Goal: Task Accomplishment & Management: Manage account settings

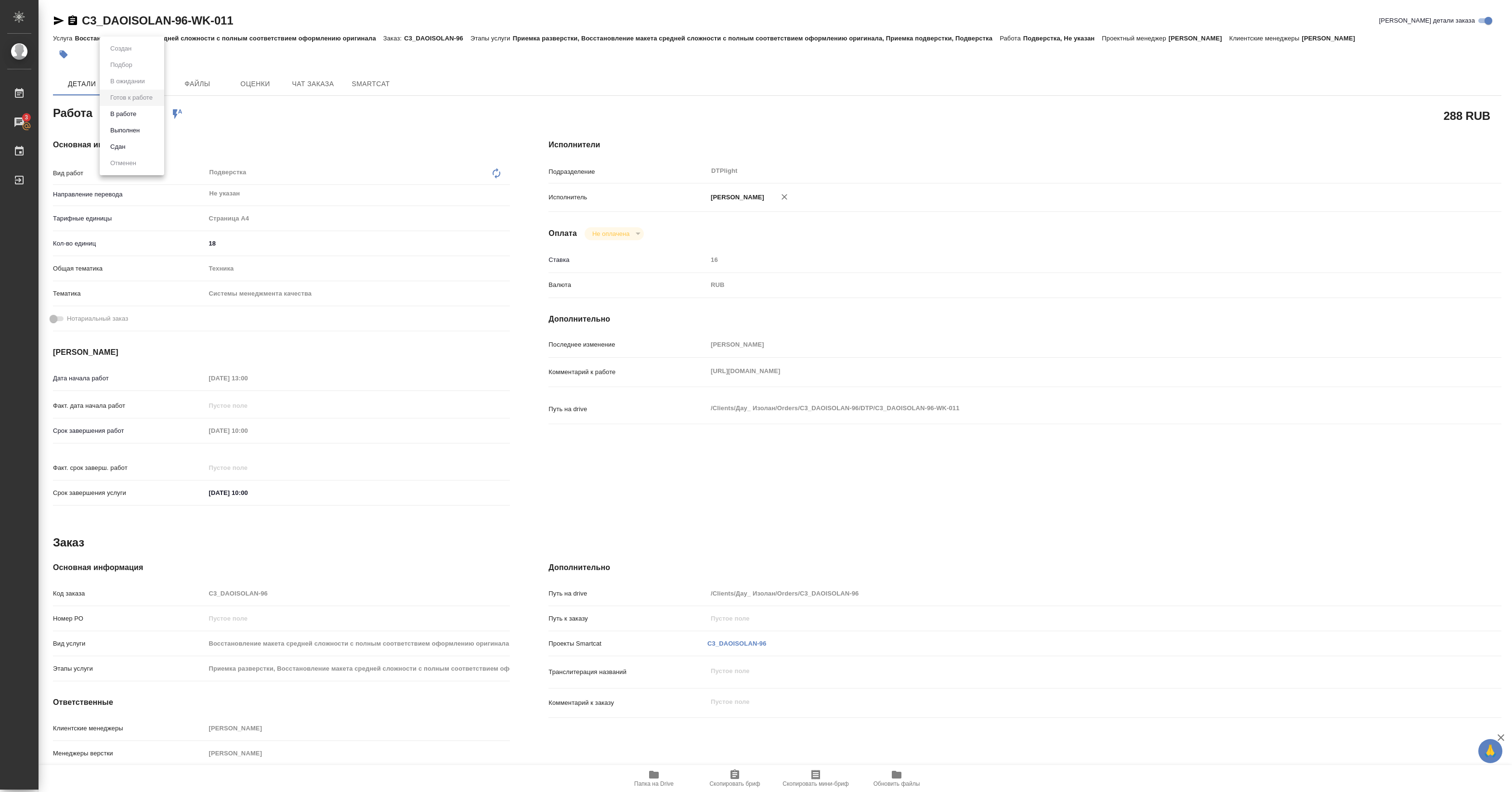
click at [151, 116] on body "🙏 .cls-1 fill:#fff; AWATERA Pankina Anna Работы 3 Чаты График Выйти C3_DAOISOLA…" at bounding box center [756, 396] width 1512 height 792
click at [133, 114] on button "В работе" at bounding box center [123, 114] width 32 height 11
type textarea "x"
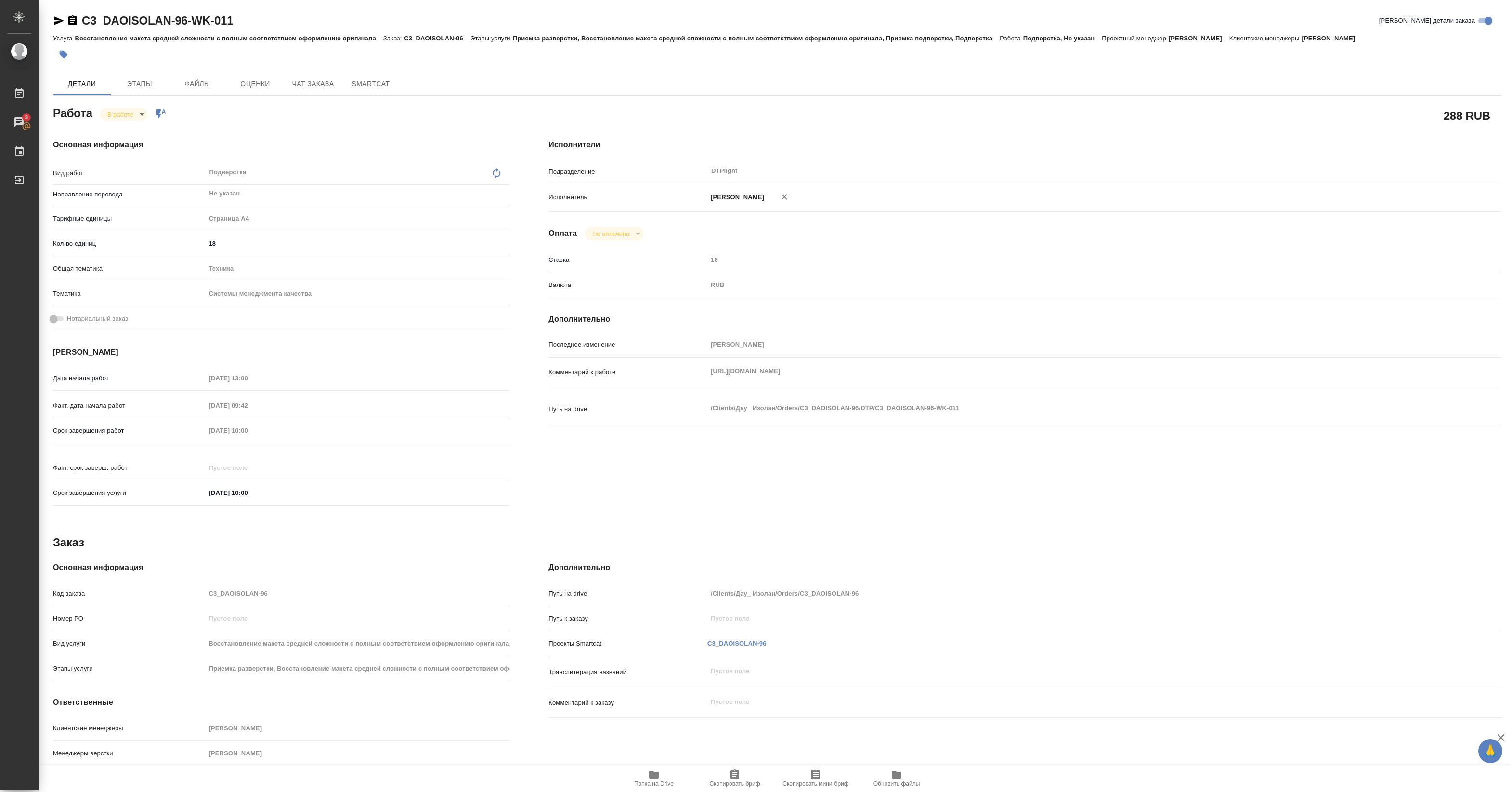
type textarea "x"
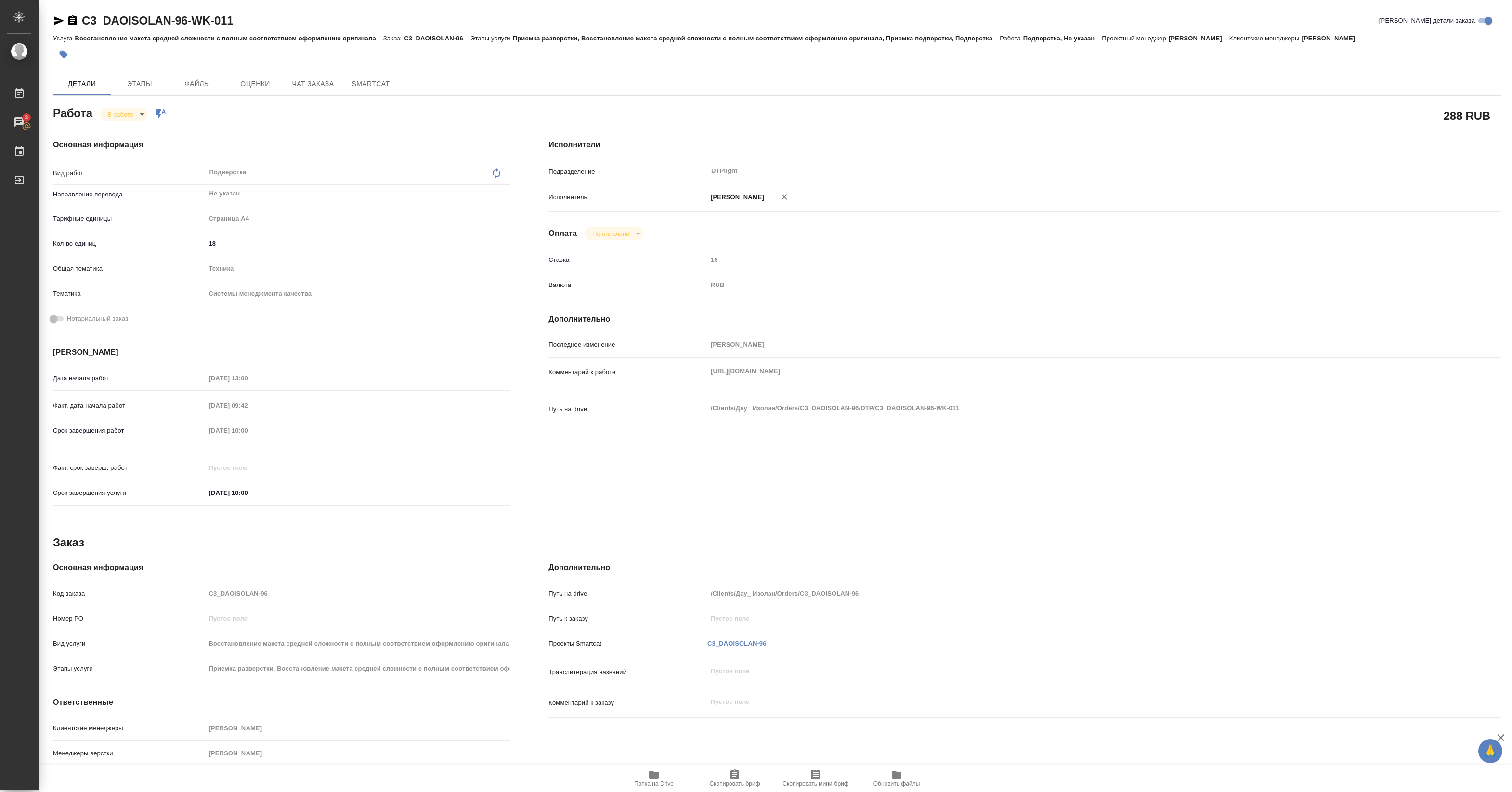
type textarea "x"
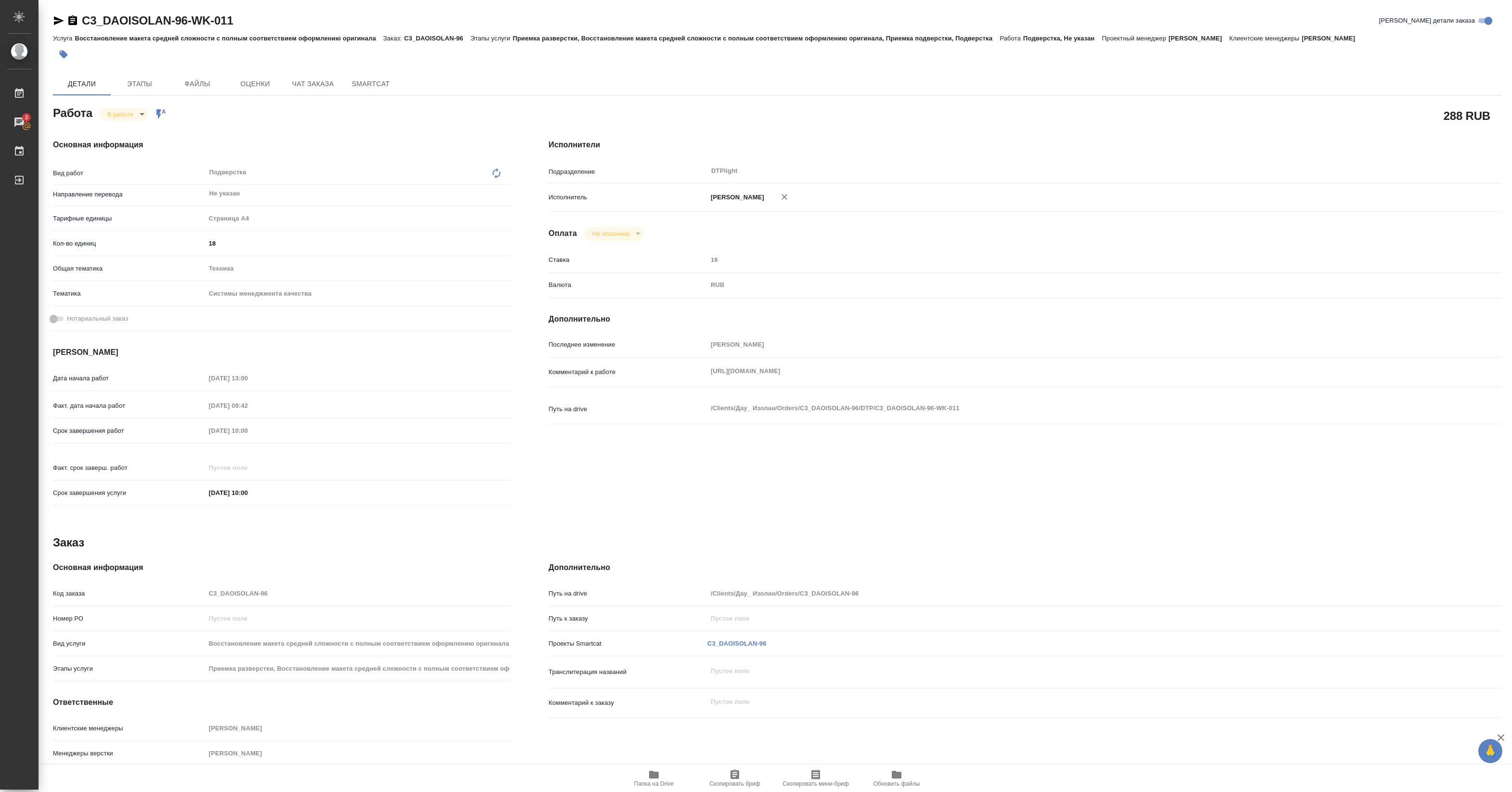
type textarea "x"
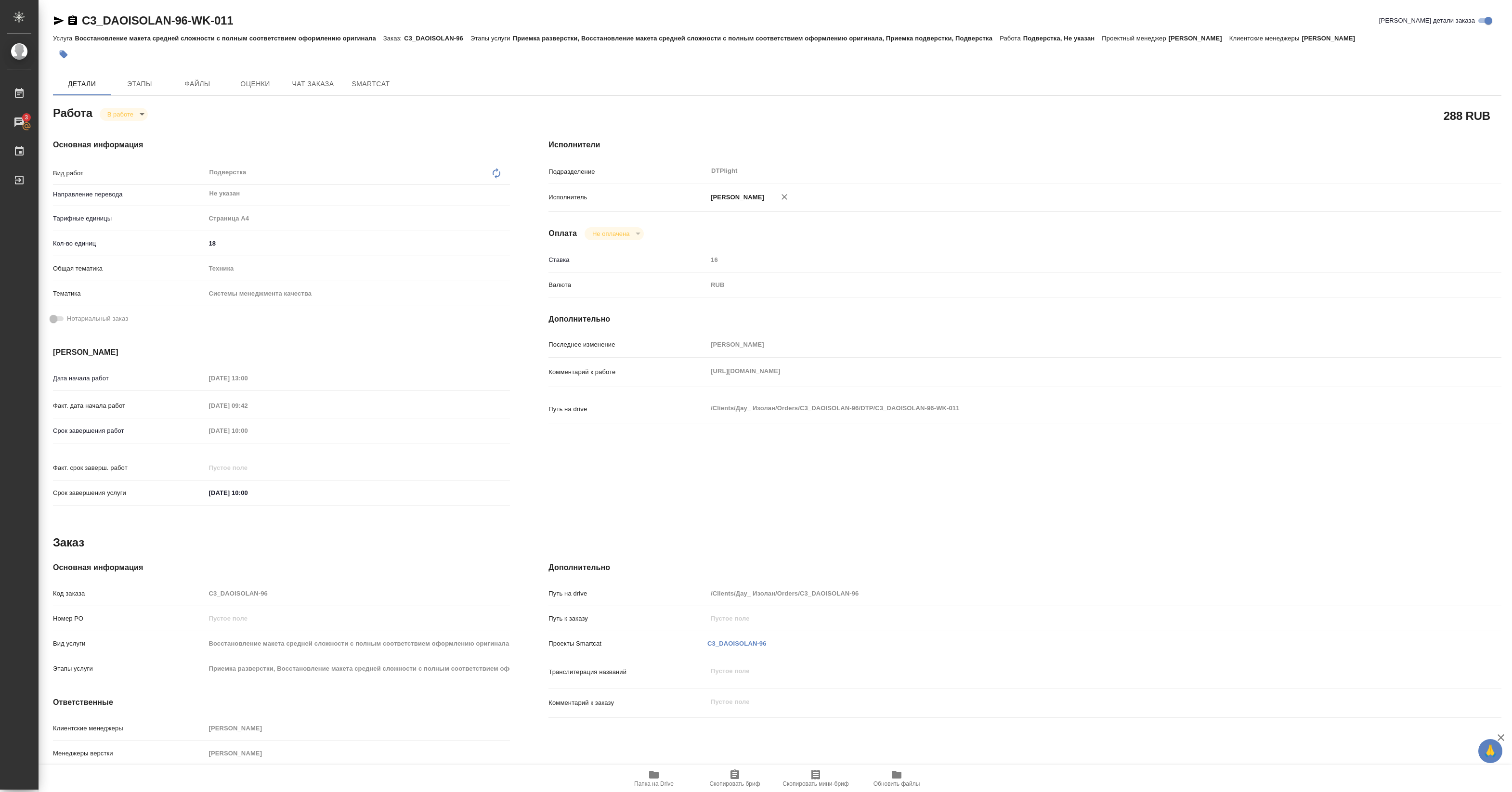
type textarea "x"
click at [653, 776] on icon "button" at bounding box center [654, 774] width 9 height 8
click at [653, 773] on icon "button" at bounding box center [654, 774] width 9 height 8
click at [870, 381] on div "Комментарий к работе https://drive.awatera.com/s/YDtQTEmcma3MGya x" at bounding box center [1025, 372] width 953 height 21
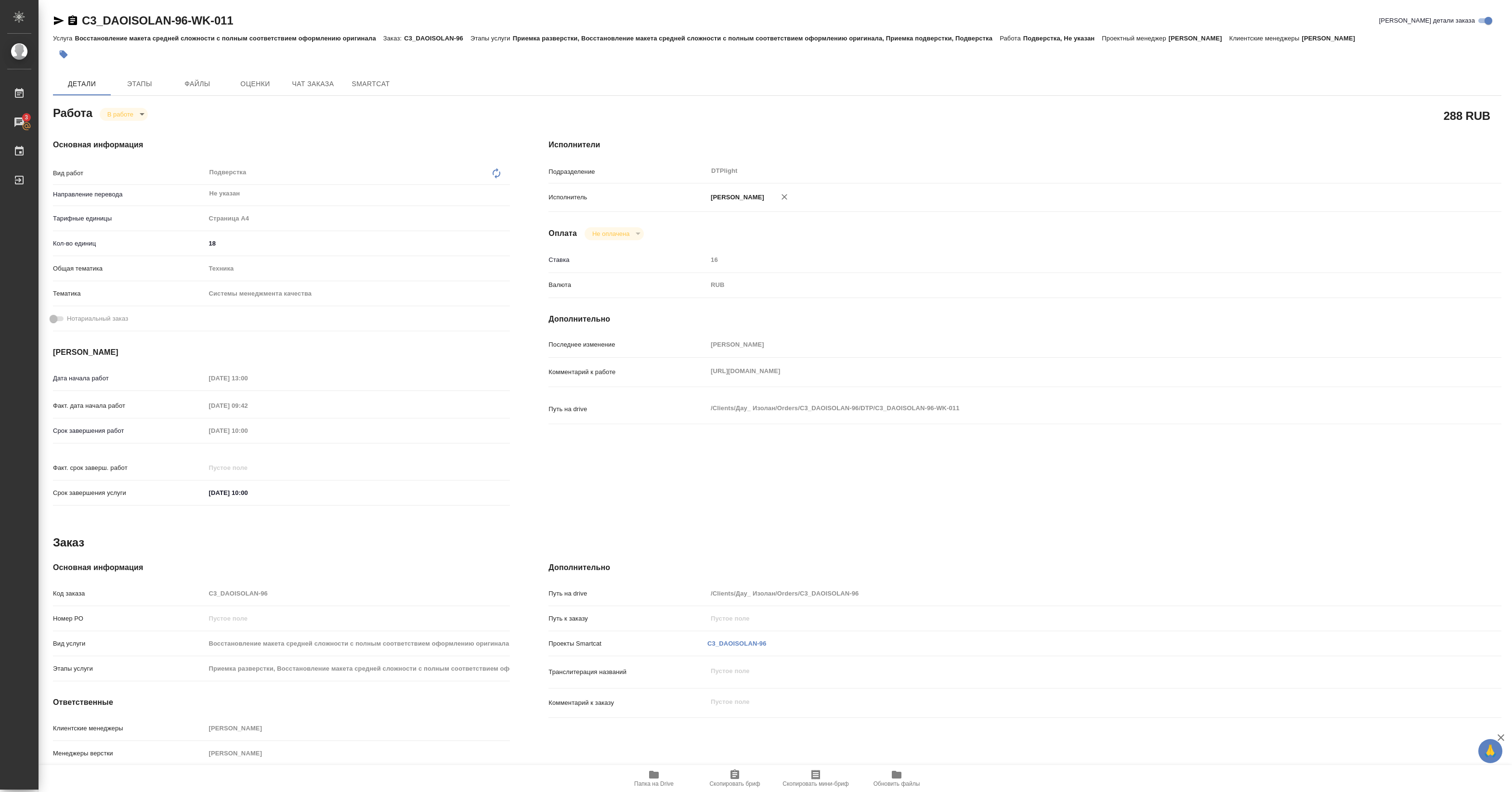
drag, startPoint x: 706, startPoint y: 387, endPoint x: 682, endPoint y: 390, distance: 24.2
click at [682, 383] on div "Комментарий к работе https://drive.awatera.com/s/YDtQTEmcma3MGya x" at bounding box center [1025, 372] width 953 height 21
click at [121, 116] on body "🙏 .cls-1 fill:#fff; AWATERA Pankina Anna Работы 3 Чаты График Выйти C3_DAOISOLA…" at bounding box center [756, 396] width 1512 height 792
click at [117, 133] on button "Выполнен" at bounding box center [125, 130] width 35 height 11
type textarea "x"
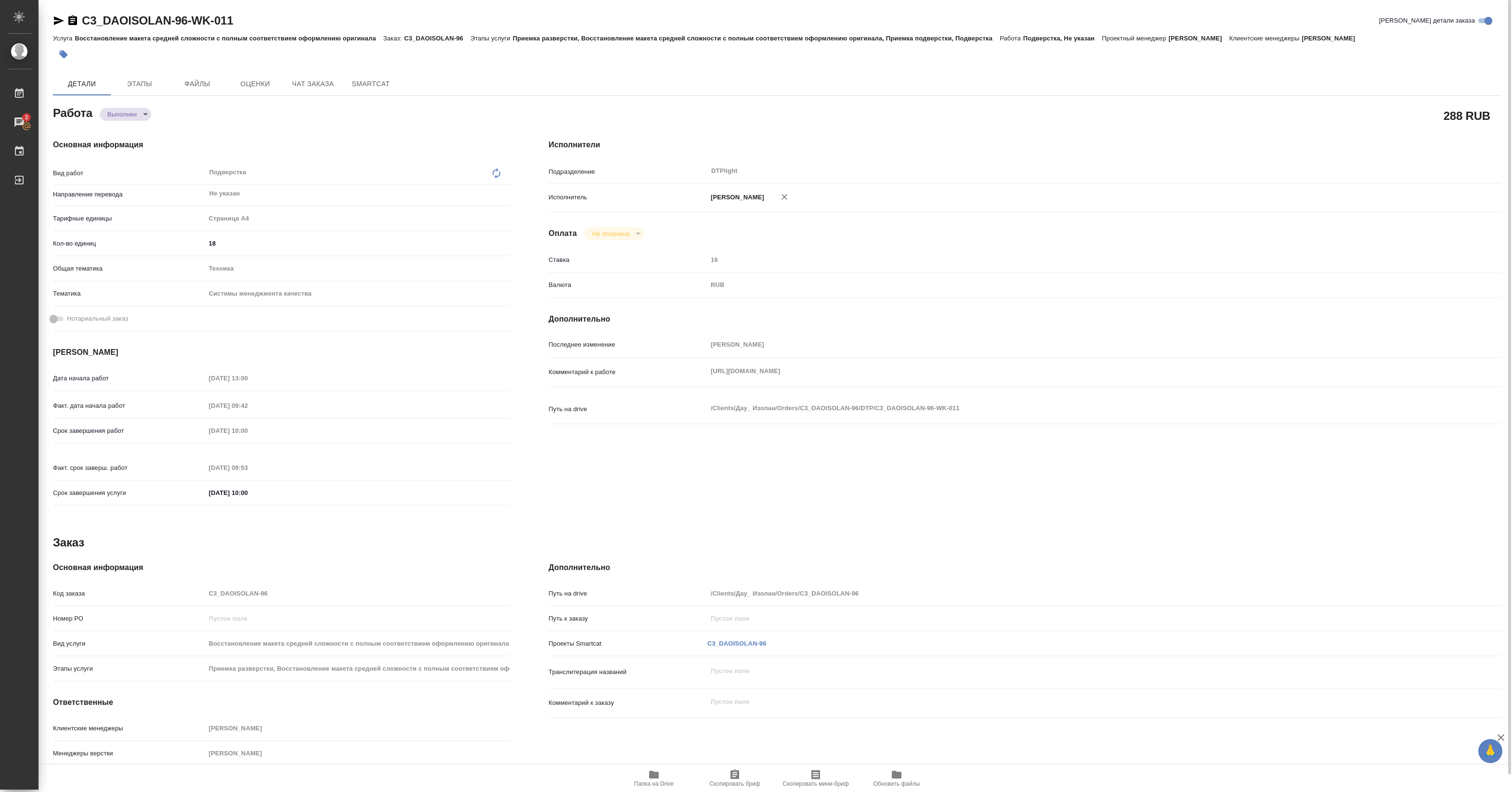
type textarea "x"
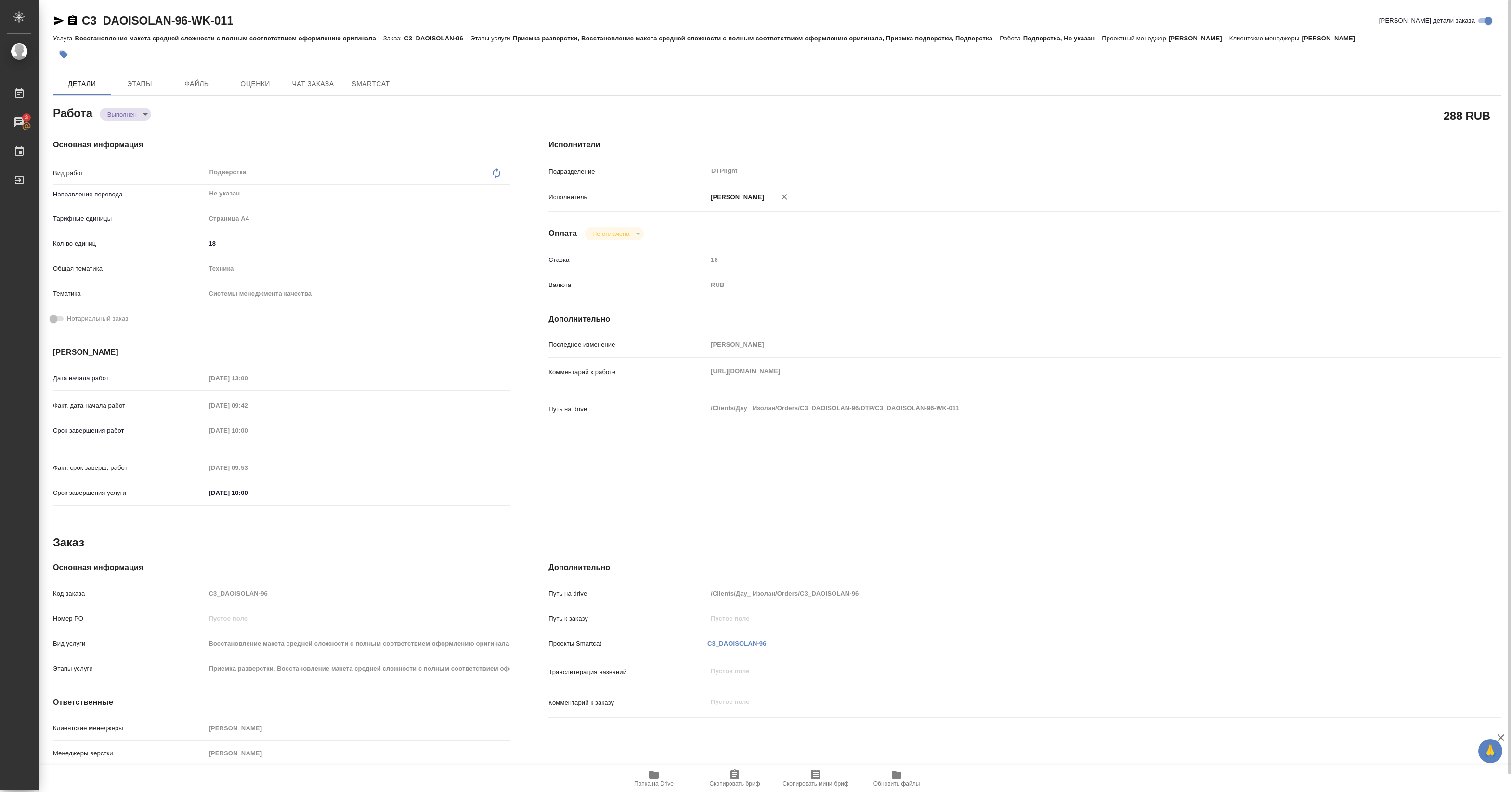
type textarea "x"
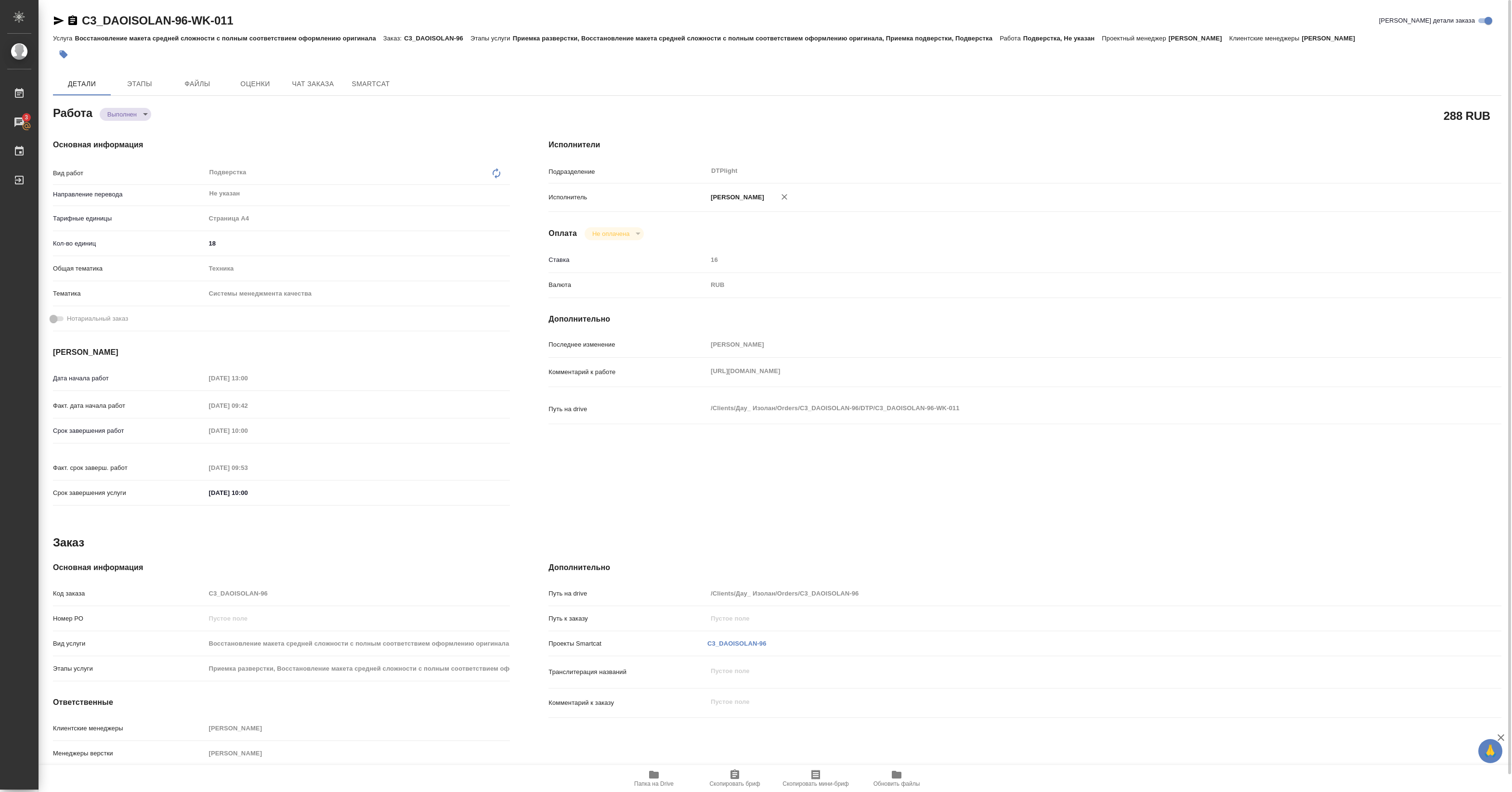
type textarea "x"
drag, startPoint x: 81, startPoint y: 31, endPoint x: 256, endPoint y: 27, distance: 175.0
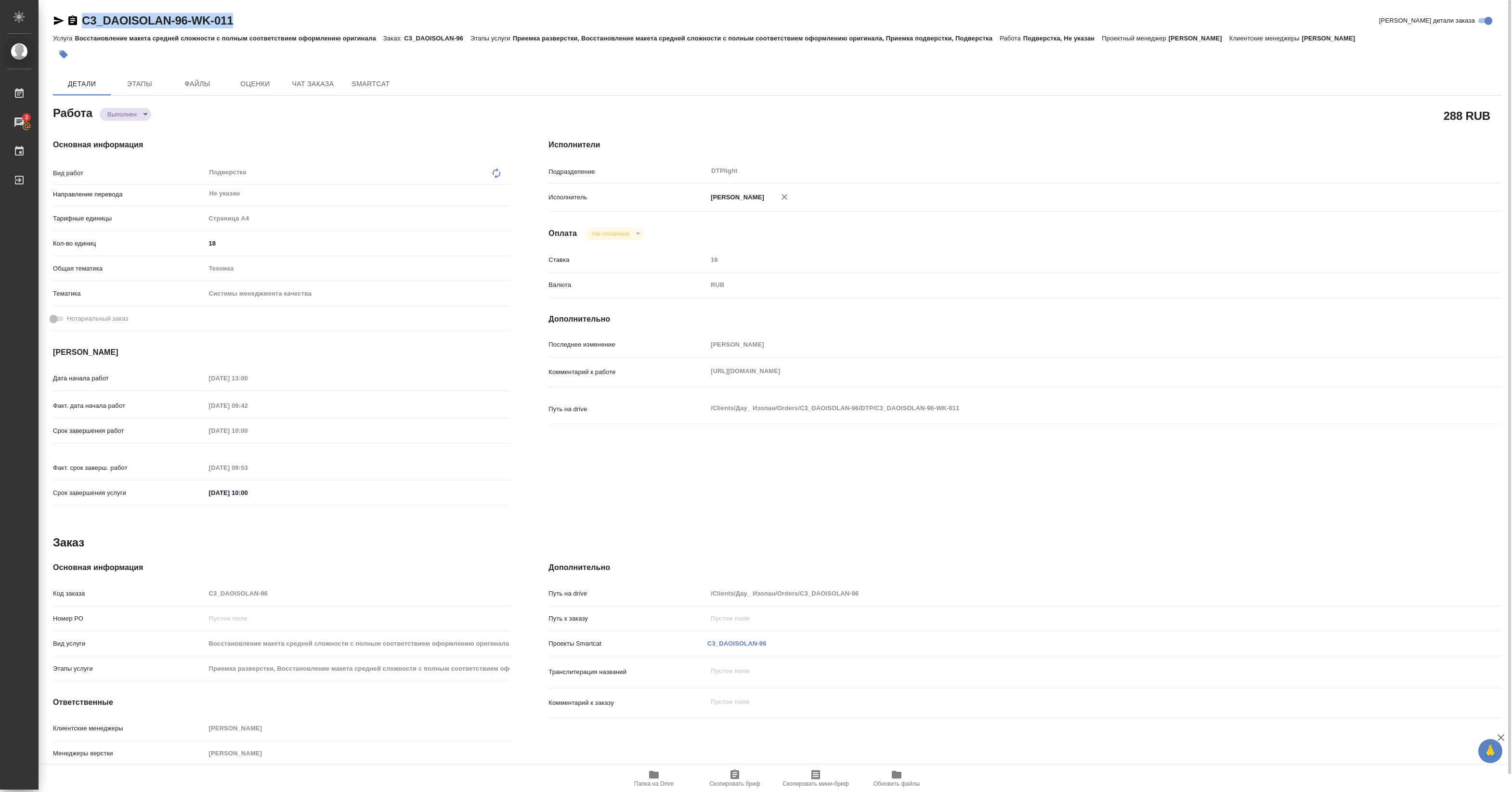
click at [256, 27] on div "C3_DAOISOLAN-96-WK-011 Кратко детали заказа" at bounding box center [777, 22] width 1449 height 19
copy link "C3_DAOISOLAN-96-WK-011"
type textarea "x"
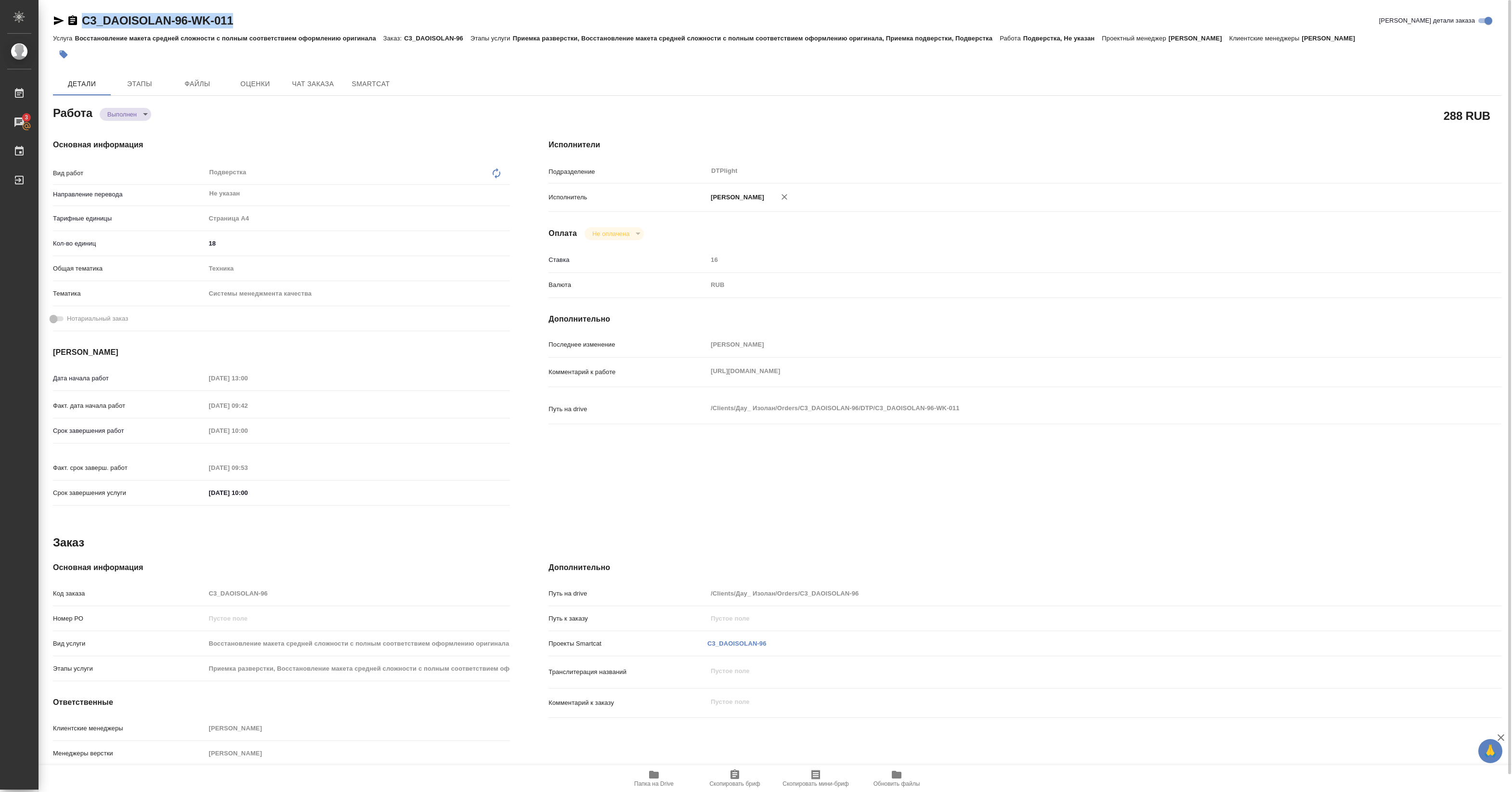
type textarea "x"
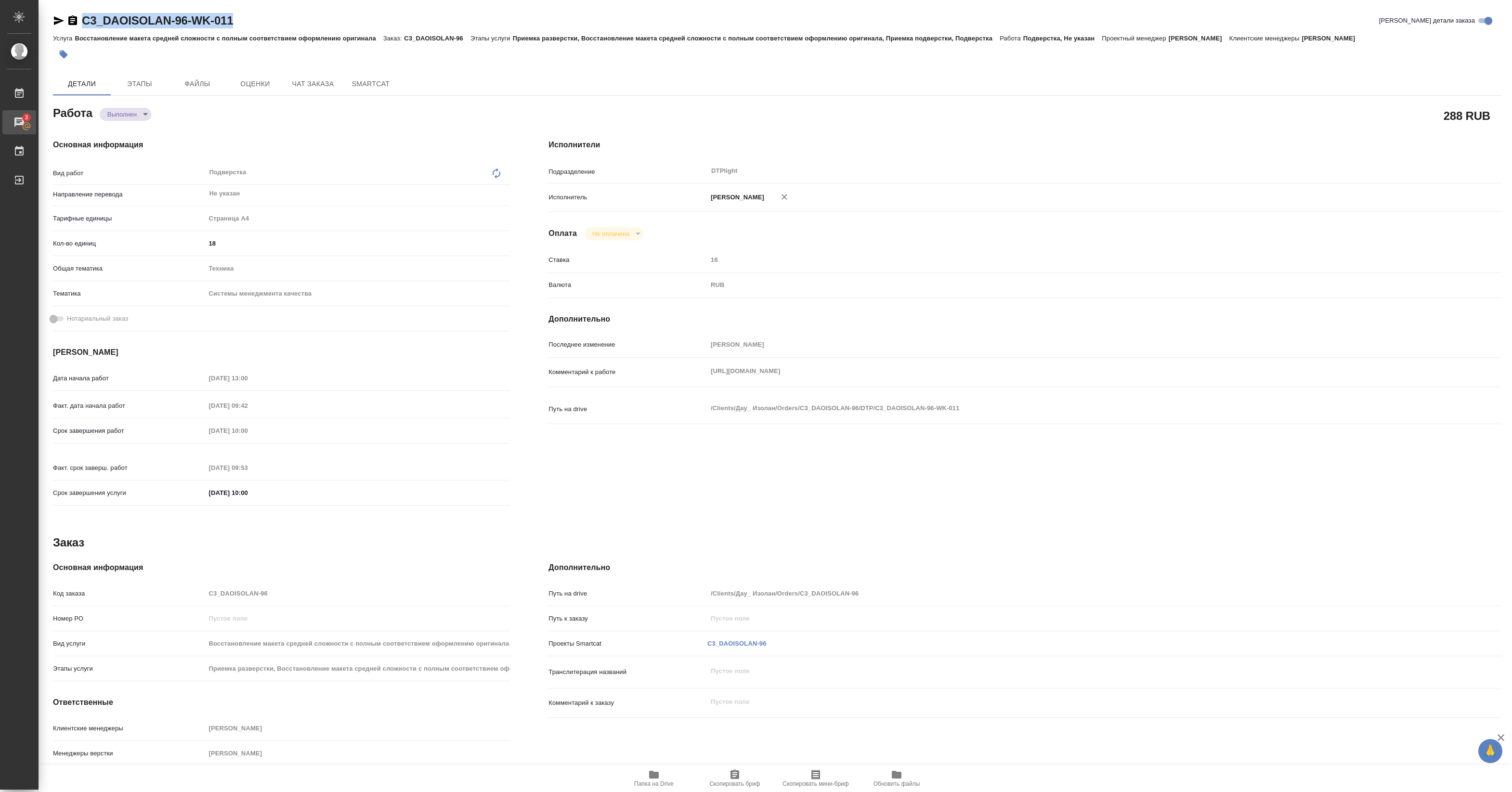
type textarea "x"
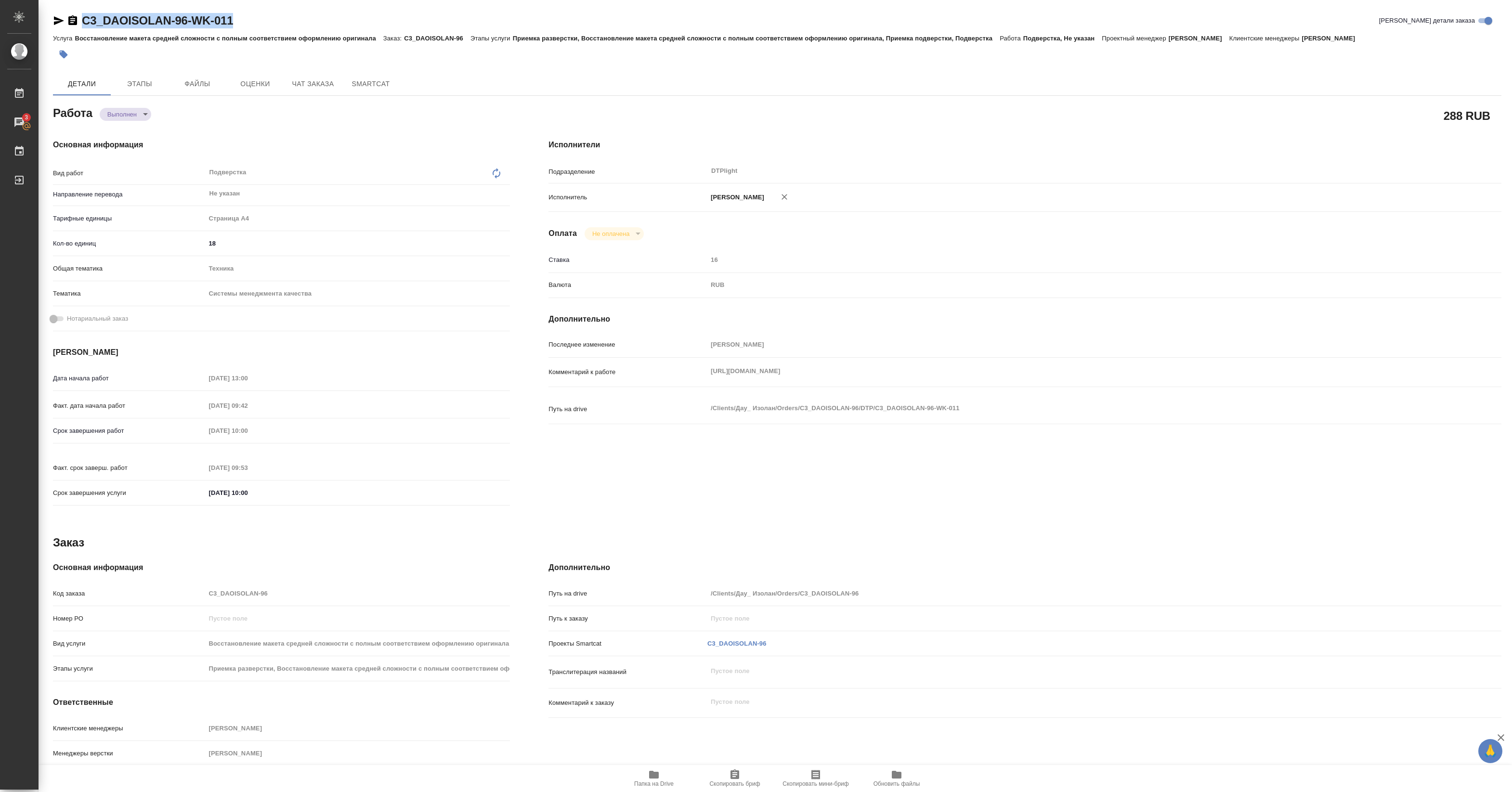
type textarea "x"
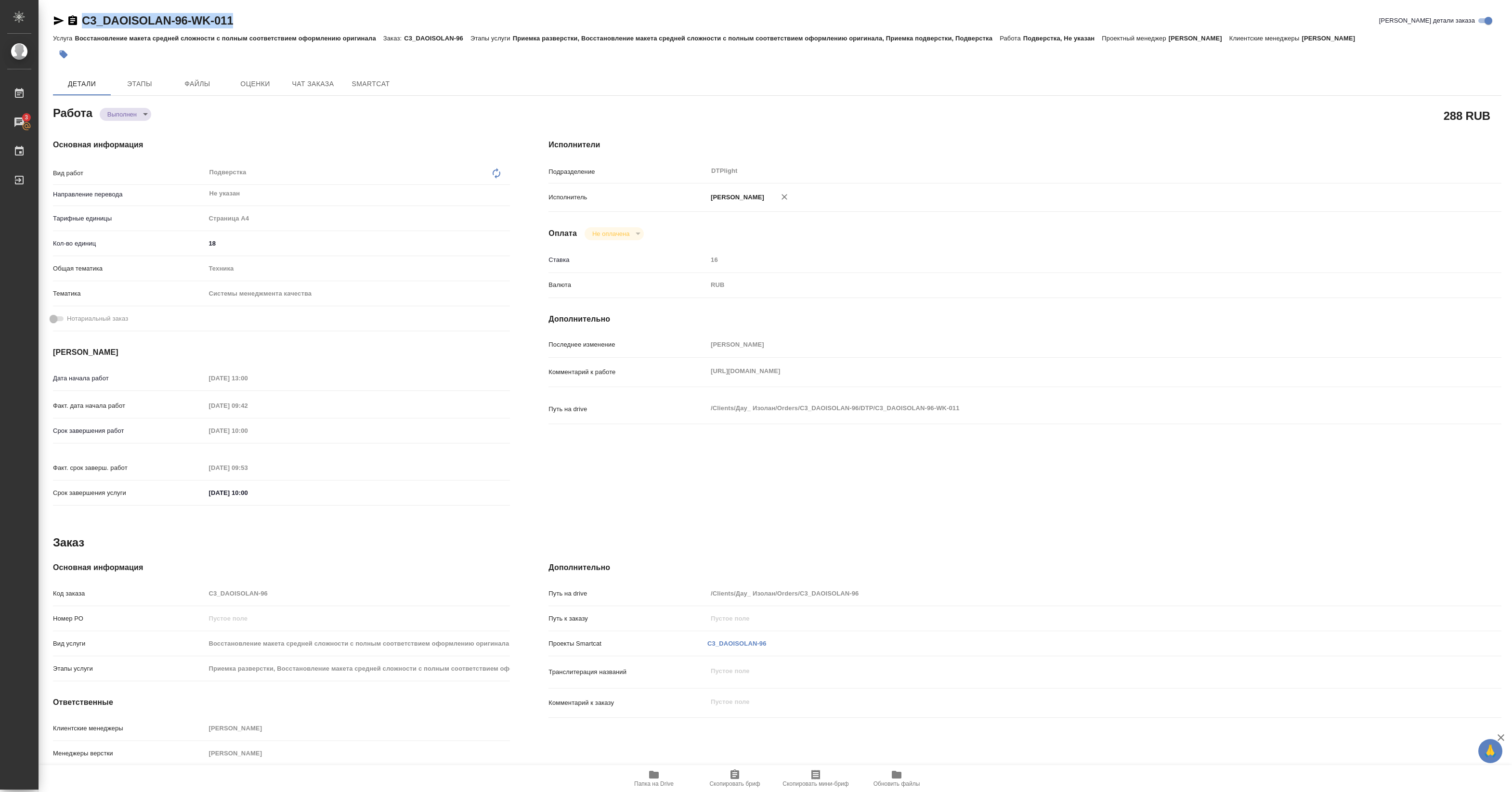
type textarea "x"
click at [299, 11] on div "C3_DAOISOLAN-96-WK-011 Кратко детали заказа Услуга Восстановление макета средне…" at bounding box center [777, 409] width 1459 height 819
click at [249, 24] on div "C3_DAOISOLAN-96-WK-011 Кратко детали заказа" at bounding box center [777, 21] width 1449 height 15
drag, startPoint x: 241, startPoint y: 29, endPoint x: 72, endPoint y: 28, distance: 169.0
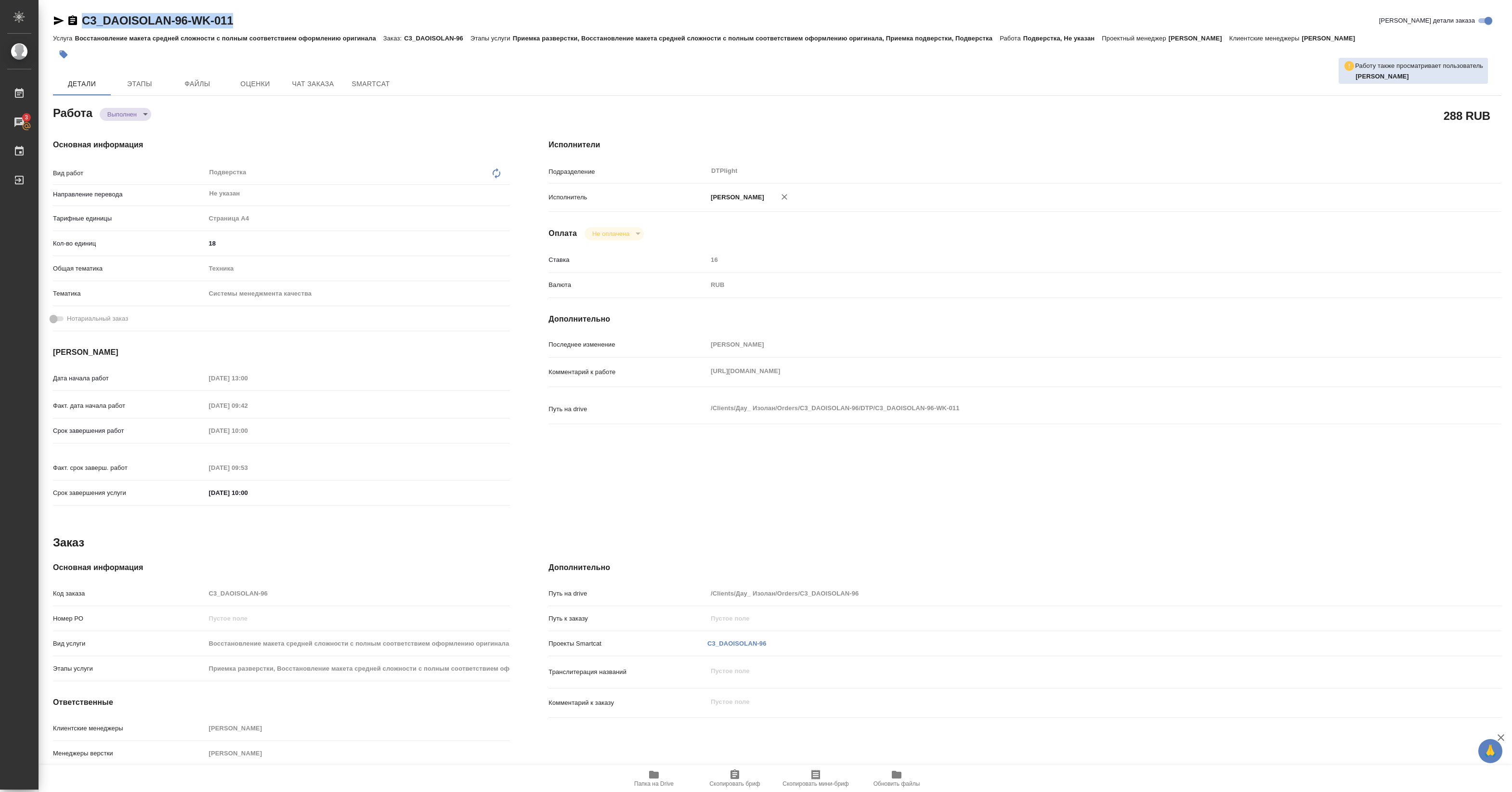
click at [72, 28] on div "C3_DAOISOLAN-96-WK-011 Кратко детали заказа" at bounding box center [777, 22] width 1449 height 19
copy link "C3_DAOISOLAN-96-WK-011"
type textarea "x"
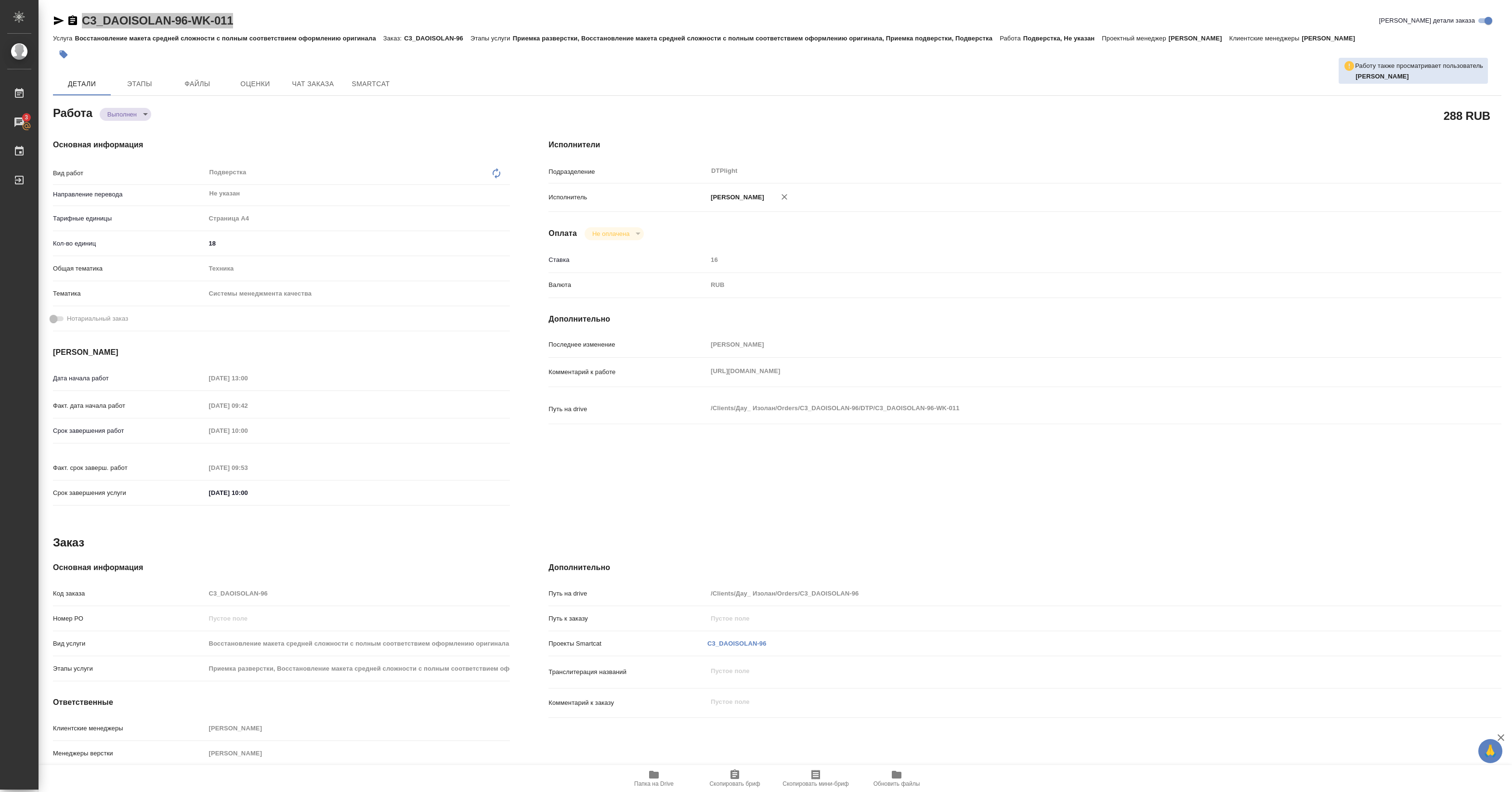
type textarea "x"
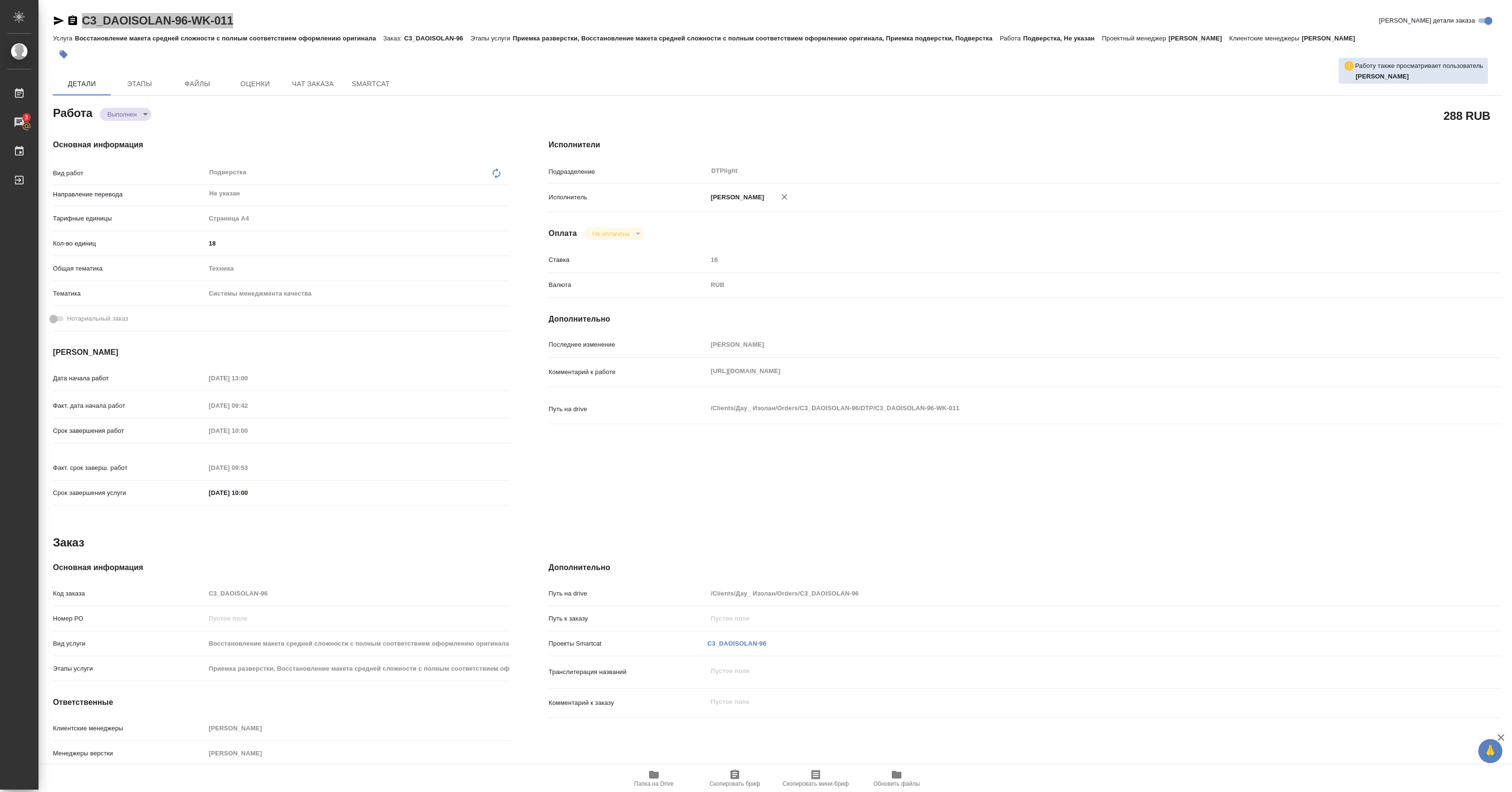
type textarea "x"
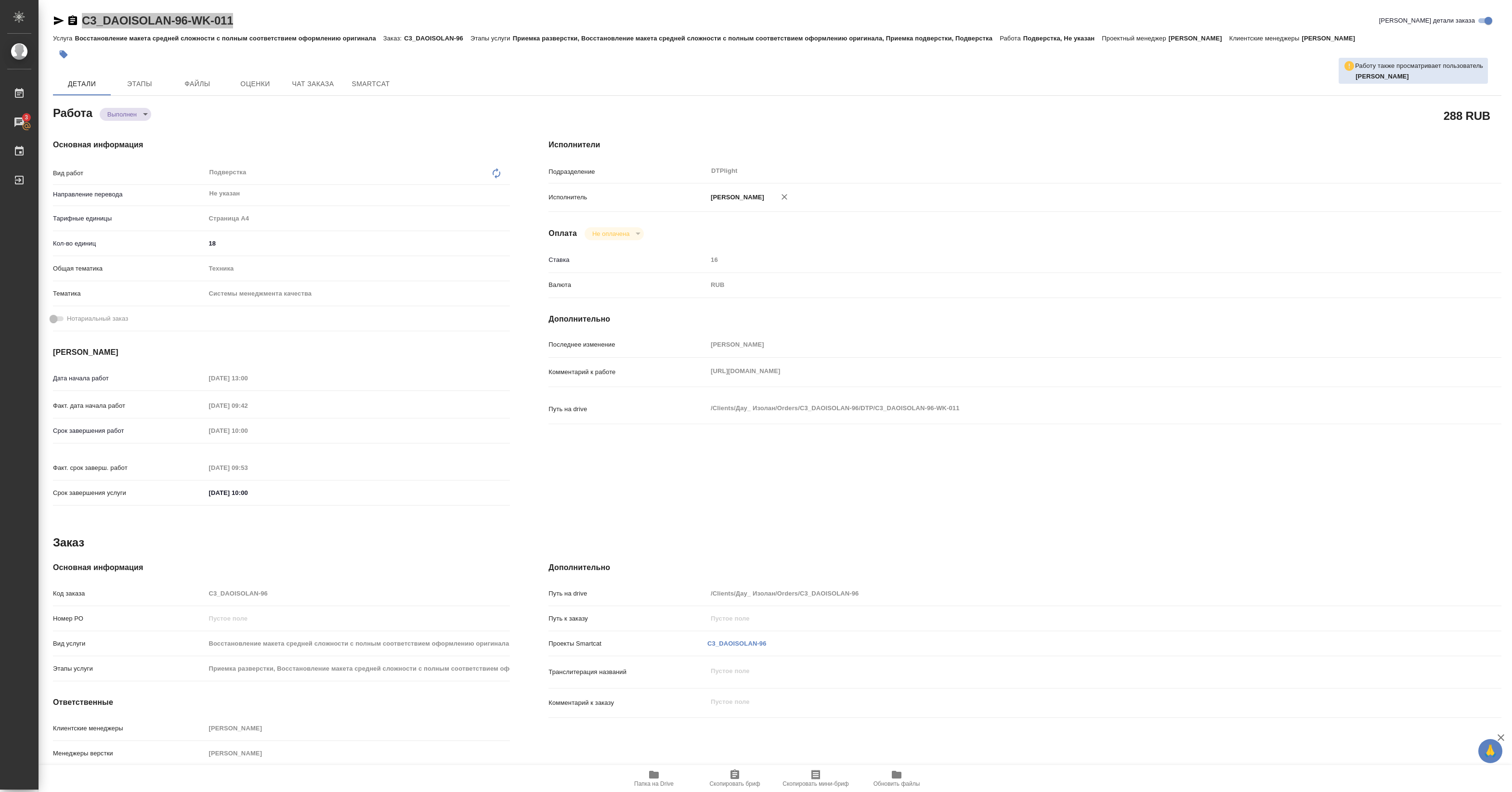
type textarea "x"
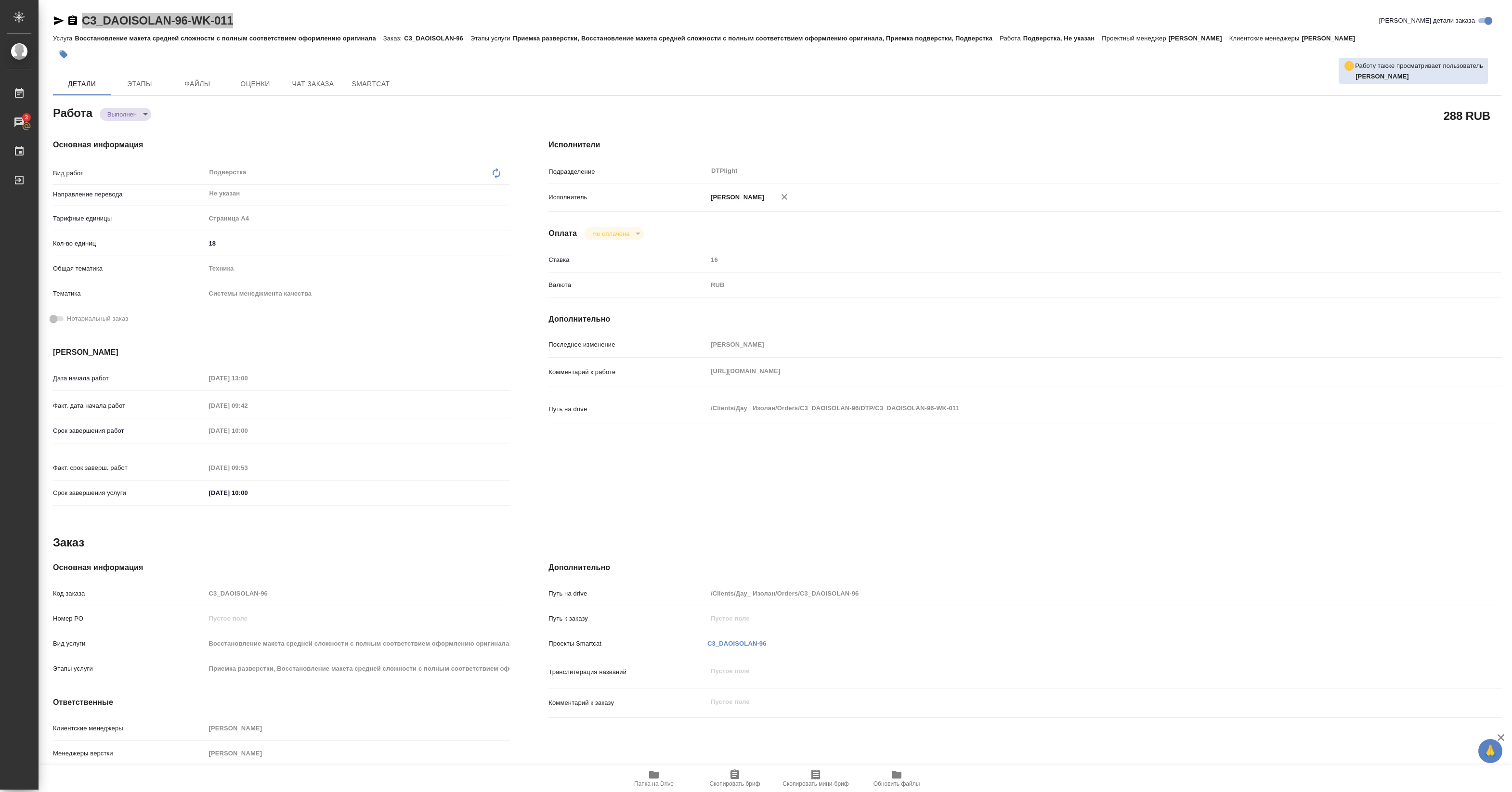
type textarea "x"
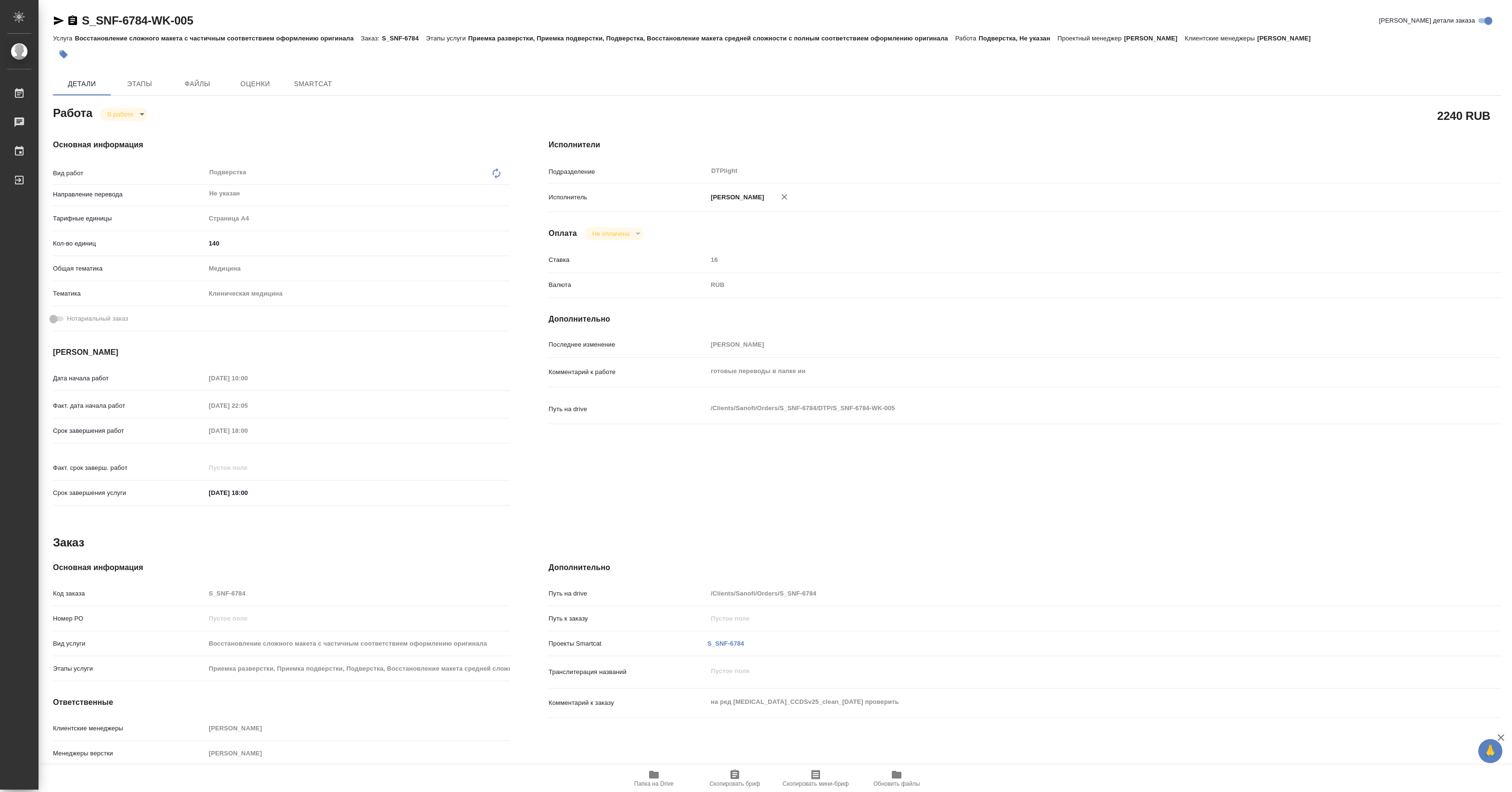
type textarea "x"
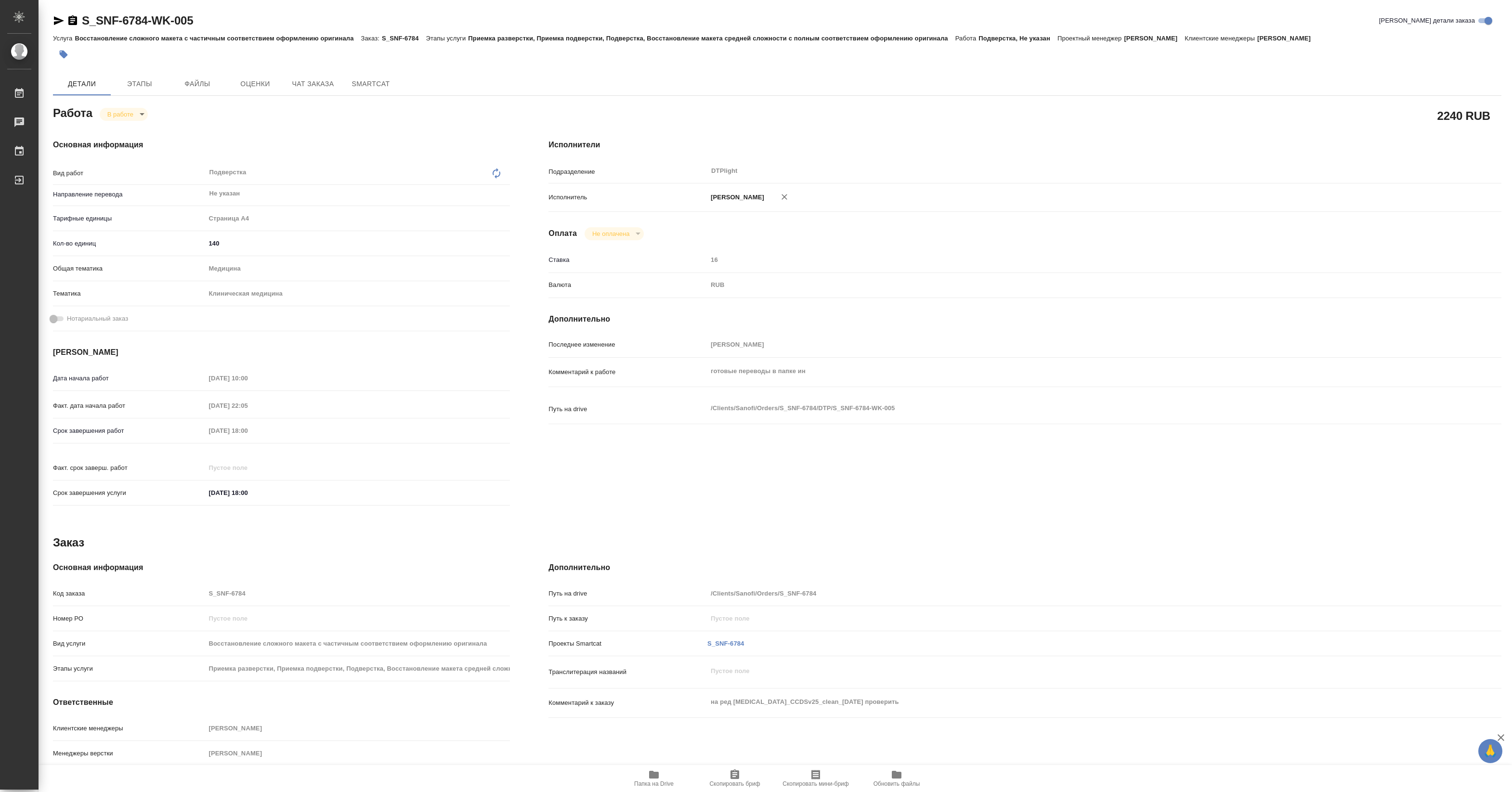
type textarea "x"
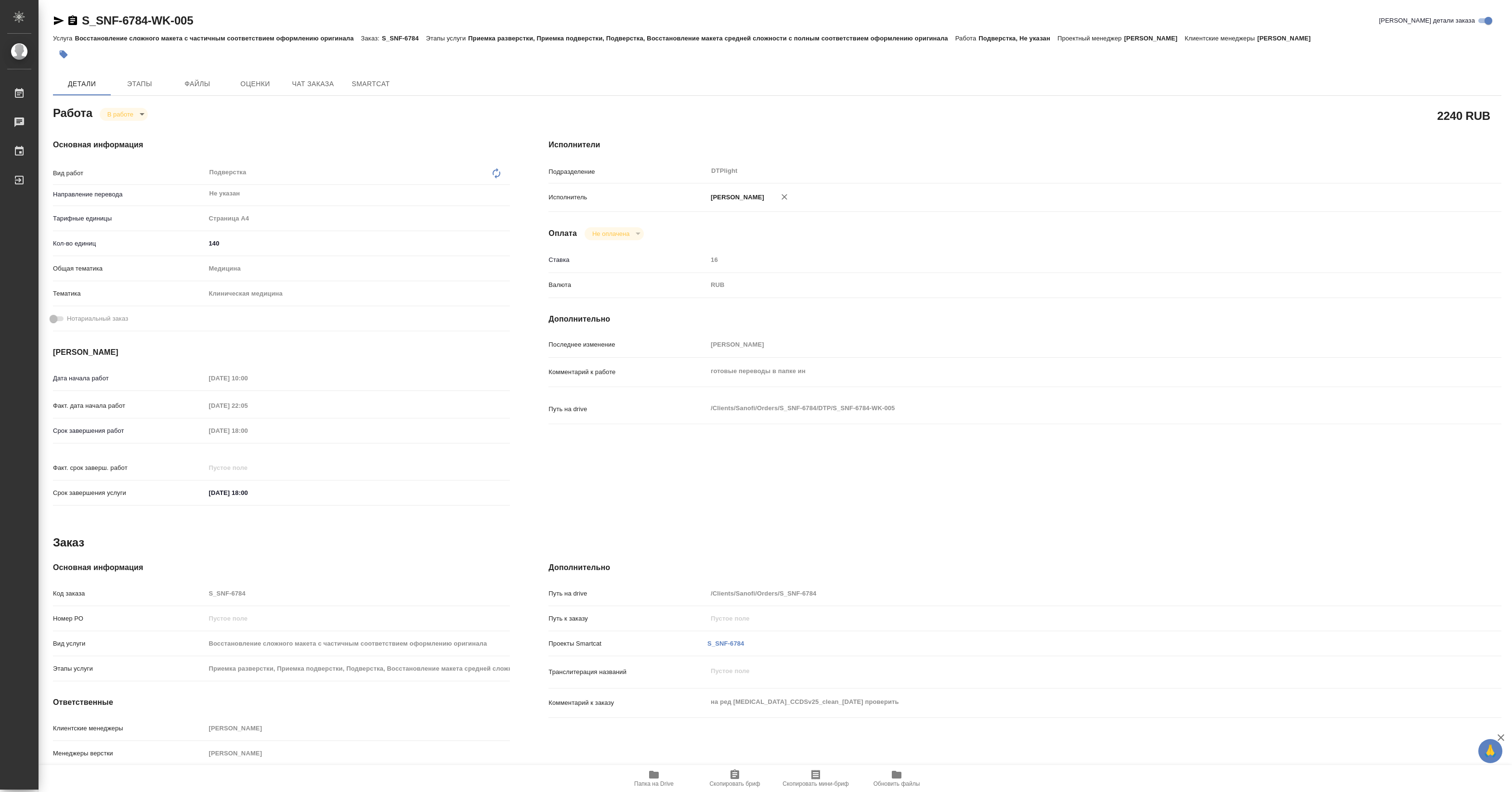
type textarea "x"
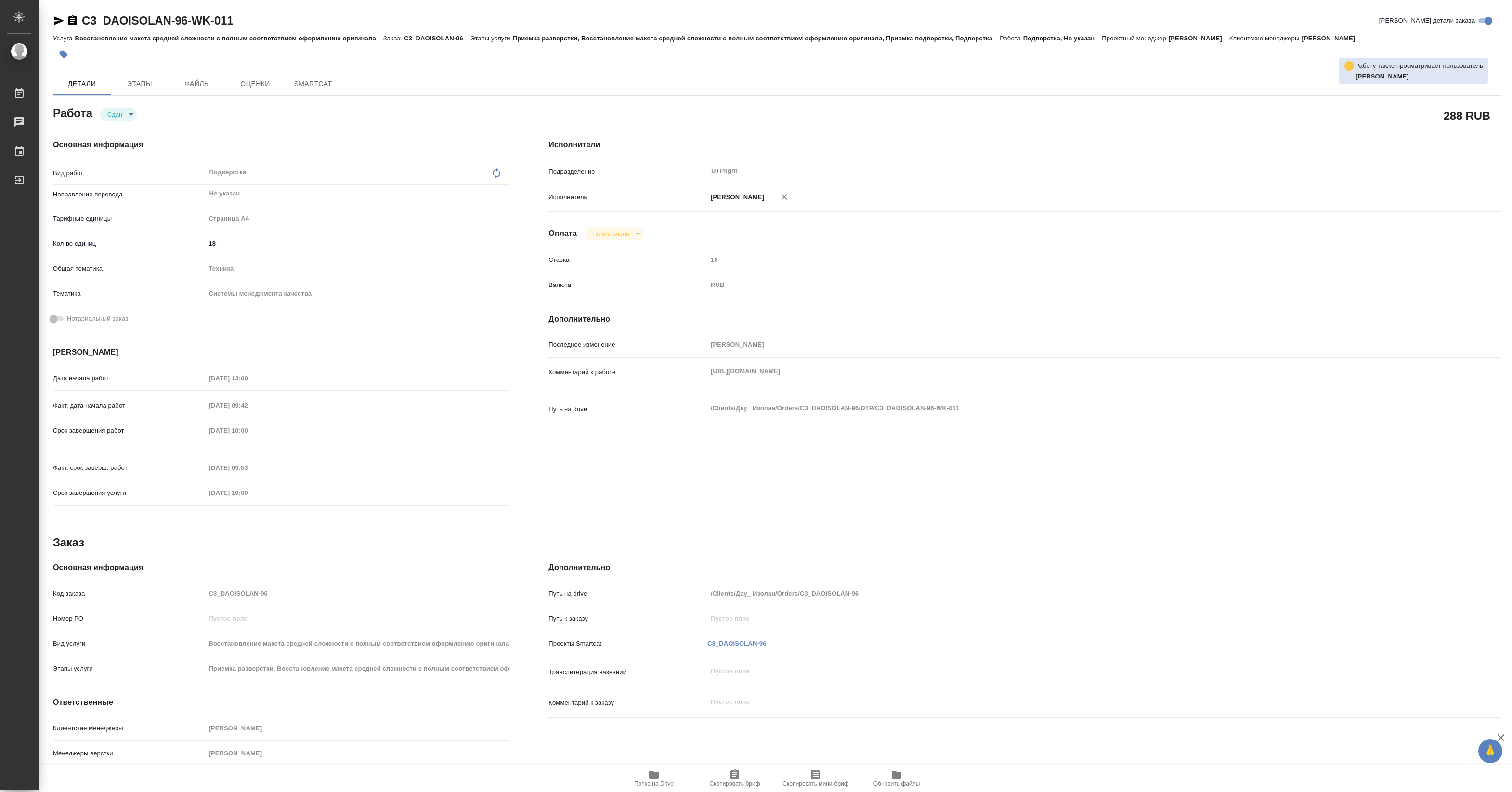
type textarea "x"
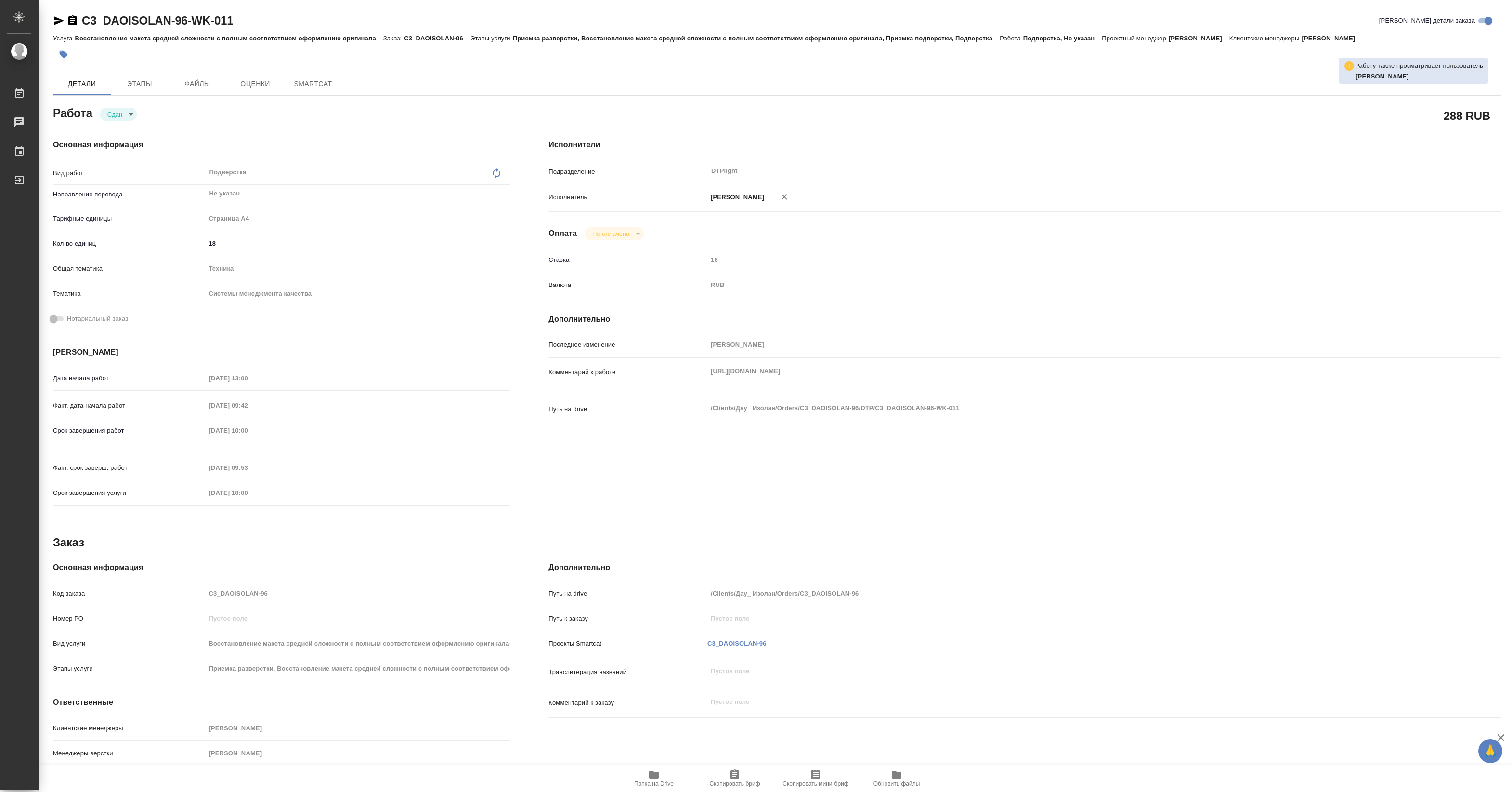
type textarea "x"
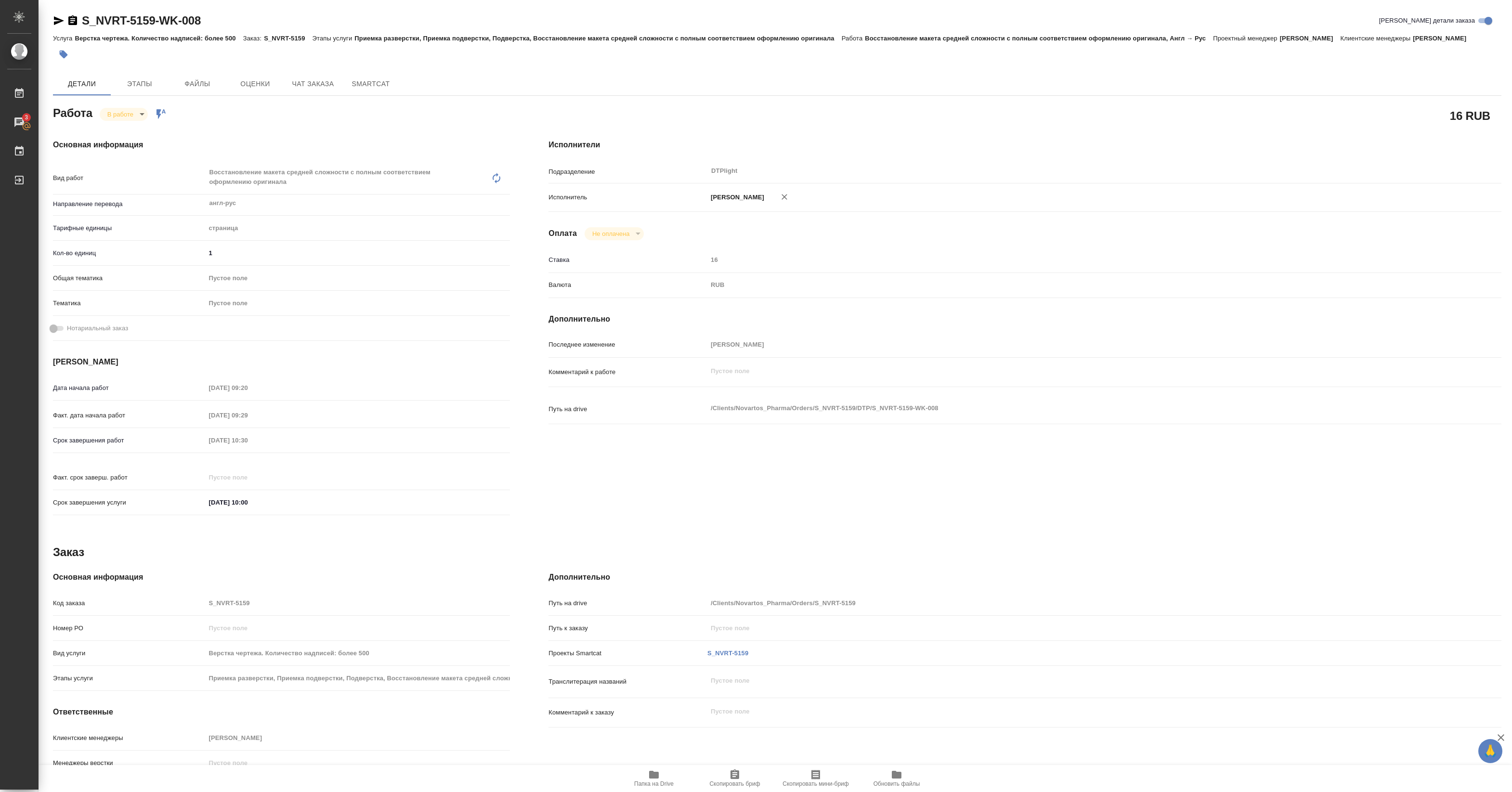
click at [659, 776] on icon "button" at bounding box center [654, 774] width 12 height 12
click at [124, 113] on body "🙏 .cls-1 fill:#fff; AWATERA Pankina Anna Работы 3 Чаты График Выйти S_NVRT-5159…" at bounding box center [756, 396] width 1512 height 792
click at [124, 130] on button "Выполнен" at bounding box center [125, 130] width 35 height 11
type textarea "x"
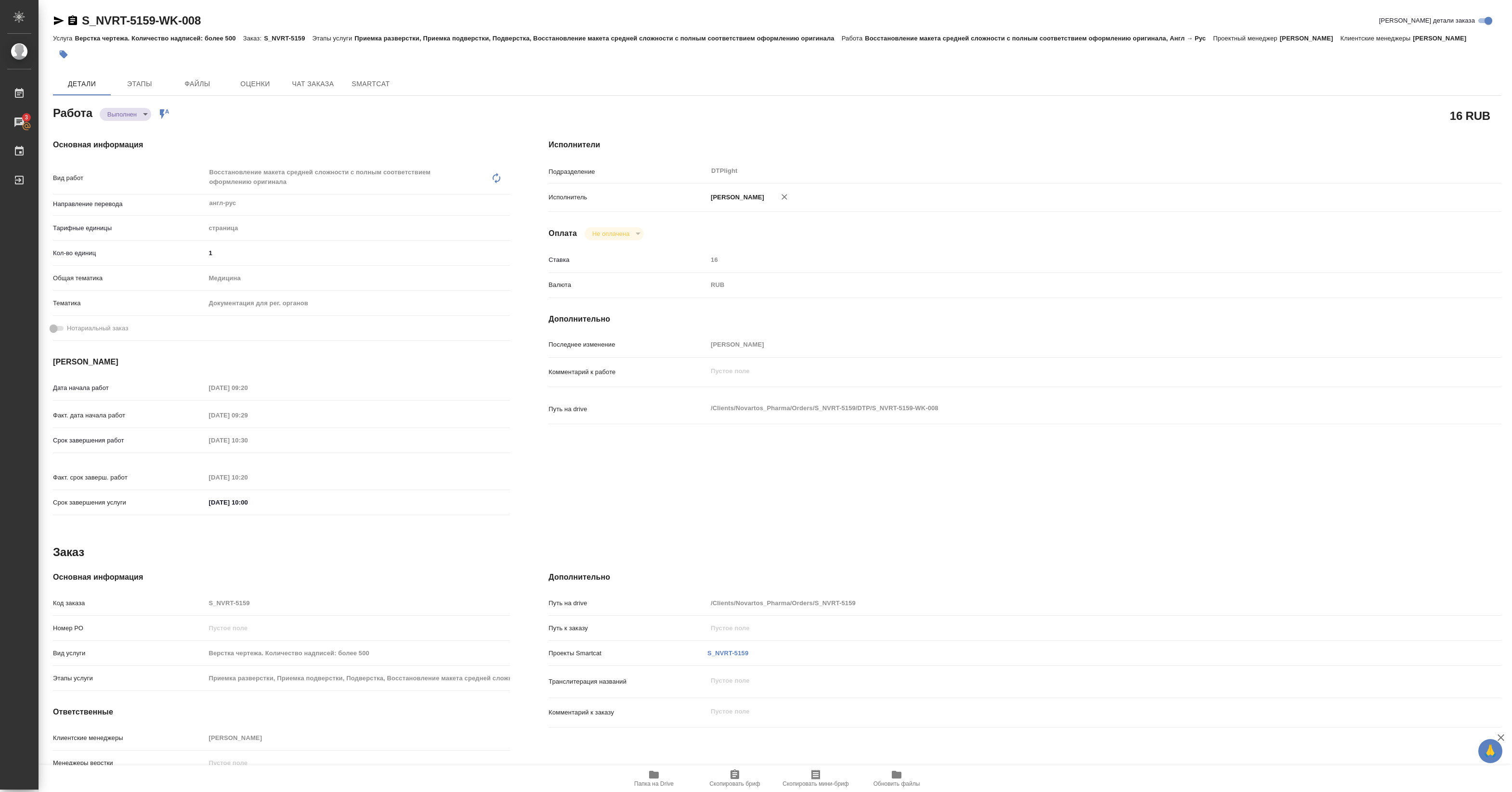
type textarea "x"
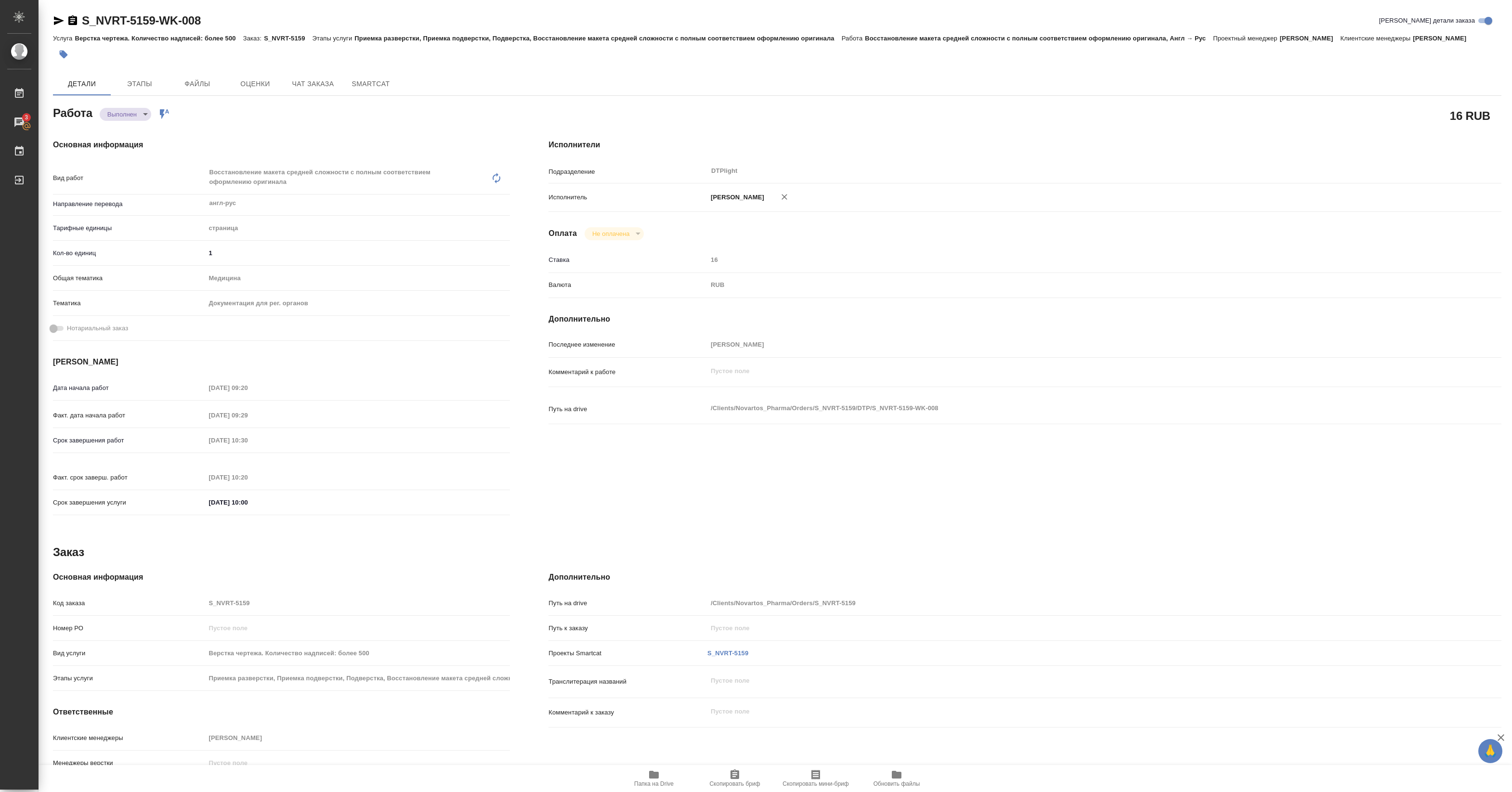
type textarea "x"
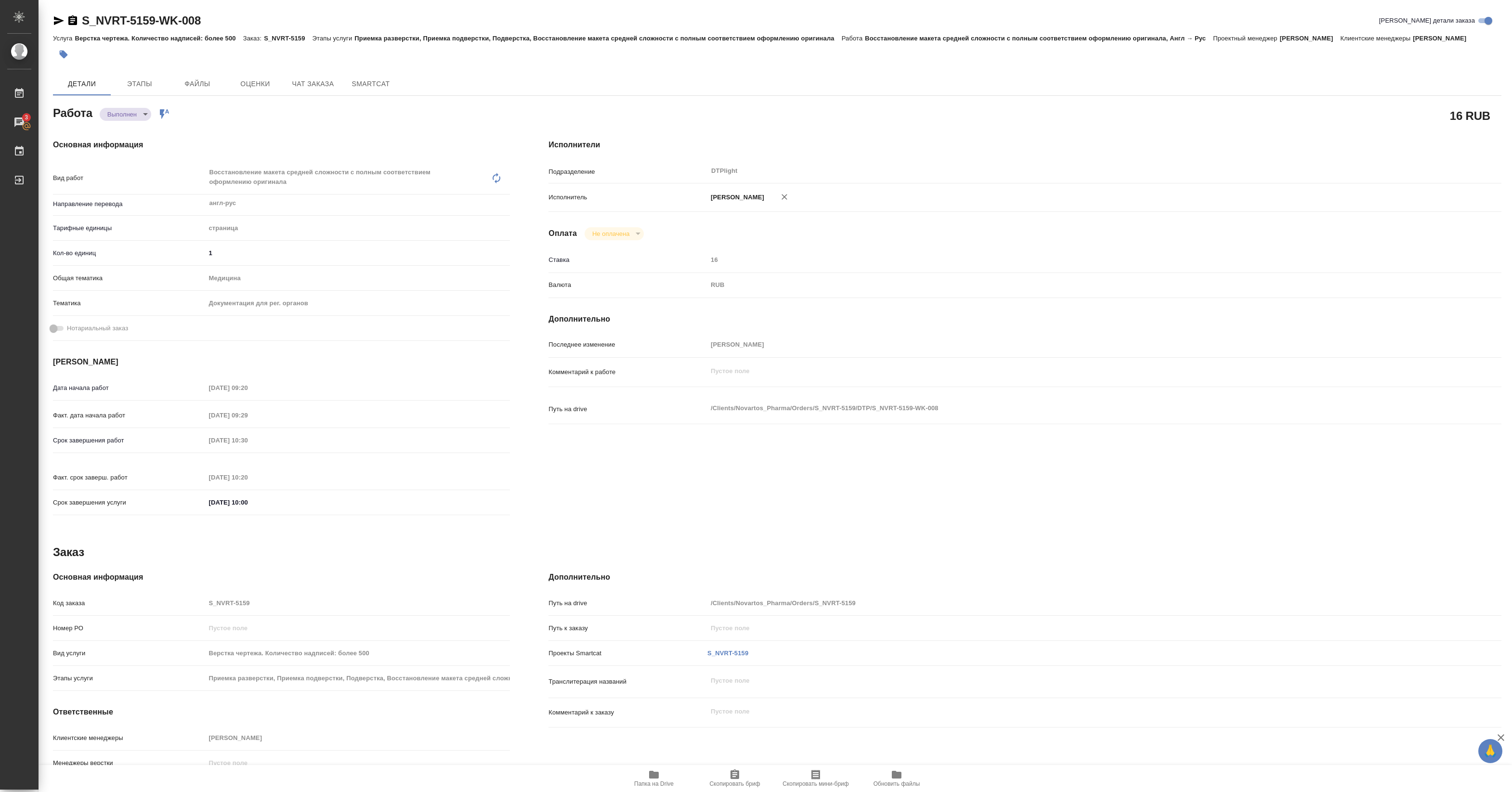
type textarea "x"
drag, startPoint x: 95, startPoint y: 26, endPoint x: 219, endPoint y: 16, distance: 124.4
click at [219, 16] on div "S_NVRT-5159-WK-008 Кратко детали заказа" at bounding box center [777, 21] width 1449 height 15
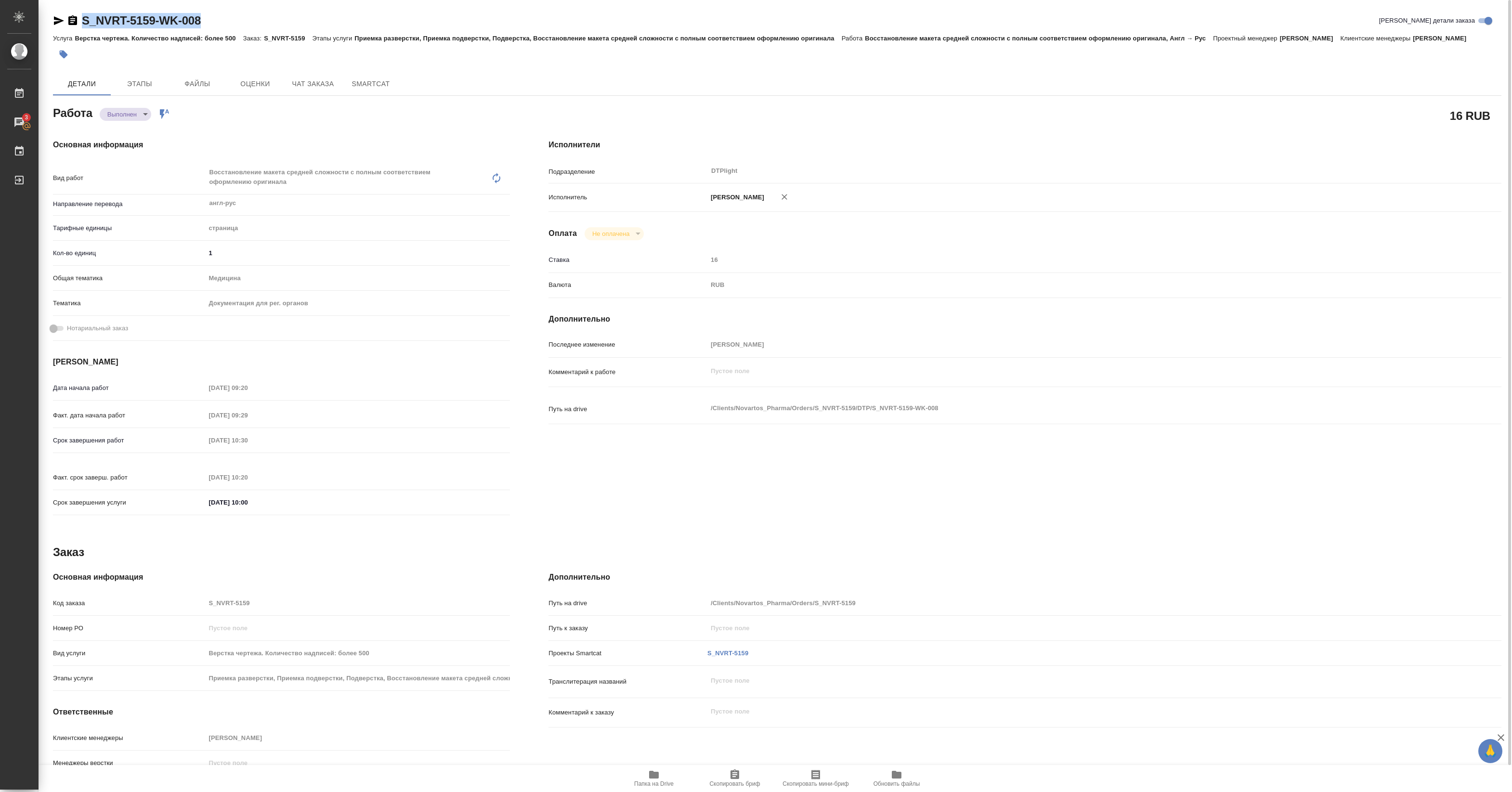
copy link "S_NVRT-5159-WK-008"
click at [141, 116] on body "🙏 .cls-1 fill:#fff; AWATERA Pankina Anna Работы 3 Чаты График Выйти S_NVRT-5159…" at bounding box center [756, 396] width 1512 height 792
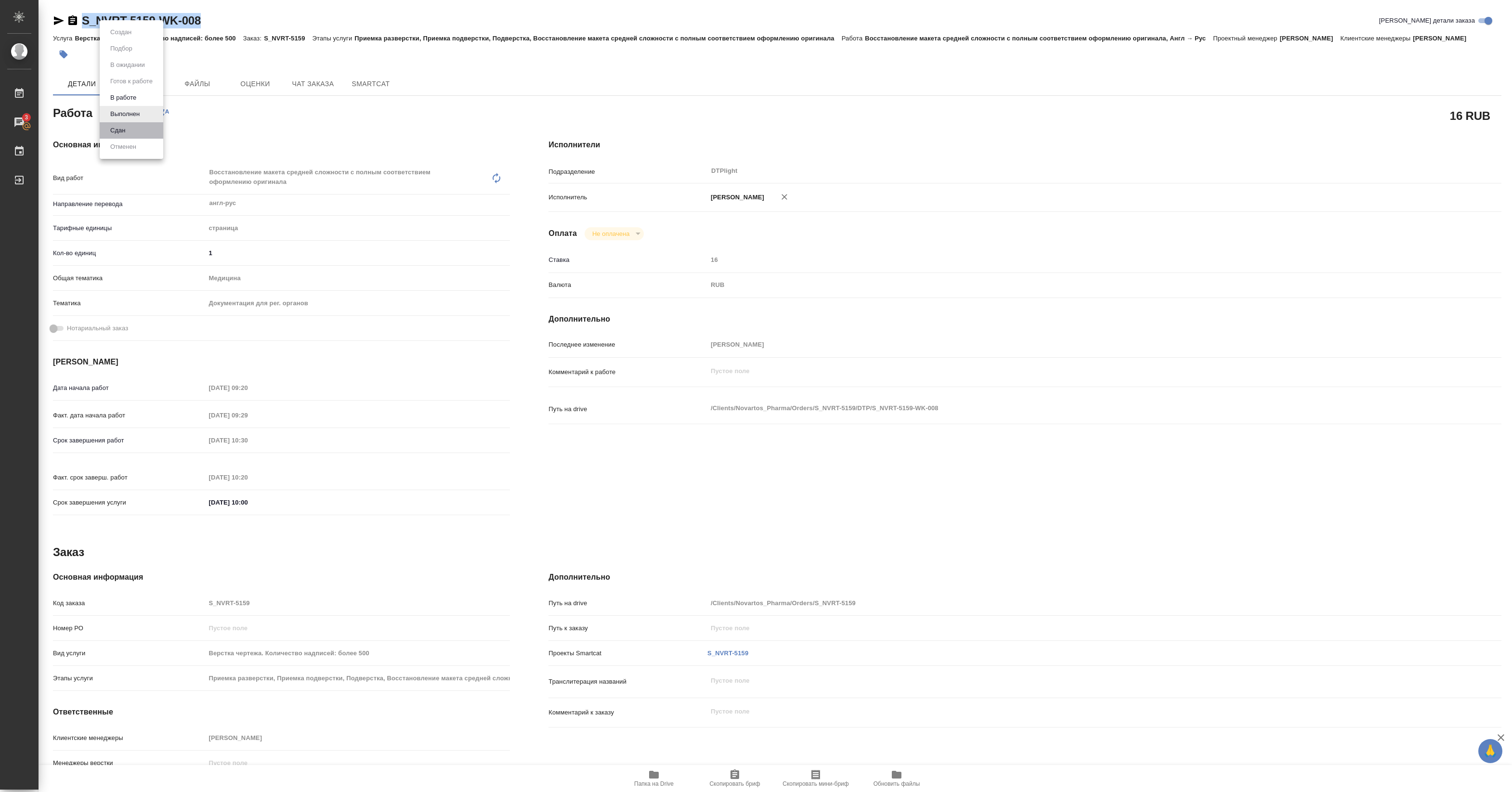
click at [126, 131] on button "Сдан" at bounding box center [117, 130] width 21 height 11
type textarea "x"
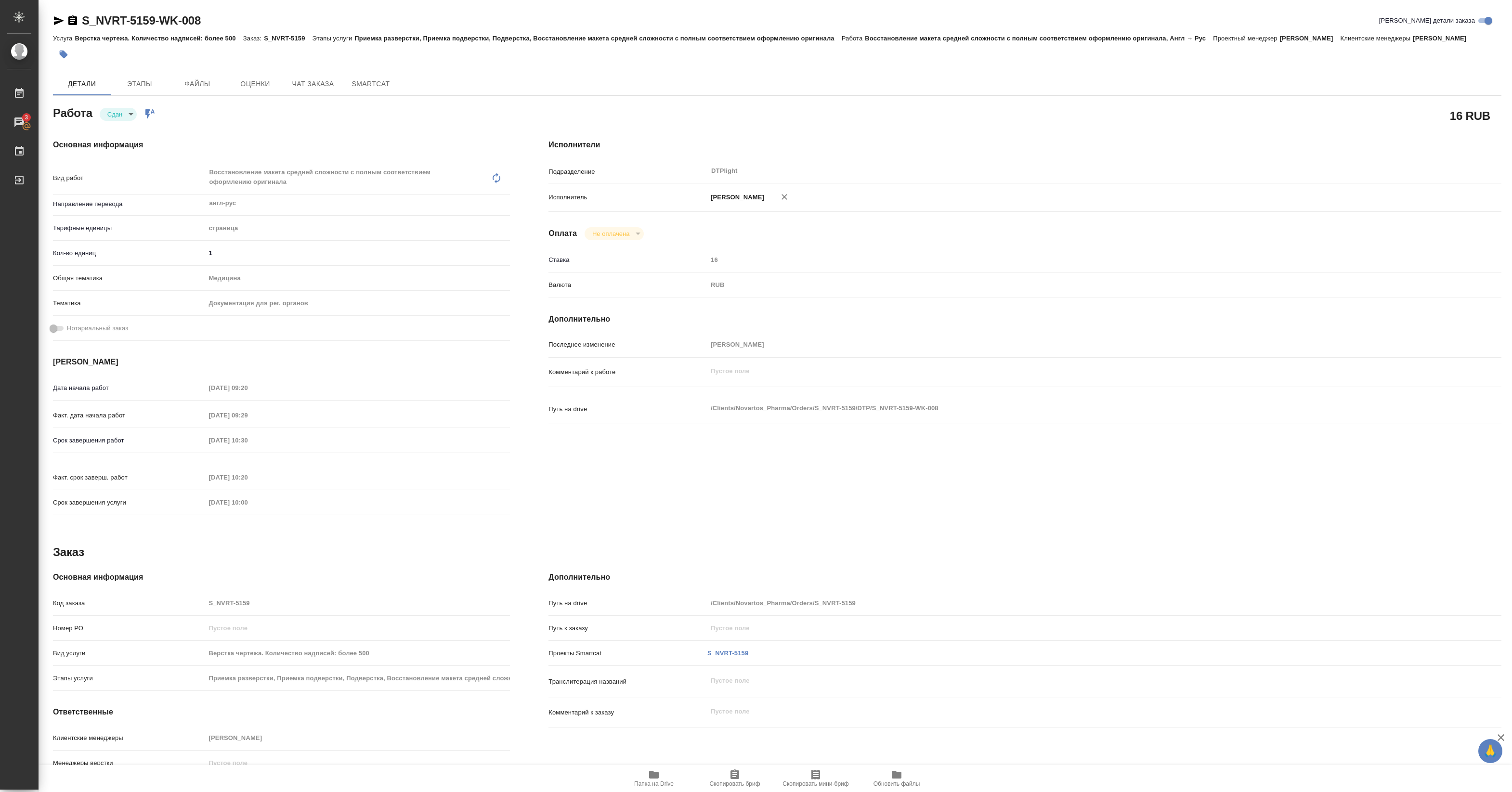
type textarea "x"
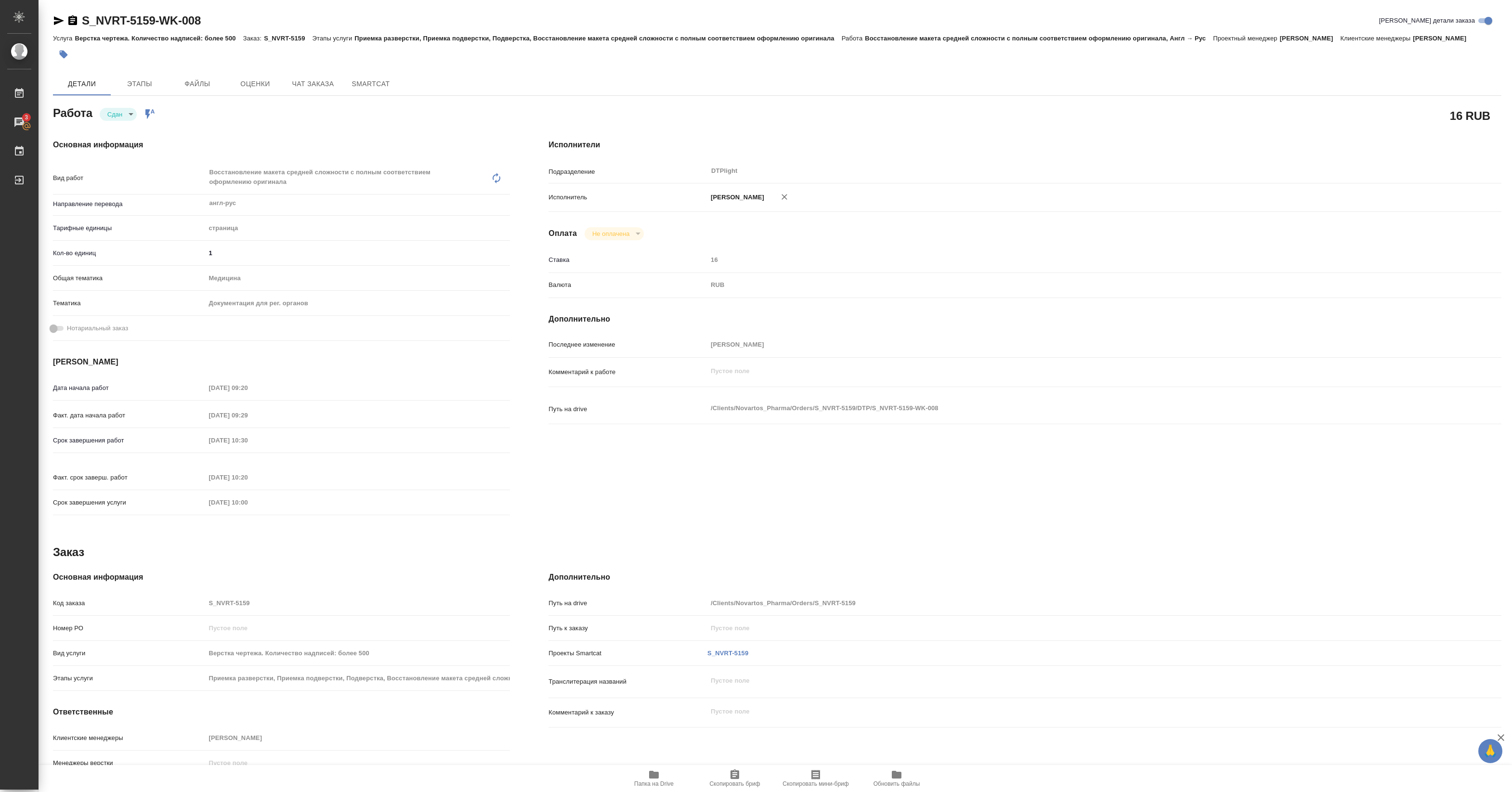
type textarea "x"
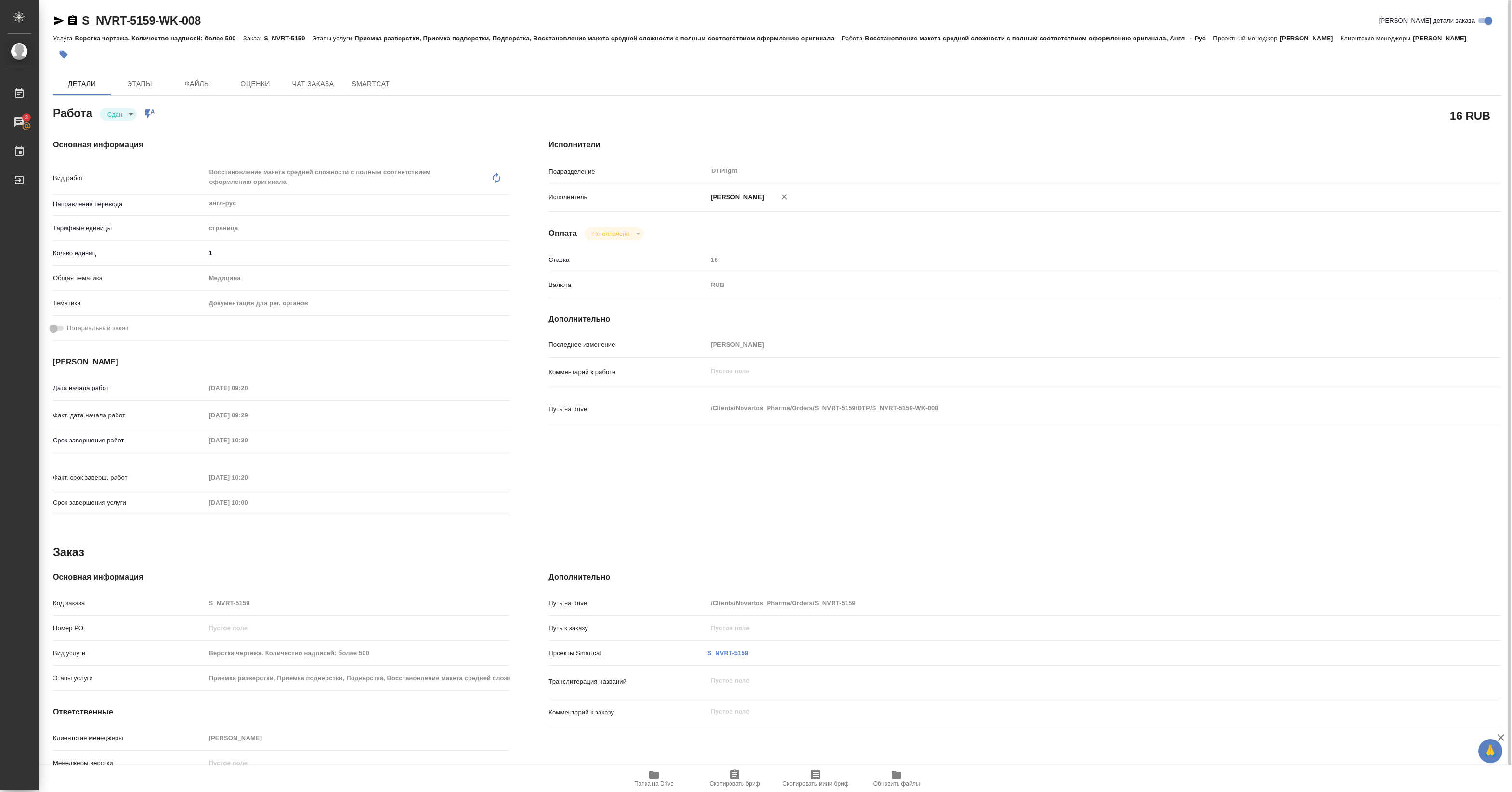
type textarea "x"
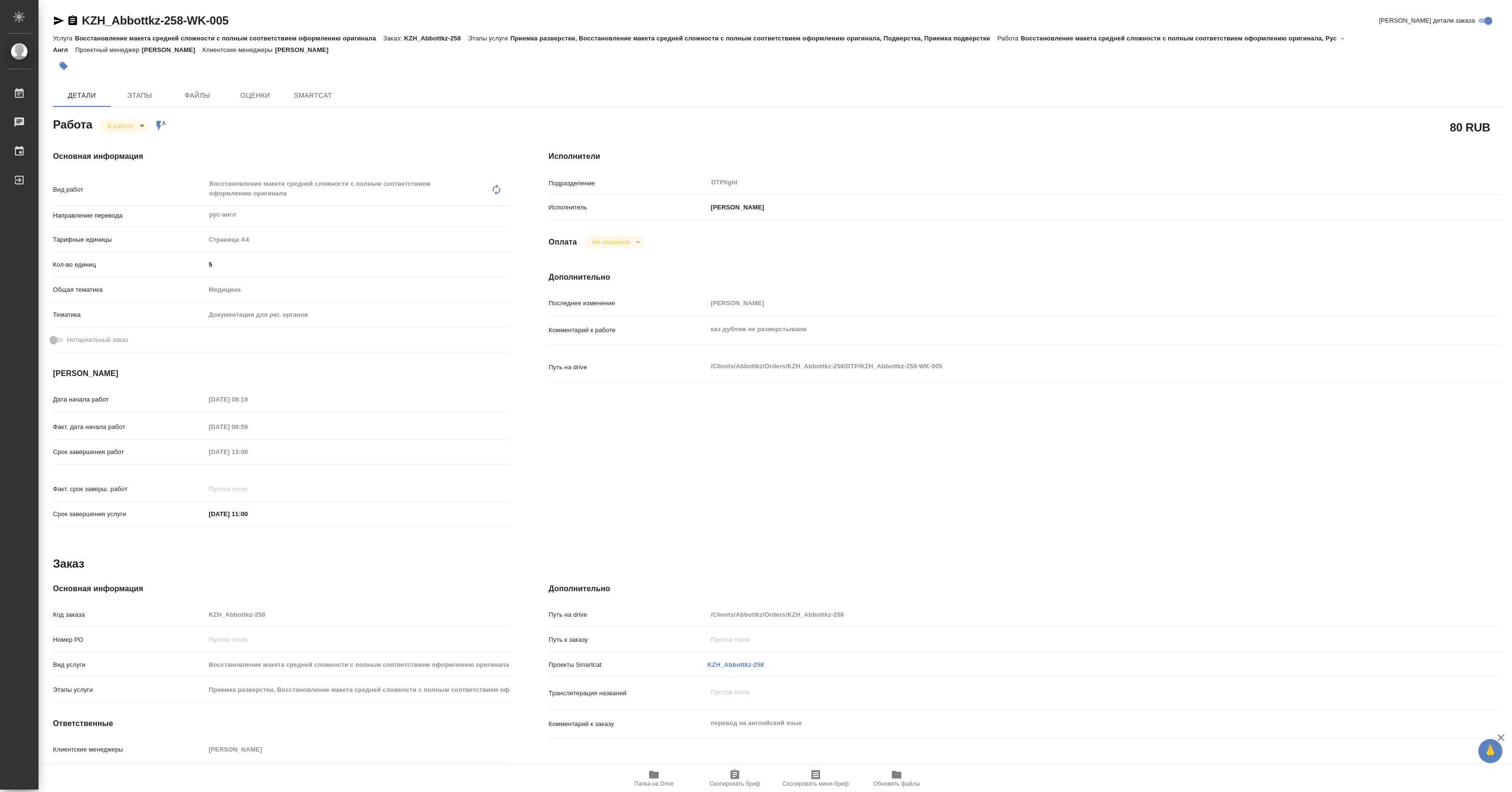
type textarea "x"
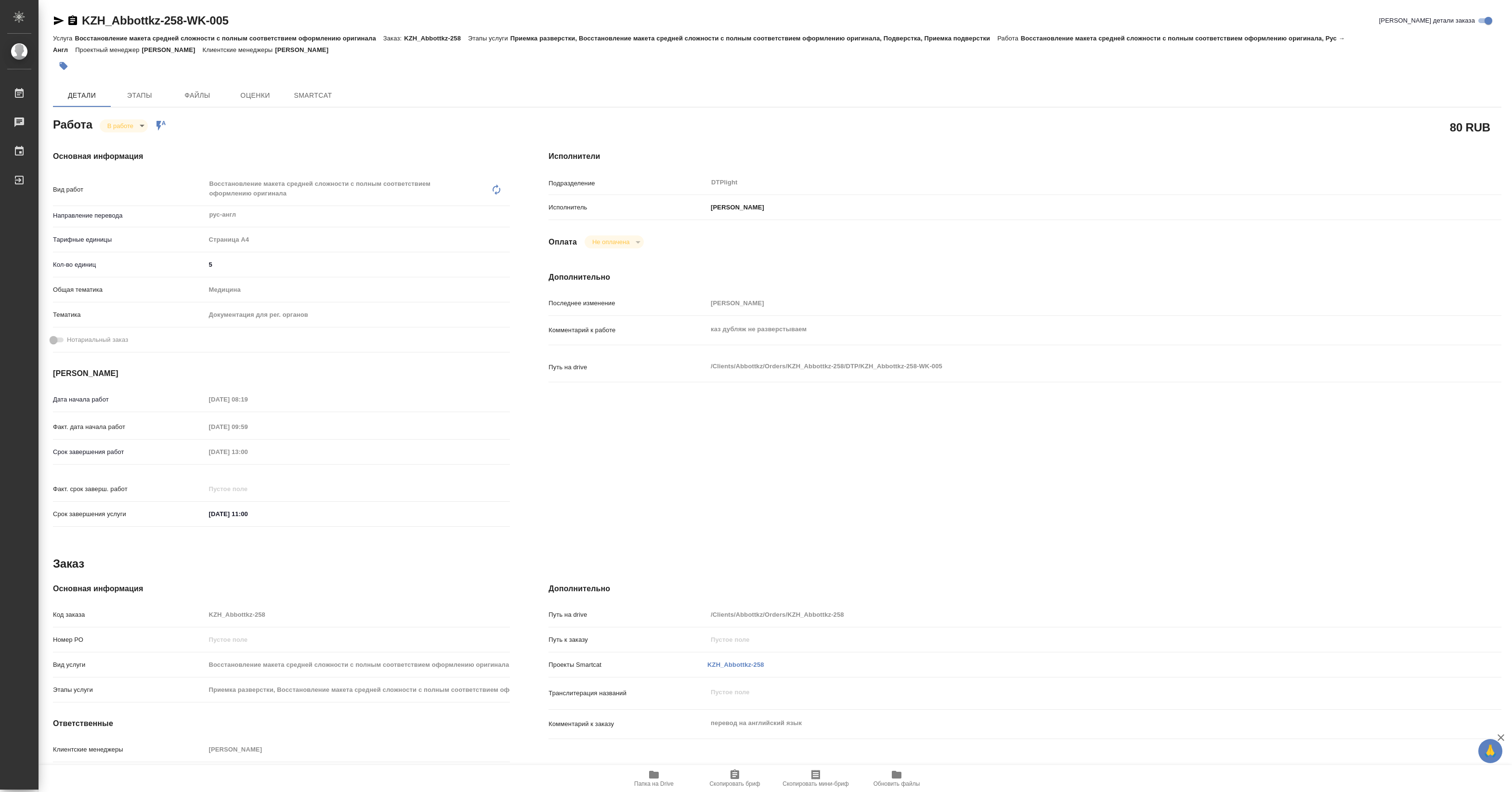
type textarea "x"
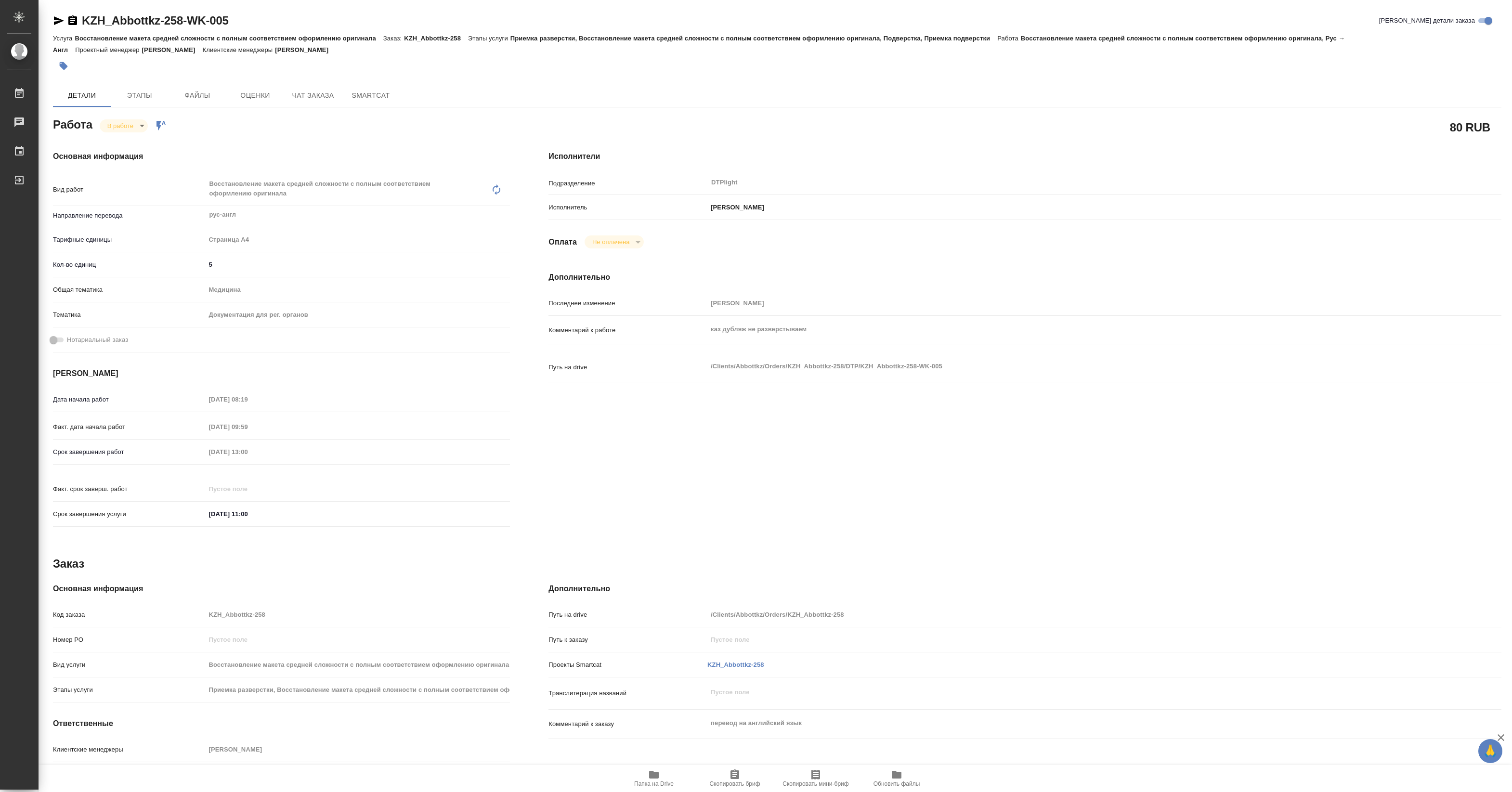
type textarea "x"
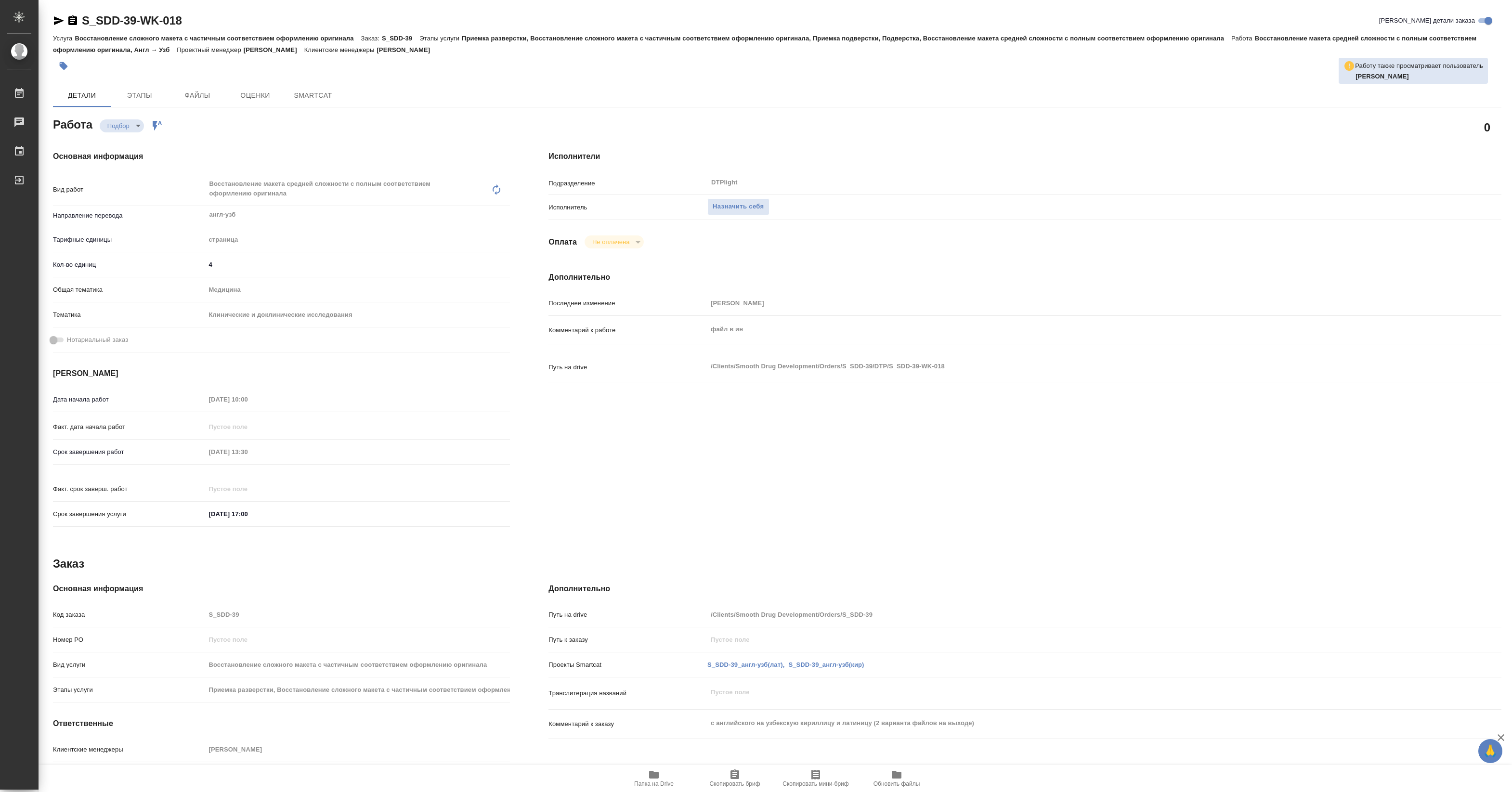
type textarea "x"
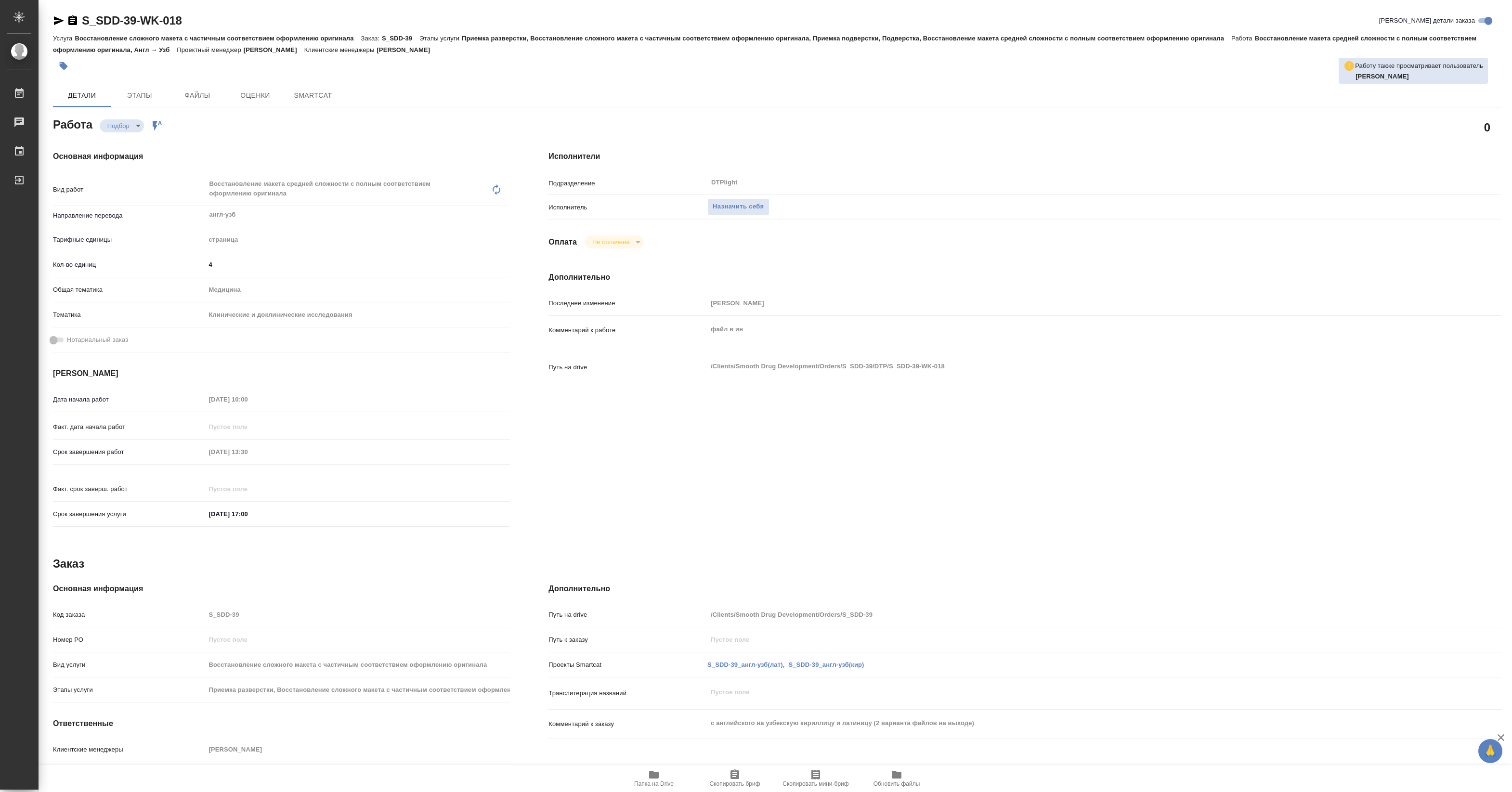
type textarea "x"
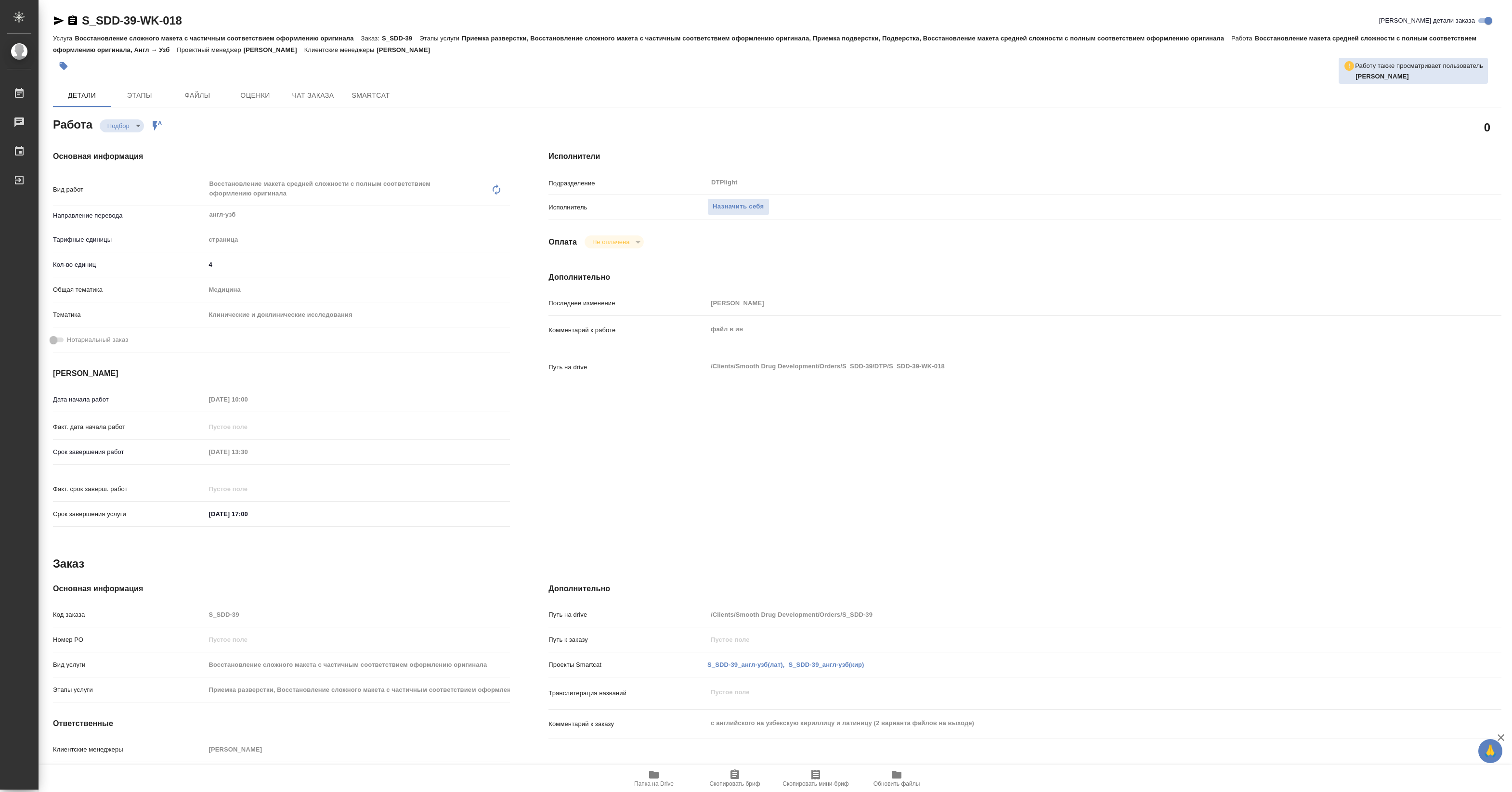
type textarea "x"
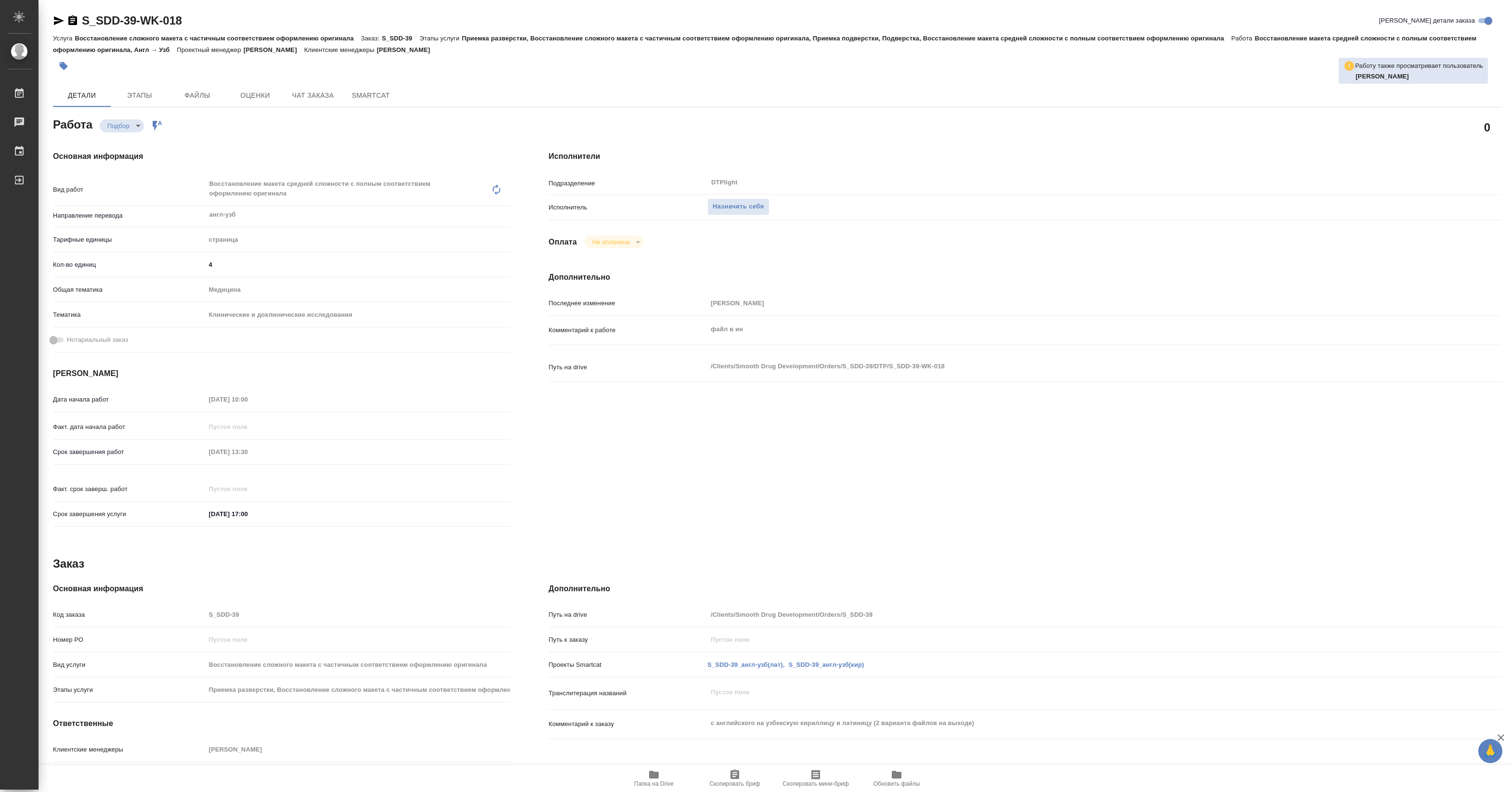
type textarea "x"
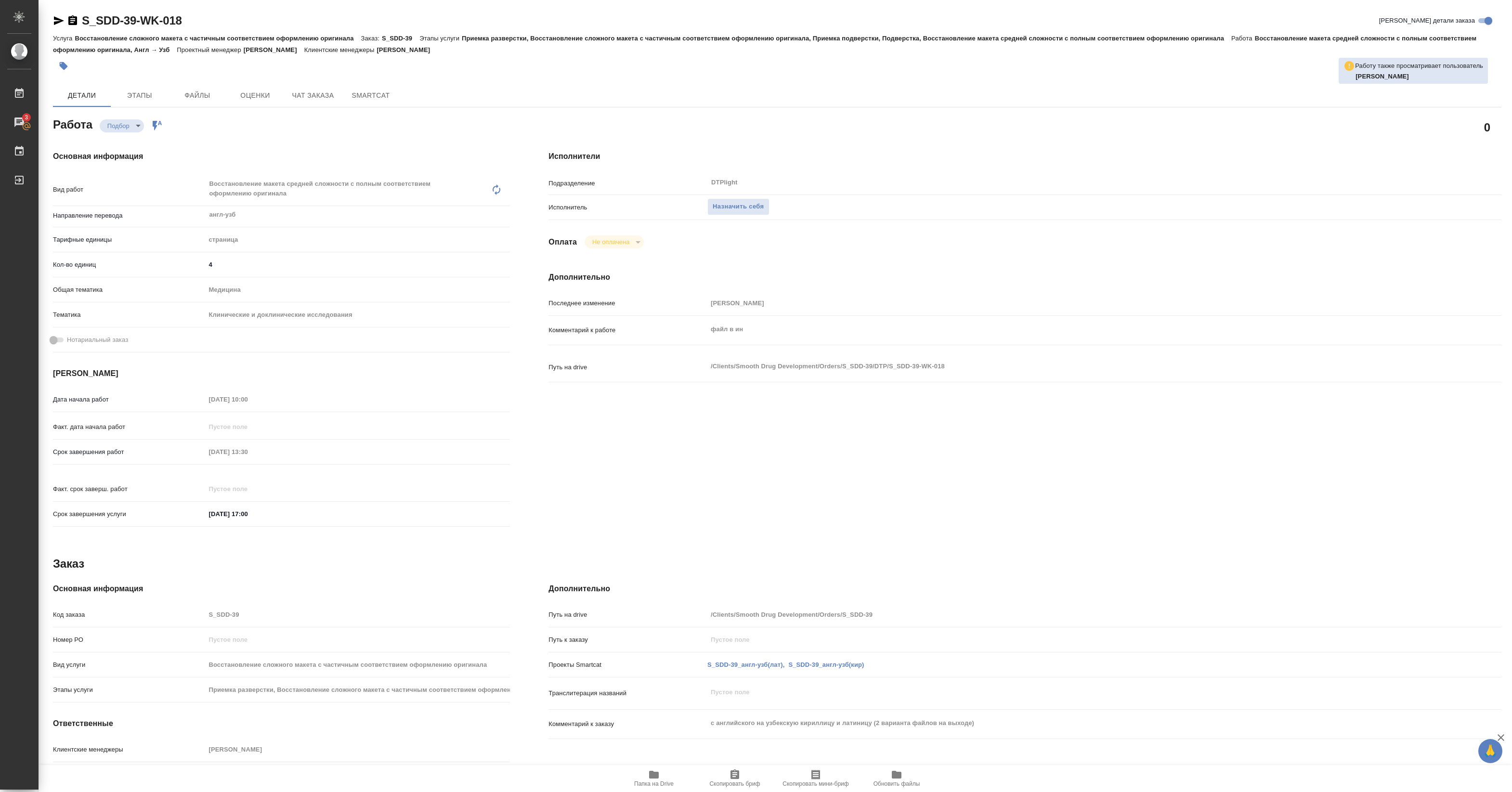
click at [654, 786] on span "Папка на Drive" at bounding box center [653, 783] width 39 height 6
type textarea "x"
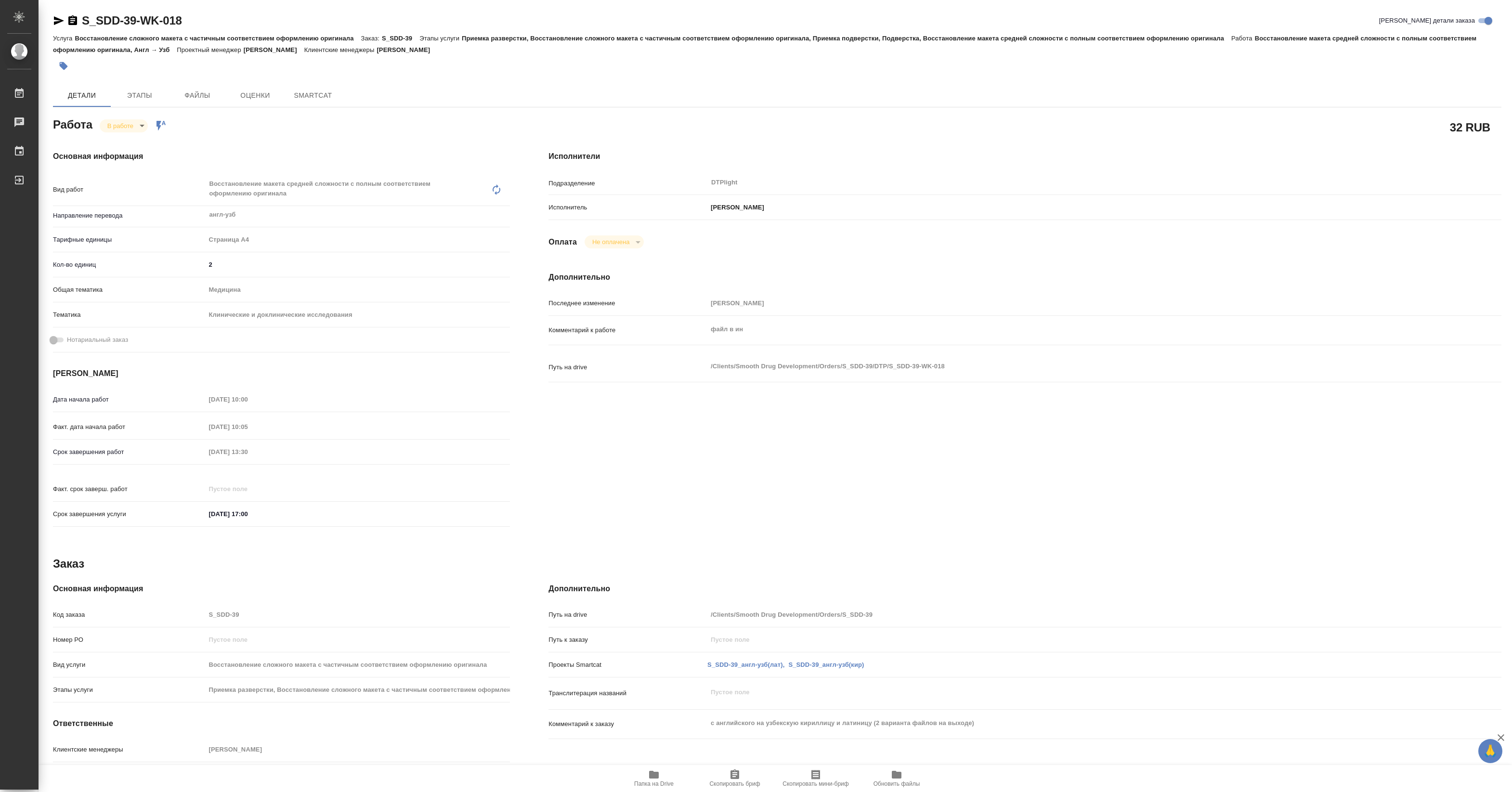
type textarea "x"
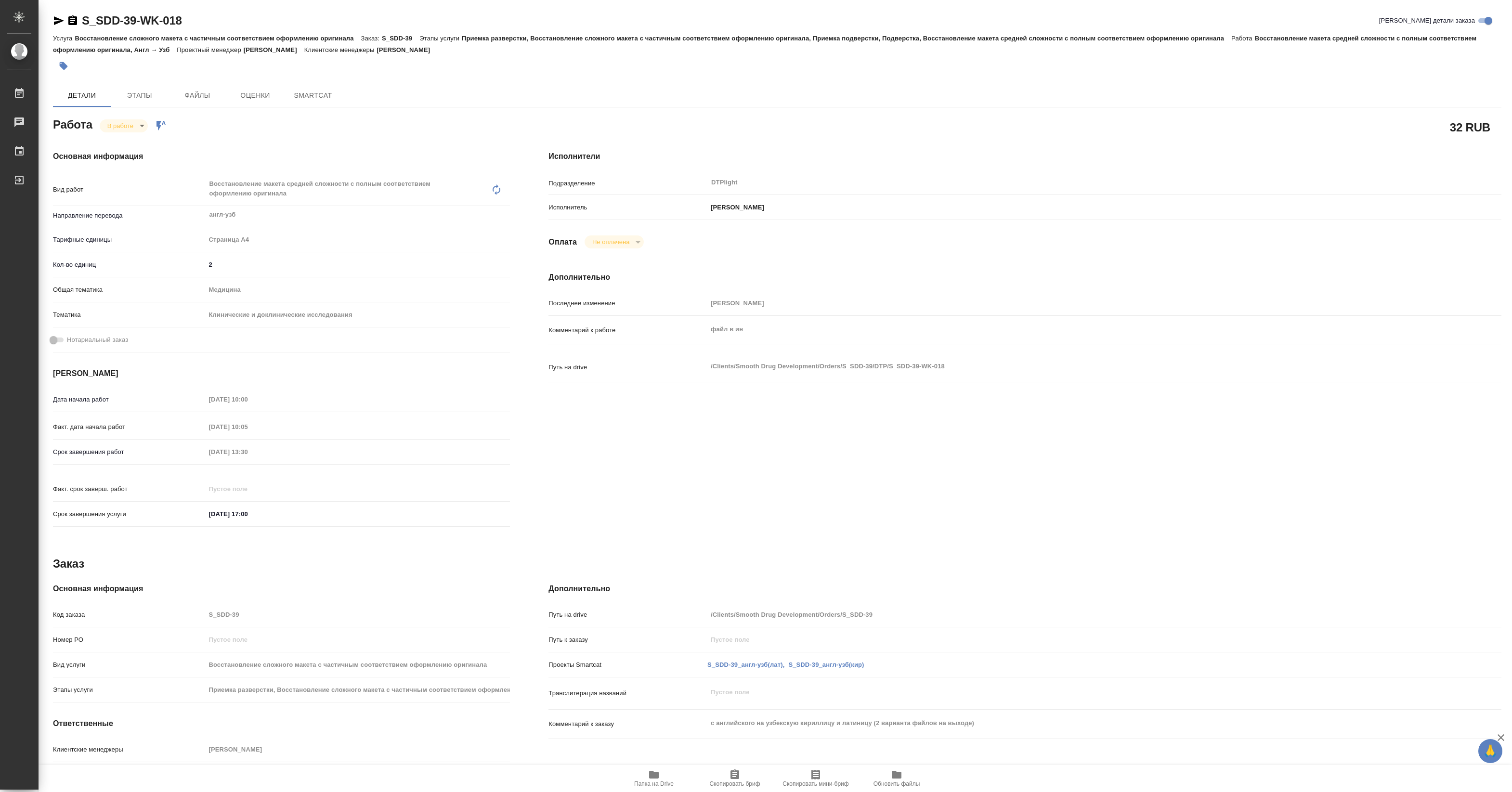
type textarea "x"
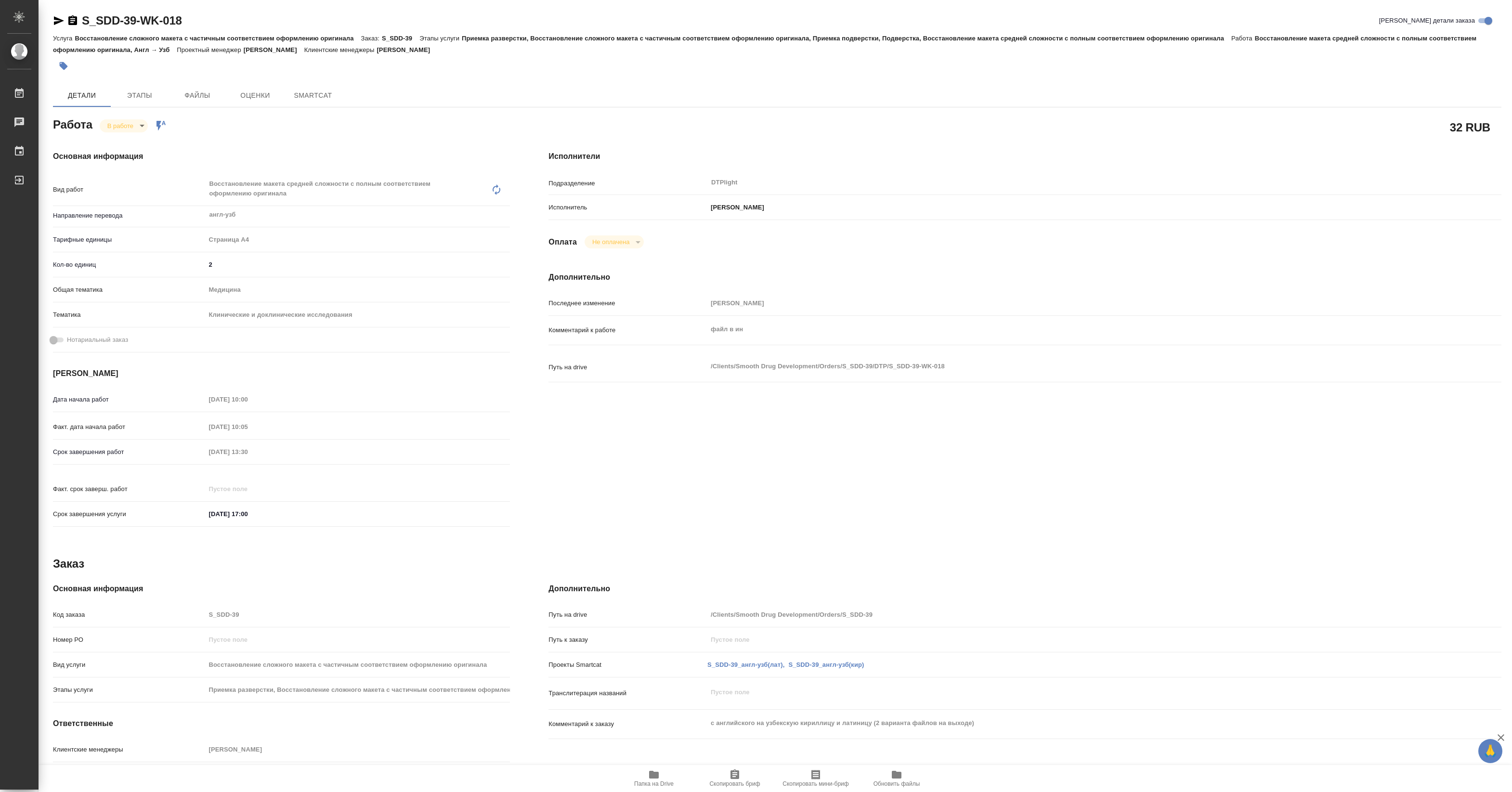
type textarea "x"
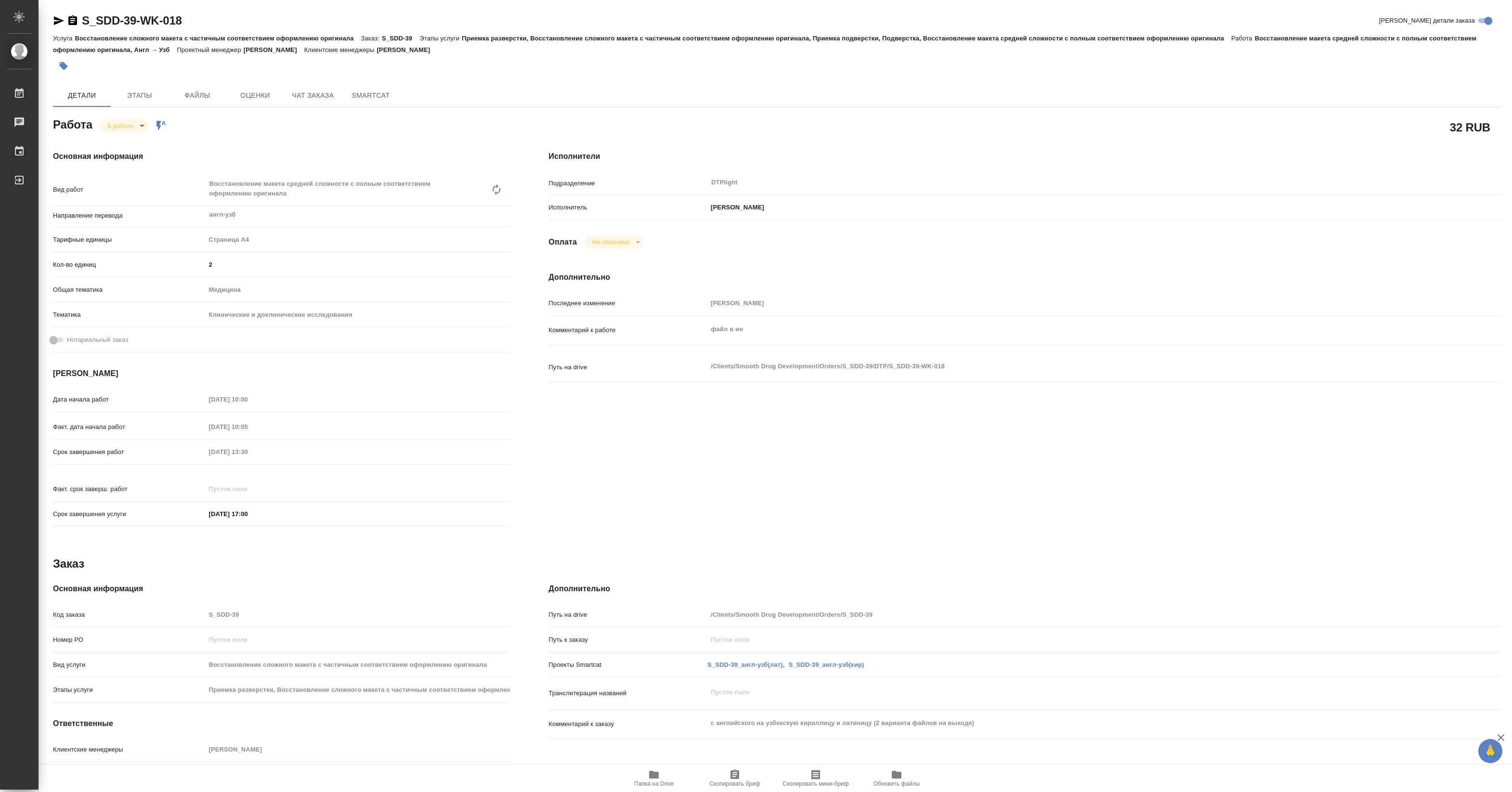
type textarea "x"
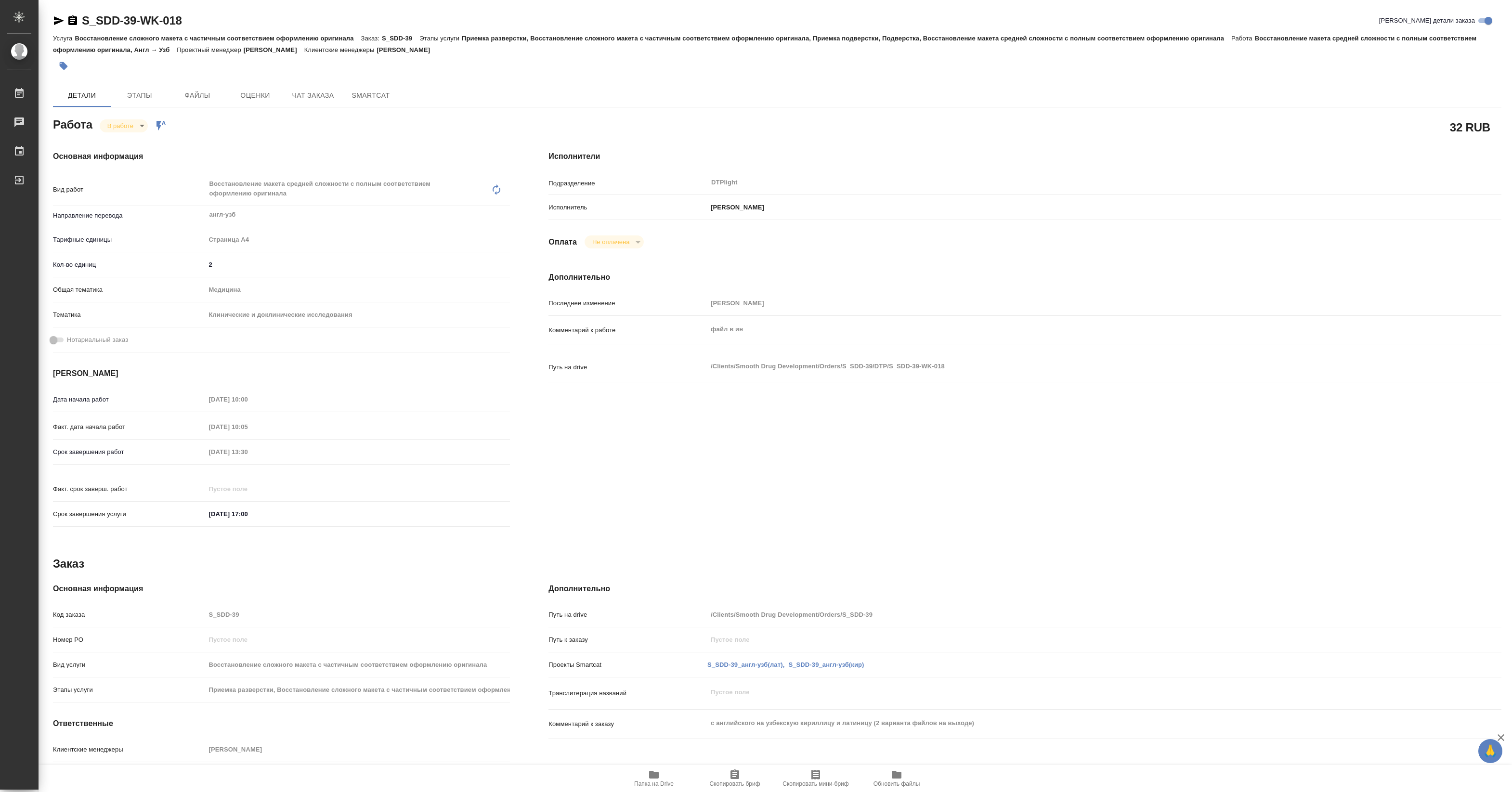
type textarea "x"
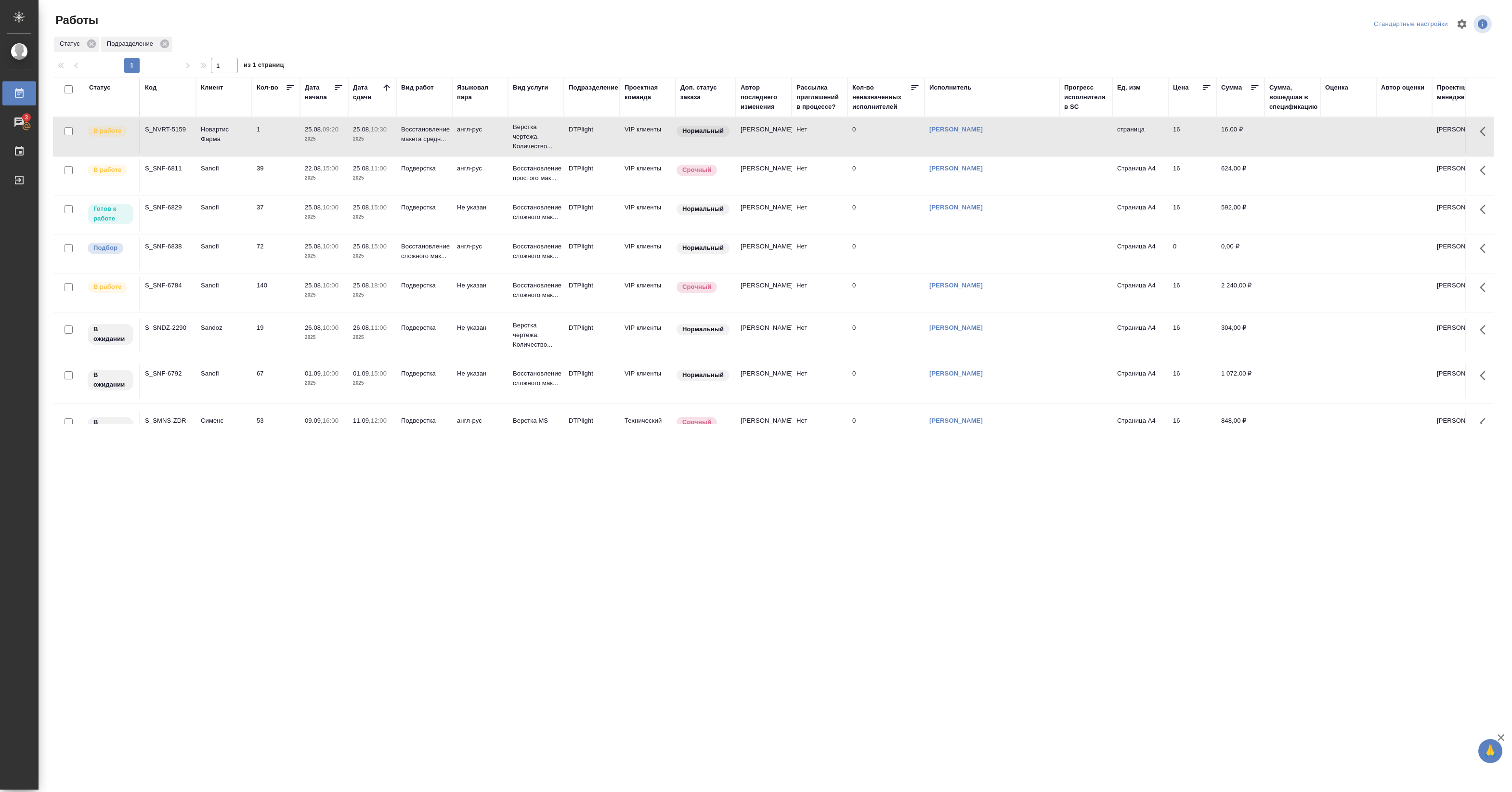
click at [330, 220] on p "2025" at bounding box center [324, 217] width 39 height 9
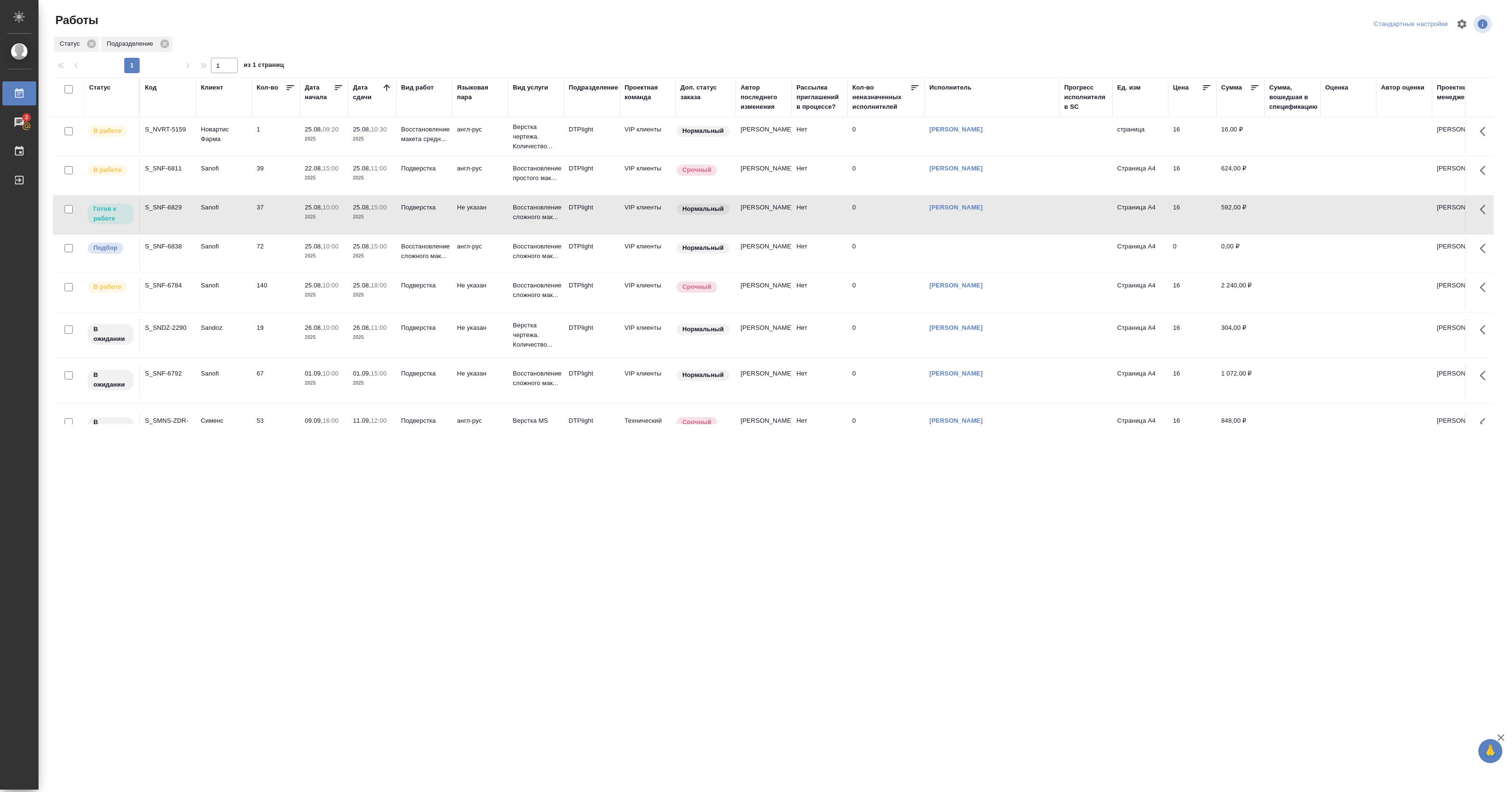
click at [330, 220] on p "2025" at bounding box center [324, 217] width 39 height 9
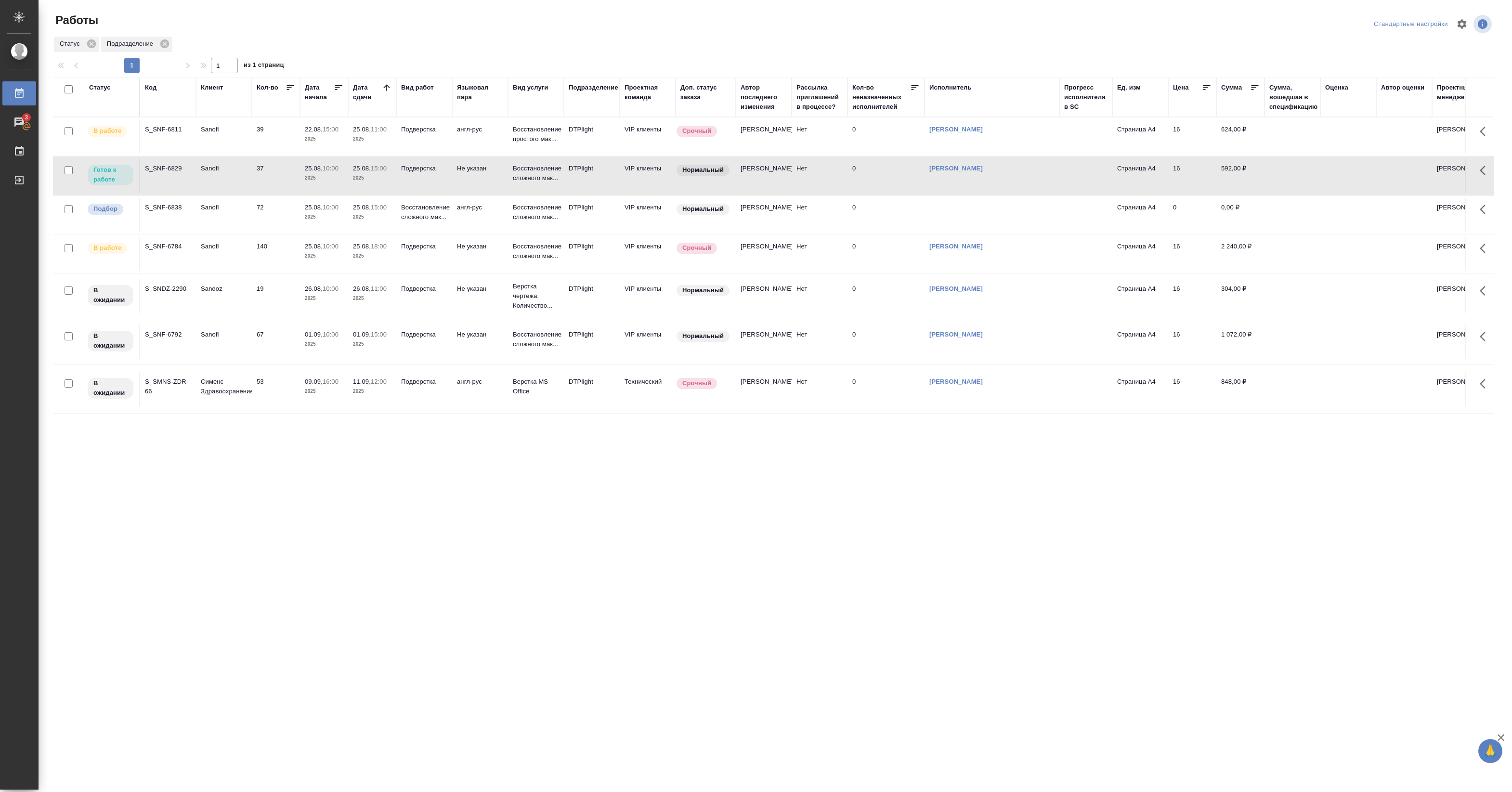
click at [278, 138] on td "39" at bounding box center [276, 136] width 48 height 33
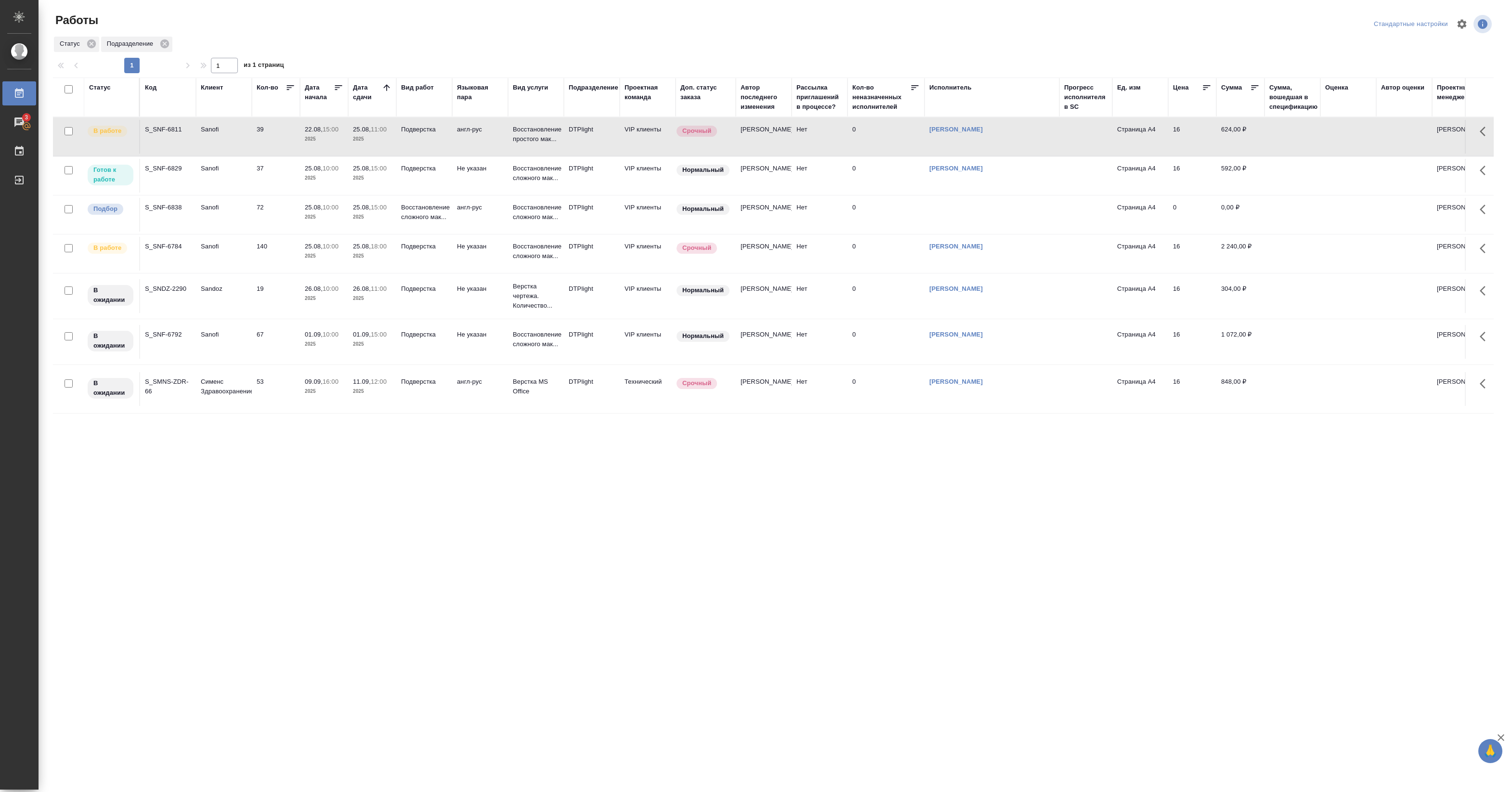
click at [278, 138] on td "39" at bounding box center [276, 136] width 48 height 33
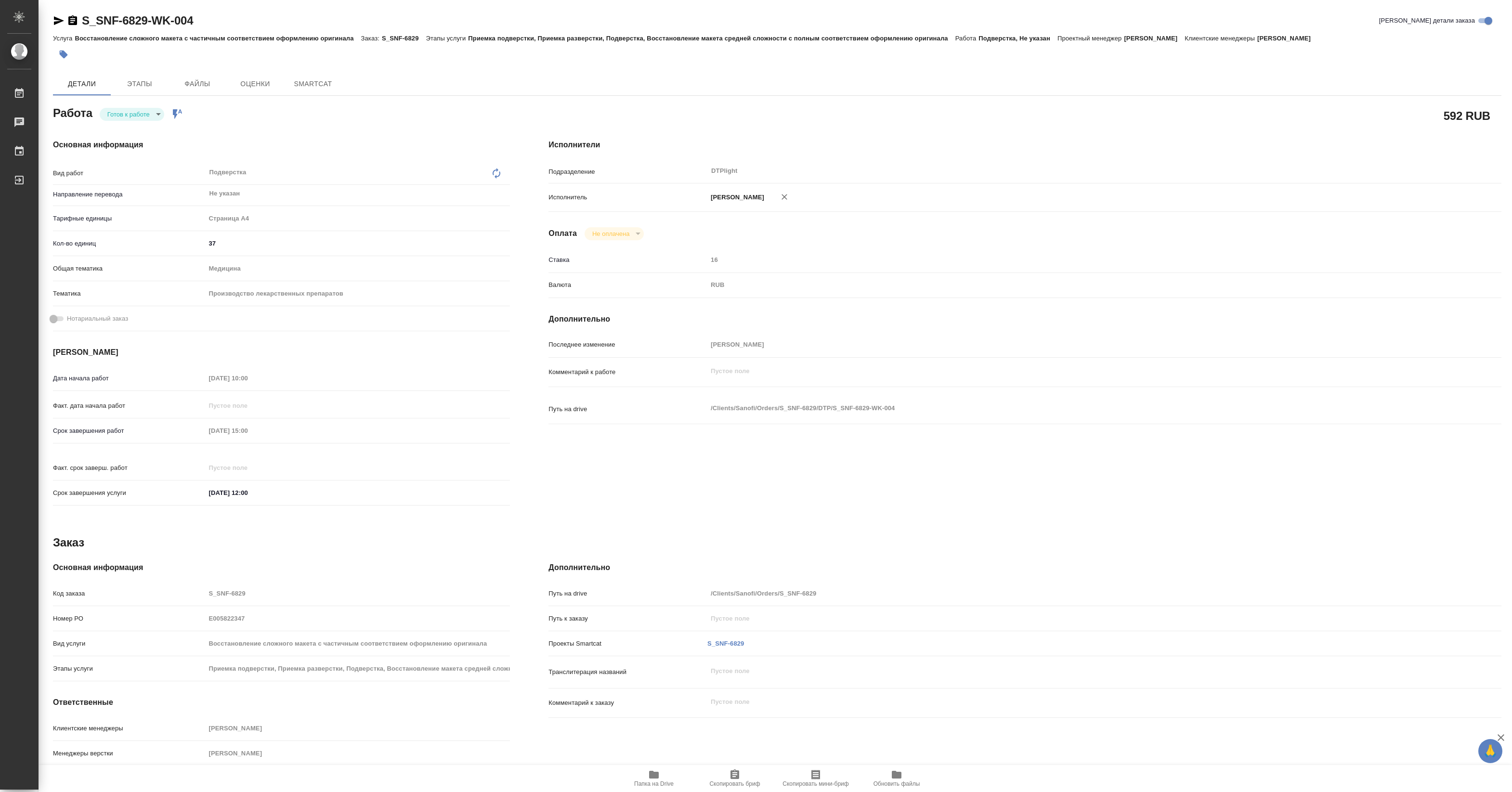
type textarea "x"
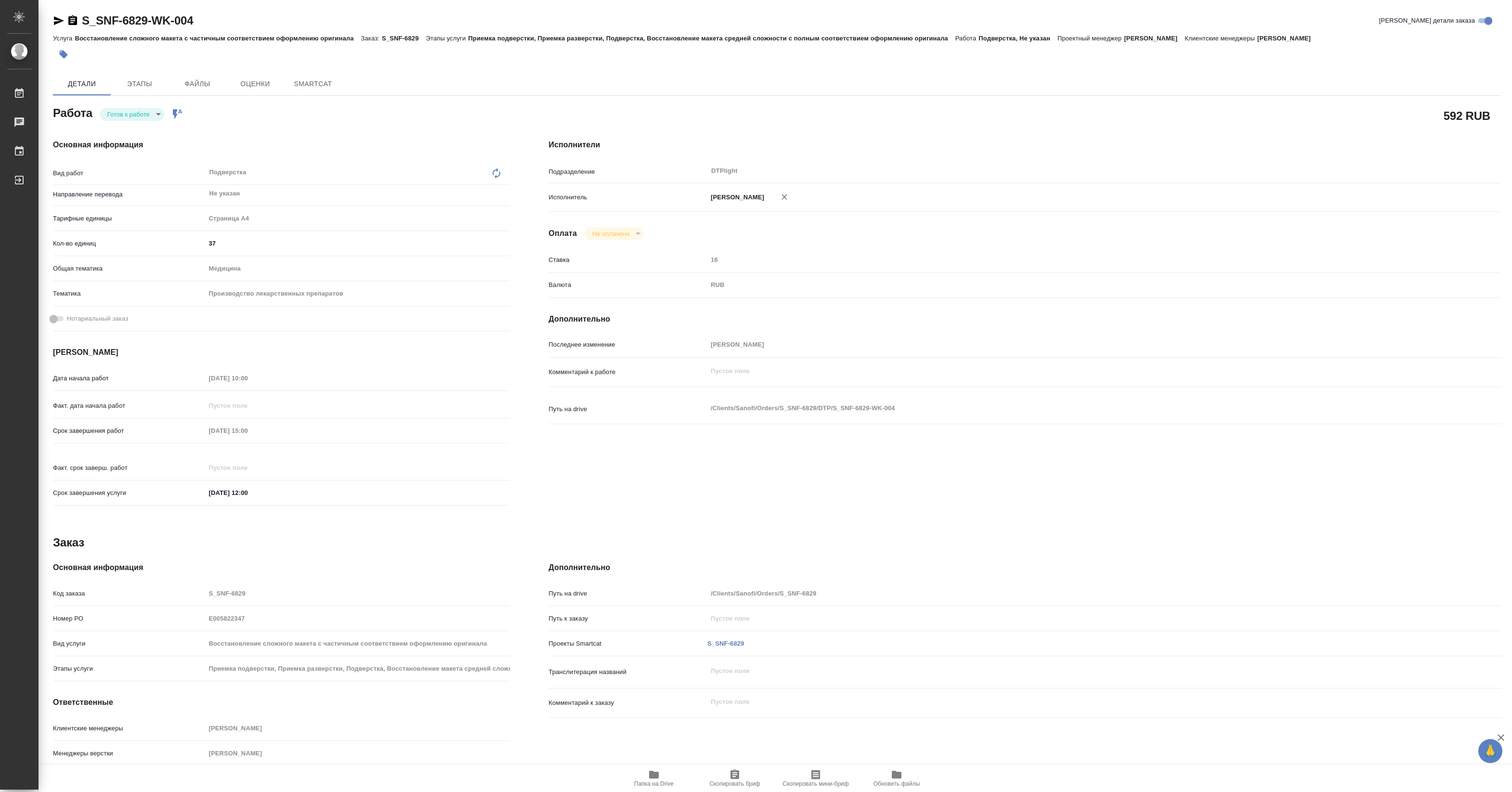
type textarea "x"
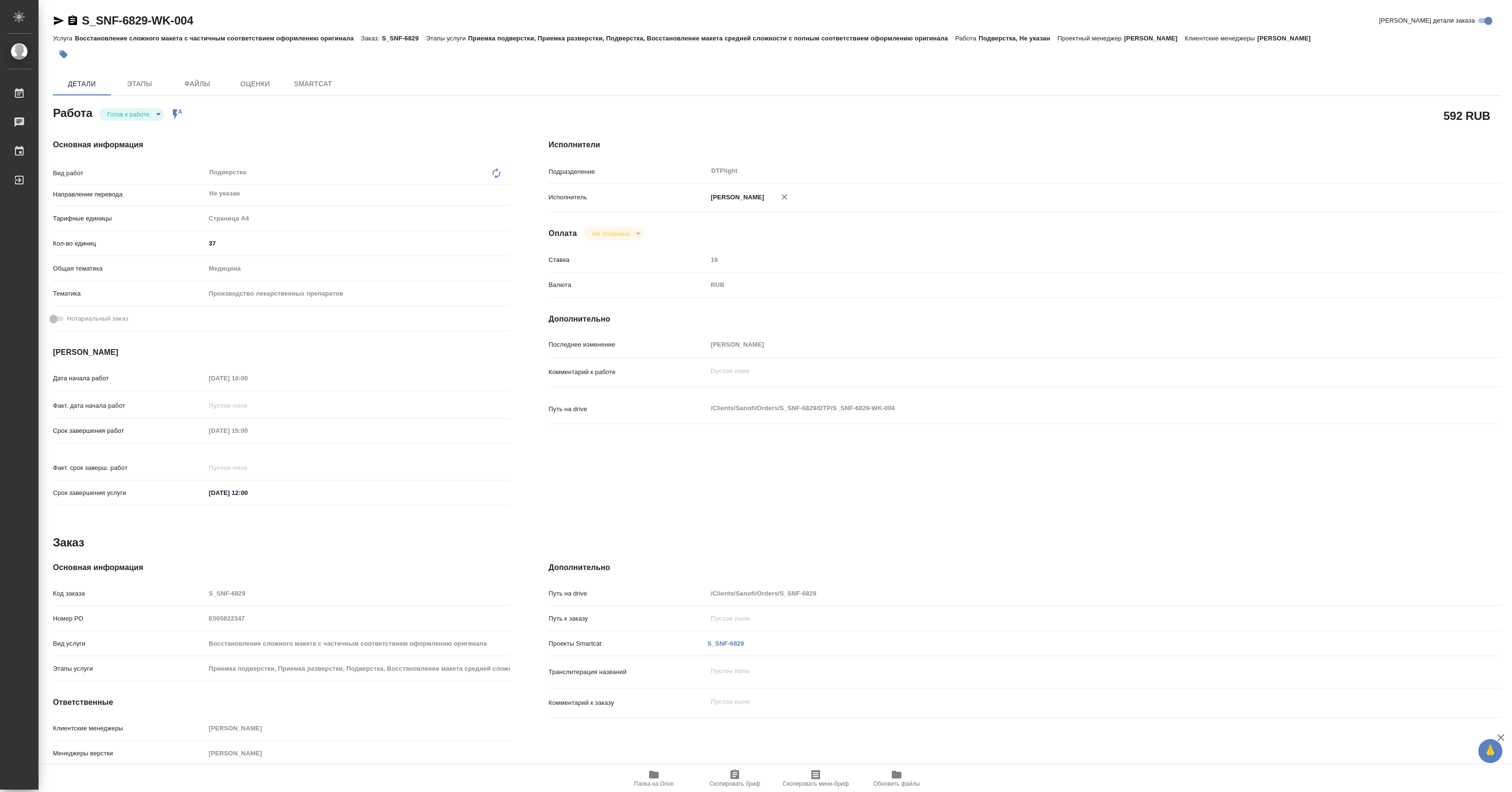
type textarea "x"
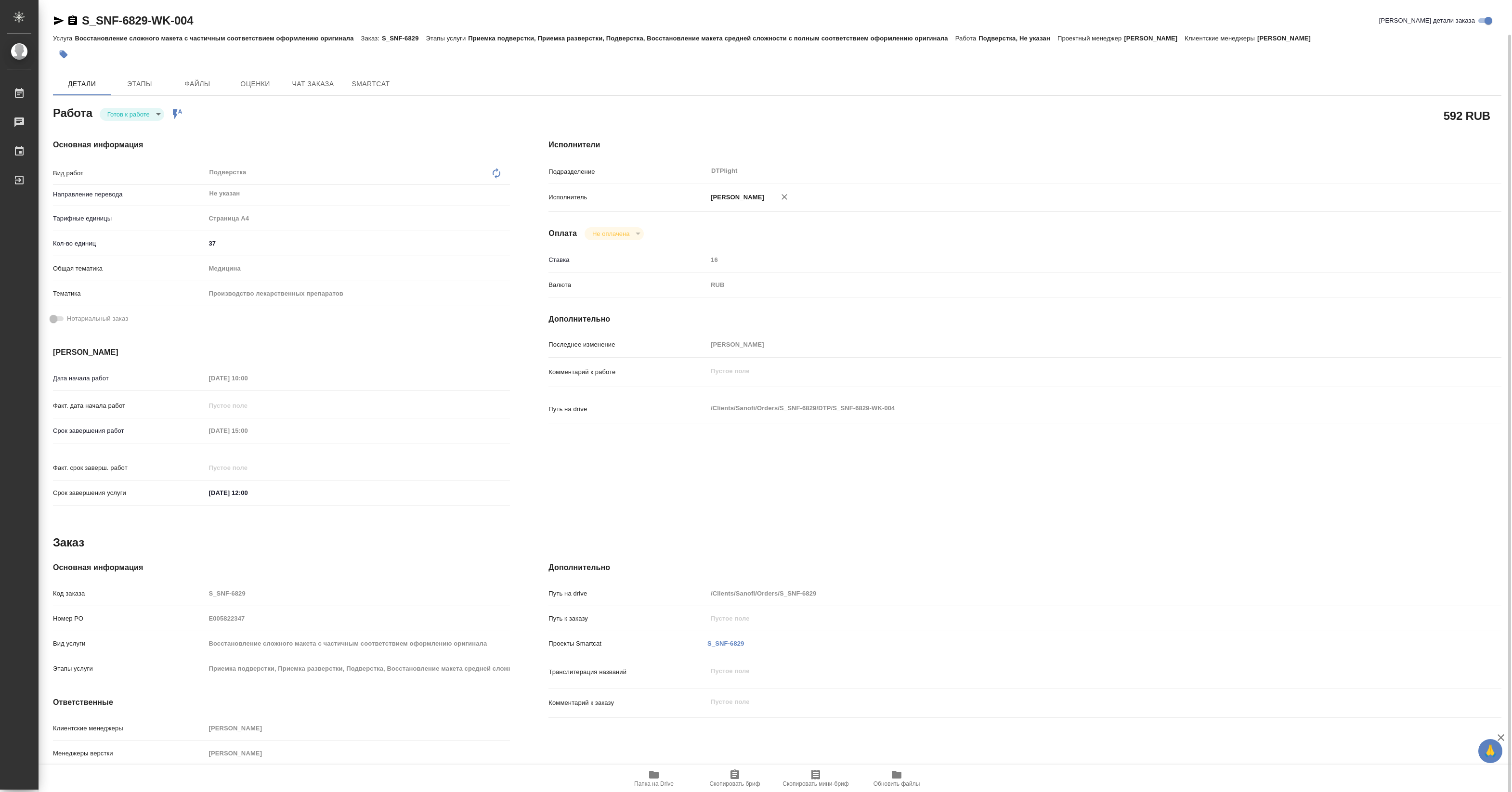
scroll to position [18, 0]
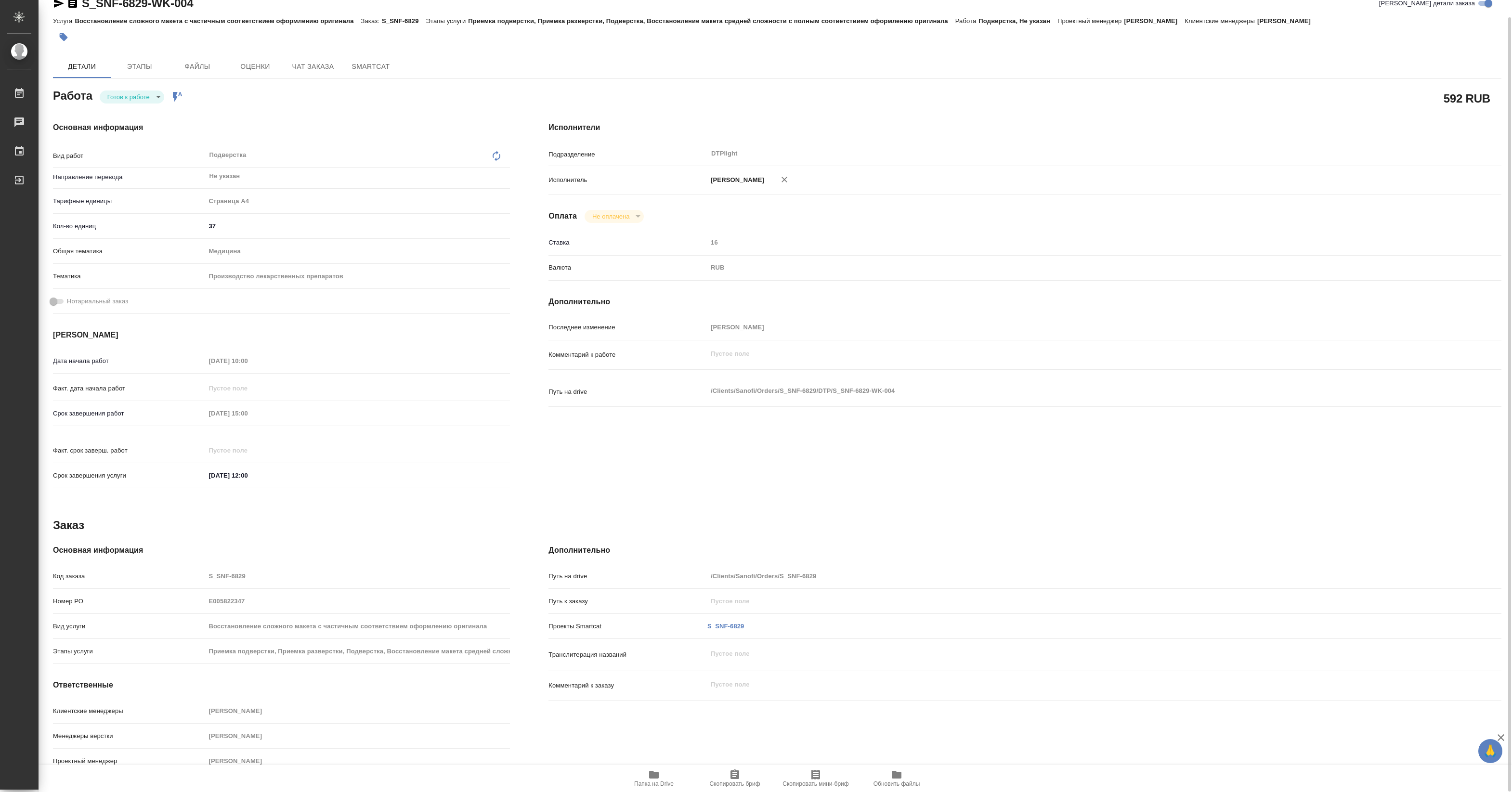
type textarea "x"
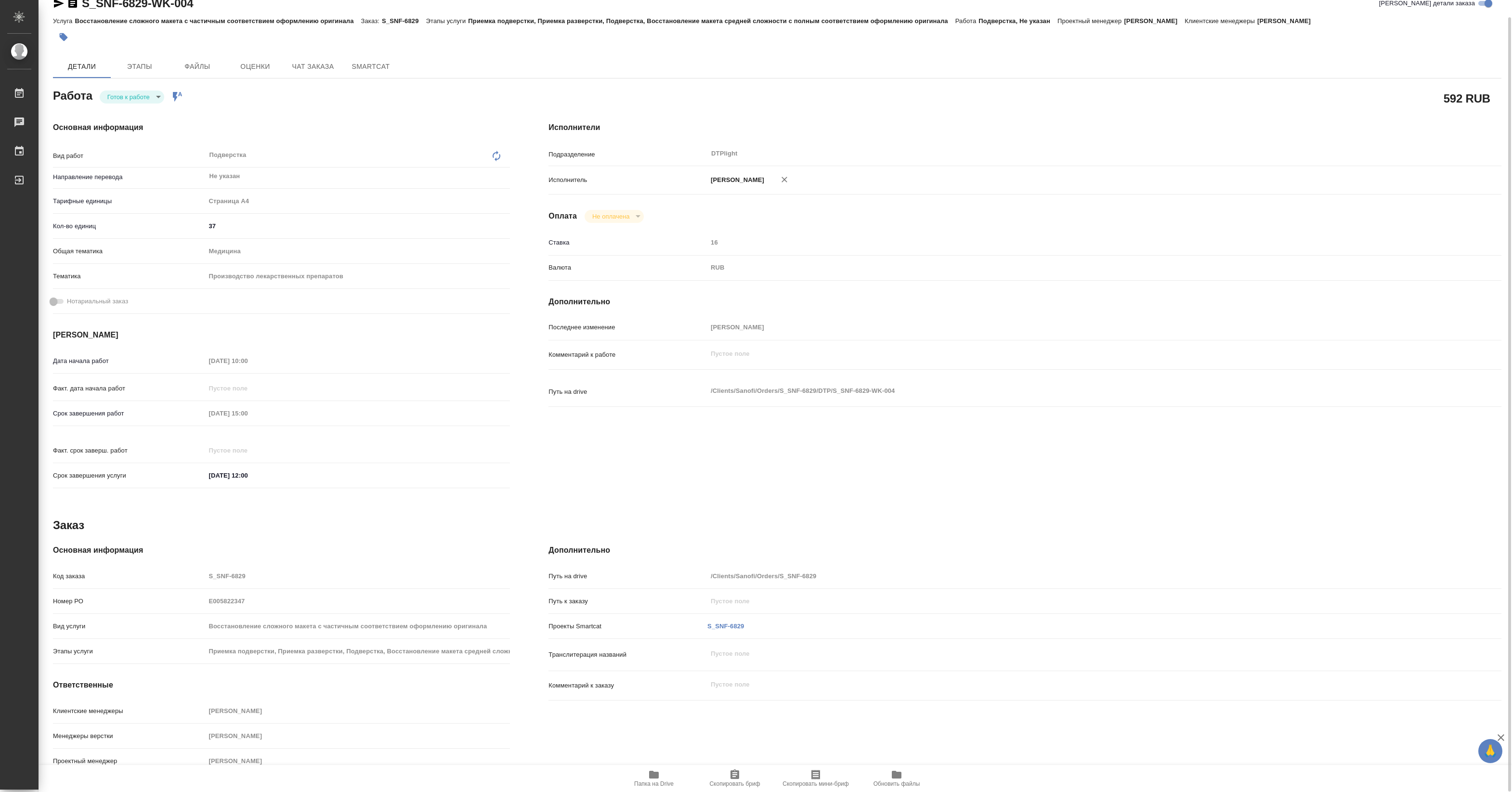
type textarea "x"
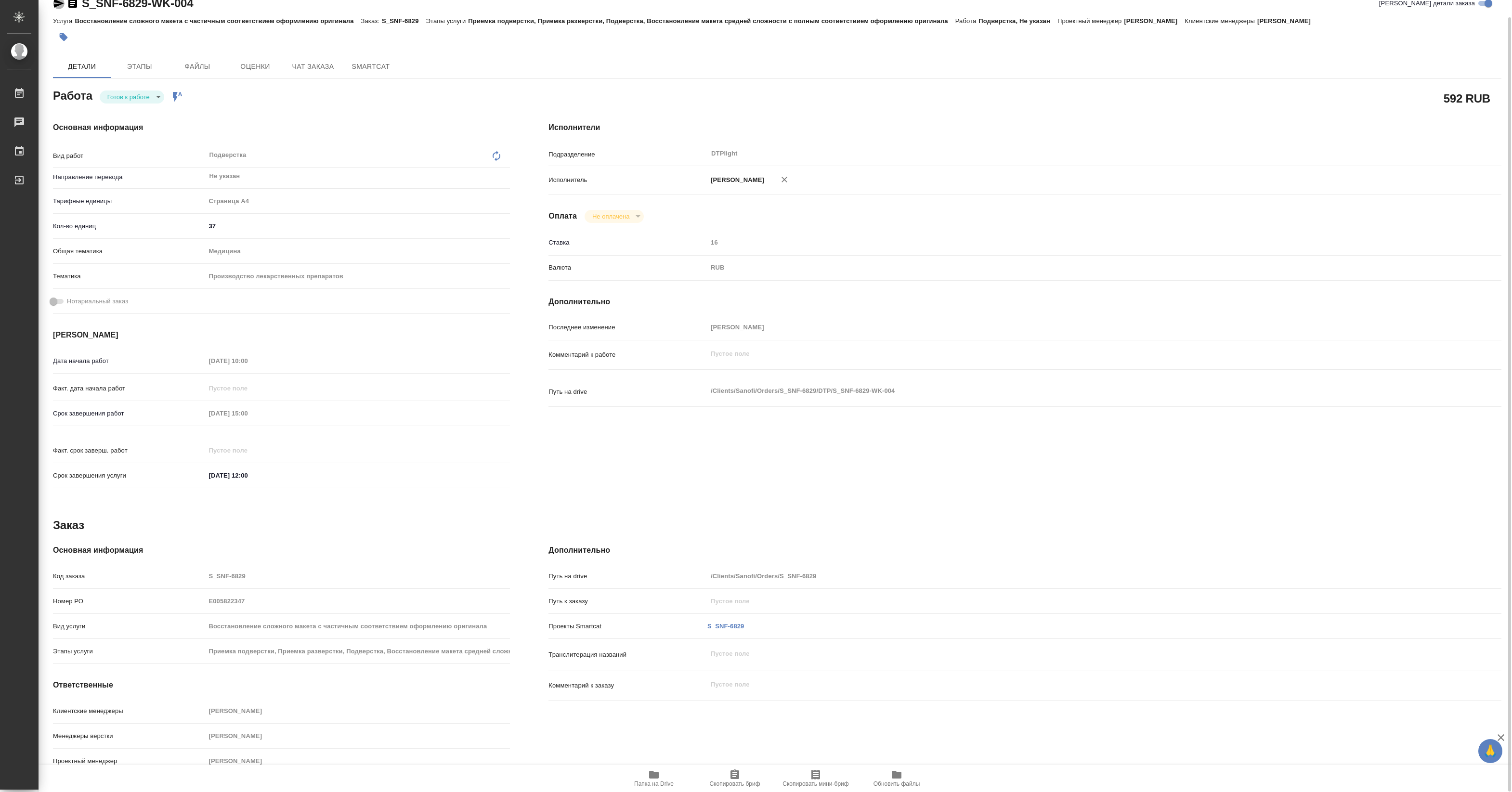
click at [56, 5] on icon "button" at bounding box center [59, 3] width 10 height 9
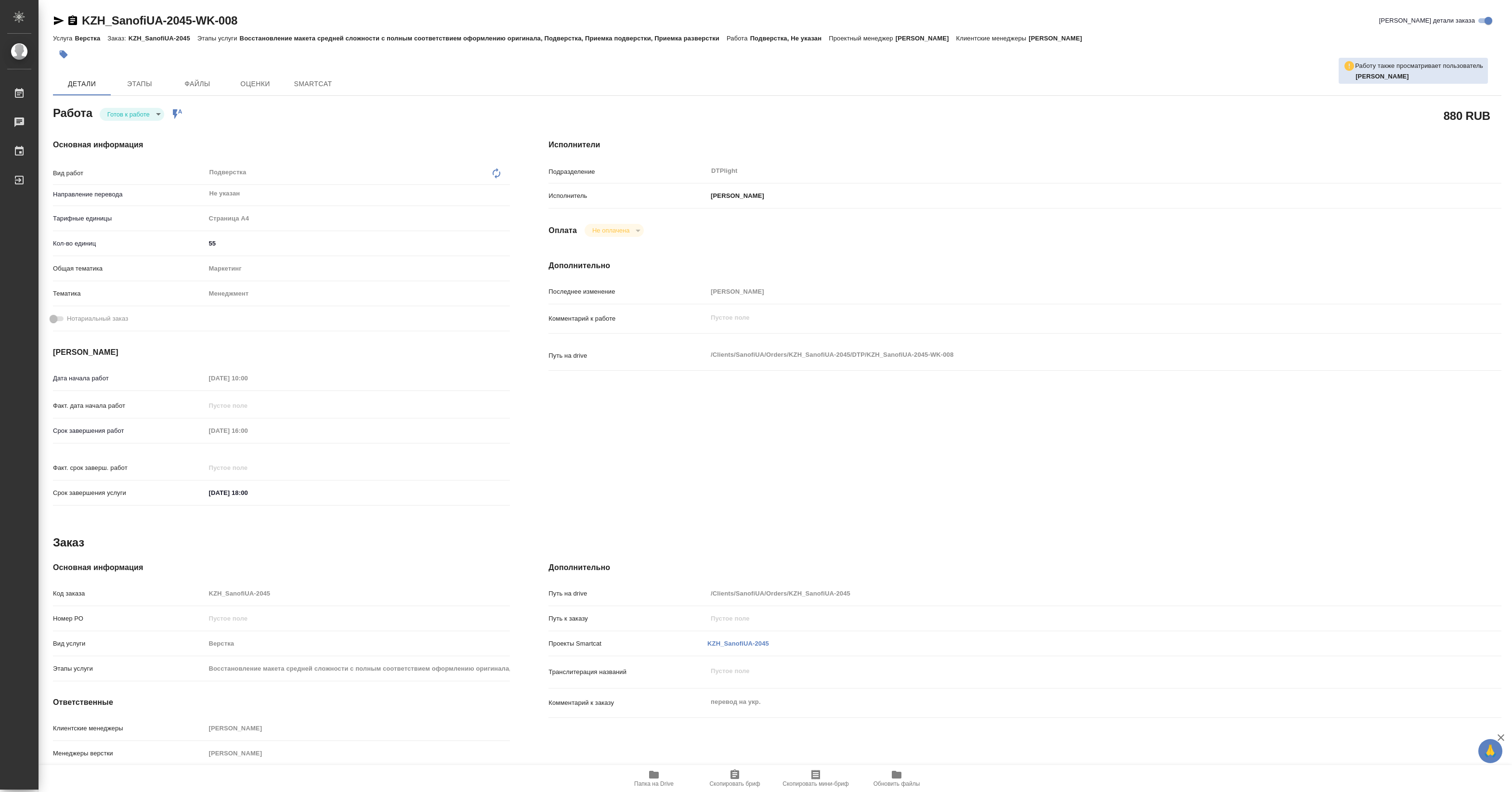
type textarea "x"
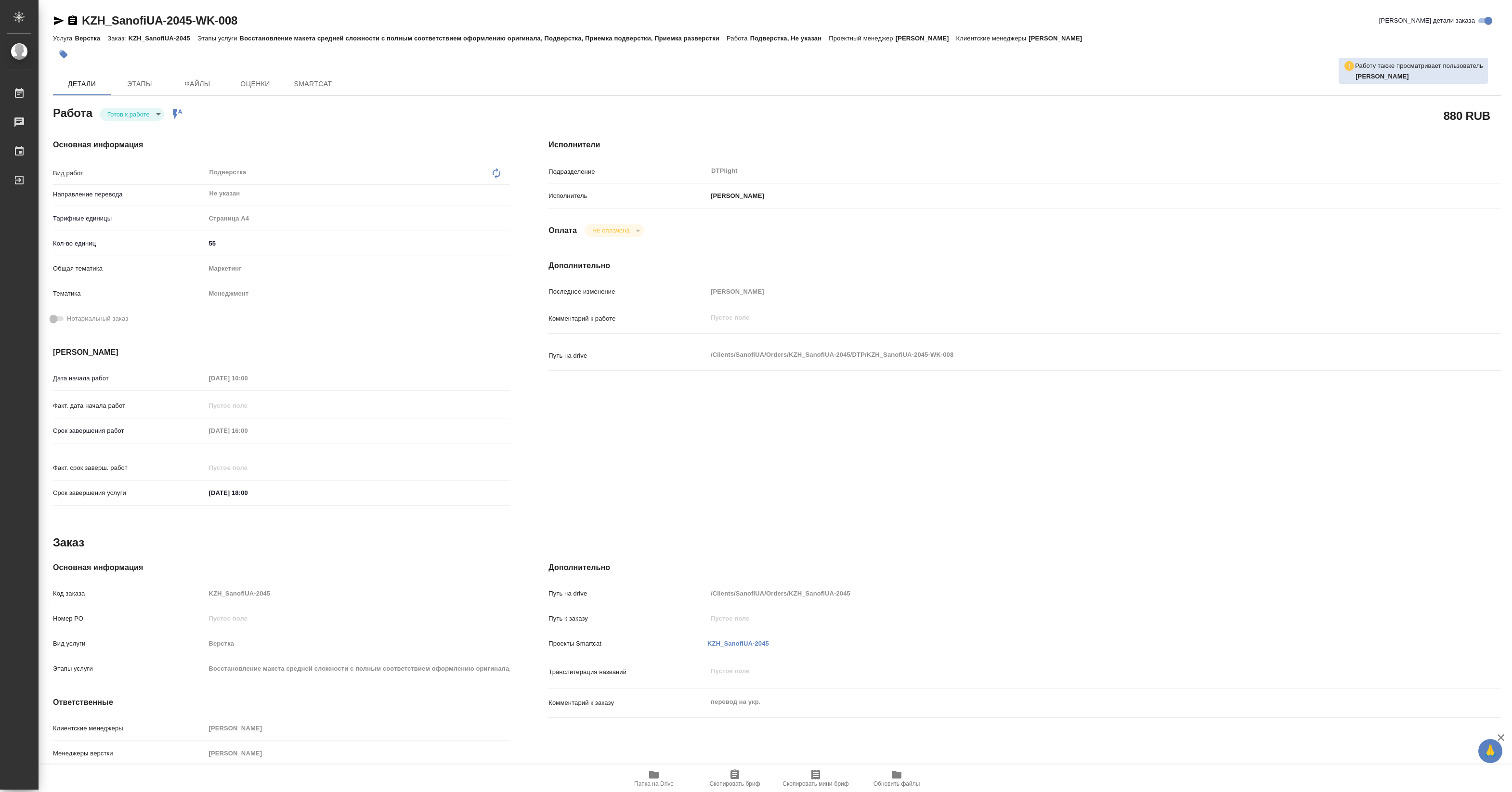
type textarea "x"
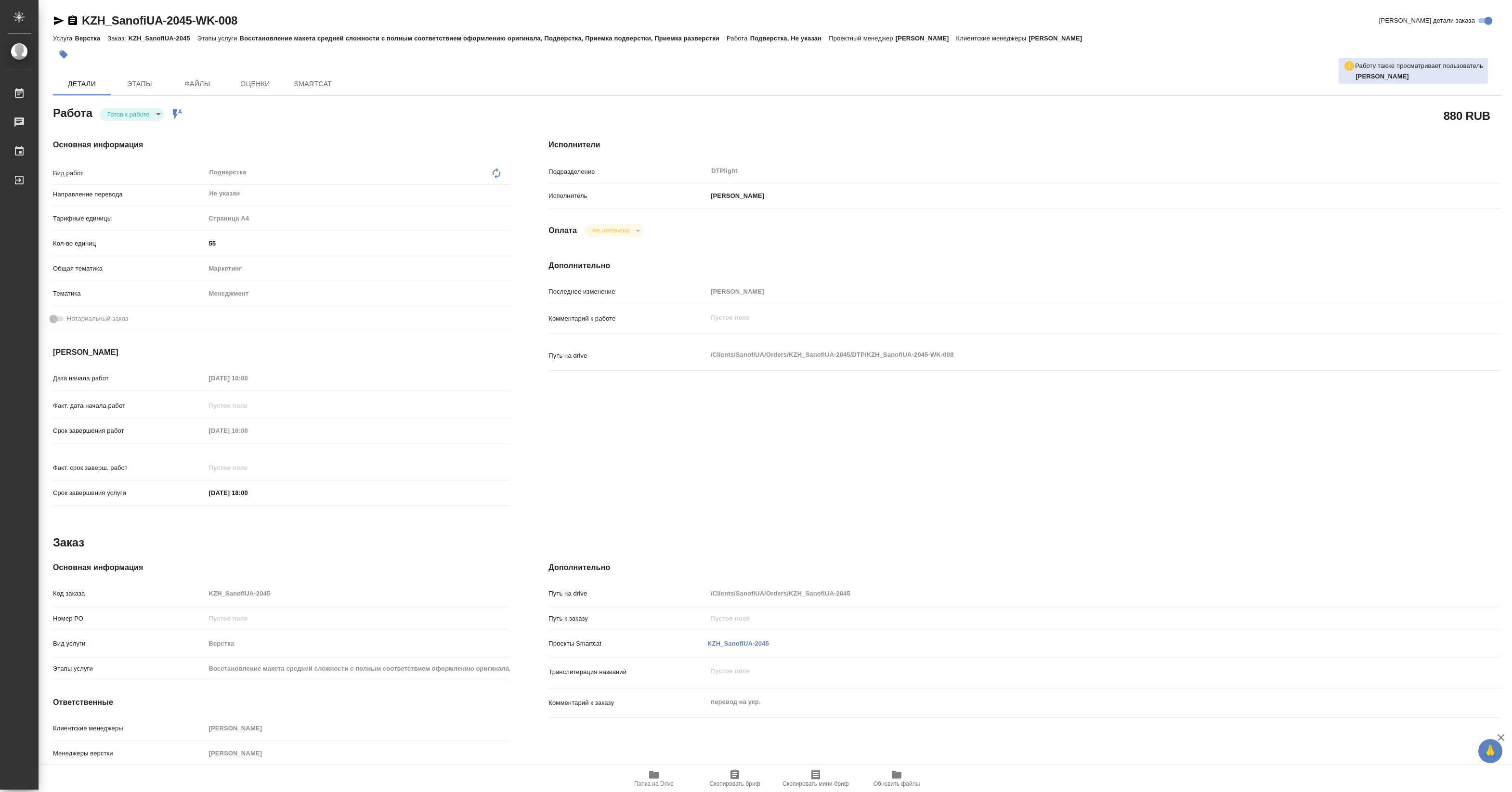
type textarea "x"
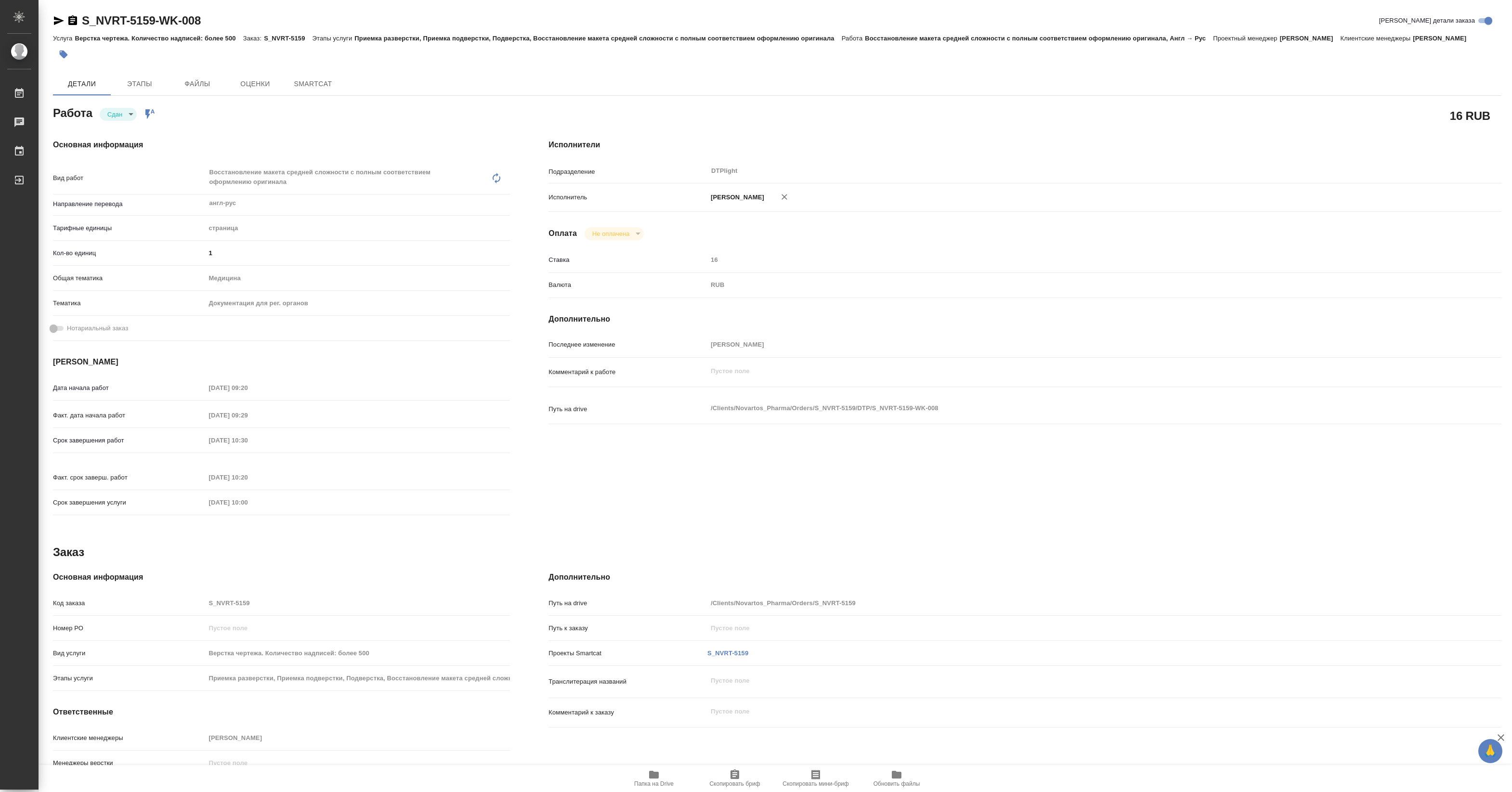
type textarea "x"
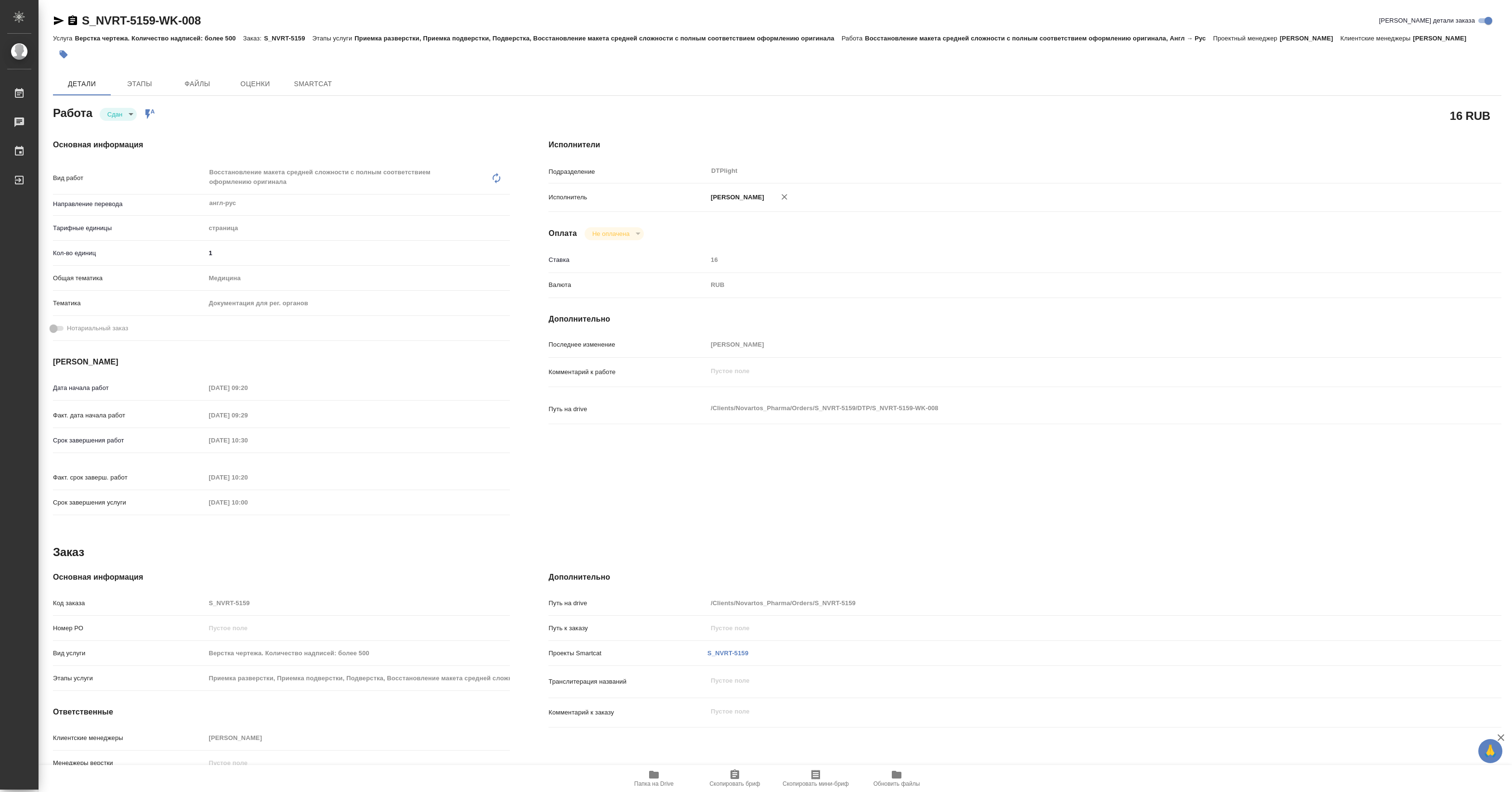
type textarea "x"
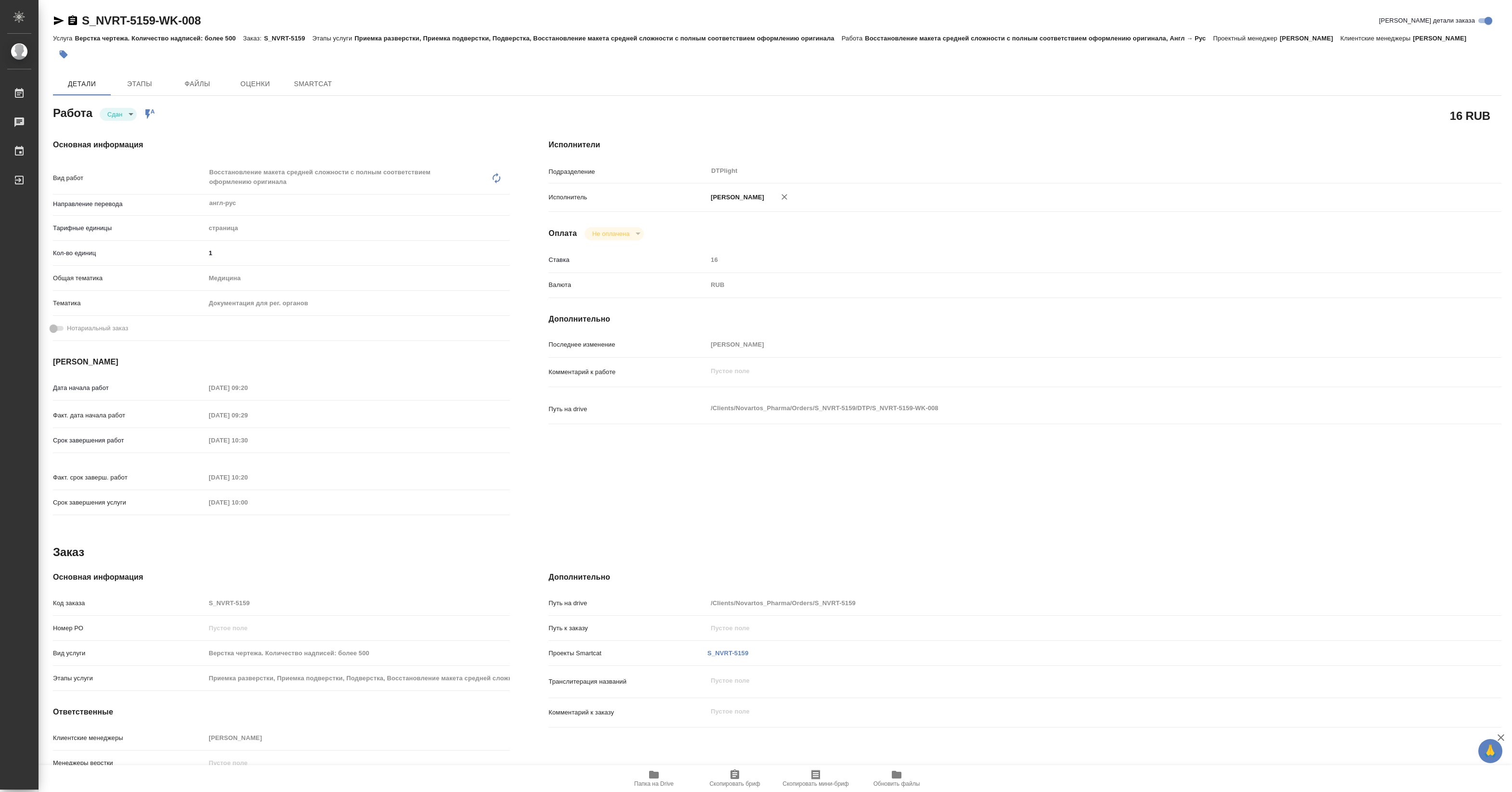
type textarea "x"
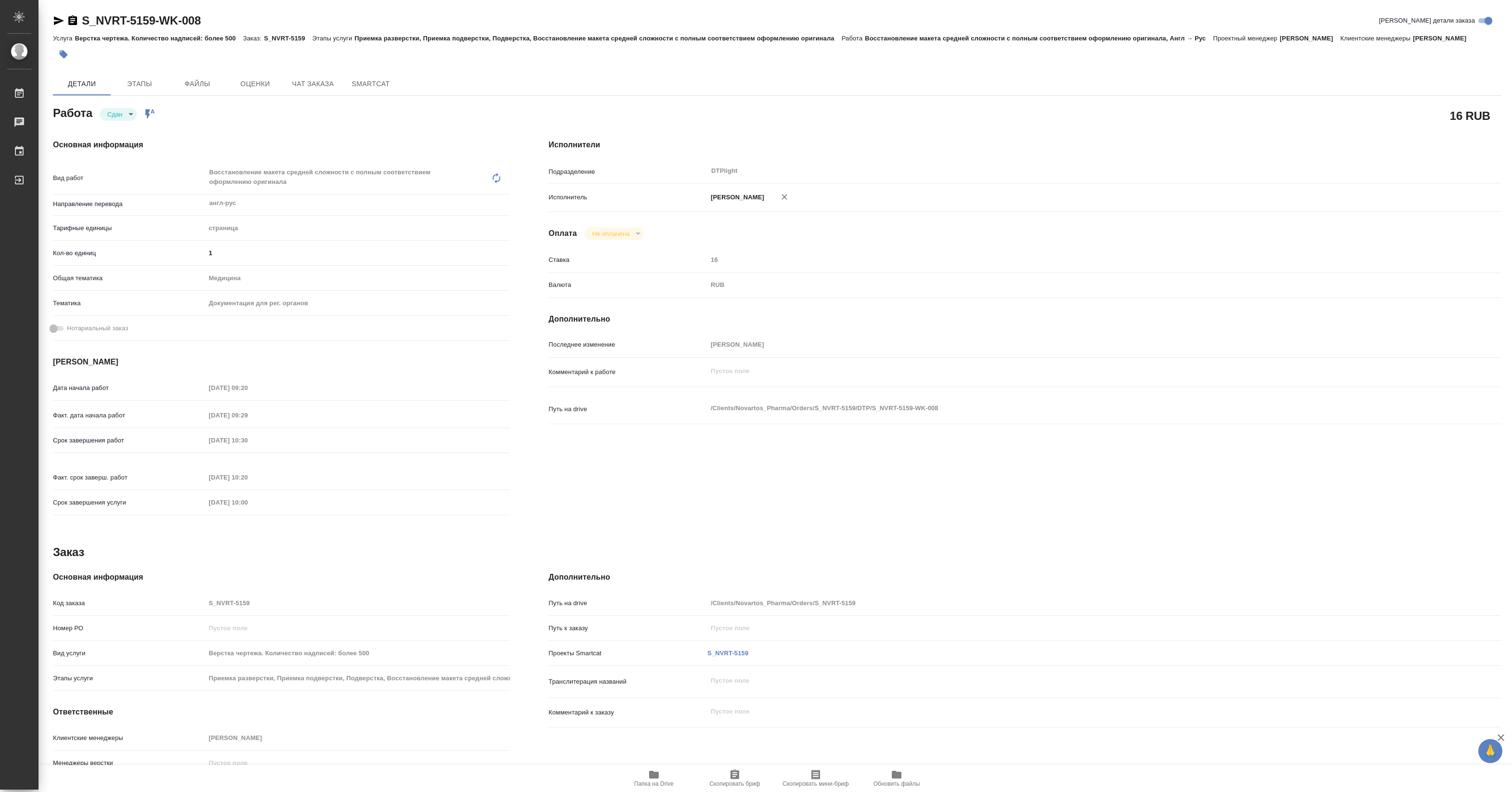
type textarea "x"
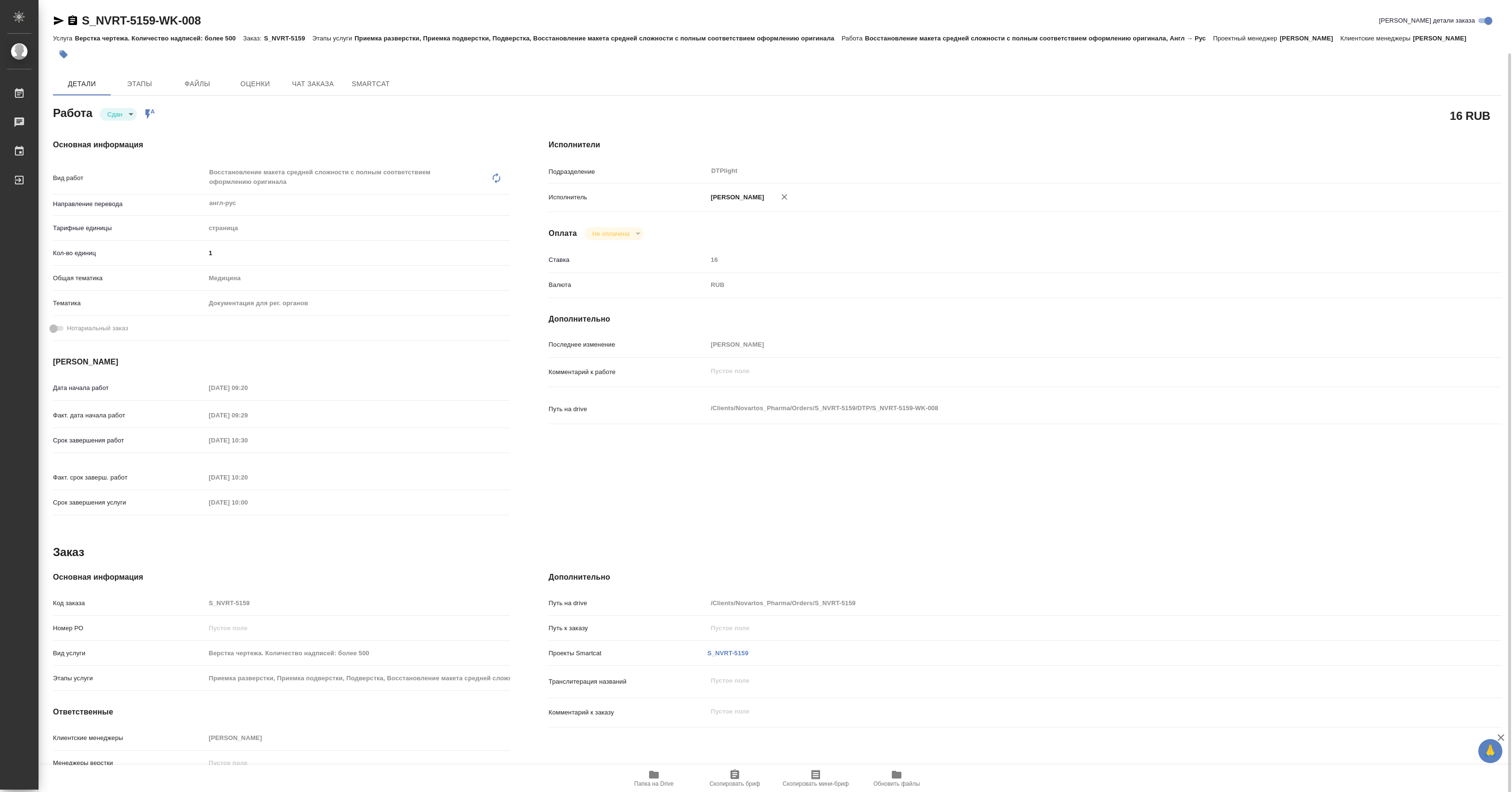
scroll to position [27, 0]
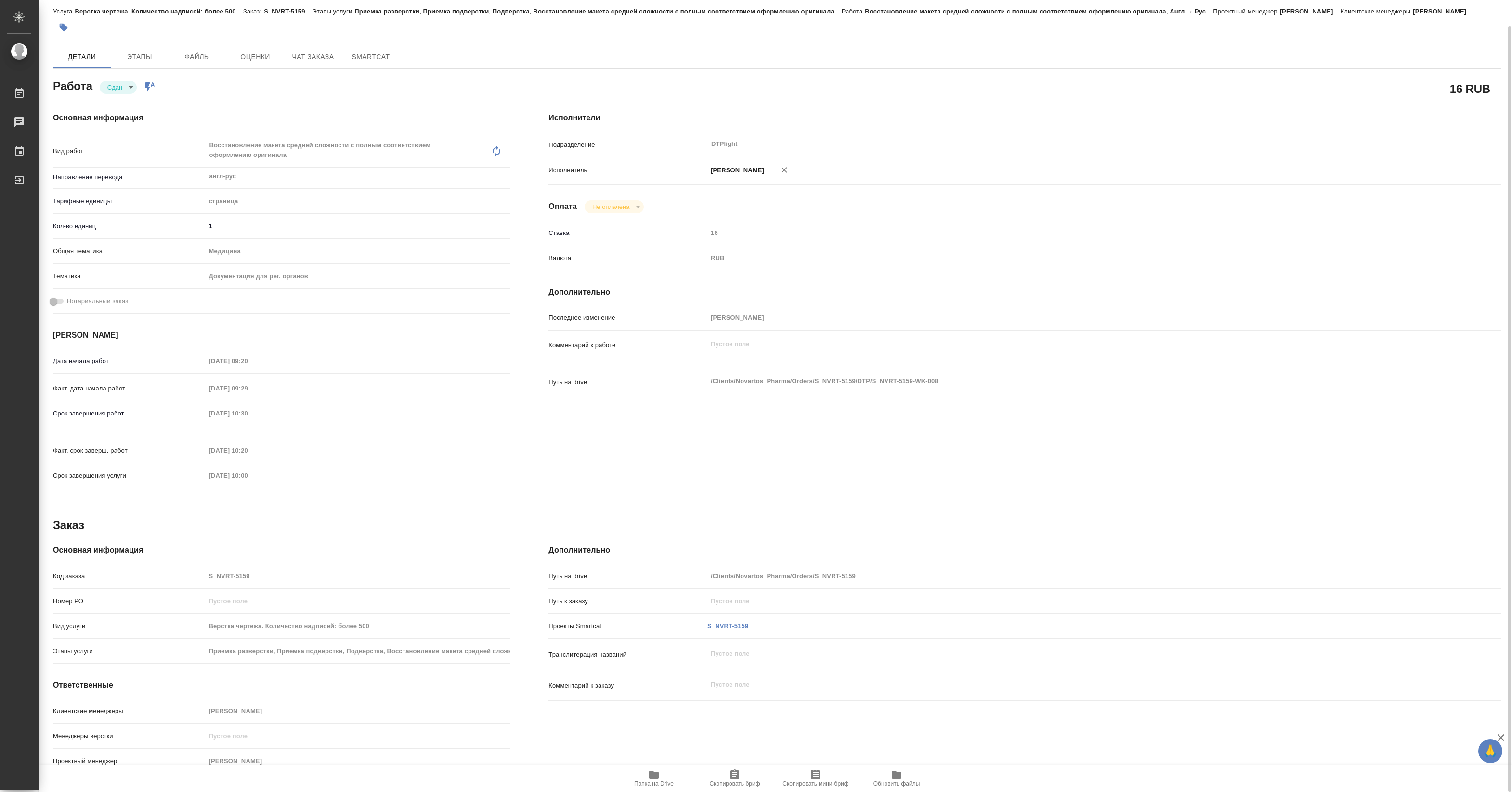
type textarea "x"
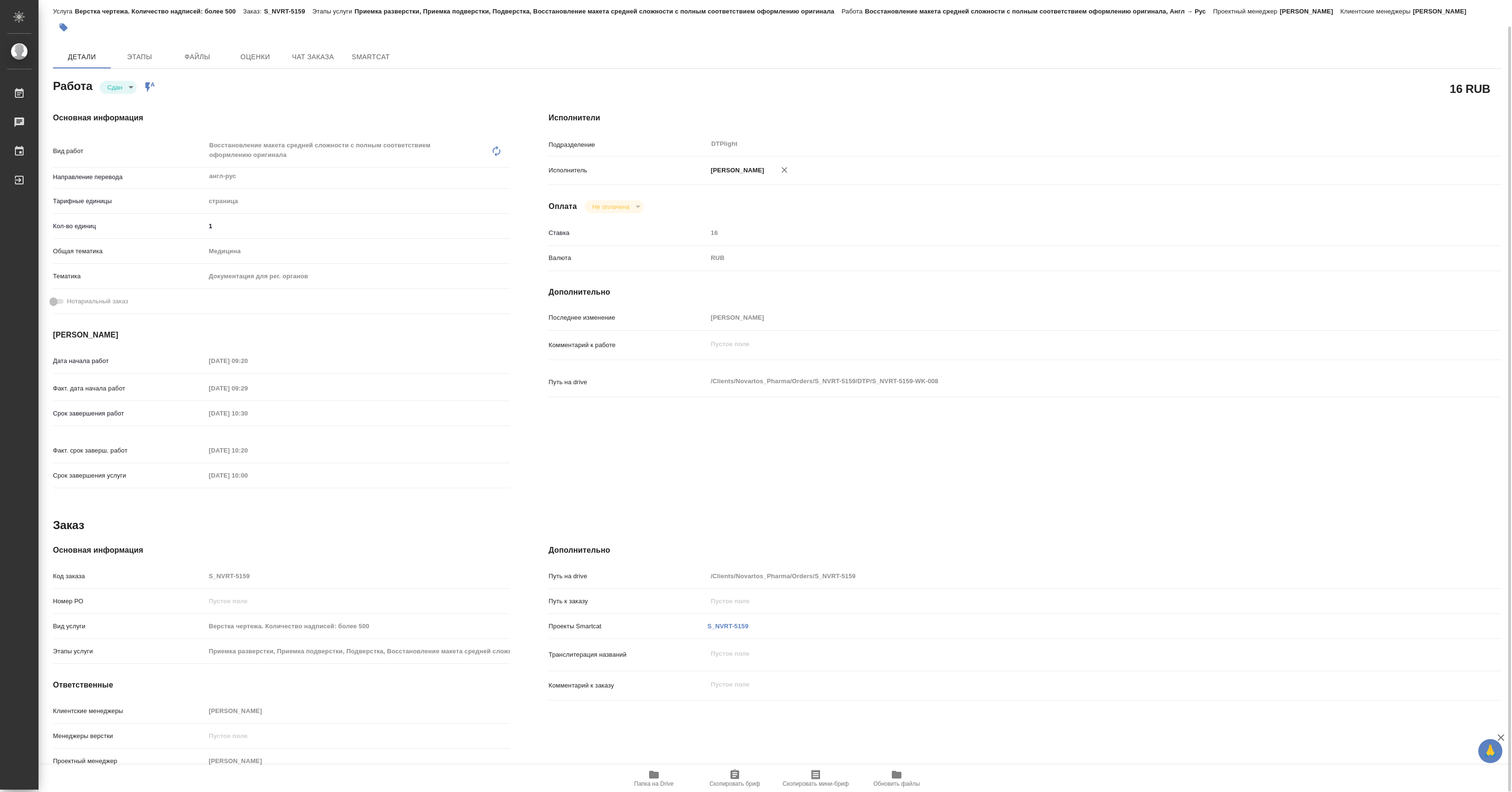
scroll to position [0, 0]
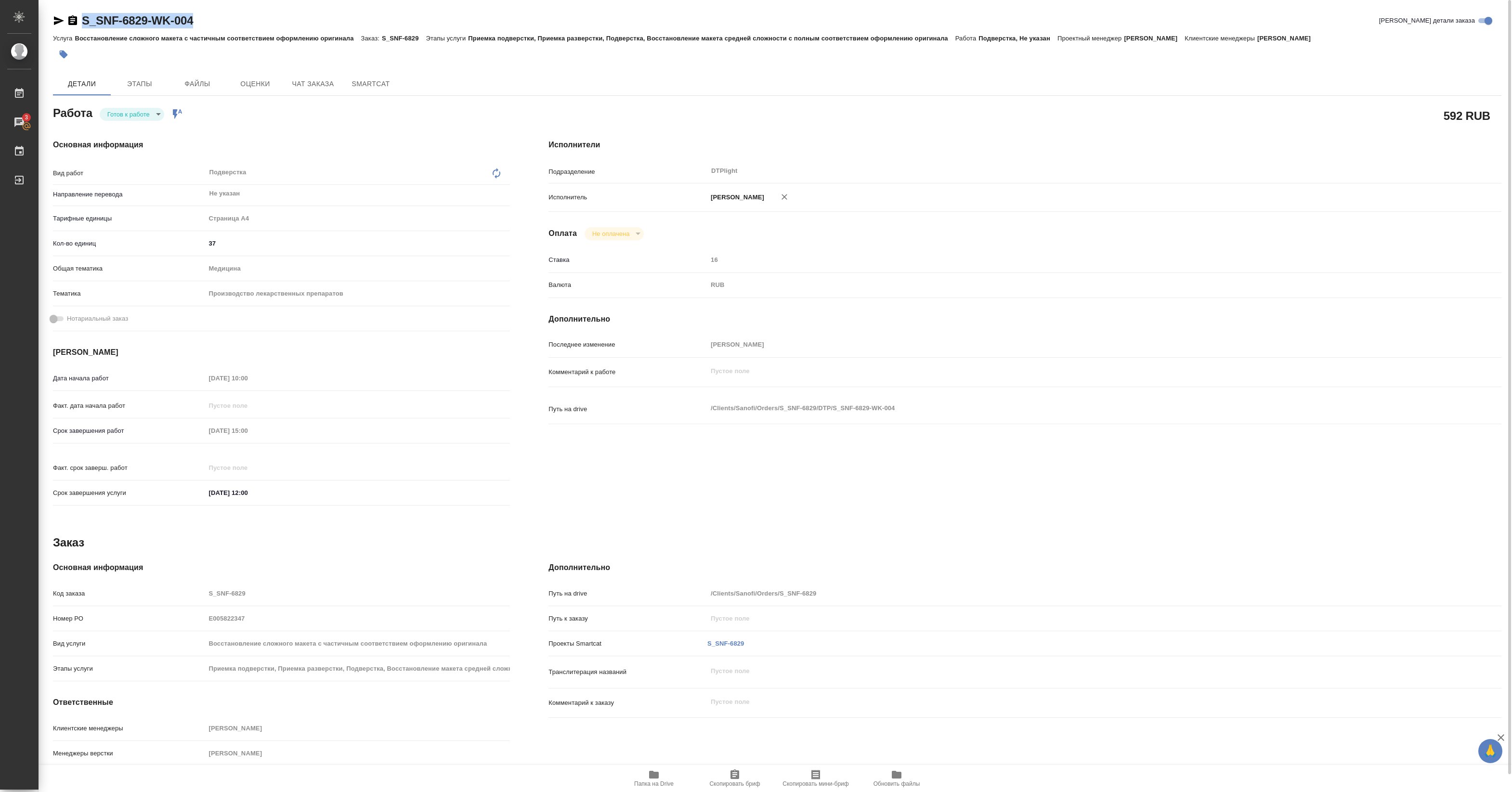
drag, startPoint x: 80, startPoint y: 29, endPoint x: 203, endPoint y: 23, distance: 123.1
click at [203, 23] on div "S_SNF-6829-WK-004 Кратко детали заказа" at bounding box center [777, 22] width 1449 height 19
copy link "S_SNF-6829-WK-004"
click at [668, 773] on span "Папка на Drive" at bounding box center [654, 777] width 69 height 18
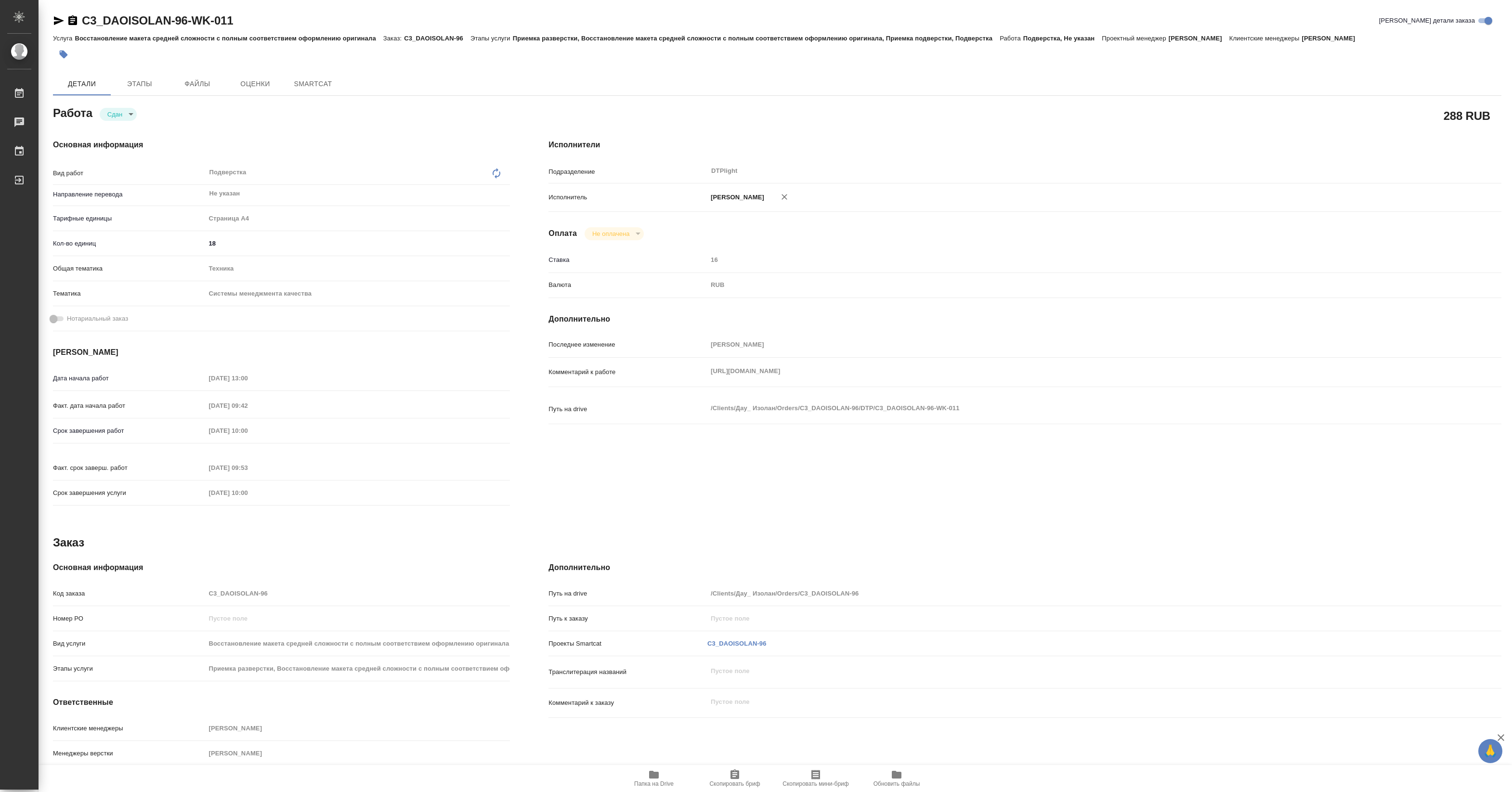
type textarea "x"
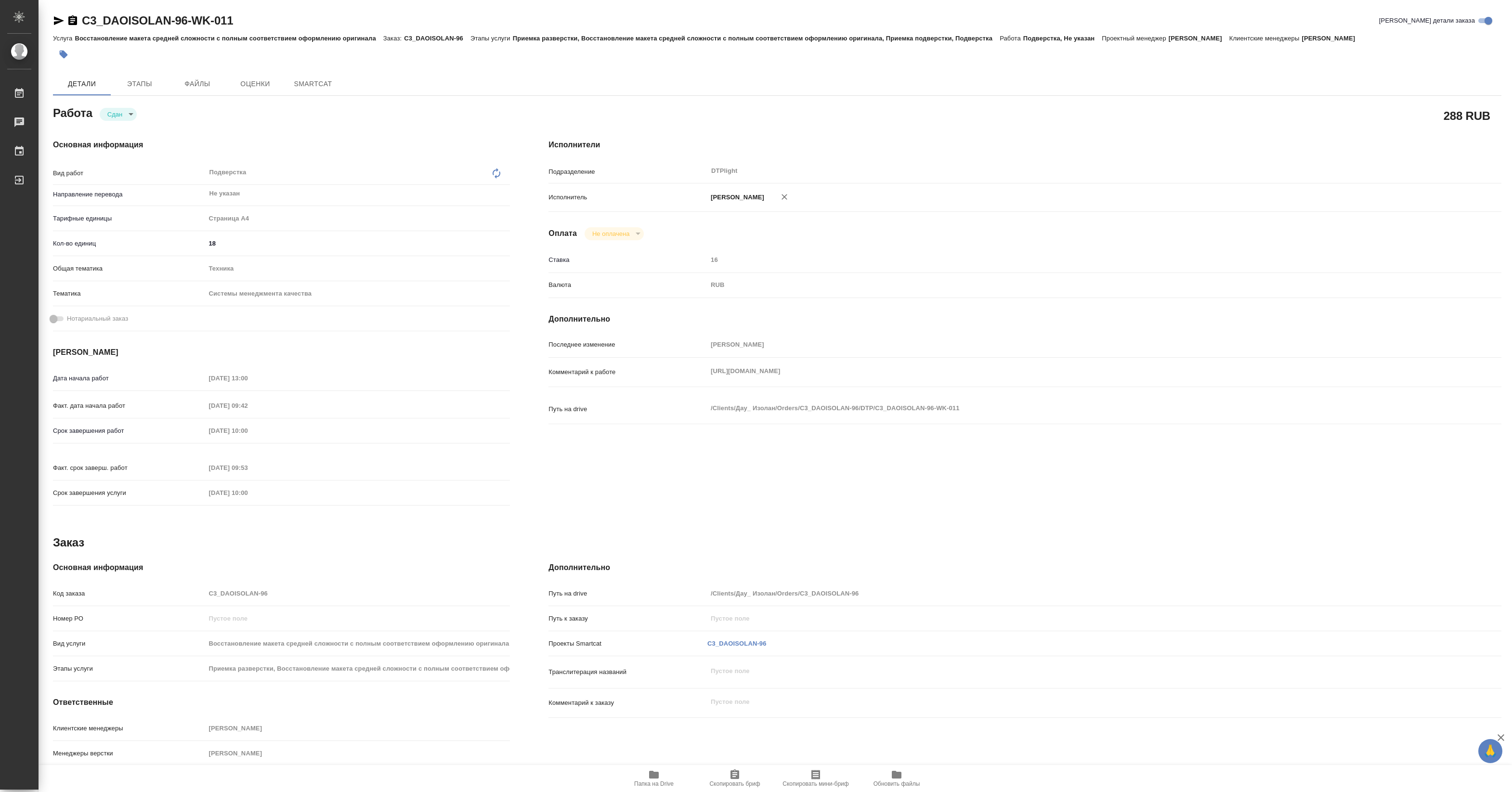
type textarea "x"
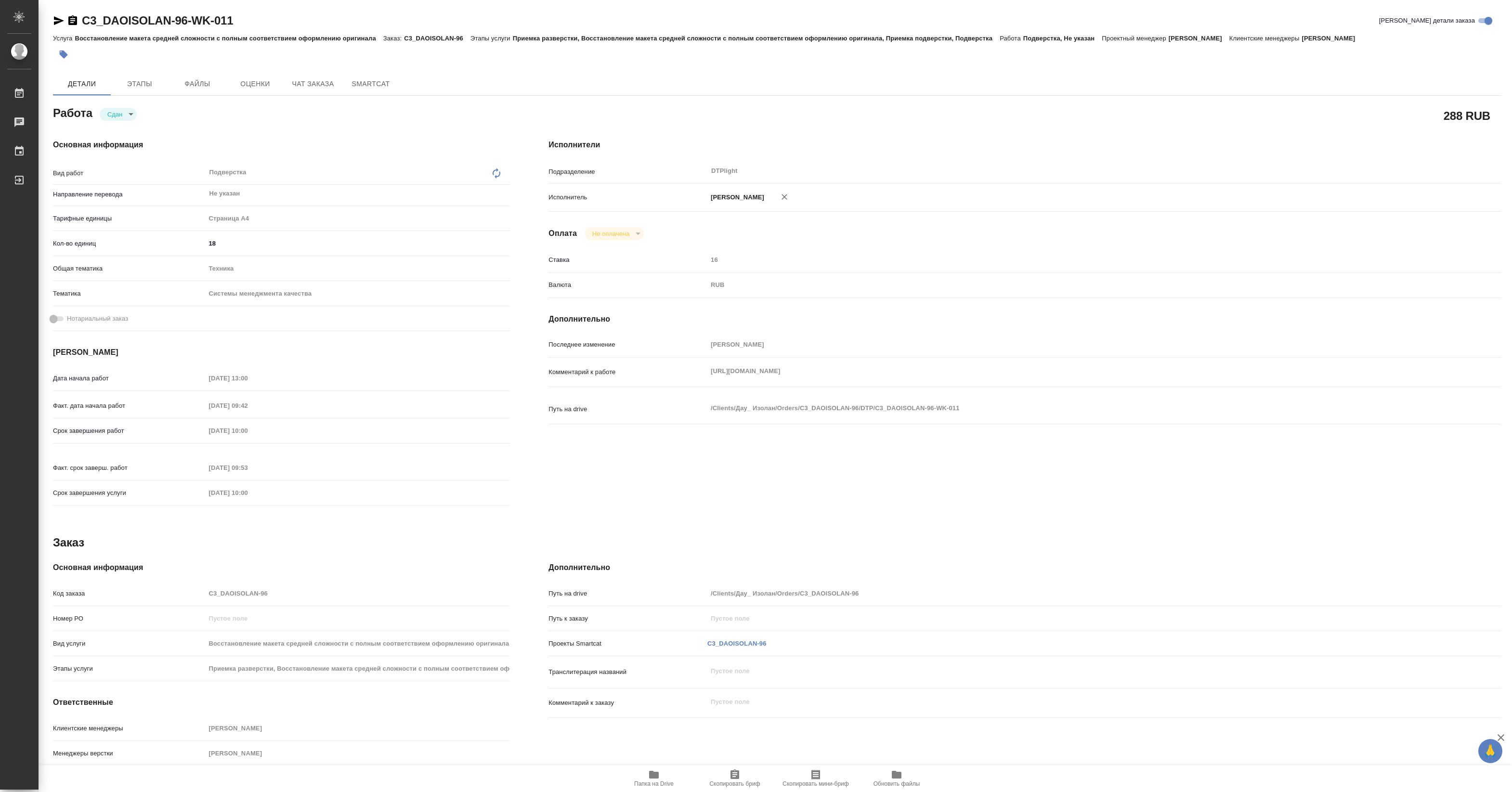
type textarea "x"
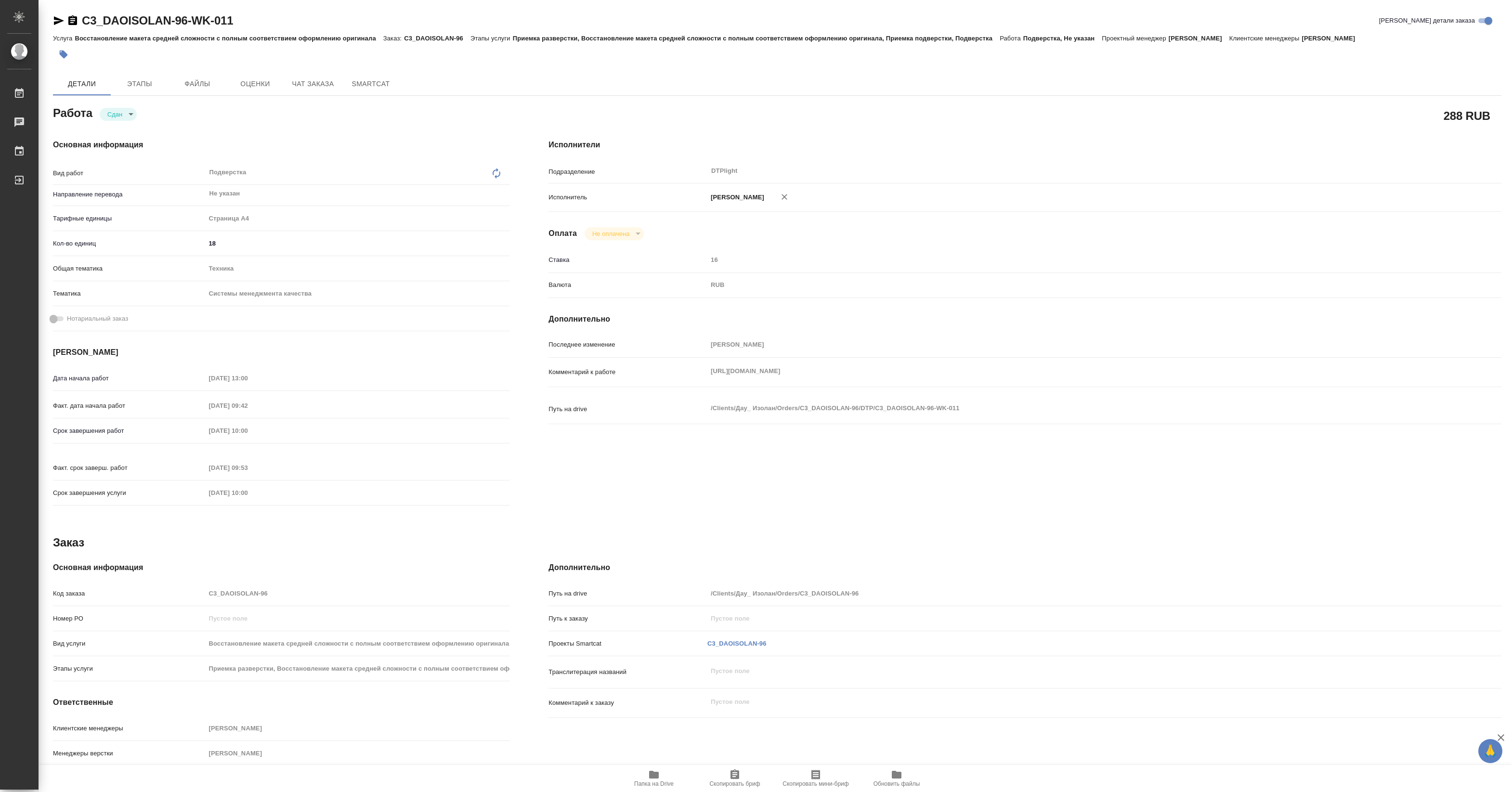
type textarea "x"
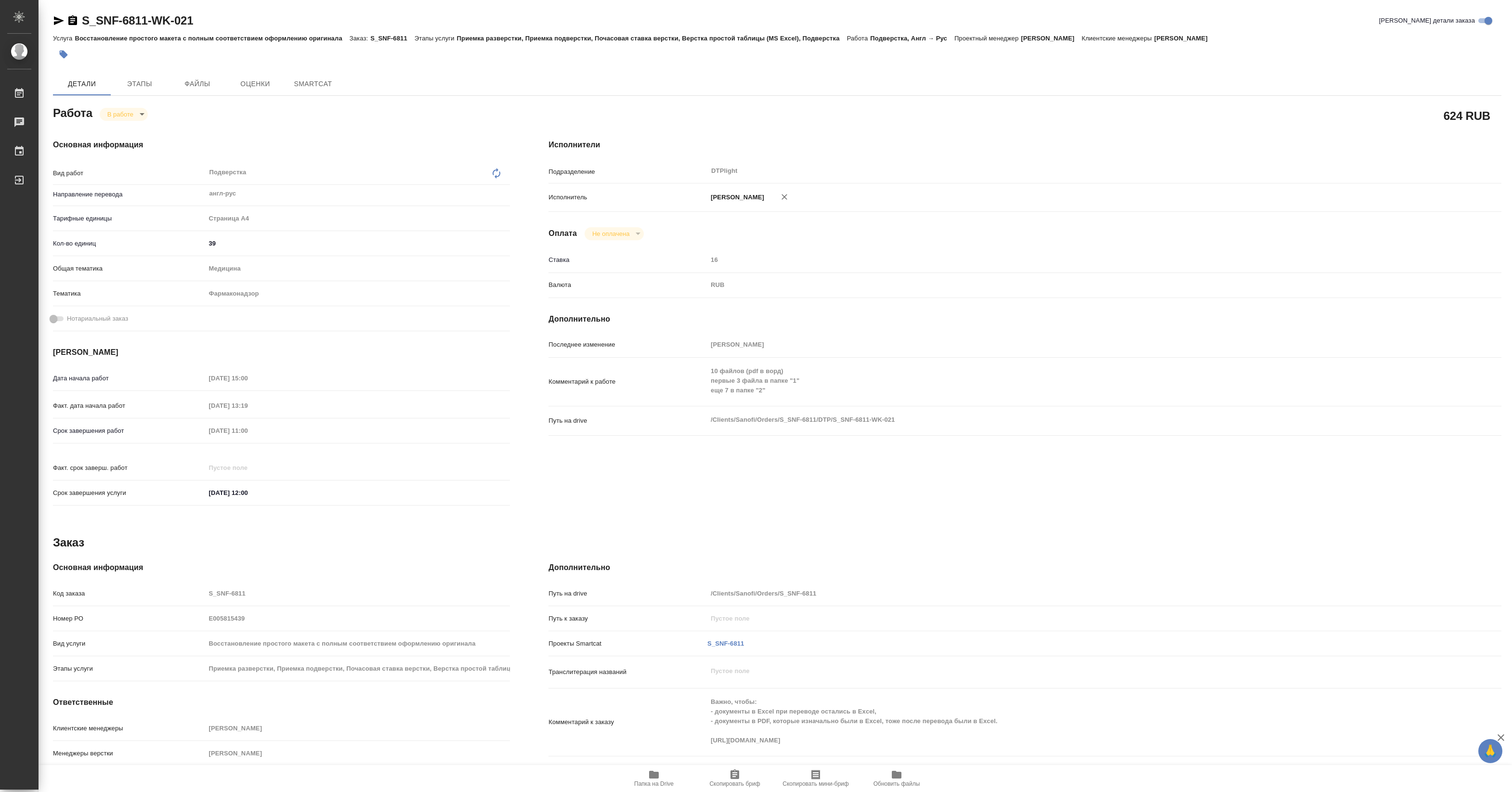
type textarea "x"
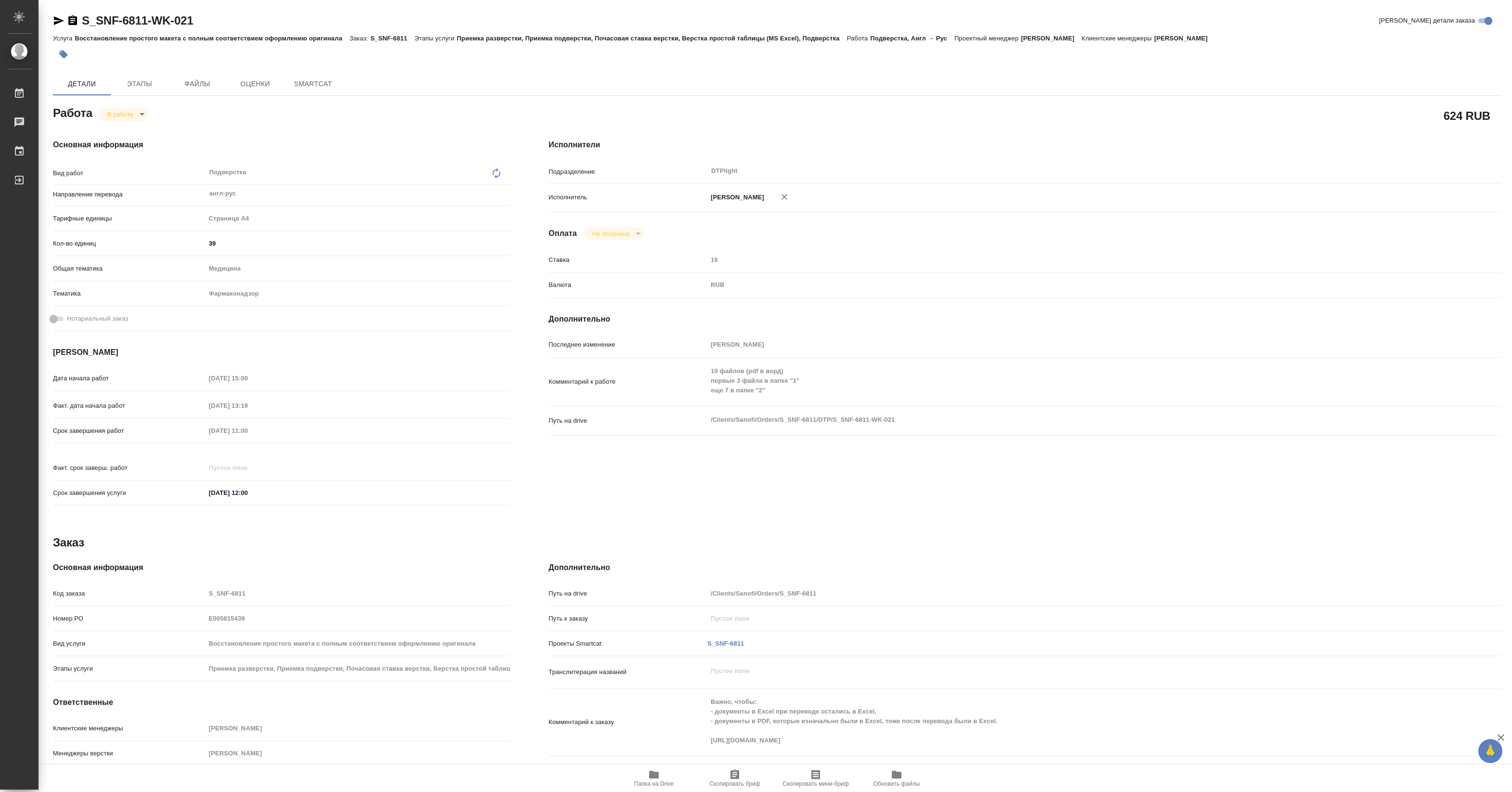
type textarea "x"
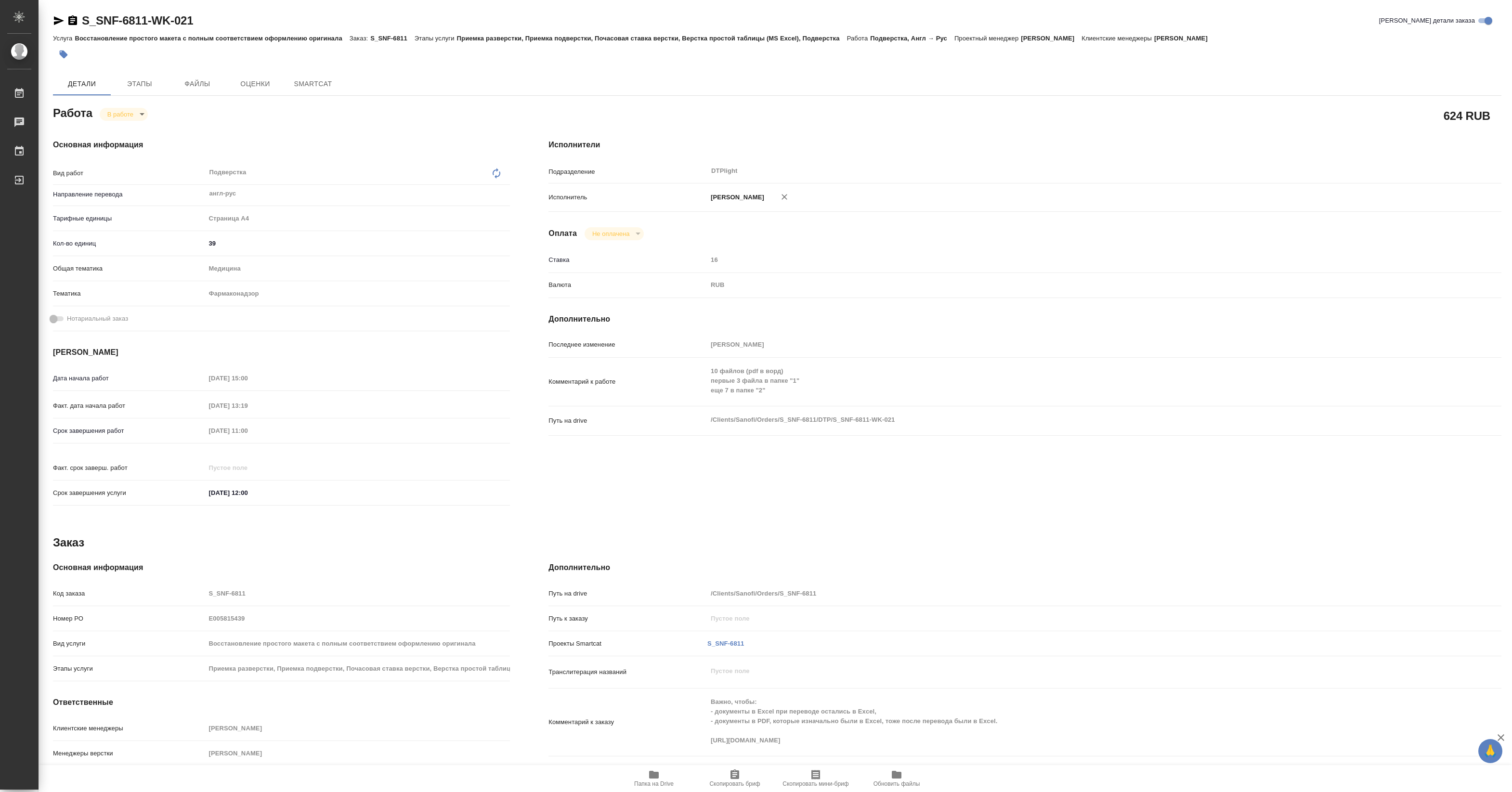
type textarea "x"
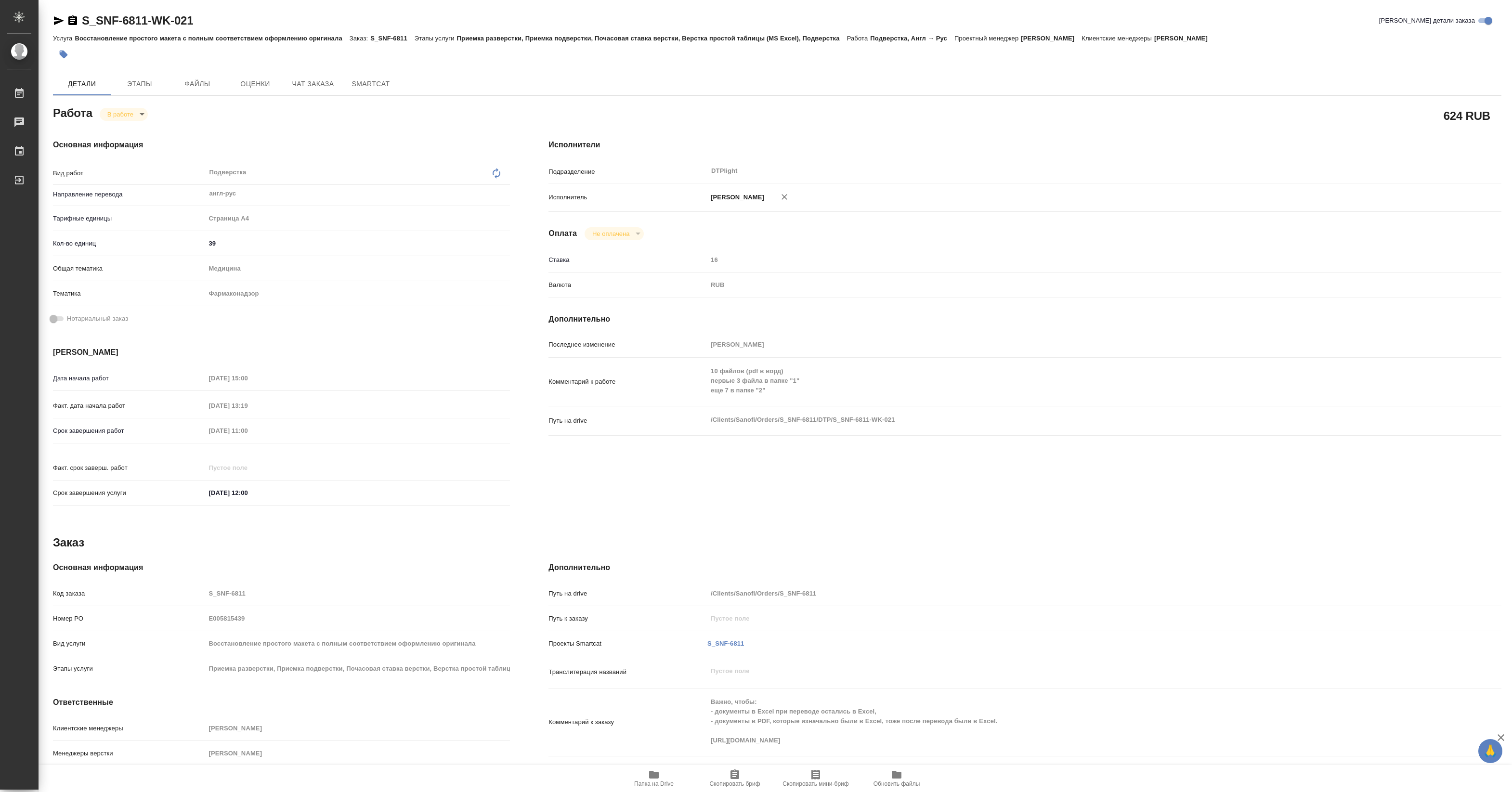
type textarea "x"
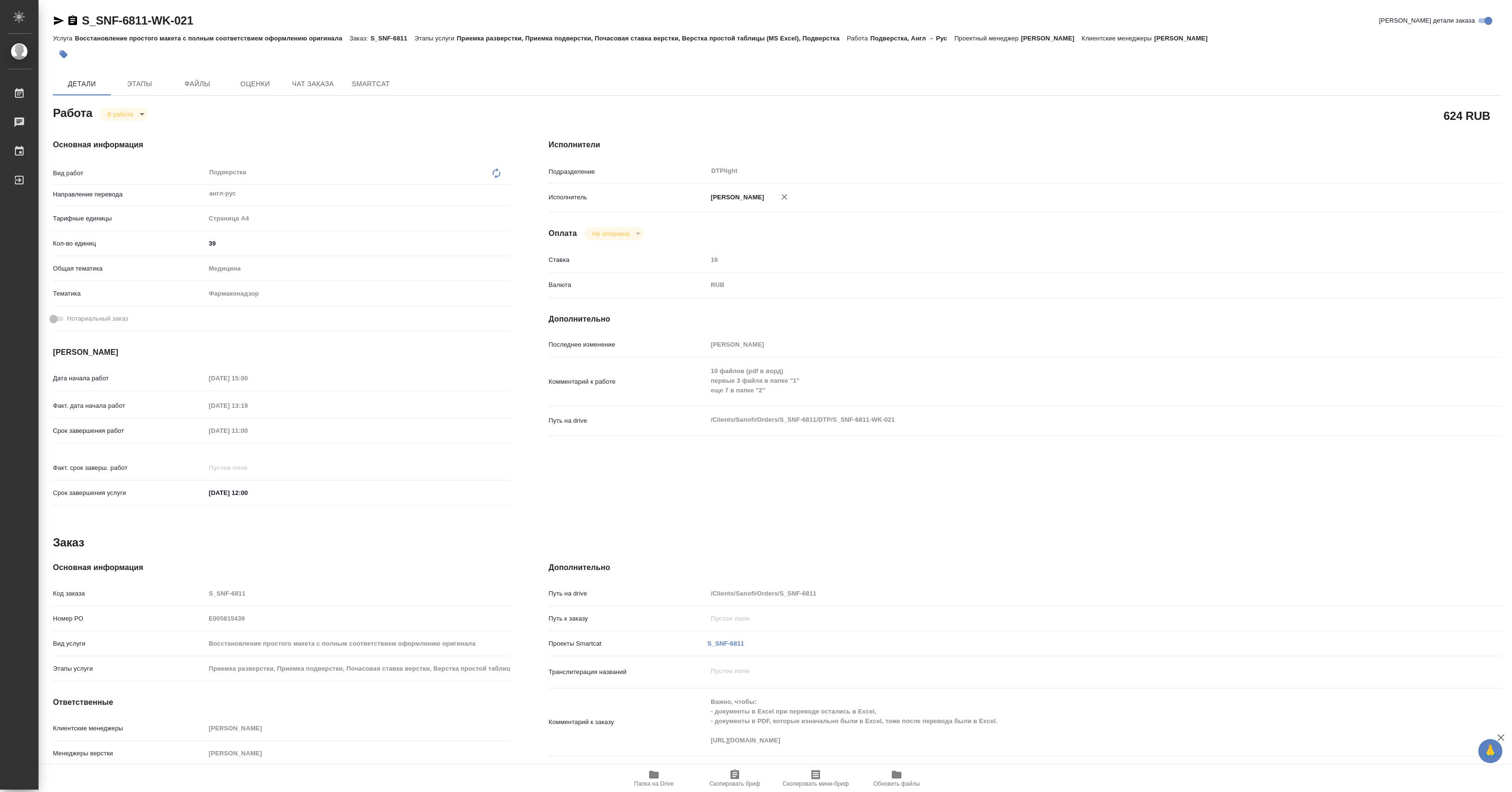
type textarea "x"
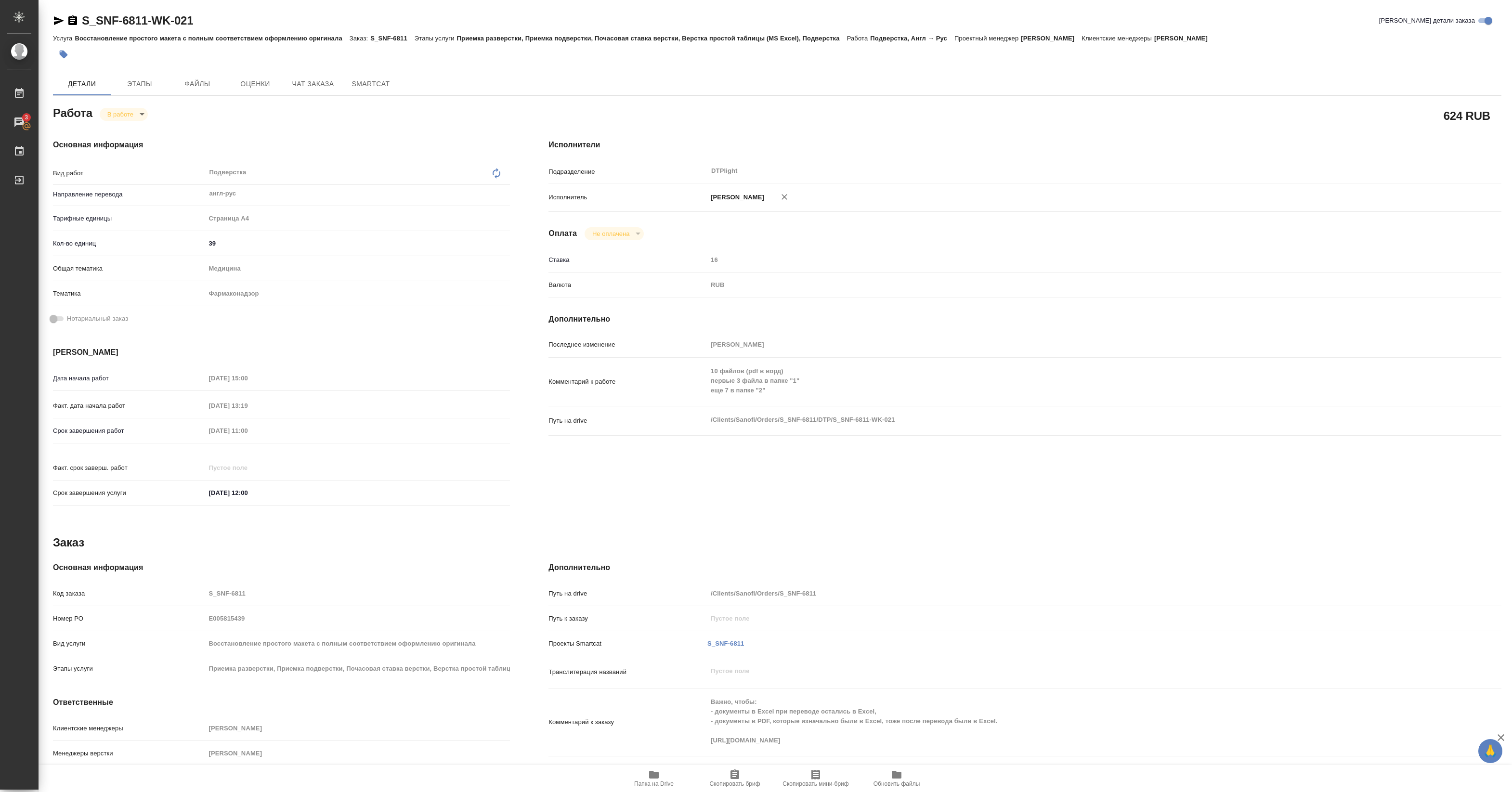
click at [653, 781] on span "Папка на Drive" at bounding box center [653, 783] width 39 height 6
click at [301, 79] on span "Чат заказа" at bounding box center [313, 84] width 46 height 12
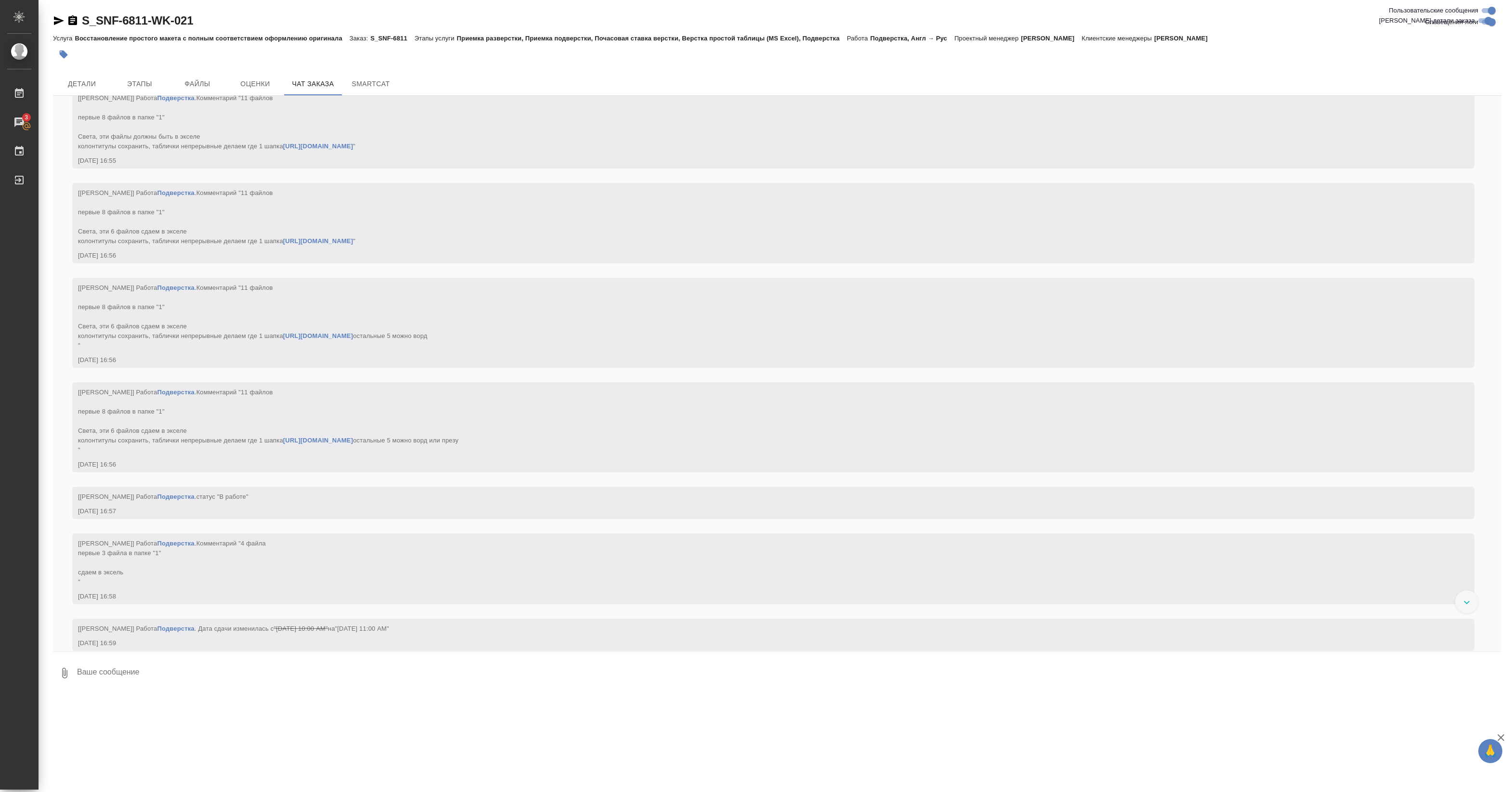
scroll to position [14249, 0]
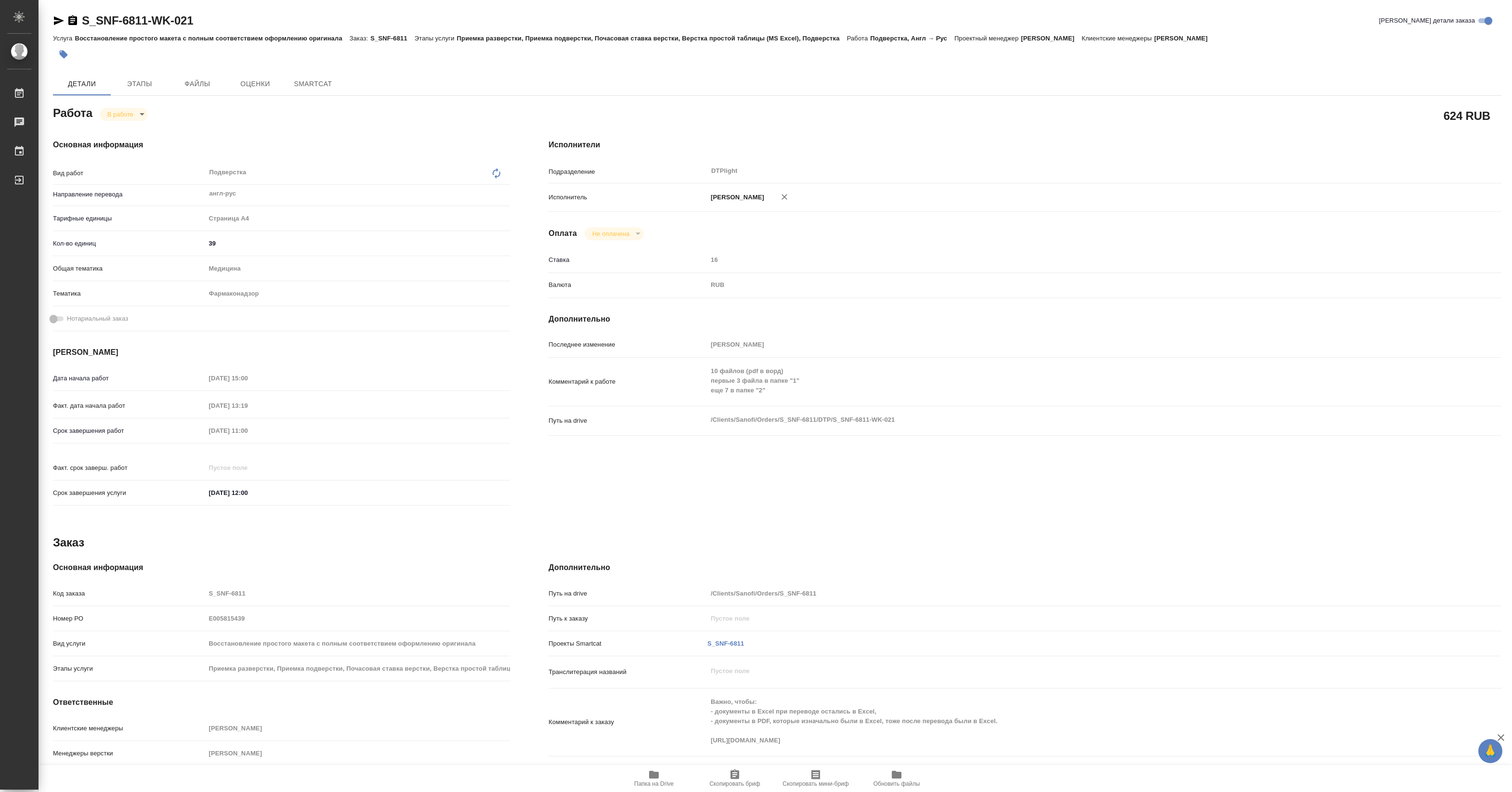
type textarea "x"
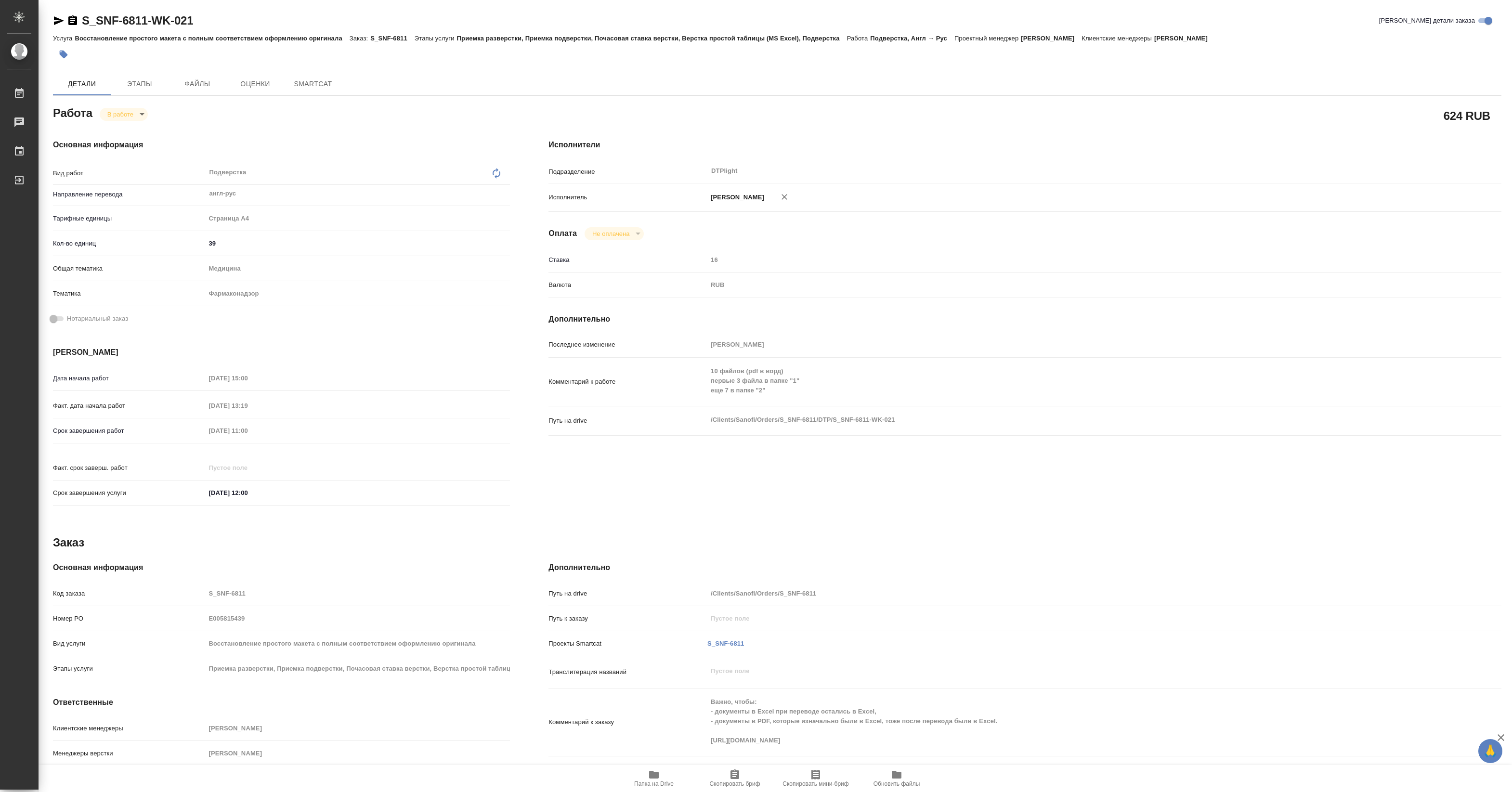
type textarea "x"
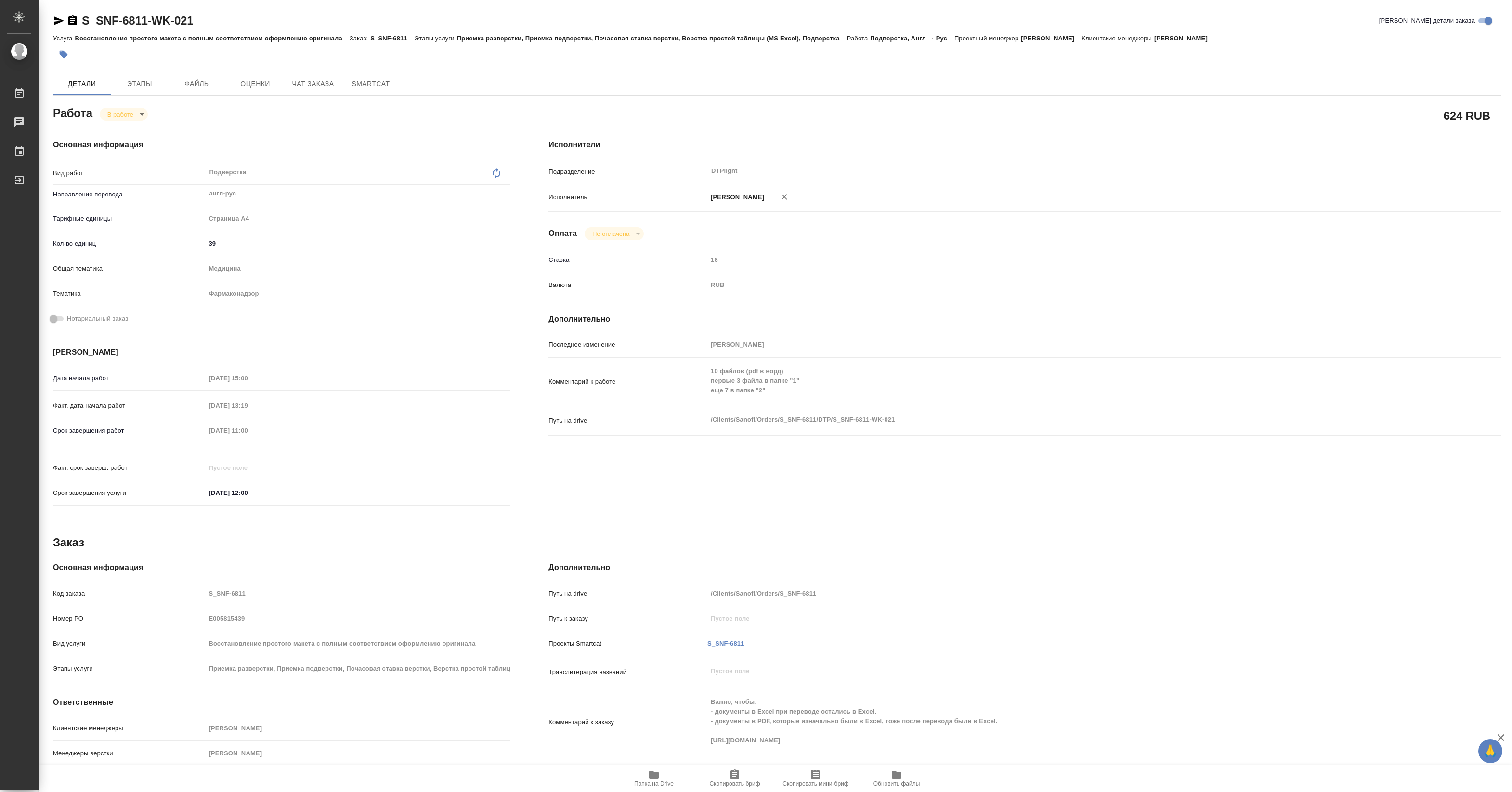
type textarea "x"
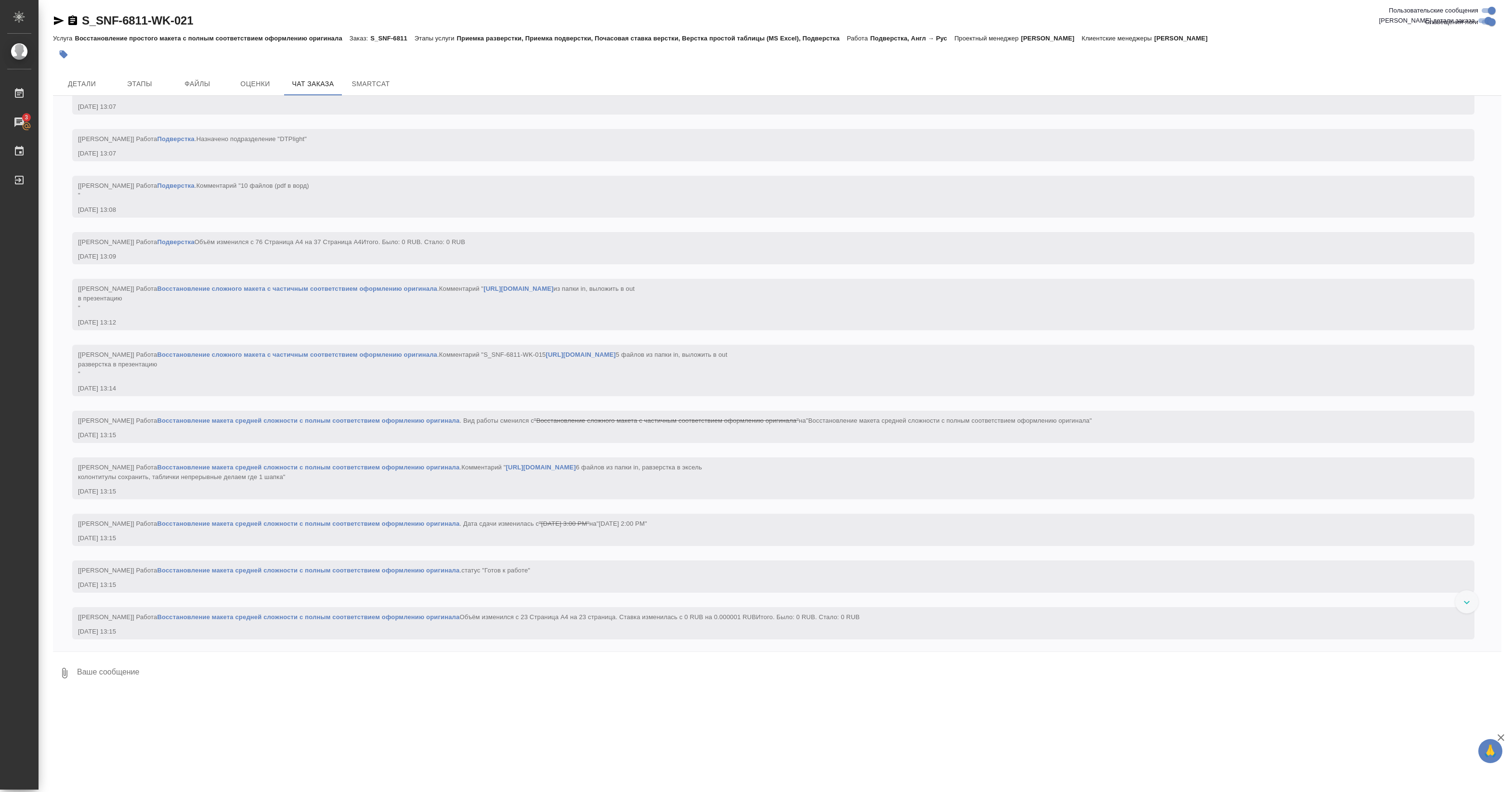
scroll to position [7932, 0]
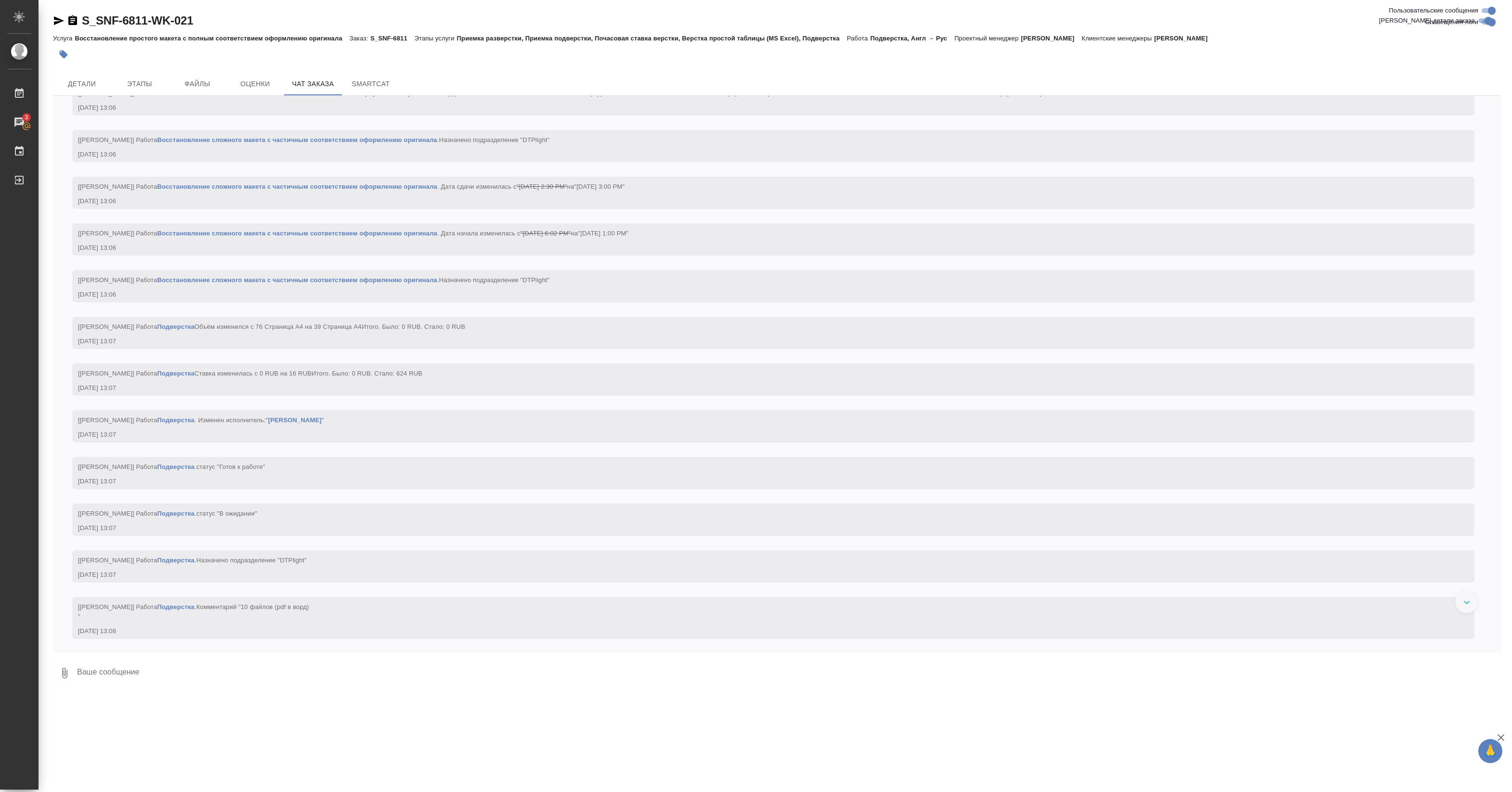
click at [74, 85] on span "Детали" at bounding box center [82, 84] width 46 height 12
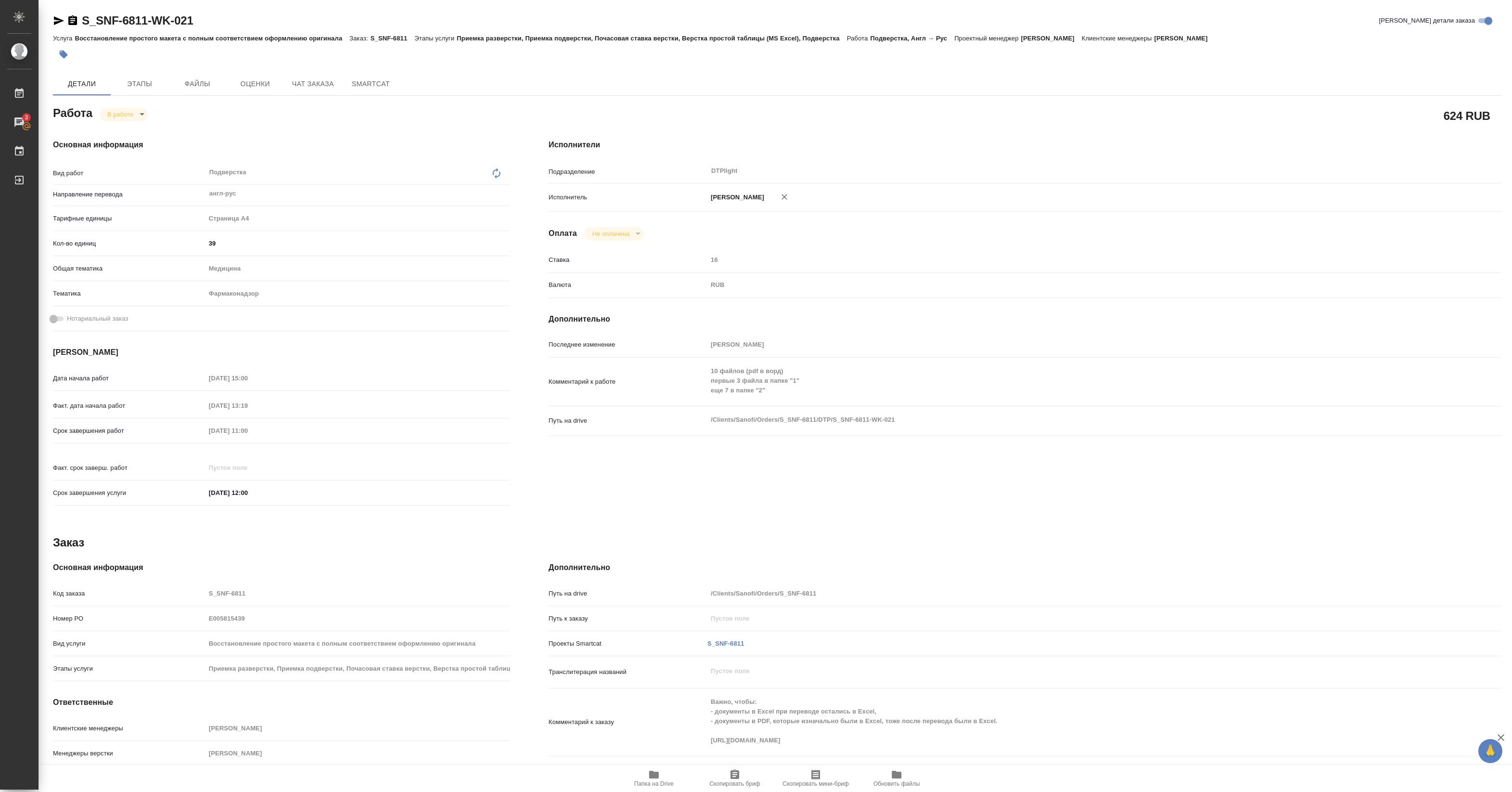
type textarea "x"
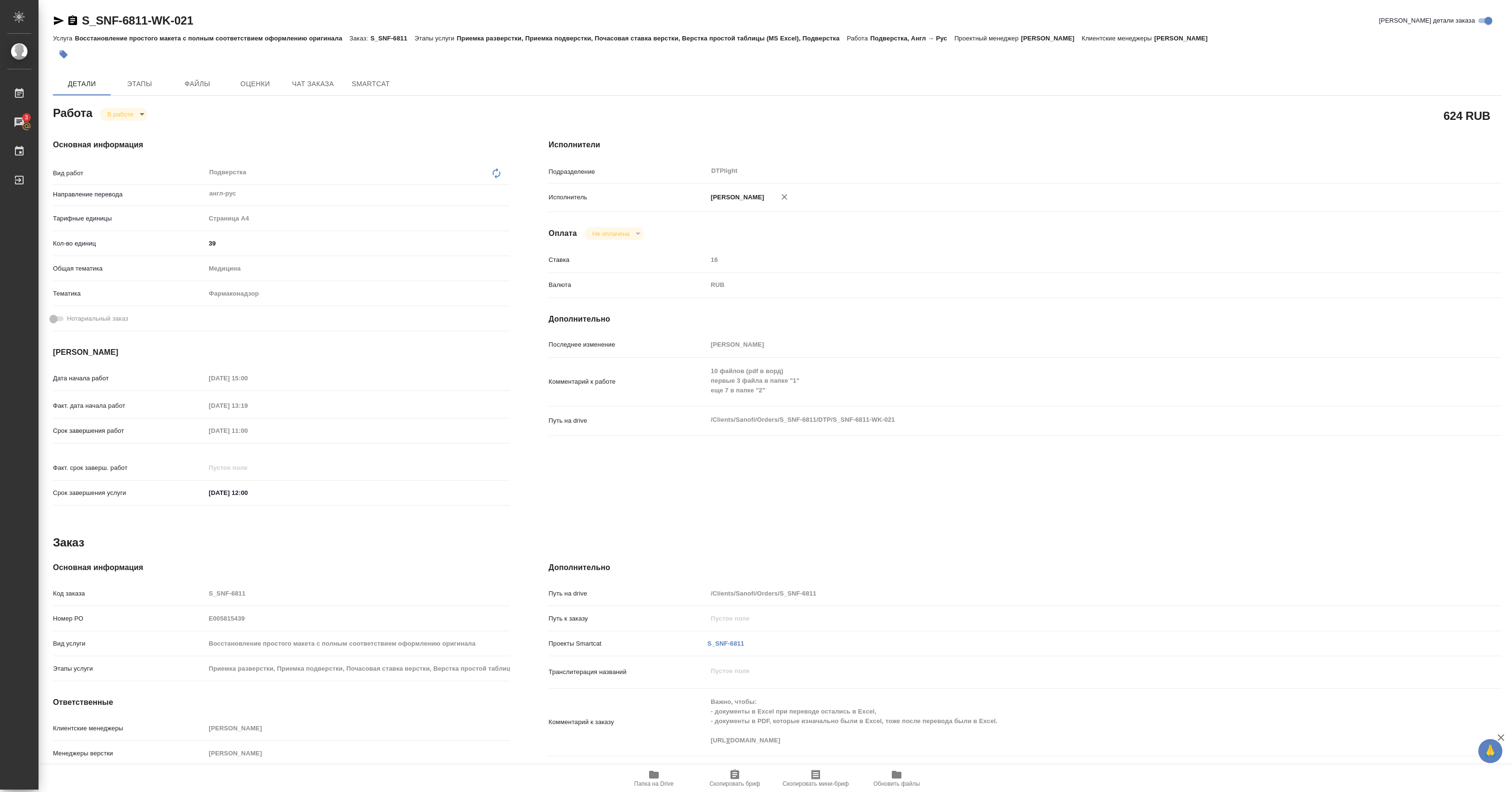
type textarea "x"
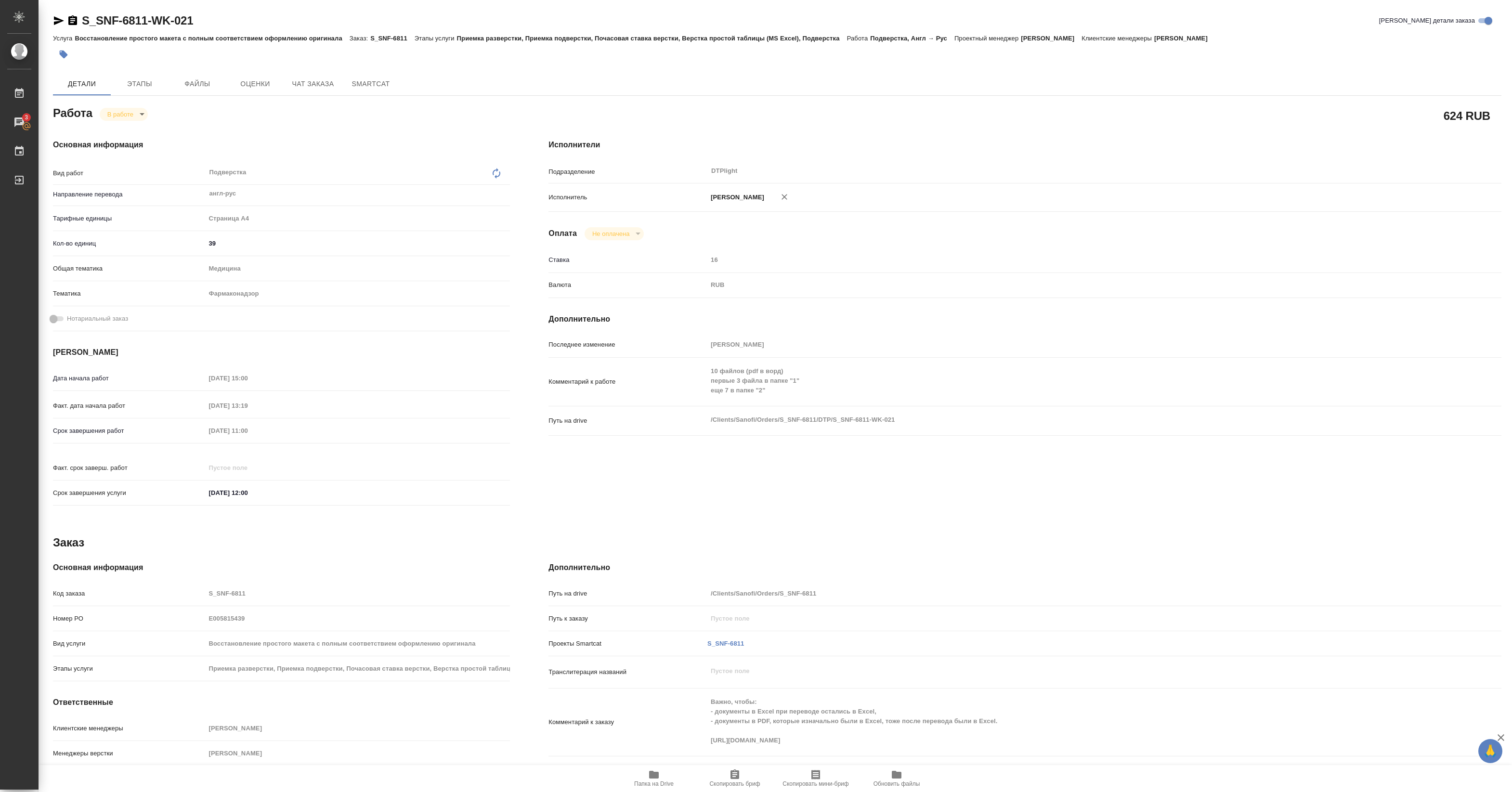
type textarea "x"
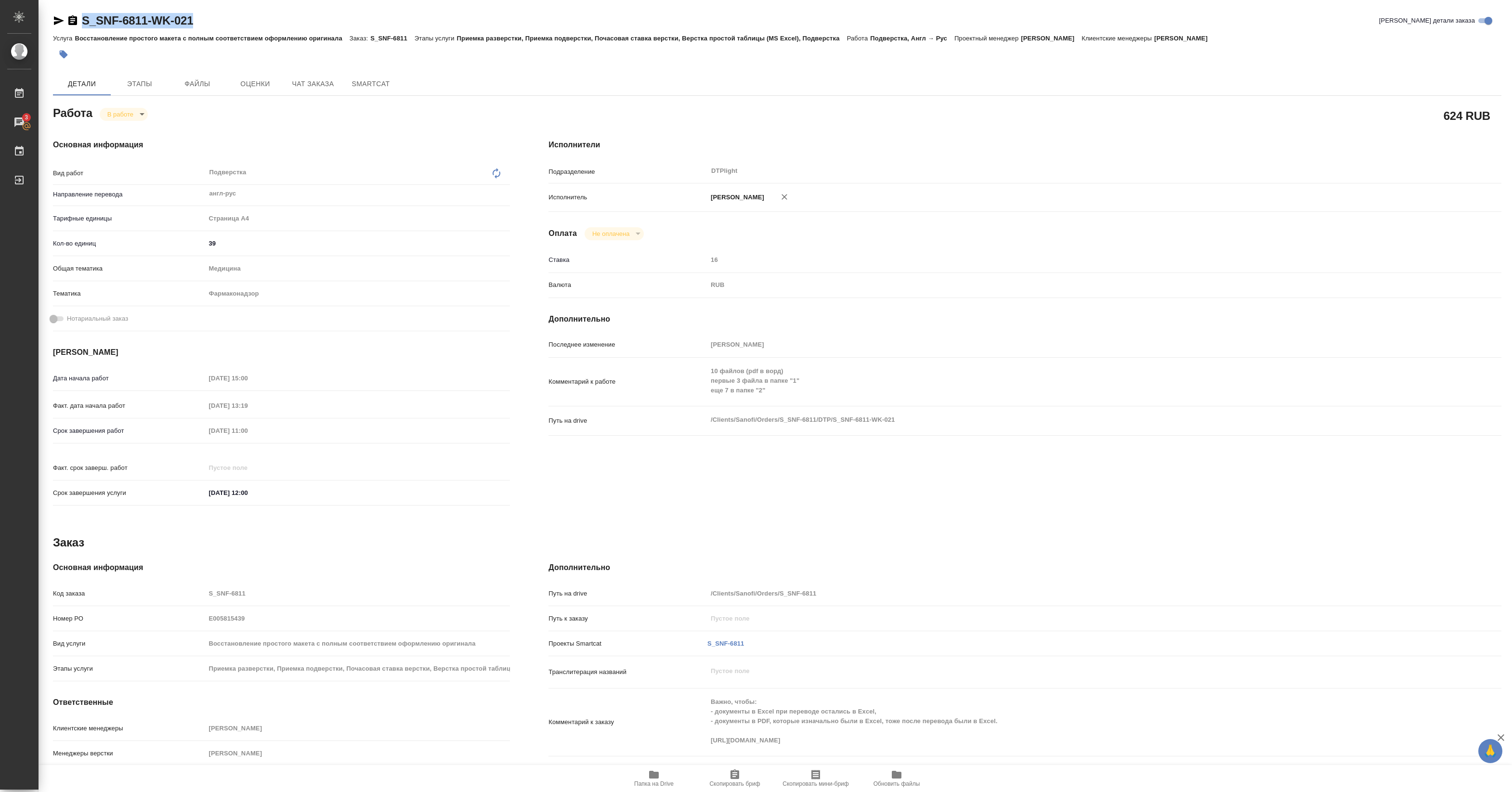
drag, startPoint x: 80, startPoint y: 30, endPoint x: 201, endPoint y: 26, distance: 121.1
click at [201, 26] on div "S_SNF-6811-WK-021 Кратко детали заказа" at bounding box center [777, 22] width 1449 height 19
copy link "S_SNF-6811-WK-021"
click at [660, 779] on span "Папка на Drive" at bounding box center [654, 777] width 69 height 18
click at [646, 786] on span "Папка на Drive" at bounding box center [653, 783] width 39 height 6
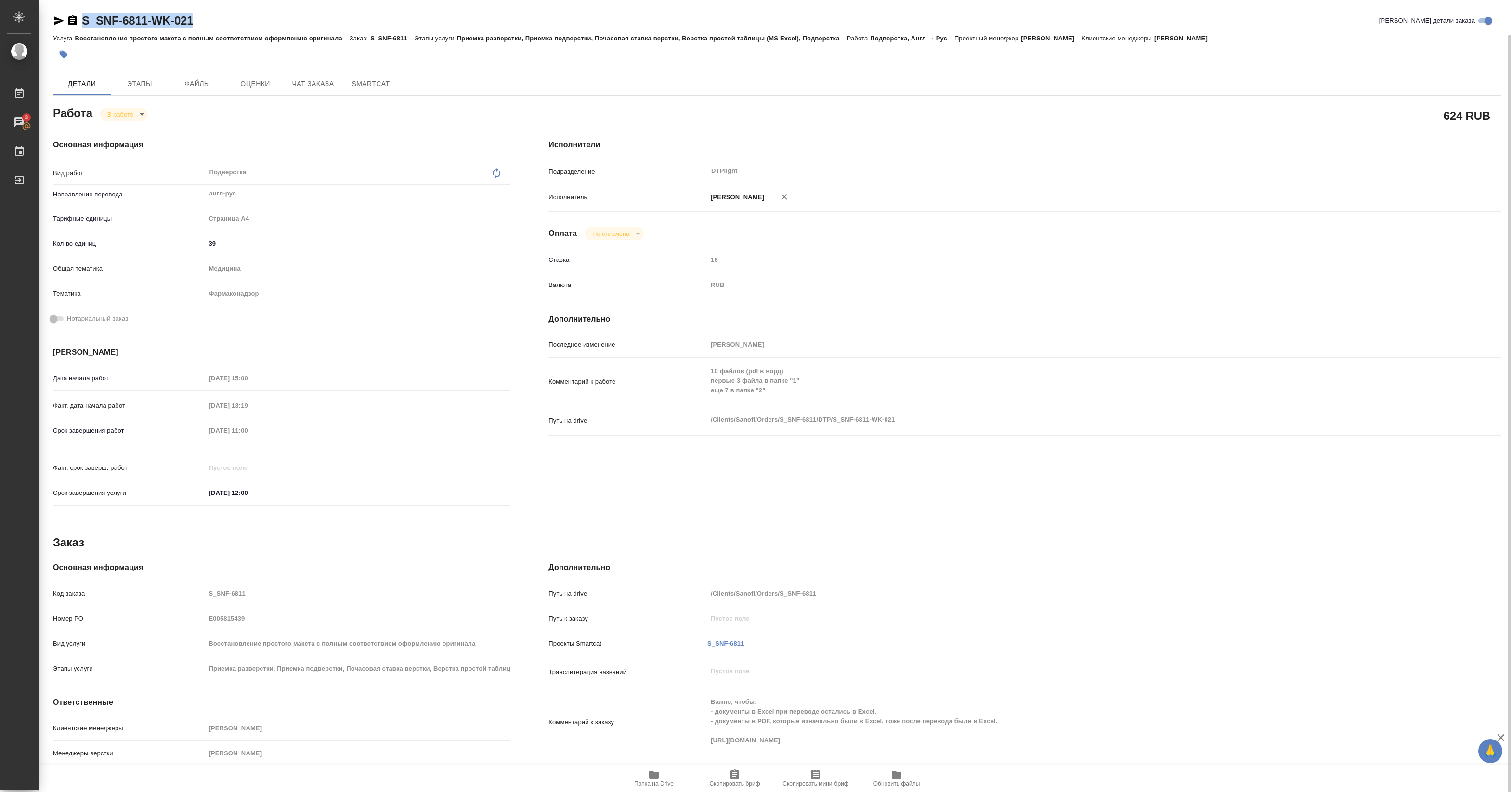
scroll to position [18, 0]
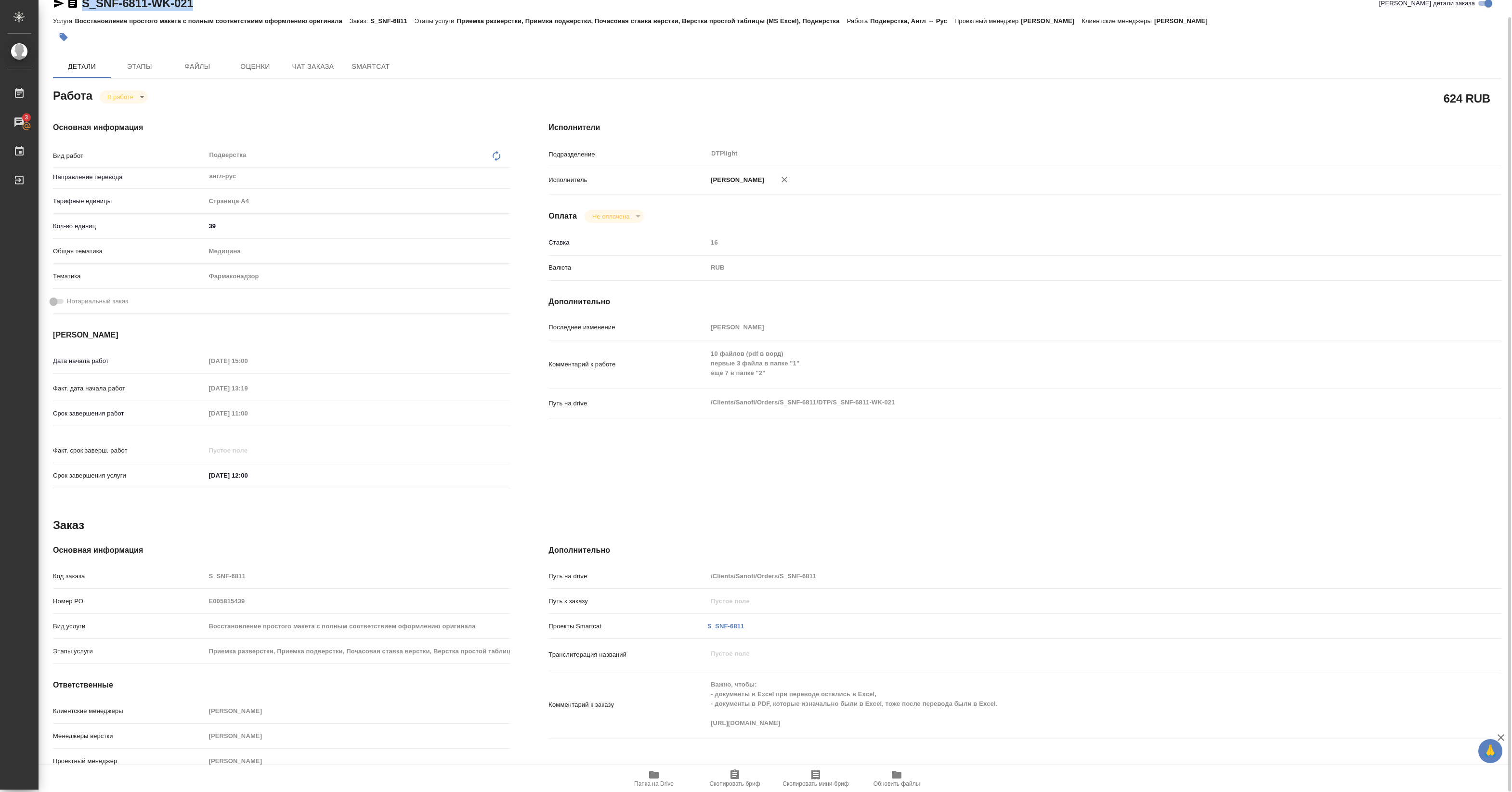
click at [121, 97] on body "🙏 .cls-1 fill:#fff; AWATERA Pankina Anna Работы 3 Чаты График Выйти S_SNF-6811-…" at bounding box center [756, 396] width 1512 height 792
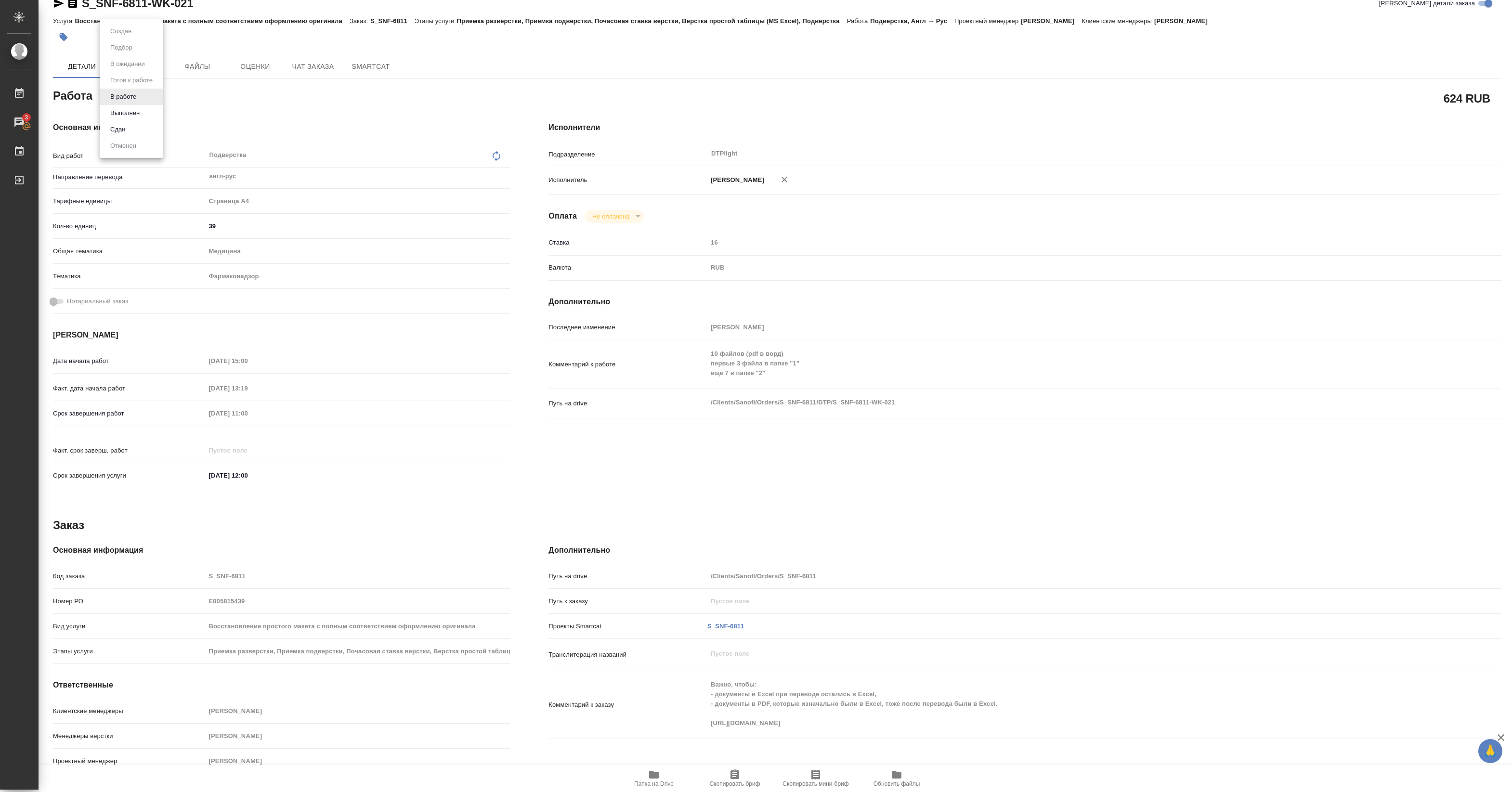
click at [386, 118] on div at bounding box center [756, 396] width 1512 height 792
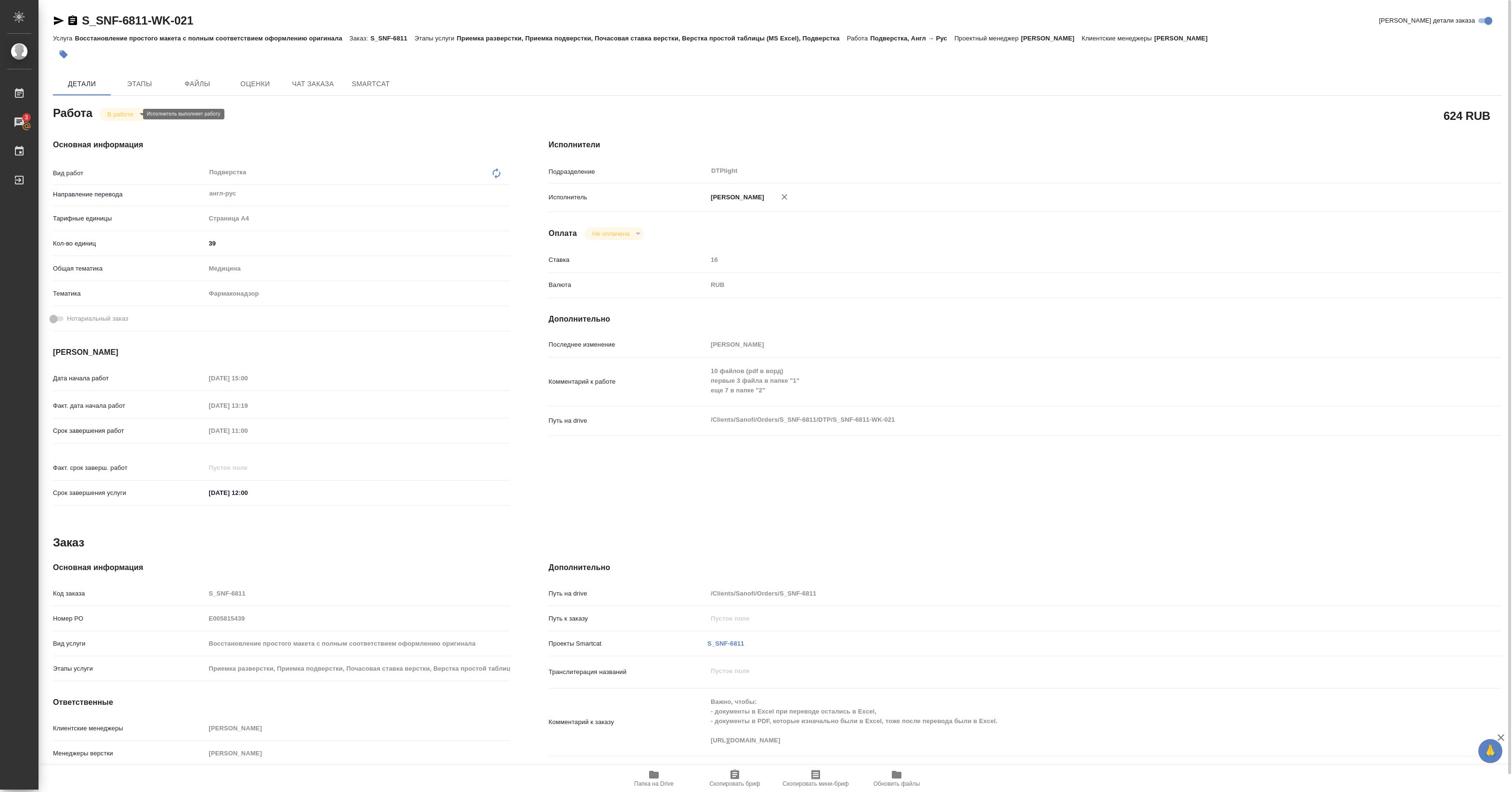
click at [136, 117] on body "🙏 .cls-1 fill:#fff; AWATERA Pankina Anna Работы 3 Чаты График Выйти S_SNF-6811-…" at bounding box center [756, 396] width 1512 height 792
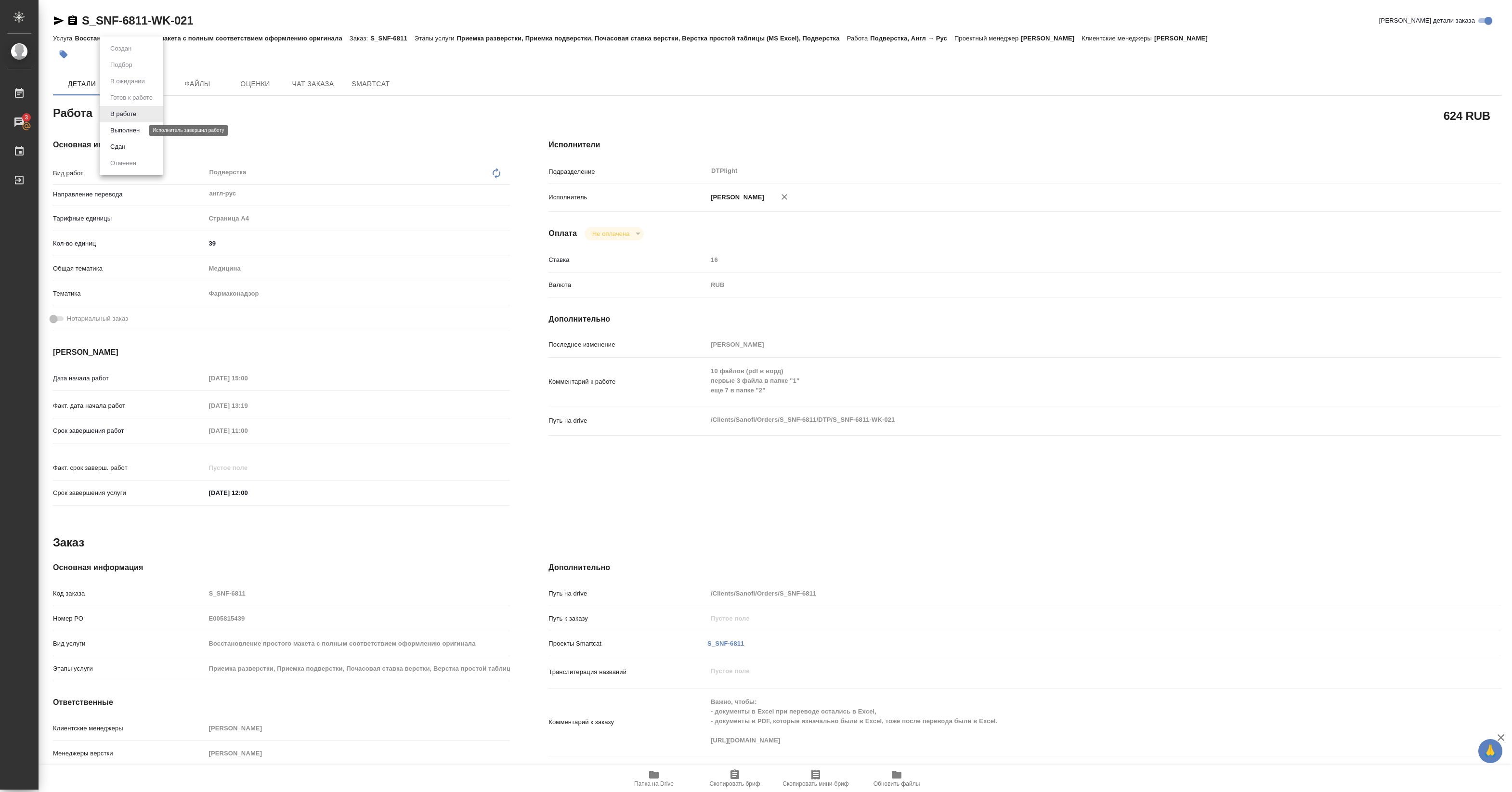
click at [126, 131] on button "Выполнен" at bounding box center [125, 130] width 35 height 11
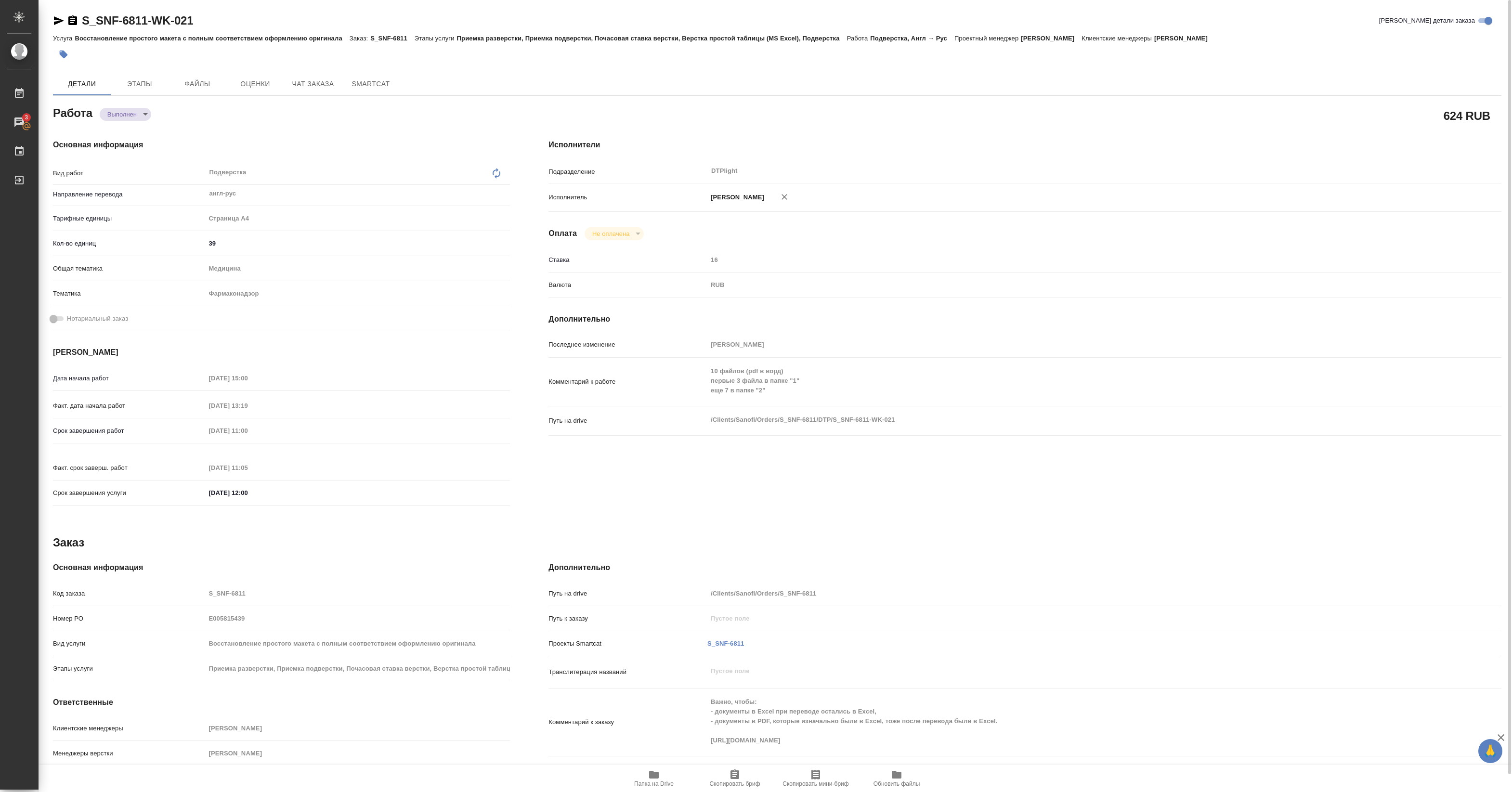
type textarea "x"
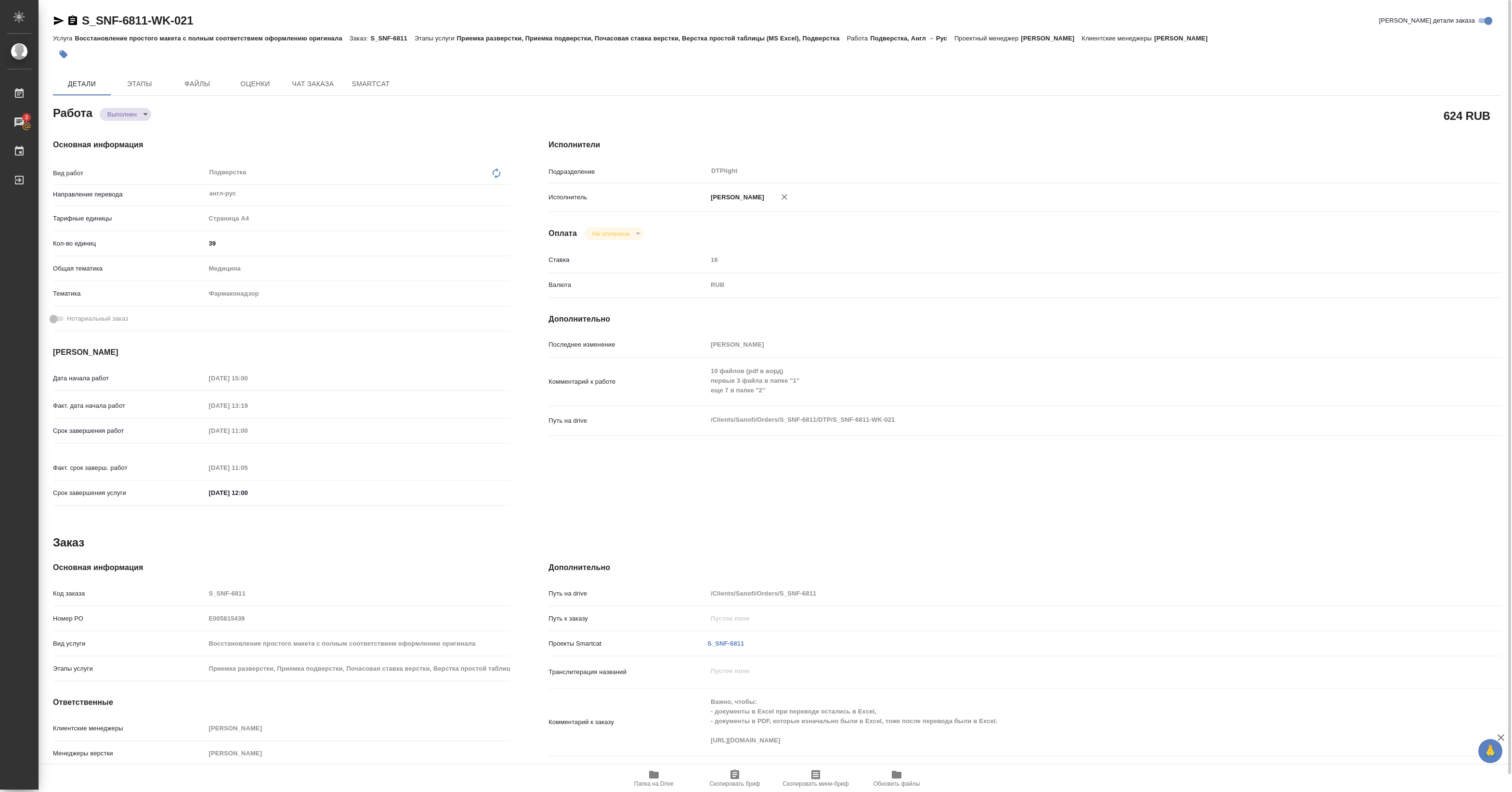
type textarea "x"
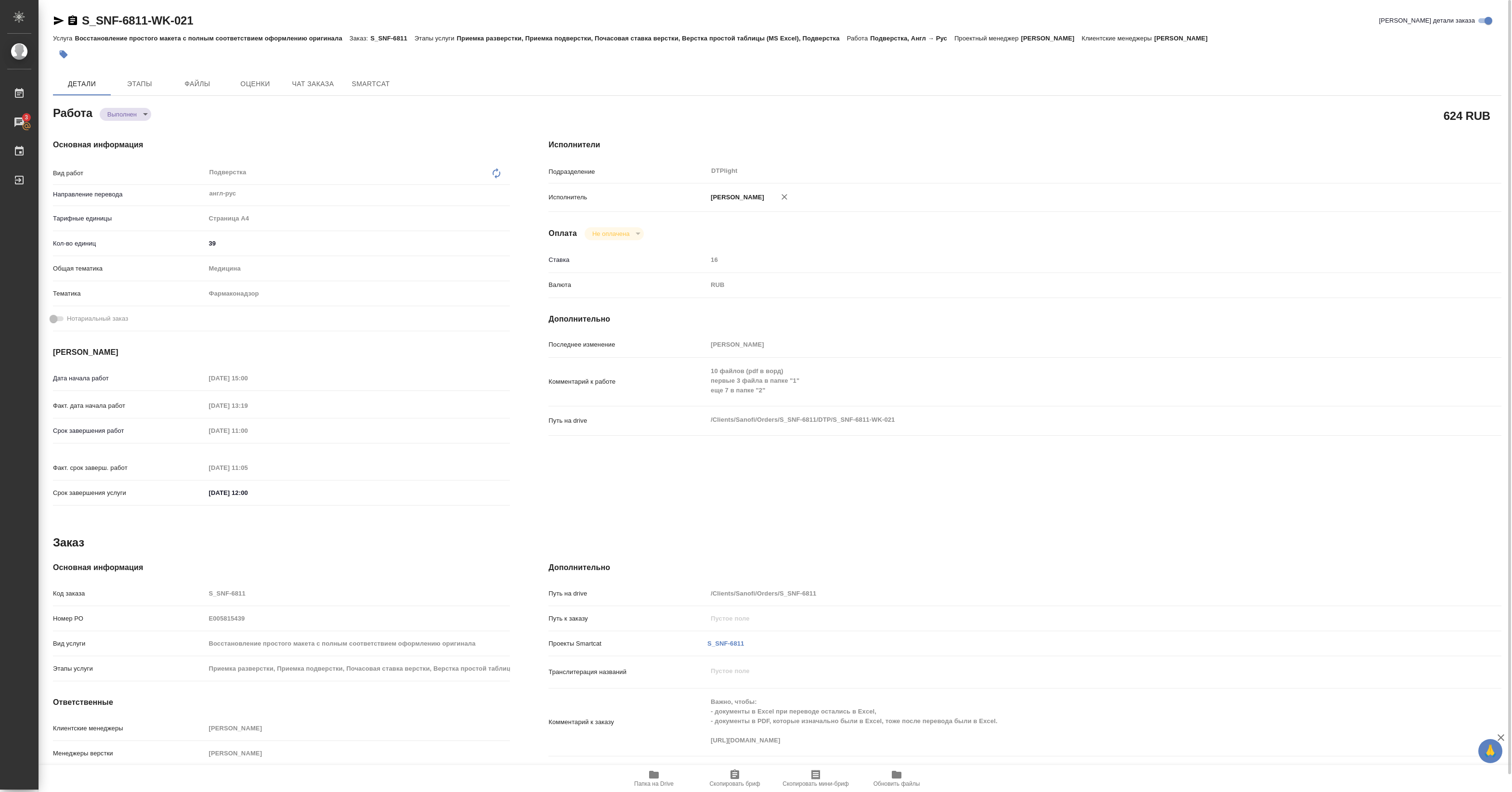
scroll to position [18, 0]
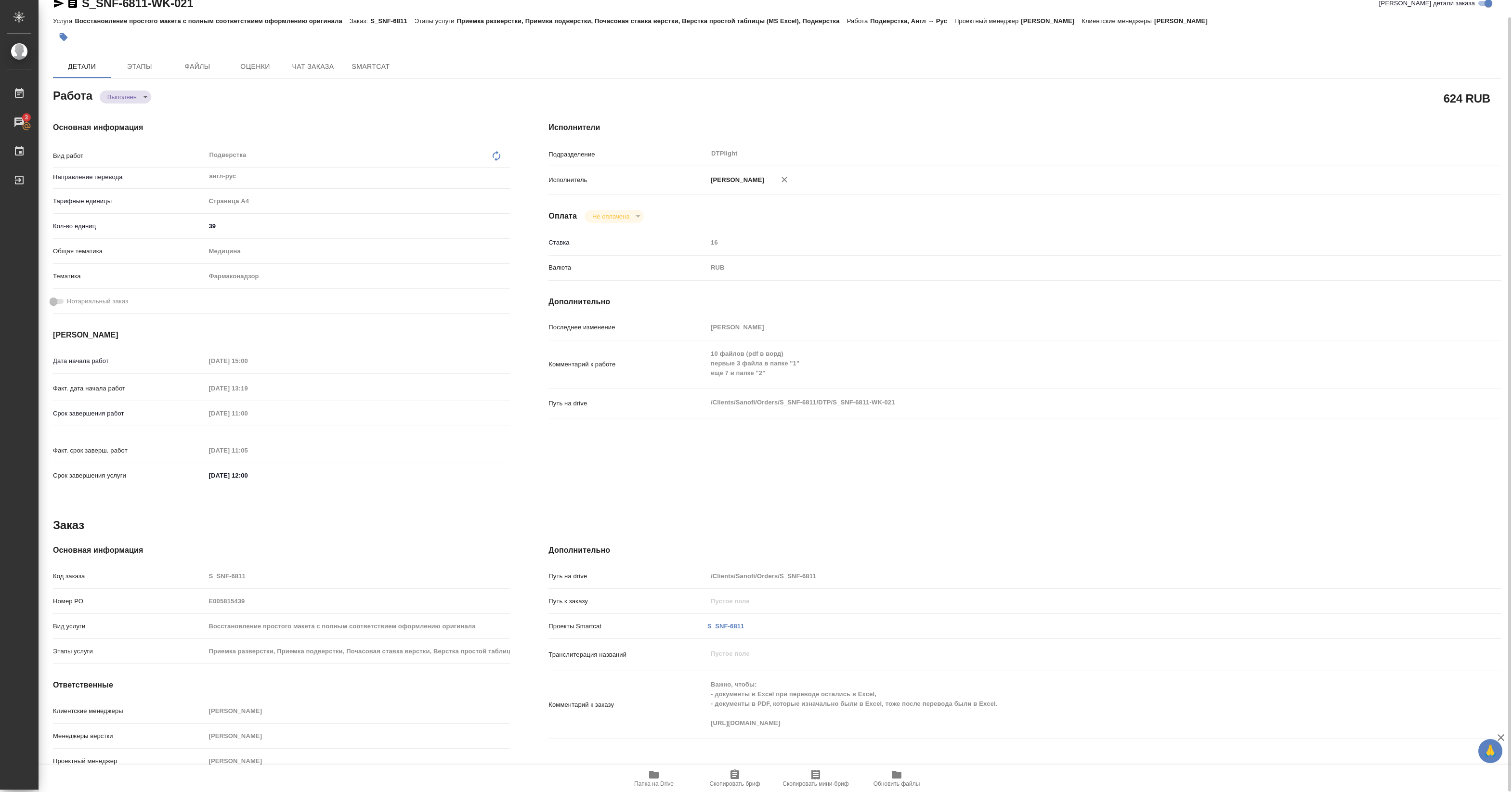
type textarea "x"
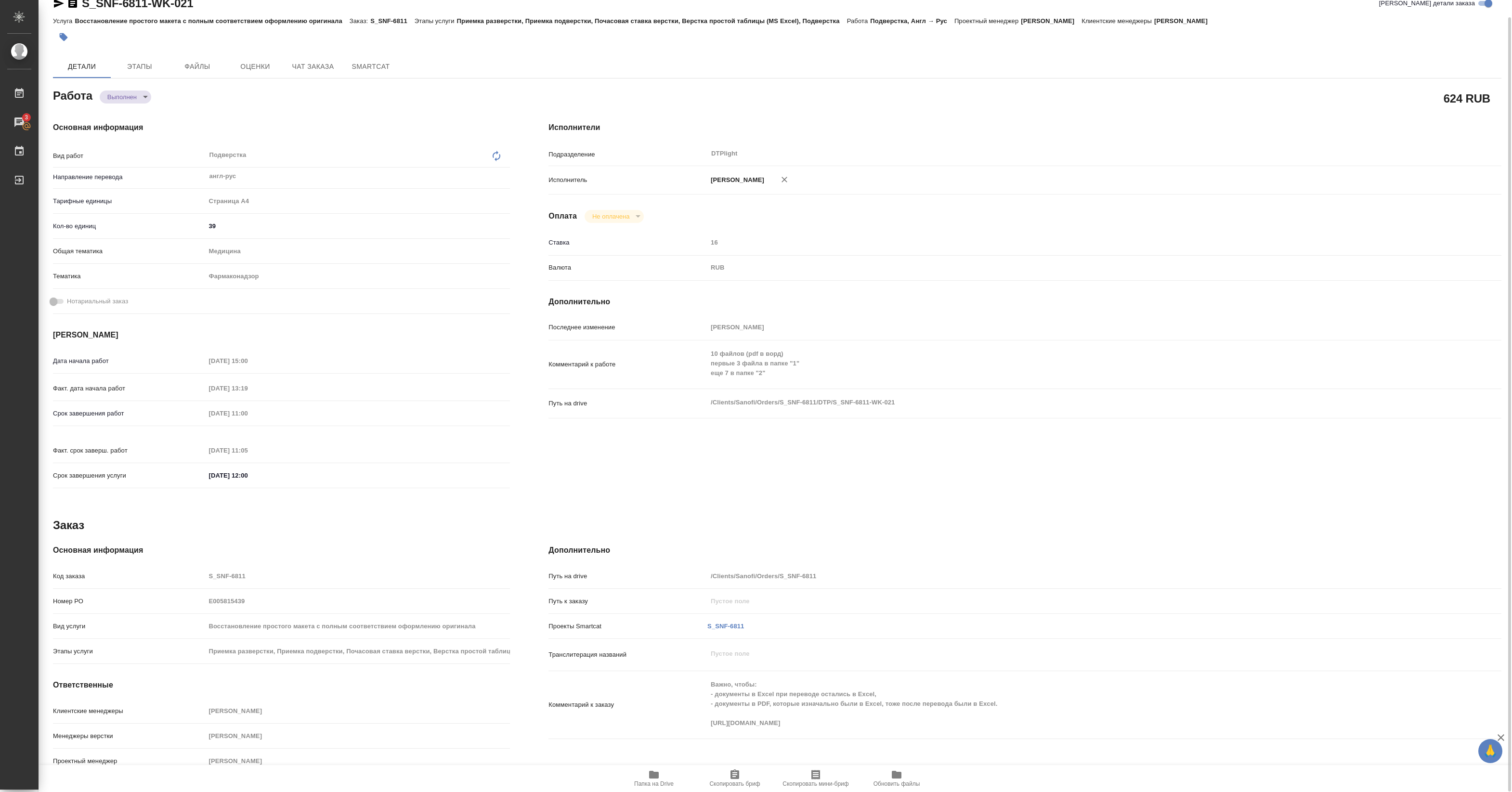
scroll to position [0, 0]
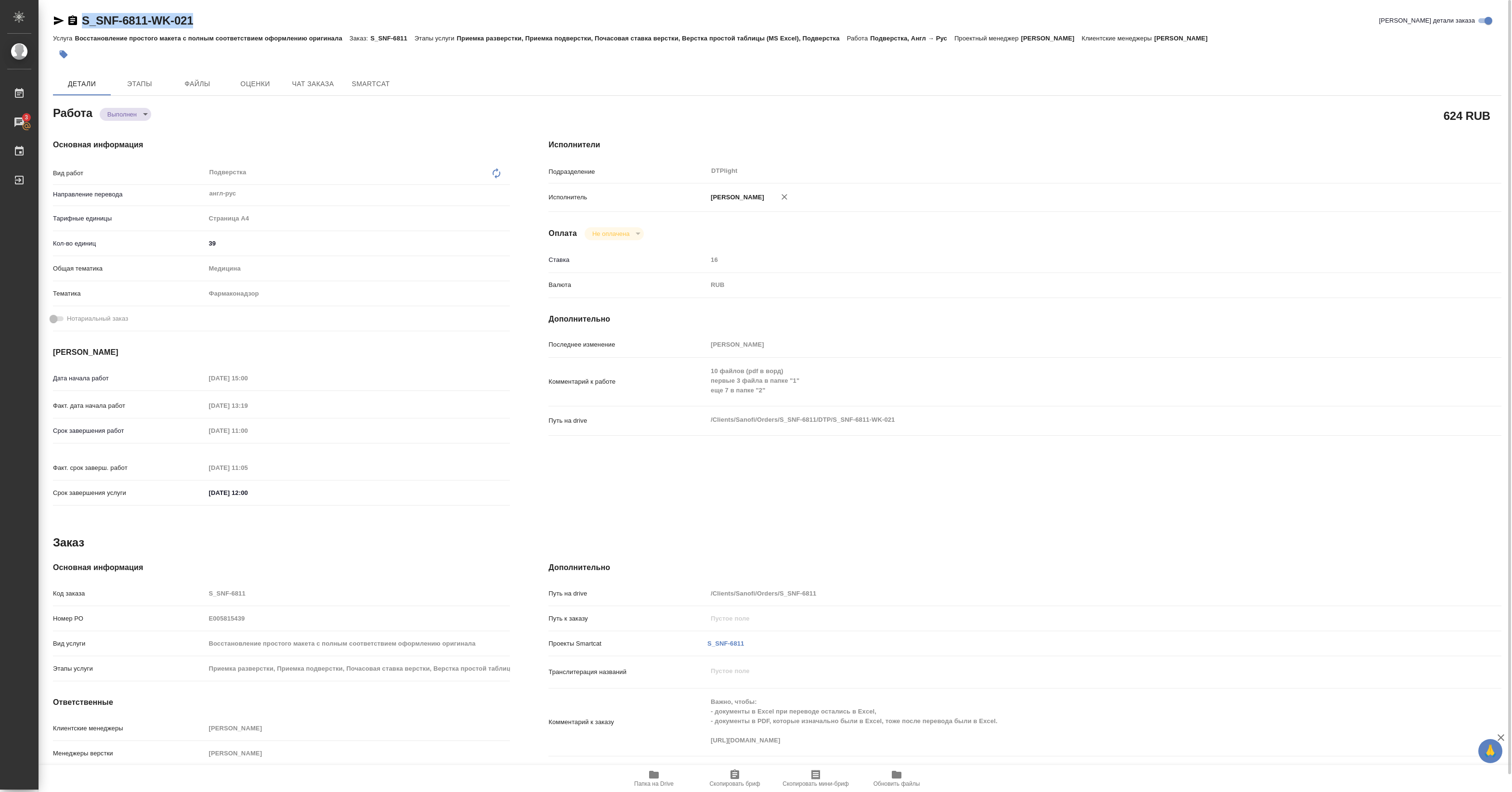
drag, startPoint x: 82, startPoint y: 29, endPoint x: 225, endPoint y: 20, distance: 143.3
click at [225, 20] on div "S_SNF-6811-WK-021 Кратко детали заказа" at bounding box center [777, 22] width 1449 height 19
copy link "S_SNF-6811-WK-021"
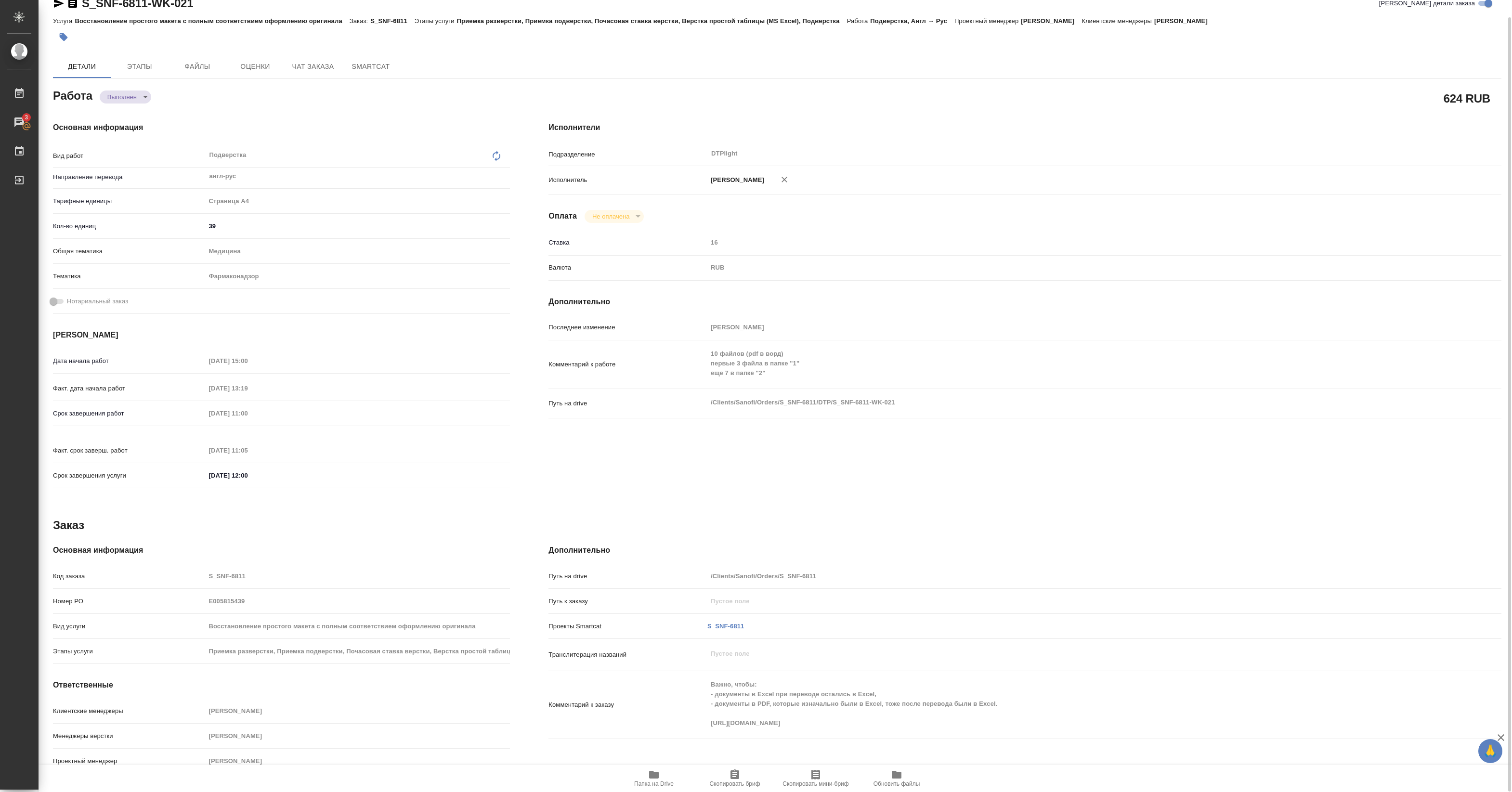
click at [225, 122] on h4 "Основная информация" at bounding box center [281, 128] width 457 height 12
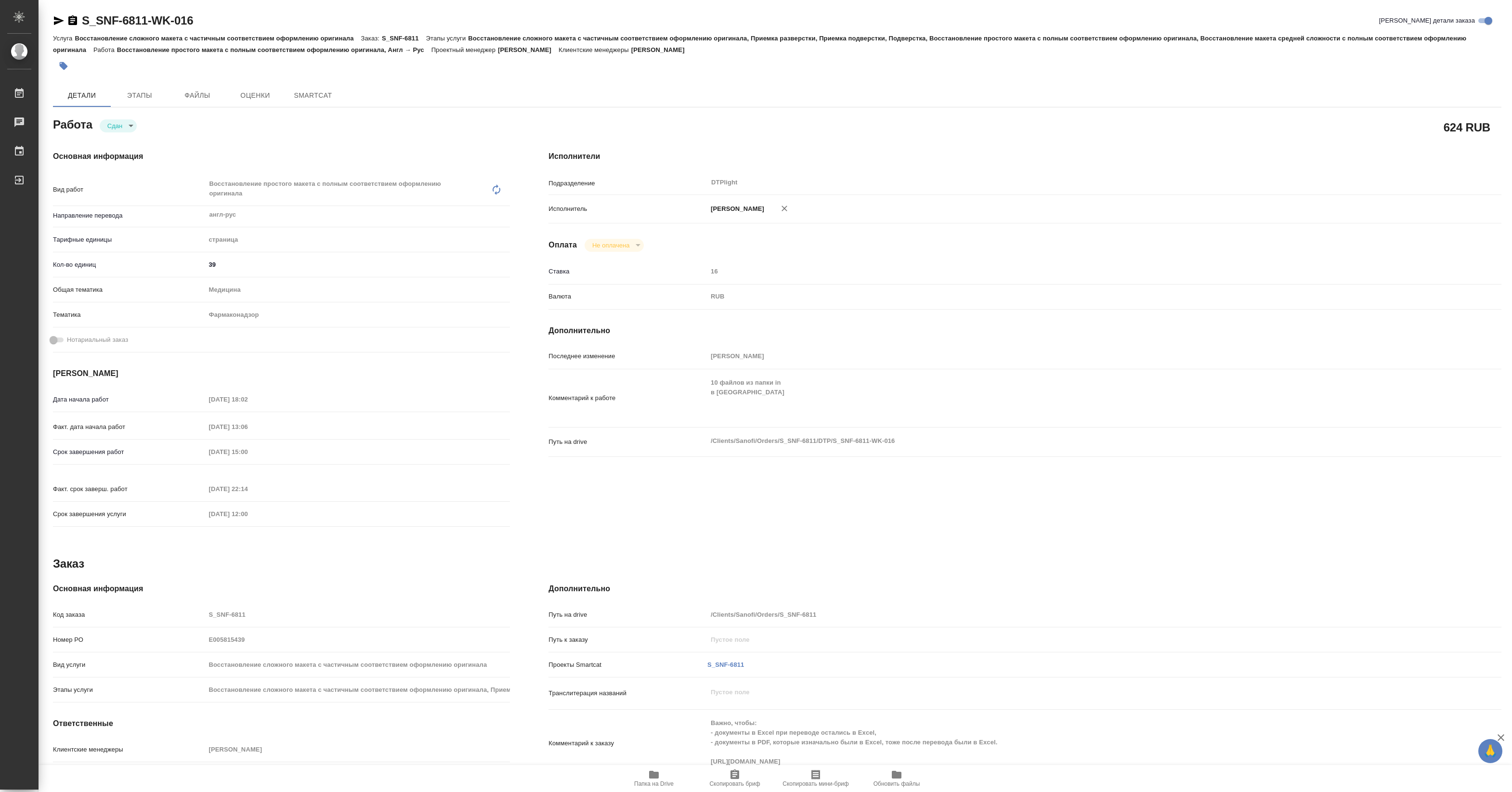
type textarea "x"
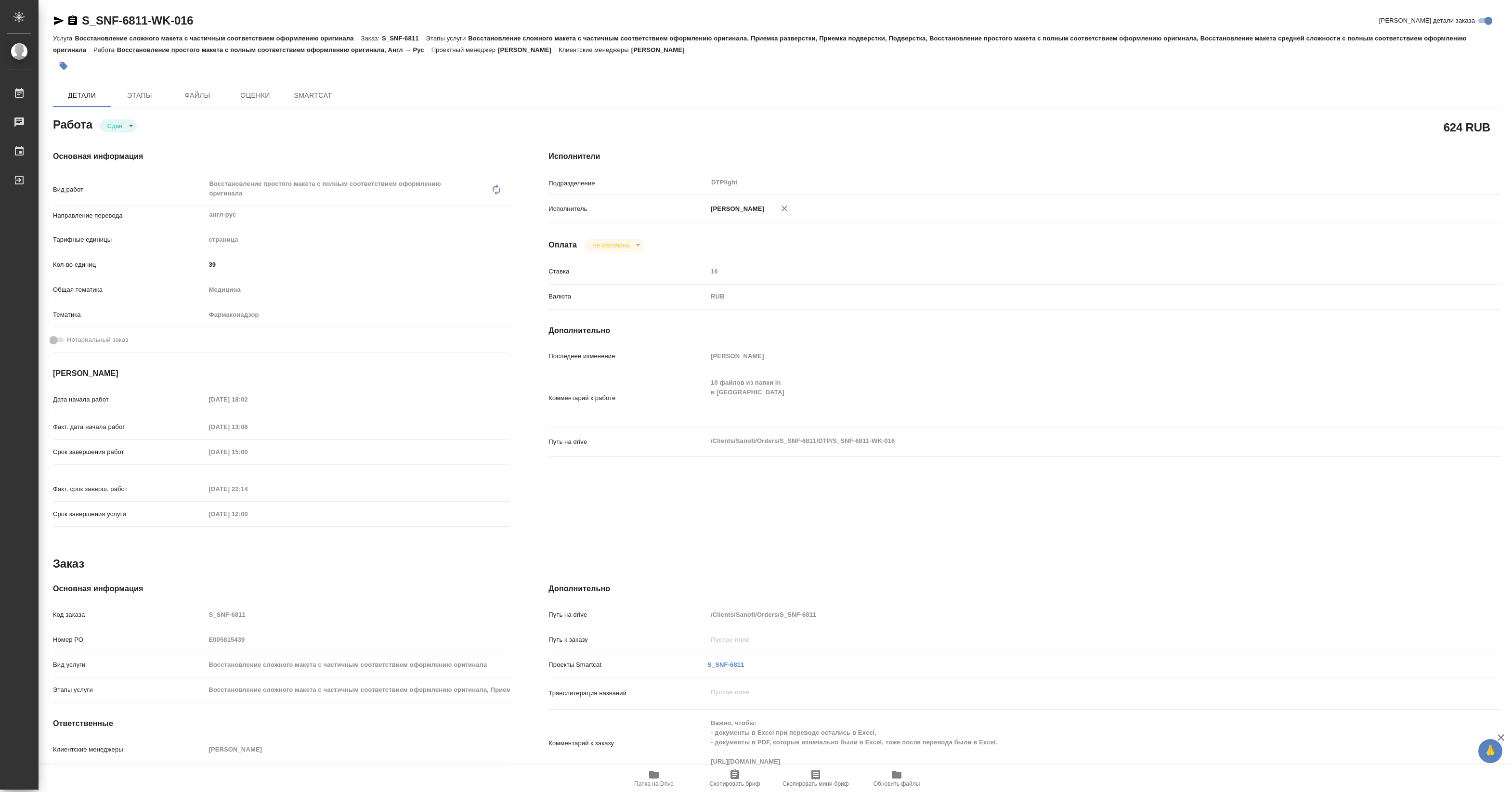
type textarea "x"
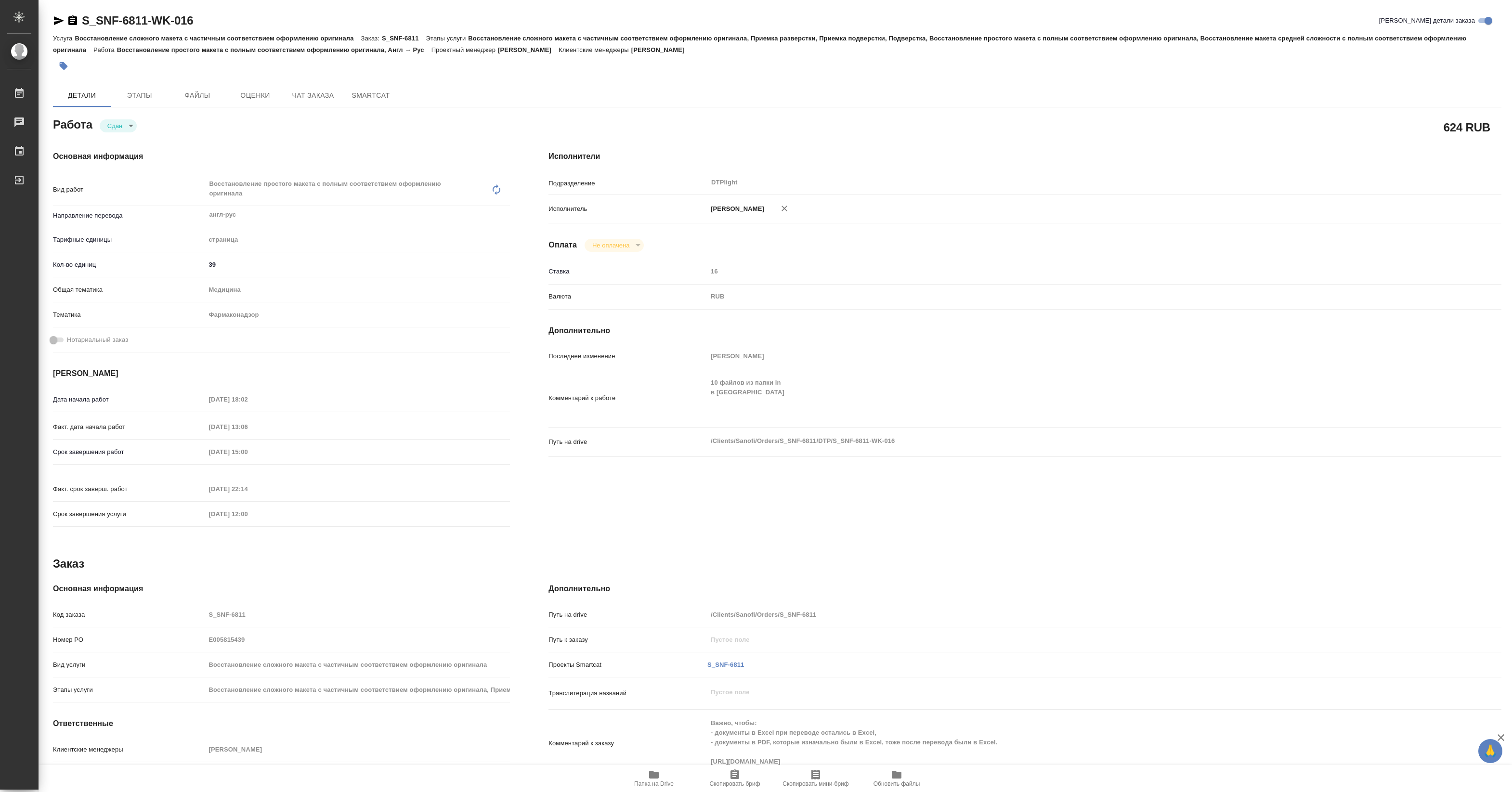
type textarea "x"
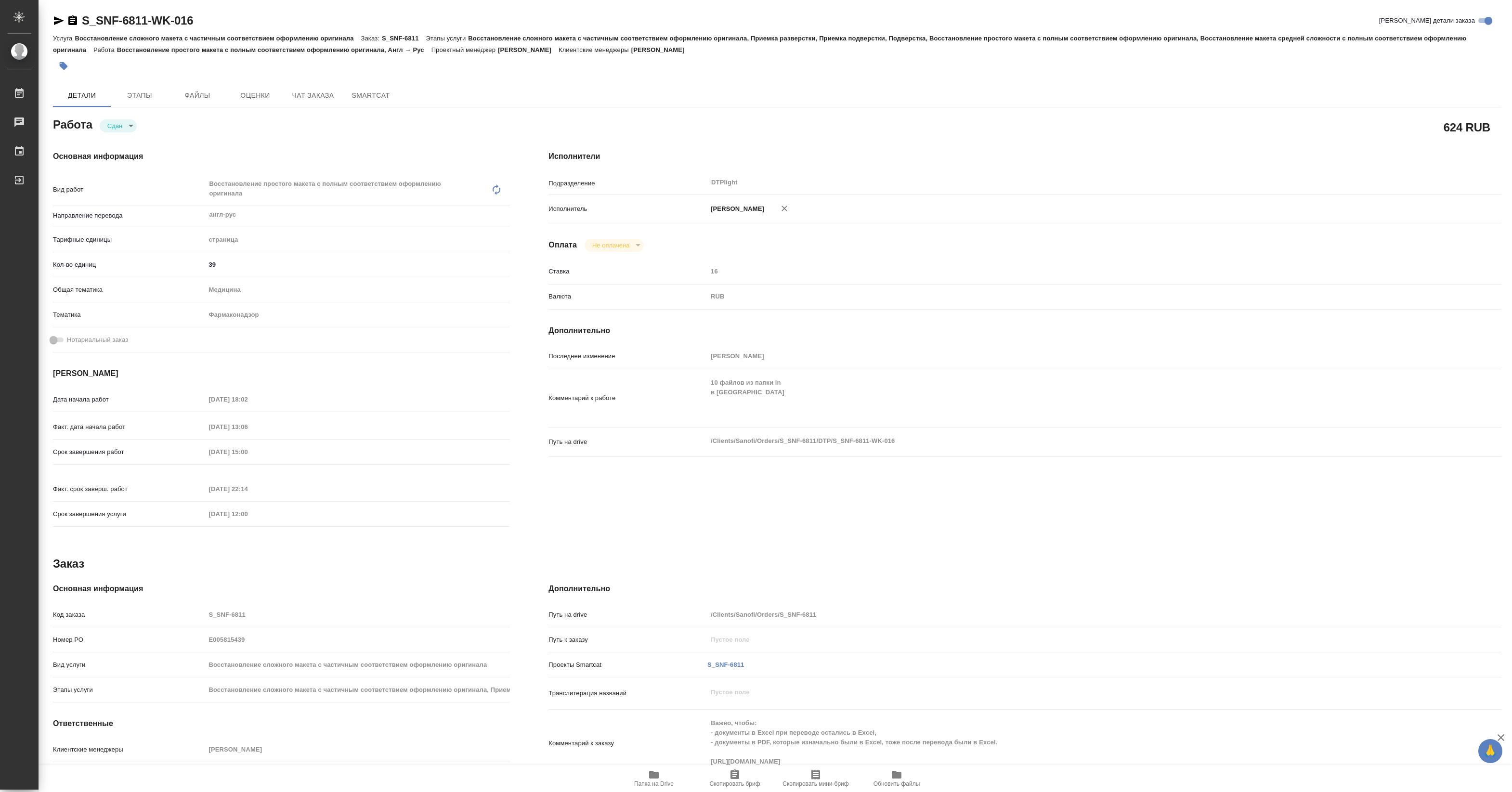
click at [658, 775] on icon "button" at bounding box center [654, 774] width 9 height 8
type textarea "x"
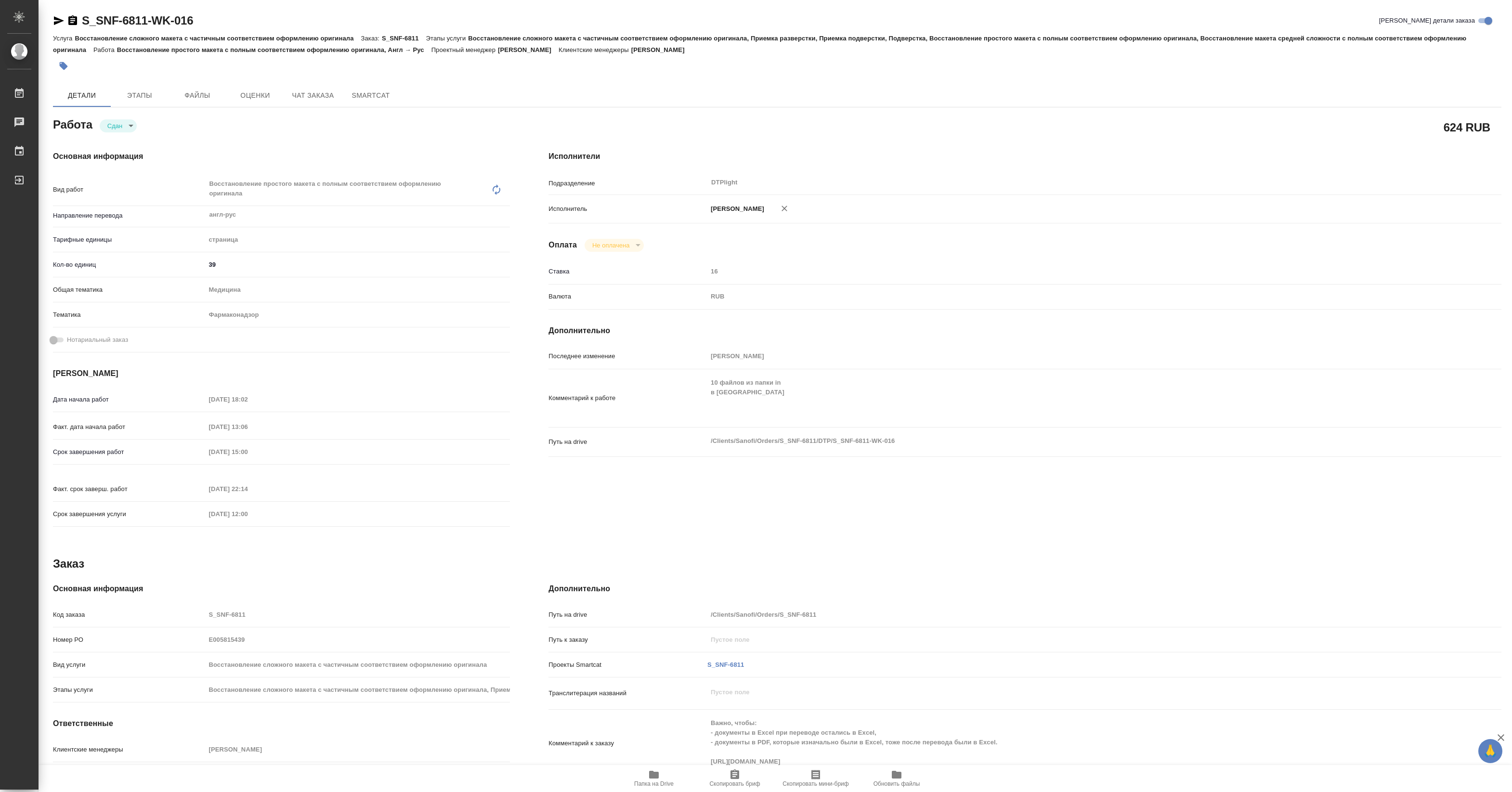
type textarea "x"
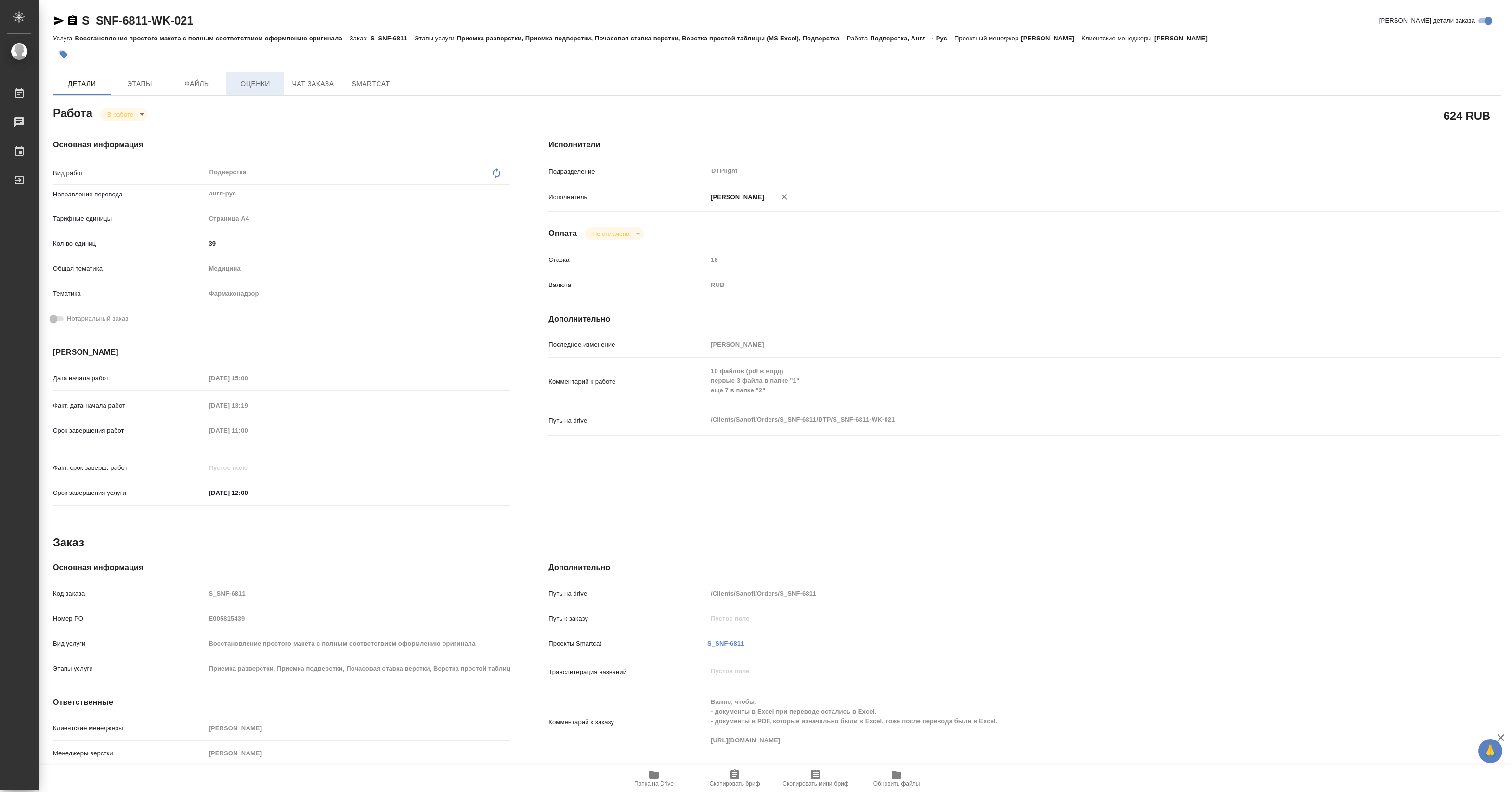
click at [256, 83] on span "Оценки" at bounding box center [255, 84] width 46 height 12
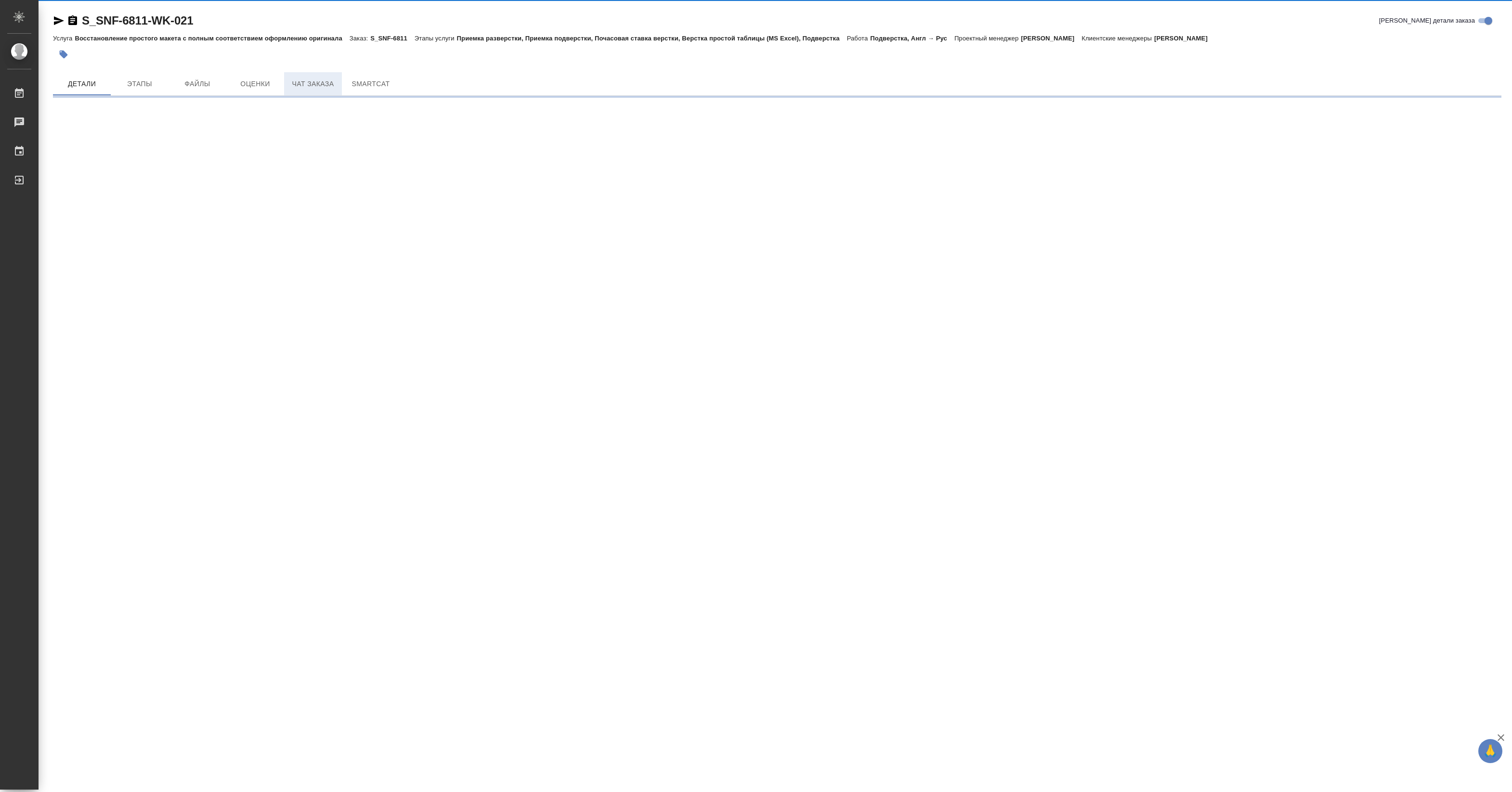
click at [303, 78] on span "Чат заказа" at bounding box center [313, 84] width 46 height 12
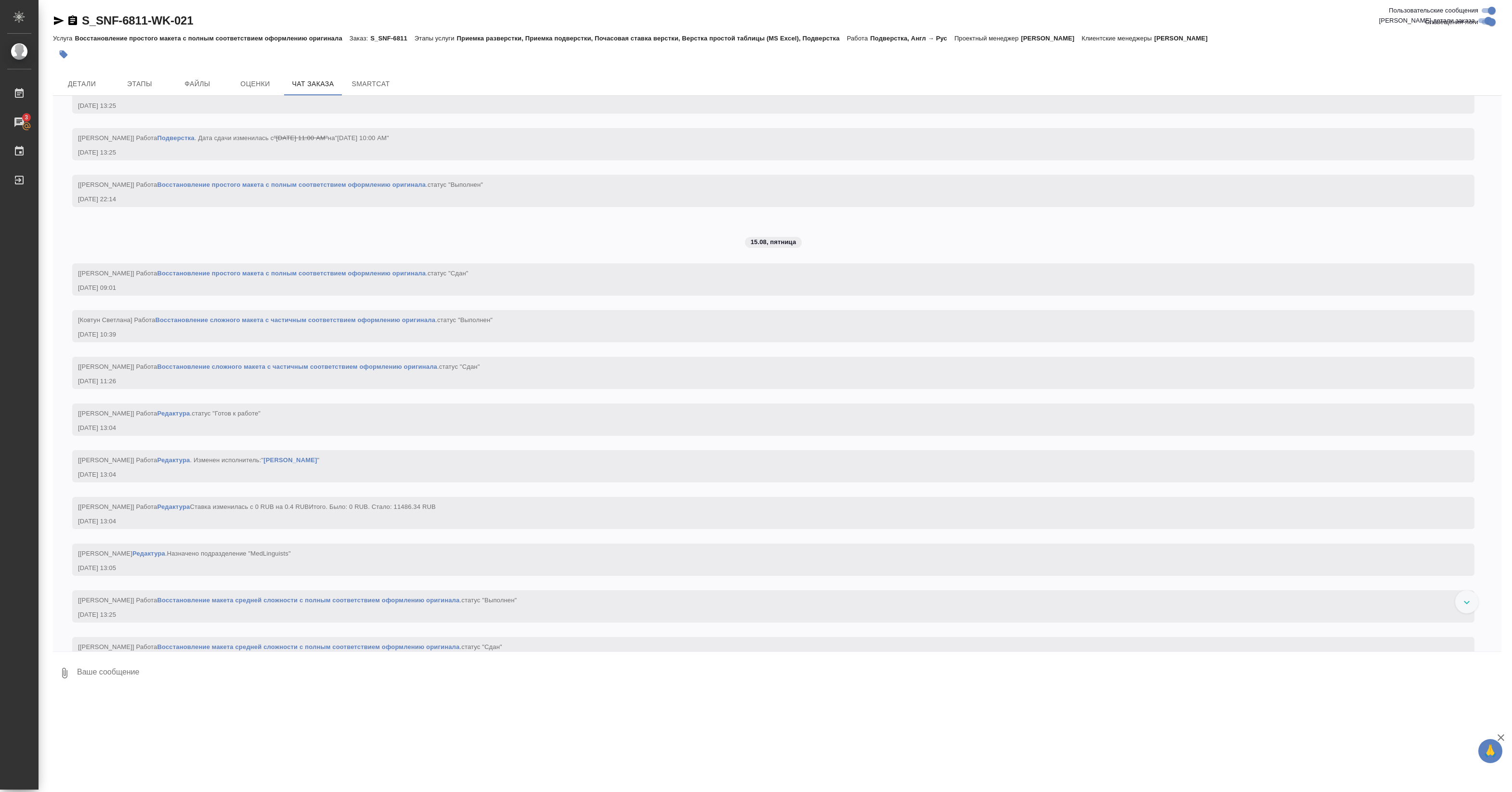
scroll to position [9686, 0]
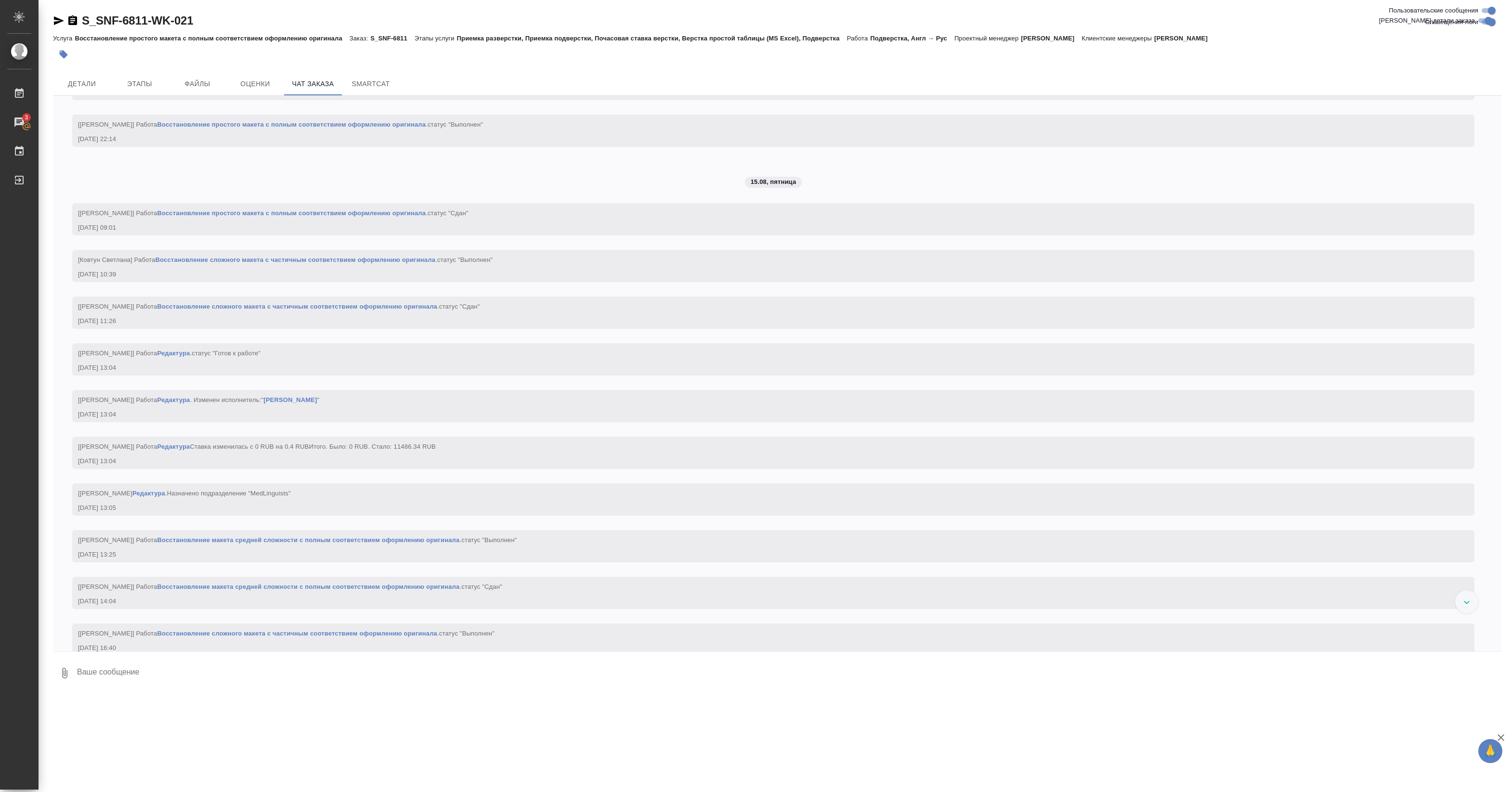
click at [264, 128] on link "Восстановление простого макета с полным соответствием оформлению оригинала" at bounding box center [291, 124] width 269 height 7
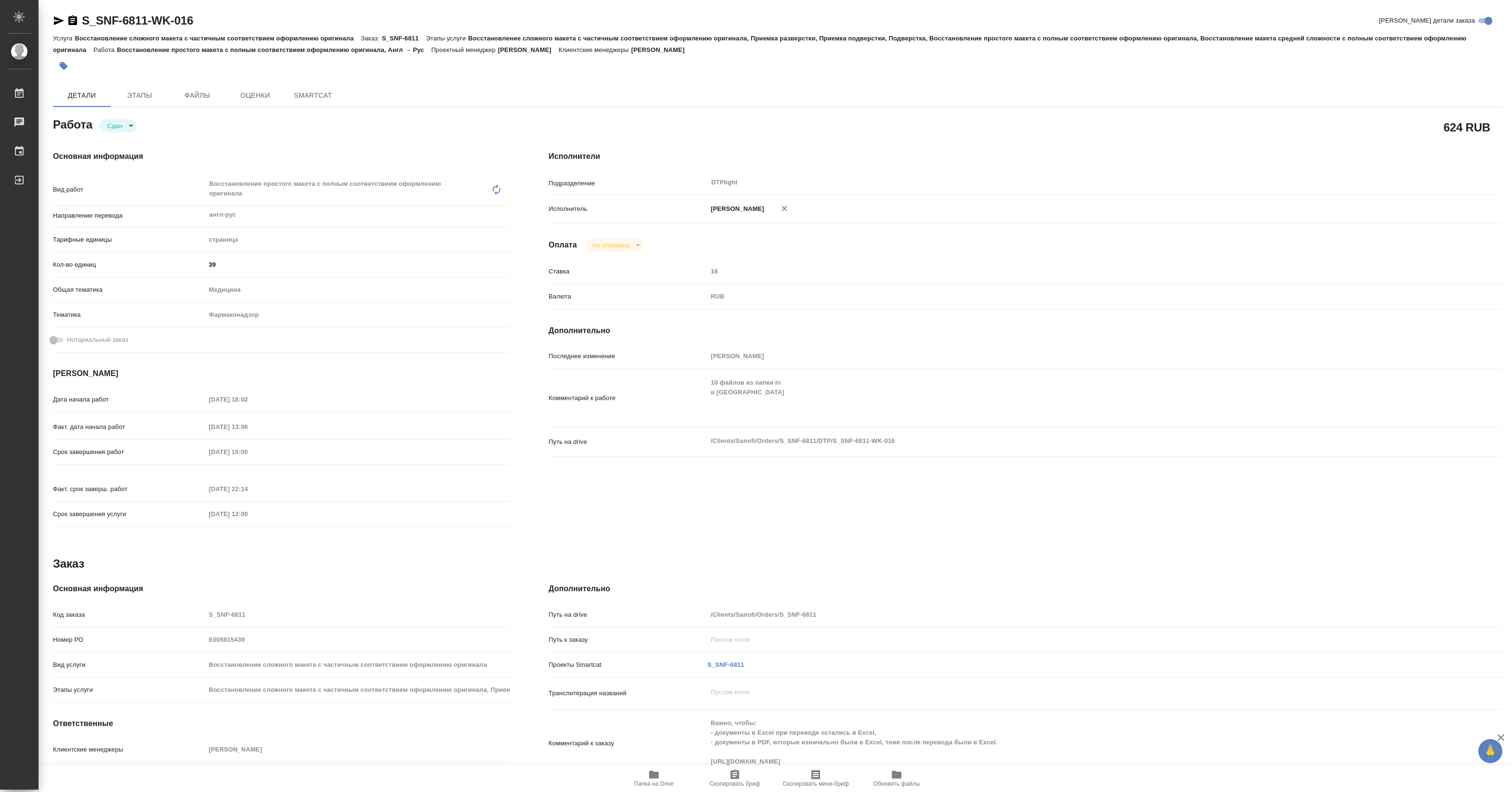
type textarea "x"
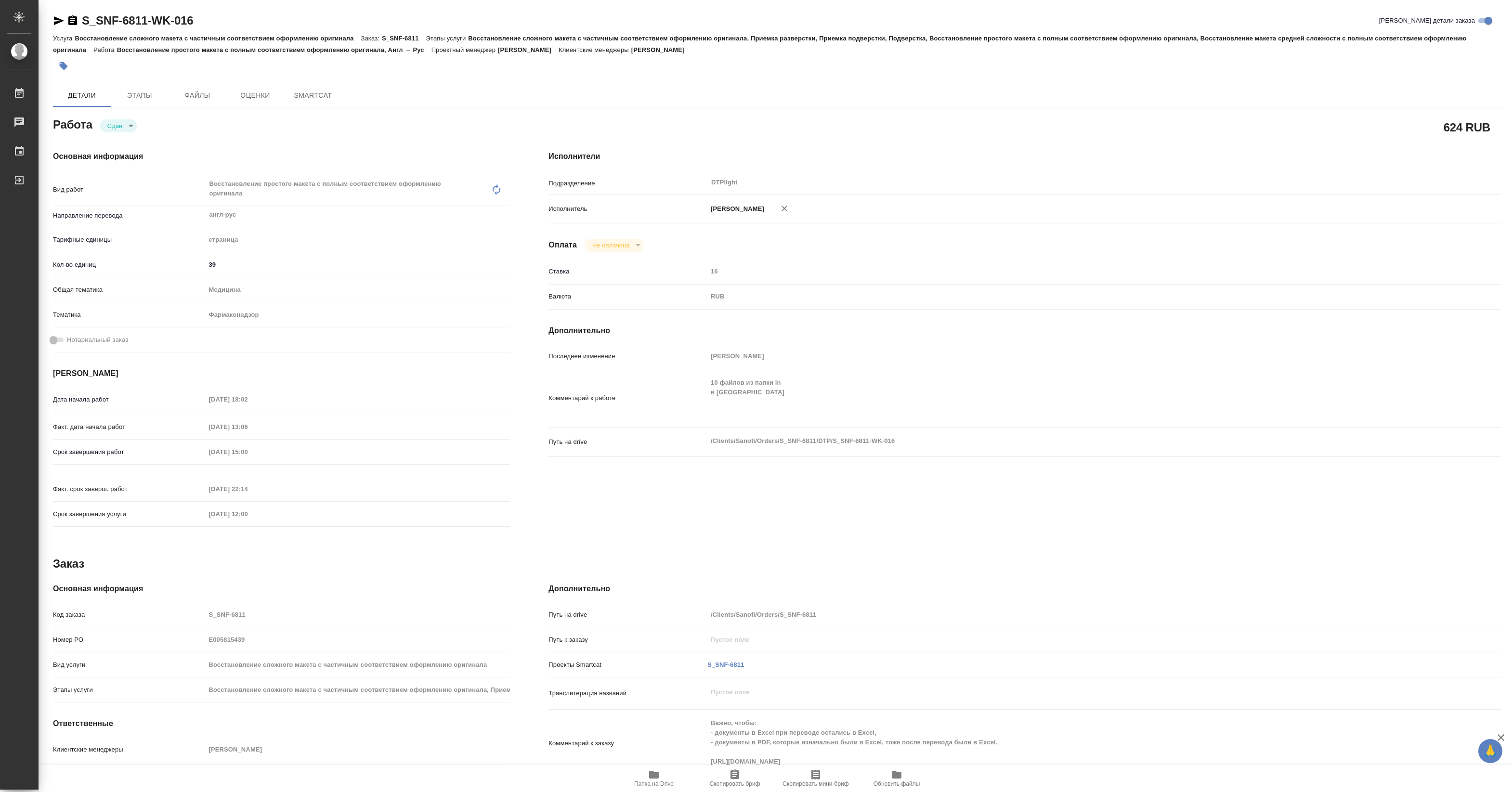
type textarea "x"
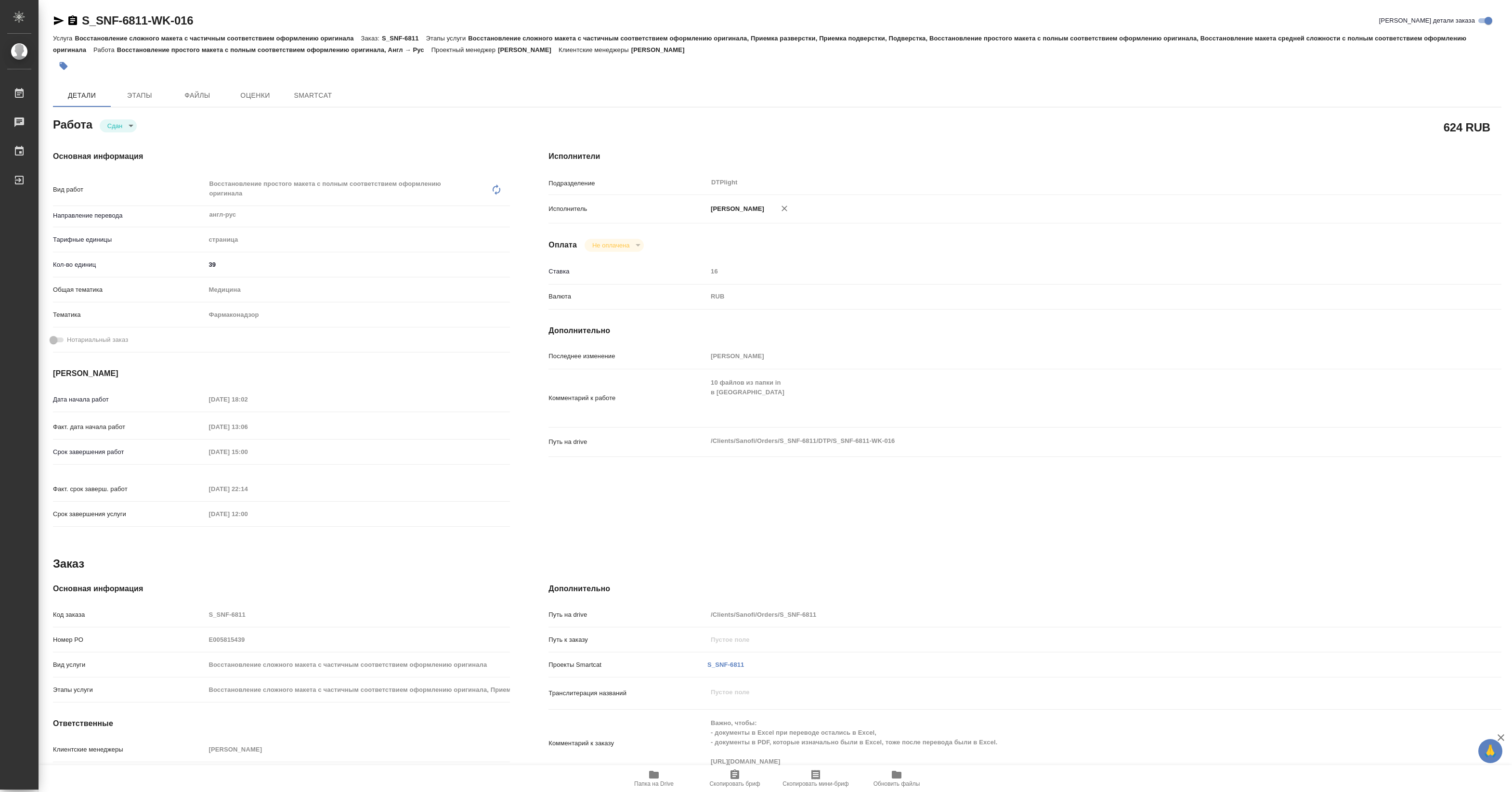
type textarea "x"
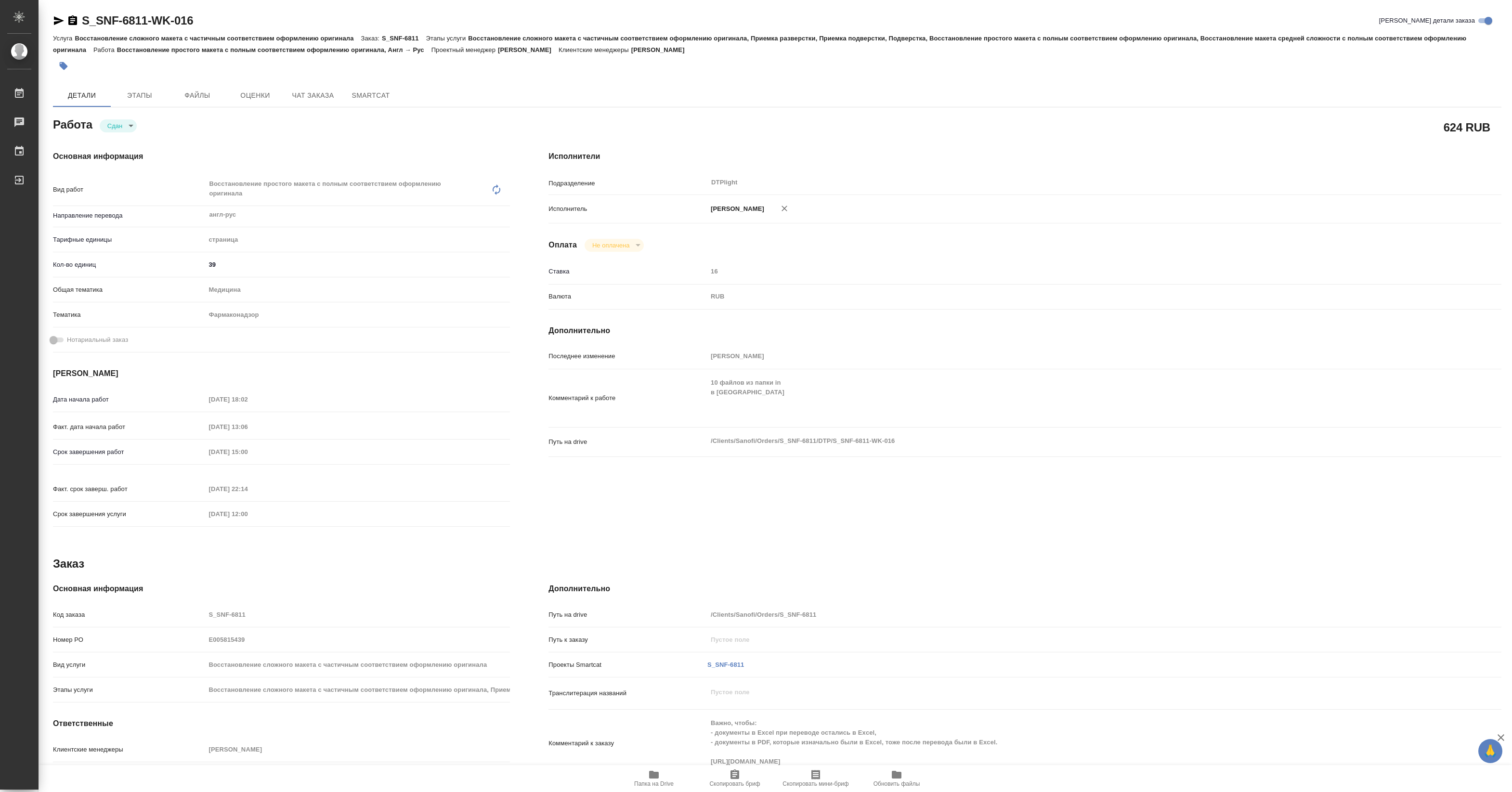
type textarea "x"
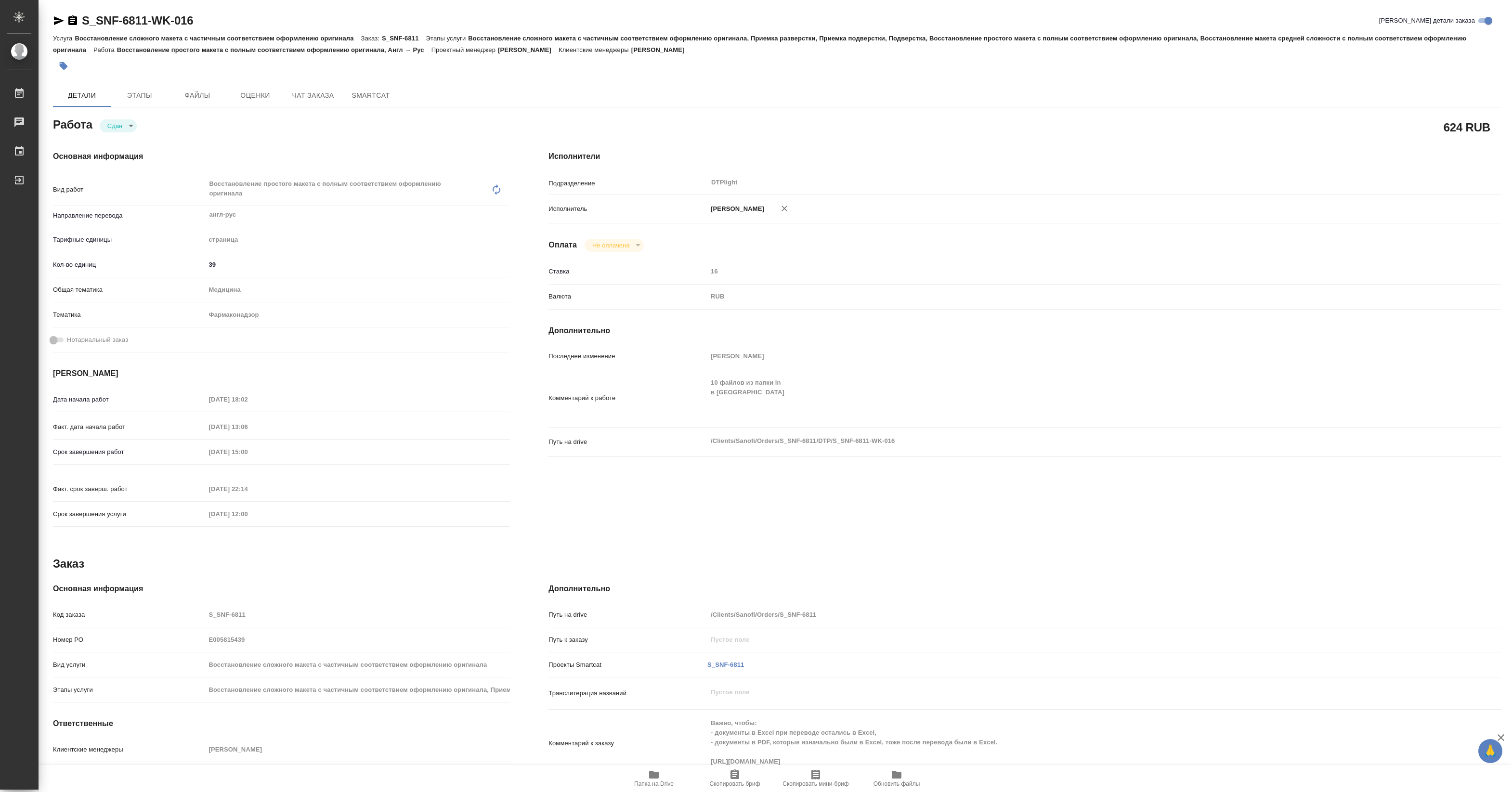
type textarea "x"
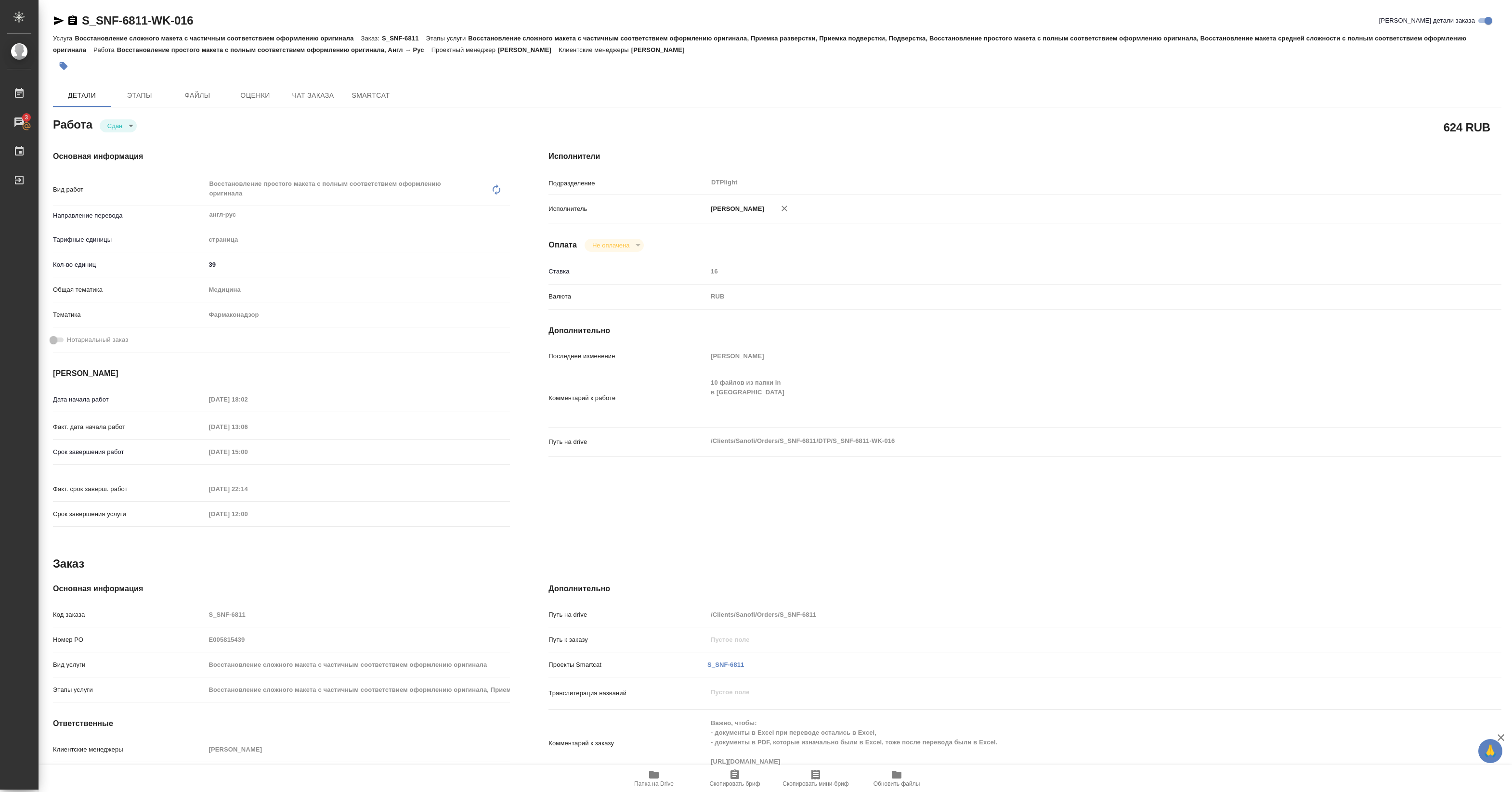
click at [656, 780] on span "Папка на Drive" at bounding box center [653, 783] width 39 height 6
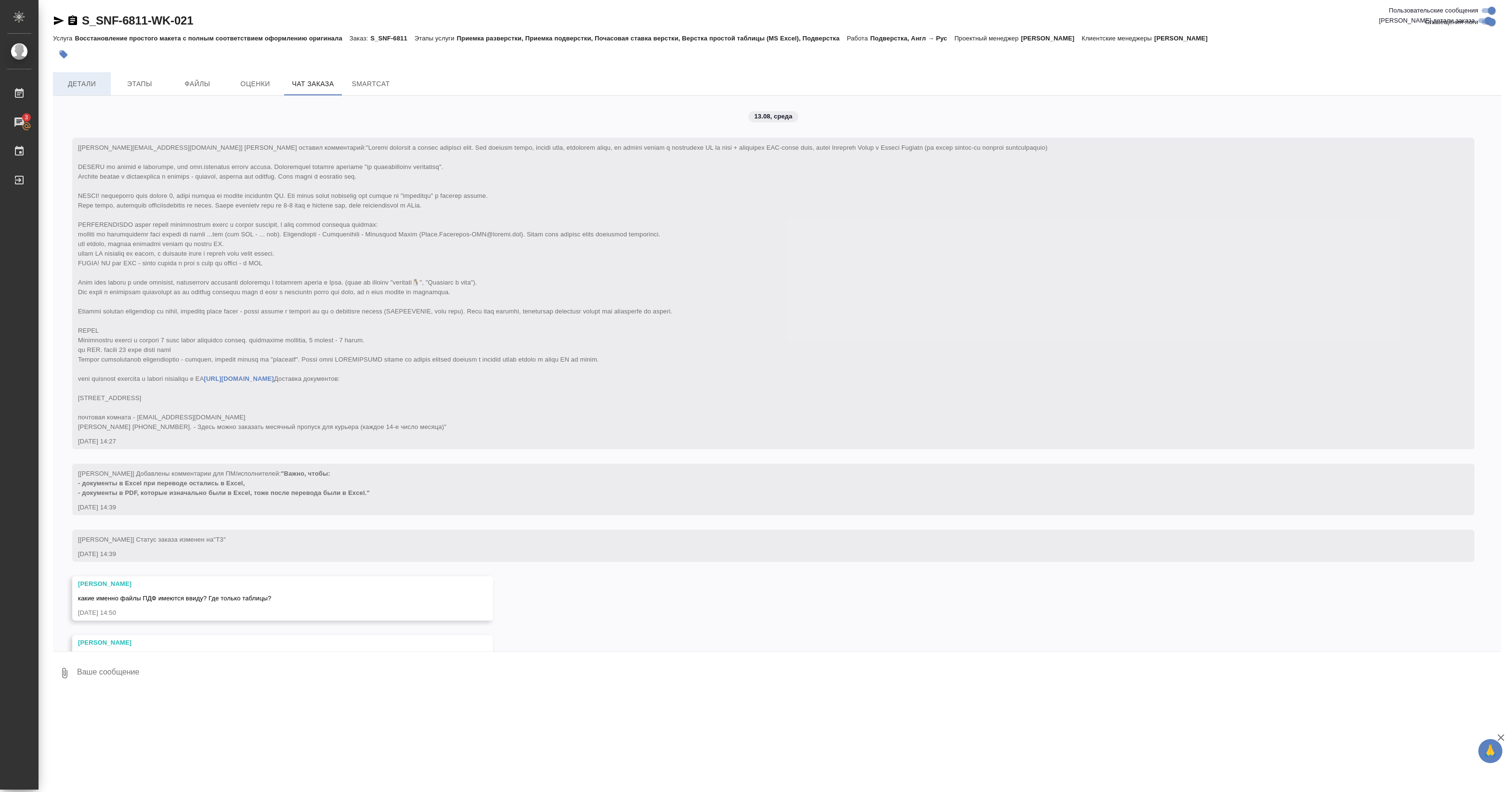
click at [85, 89] on span "Детали" at bounding box center [82, 84] width 46 height 12
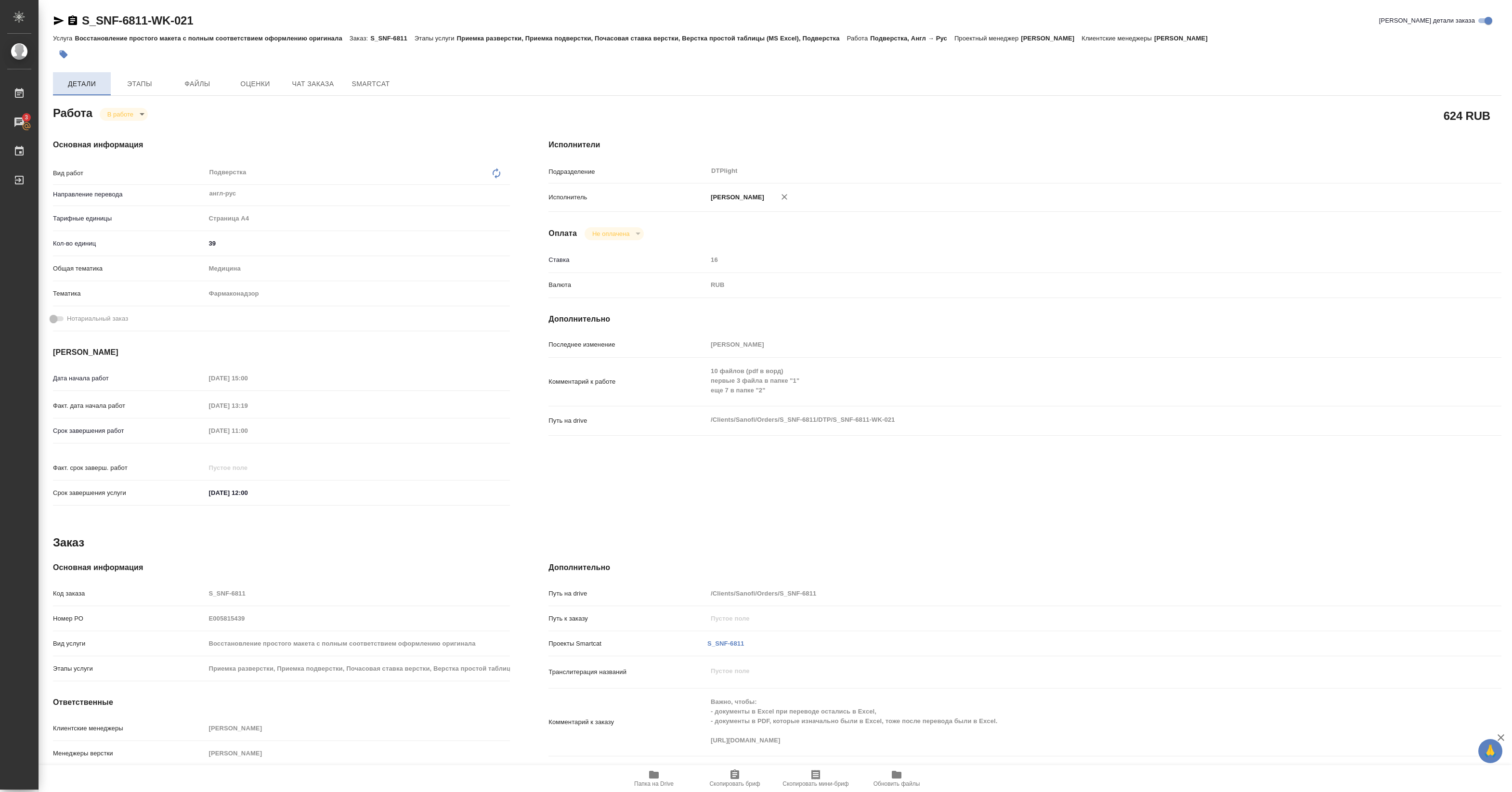
type textarea "x"
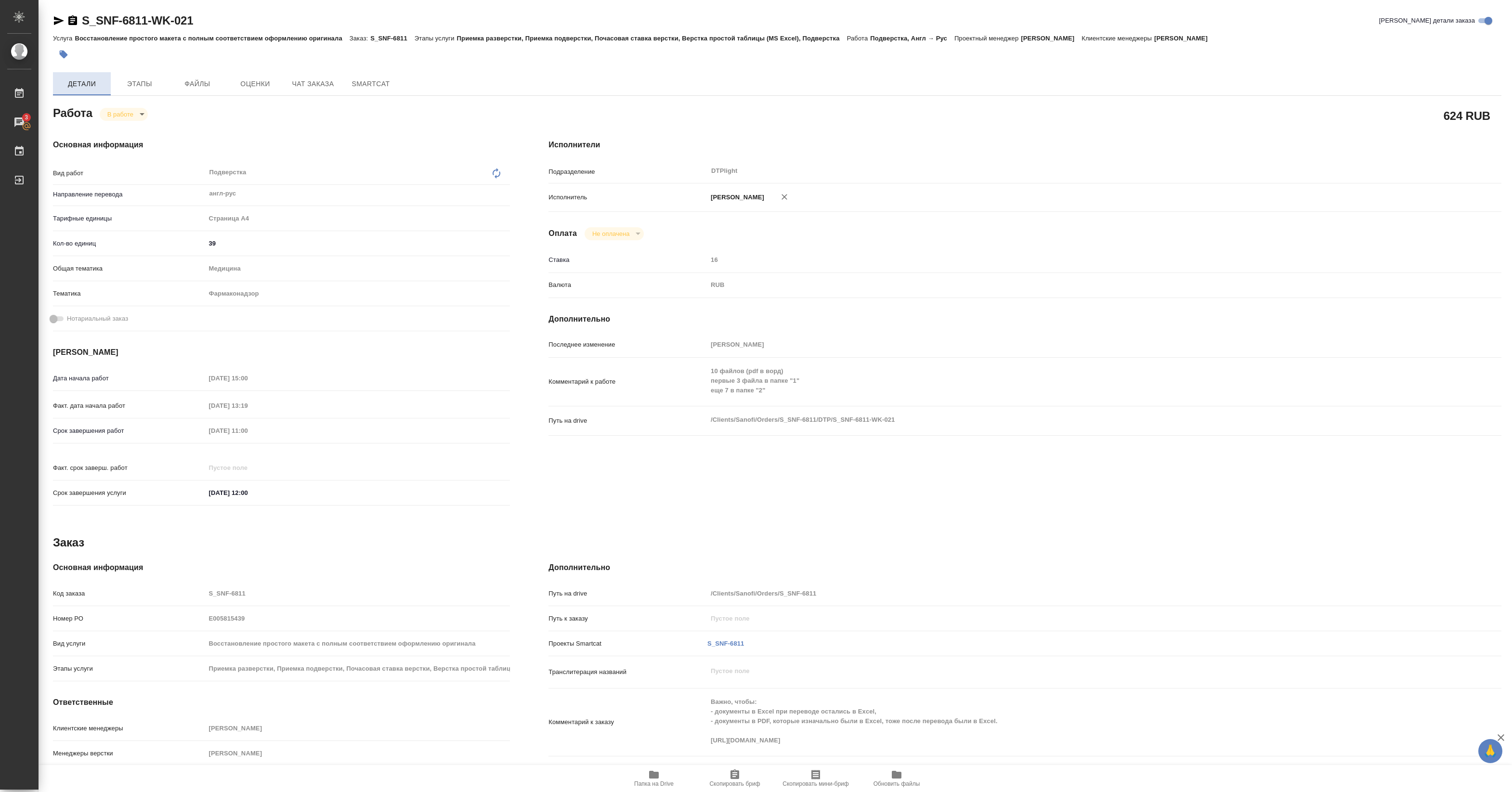
type textarea "x"
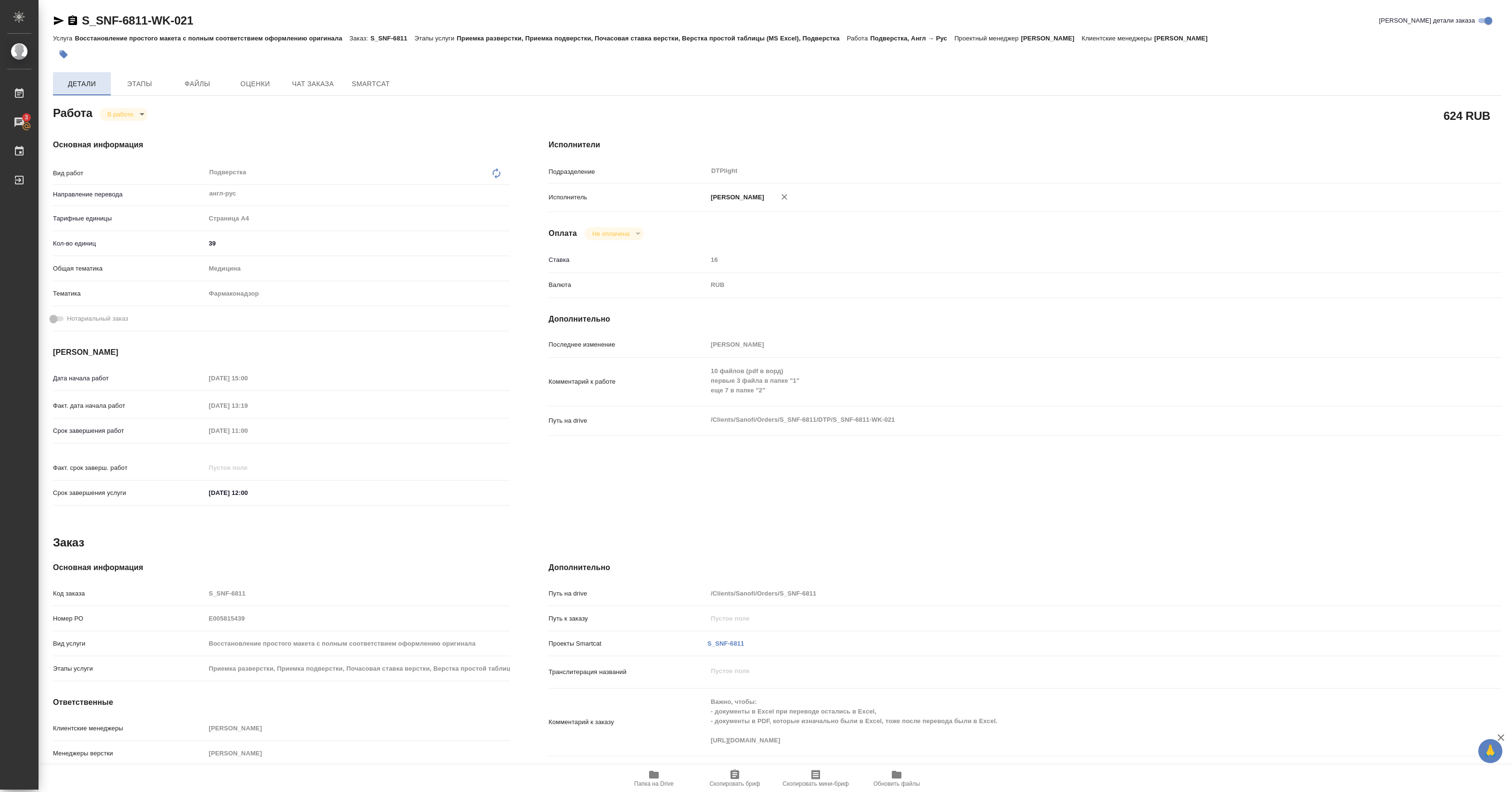
type textarea "x"
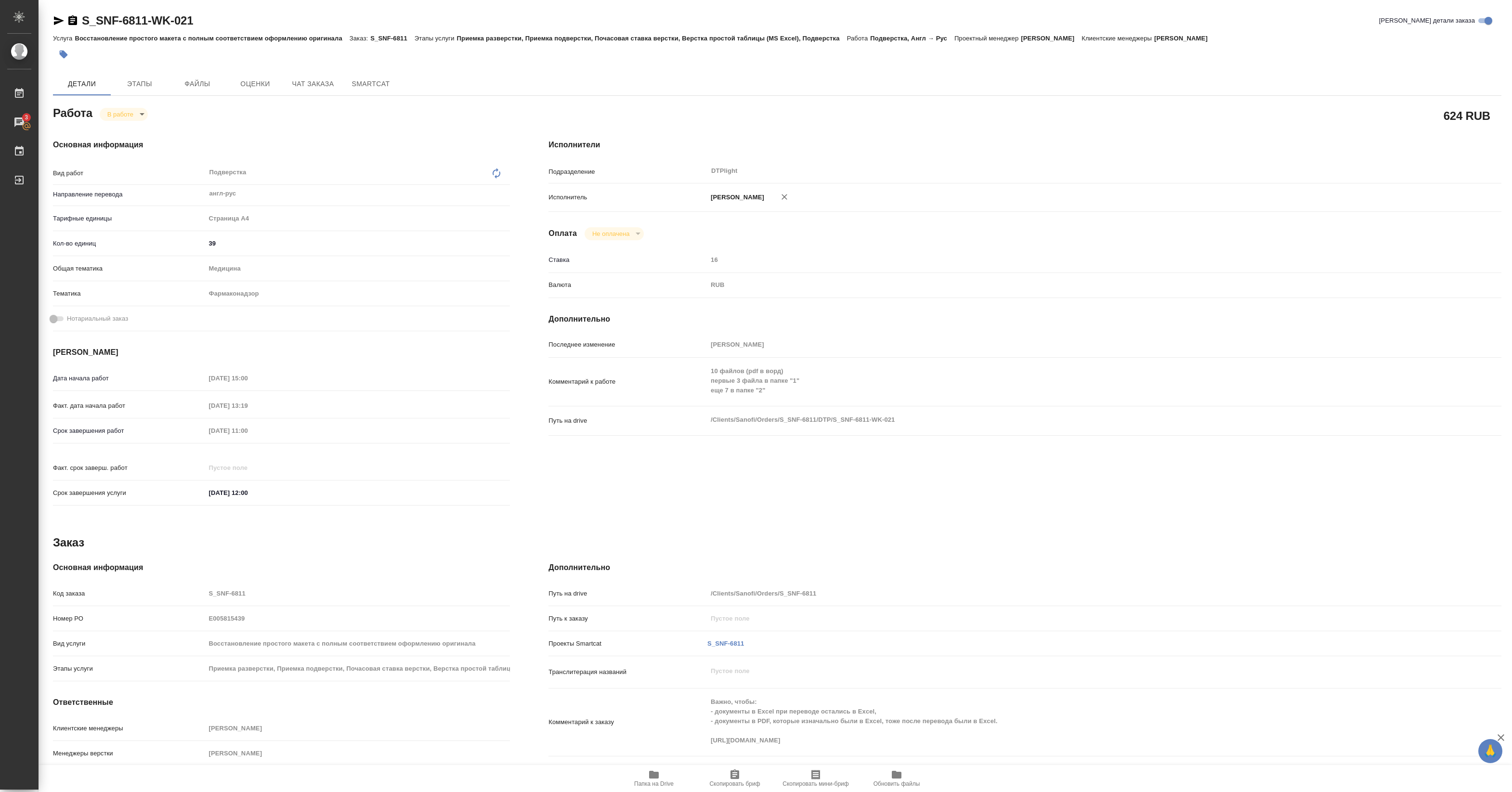
type textarea "x"
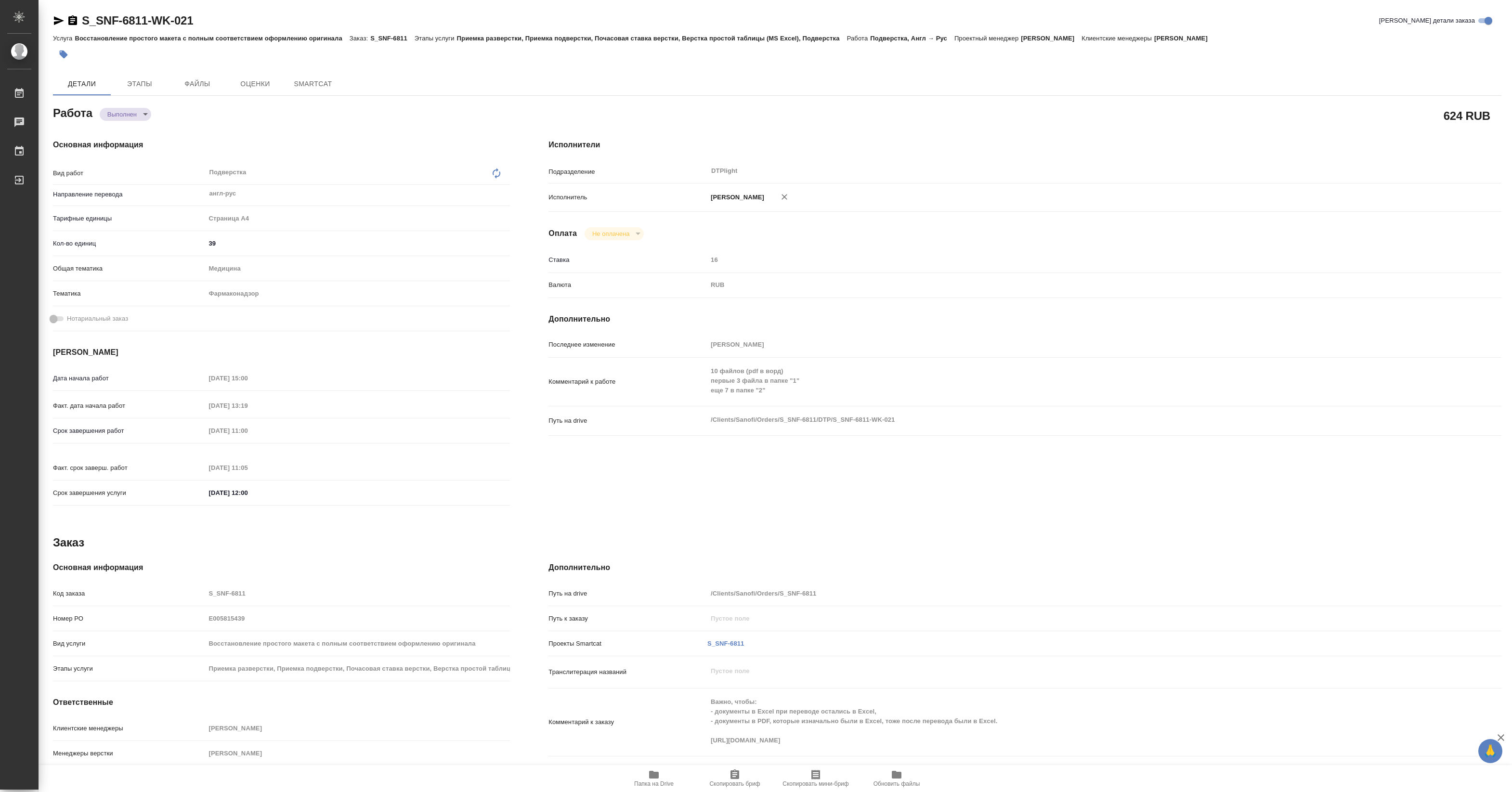
type textarea "x"
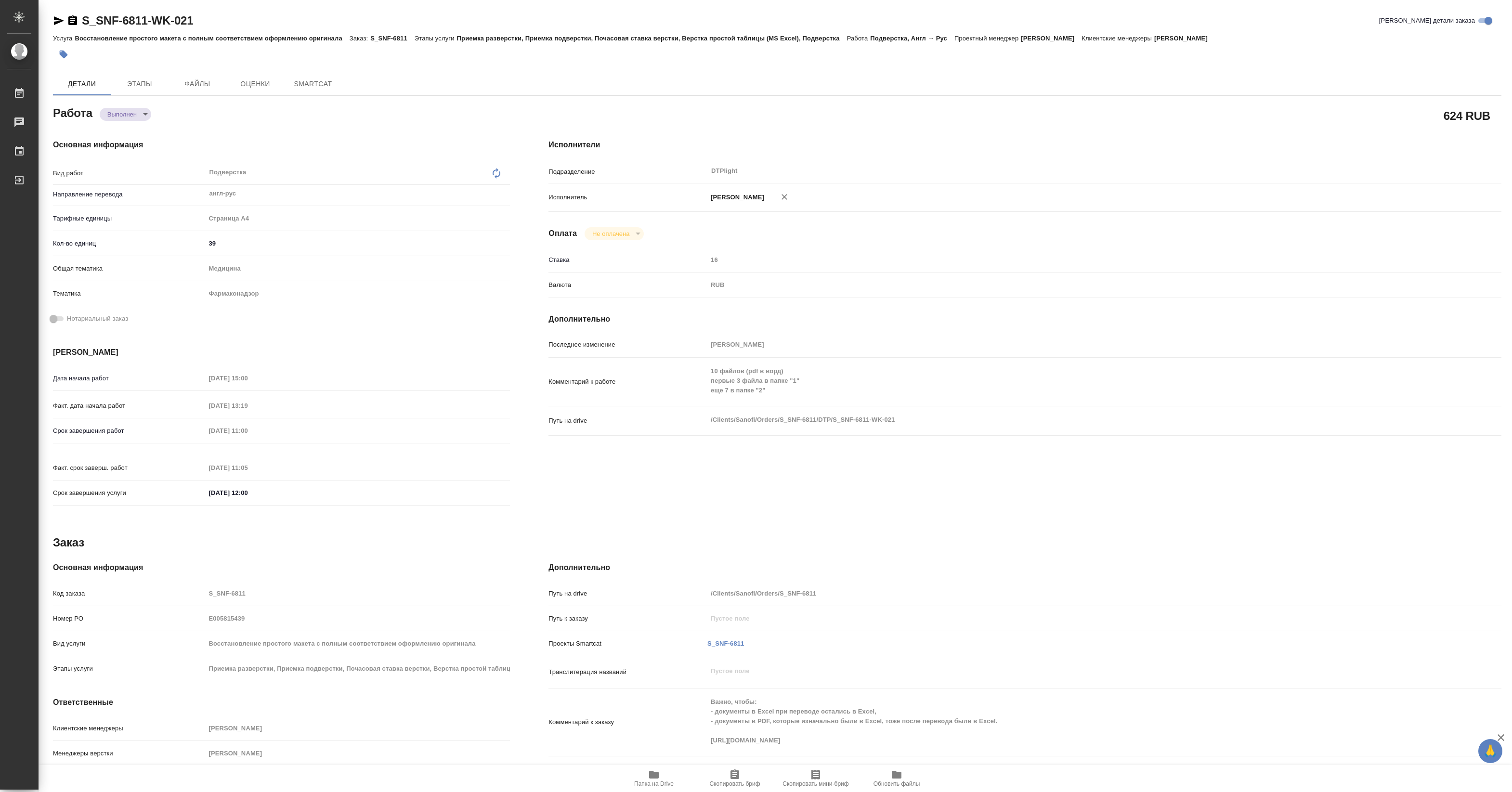
type textarea "x"
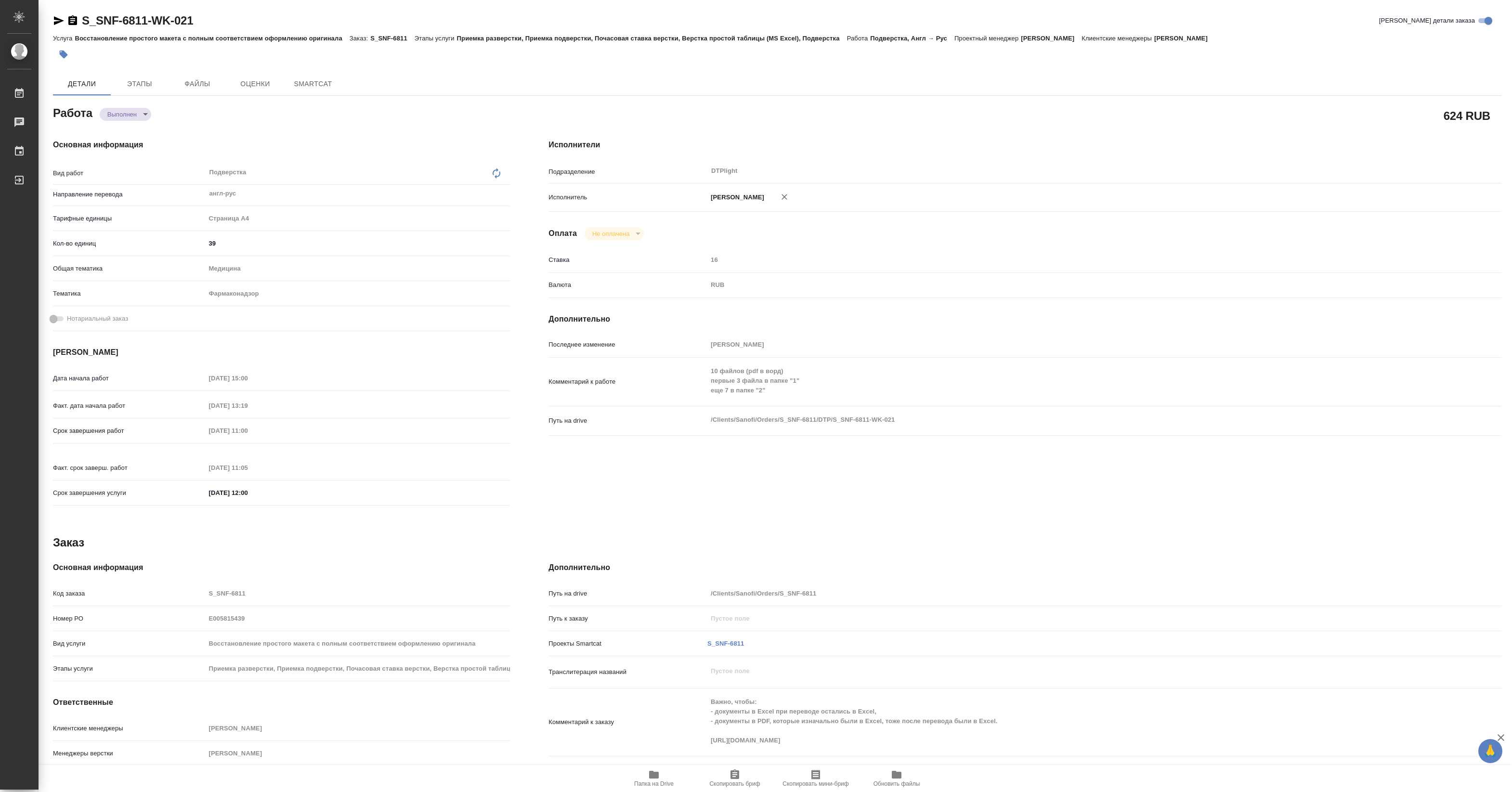
type textarea "x"
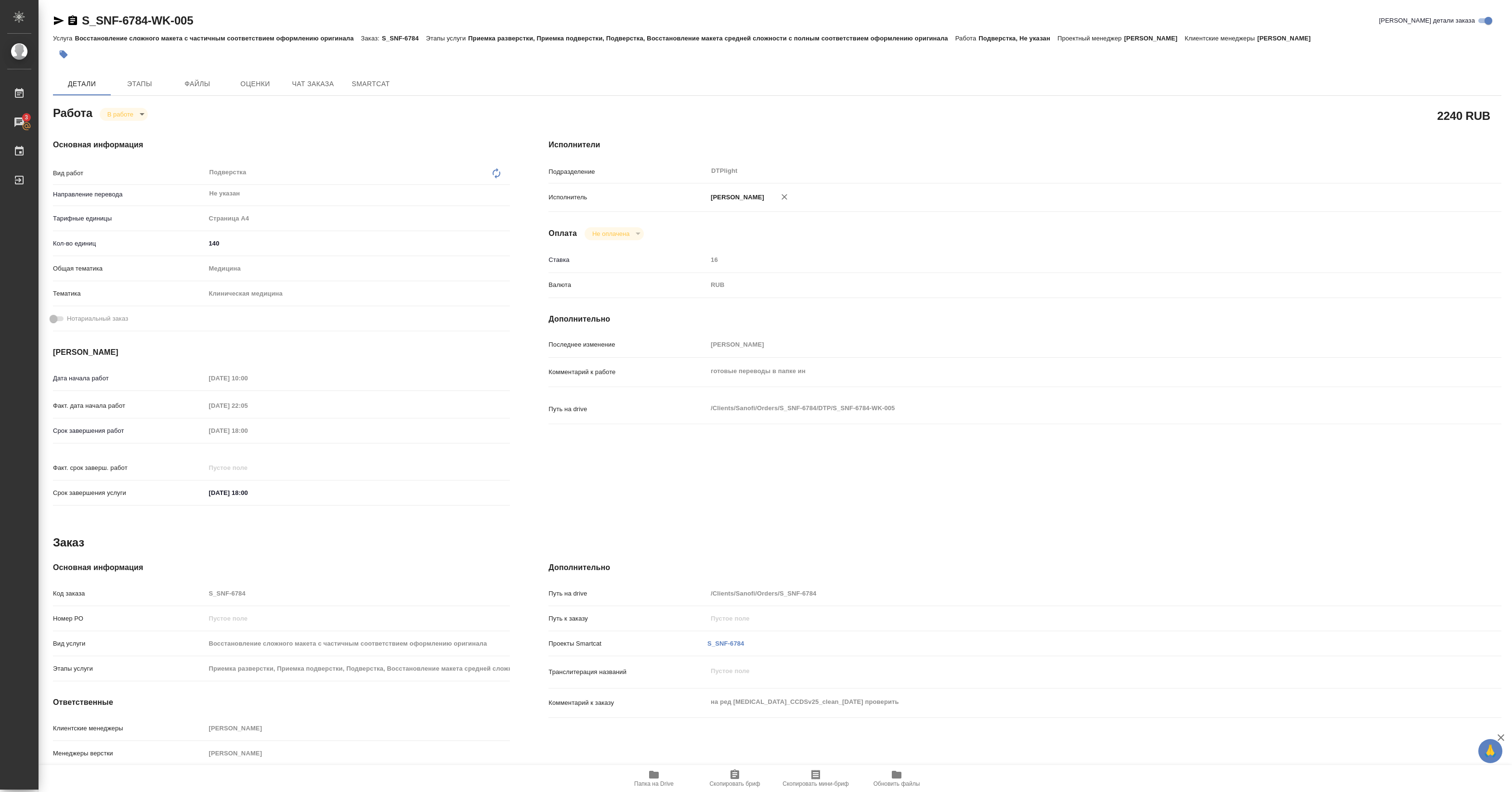
click at [366, 124] on div "Основная информация Вид работ Подверстка x ​ Направление перевода Не указан ​ Т…" at bounding box center [281, 325] width 495 height 411
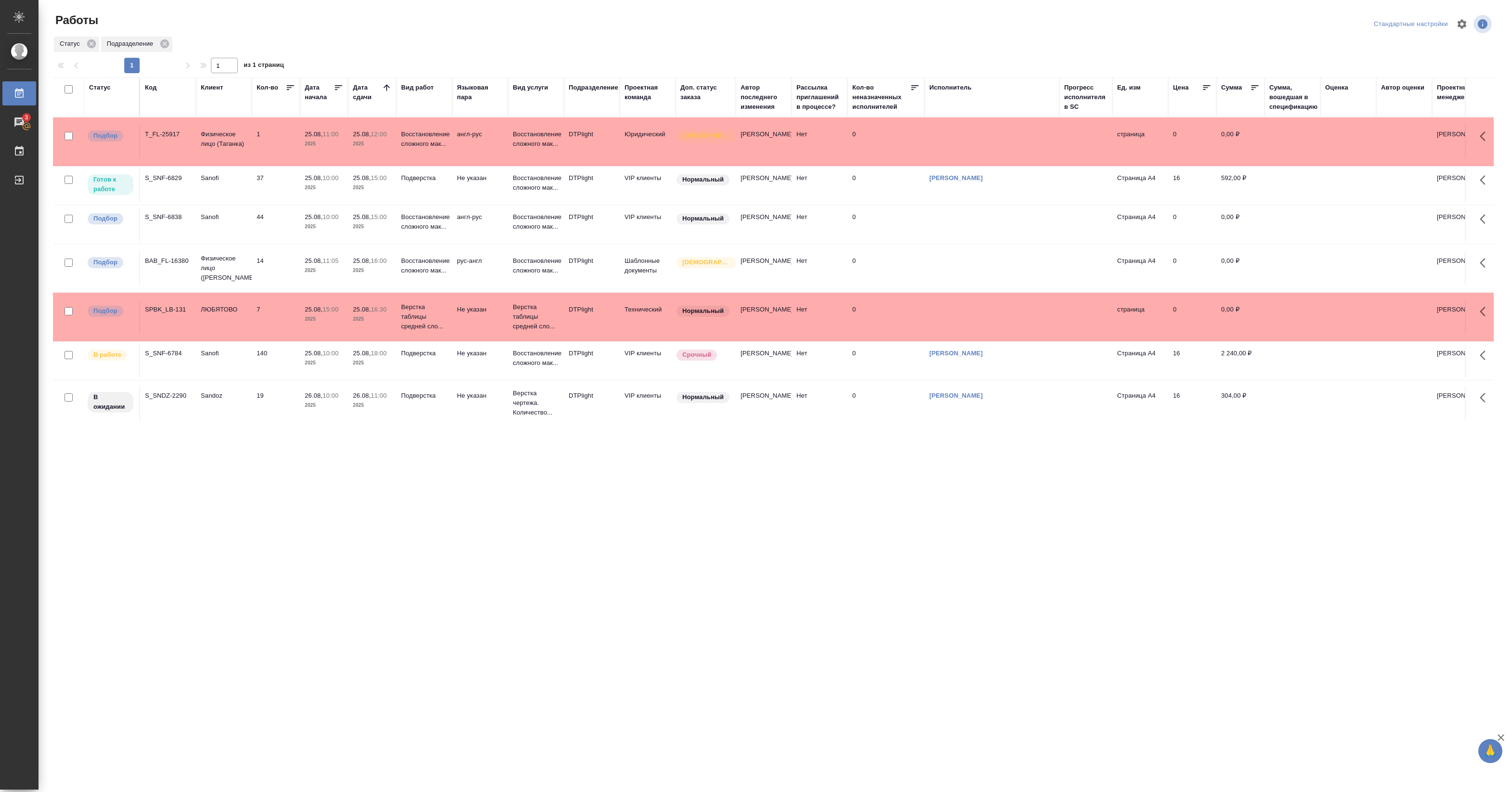
click at [361, 192] on p "2025" at bounding box center [372, 188] width 39 height 9
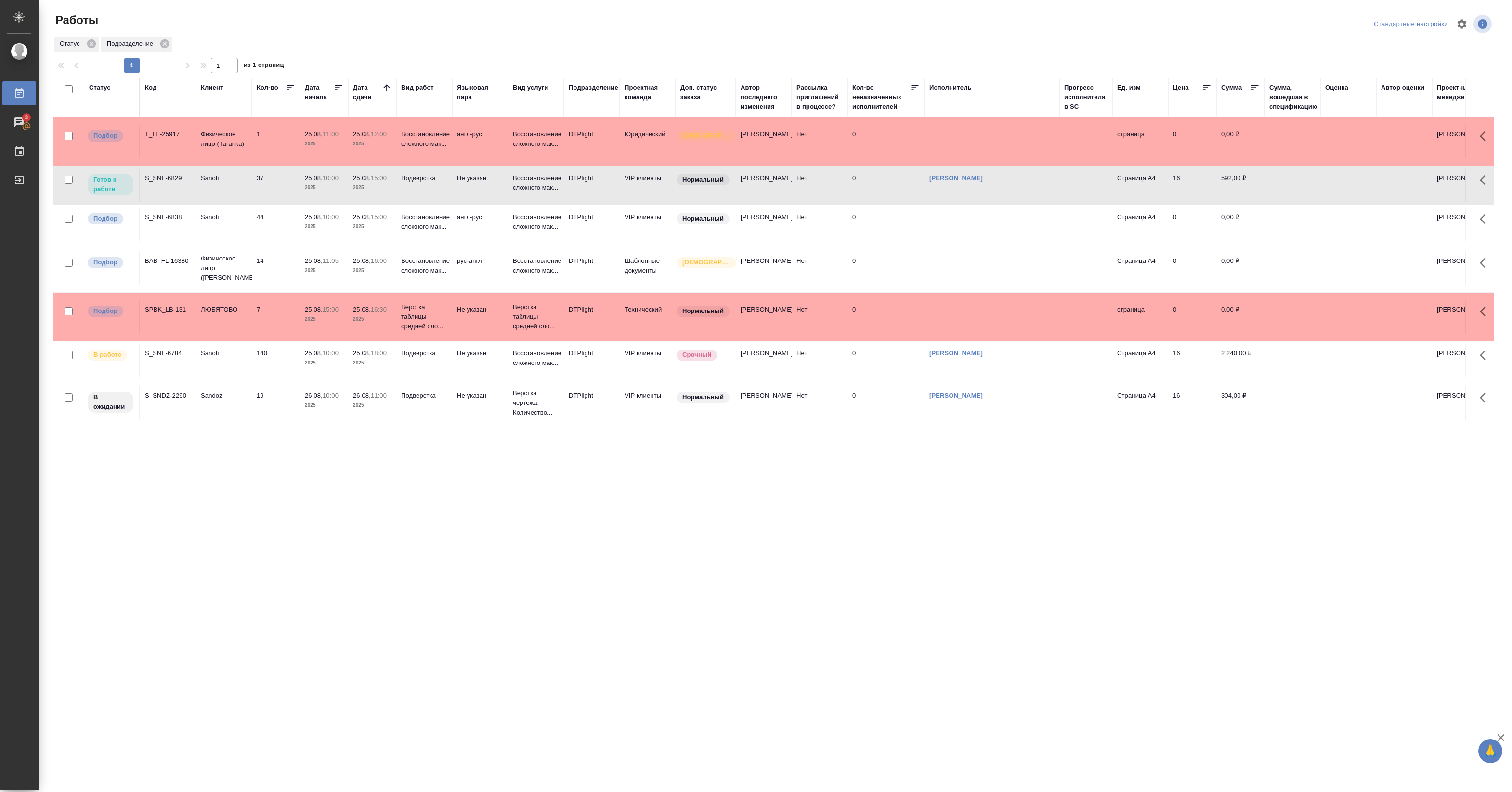
click at [361, 192] on p "2025" at bounding box center [372, 188] width 39 height 9
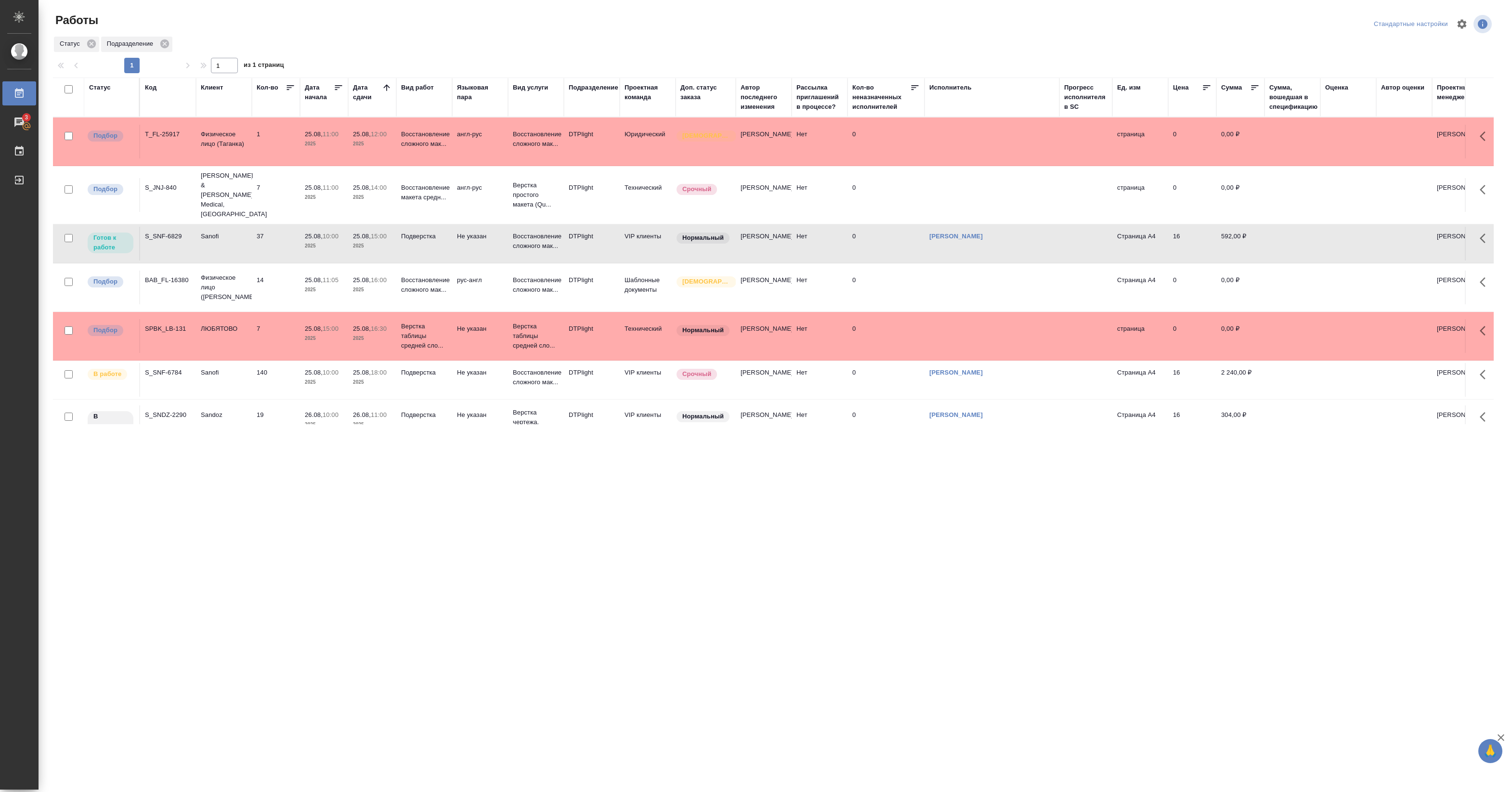
click at [412, 449] on div ".cls-1 fill:#fff; AWATERA Pankina Anna Работы 3 Чаты График Выйти Работы Станда…" at bounding box center [756, 396] width 1512 height 792
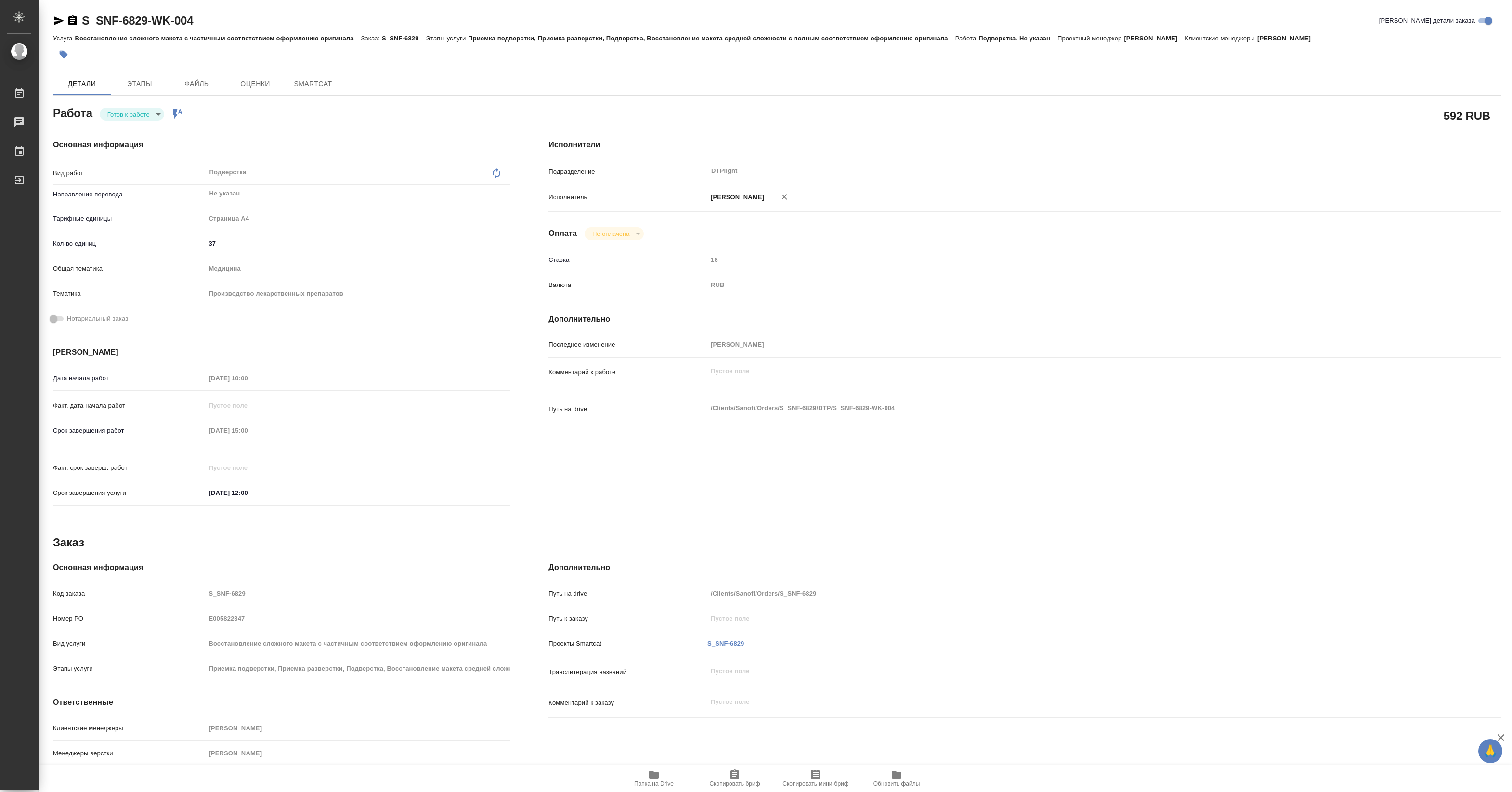
type textarea "x"
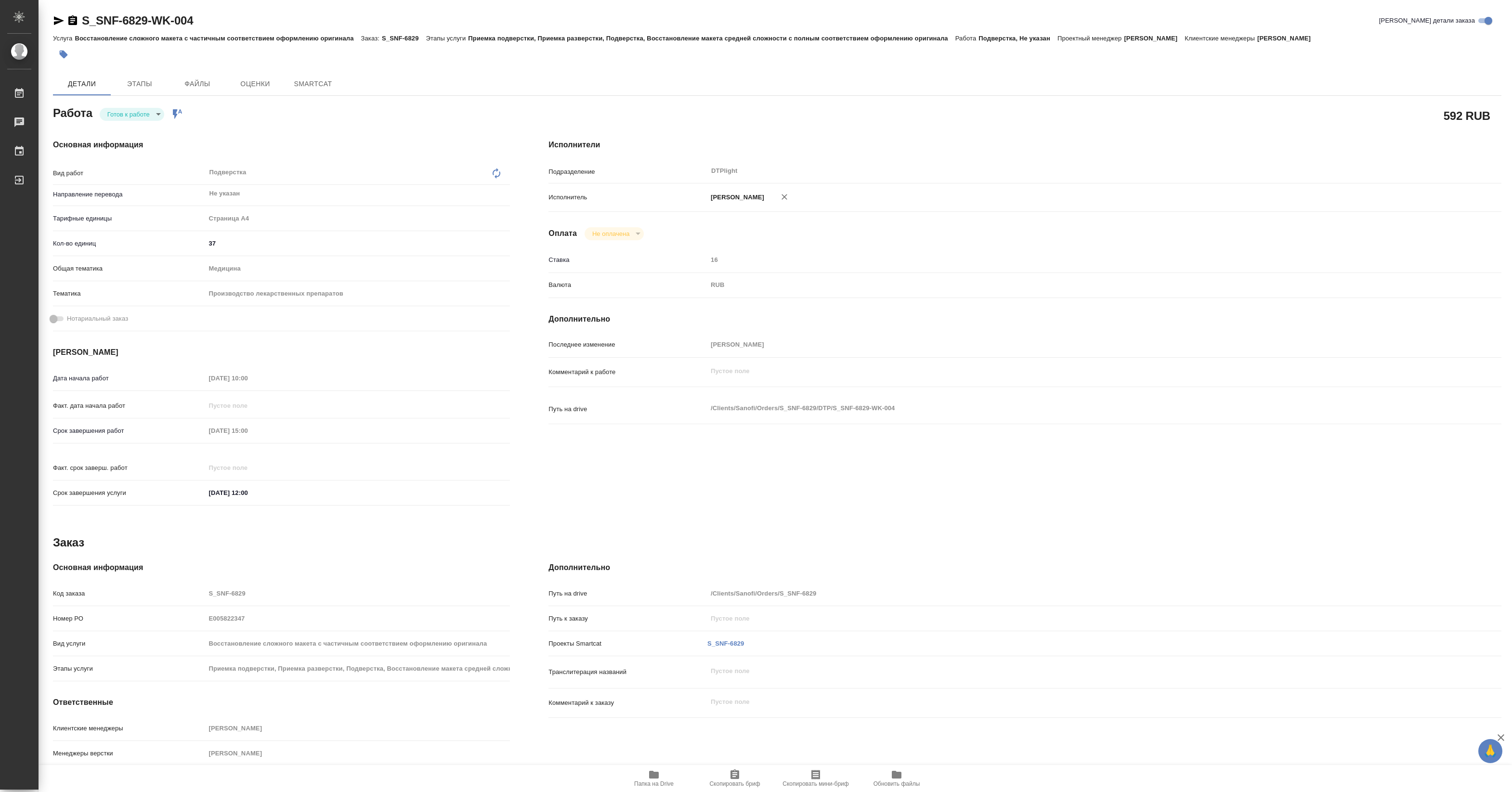
type textarea "x"
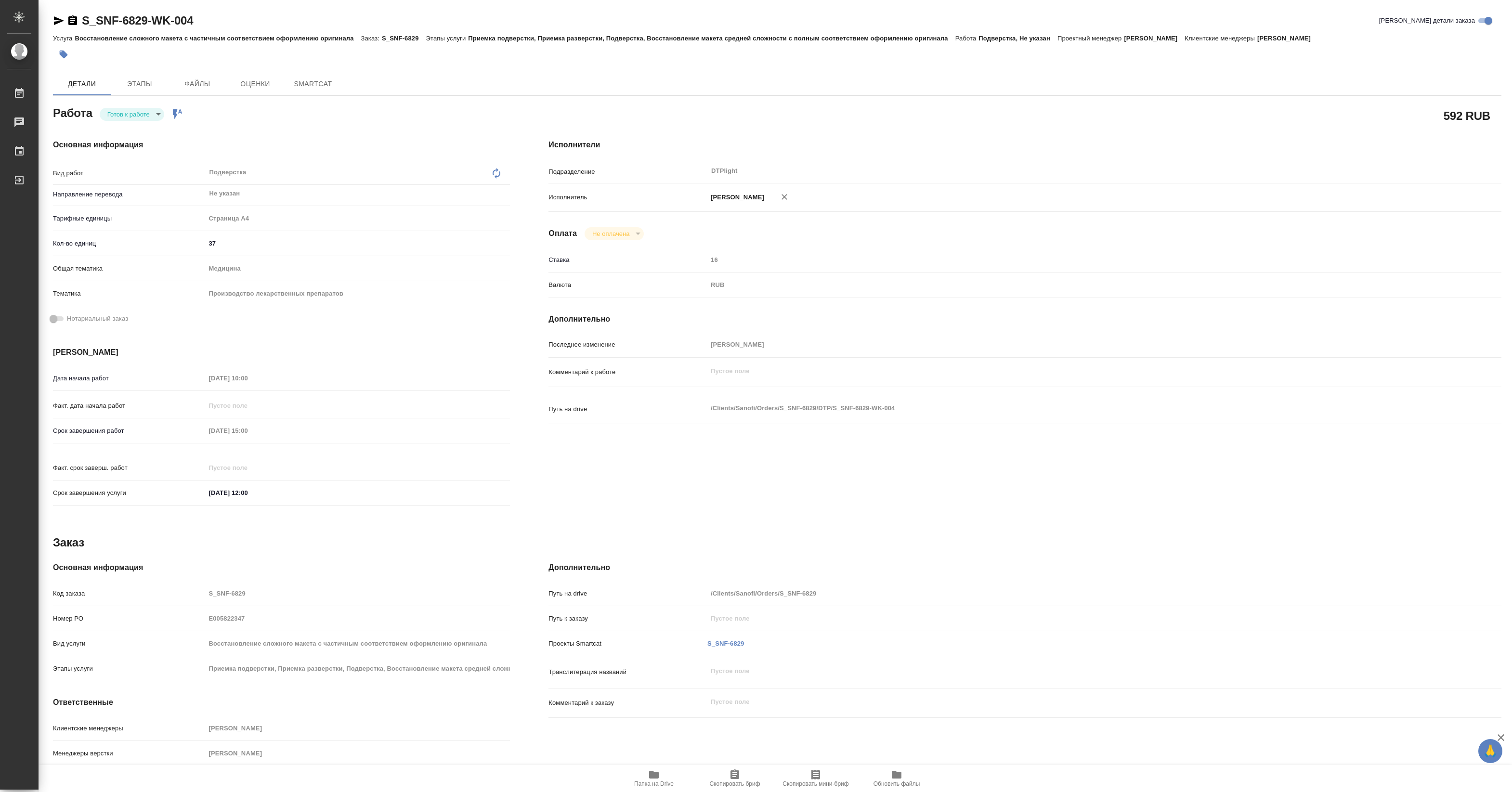
type textarea "x"
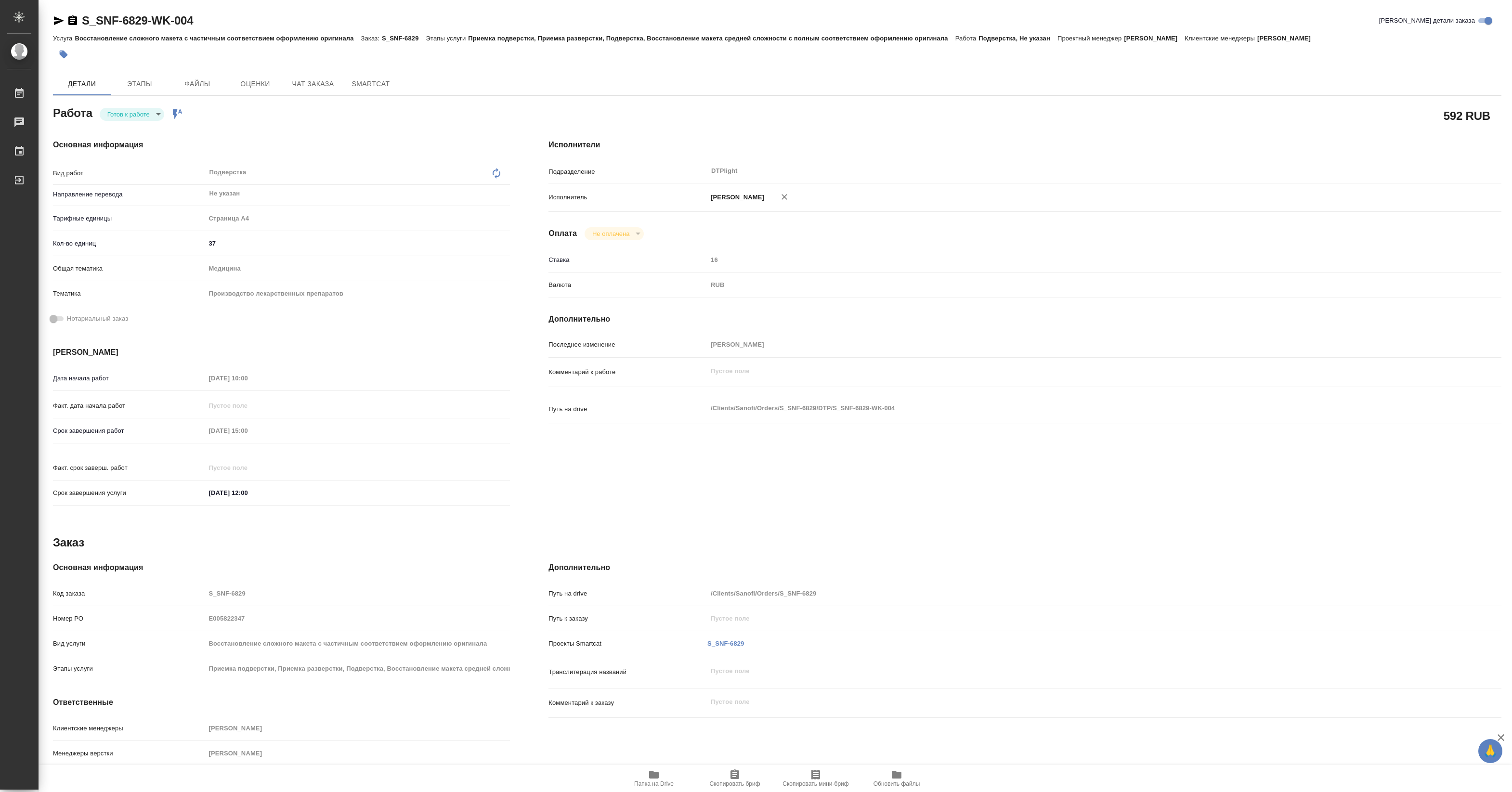
type textarea "x"
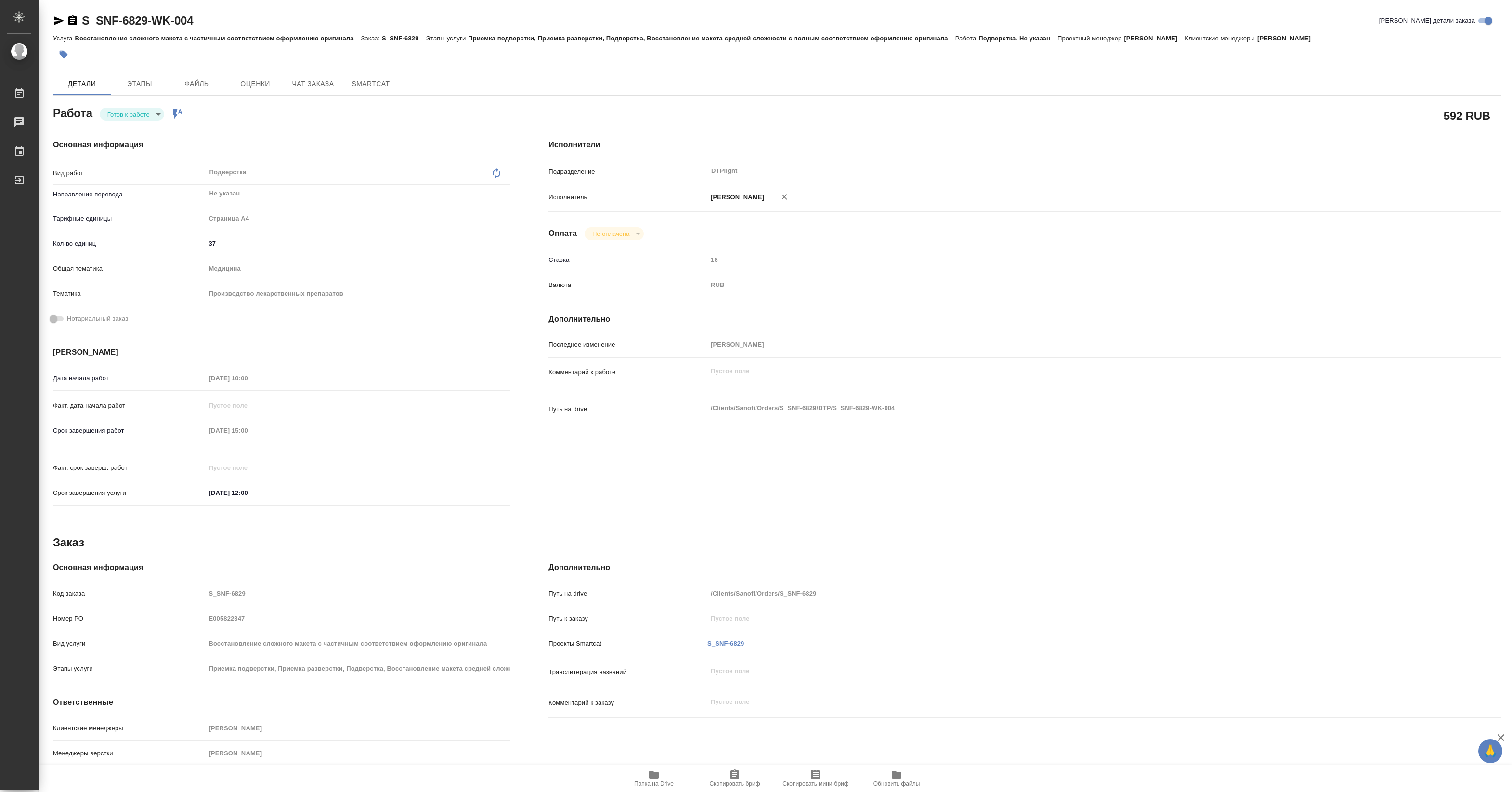
type textarea "x"
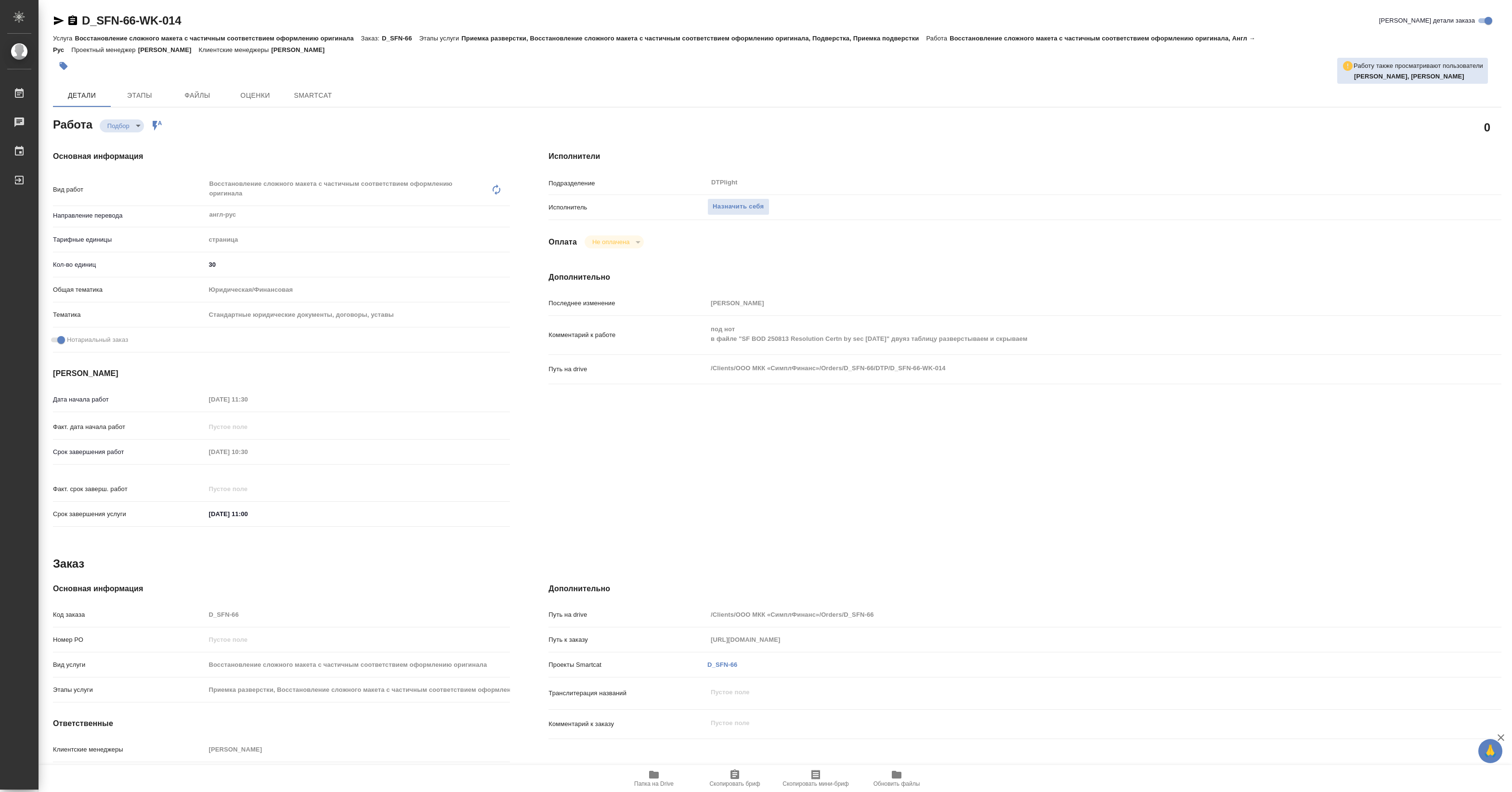
type textarea "x"
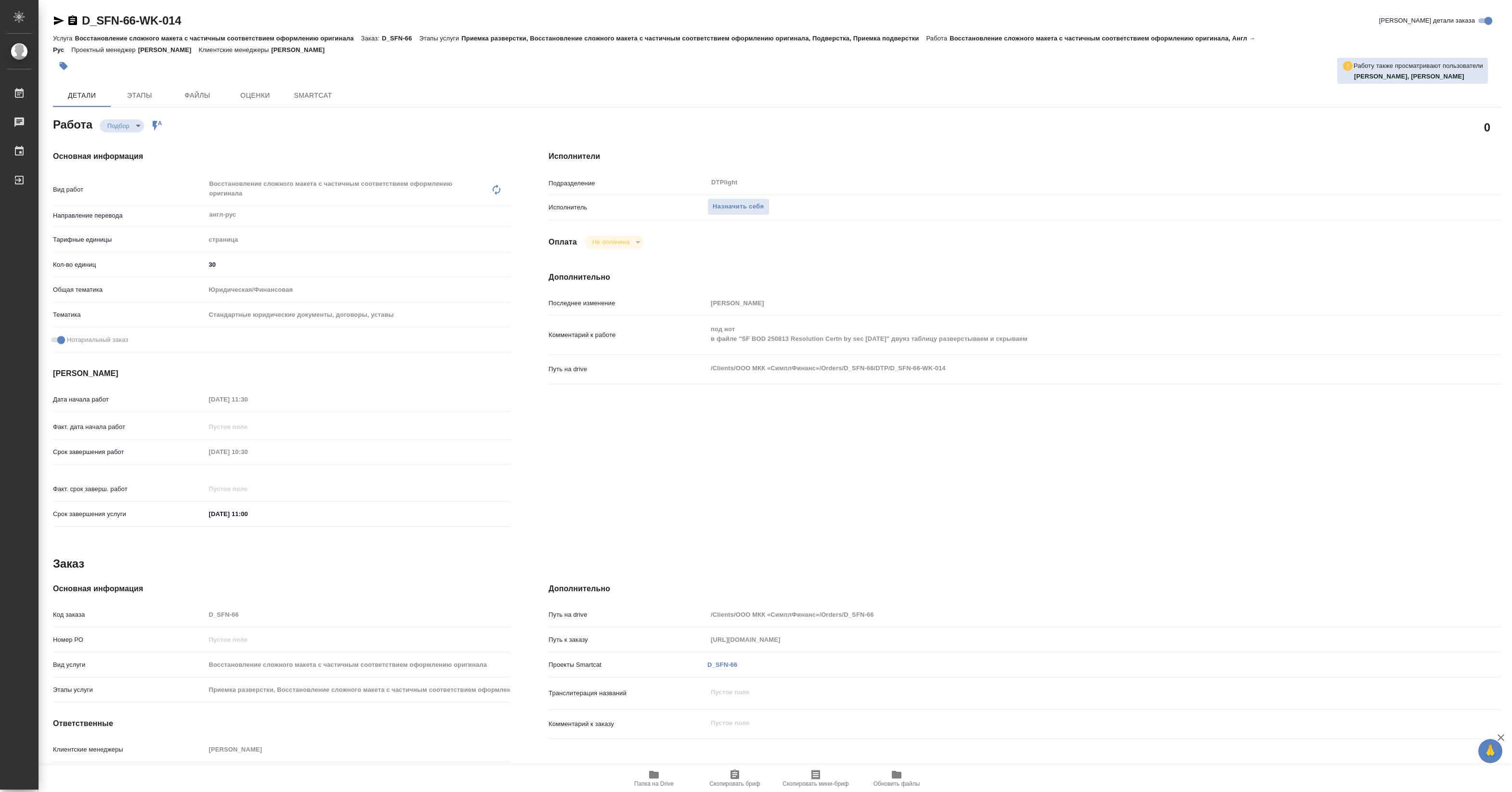
type textarea "x"
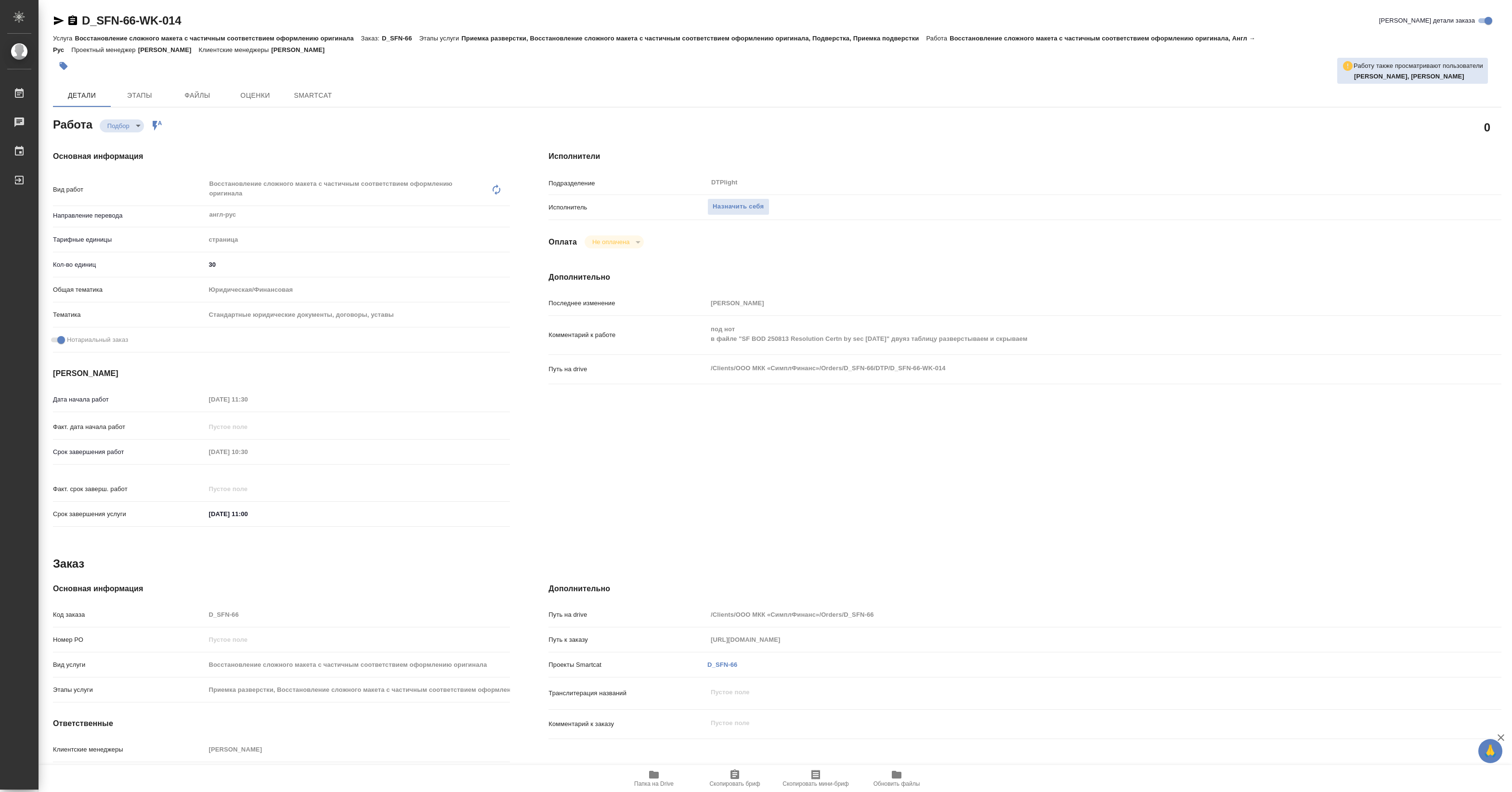
type textarea "x"
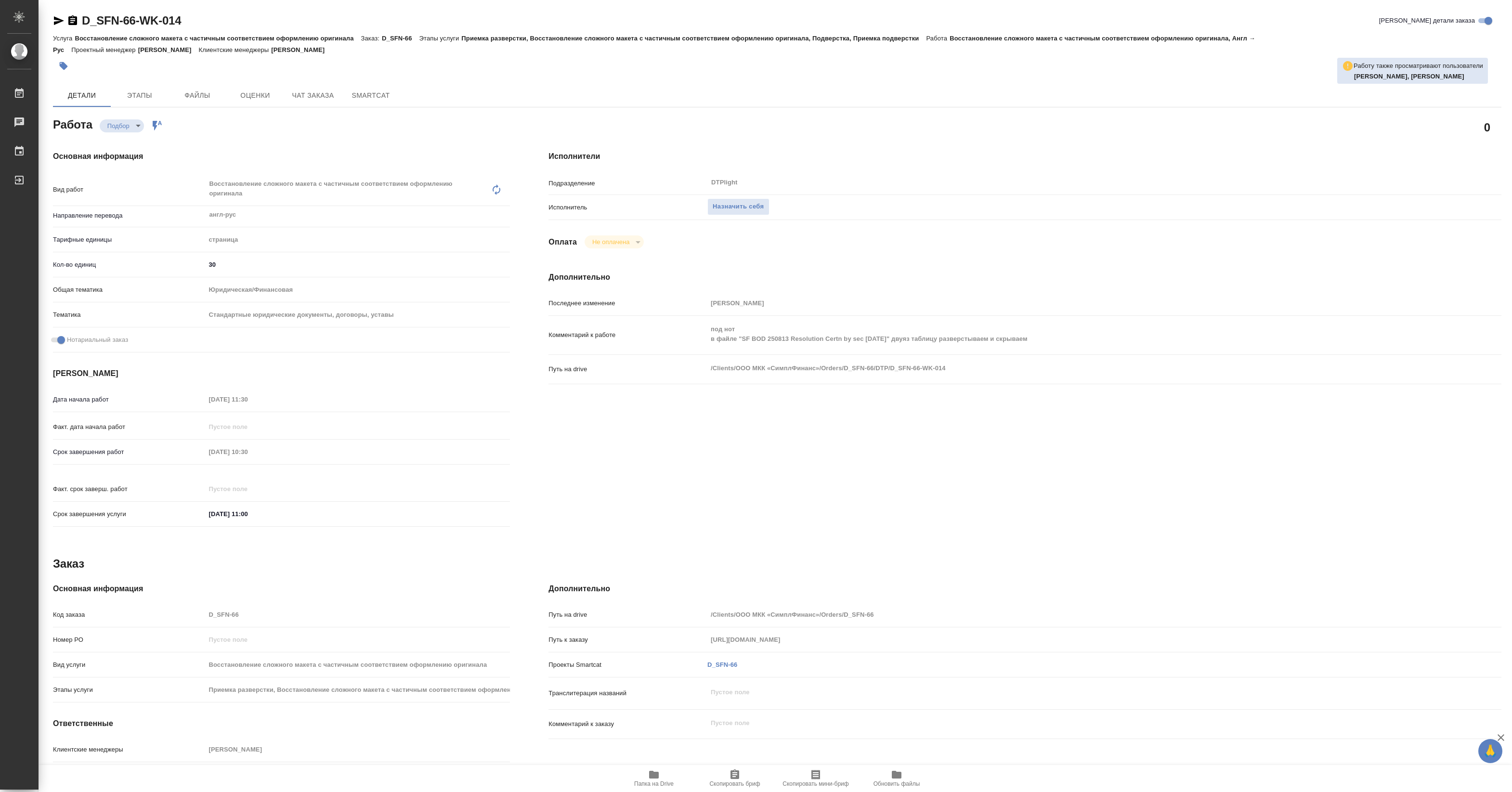
type textarea "x"
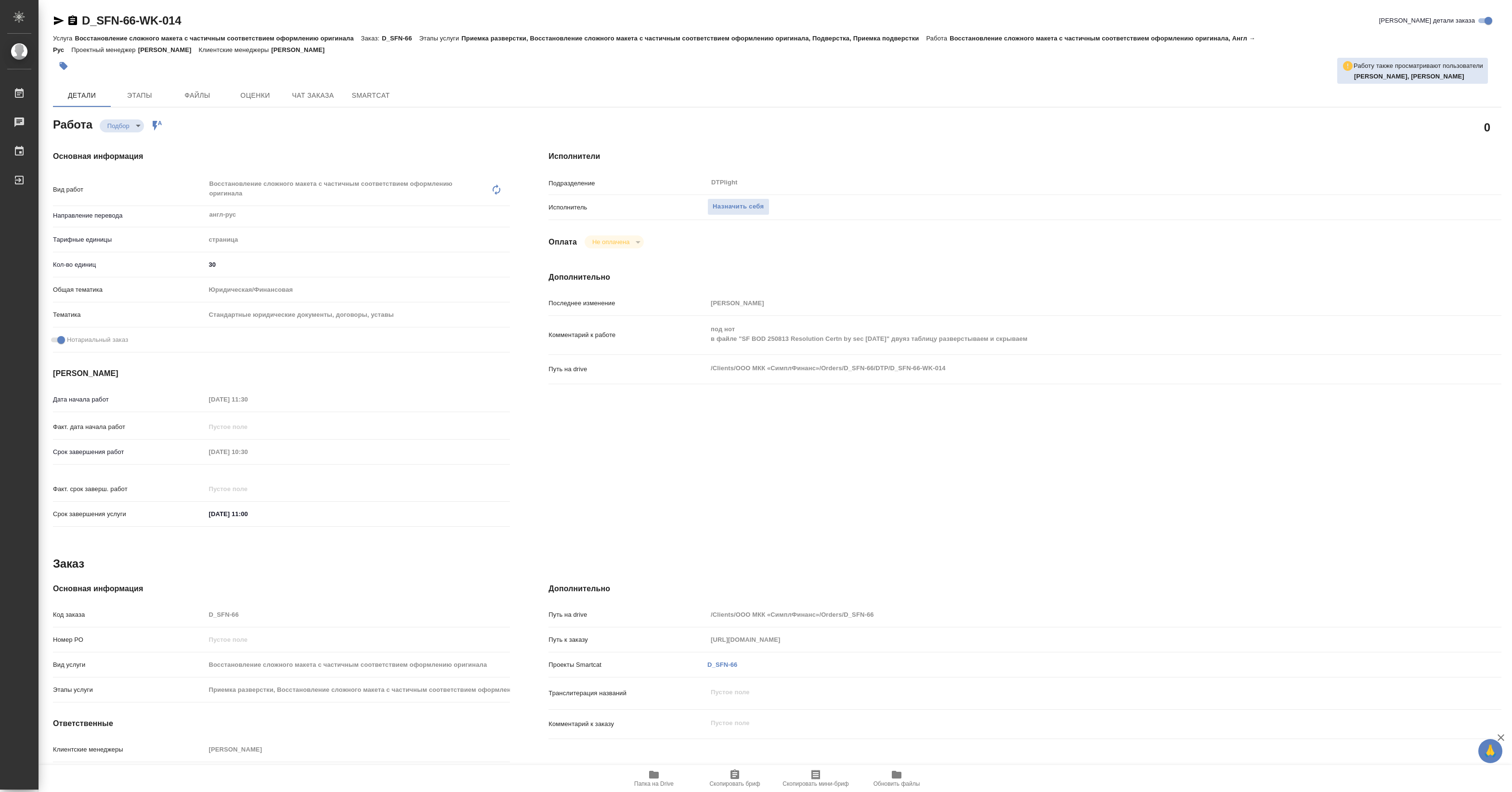
type textarea "x"
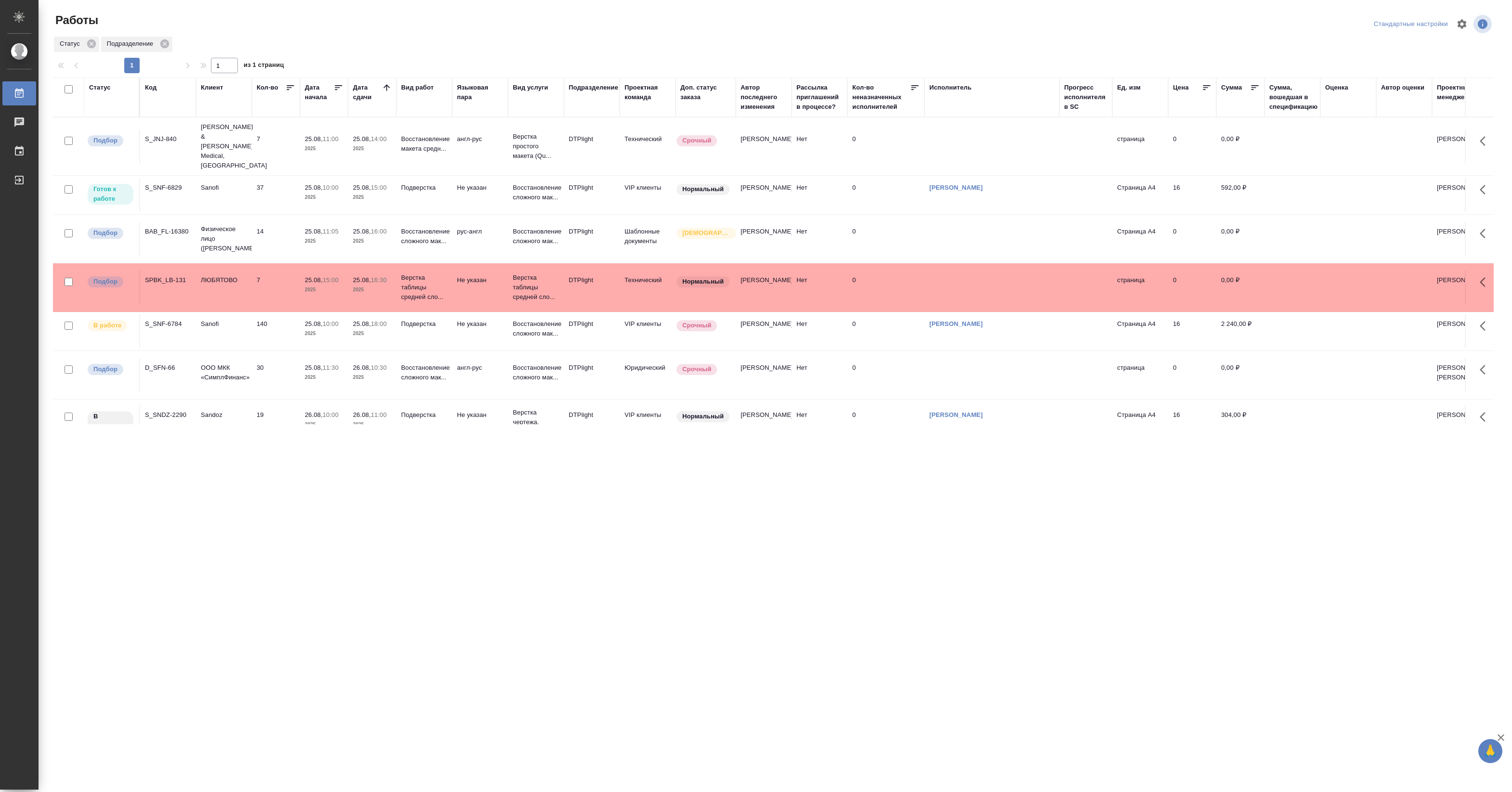
click at [272, 138] on td "7" at bounding box center [276, 146] width 48 height 33
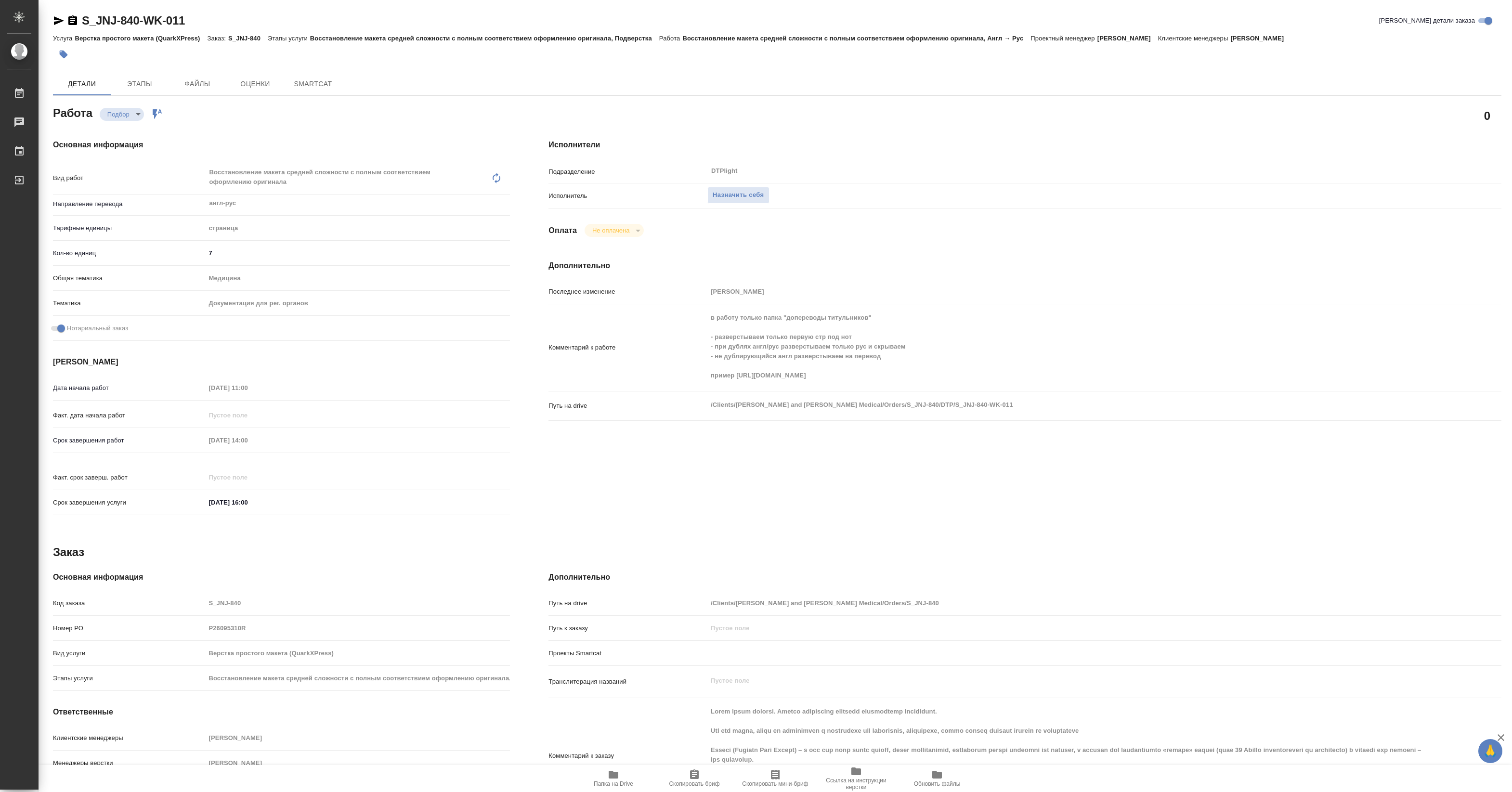
type textarea "x"
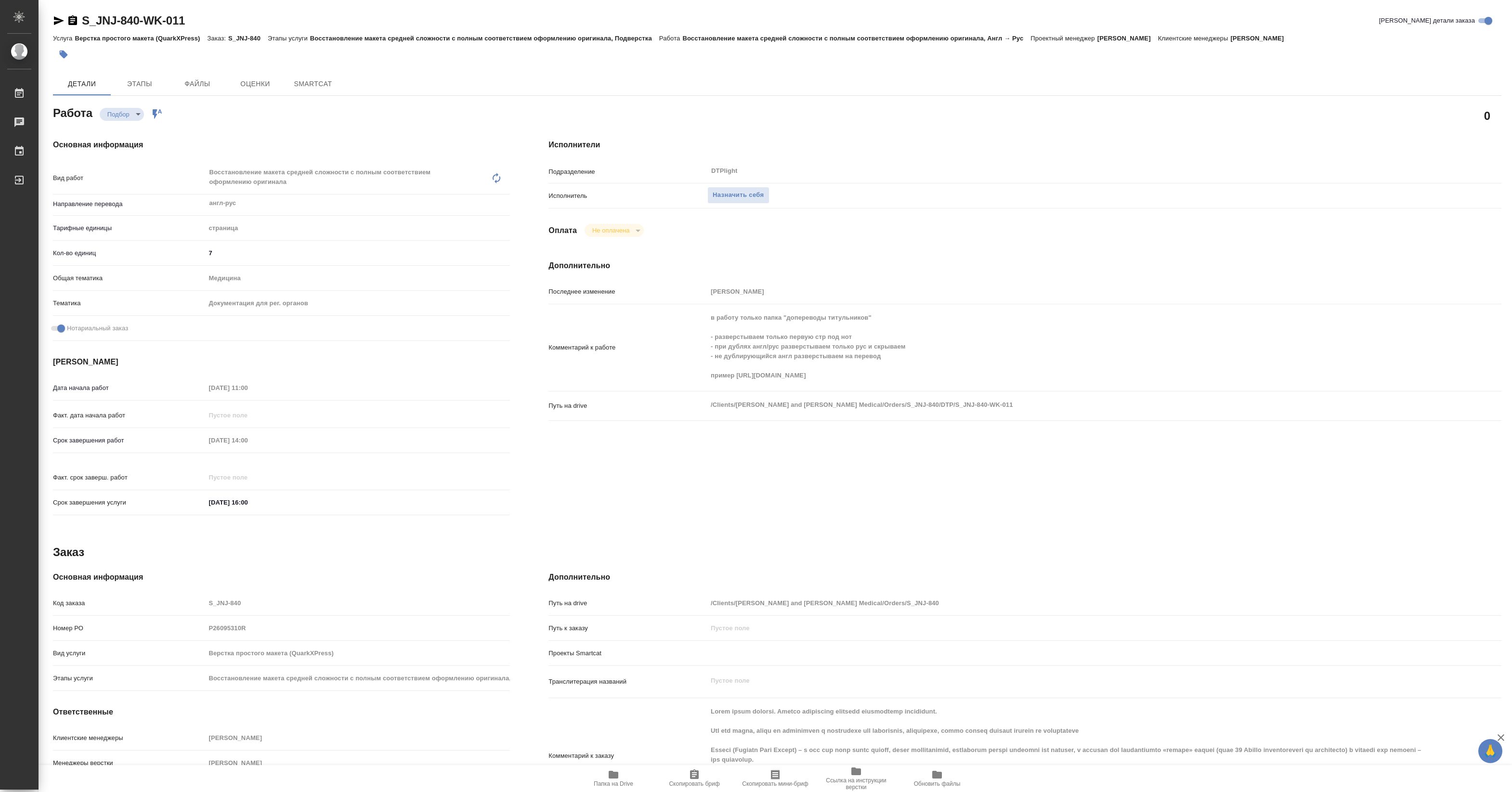
type textarea "x"
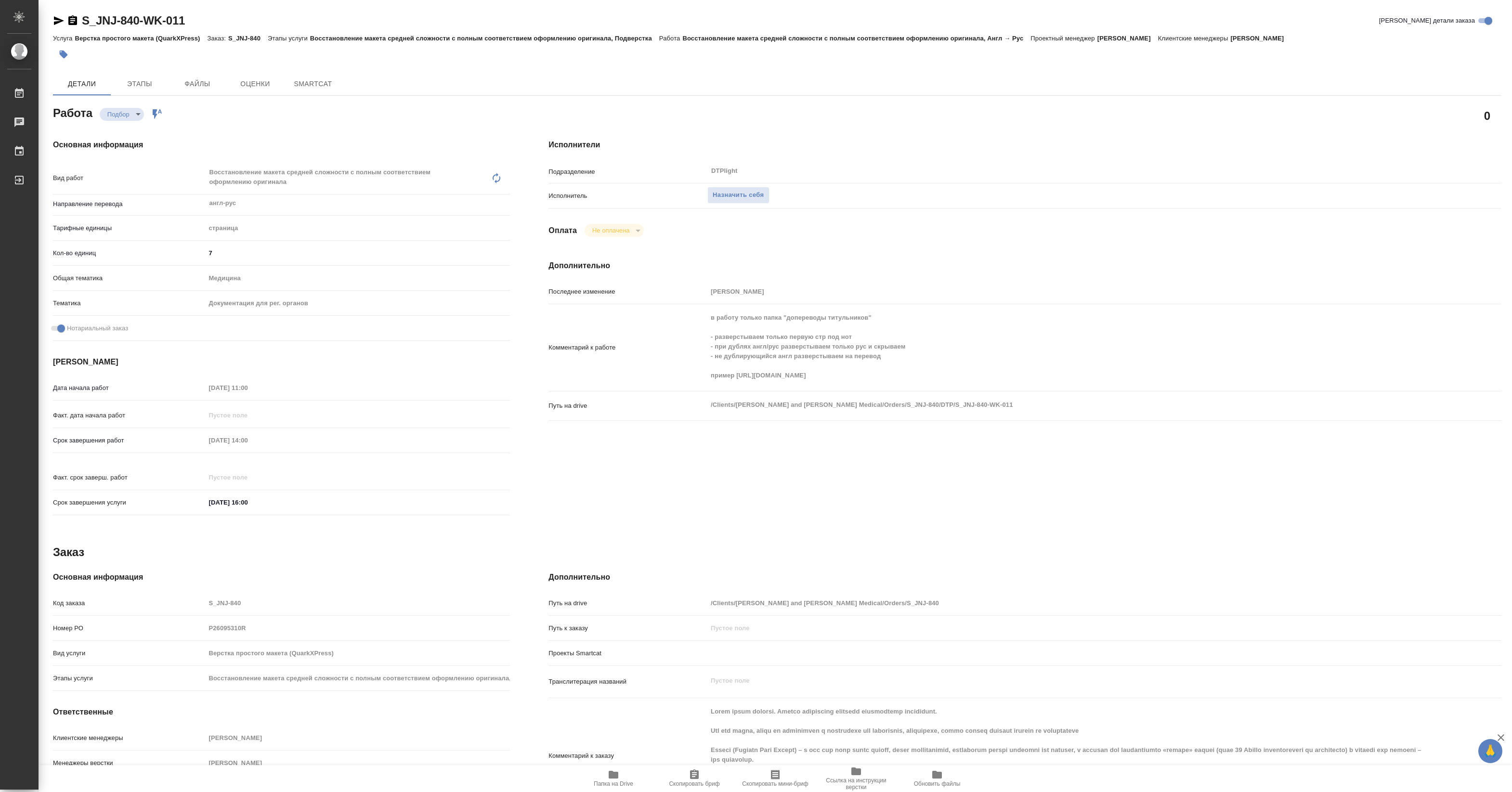
type textarea "x"
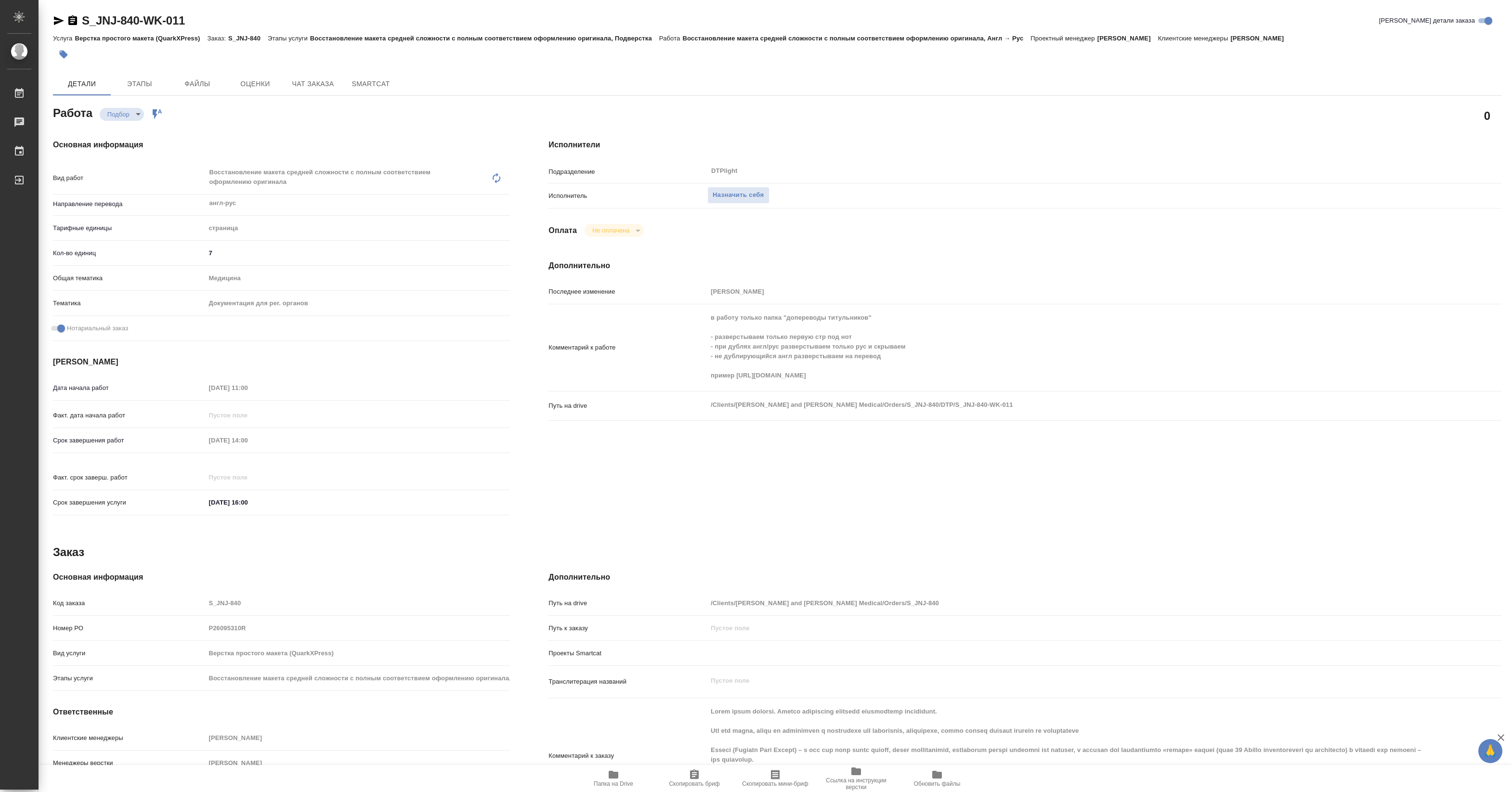
type textarea "x"
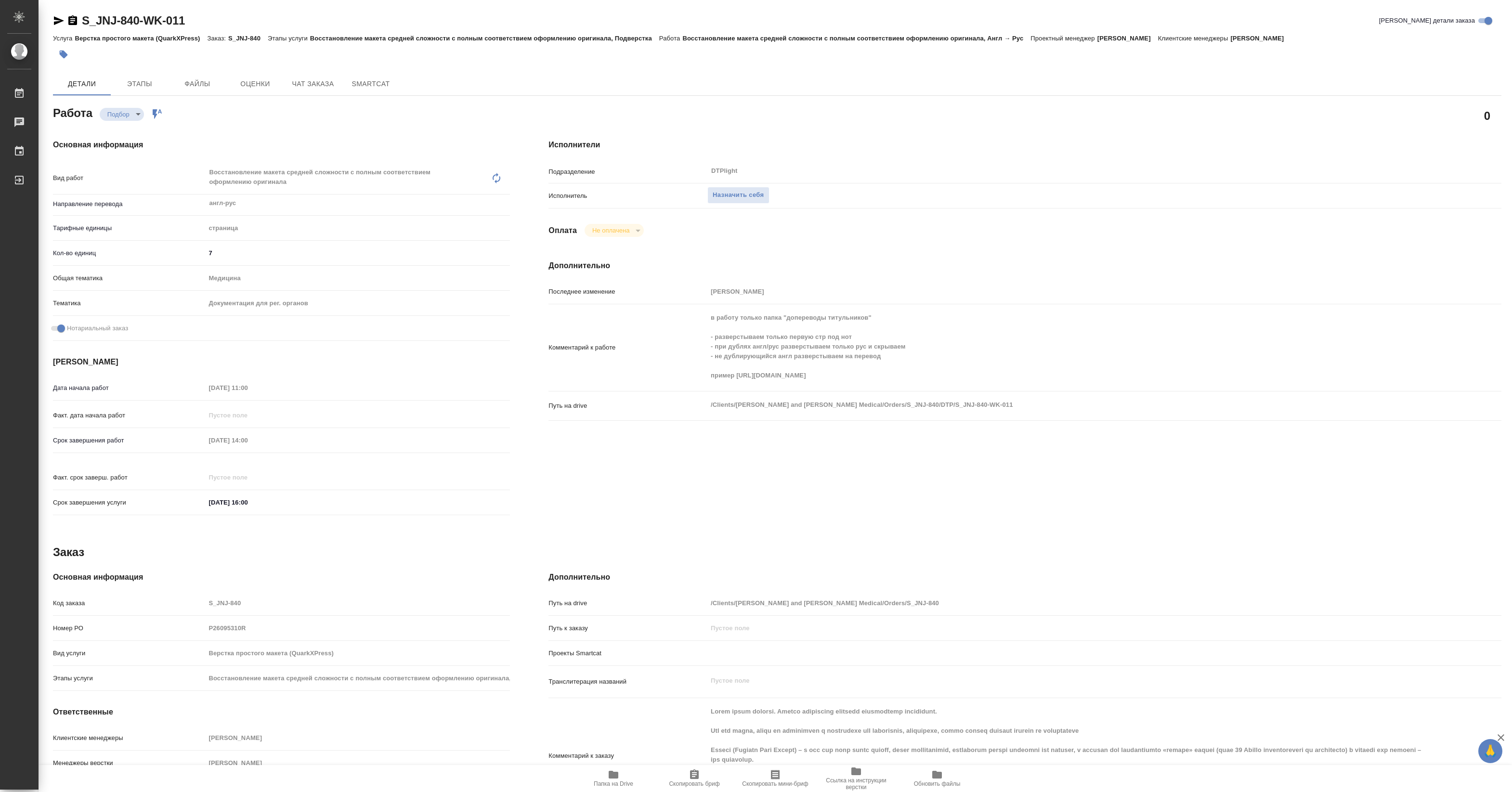
type textarea "x"
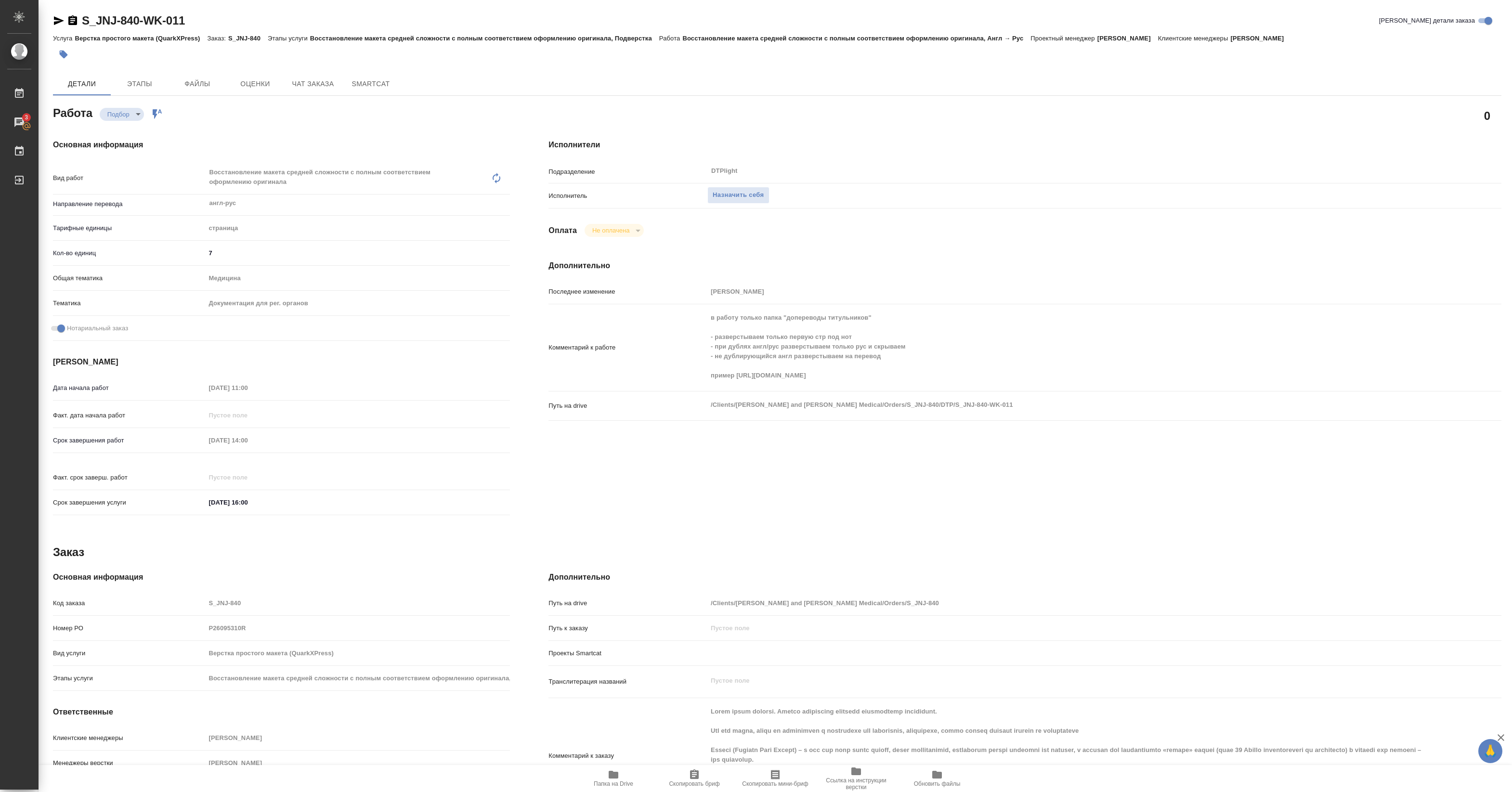
click at [619, 777] on icon "button" at bounding box center [613, 774] width 12 height 12
click at [747, 194] on span "Назначить себя" at bounding box center [738, 195] width 51 height 11
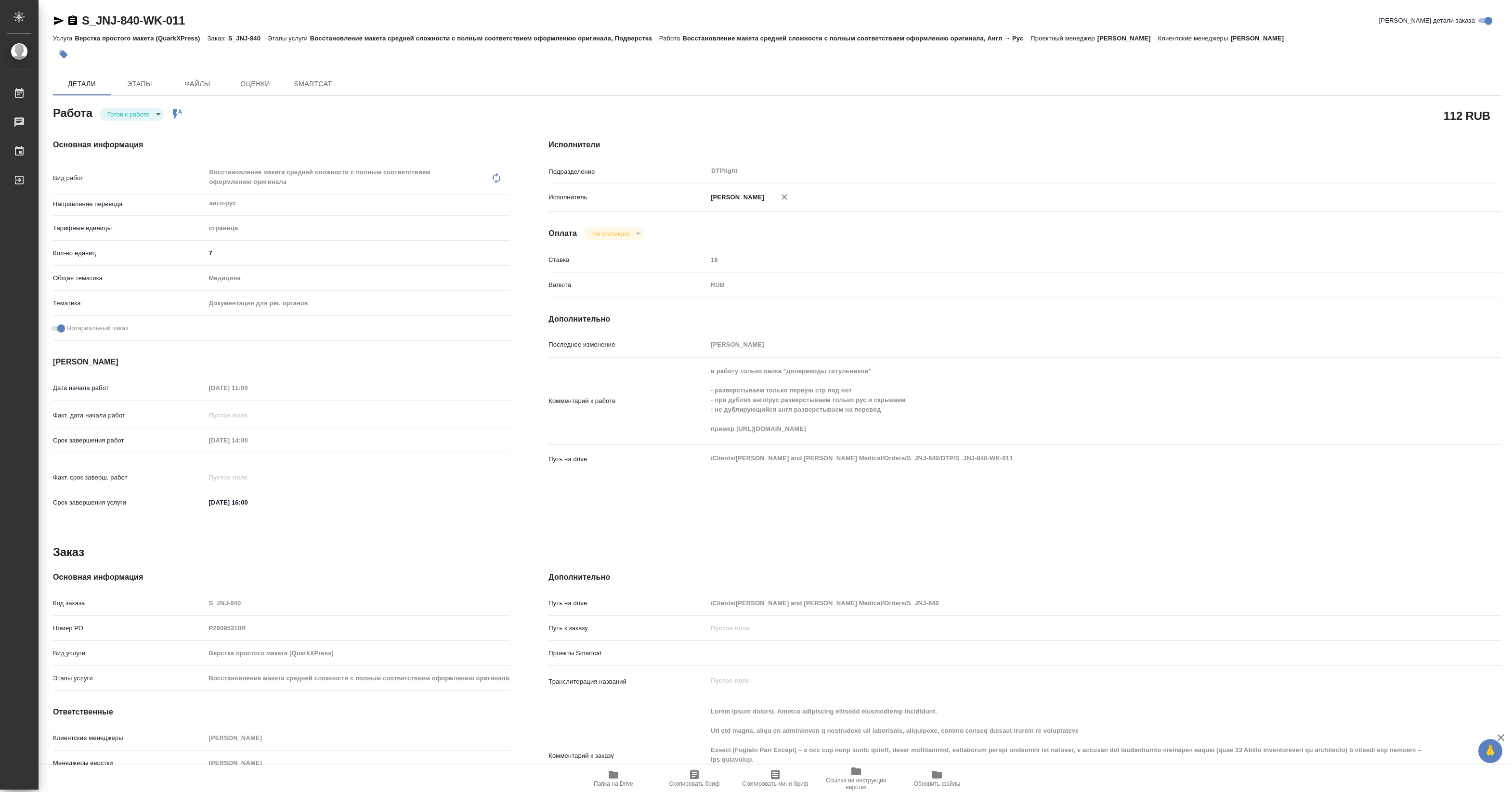
type textarea "x"
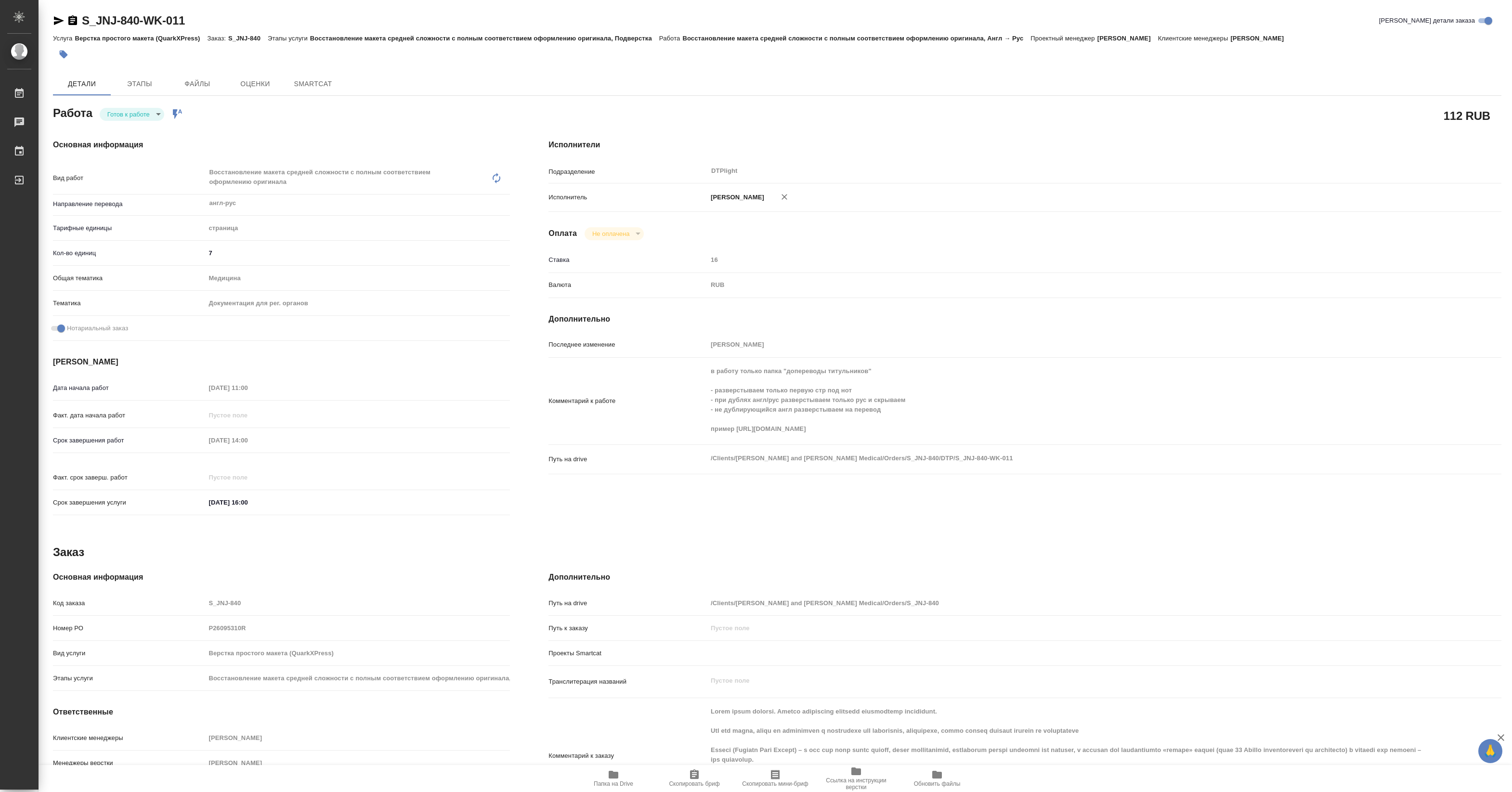
type textarea "x"
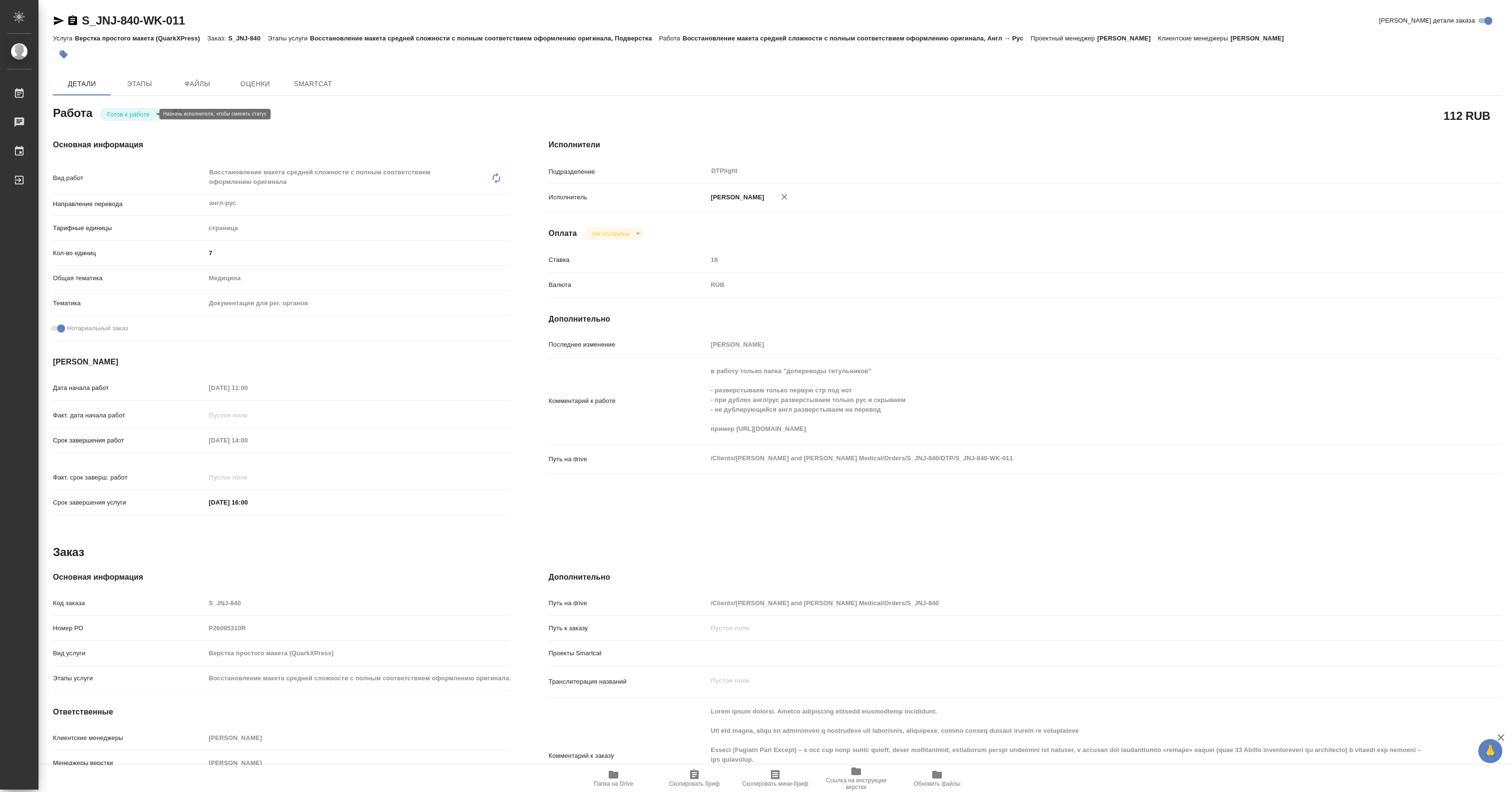
click at [130, 113] on body "🙏 .cls-1 fill:#fff; AWATERA Pankina Anna Работы Чаты График Выйти S_JNJ-840-WK-…" at bounding box center [756, 396] width 1512 height 792
type textarea "x"
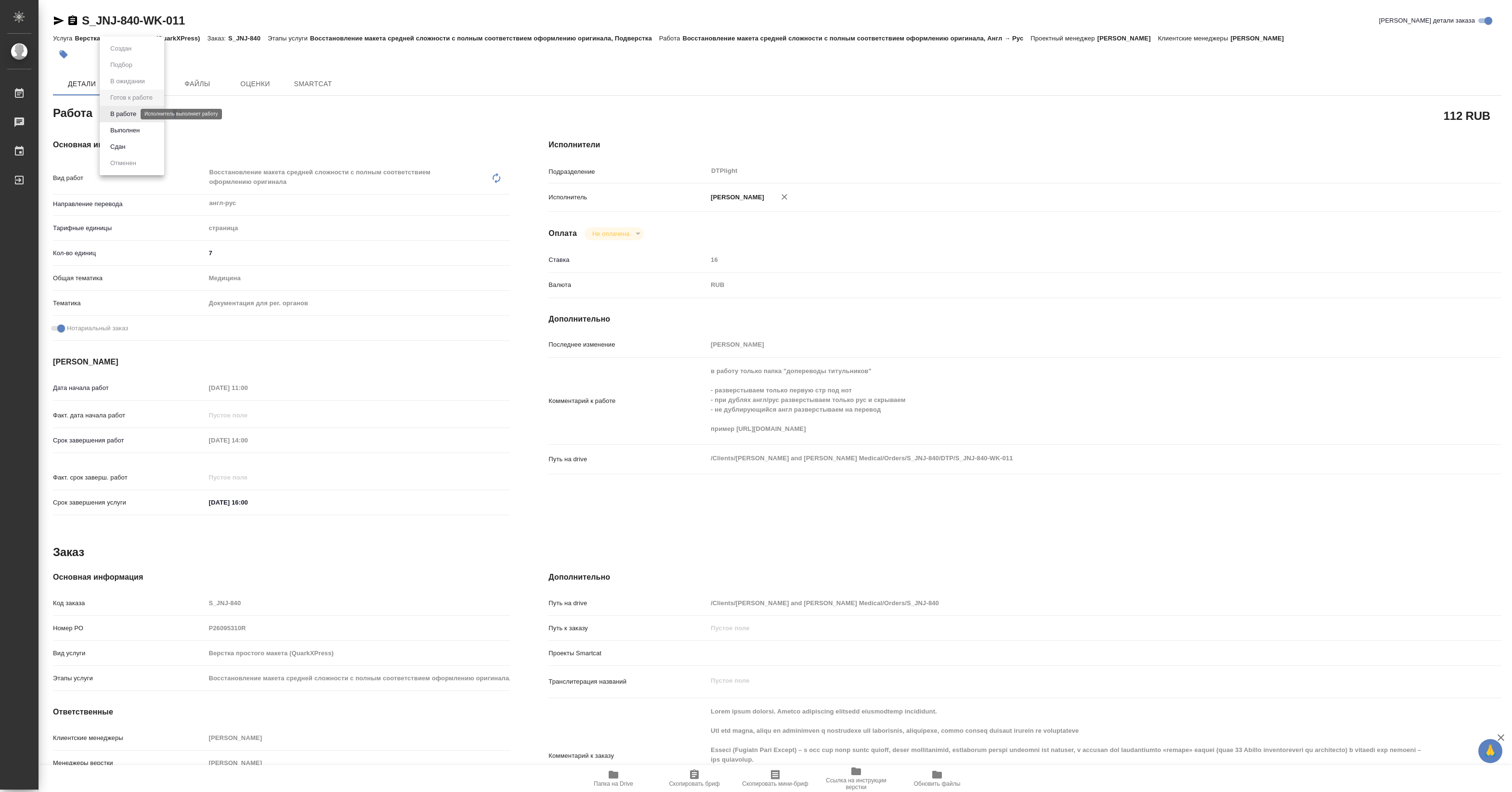
type textarea "x"
click at [130, 113] on button "В работе" at bounding box center [123, 114] width 32 height 11
type textarea "x"
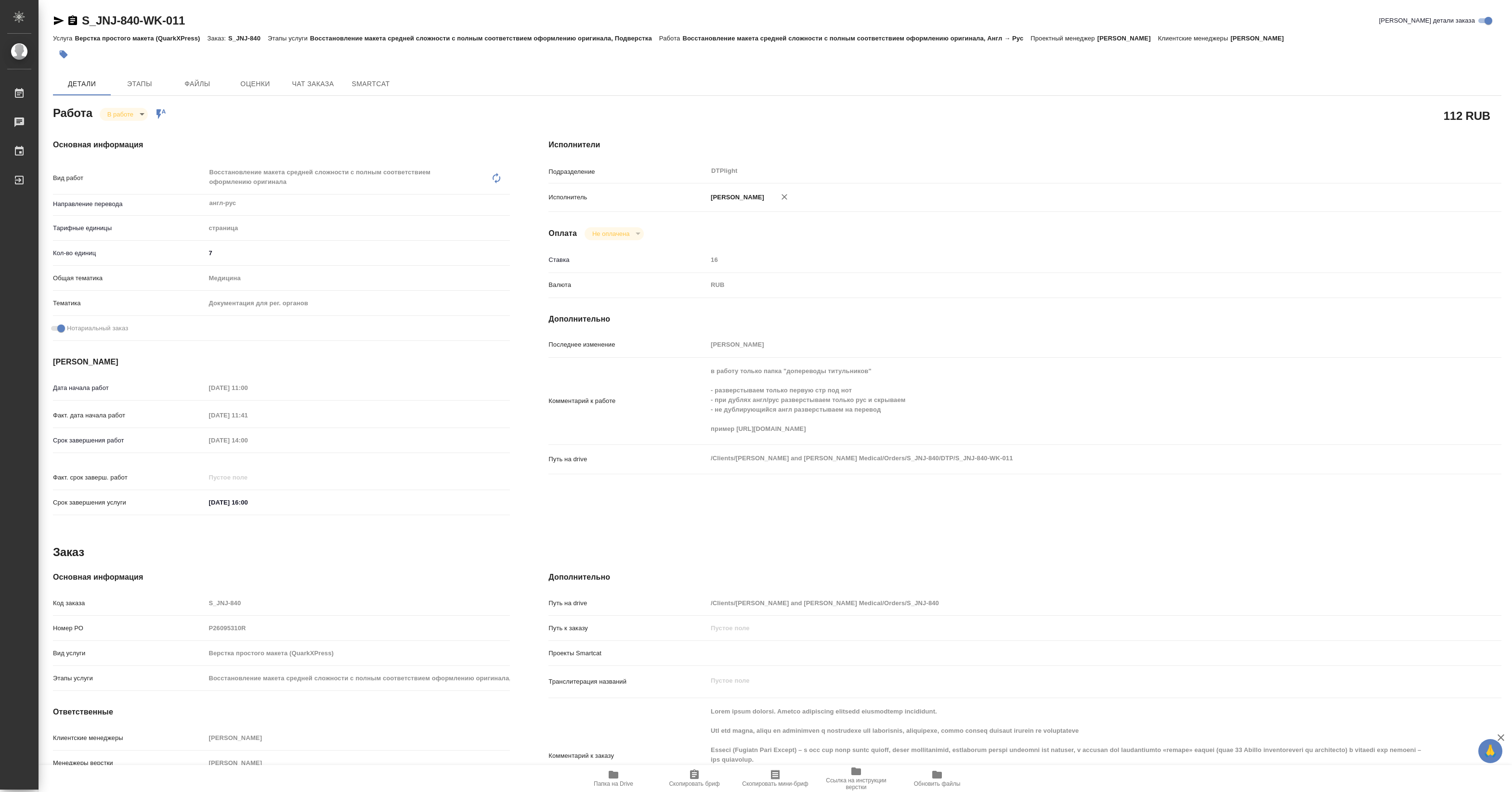
type textarea "x"
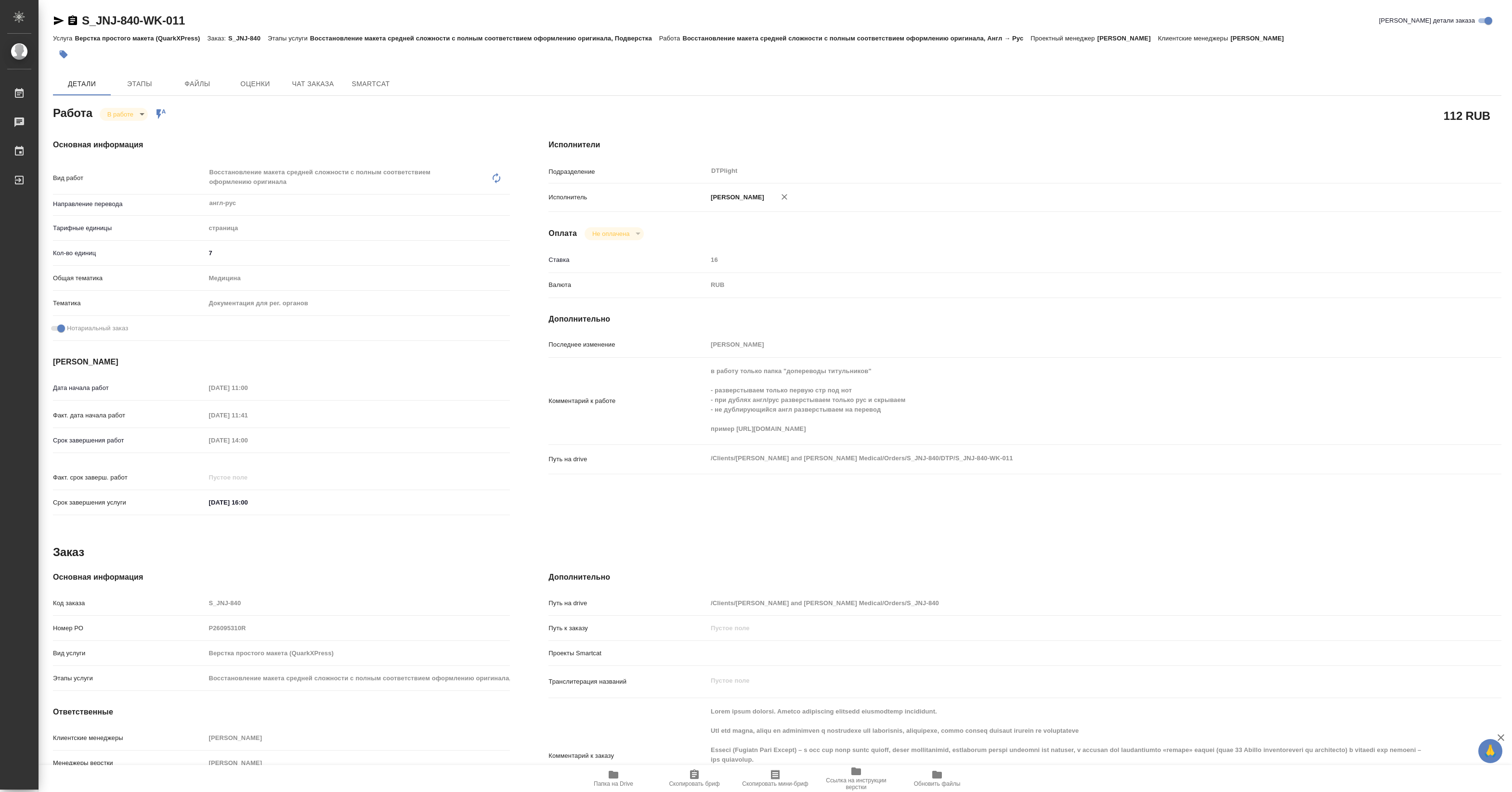
type textarea "x"
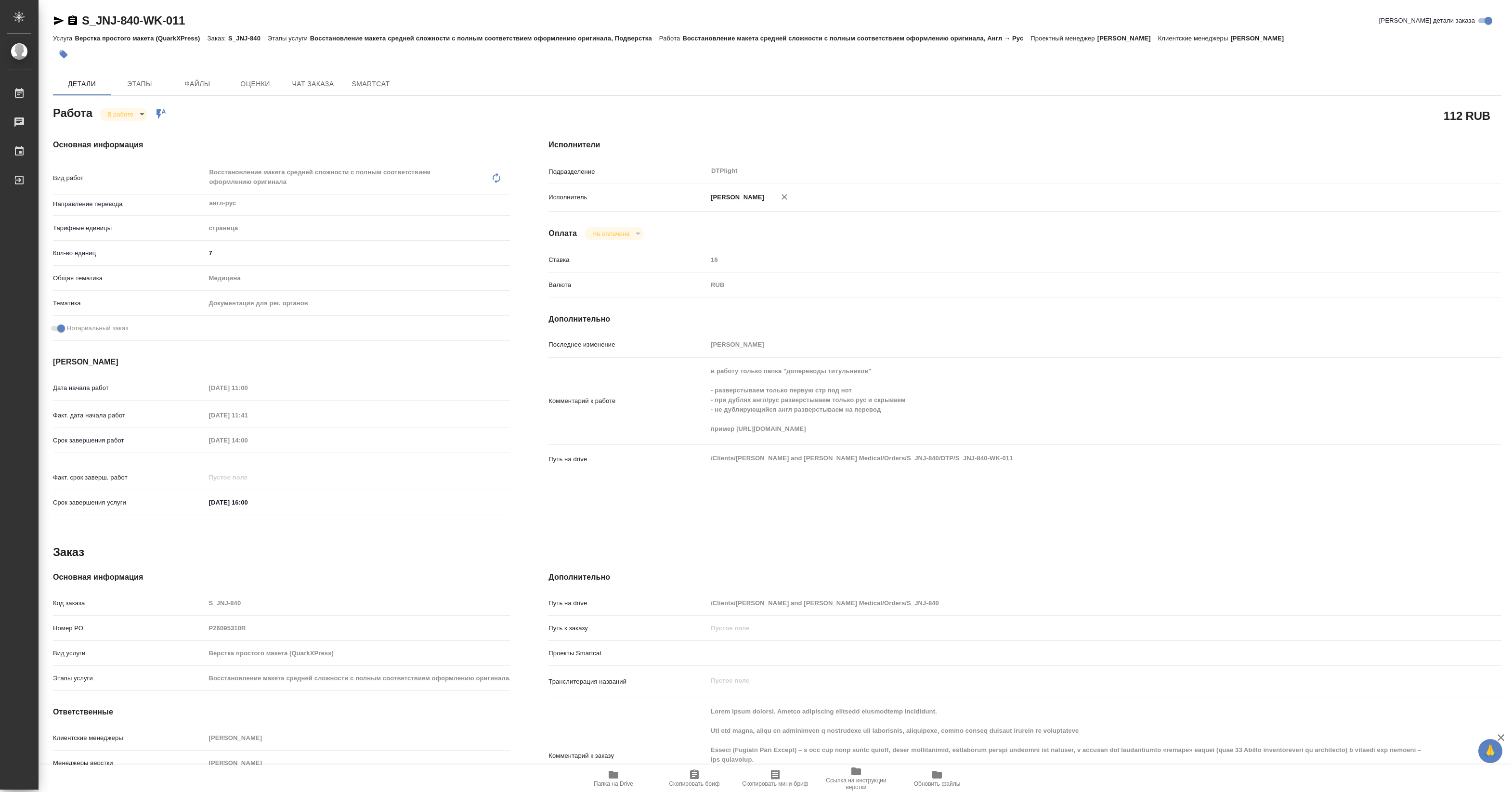
type textarea "x"
drag, startPoint x: 102, startPoint y: 28, endPoint x: 195, endPoint y: 28, distance: 93.0
click at [195, 28] on div "S_JNJ-840-WK-011 Кратко детали заказа" at bounding box center [777, 21] width 1449 height 15
copy link "S_JNJ-840-WK-011"
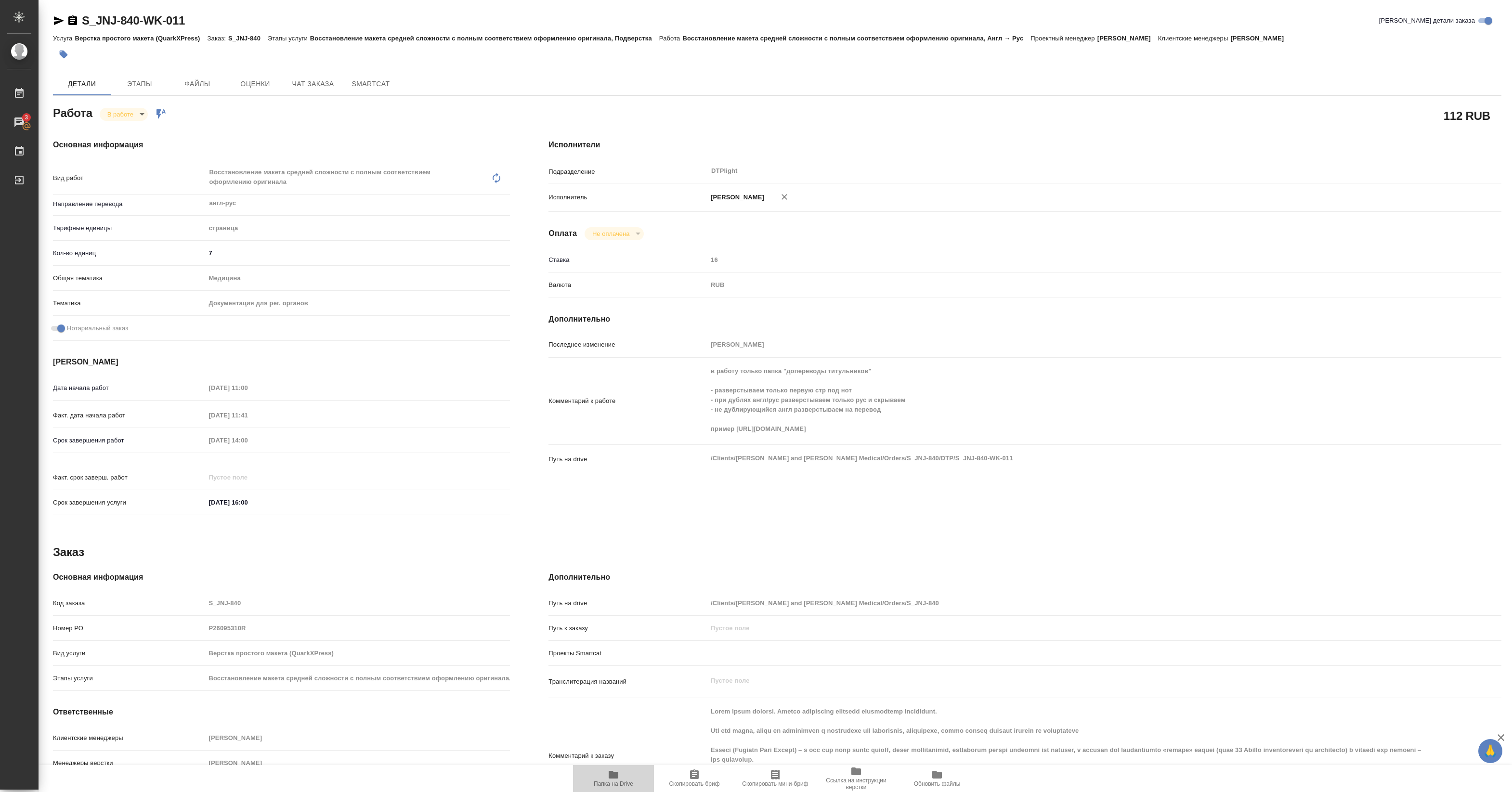
click at [631, 780] on span "Папка на Drive" at bounding box center [613, 783] width 39 height 6
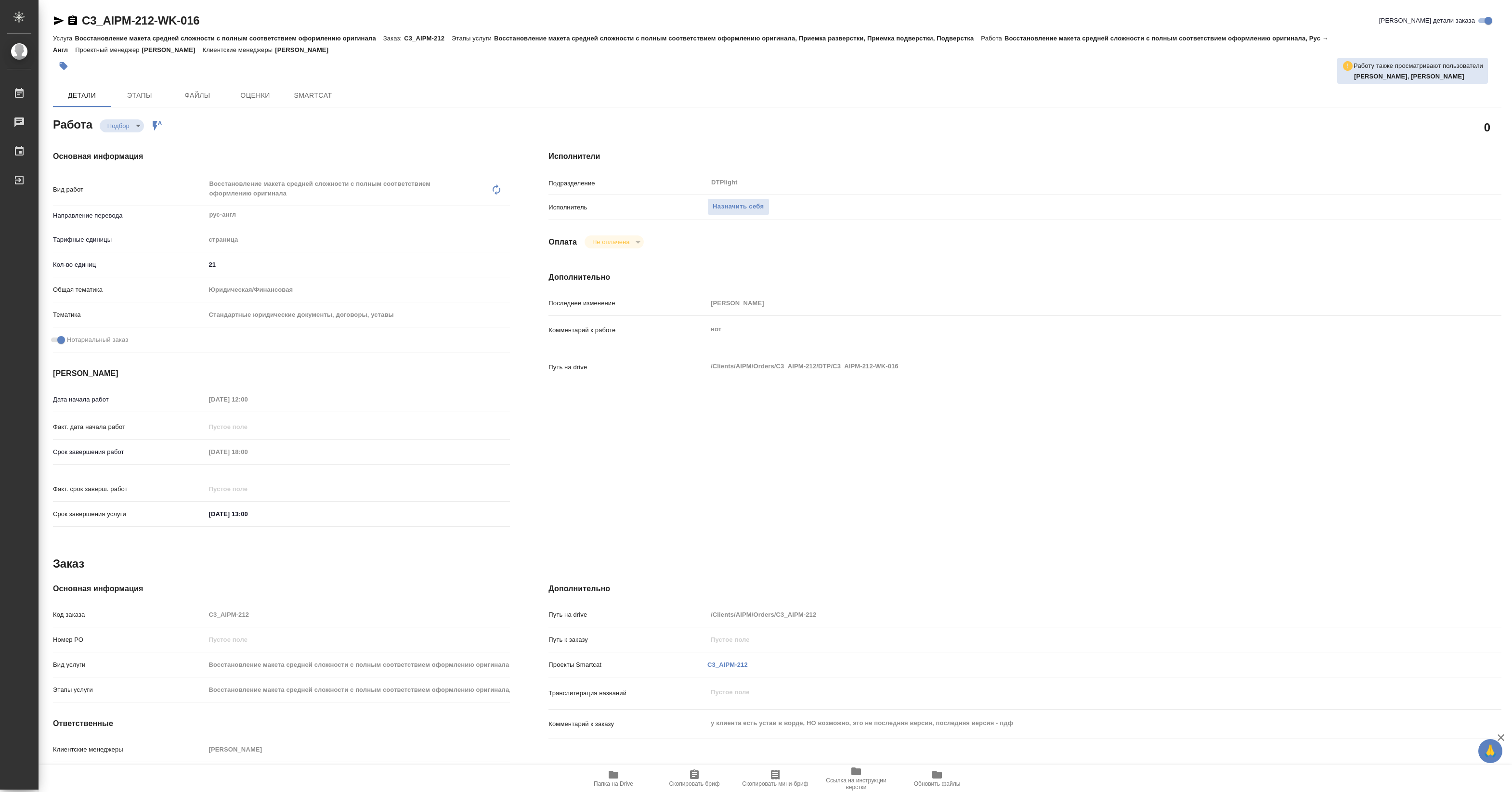
type textarea "x"
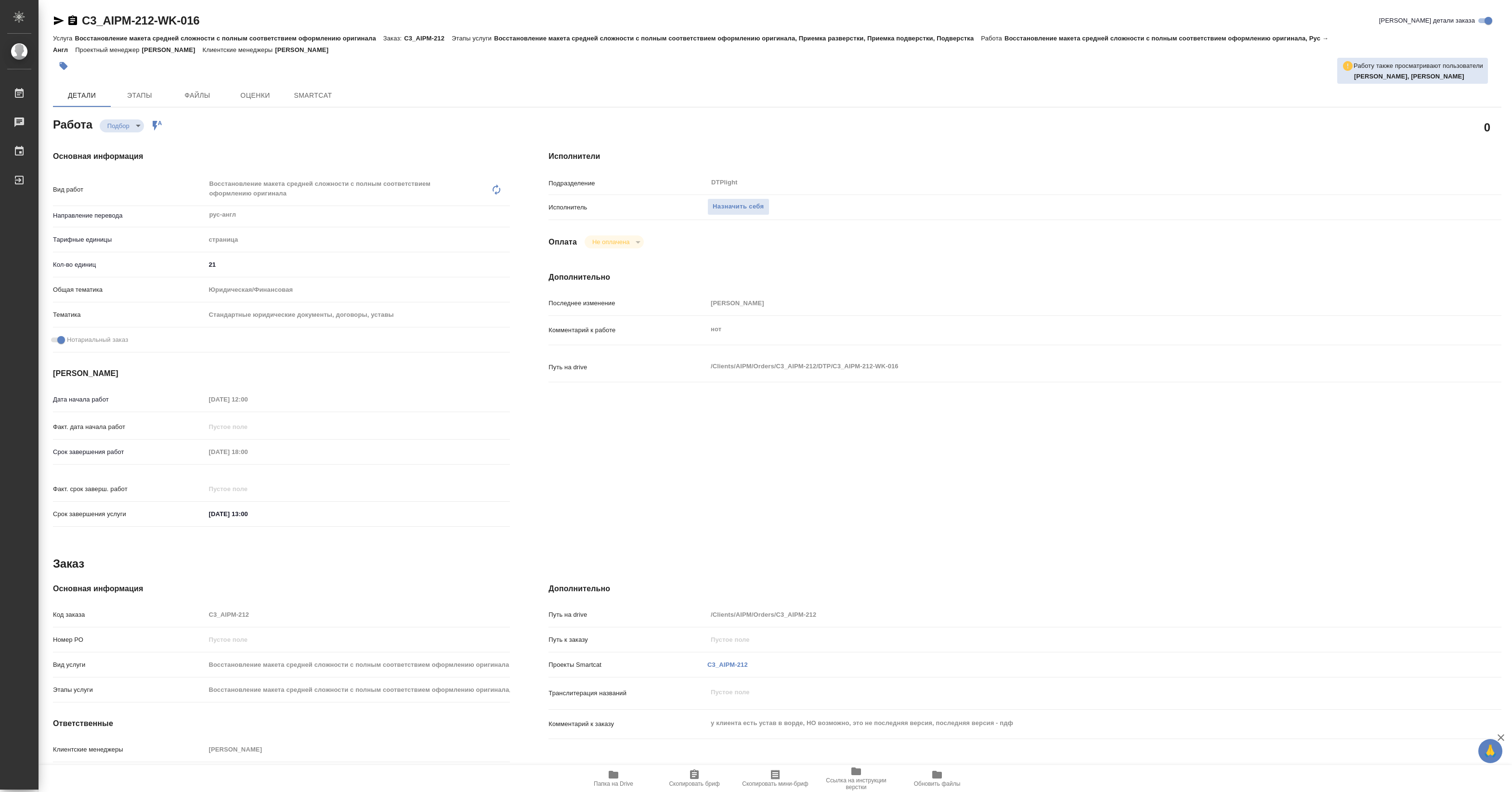
type textarea "x"
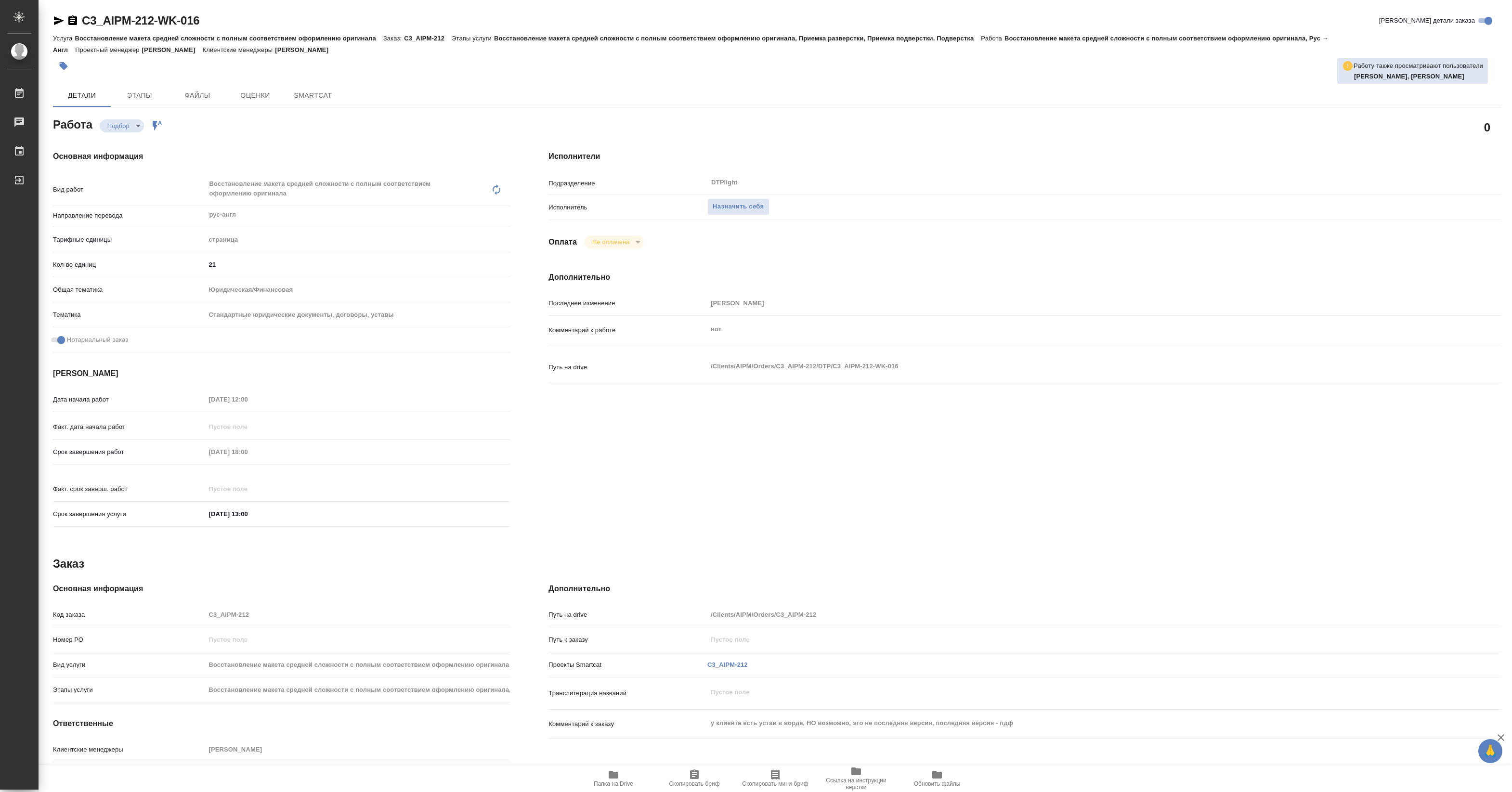
type textarea "x"
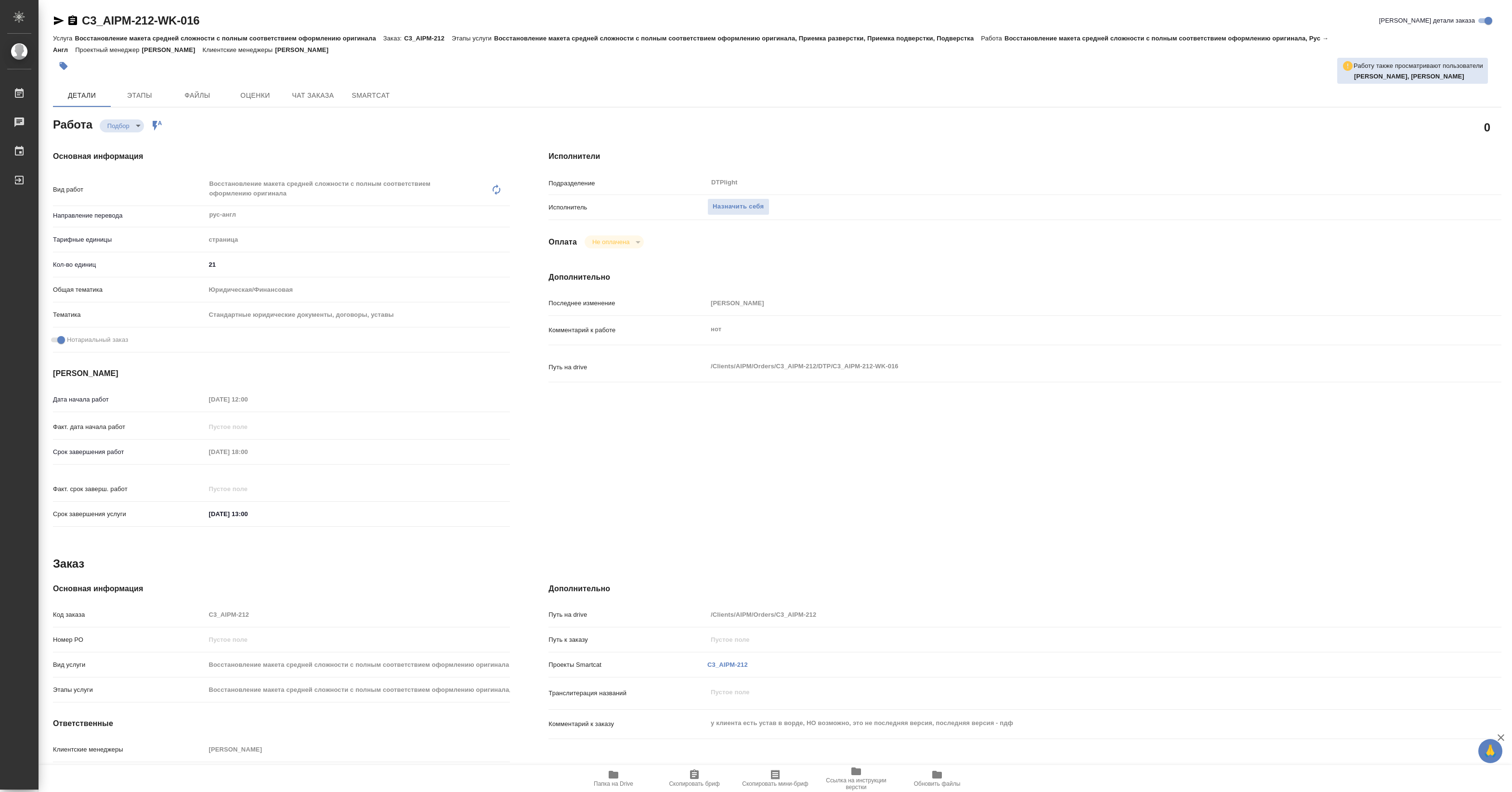
type textarea "x"
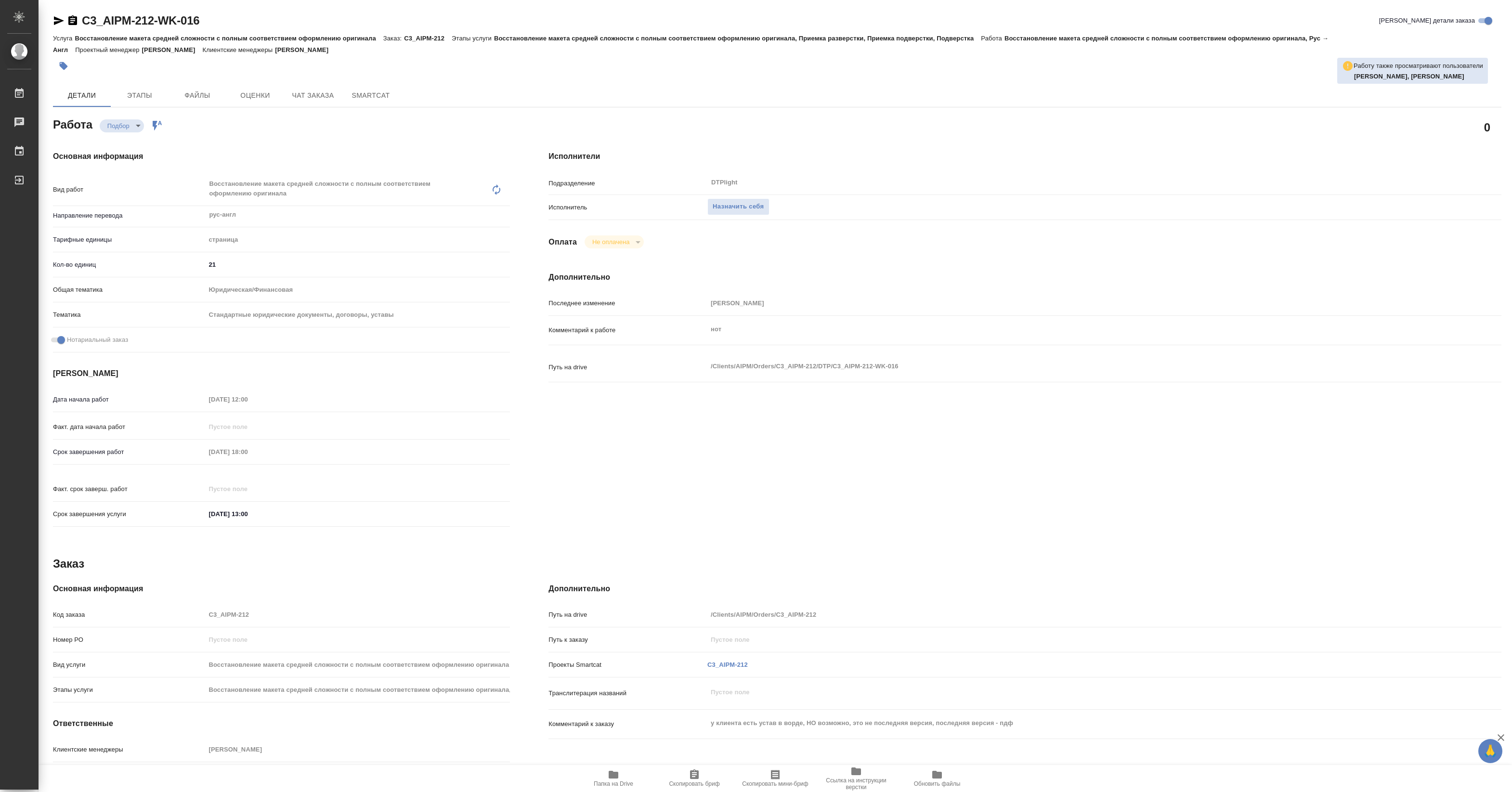
type textarea "x"
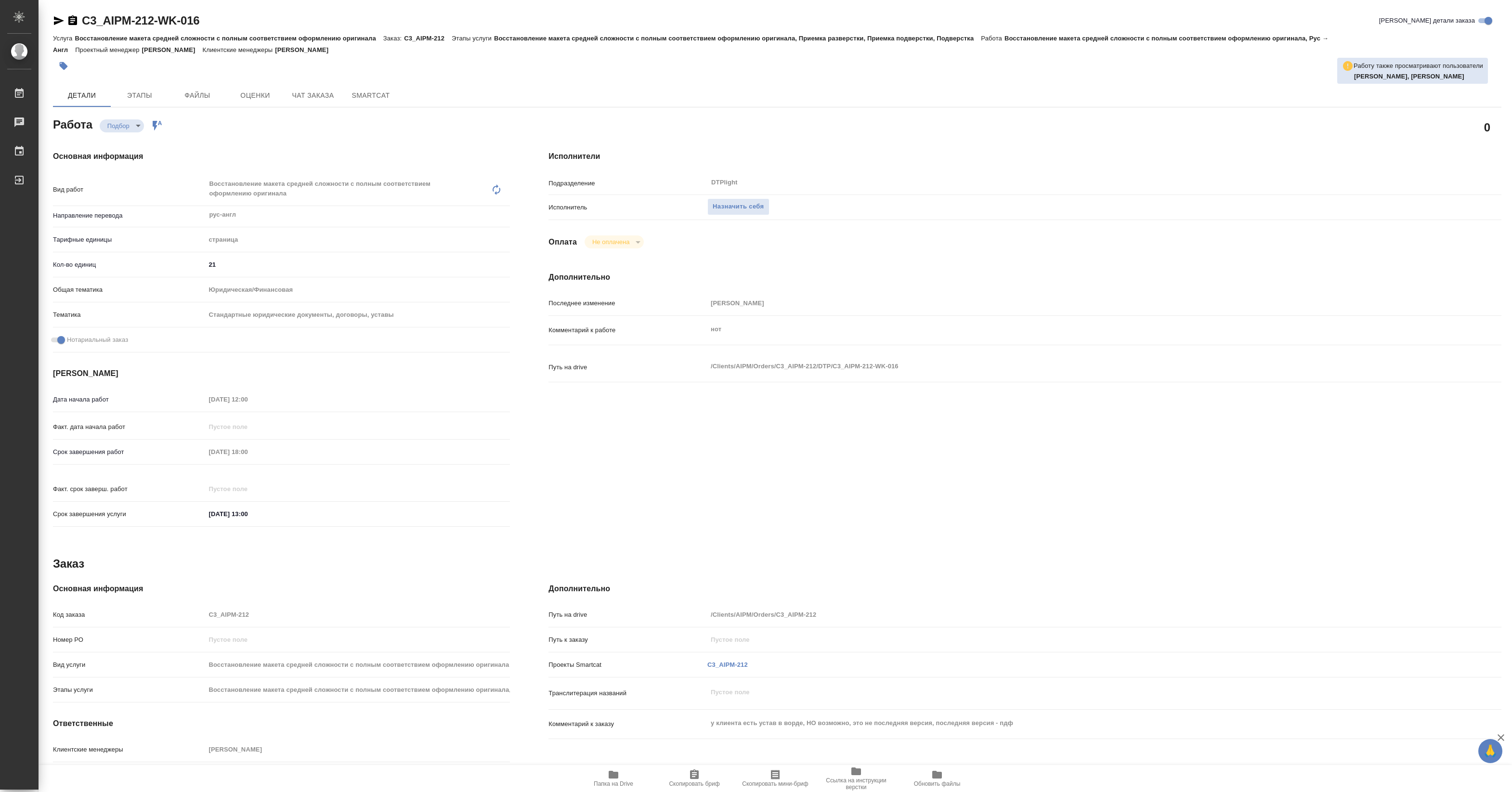
click at [615, 781] on span "Папка на Drive" at bounding box center [613, 783] width 39 height 6
click at [734, 200] on button "Назначить себя" at bounding box center [738, 207] width 62 height 17
type textarea "x"
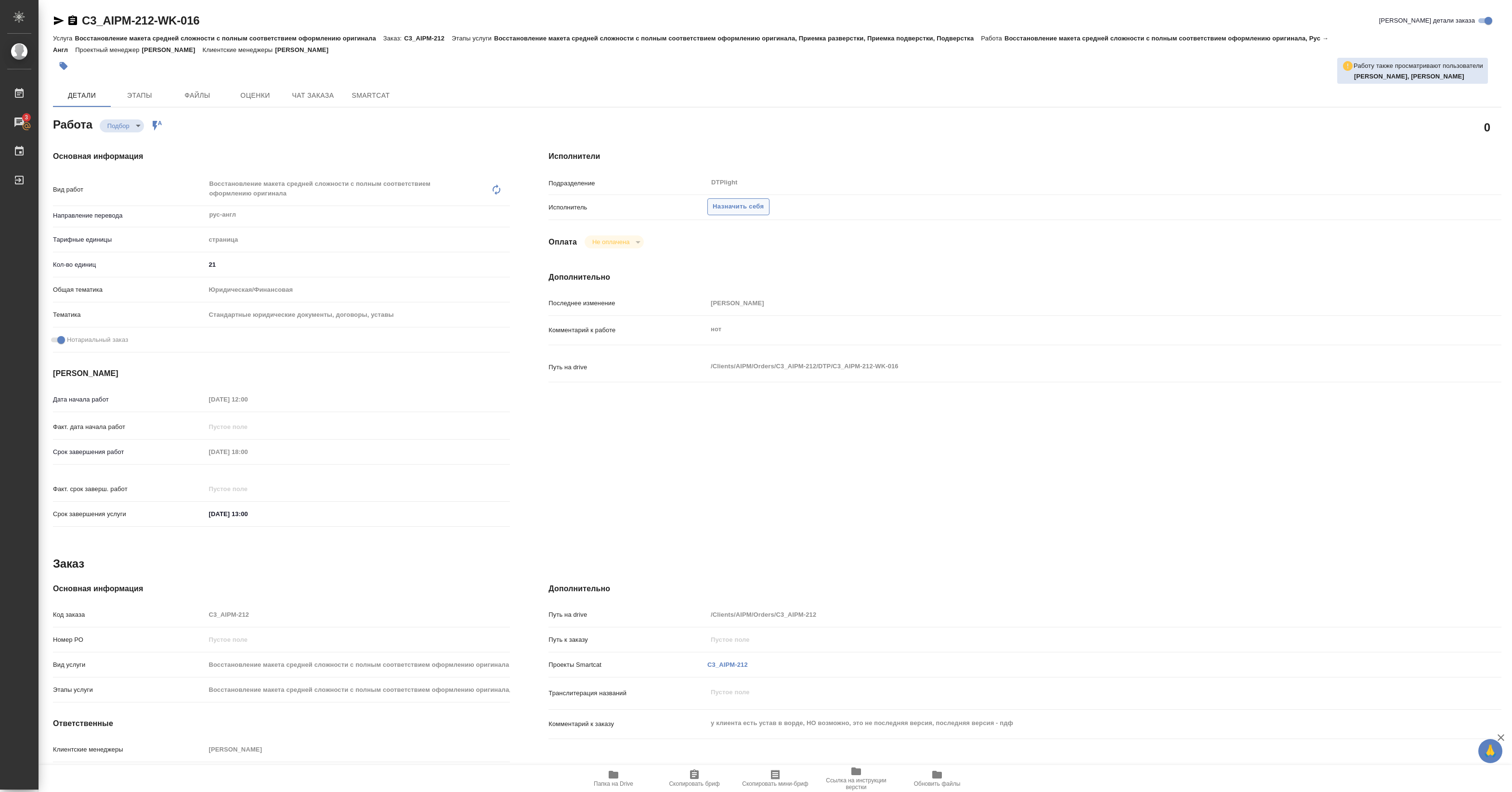
type textarea "x"
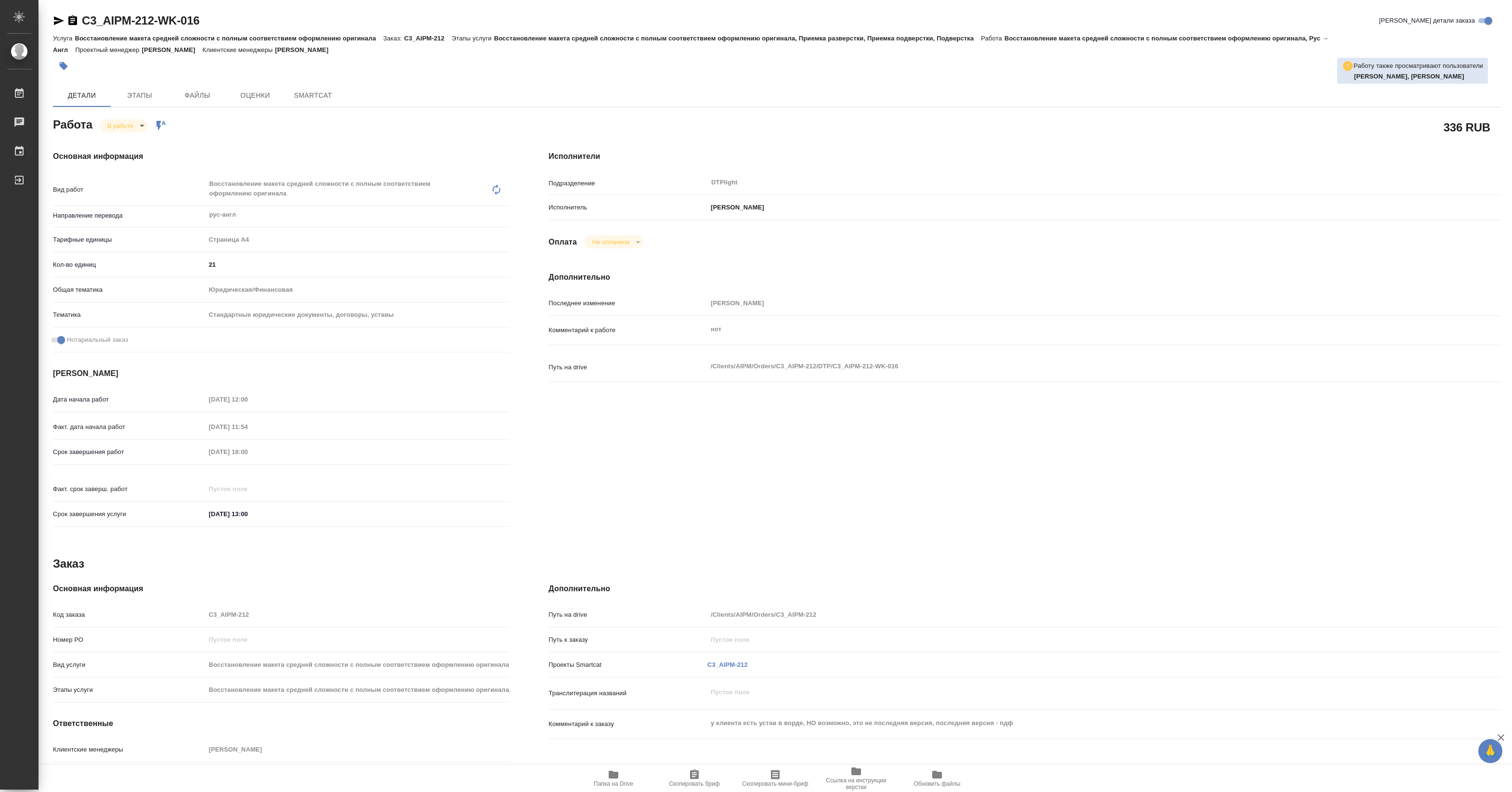
type textarea "x"
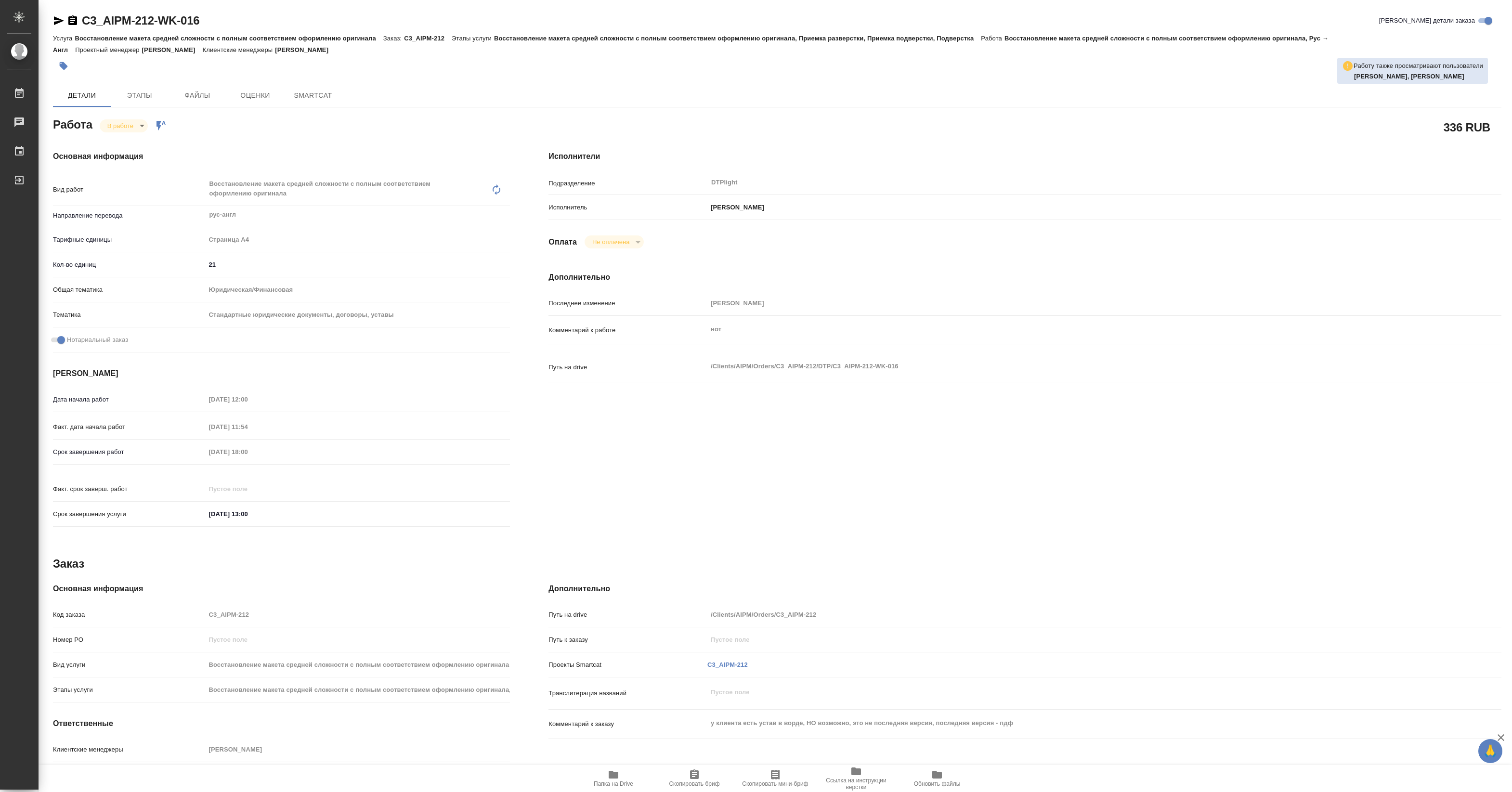
type textarea "x"
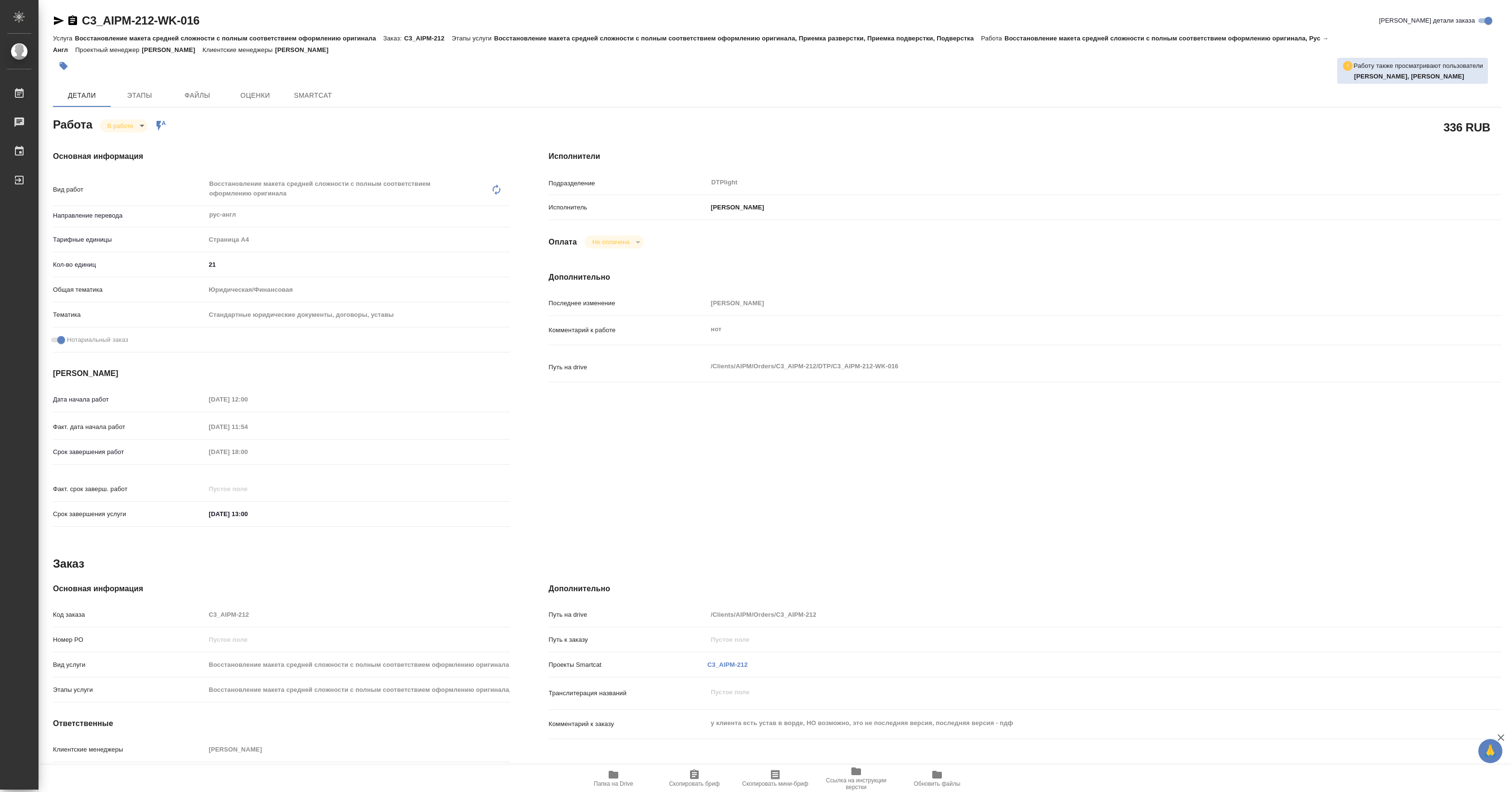
type textarea "x"
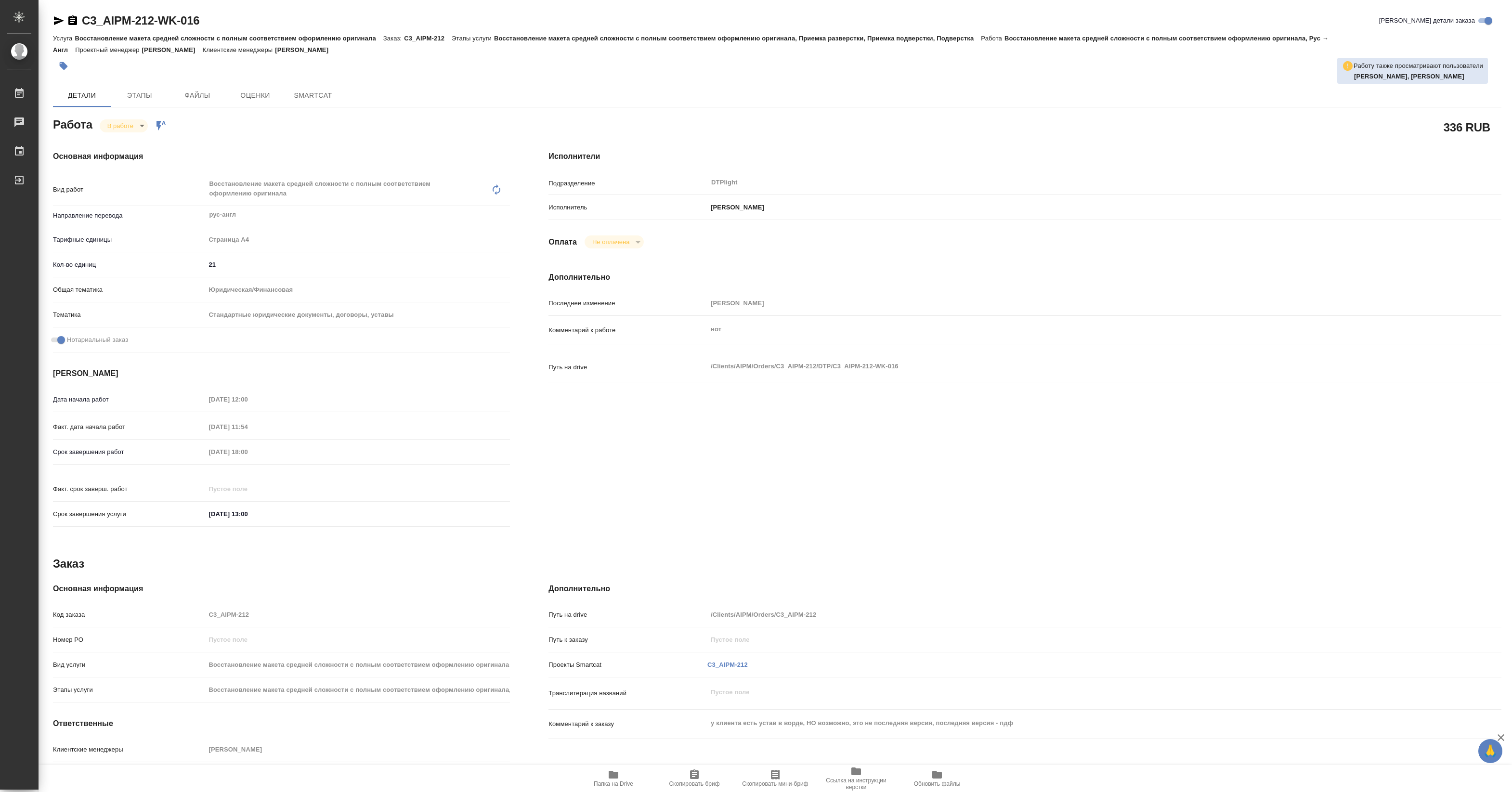
type textarea "x"
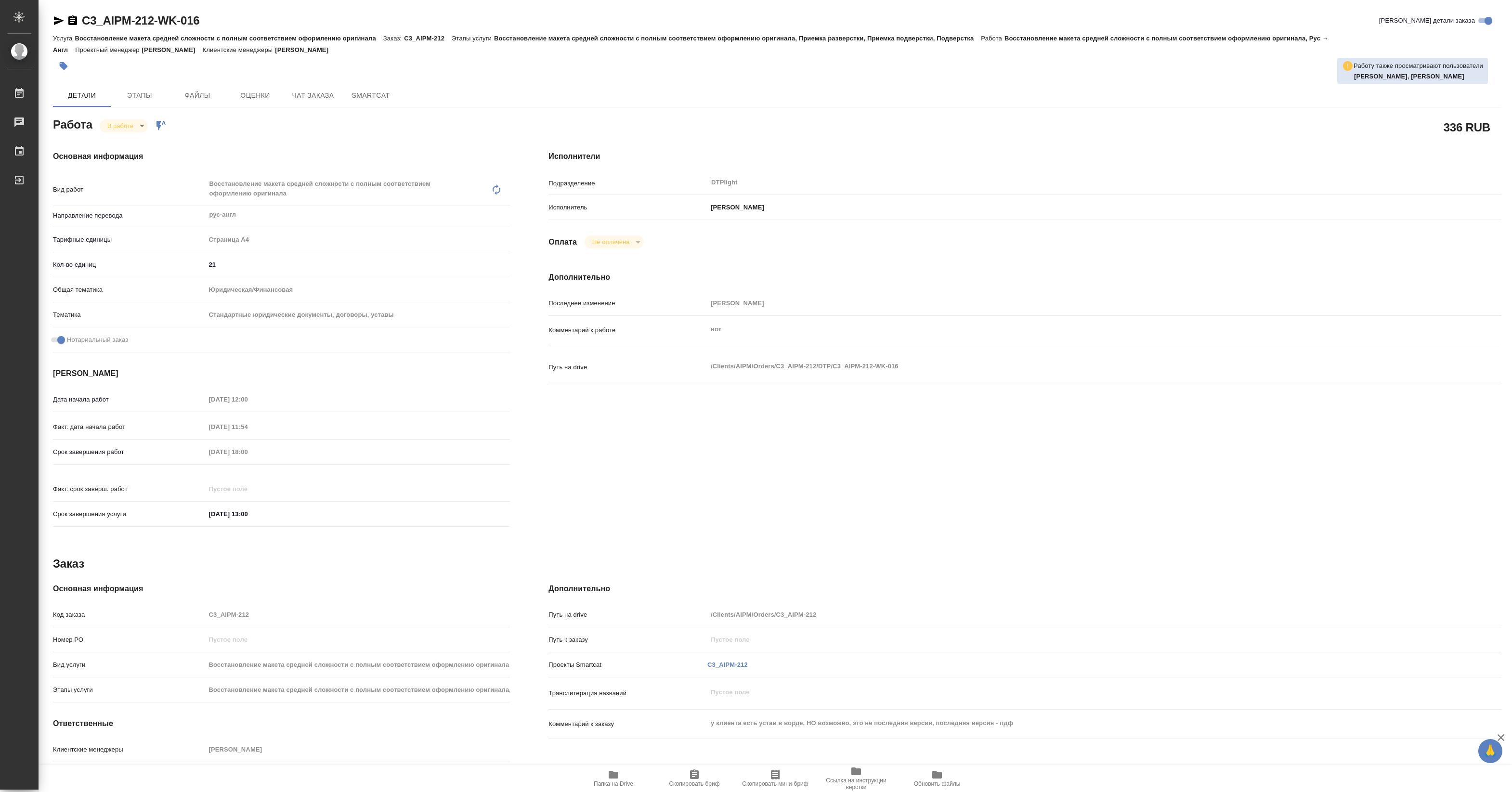
type textarea "x"
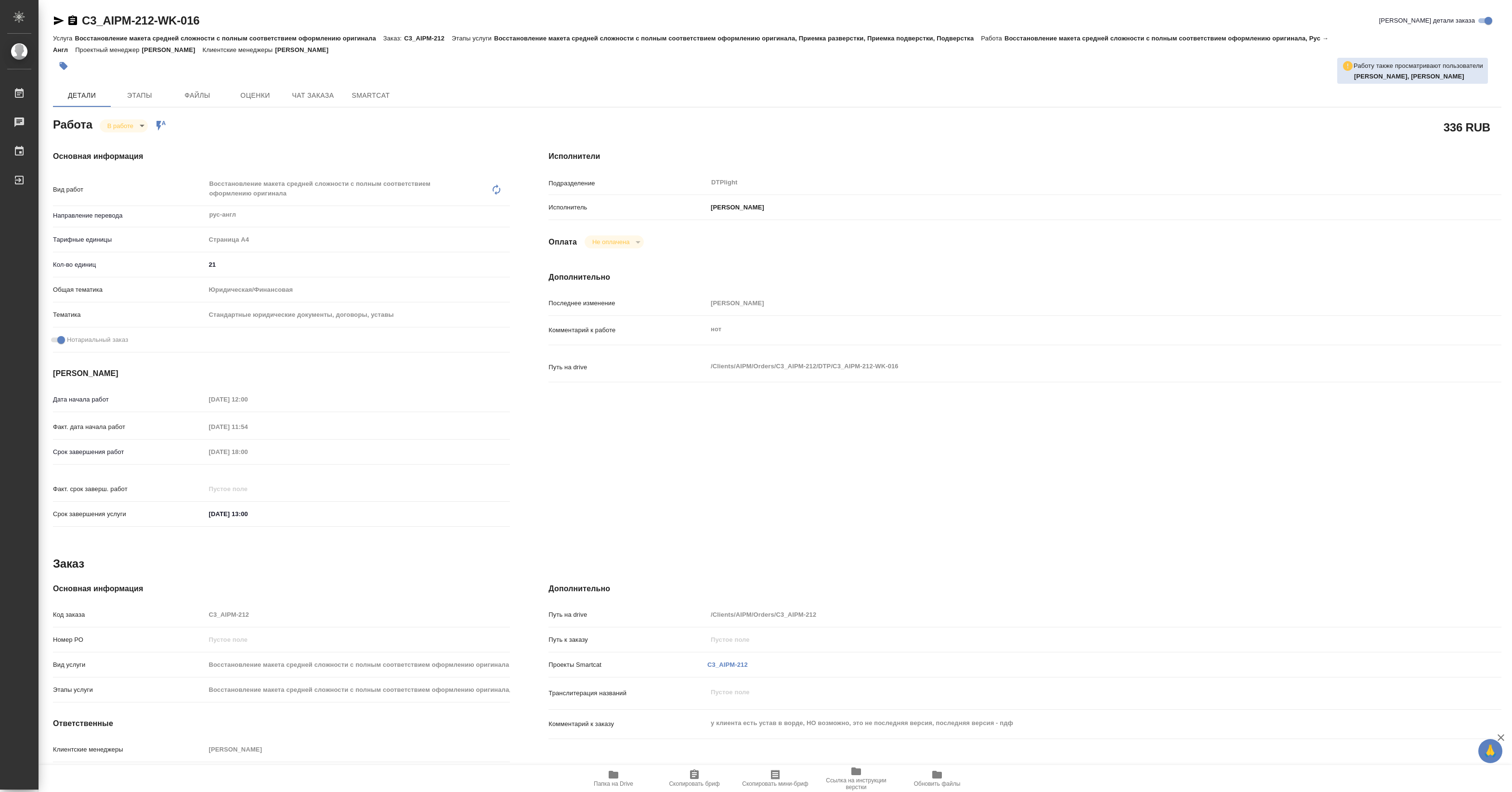
type textarea "x"
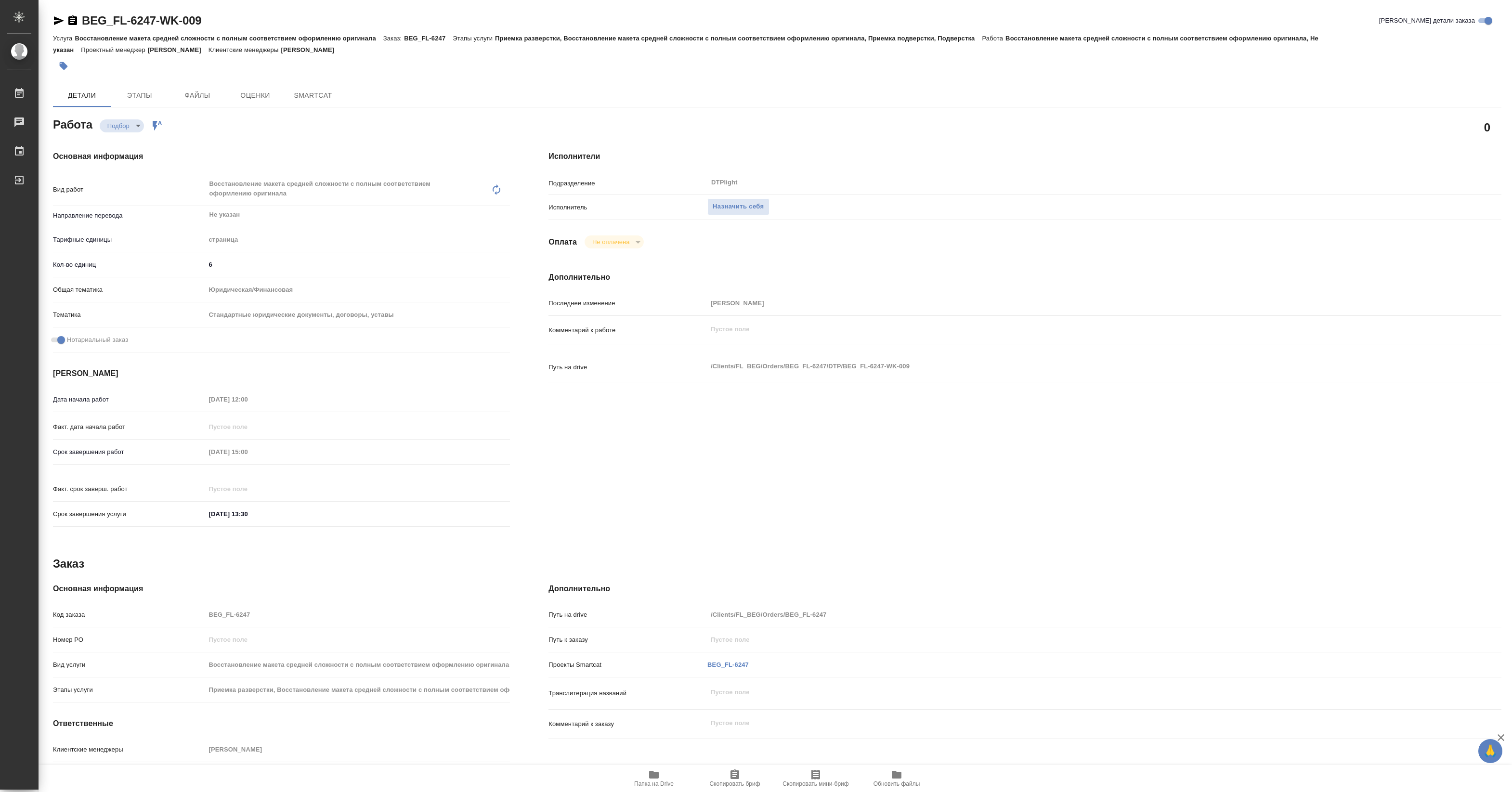
type textarea "x"
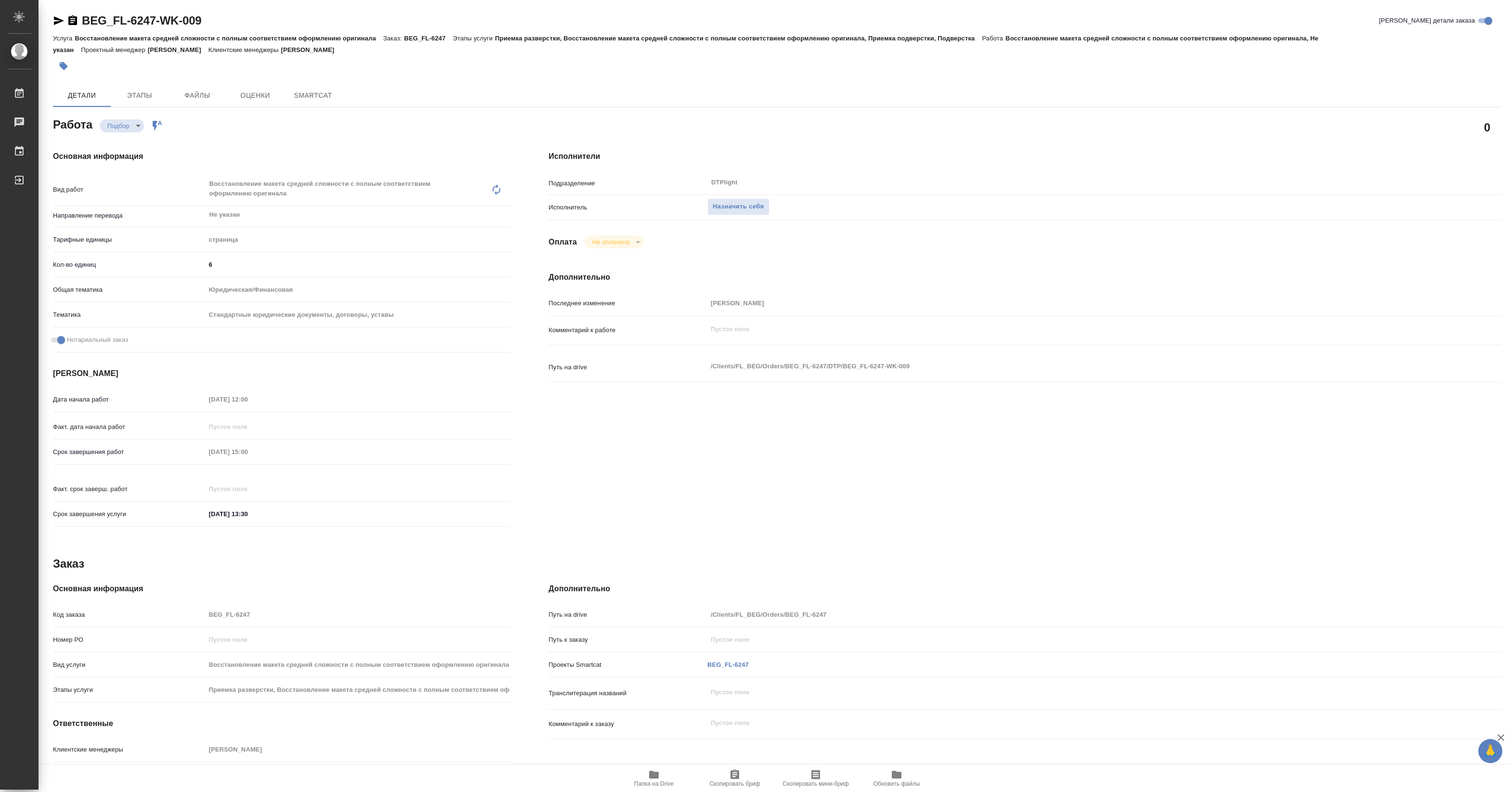
type textarea "x"
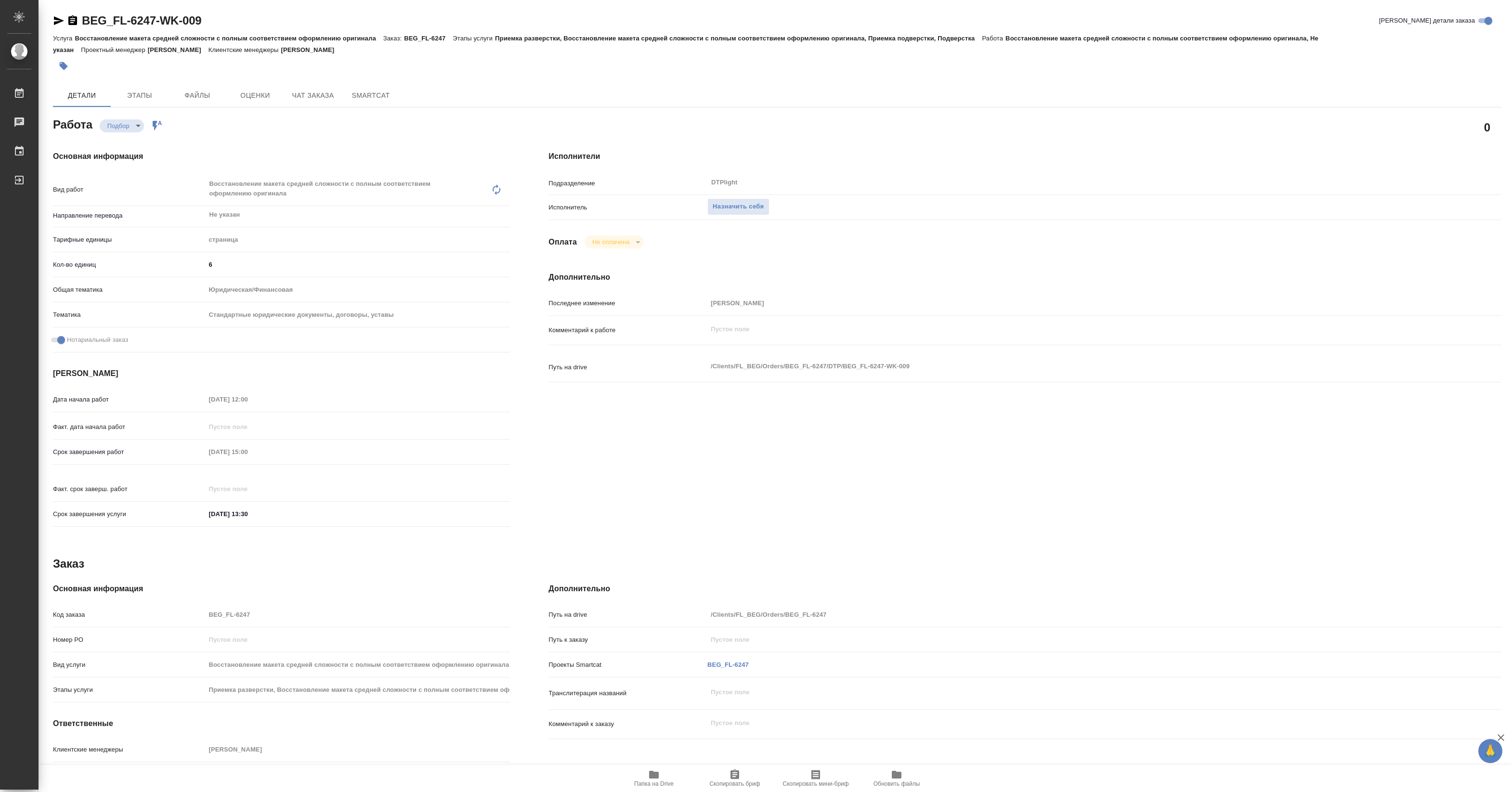
type textarea "x"
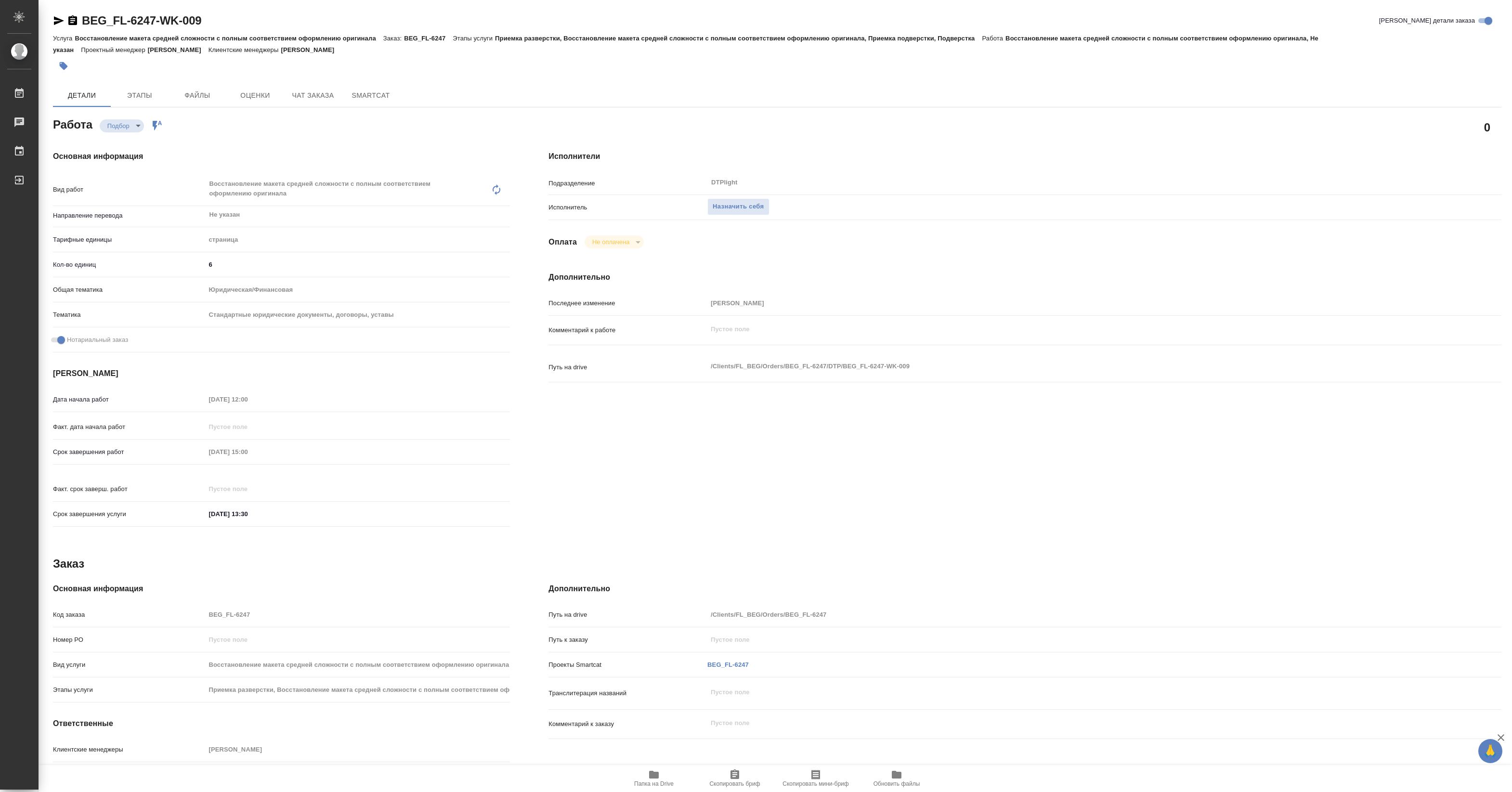
type textarea "x"
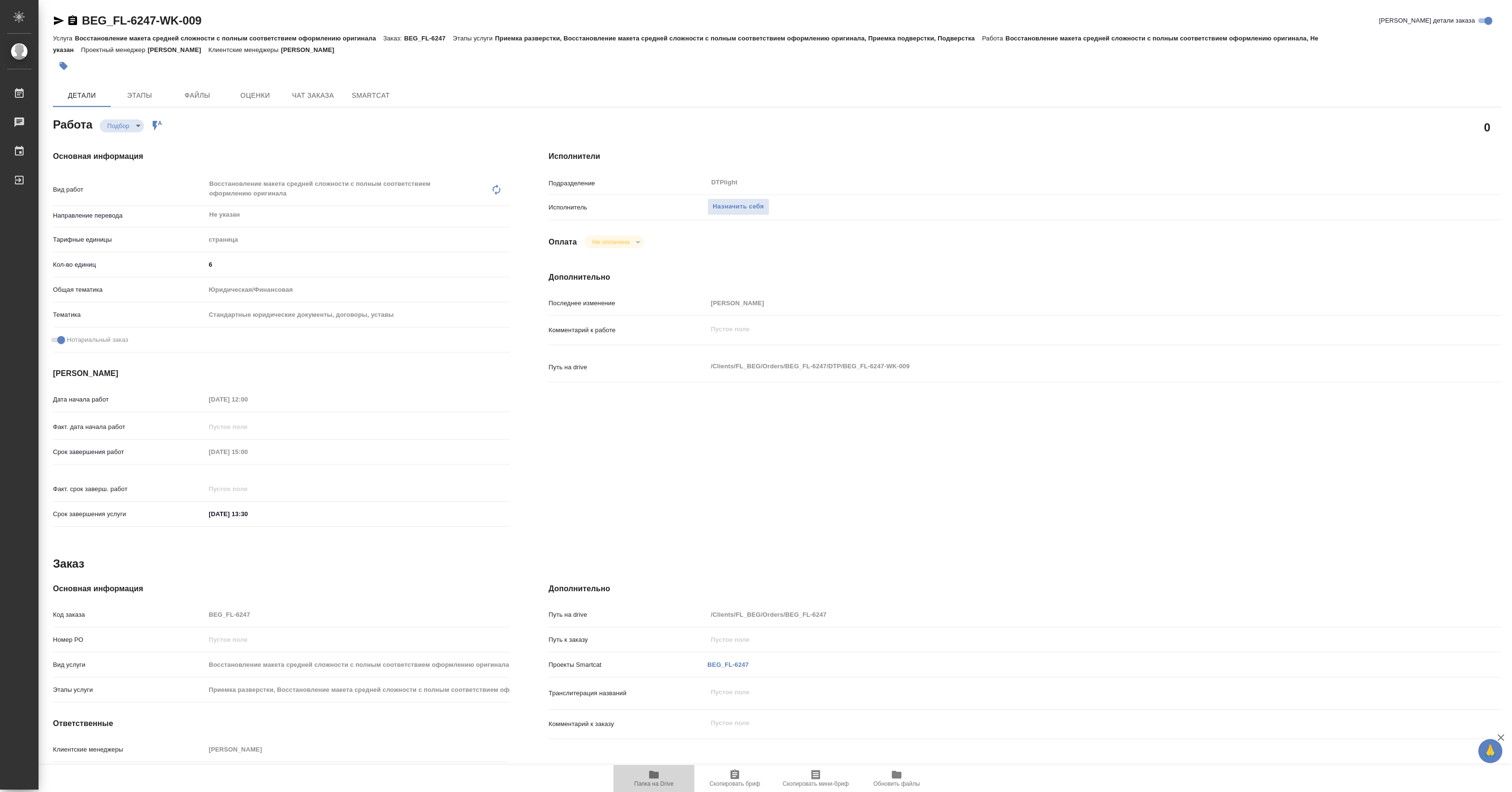
click at [667, 780] on span "Папка на Drive" at bounding box center [653, 783] width 39 height 6
type textarea "x"
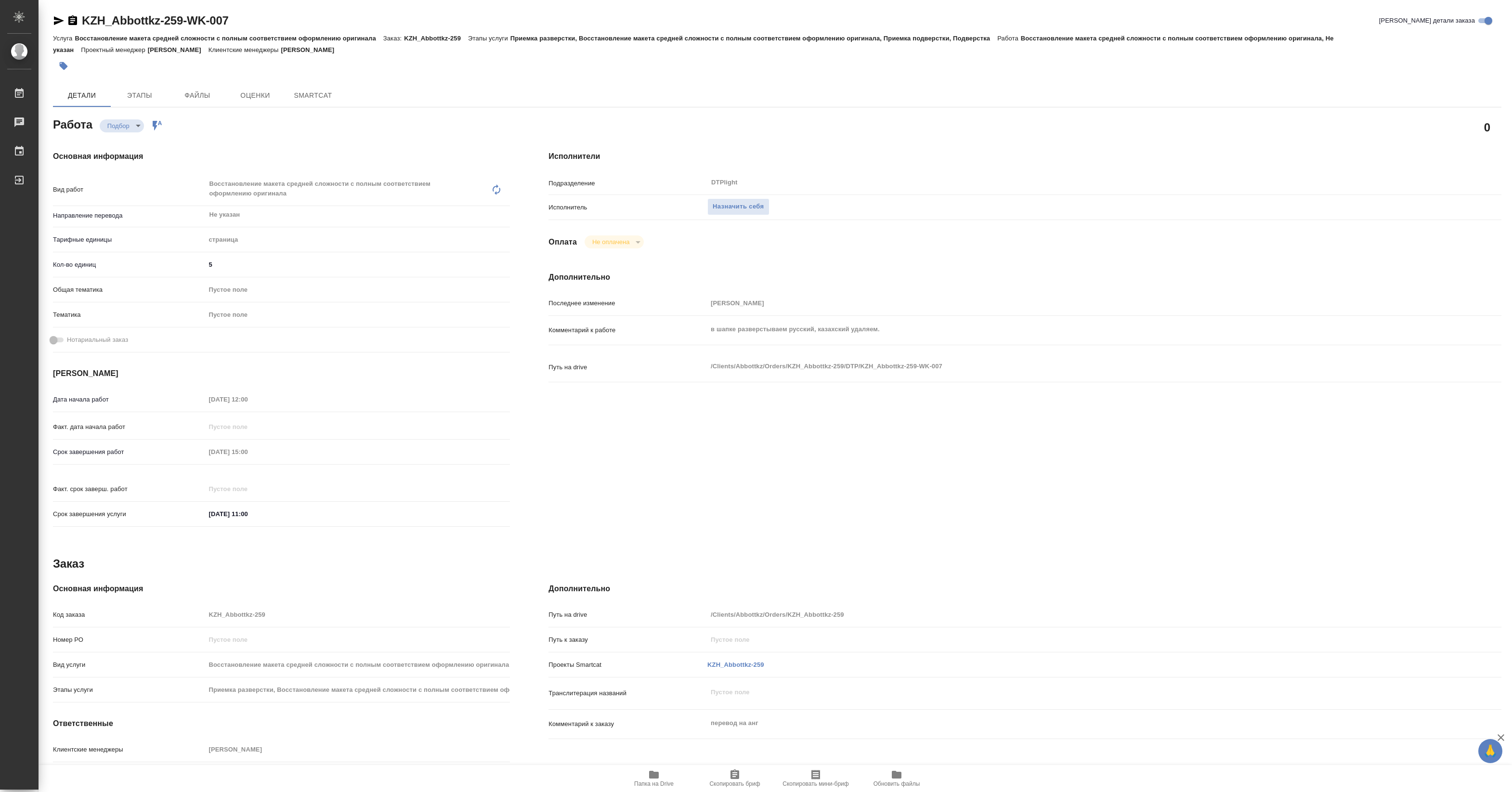
type textarea "x"
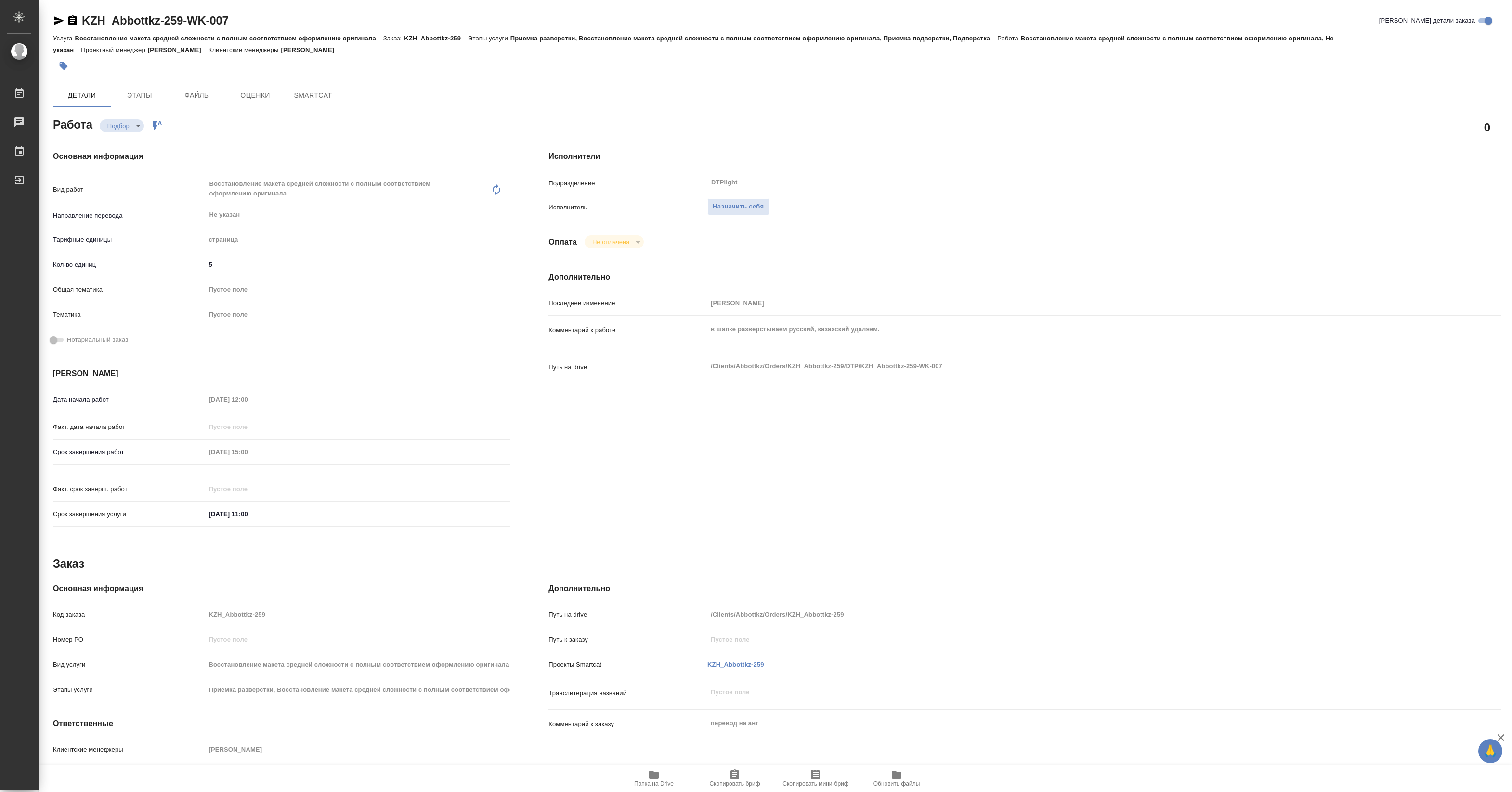
type textarea "x"
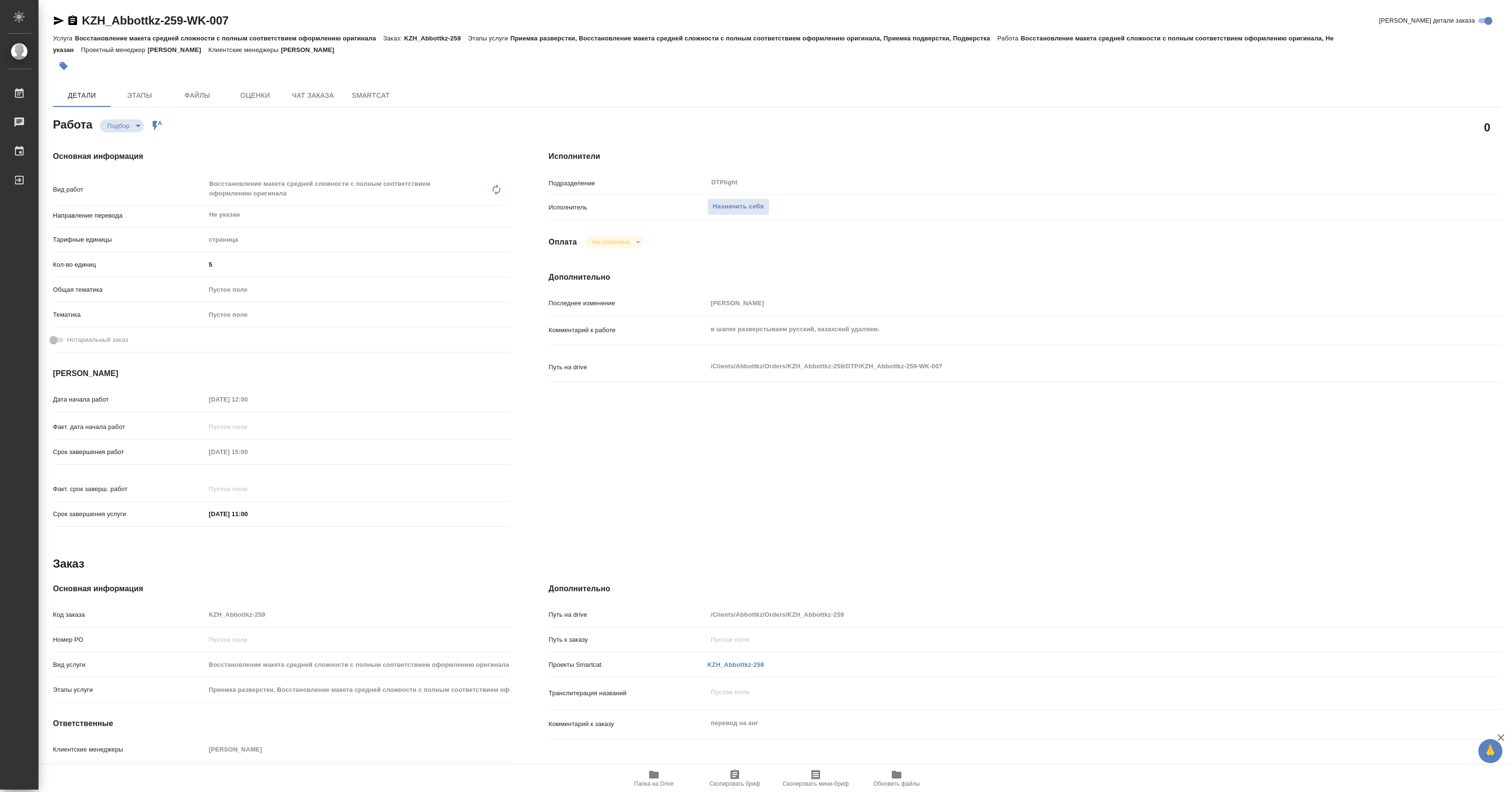
type textarea "x"
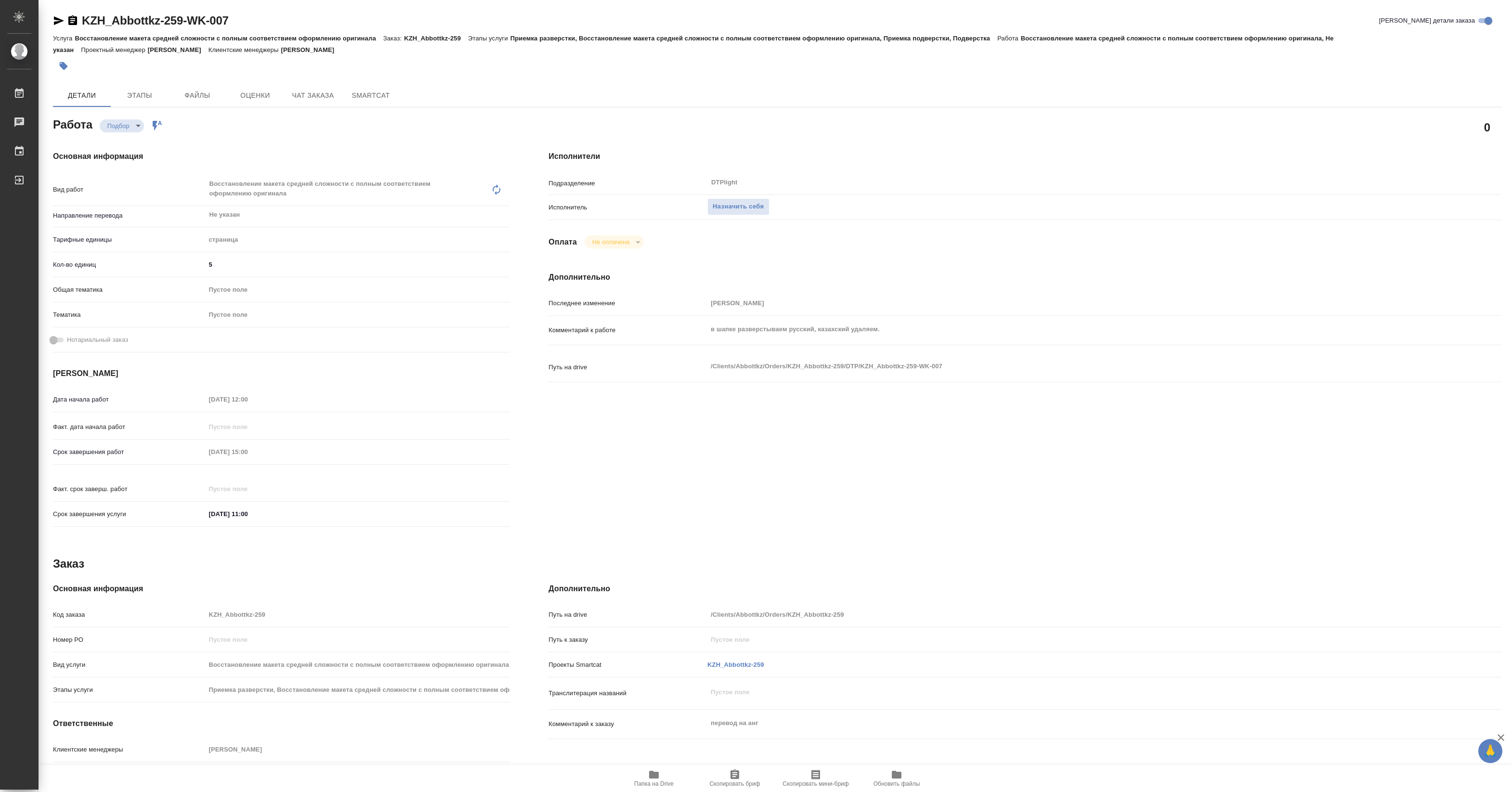
type textarea "x"
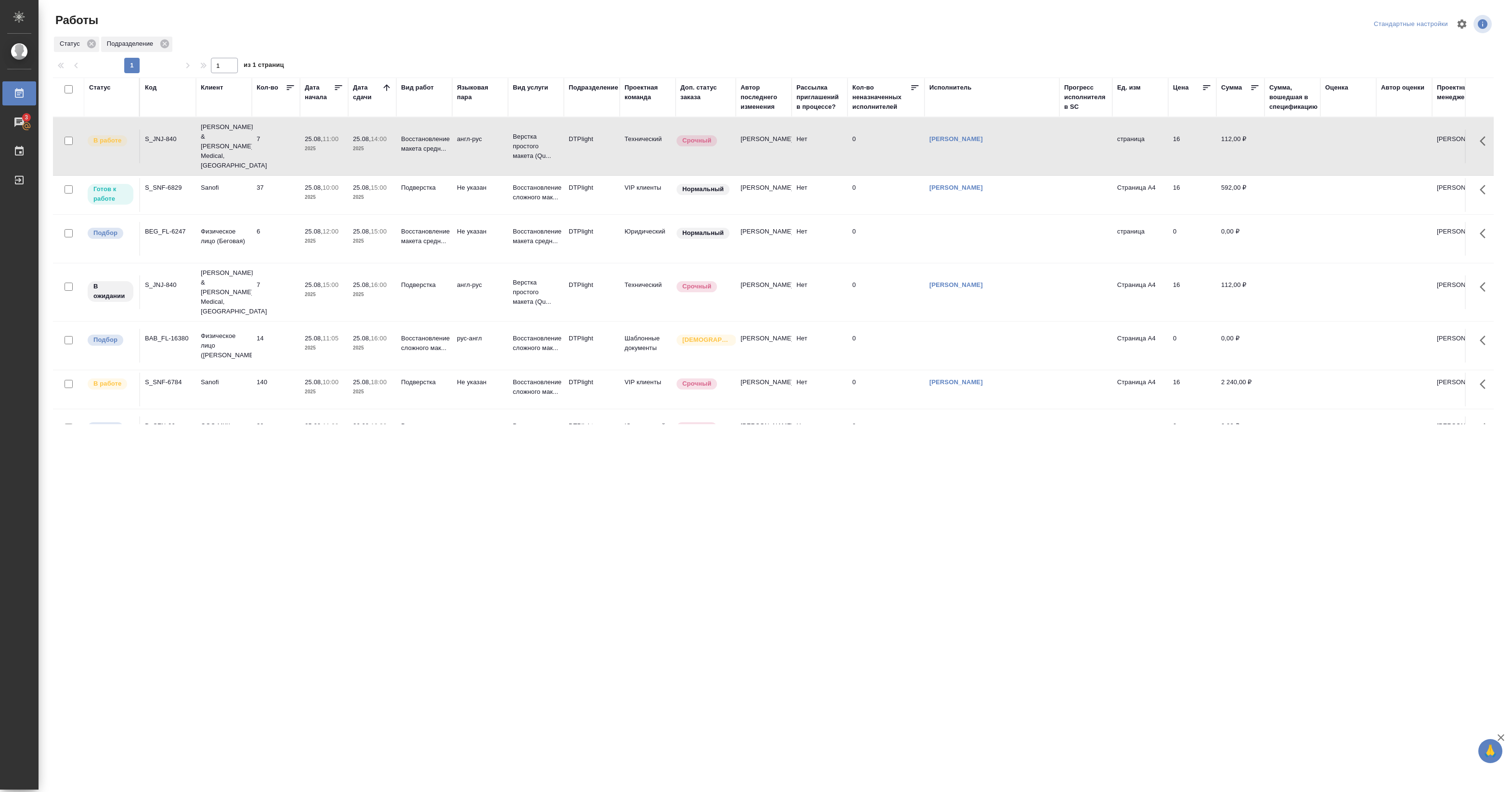
drag, startPoint x: 0, startPoint y: 0, endPoint x: 379, endPoint y: 182, distance: 420.4
click at [379, 183] on span "25.08, 15:00" at bounding box center [372, 188] width 39 height 9
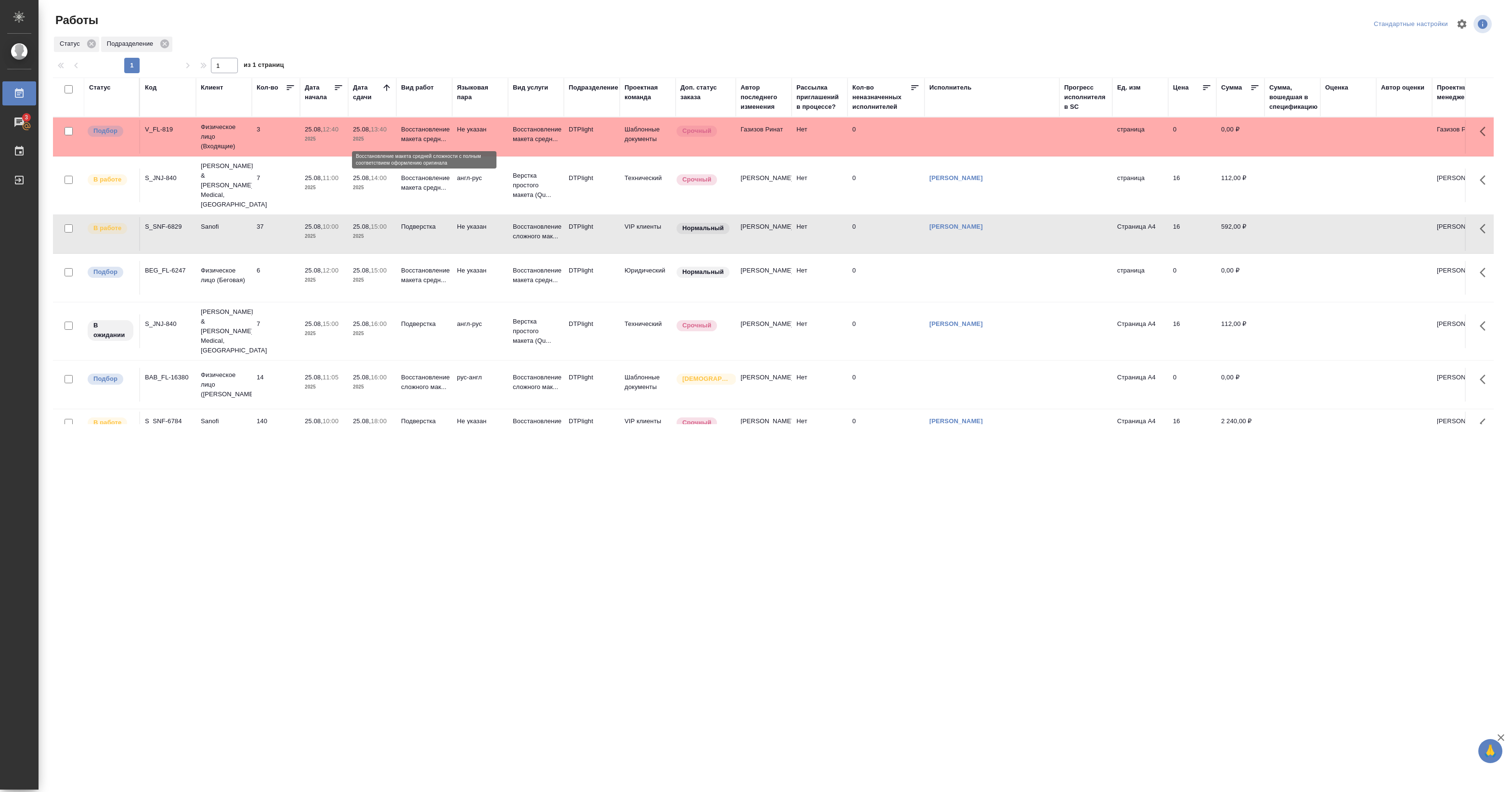
click at [440, 138] on p "Восстановление макета средн..." at bounding box center [424, 134] width 46 height 19
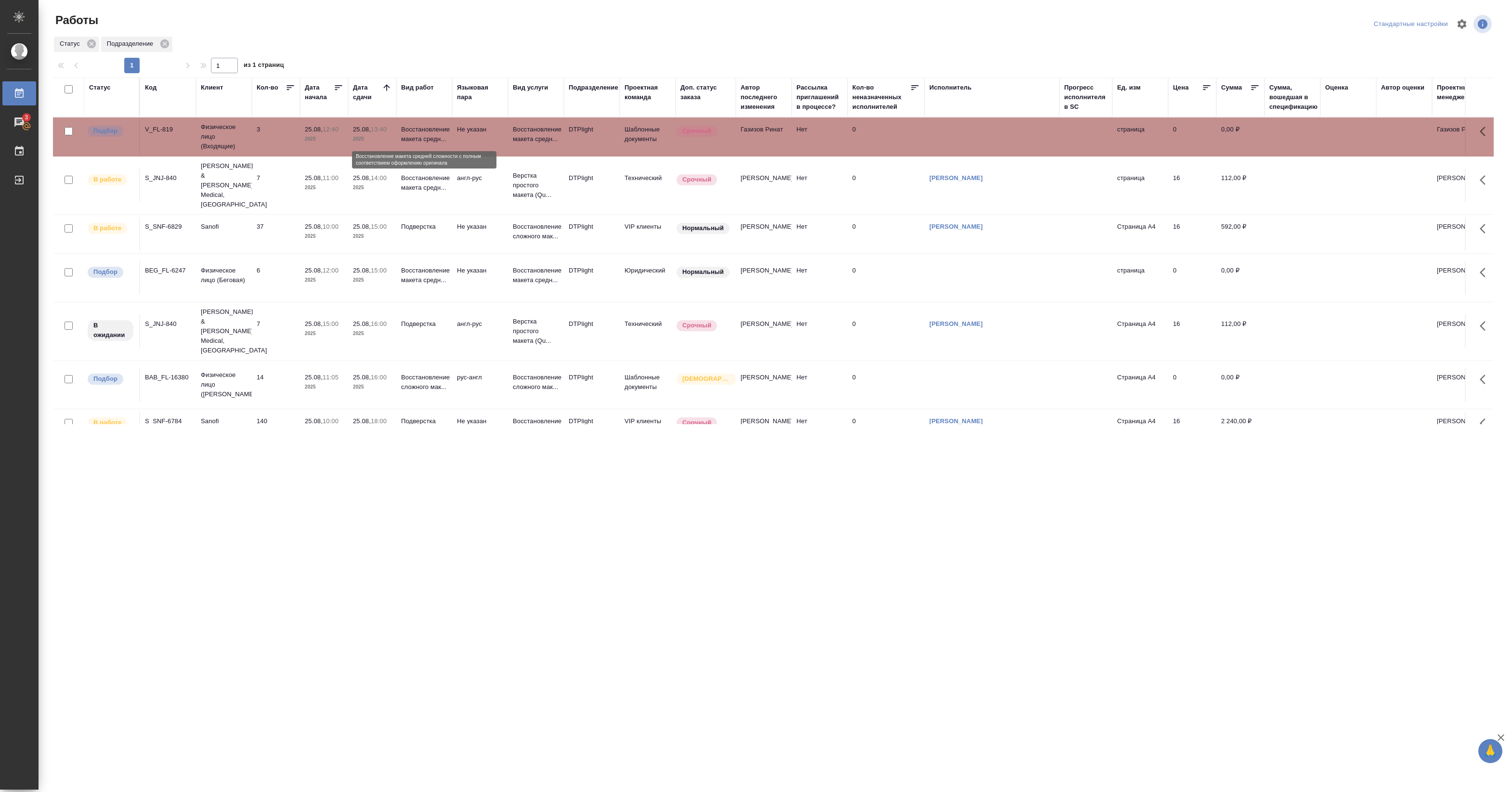
click at [440, 138] on p "Восстановление макета средн..." at bounding box center [424, 134] width 46 height 19
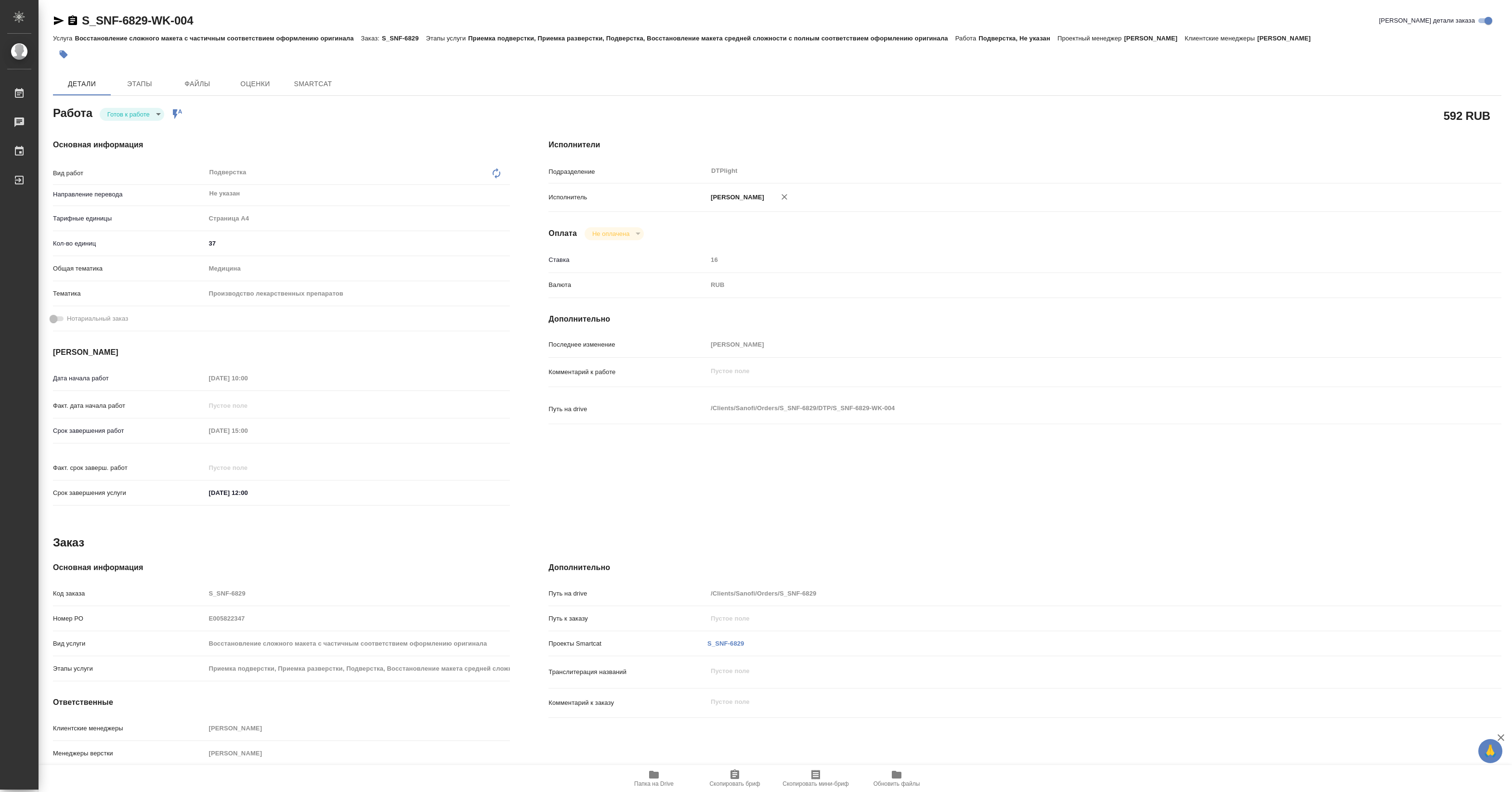
type textarea "x"
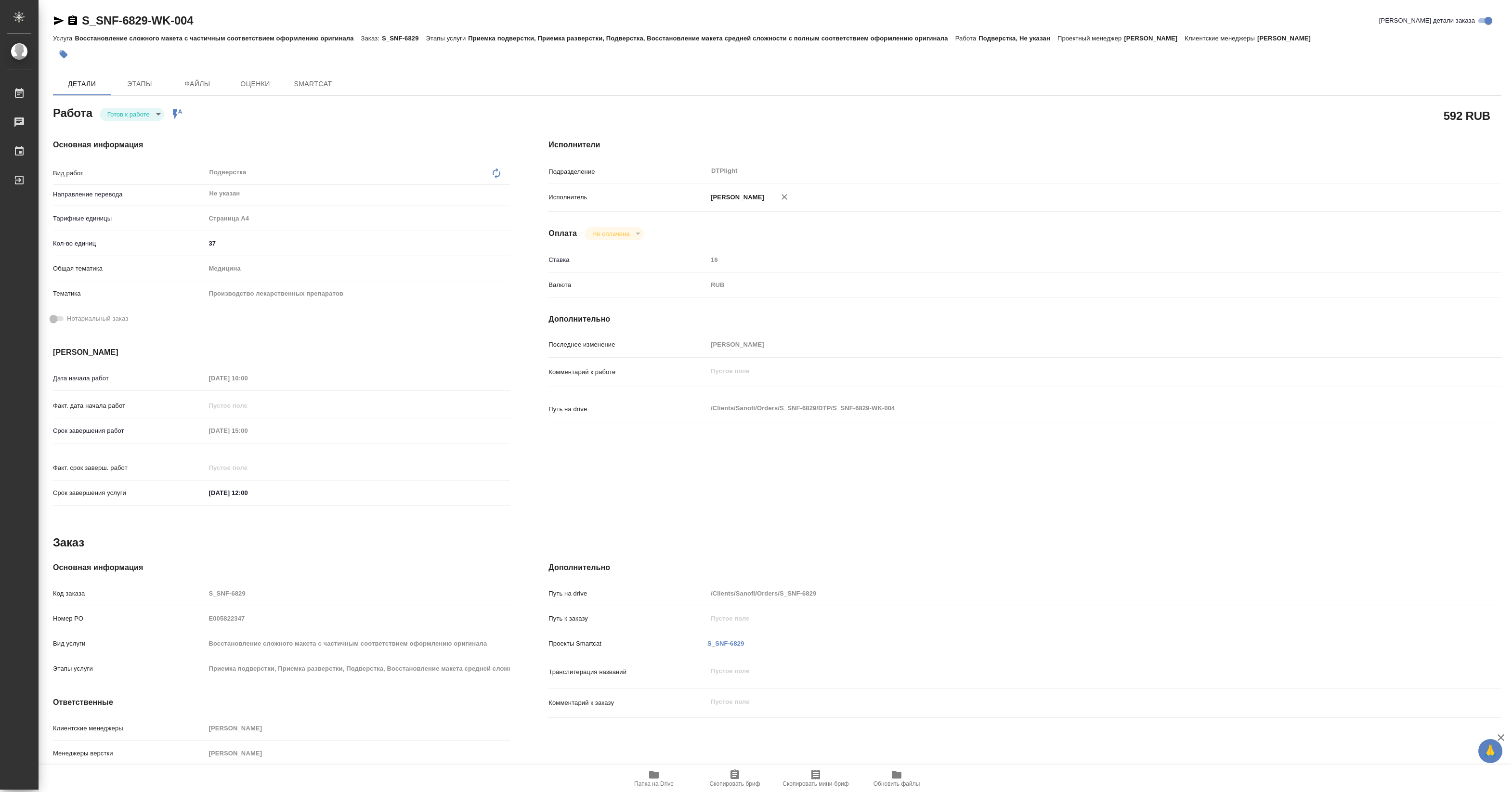
type textarea "x"
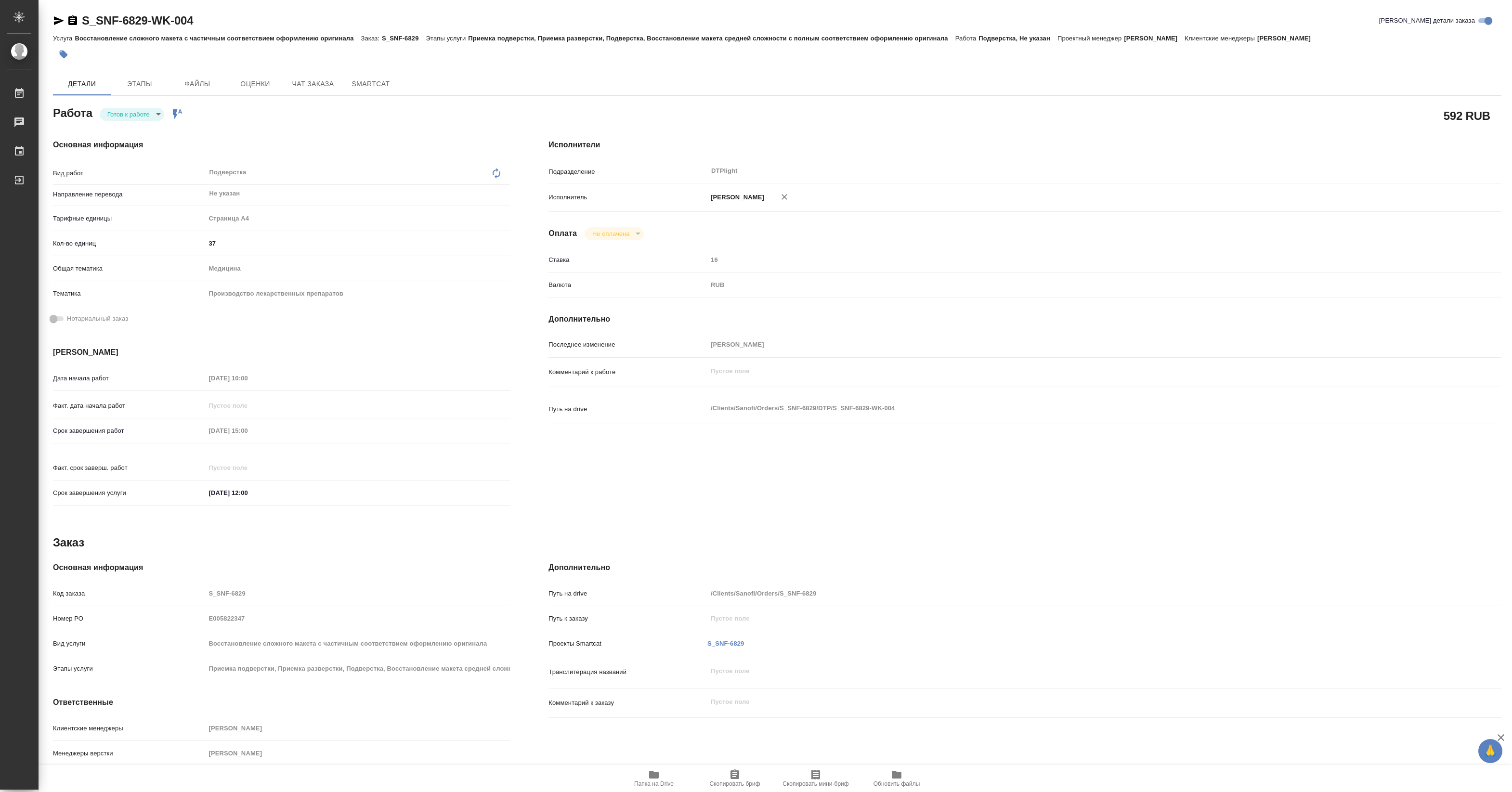
click at [151, 114] on body "🙏 .cls-1 fill:#fff; AWATERA Pankina Anna Работы Чаты График Выйти S_SNF-6829-WK…" at bounding box center [756, 396] width 1512 height 792
type textarea "x"
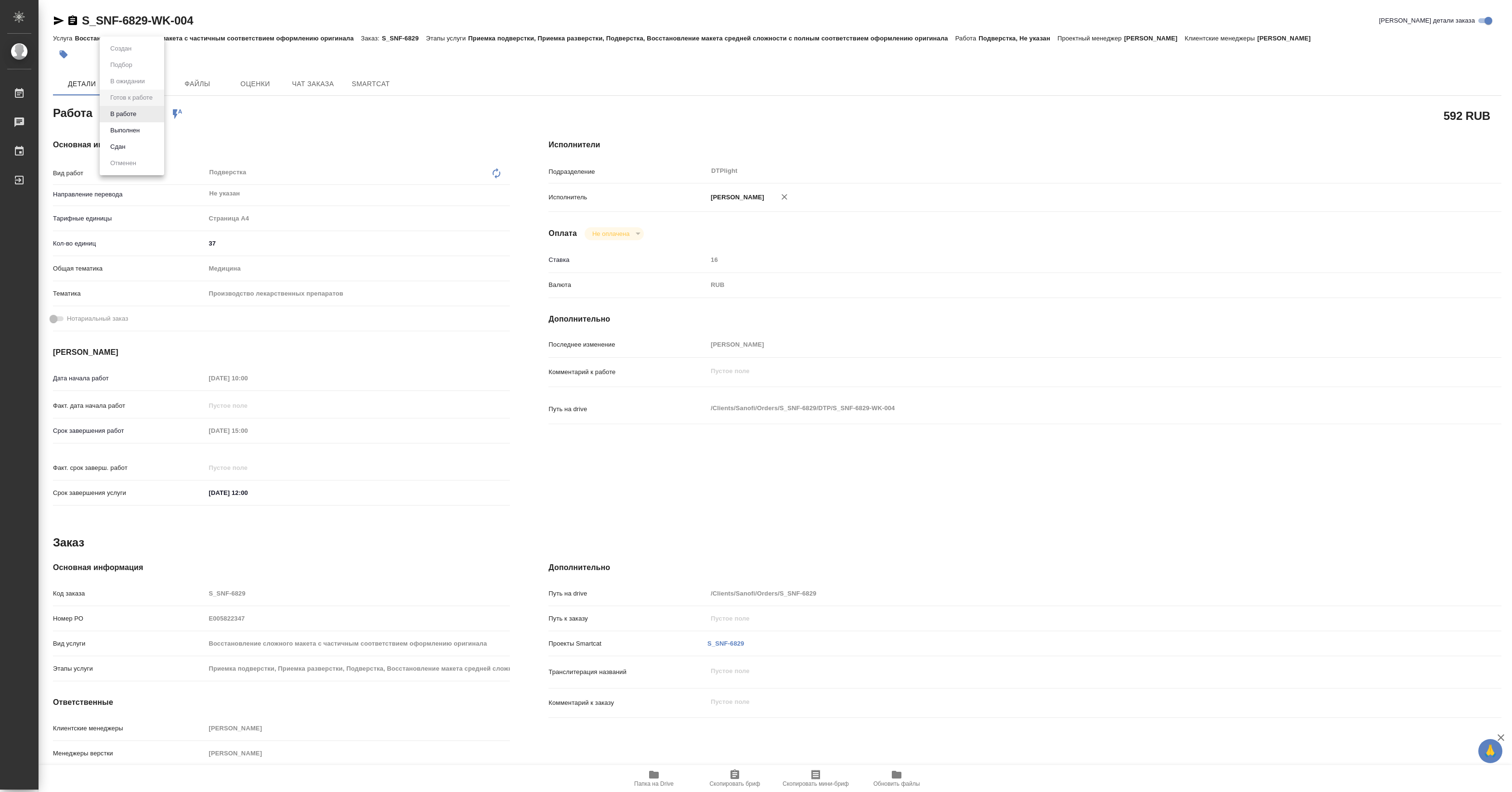
type textarea "x"
click at [141, 114] on li "В работе" at bounding box center [132, 114] width 65 height 16
type textarea "x"
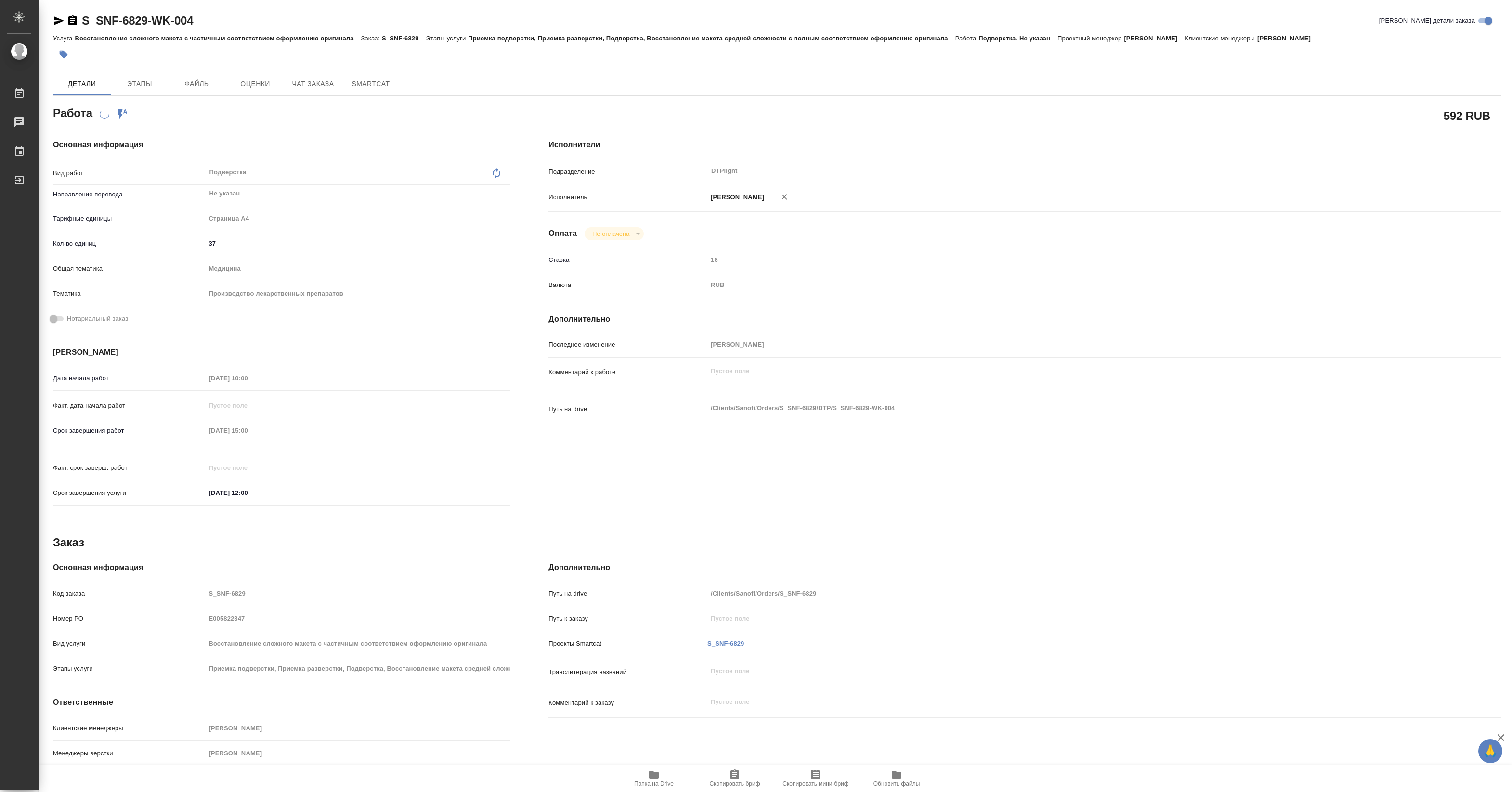
type textarea "x"
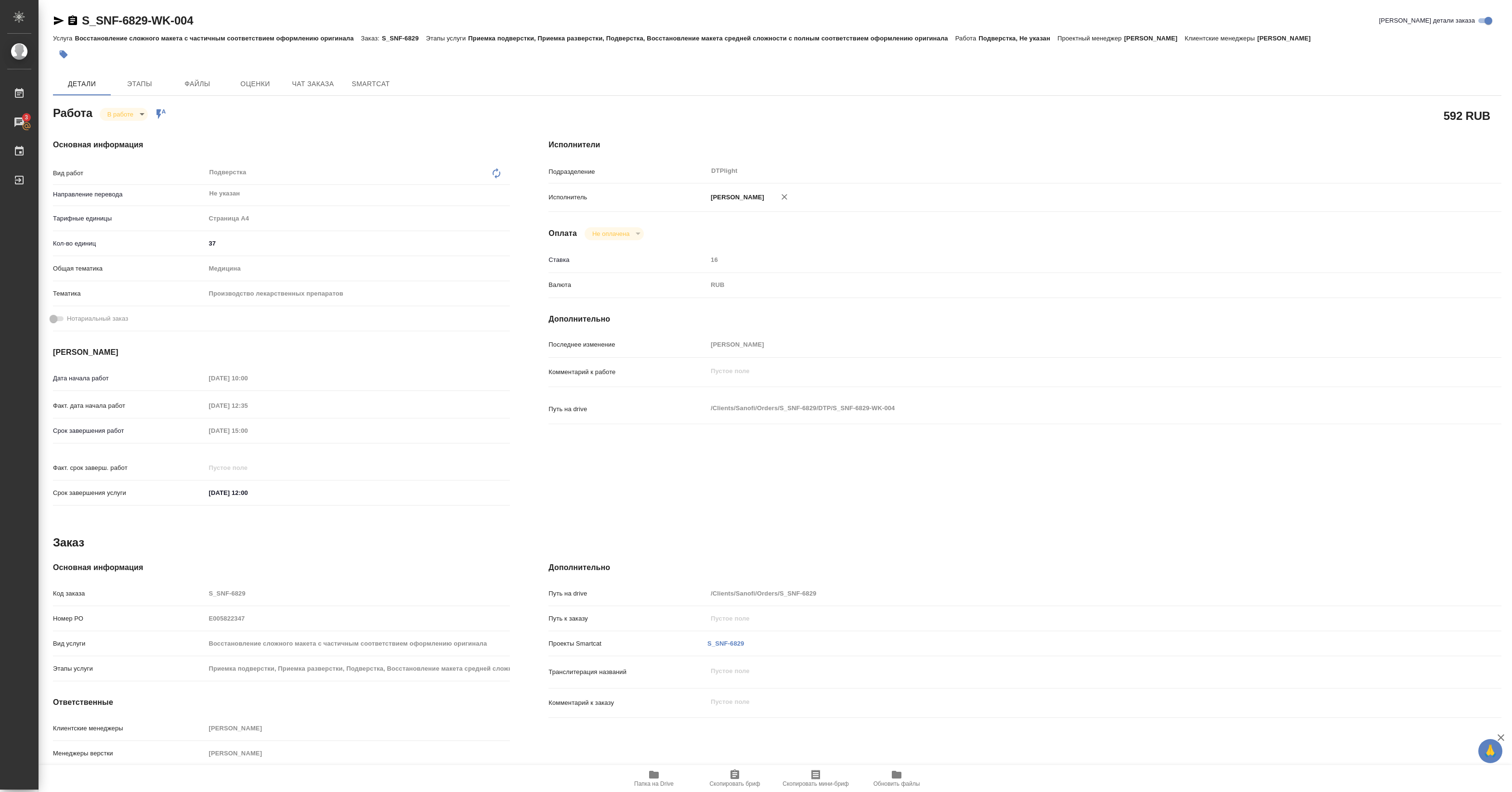
type textarea "x"
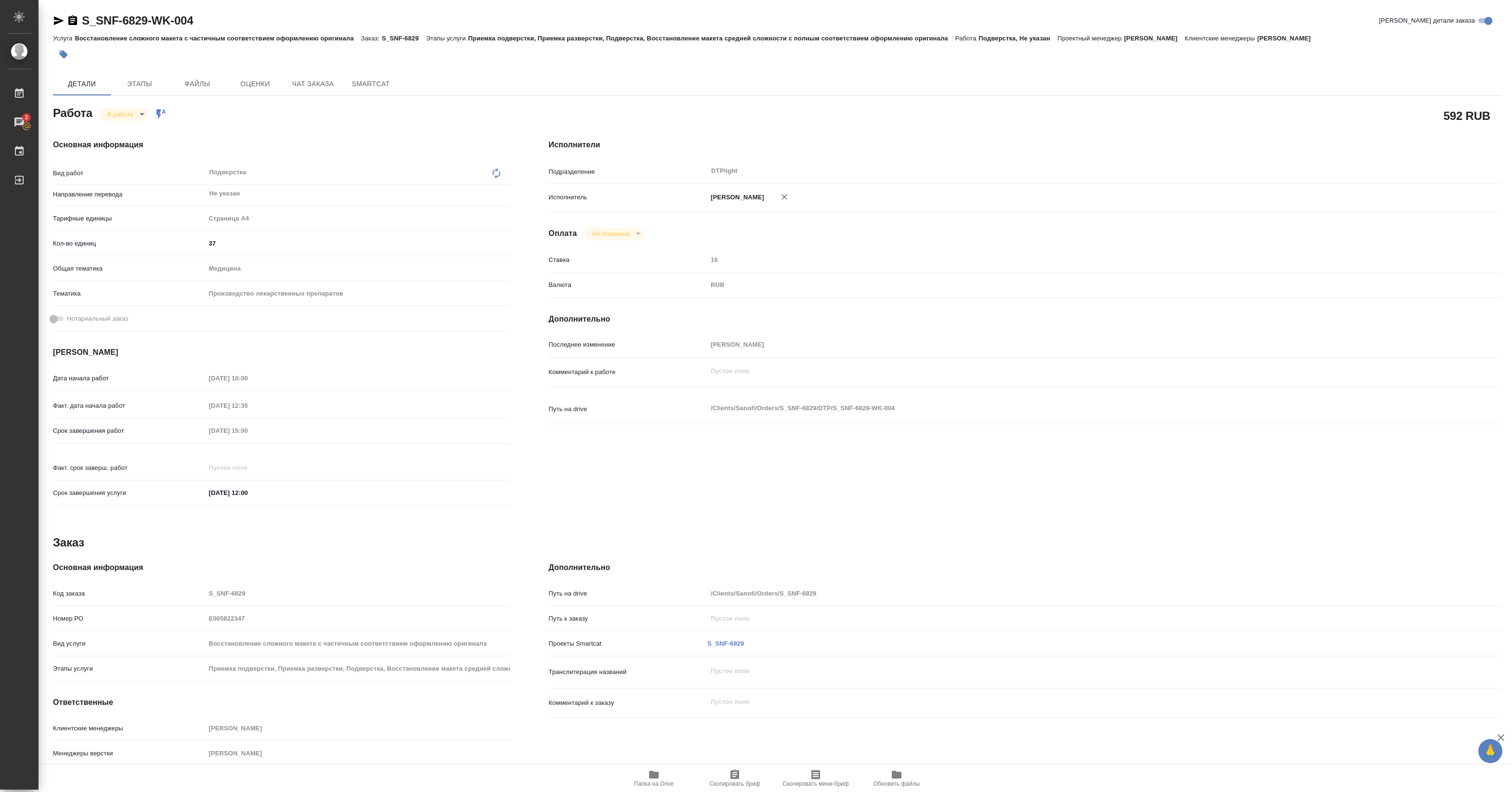
type textarea "x"
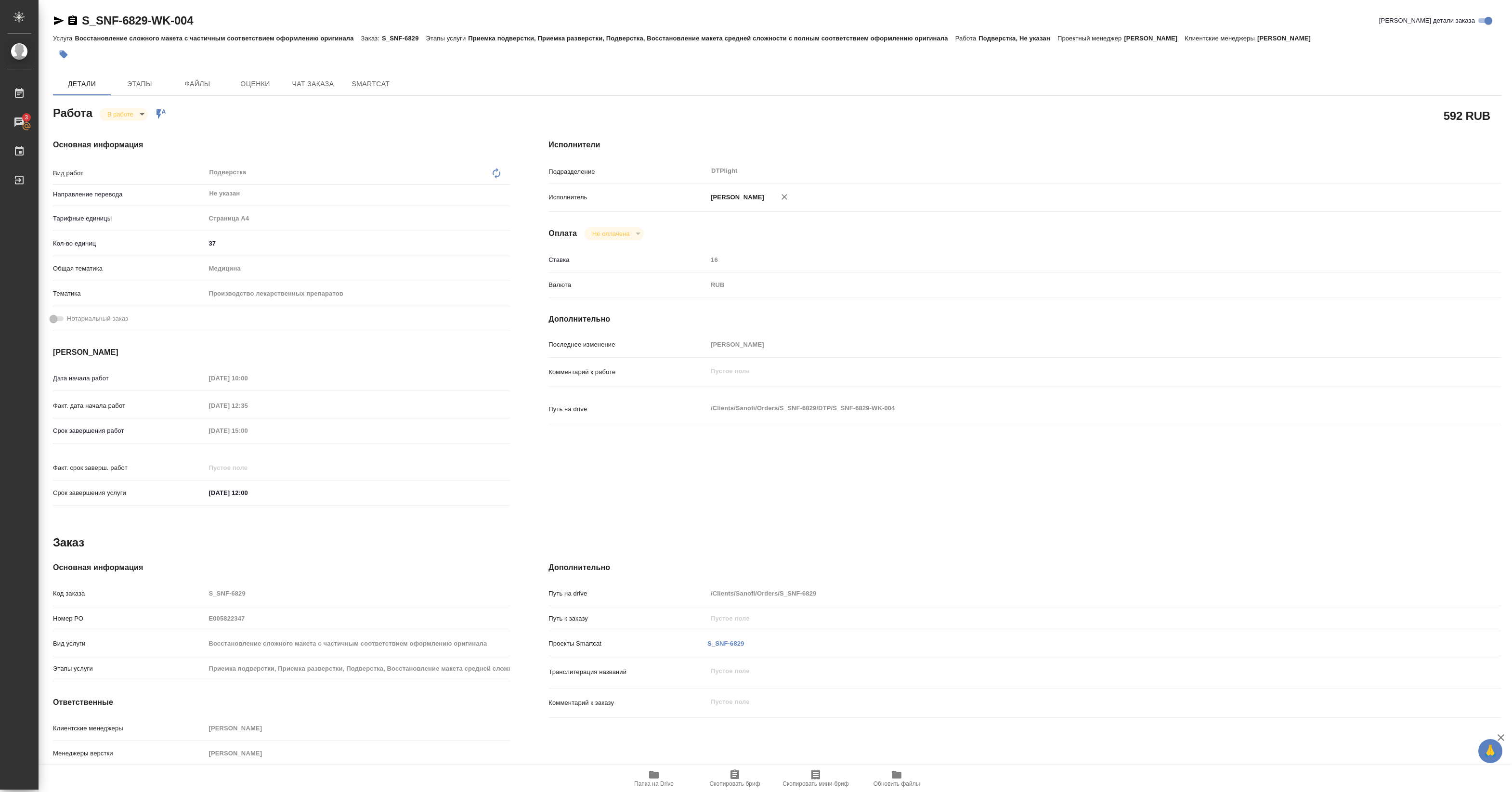
type textarea "x"
click at [671, 779] on span "Папка на Drive" at bounding box center [654, 777] width 69 height 18
drag, startPoint x: 82, startPoint y: 28, endPoint x: 221, endPoint y: 25, distance: 139.0
click at [221, 25] on div "S_SNF-6829-WK-004 Кратко детали заказа" at bounding box center [777, 21] width 1449 height 15
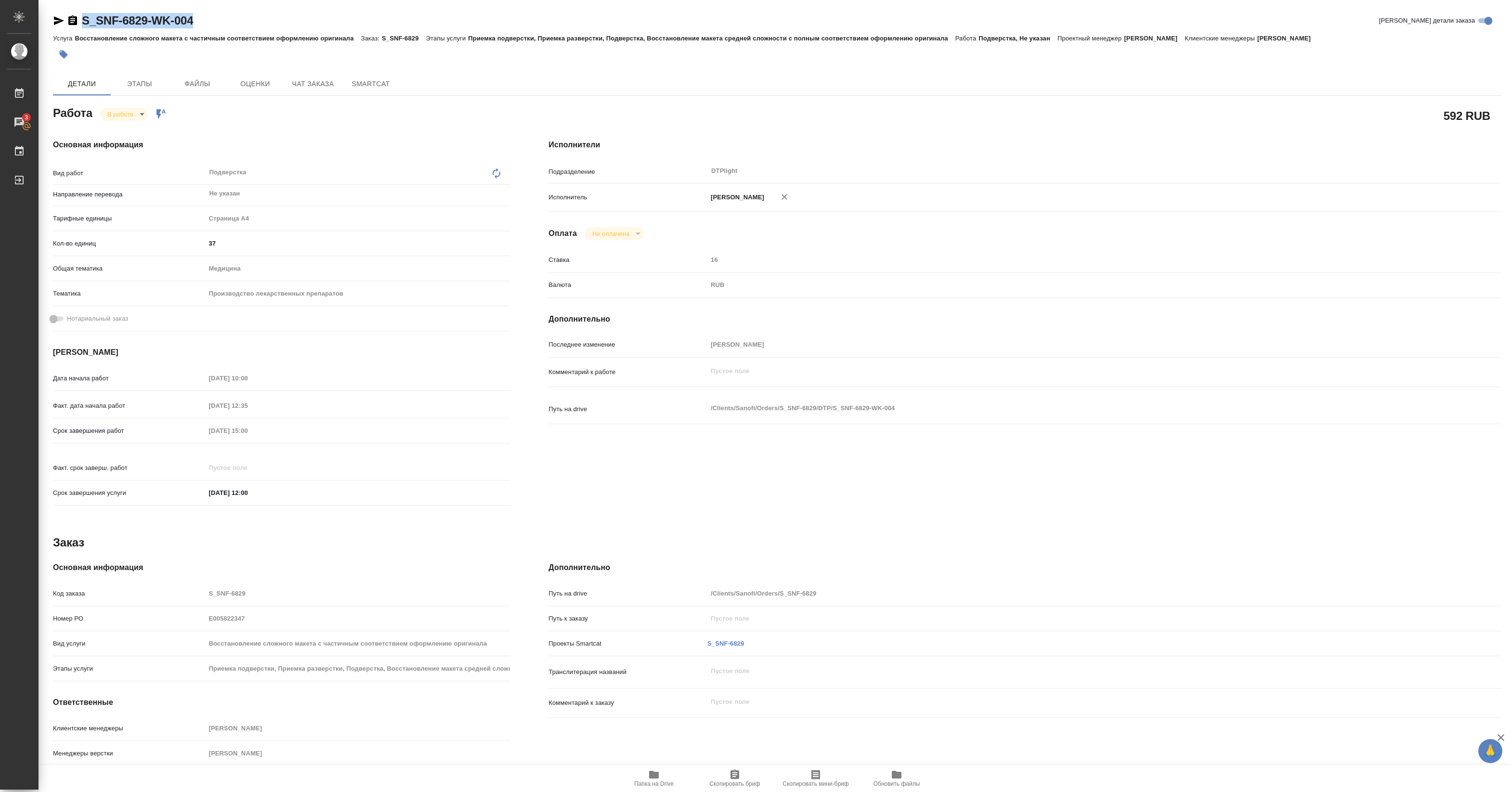
copy link "S_SNF-6829-WK-004"
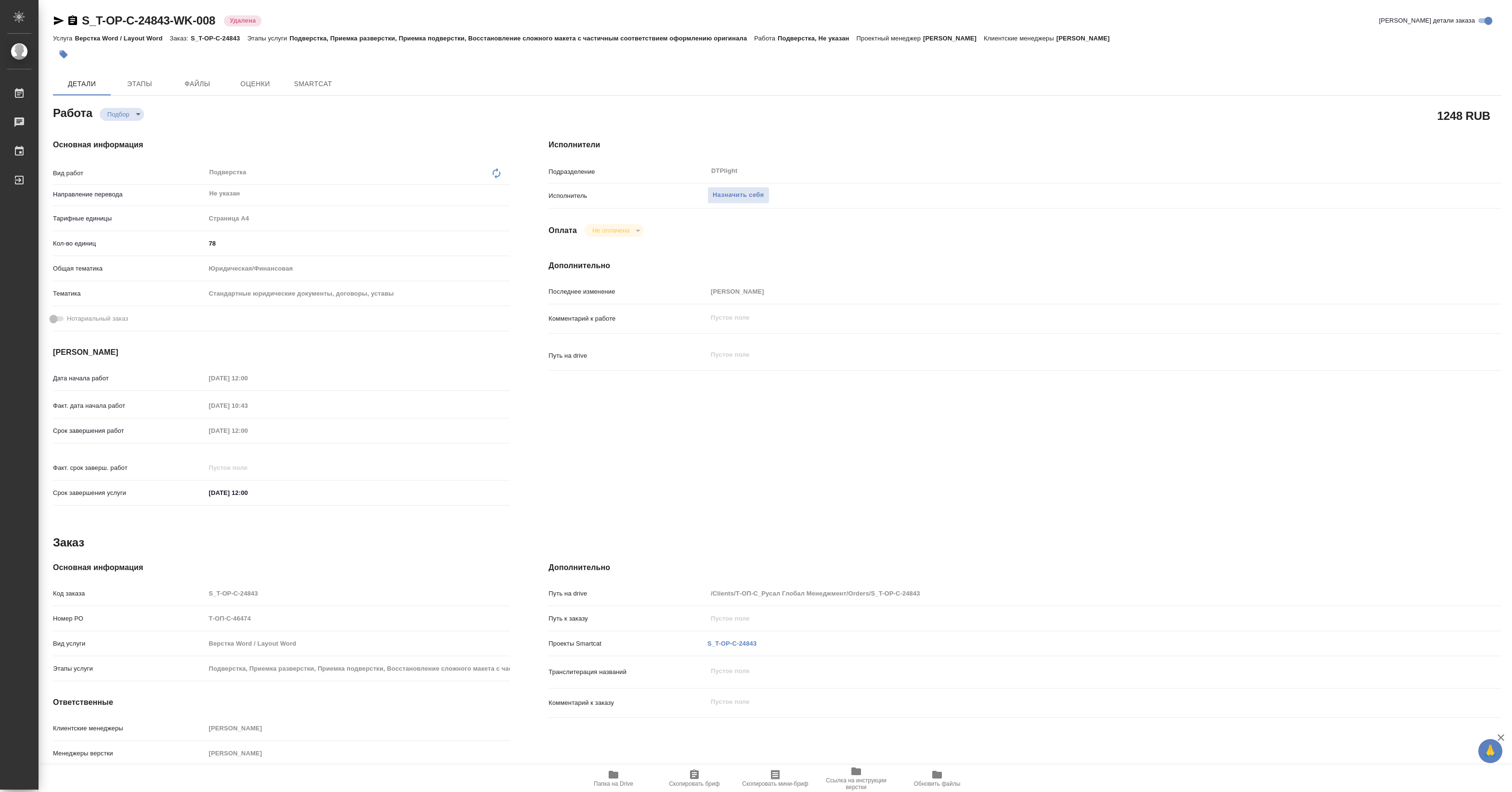
type textarea "x"
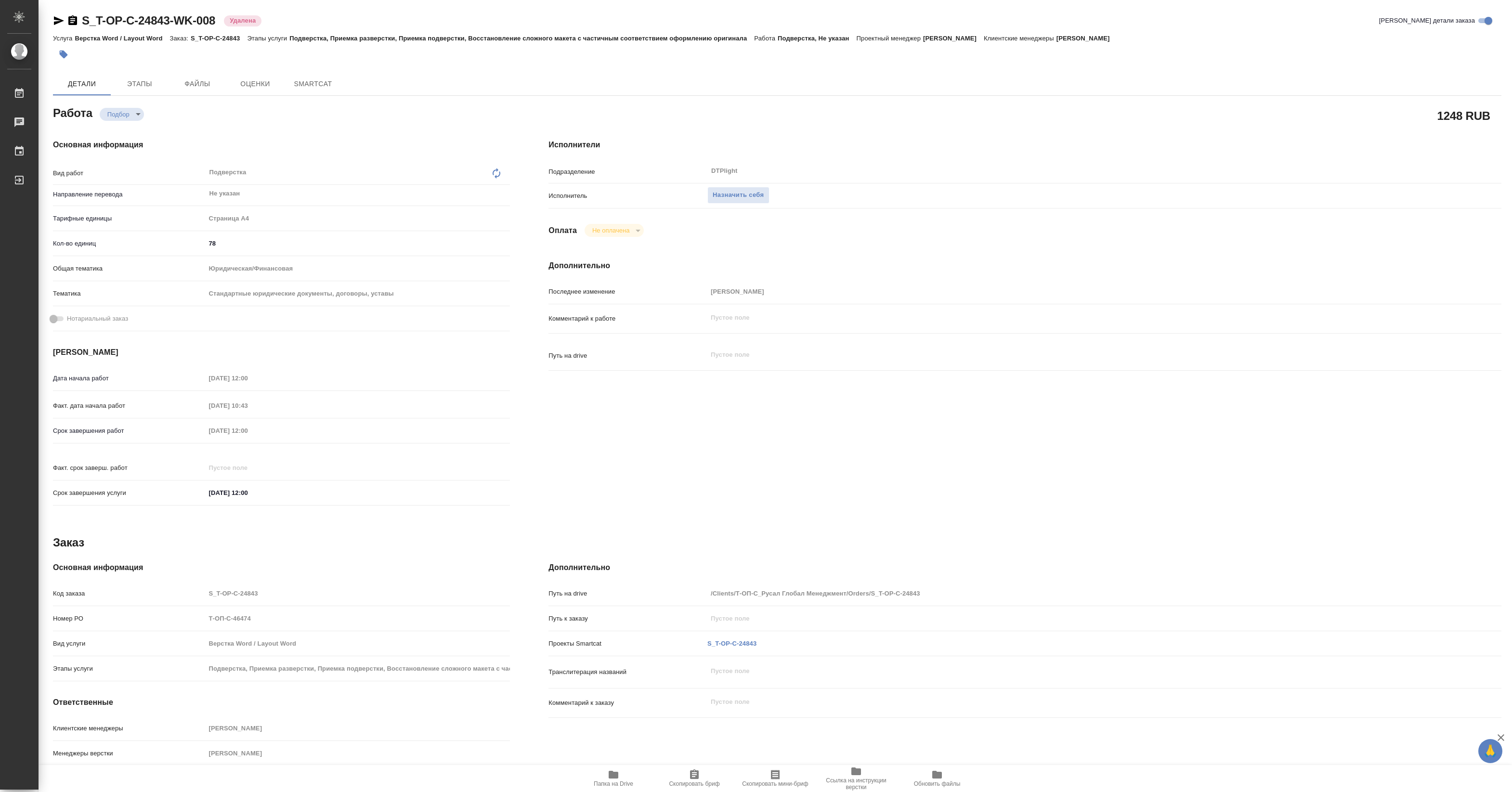
type textarea "x"
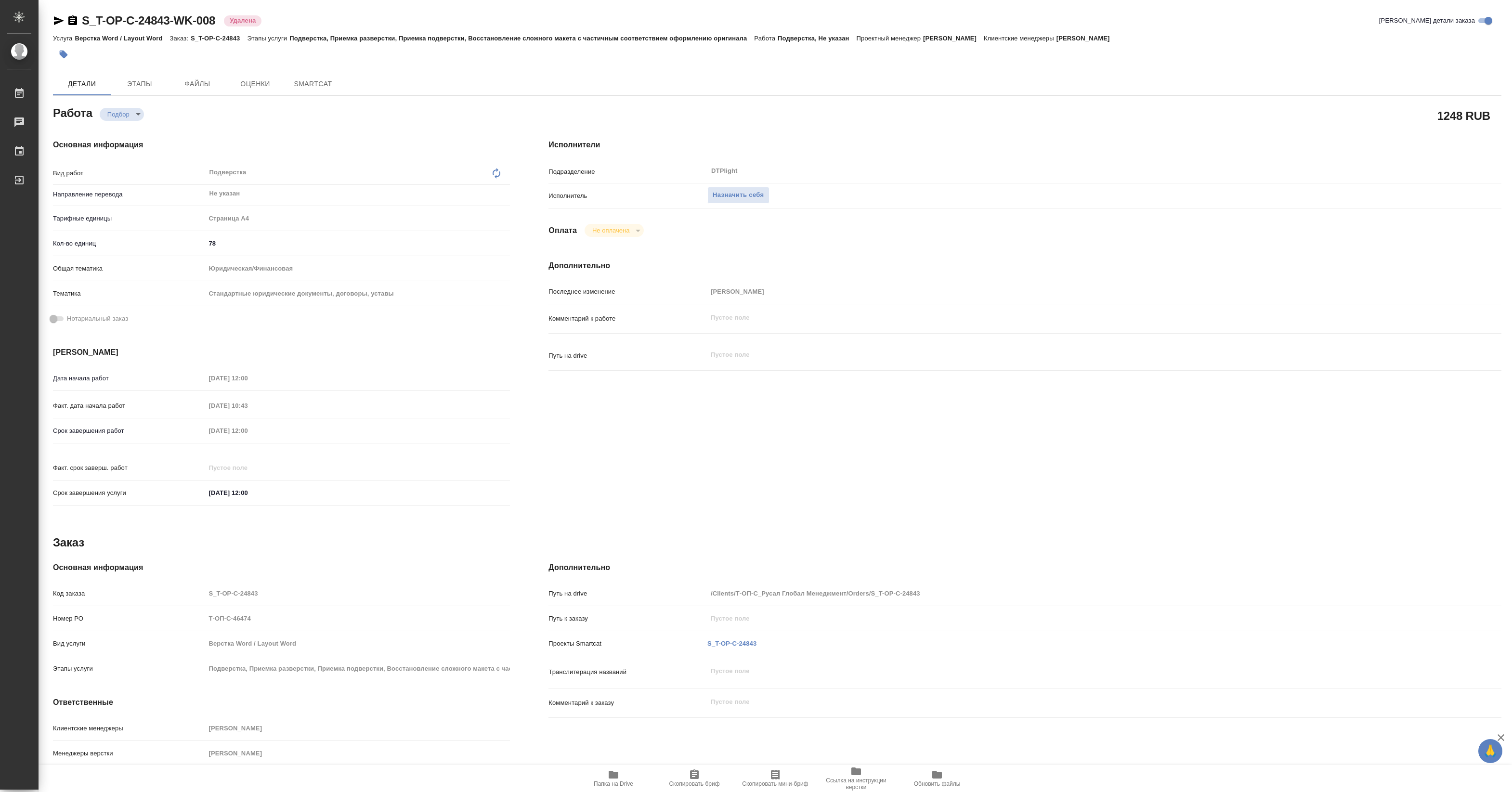
type textarea "x"
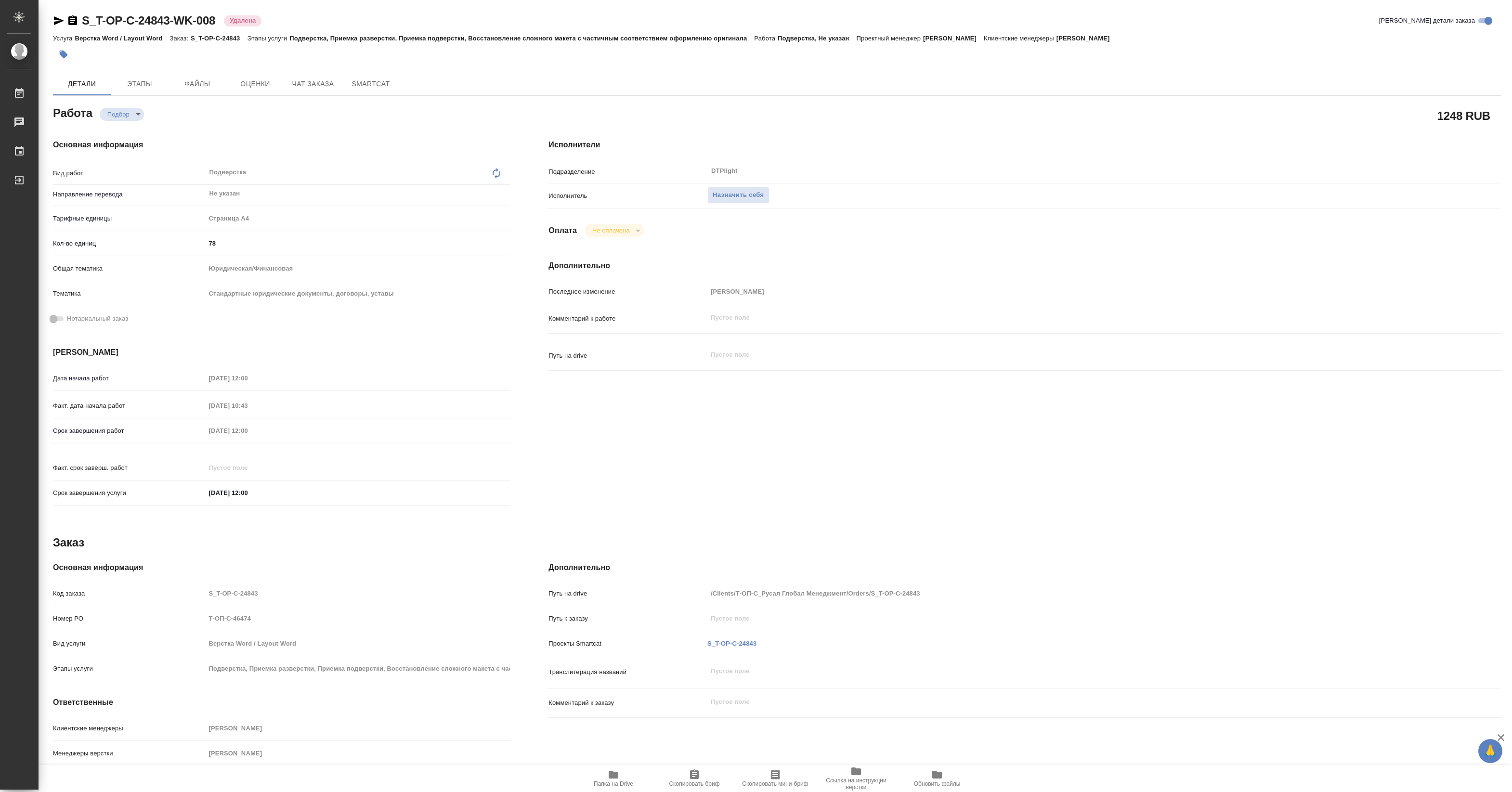
type textarea "x"
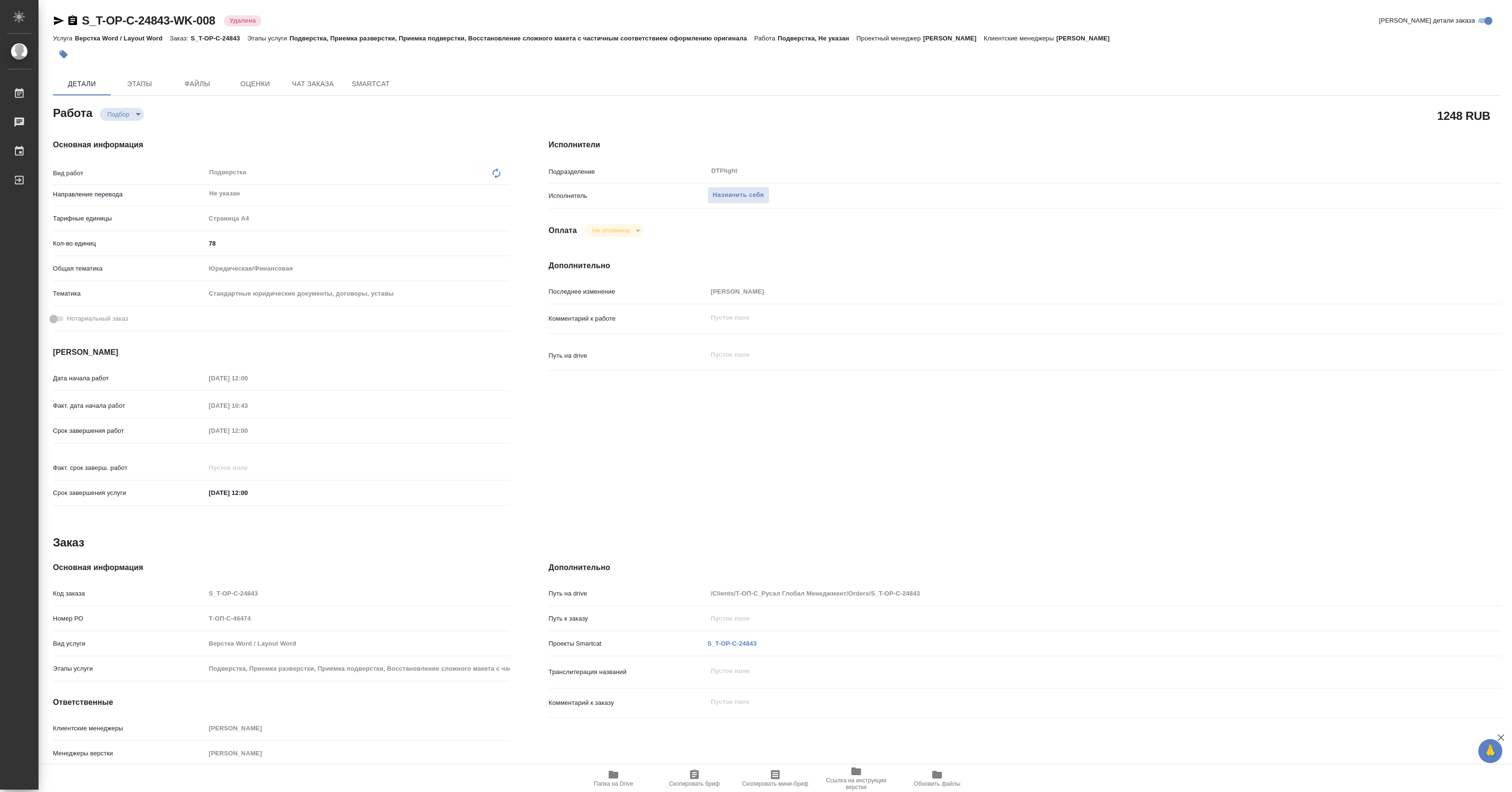
type textarea "x"
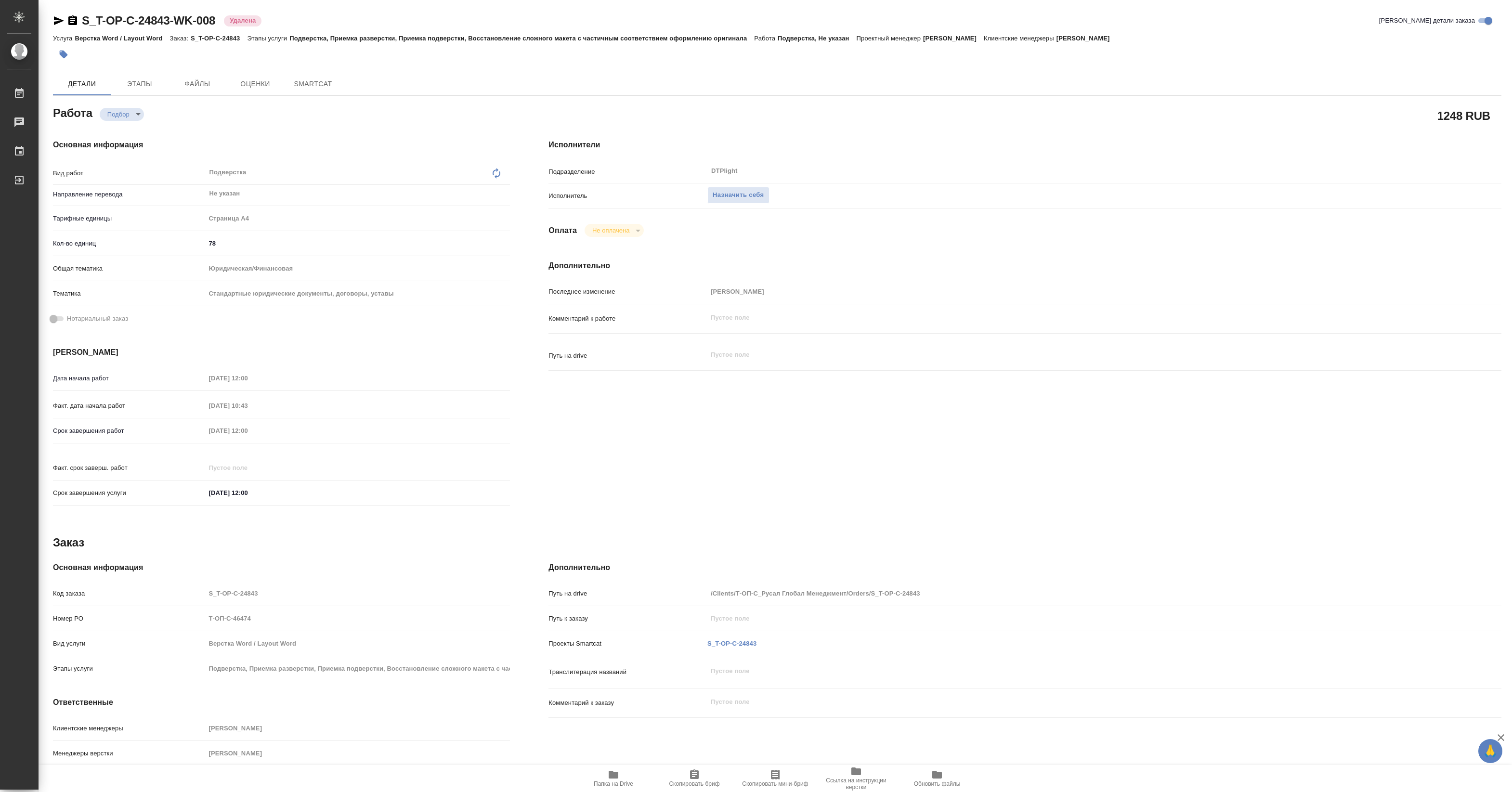
type textarea "x"
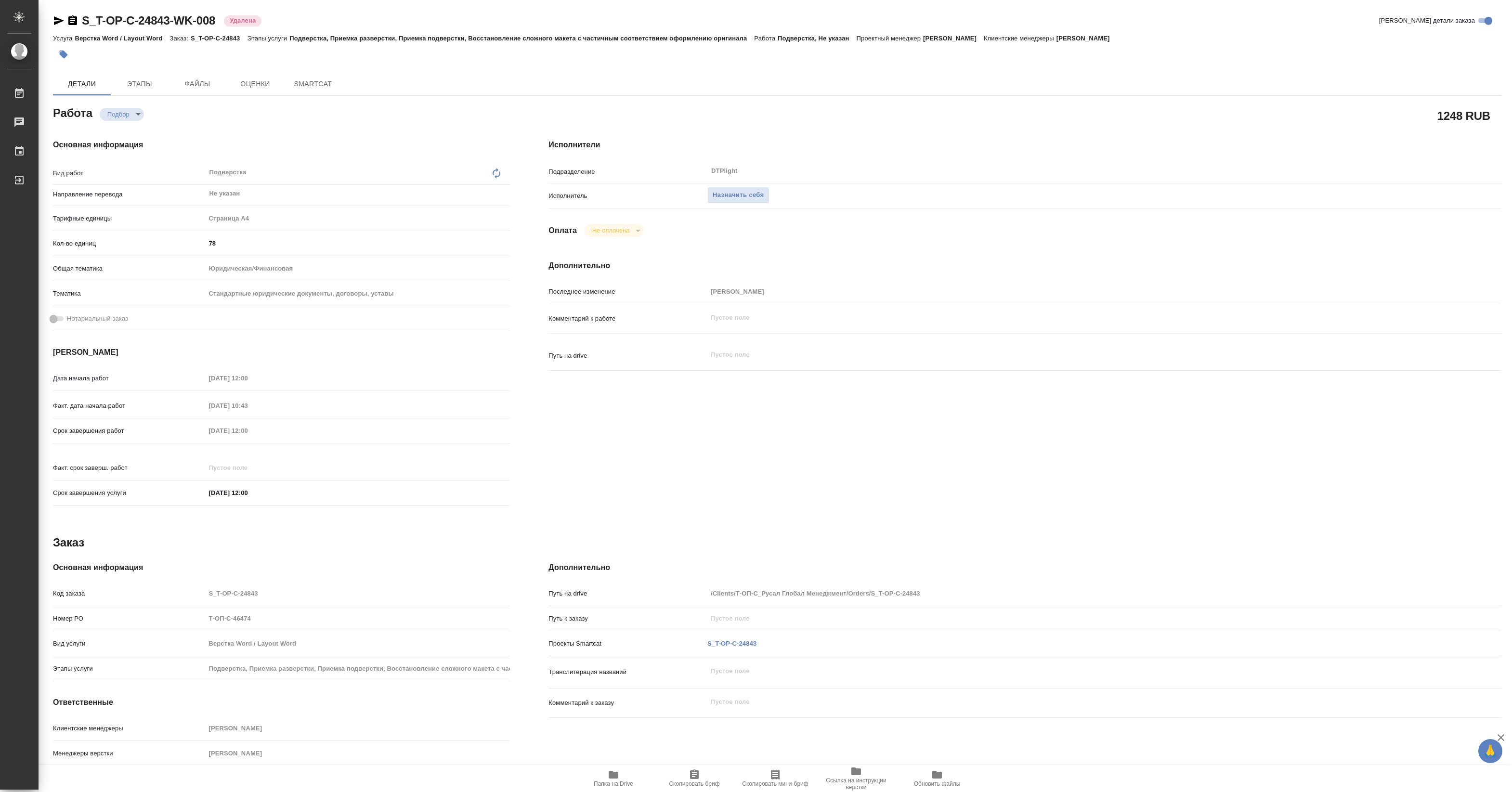
type textarea "x"
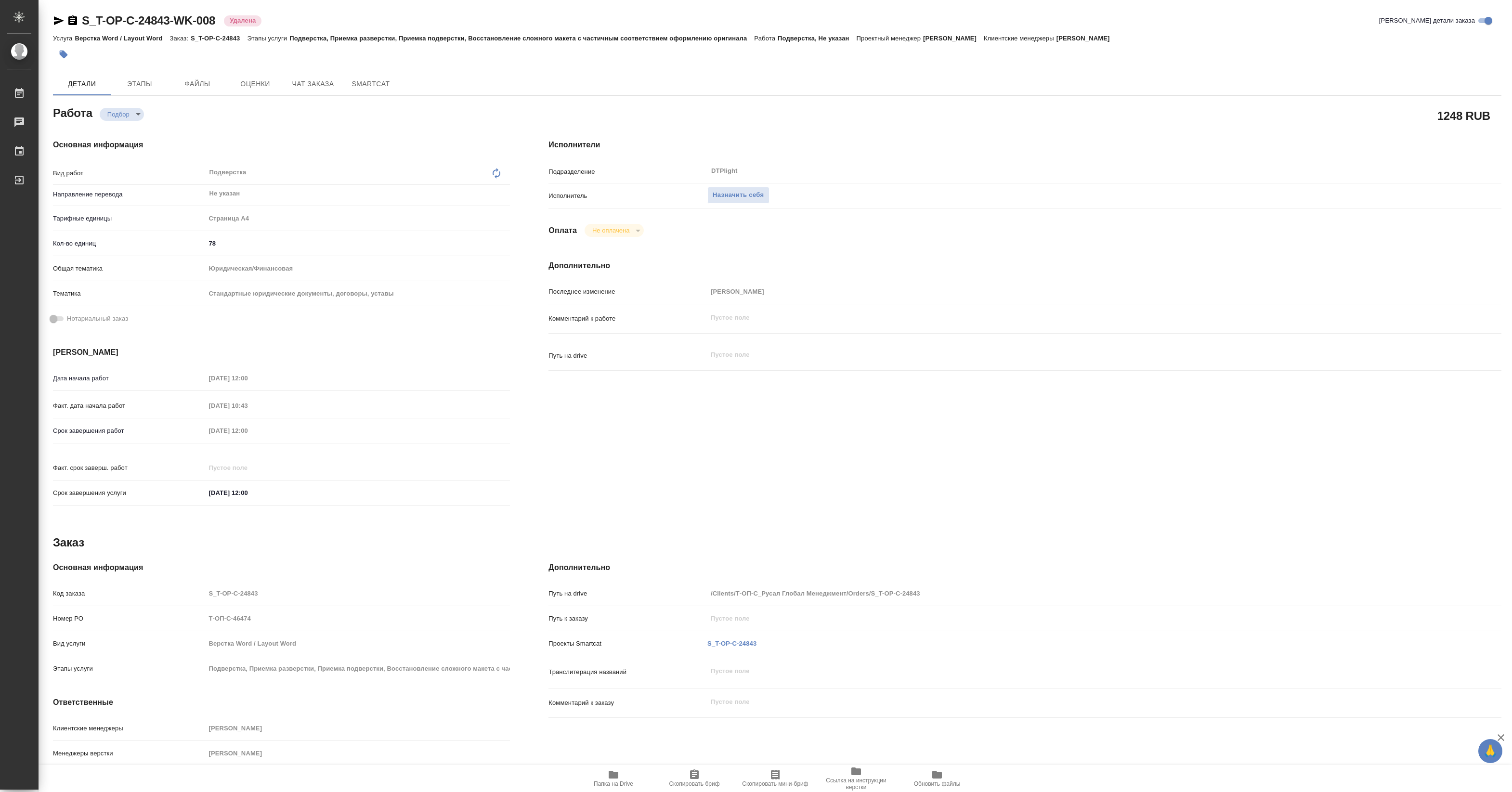
type textarea "x"
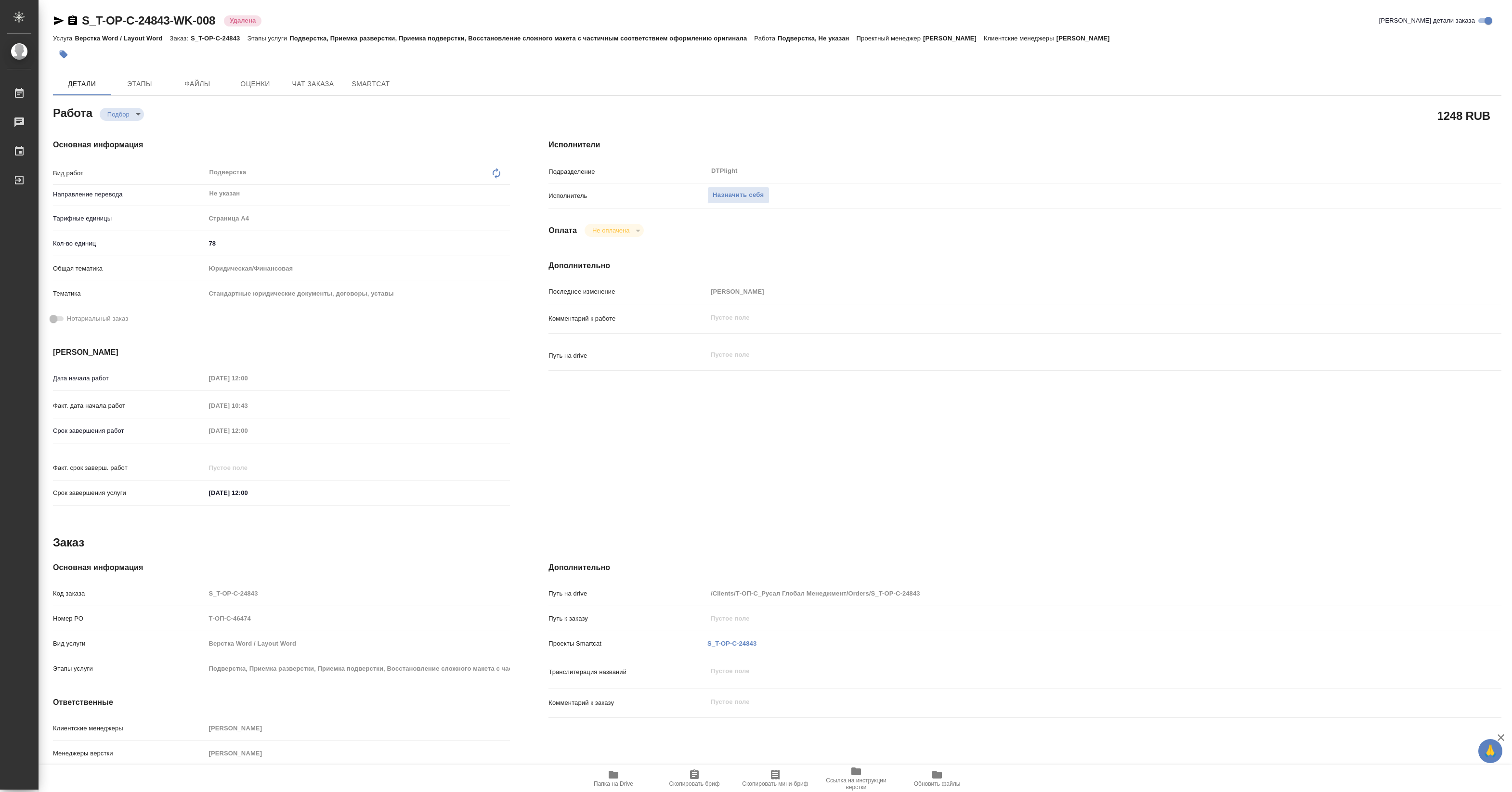
type textarea "x"
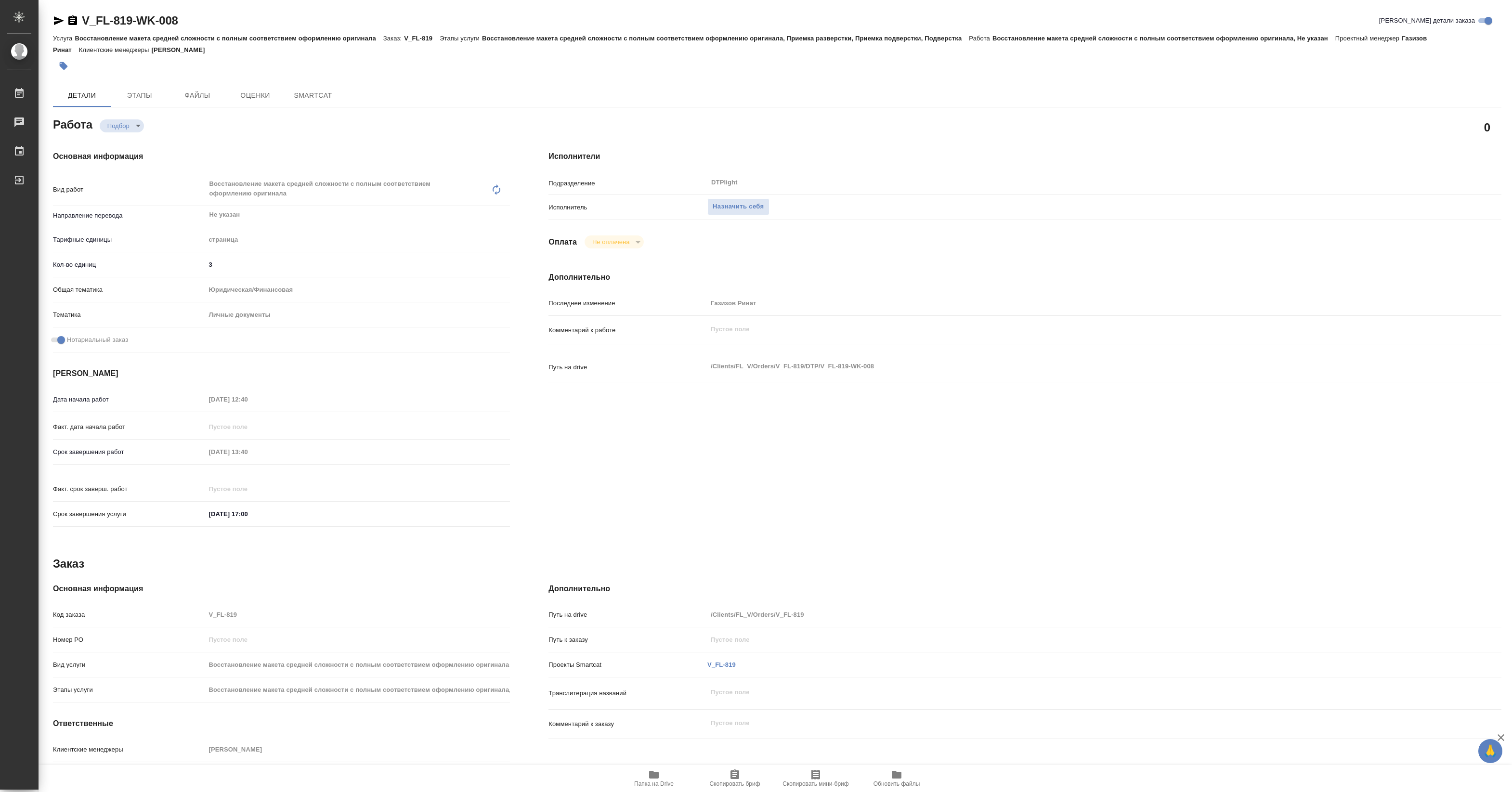
type textarea "x"
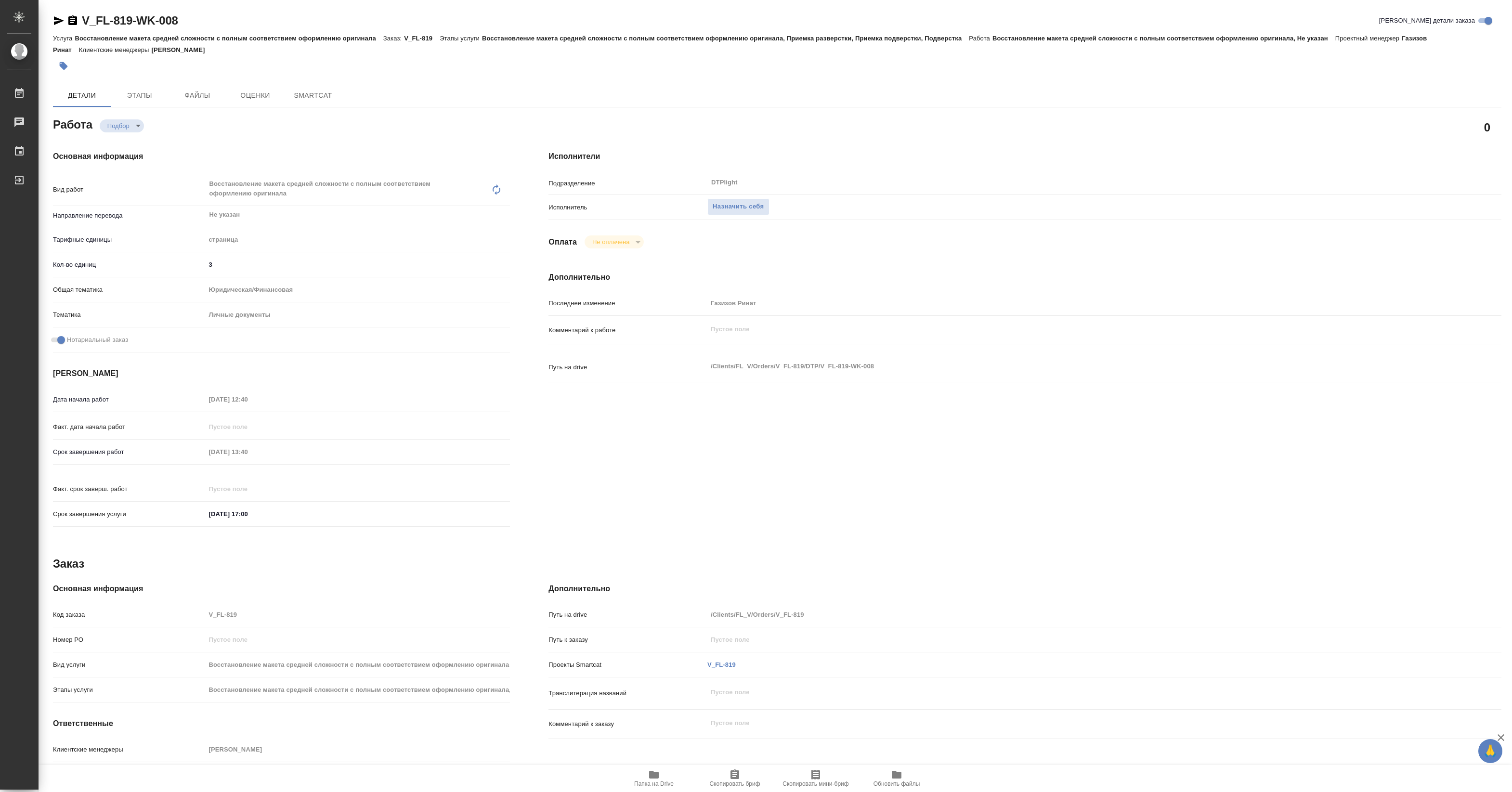
type textarea "x"
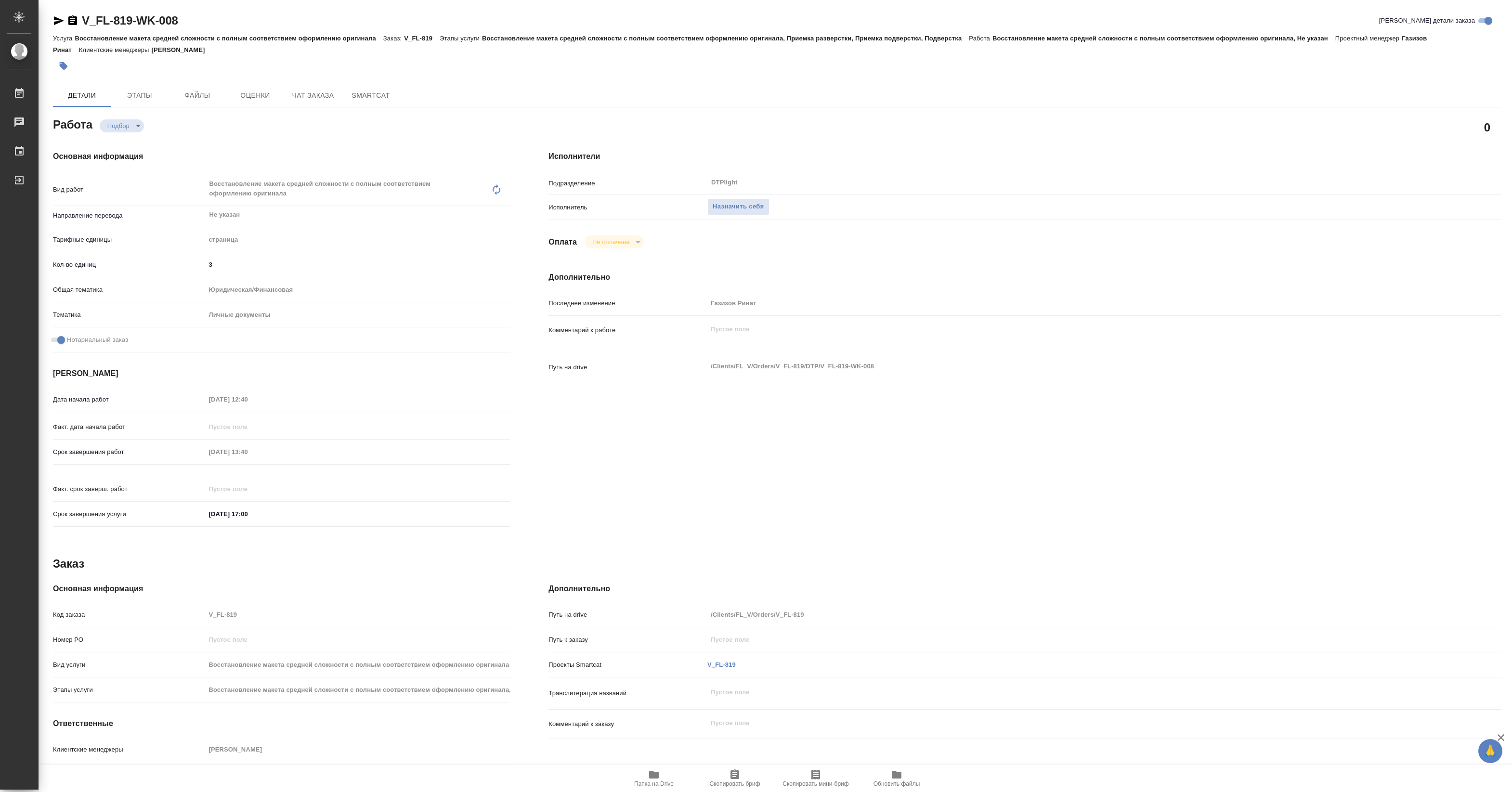
click at [666, 780] on span "Папка на Drive" at bounding box center [653, 783] width 39 height 6
type textarea "x"
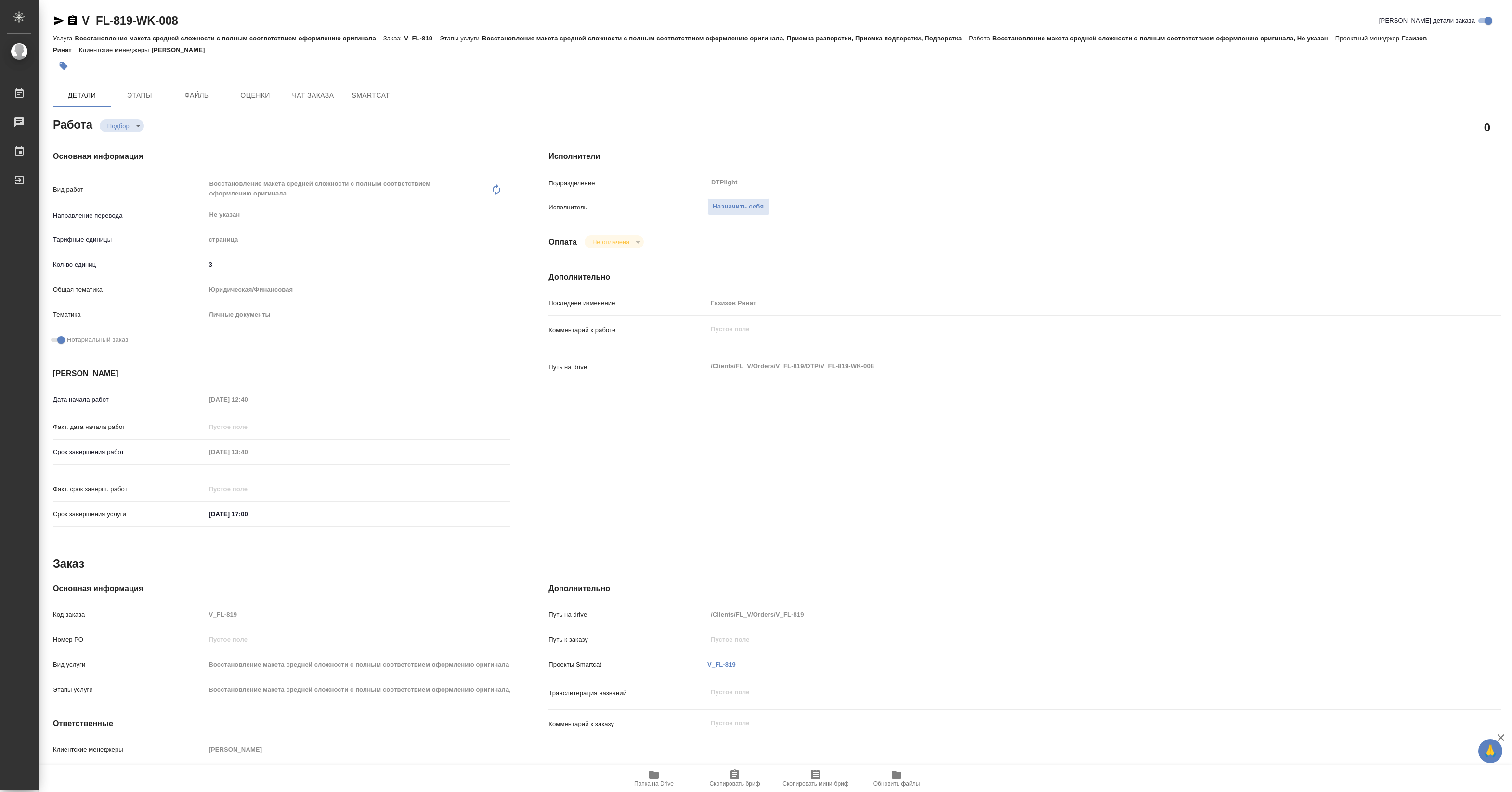
type textarea "x"
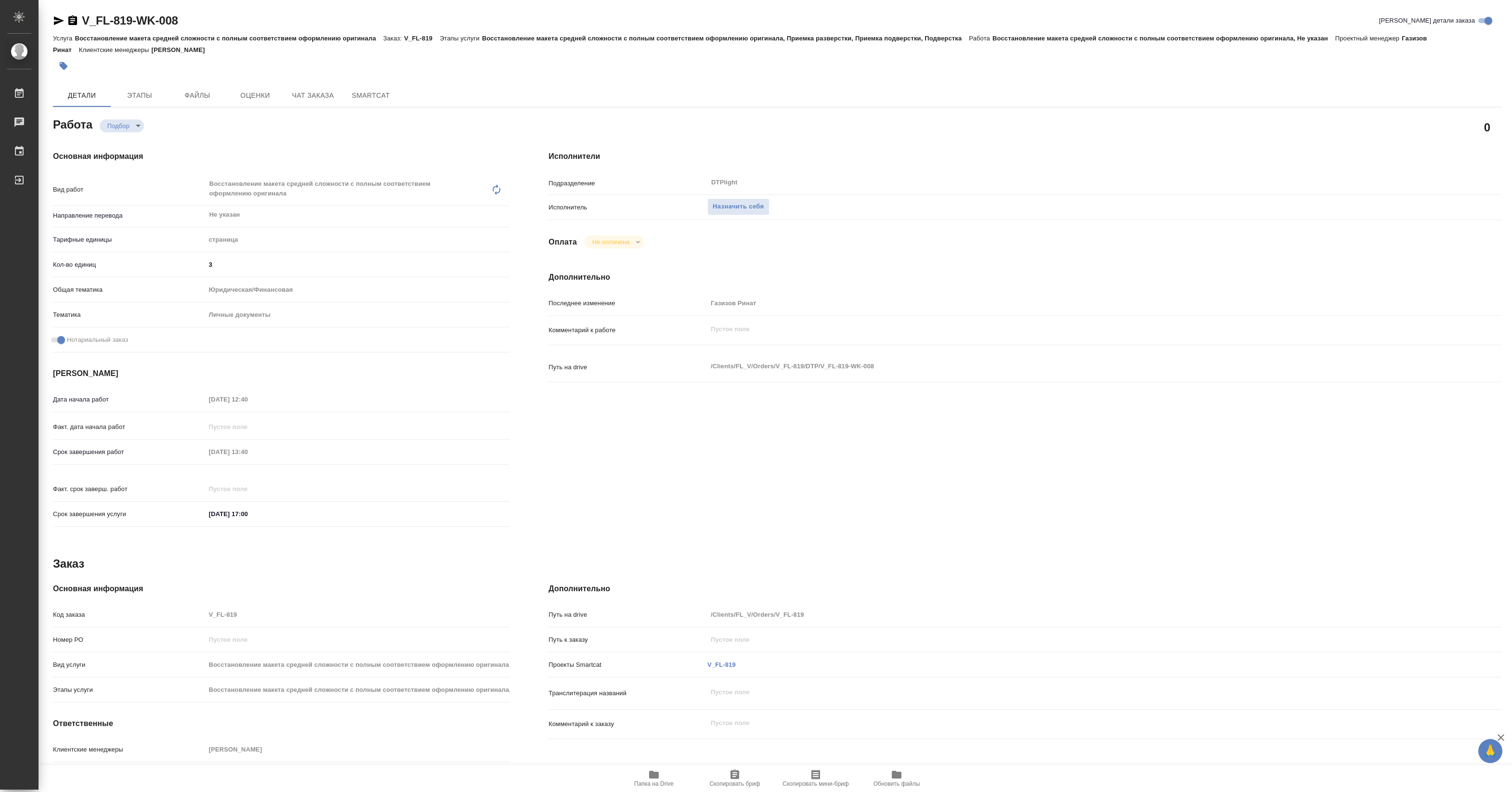
type textarea "x"
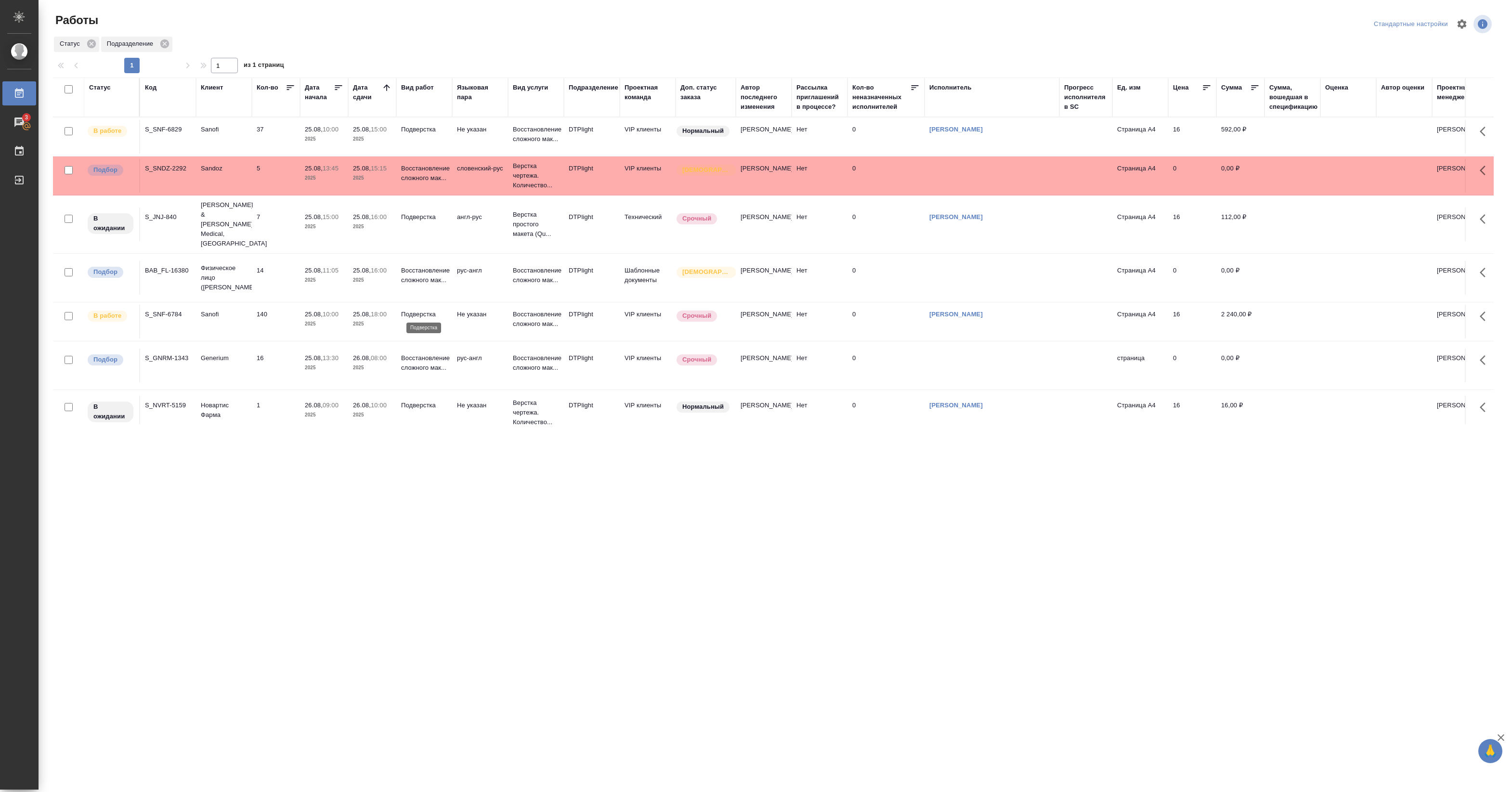
scroll to position [181, 0]
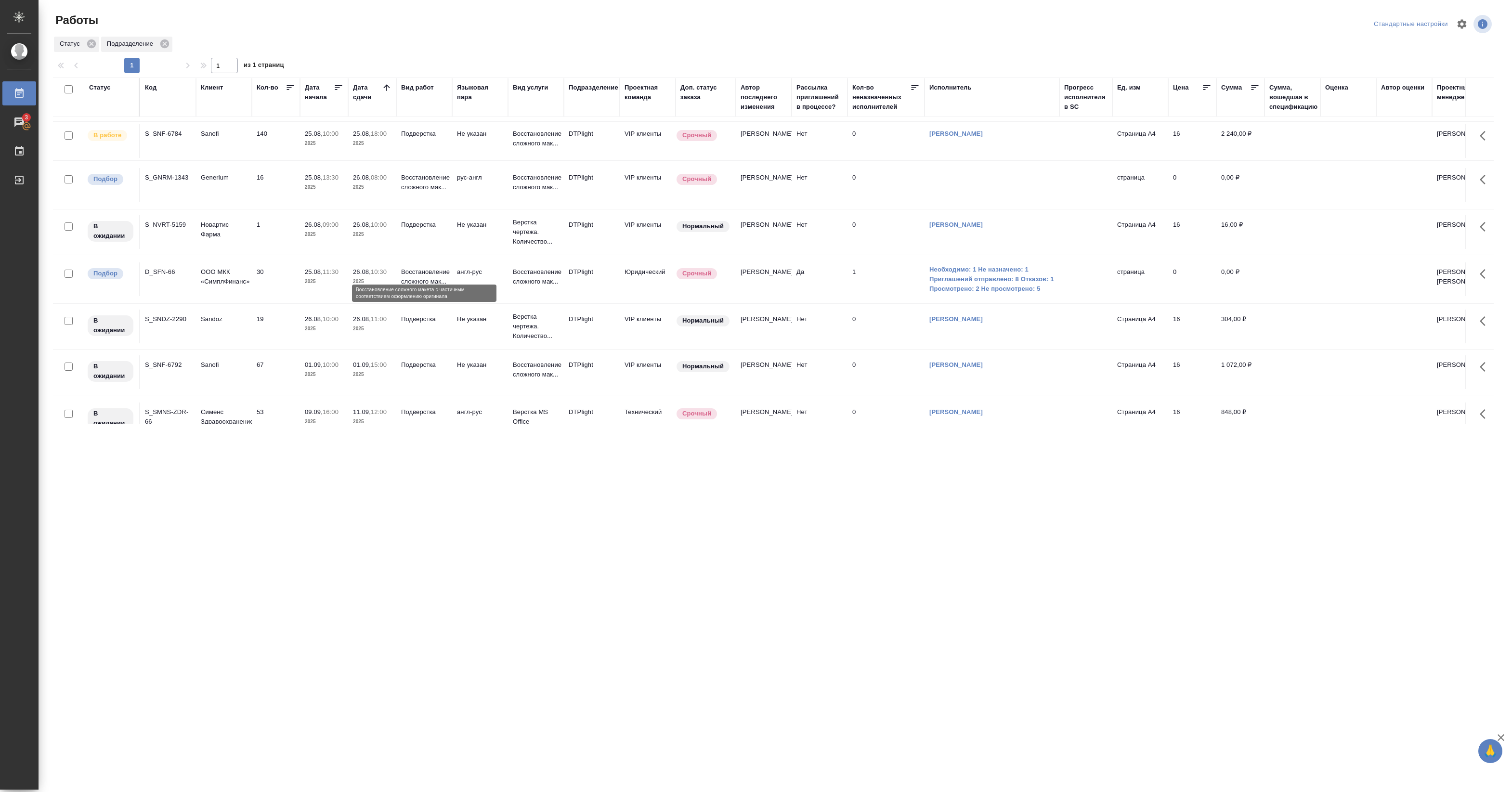
click at [427, 272] on p "Восстановление сложного мак..." at bounding box center [424, 276] width 46 height 19
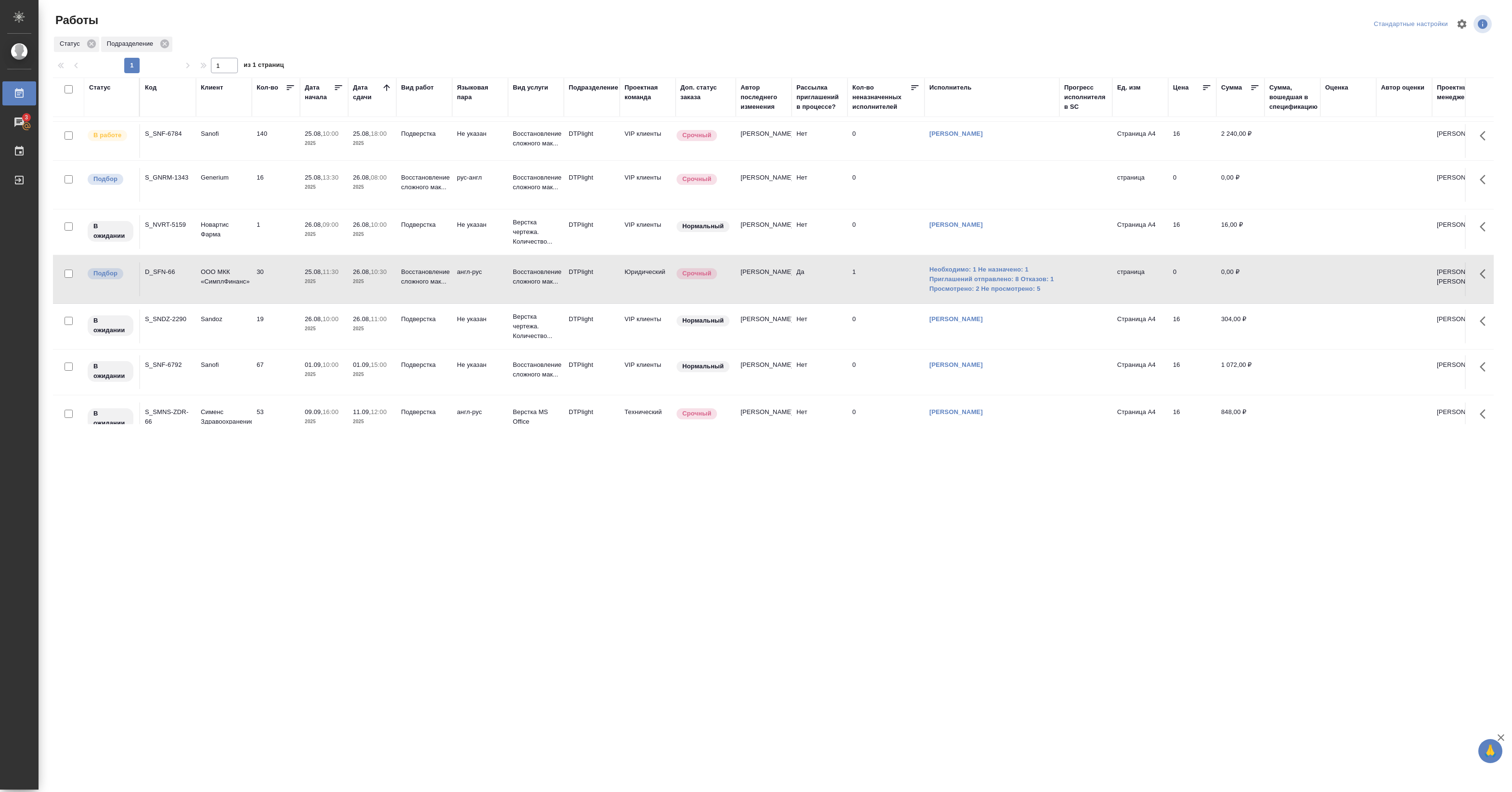
scroll to position [0, 0]
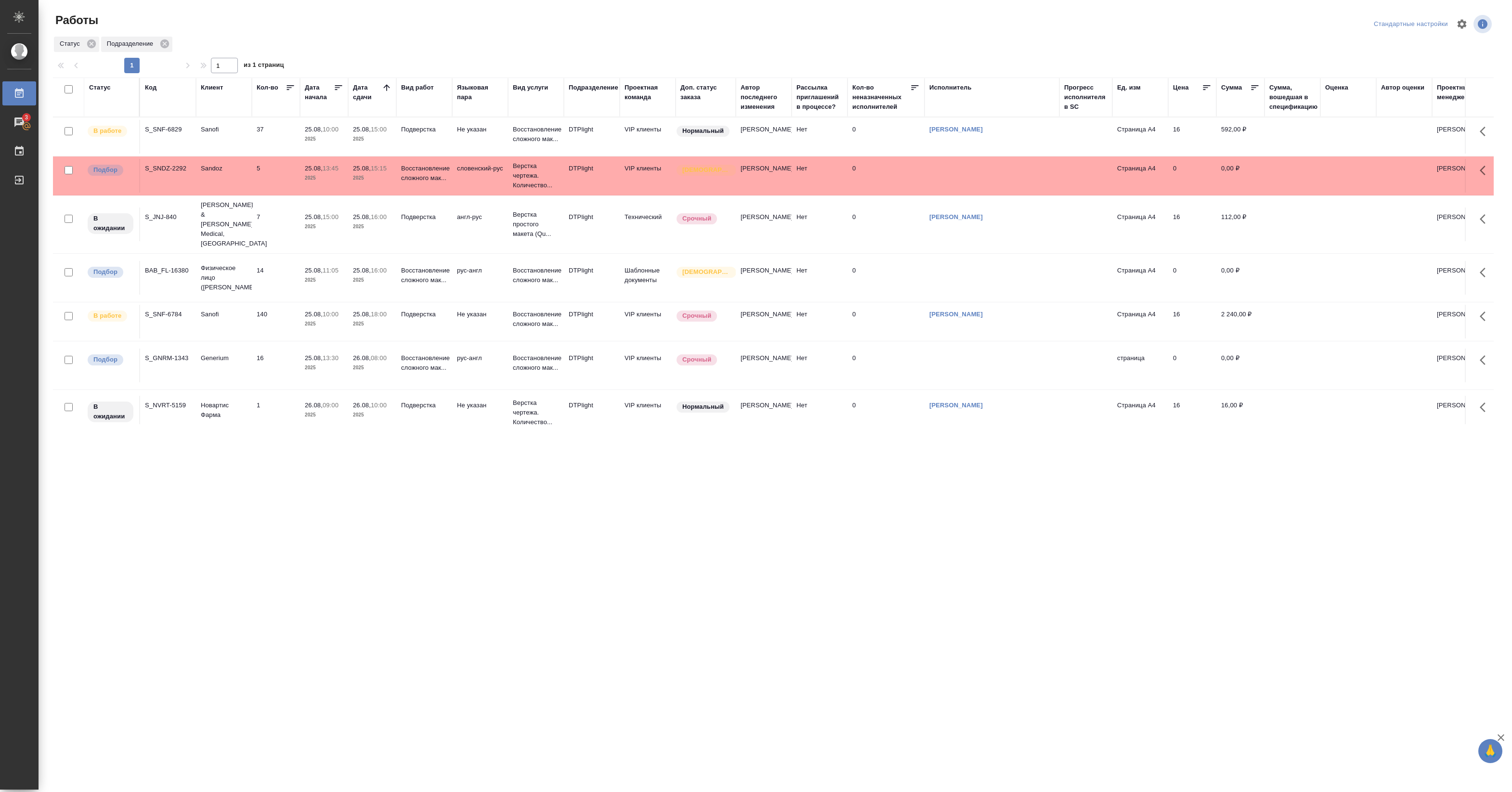
drag, startPoint x: 390, startPoint y: 519, endPoint x: 385, endPoint y: 513, distance: 7.8
click at [390, 520] on div ".cls-1 fill:#fff; AWATERA [PERSON_NAME] Работы 3 Чаты График Выйти Работы Станд…" at bounding box center [756, 396] width 1512 height 792
click at [1095, 700] on div ".cls-1 fill:#fff; AWATERA [PERSON_NAME] Работы 3 Чаты График Выйти Работы Станд…" at bounding box center [756, 396] width 1512 height 792
click at [420, 583] on div ".cls-1 fill:#fff; AWATERA Pankina Anna Работы 3 Чаты График Выйти Работы Станда…" at bounding box center [756, 396] width 1512 height 792
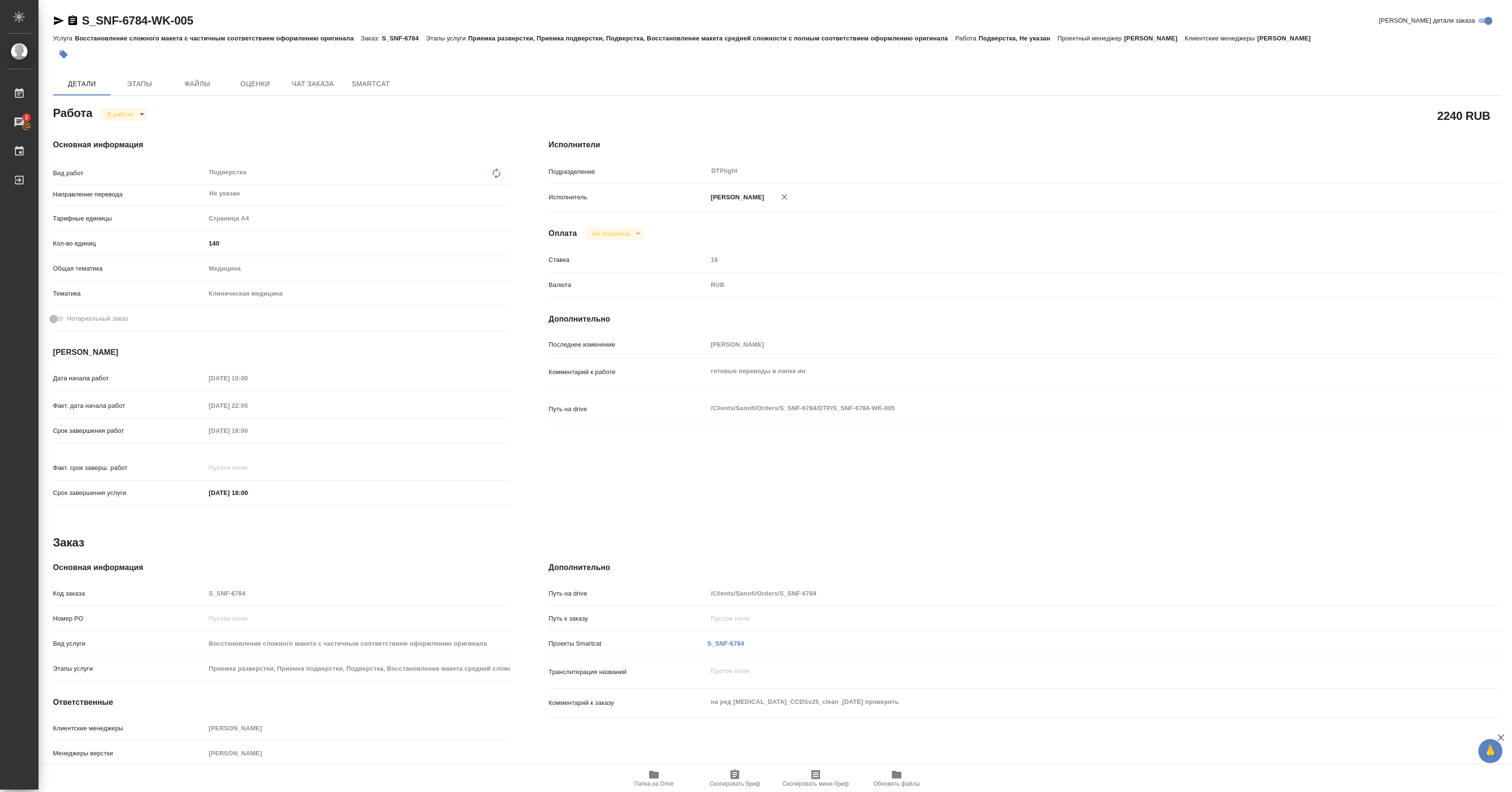
click at [656, 776] on icon "button" at bounding box center [654, 774] width 9 height 8
drag, startPoint x: 86, startPoint y: 29, endPoint x: 196, endPoint y: 18, distance: 110.5
click at [196, 18] on div "S_SNF-6784-WK-005 Кратко детали заказа" at bounding box center [777, 22] width 1449 height 19
copy link "S_SNF-6784-WK-005"
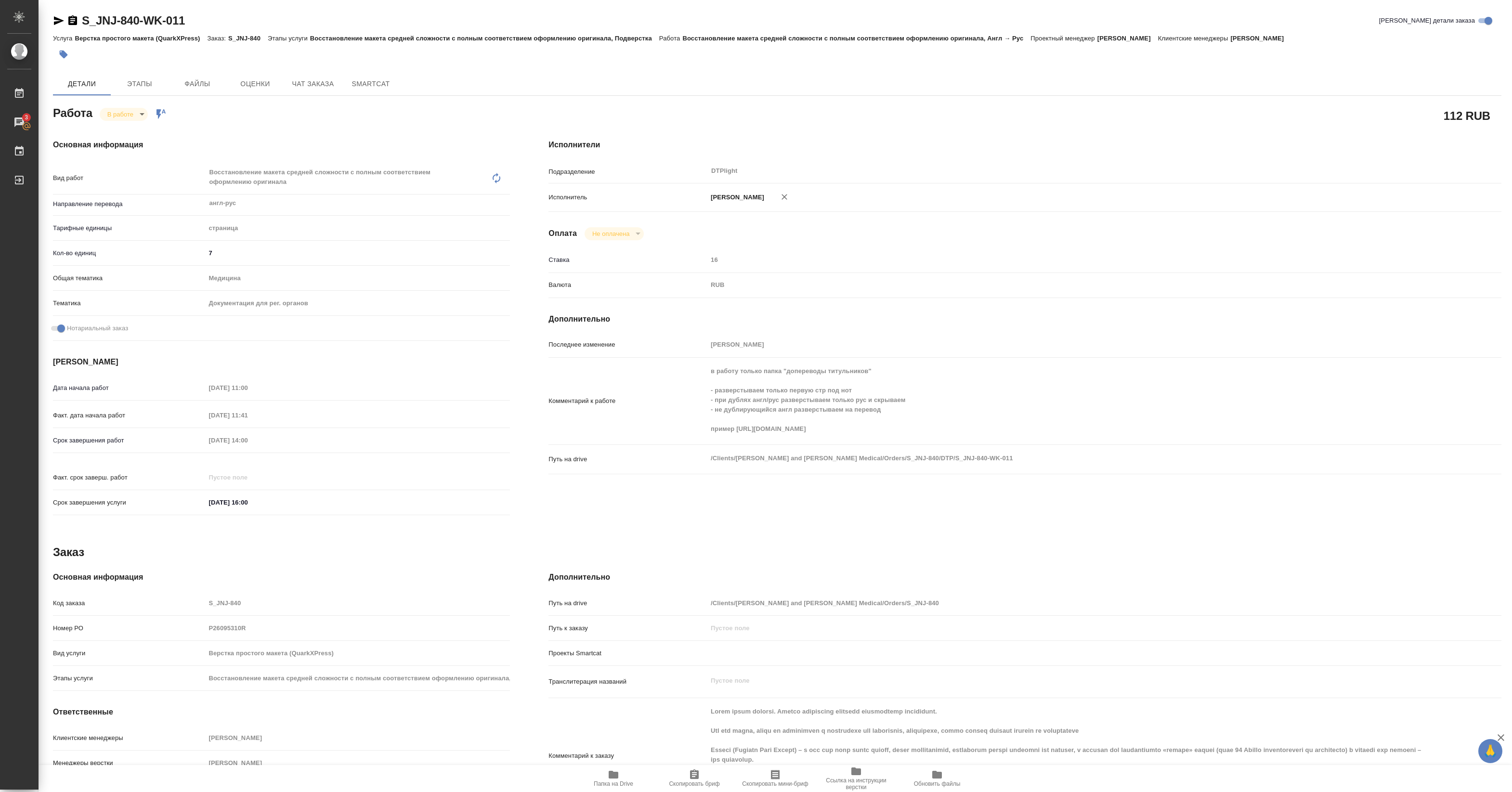
click at [625, 779] on span "Папка на Drive" at bounding box center [613, 777] width 69 height 18
click at [143, 119] on div "В работе inProgress" at bounding box center [124, 114] width 48 height 13
click at [131, 114] on body "🙏 .cls-1 fill:#fff; AWATERA Pankina Anna Работы 3 Чаты График Выйти S_JNJ-840-W…" at bounding box center [756, 396] width 1512 height 792
click at [129, 130] on button "Выполнен" at bounding box center [125, 130] width 35 height 11
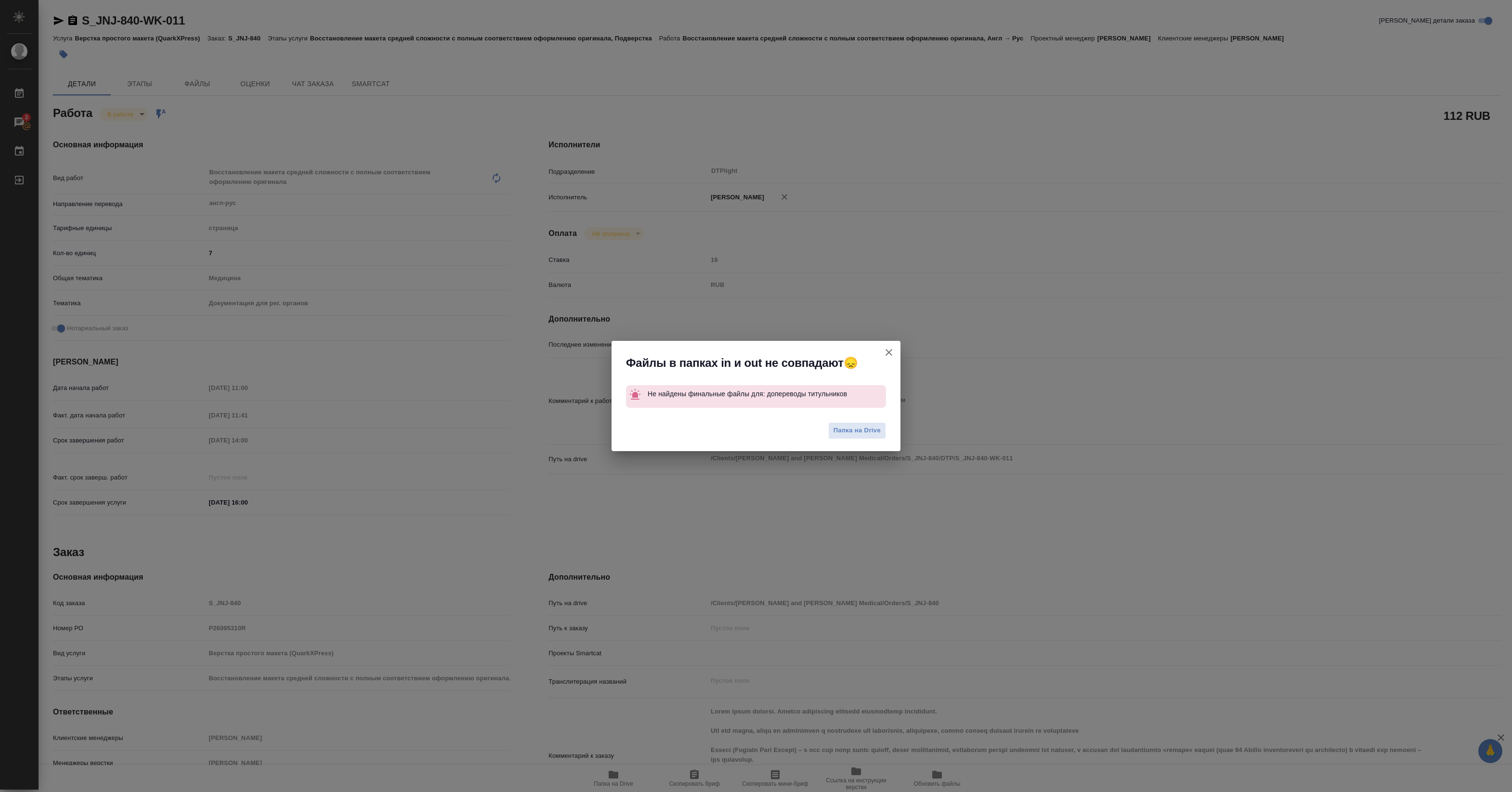
type textarea "x"
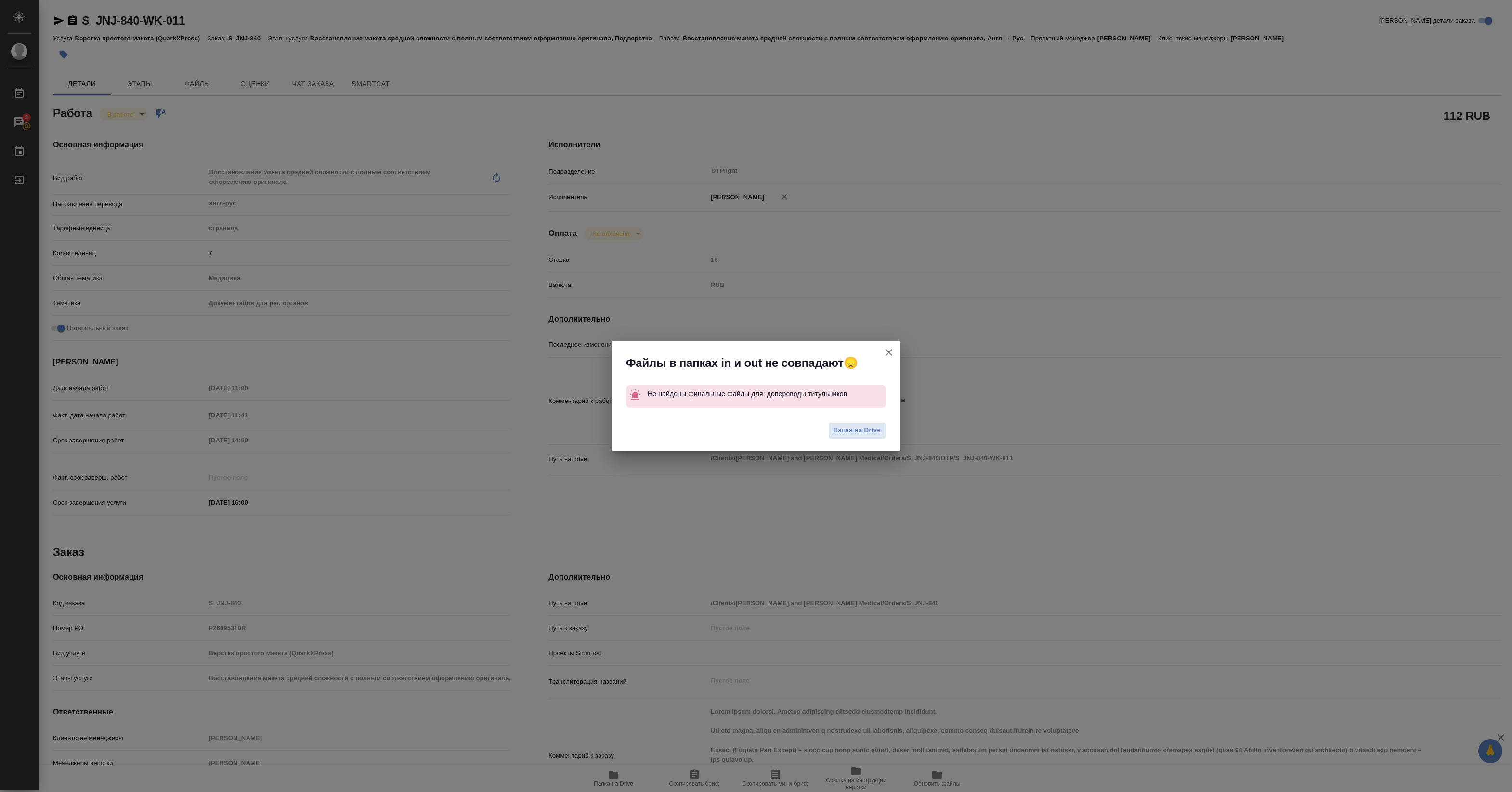
type textarea "x"
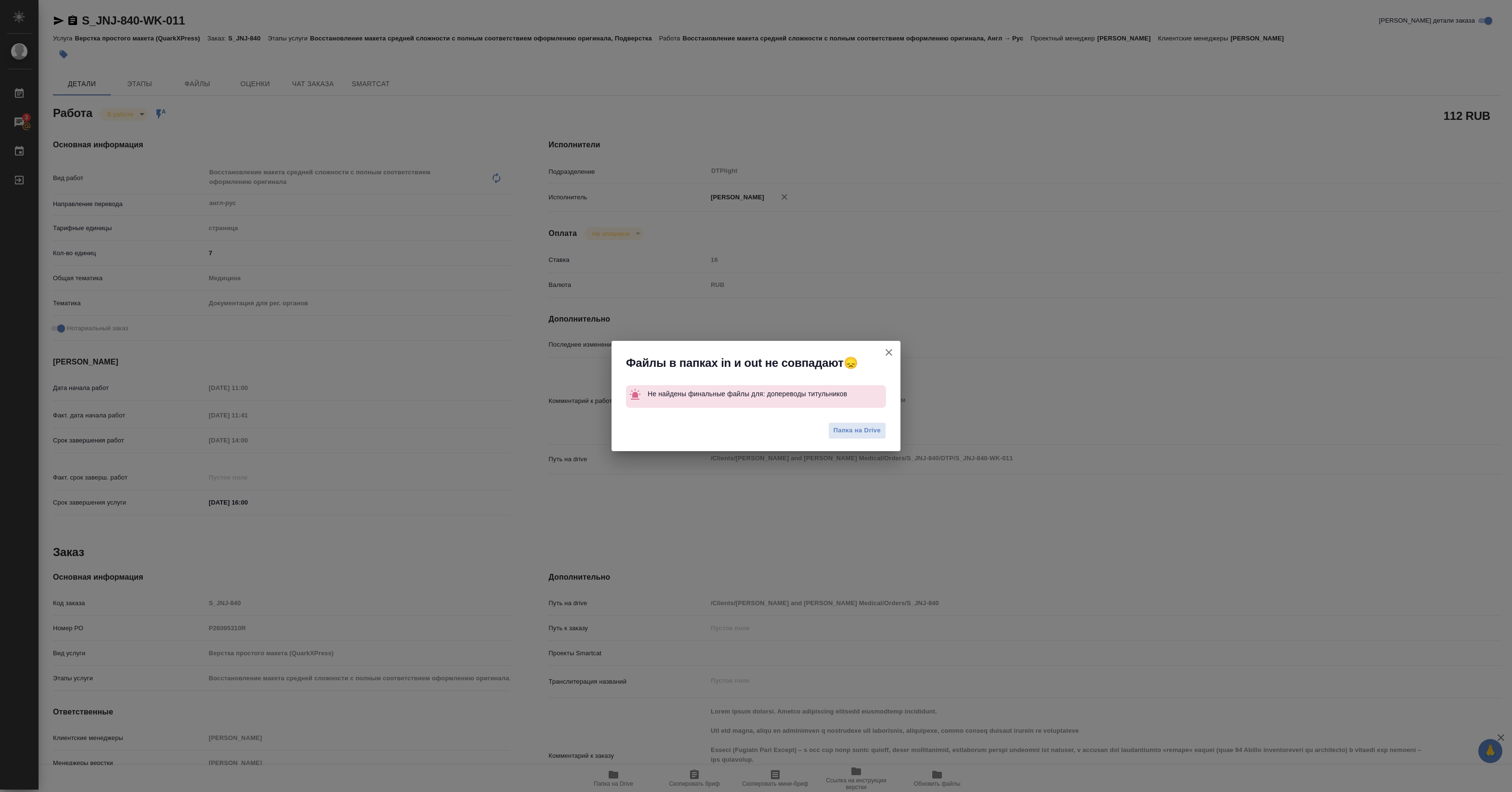
click at [887, 345] on button "[PERSON_NAME] детали заказа" at bounding box center [889, 352] width 23 height 23
type textarea "x"
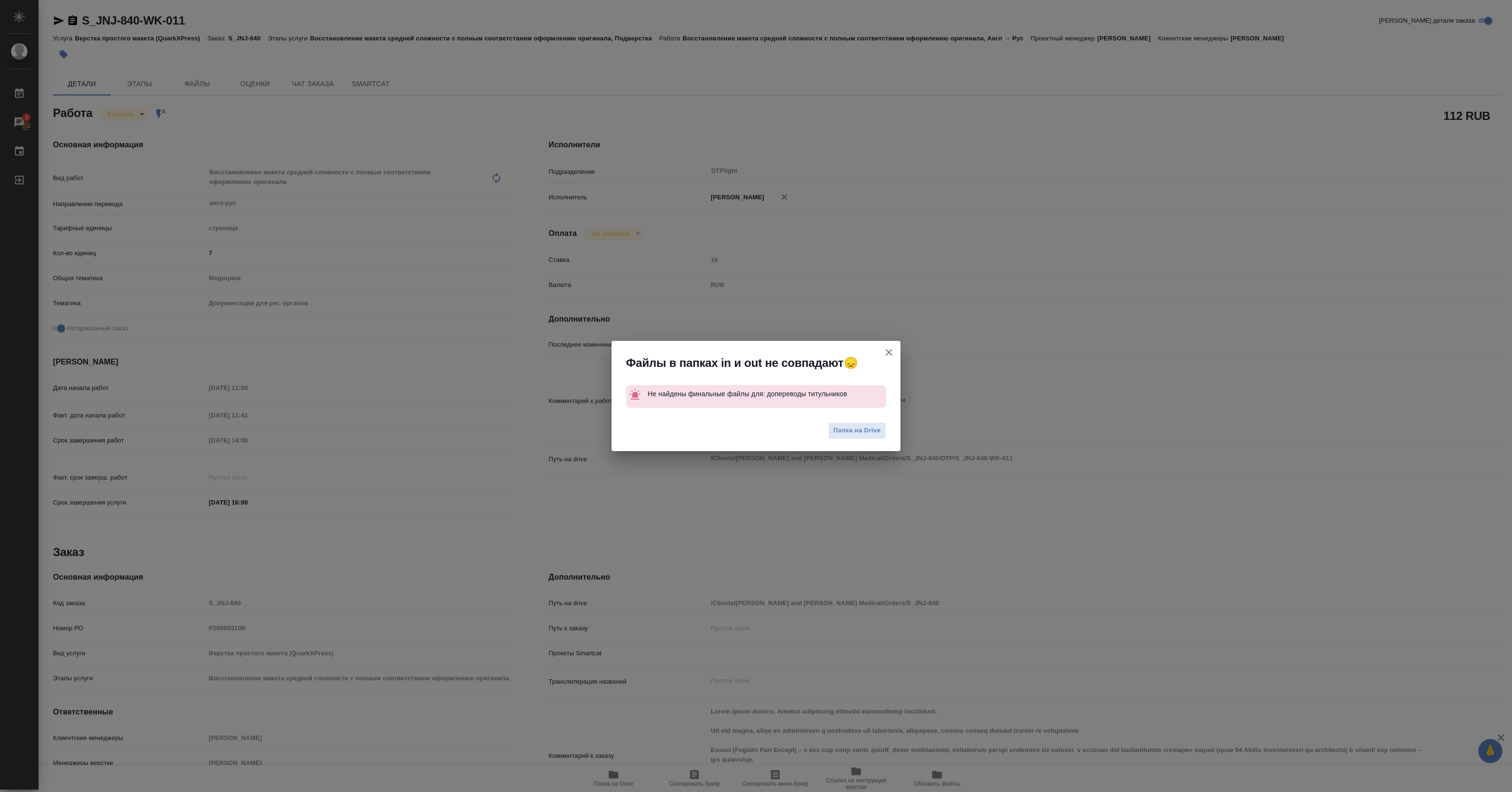
type textarea "x"
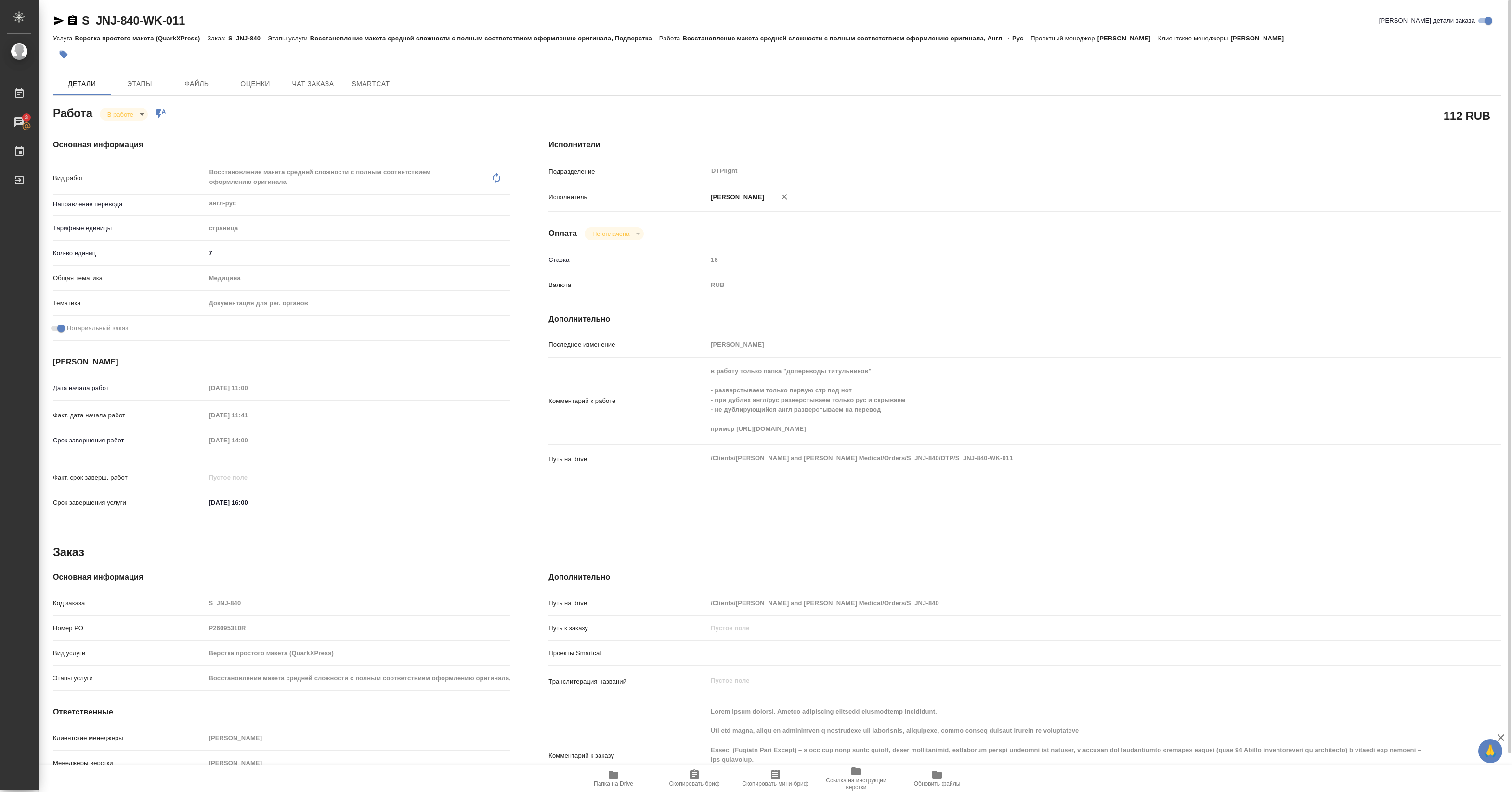
click at [608, 779] on icon "button" at bounding box center [613, 774] width 12 height 12
click at [128, 114] on body "🙏 .cls-1 fill:#fff; AWATERA Pankina Anna Работы 3 Чаты График Выйти S_JNJ-840-W…" at bounding box center [756, 396] width 1512 height 792
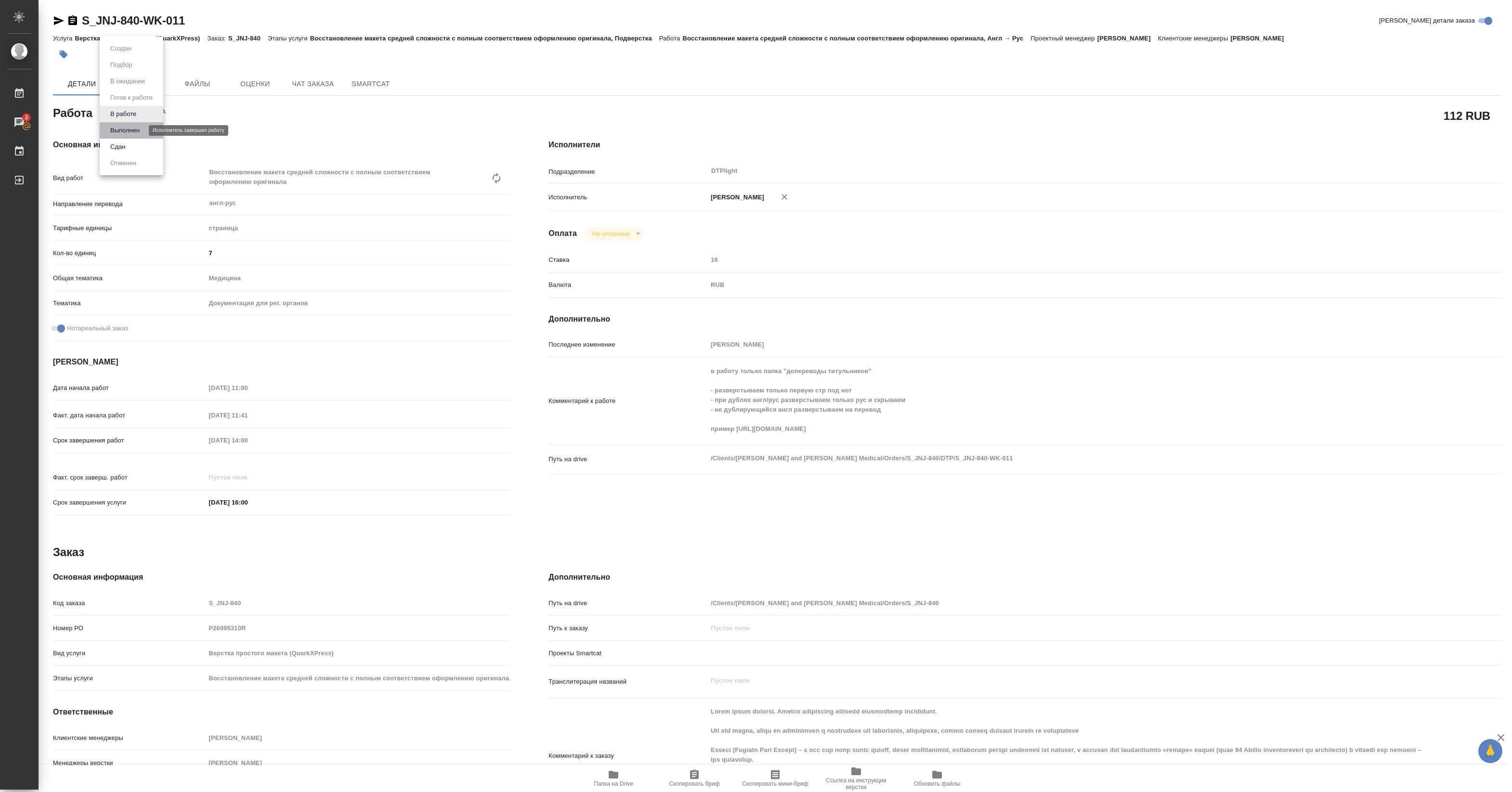
click at [125, 129] on button "Выполнен" at bounding box center [125, 130] width 35 height 11
type textarea "x"
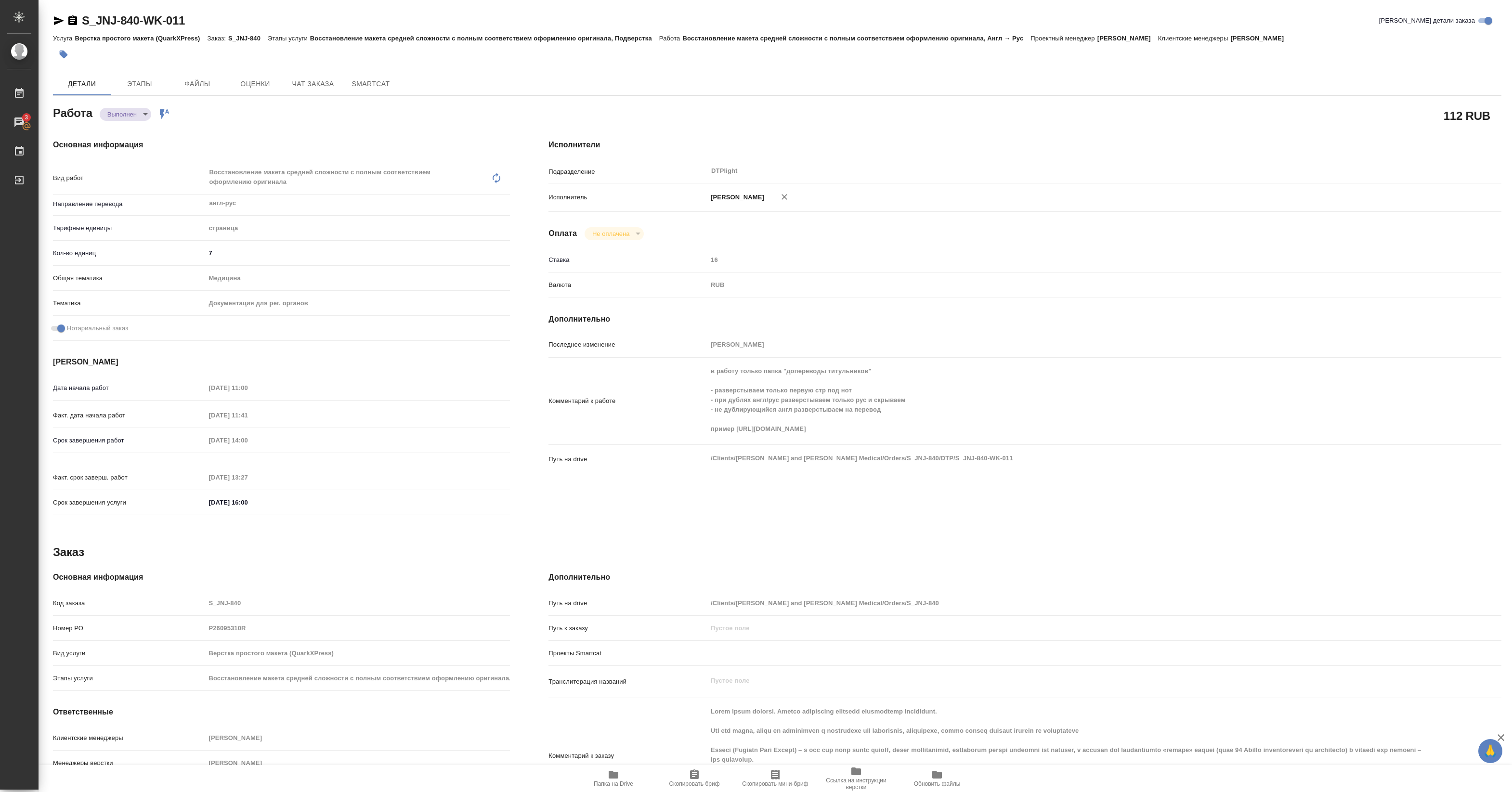
type textarea "x"
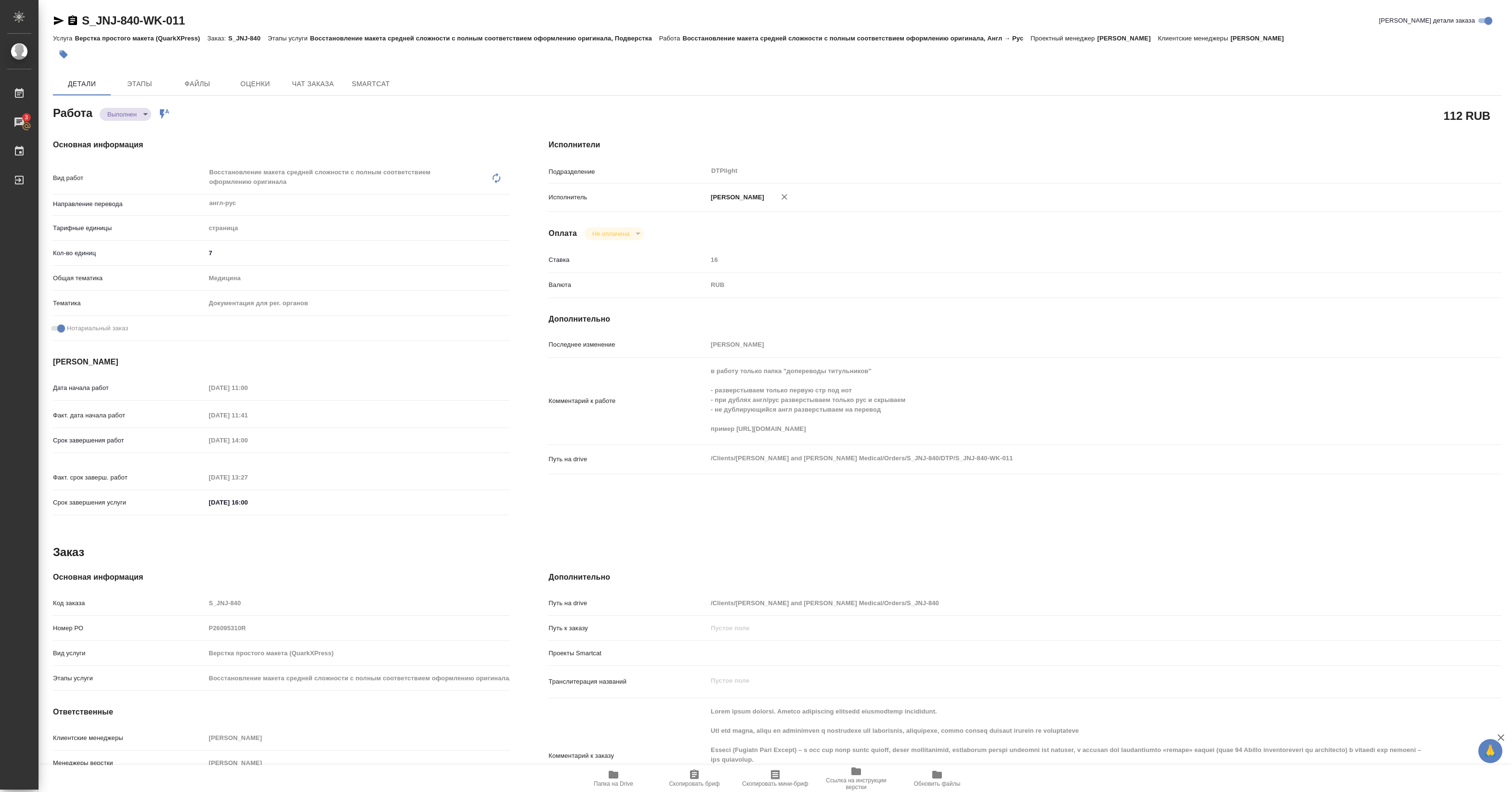
type textarea "x"
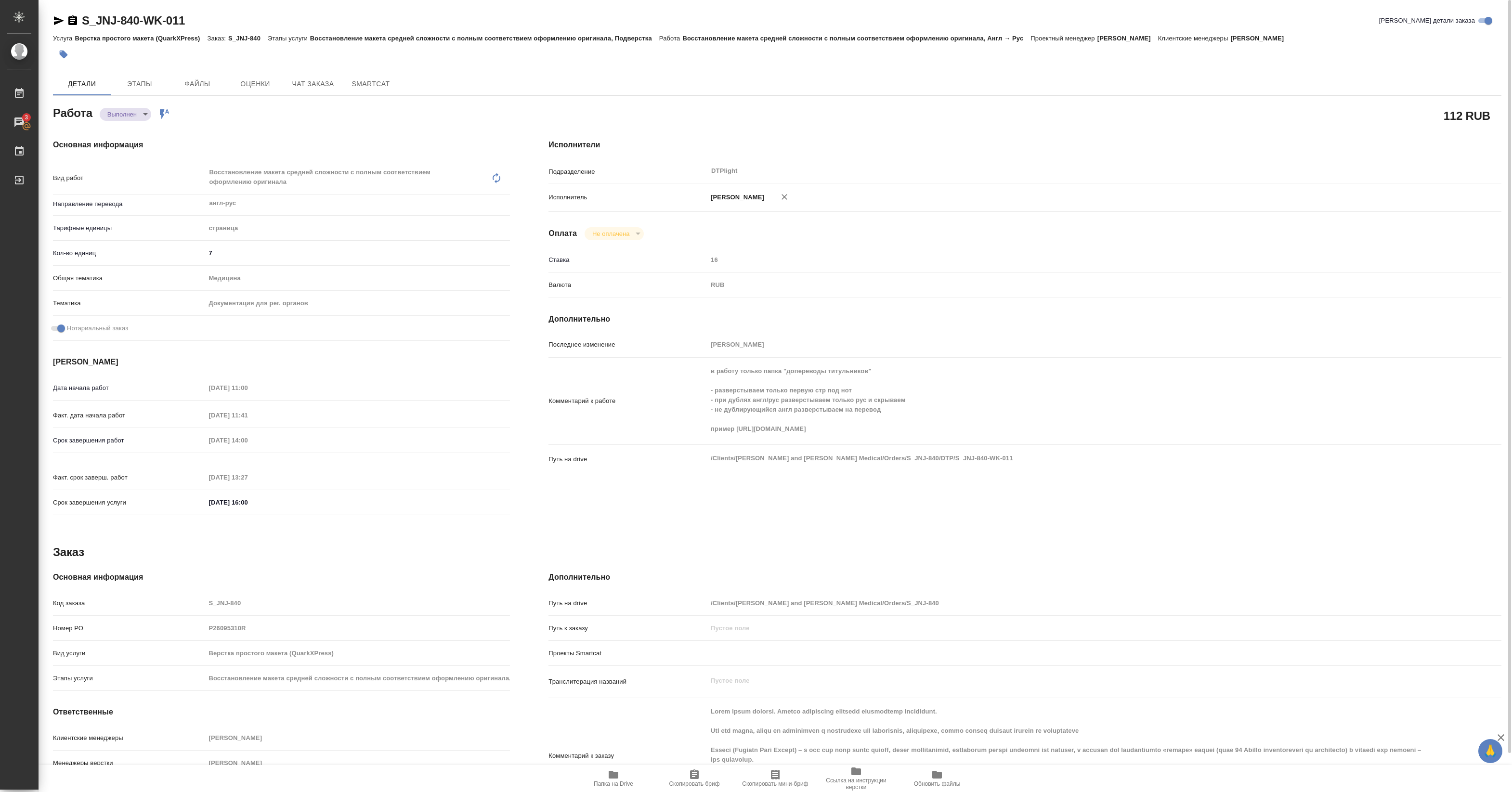
type textarea "x"
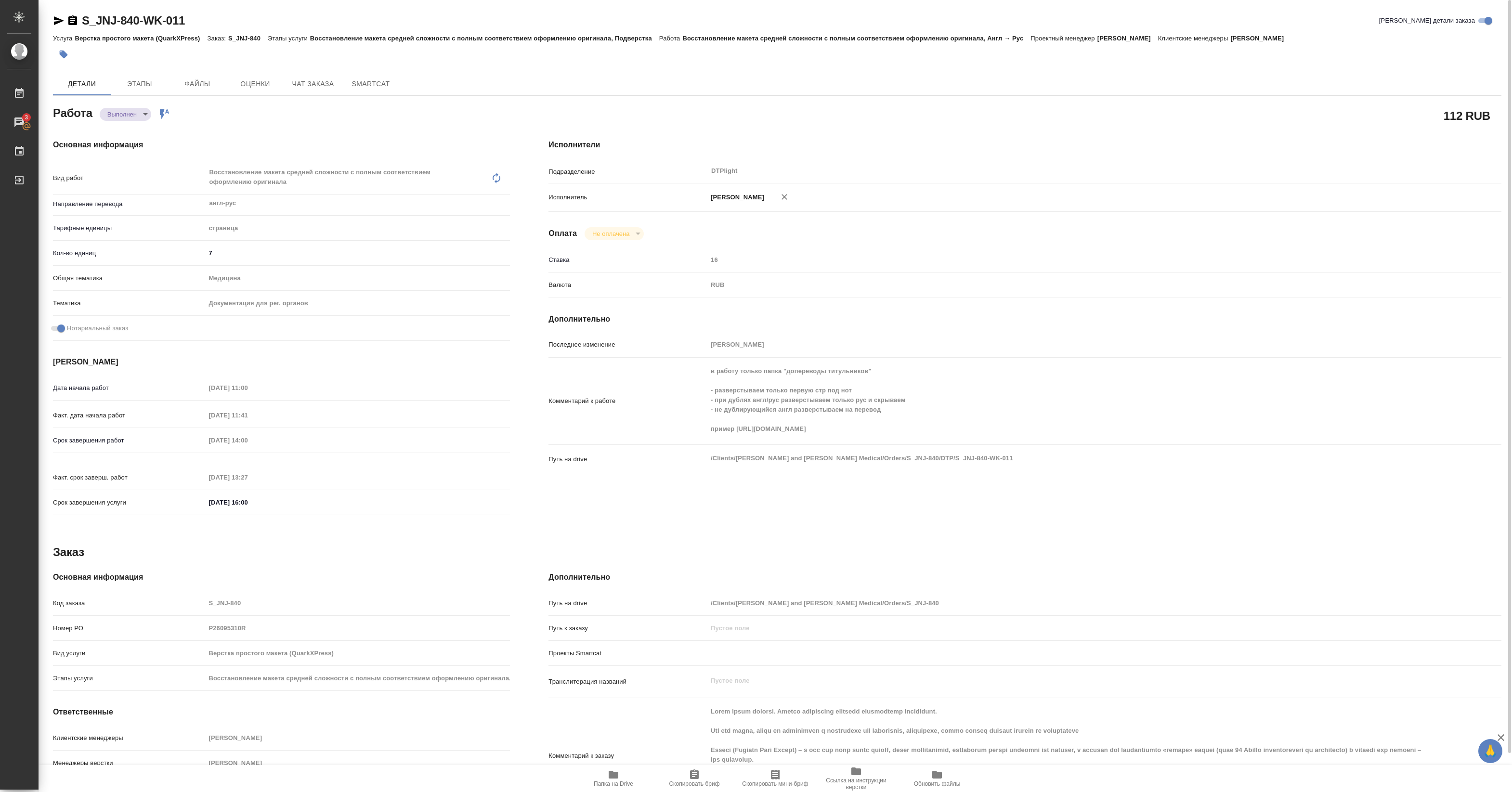
type textarea "x"
click at [138, 111] on body "🙏 .cls-1 fill:#fff; AWATERA Pankina Anna Работы 3 Чаты График Выйти S_JNJ-840-W…" at bounding box center [756, 396] width 1512 height 792
drag, startPoint x: 260, startPoint y: 73, endPoint x: 219, endPoint y: 41, distance: 52.0
click at [260, 72] on div at bounding box center [756, 396] width 1512 height 792
drag, startPoint x: 78, startPoint y: 28, endPoint x: 195, endPoint y: 25, distance: 117.0
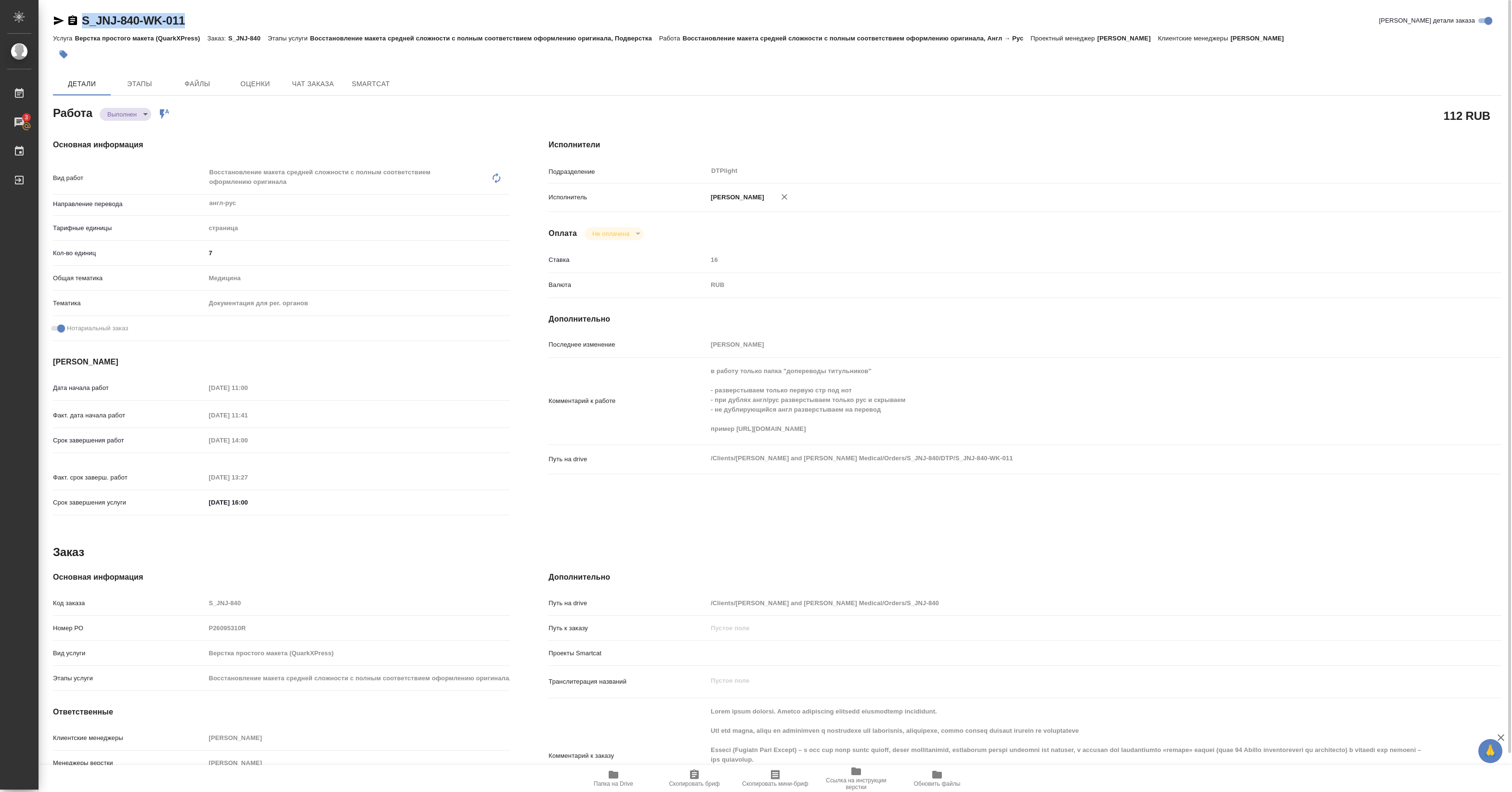
click at [195, 25] on div "S_JNJ-840-WK-011 Кратко детали заказа" at bounding box center [777, 21] width 1449 height 15
copy link "S_JNJ-840-WK-011"
type textarea "x"
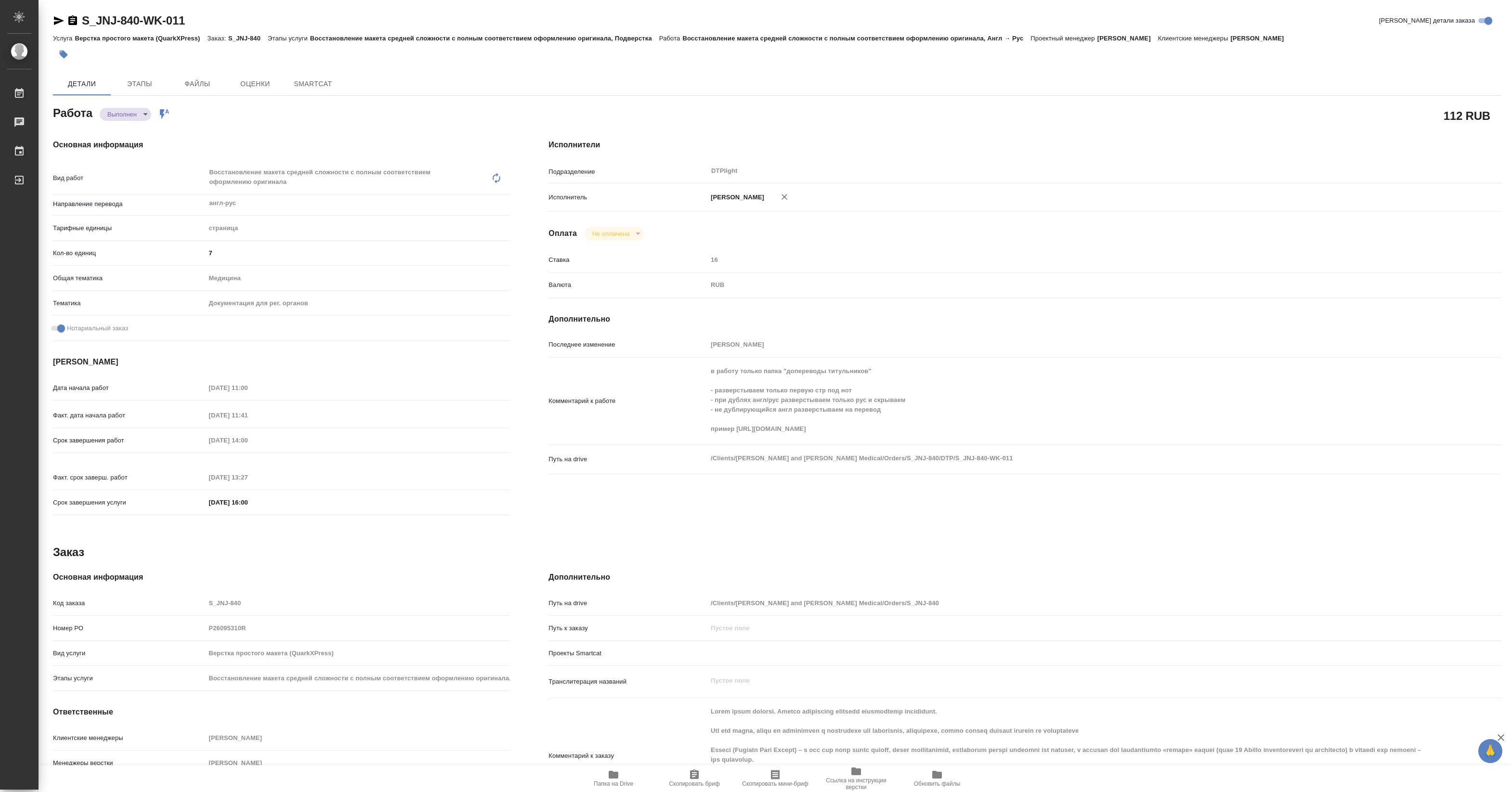
type textarea "x"
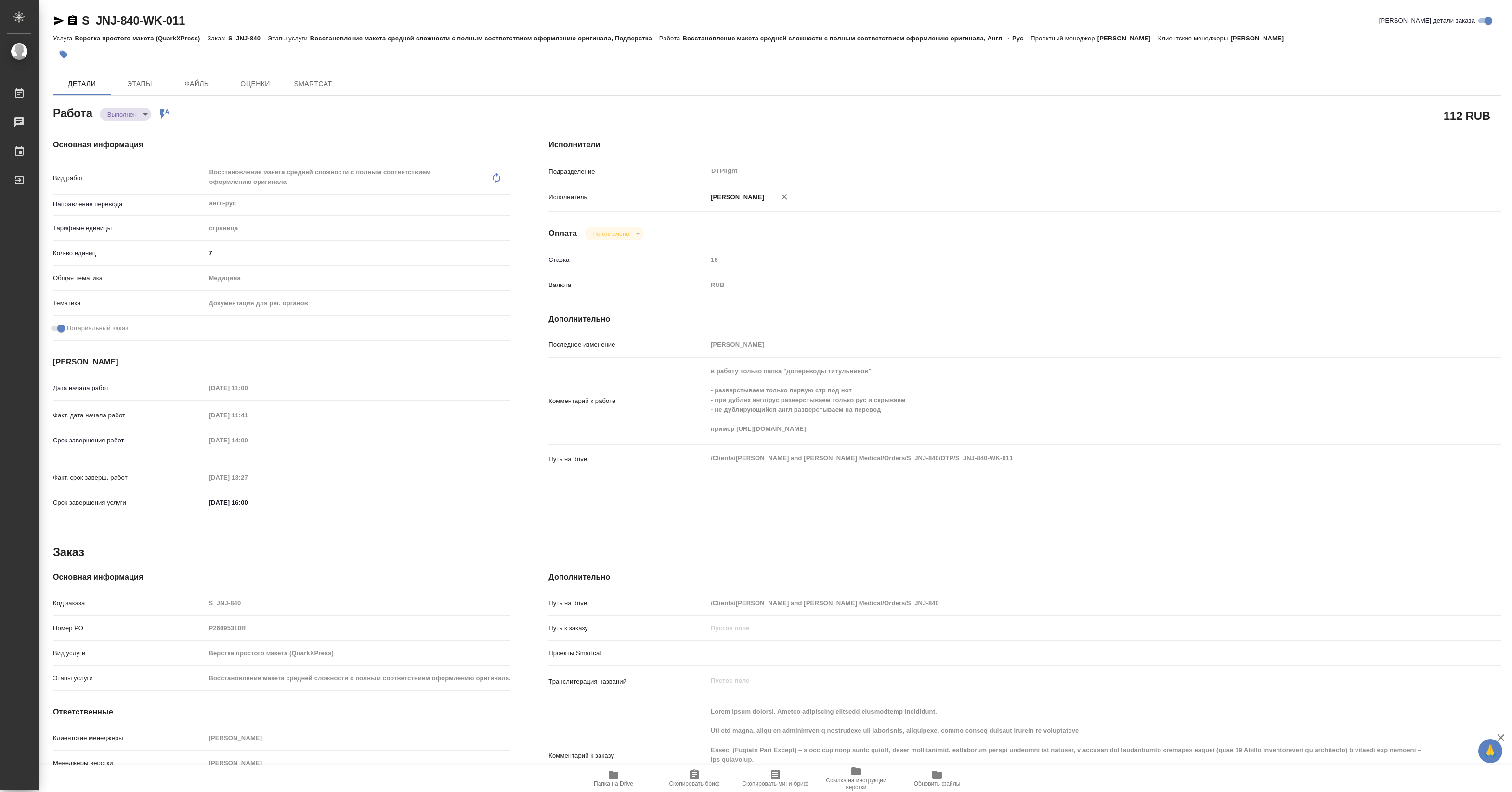
type textarea "x"
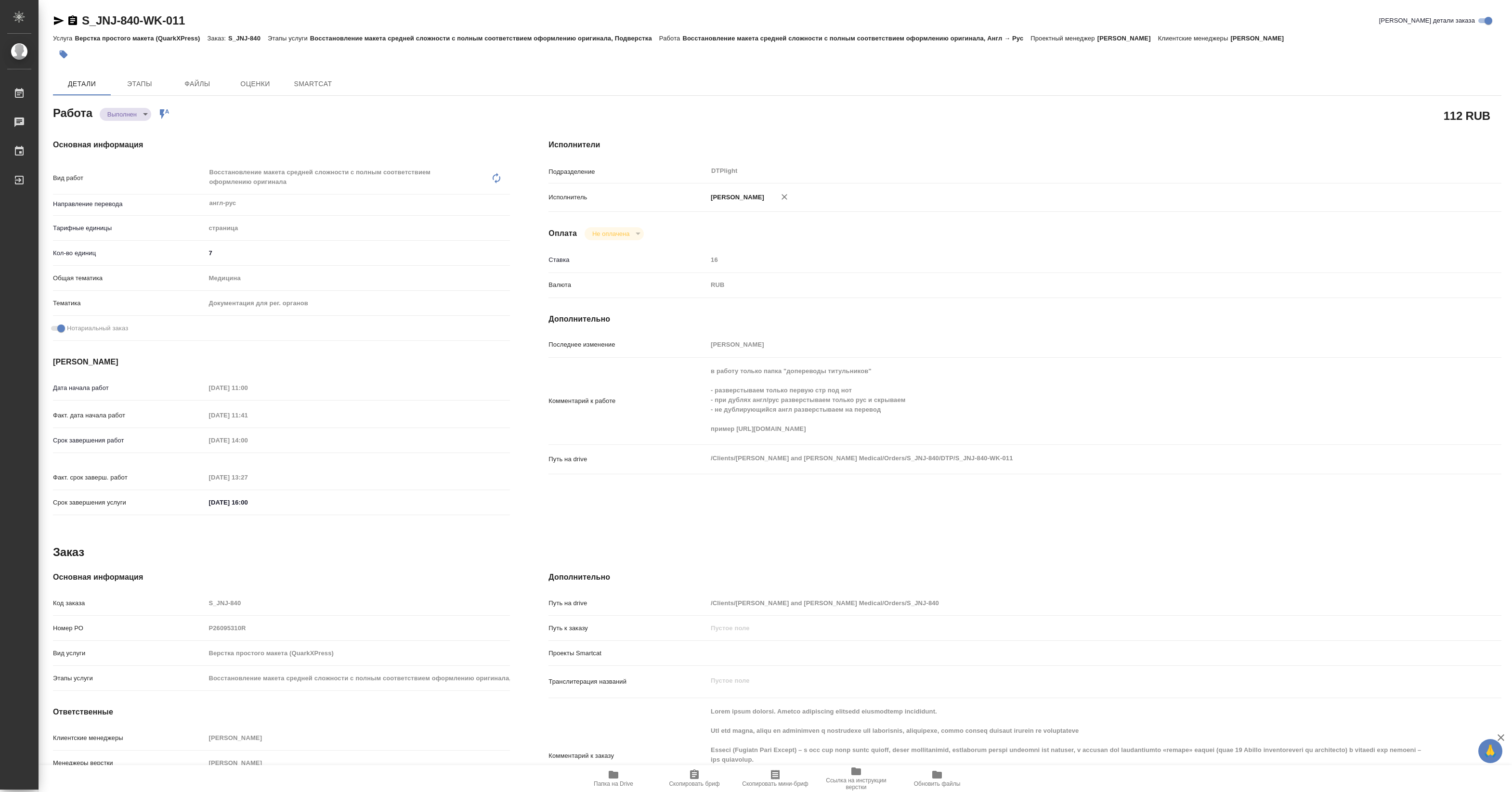
type textarea "x"
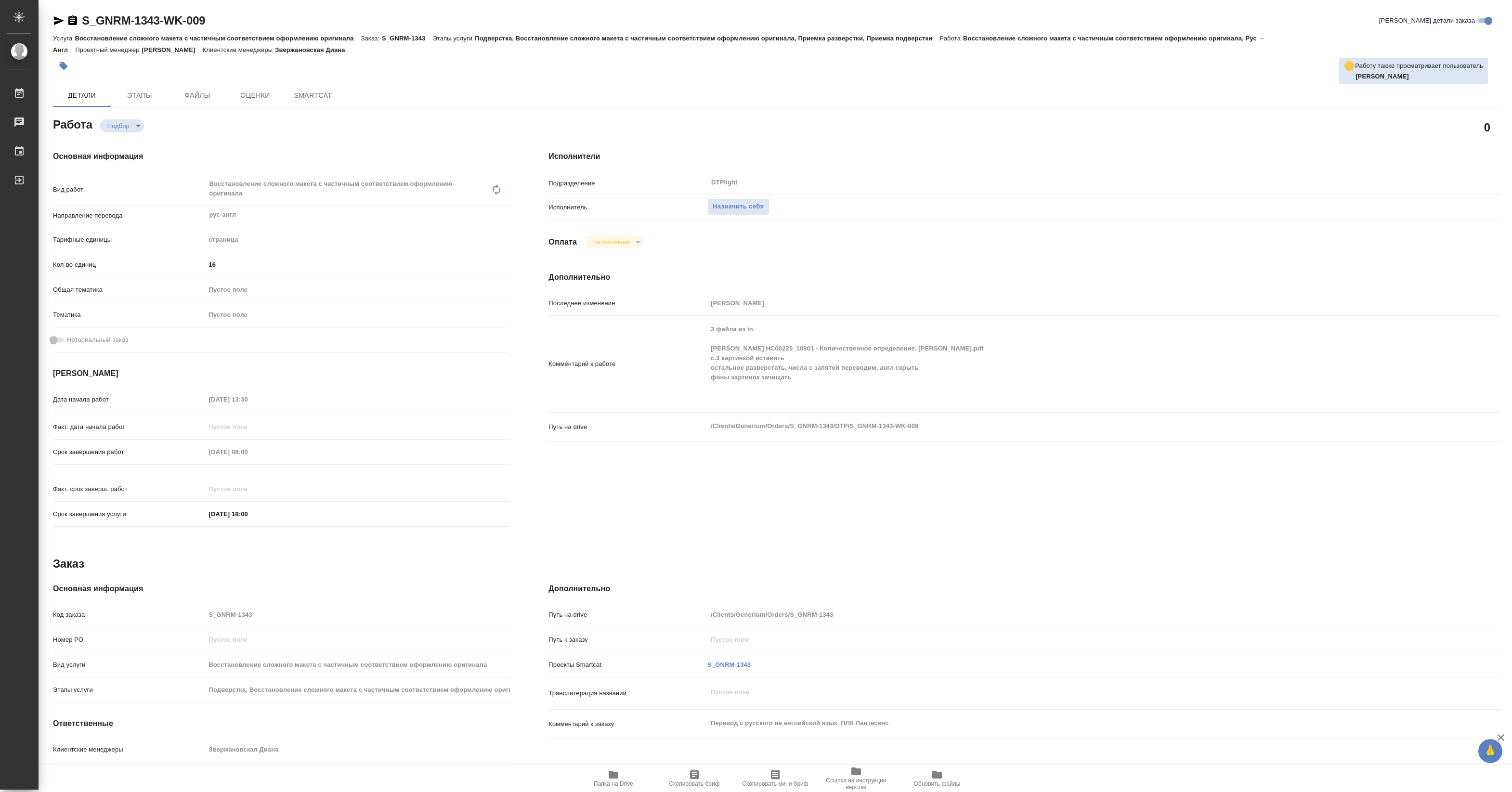
type textarea "x"
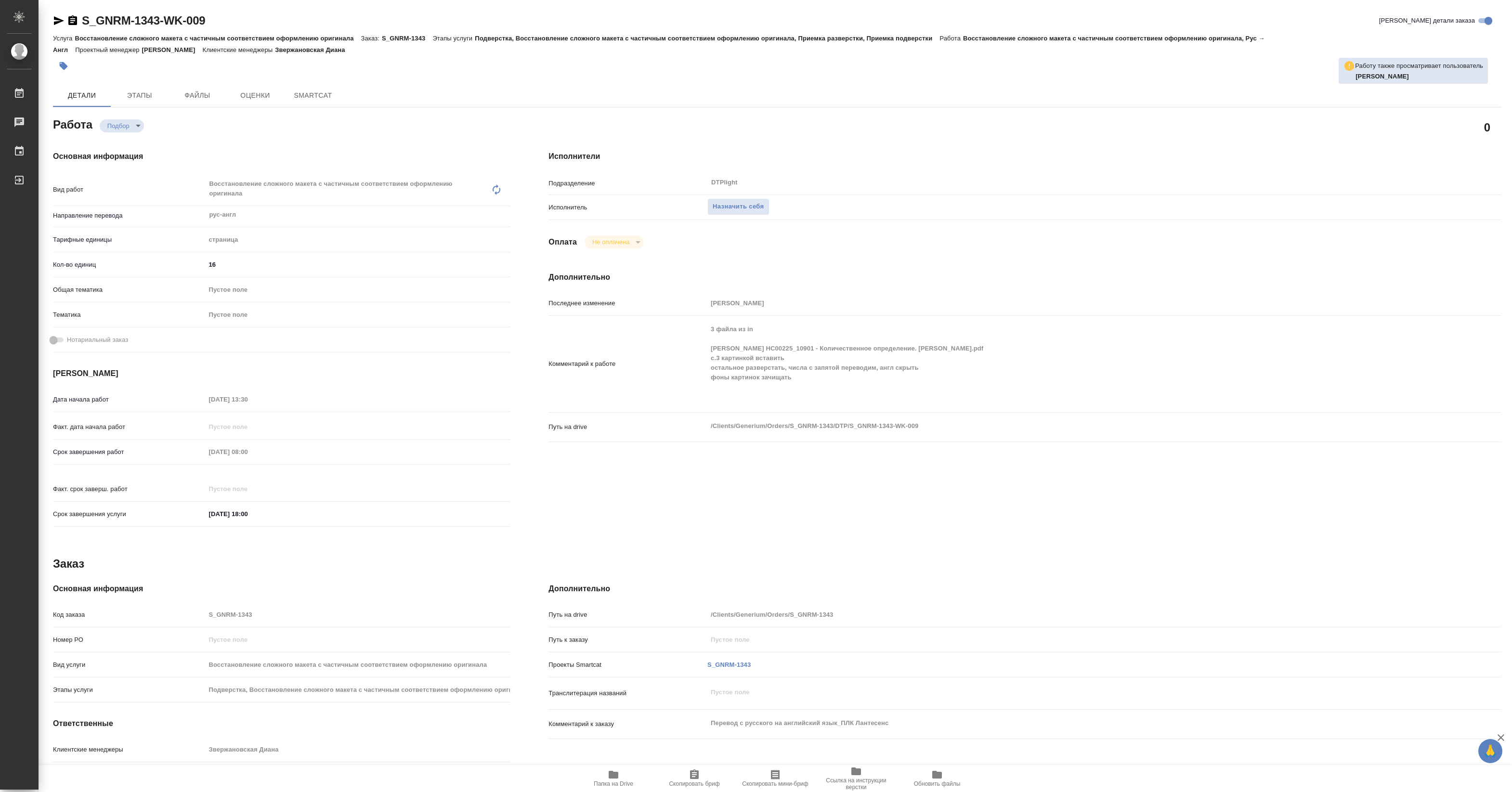
type textarea "x"
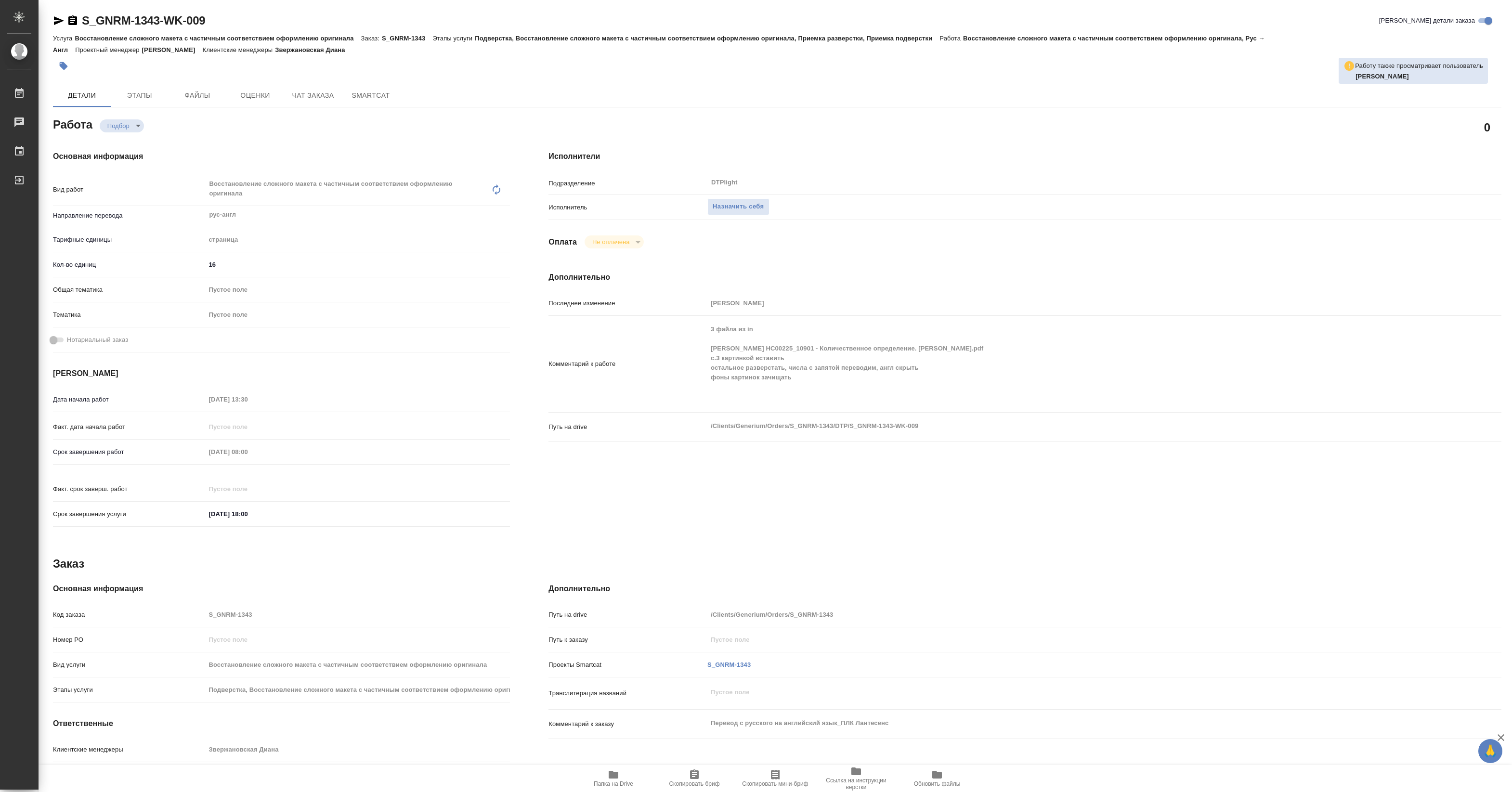
type textarea "x"
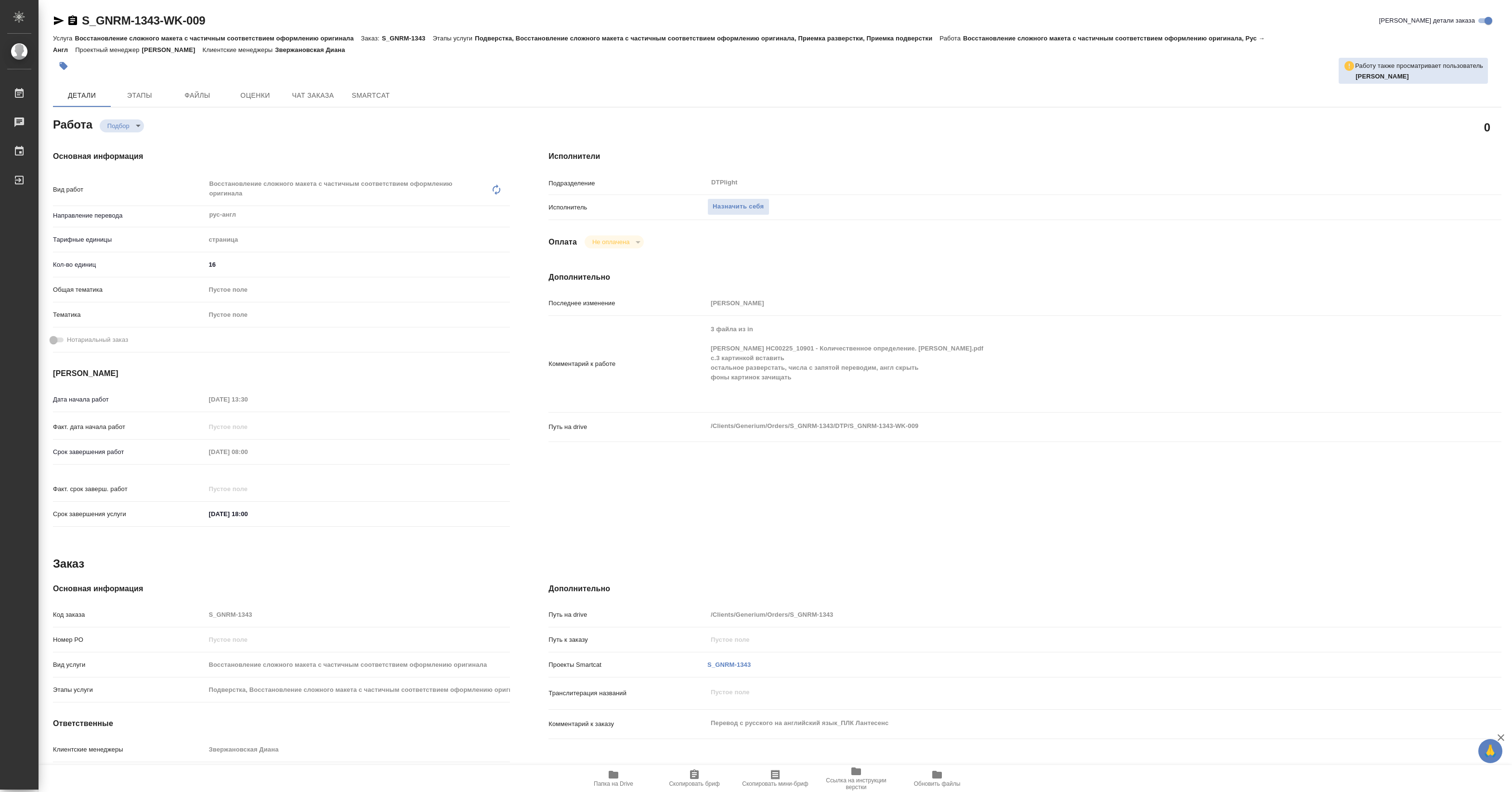
click at [617, 781] on span "Папка на Drive" at bounding box center [613, 783] width 39 height 6
type textarea "x"
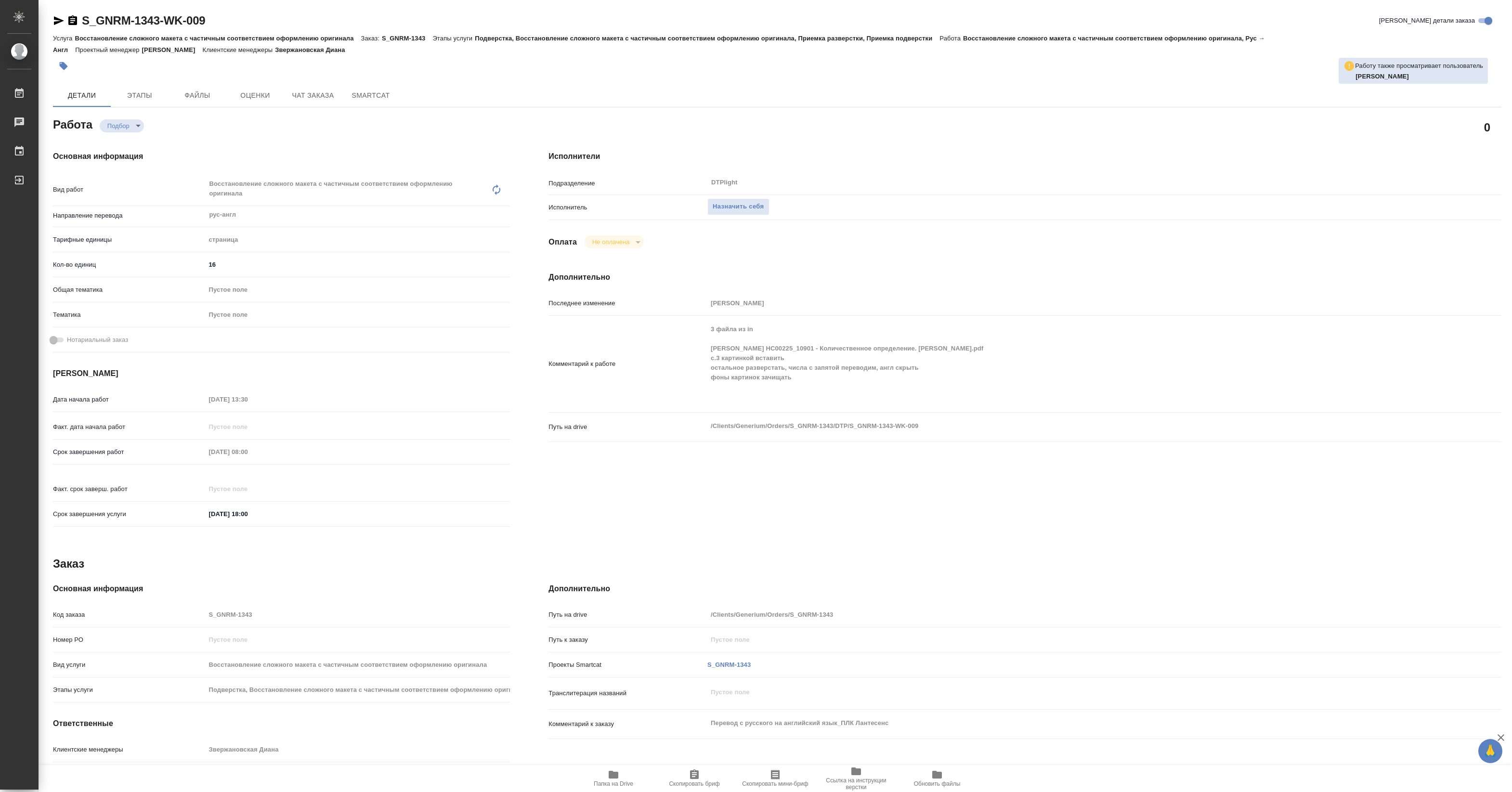
type textarea "x"
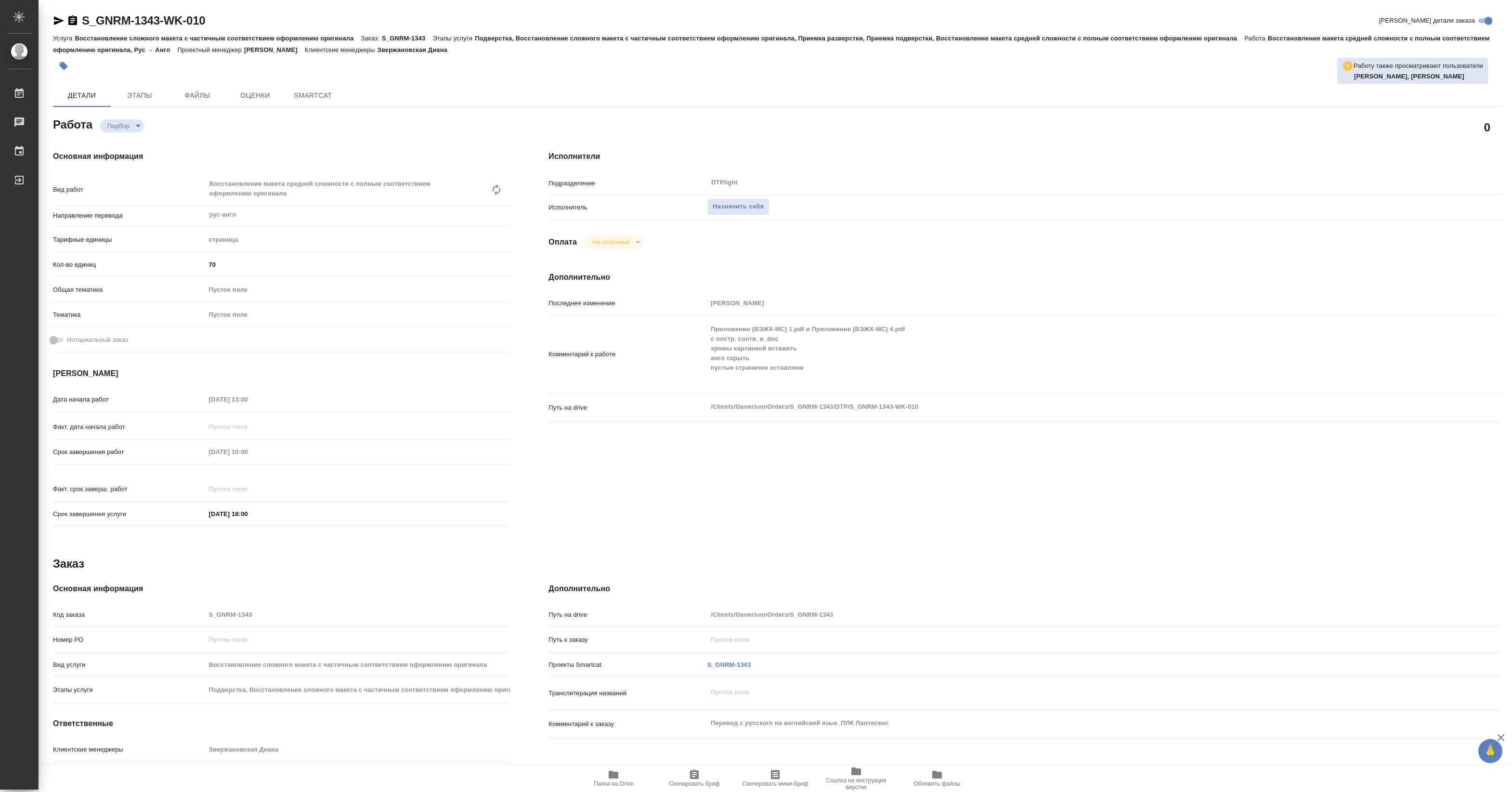
type textarea "x"
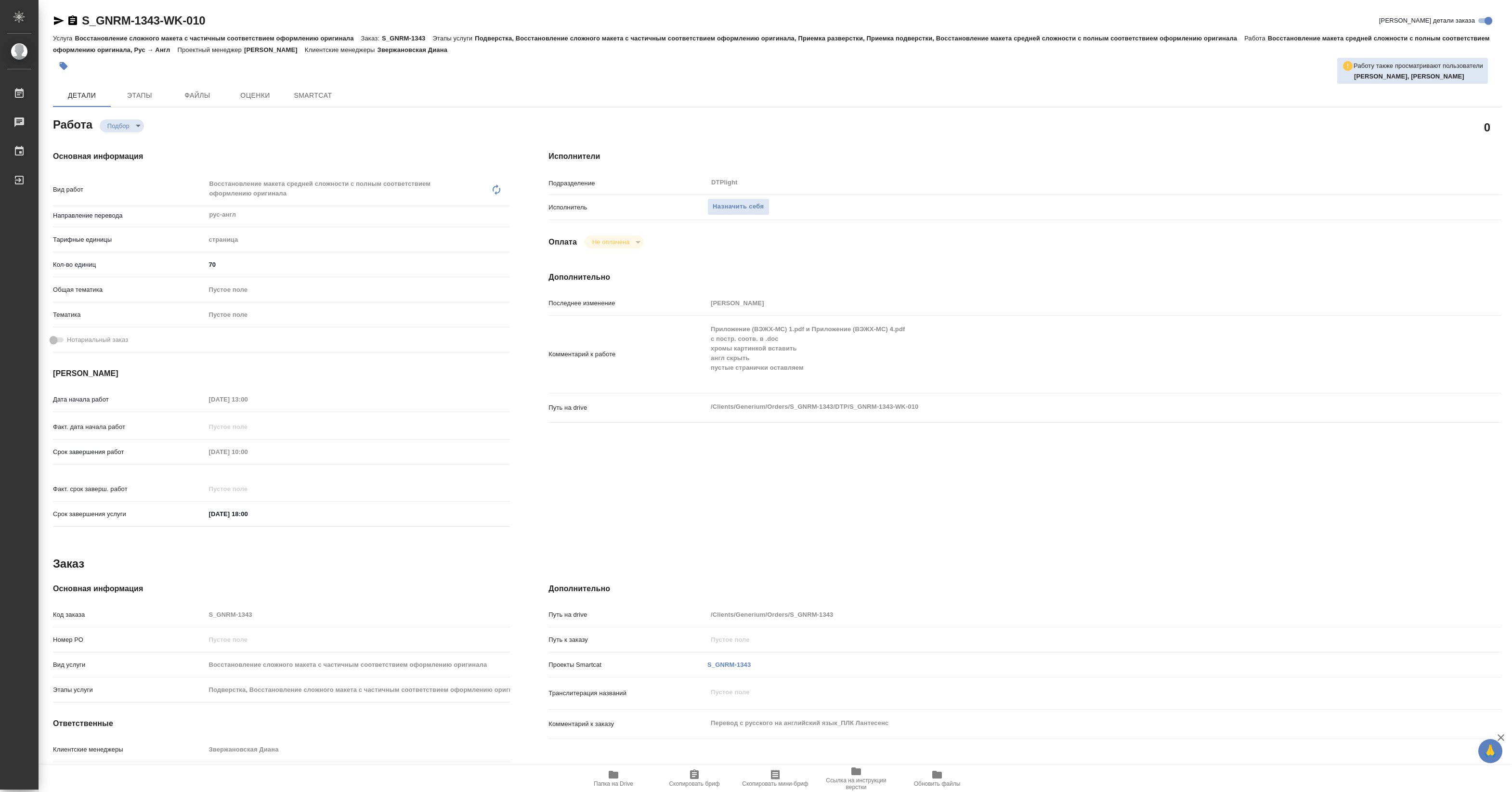
type textarea "x"
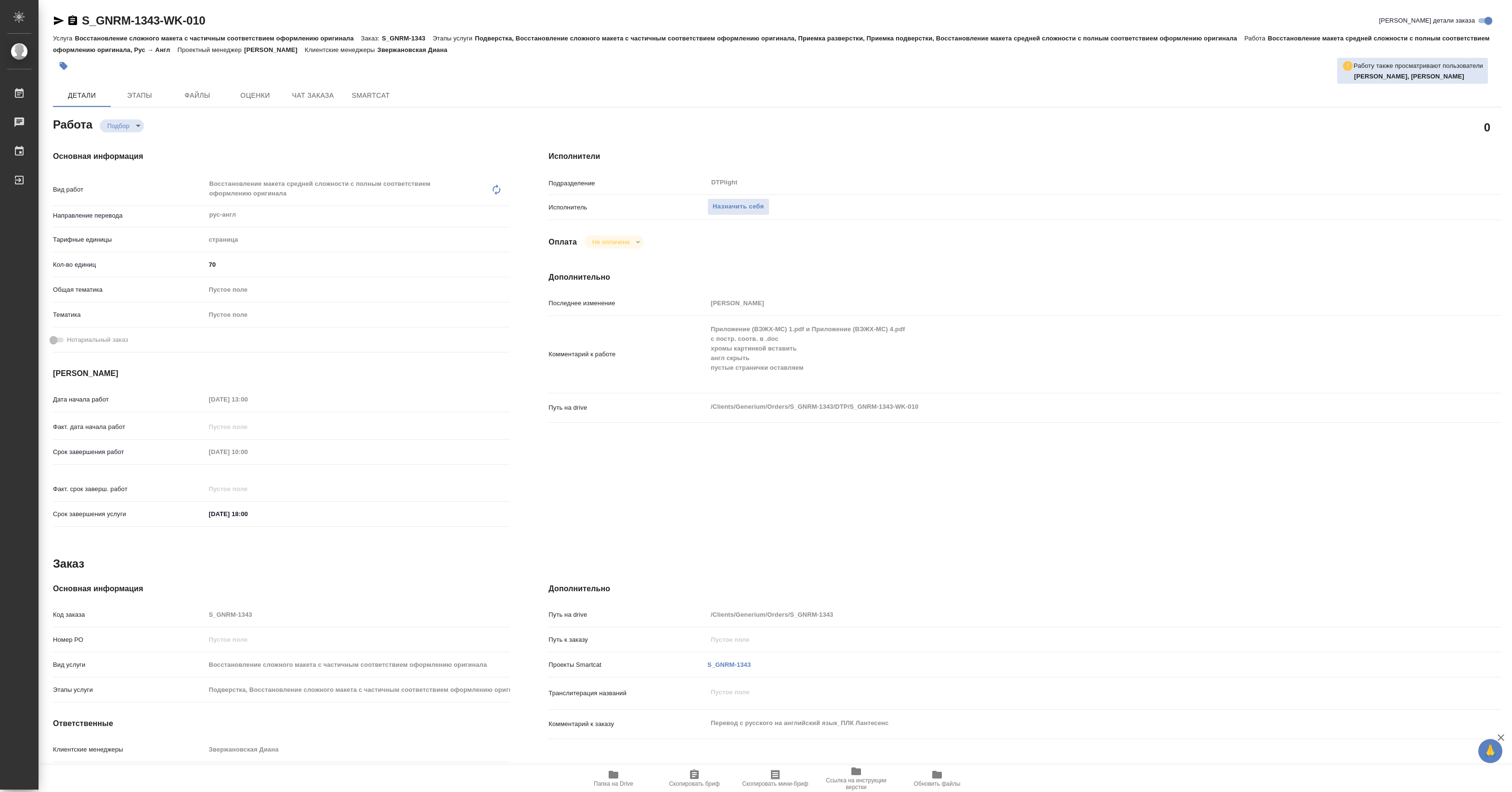
type textarea "x"
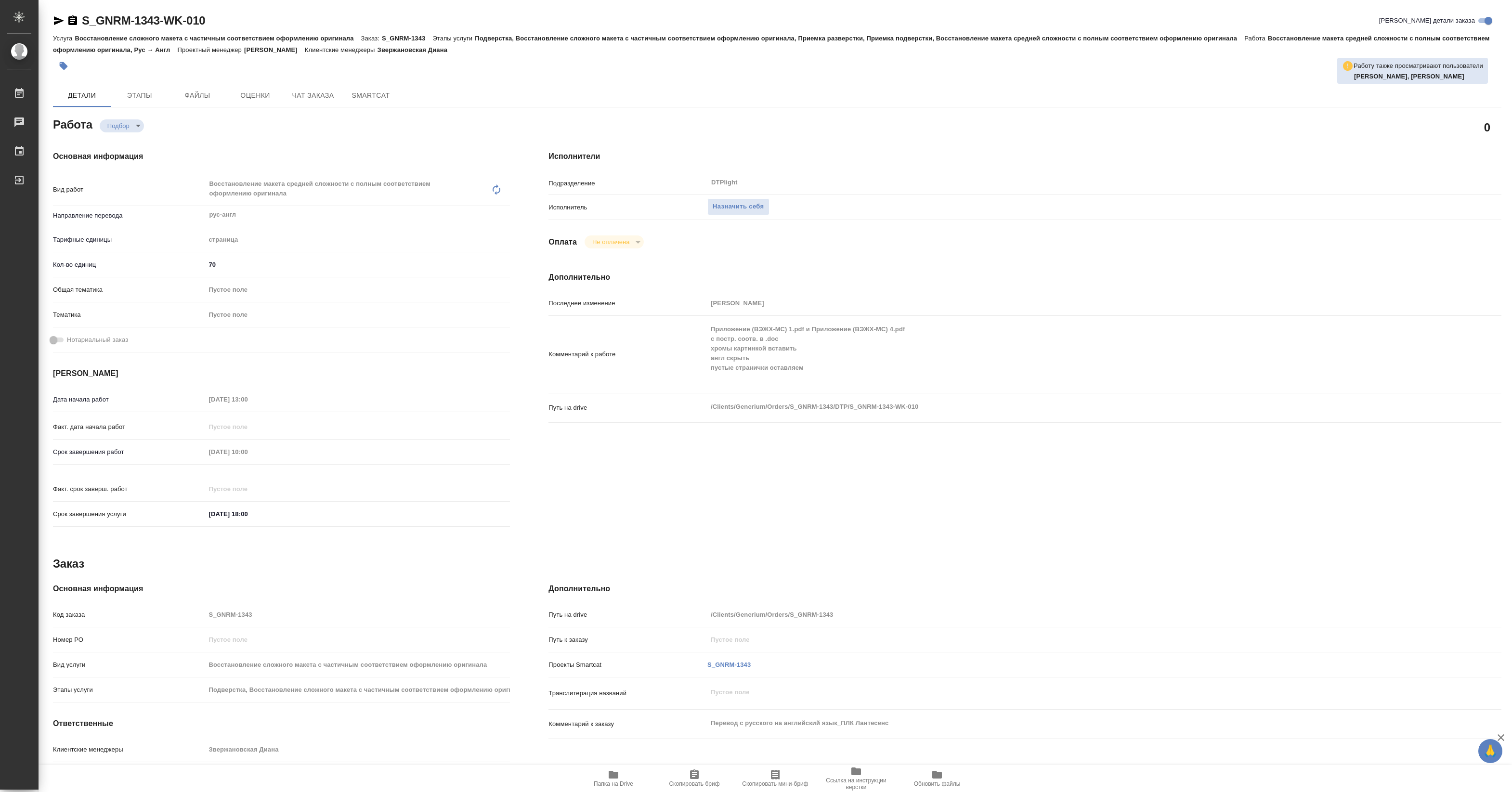
type textarea "x"
click at [620, 771] on span "Папка на Drive" at bounding box center [613, 777] width 69 height 18
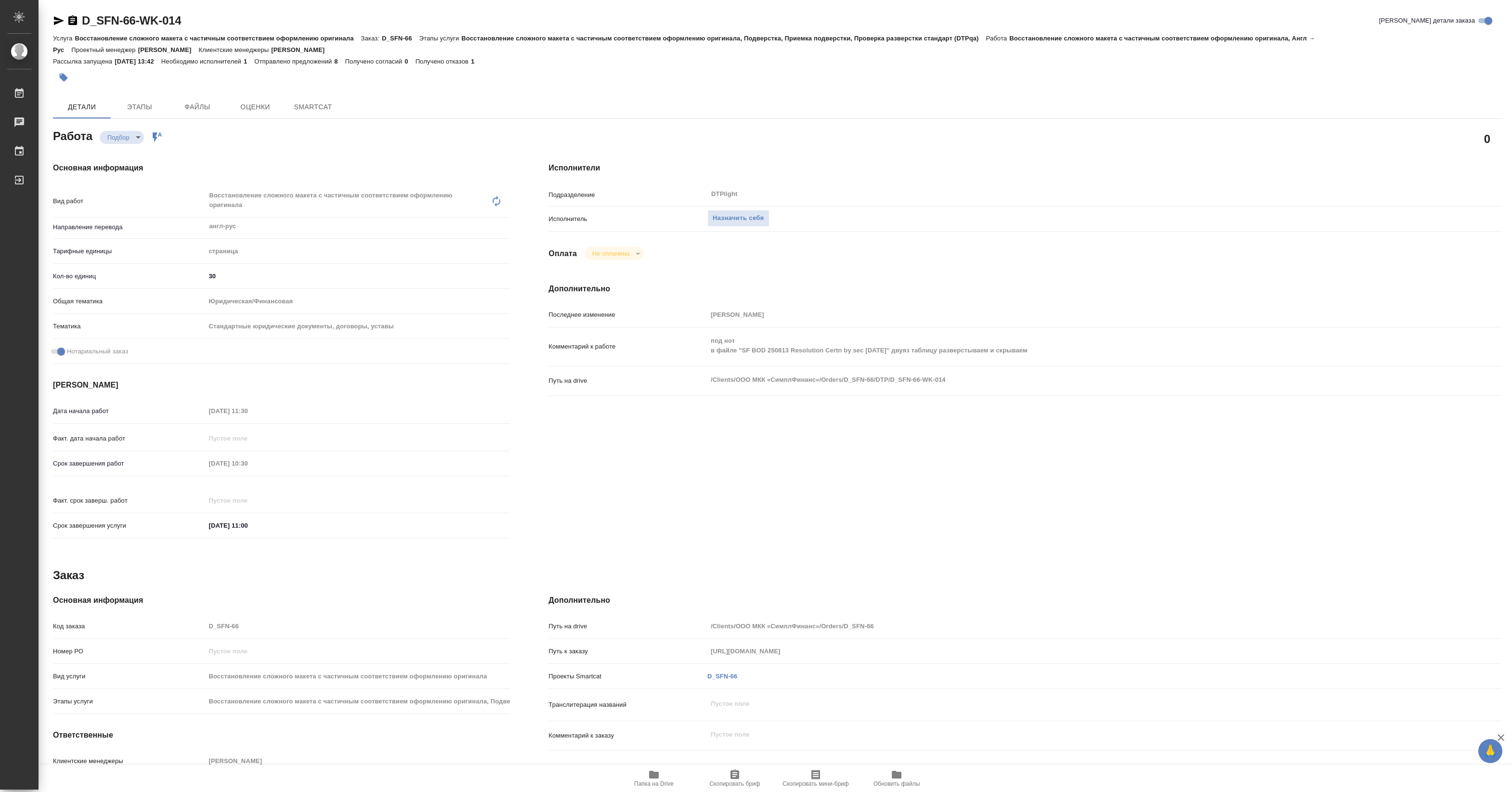
type textarea "x"
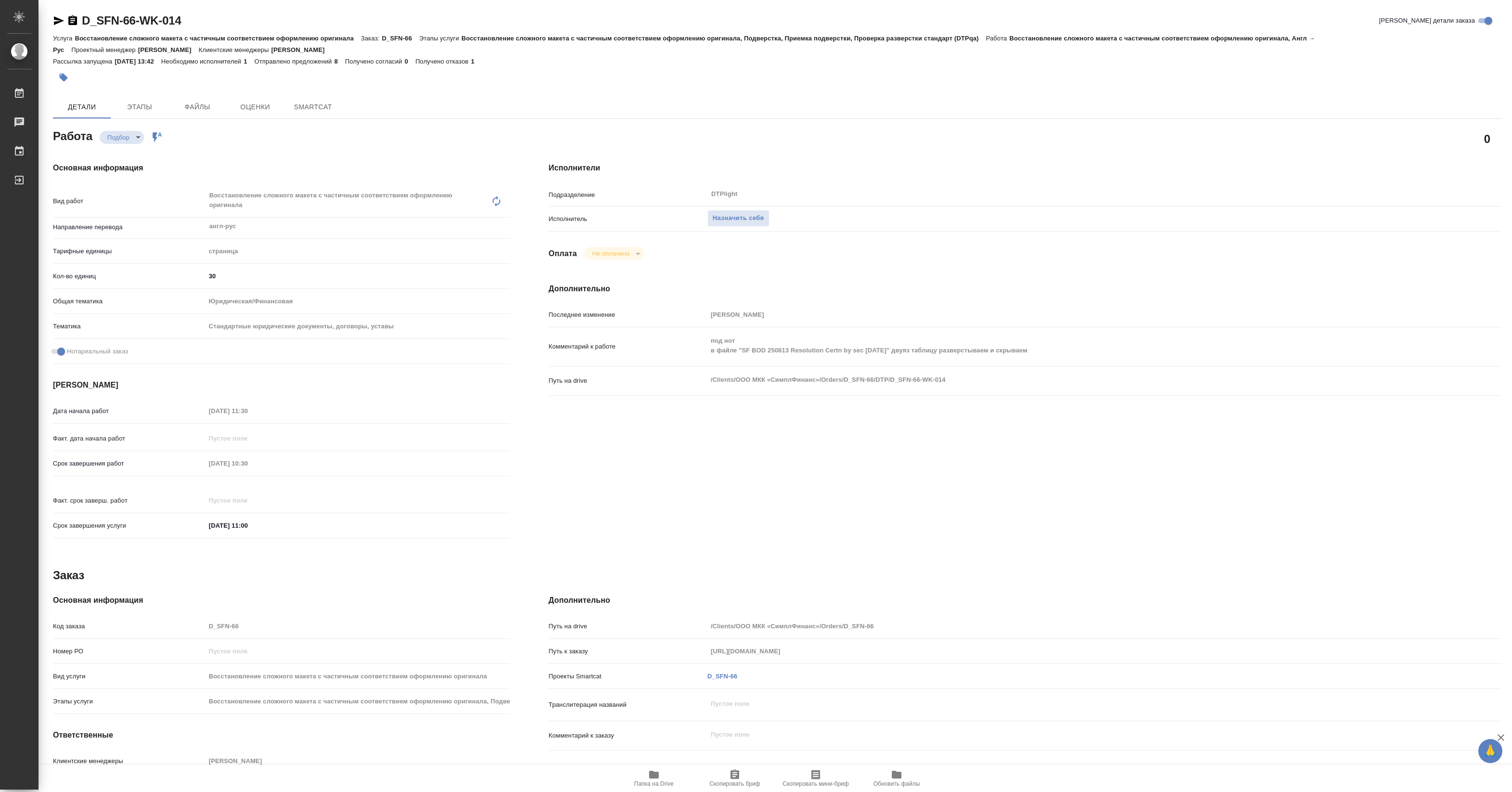
type textarea "x"
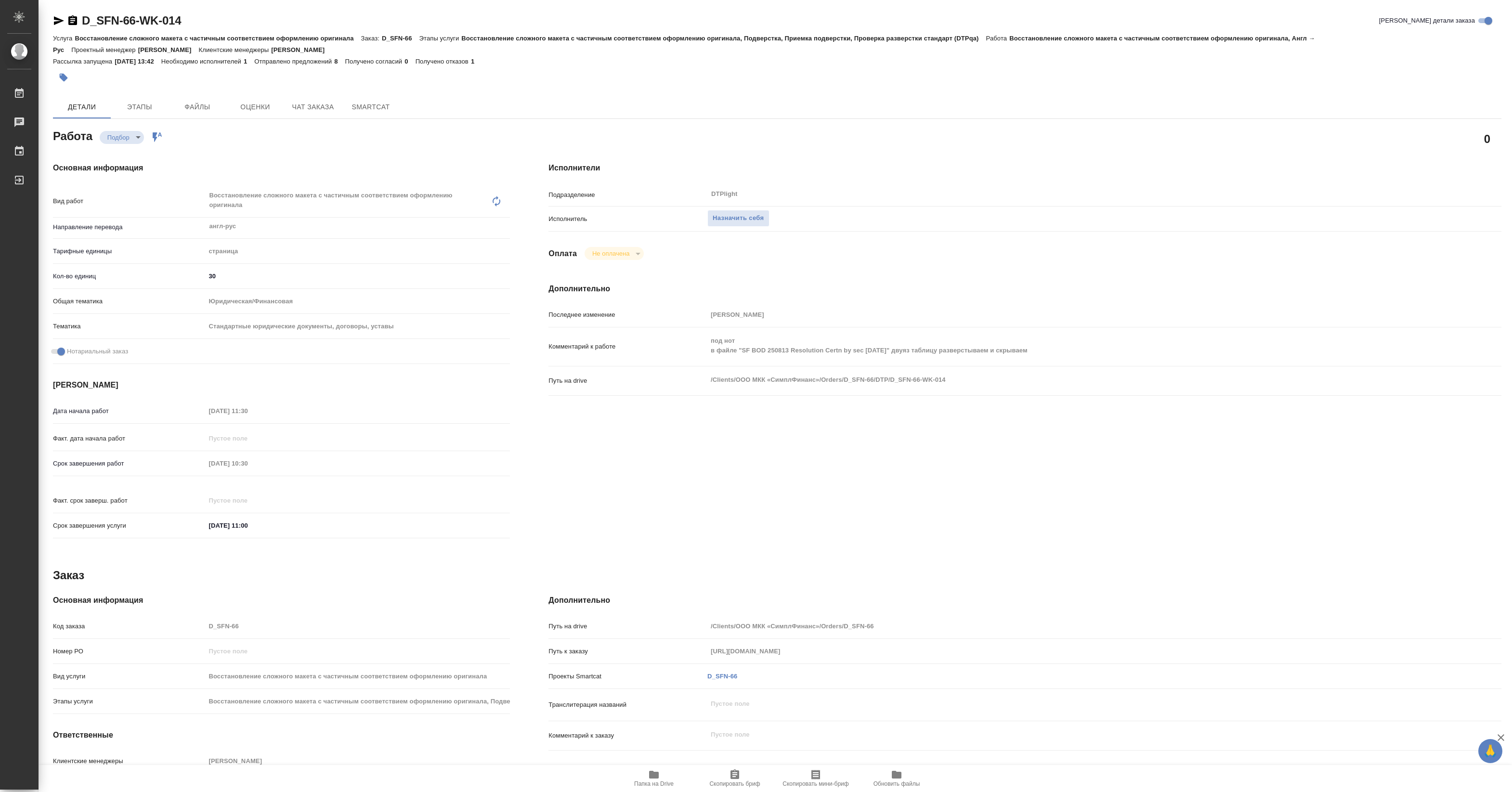
type textarea "x"
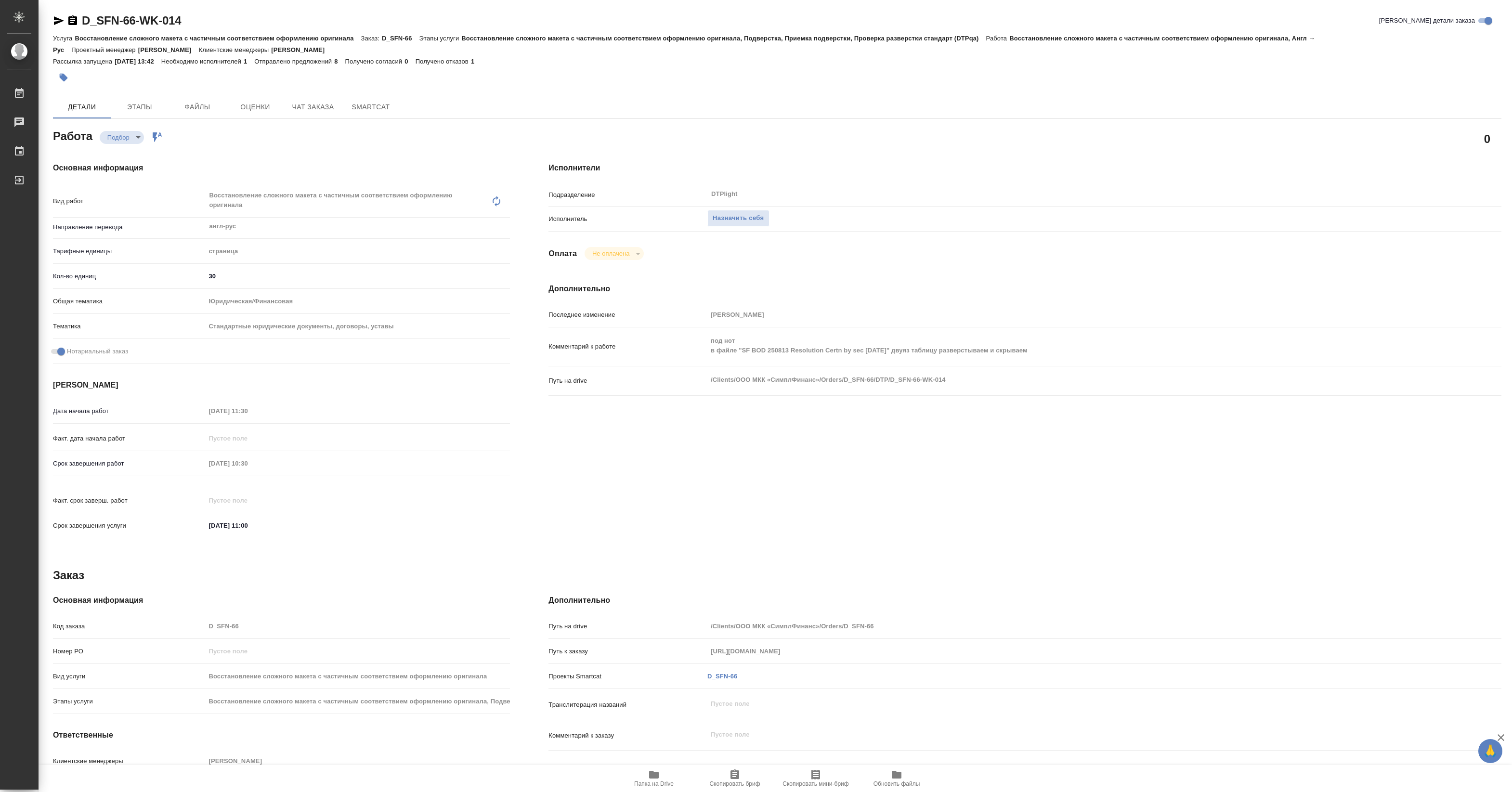
type textarea "x"
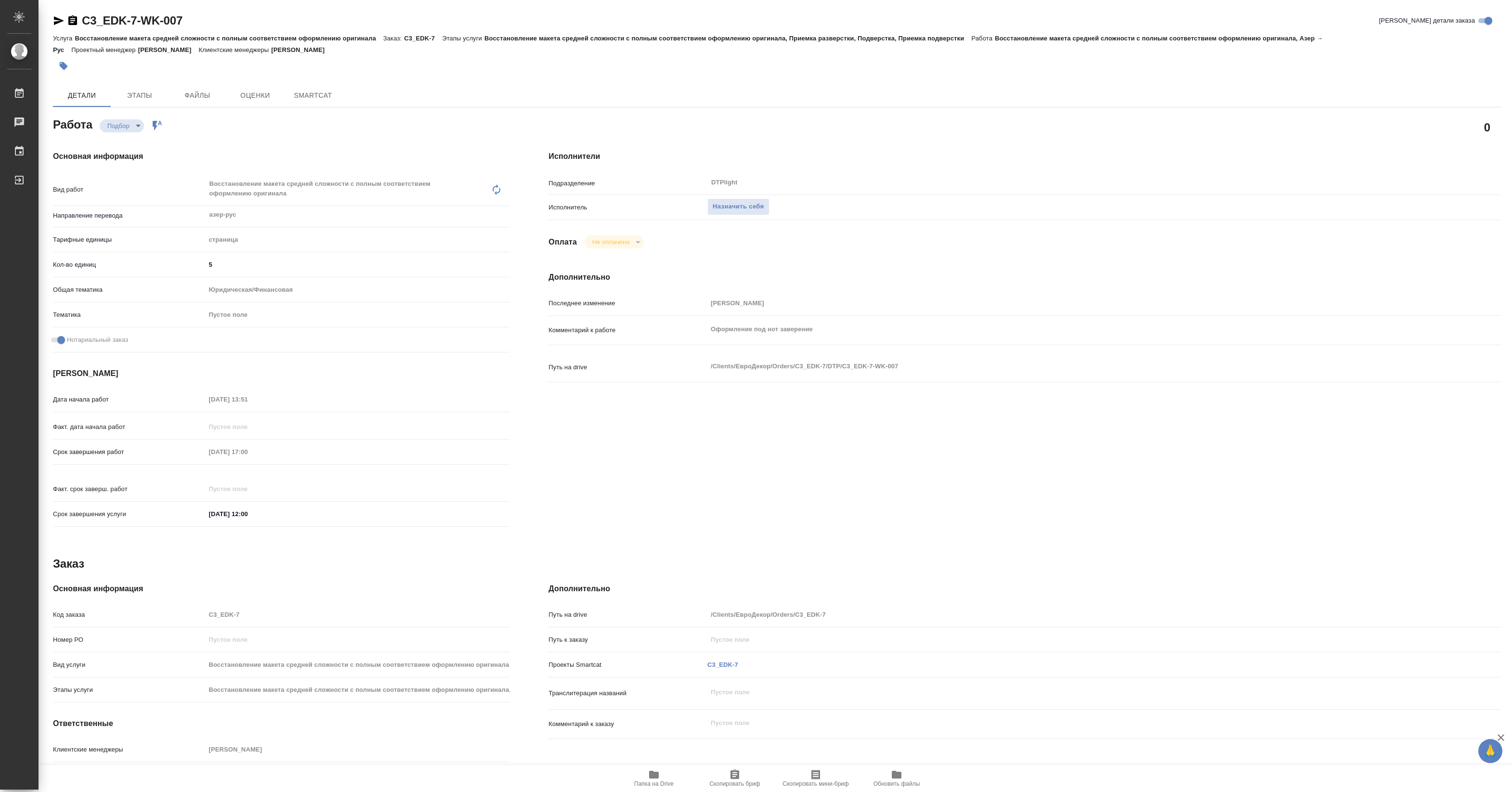
type textarea "x"
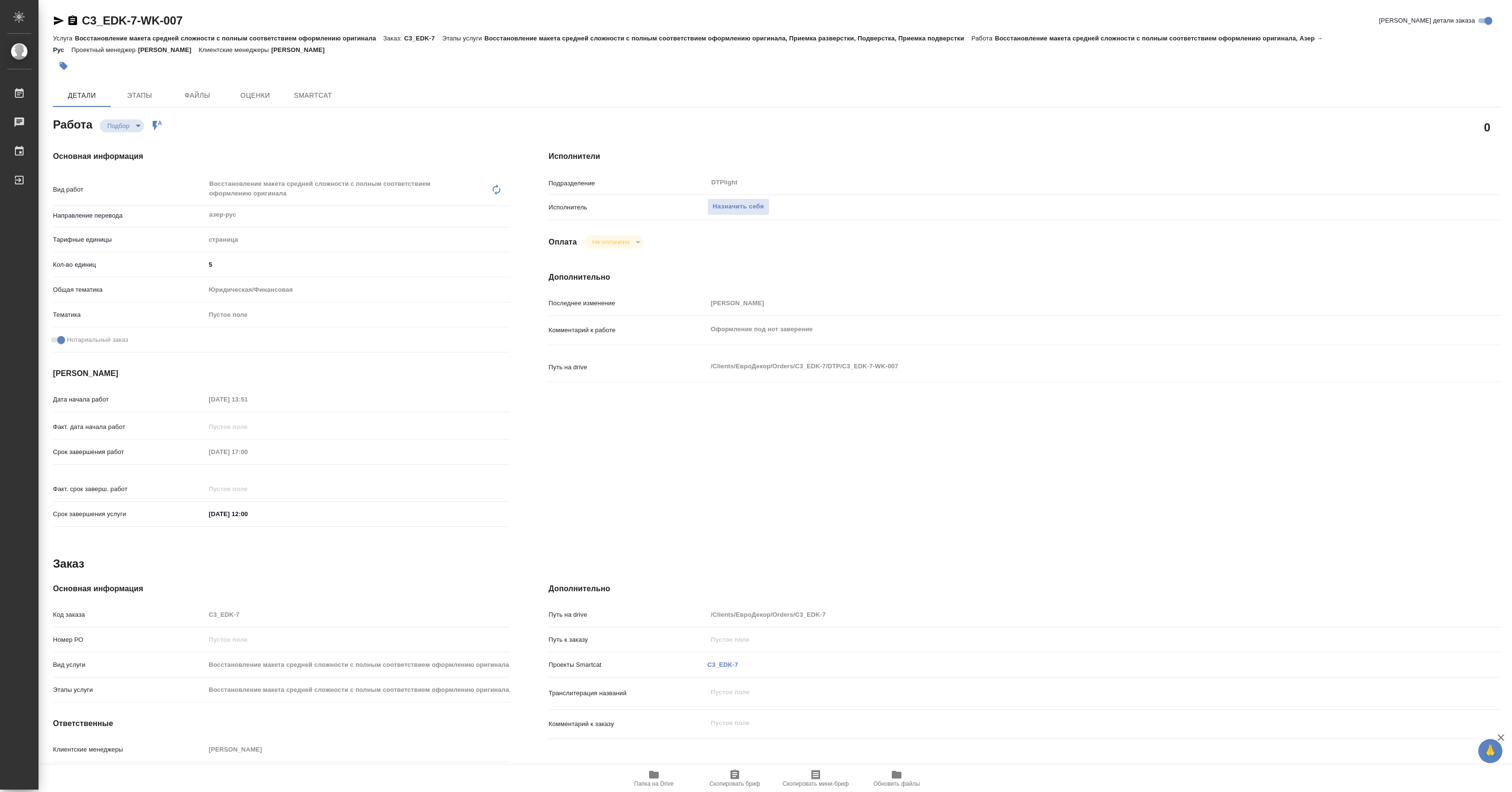
type textarea "x"
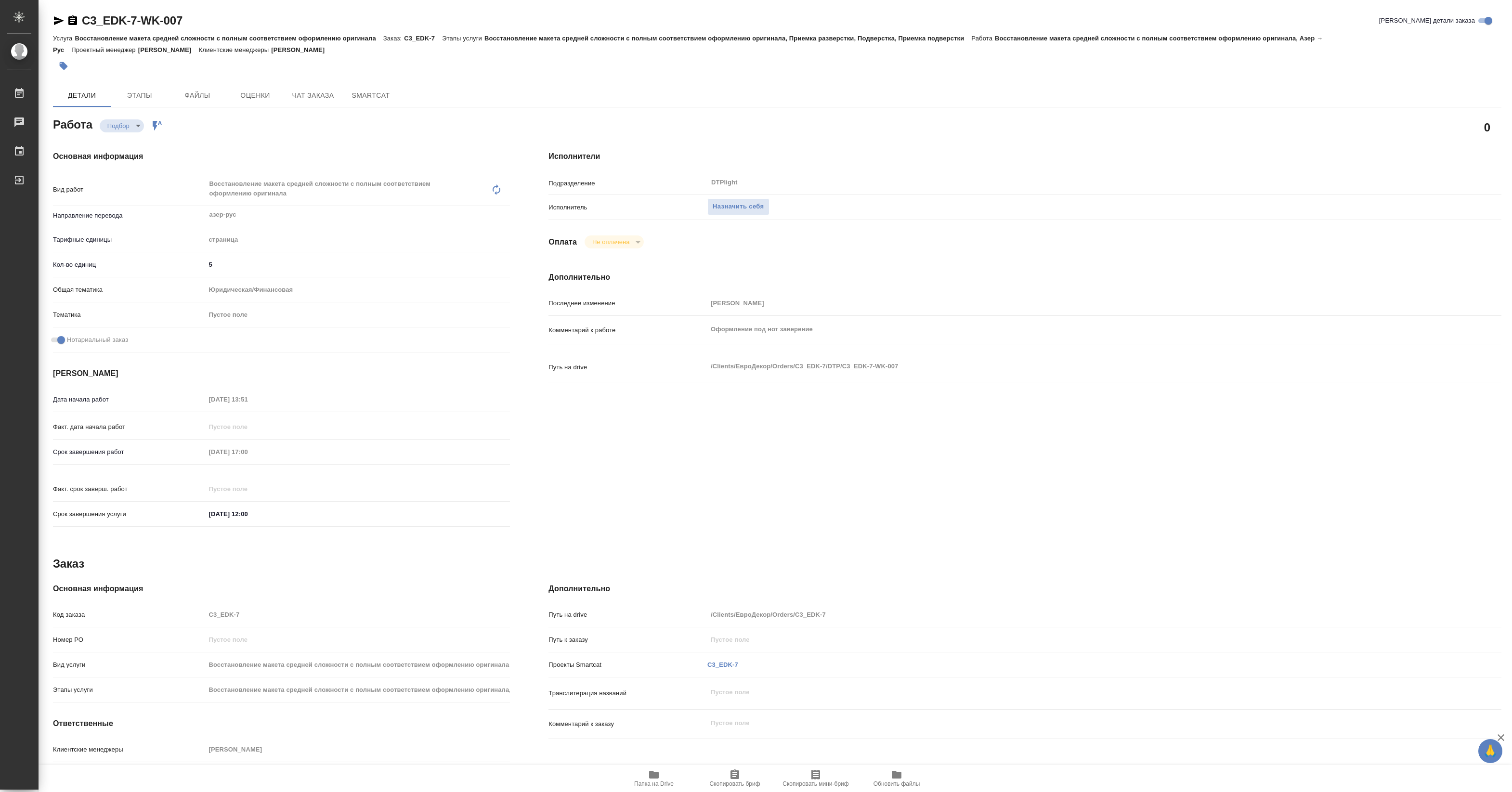
type textarea "x"
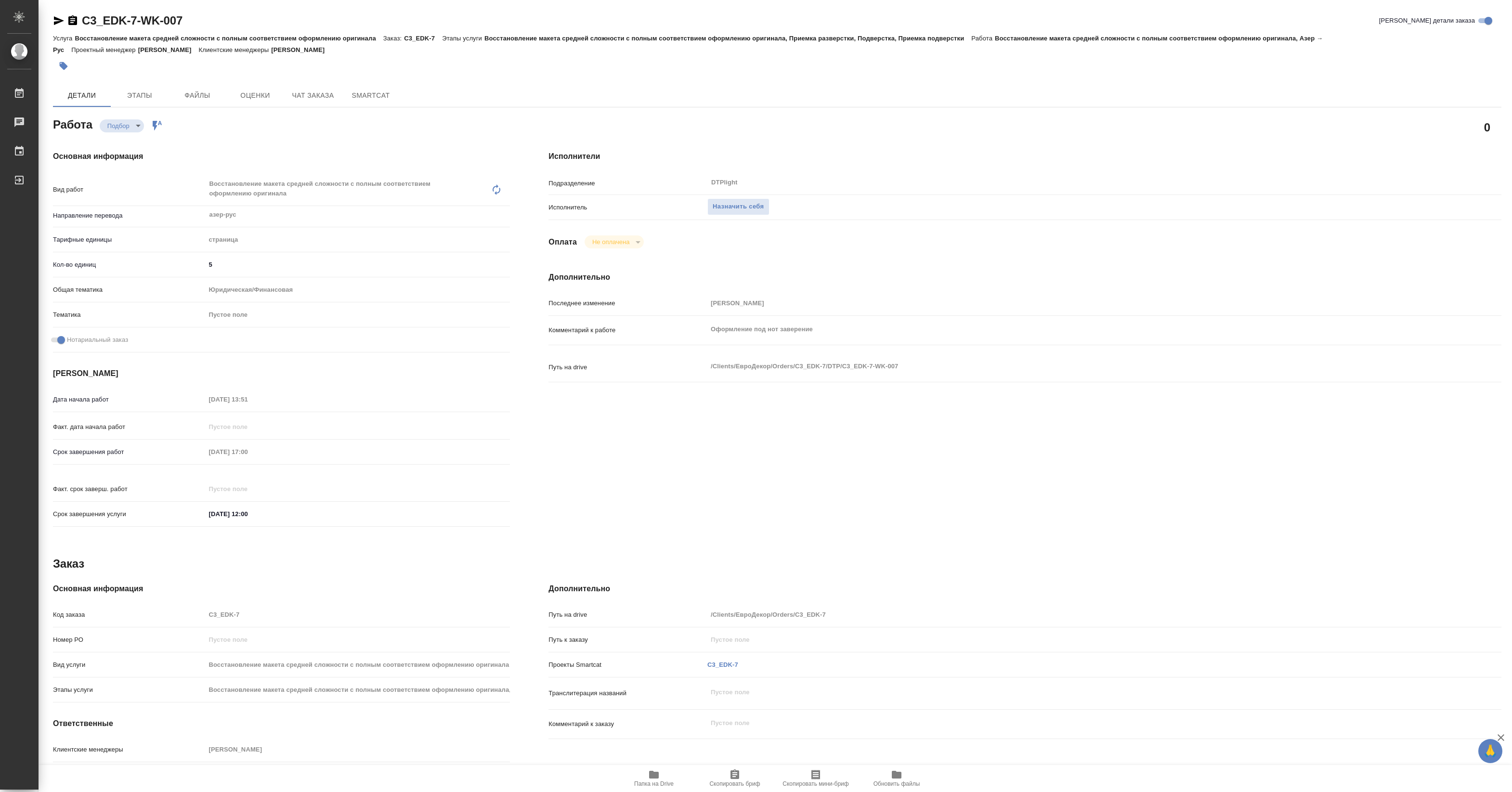
type textarea "x"
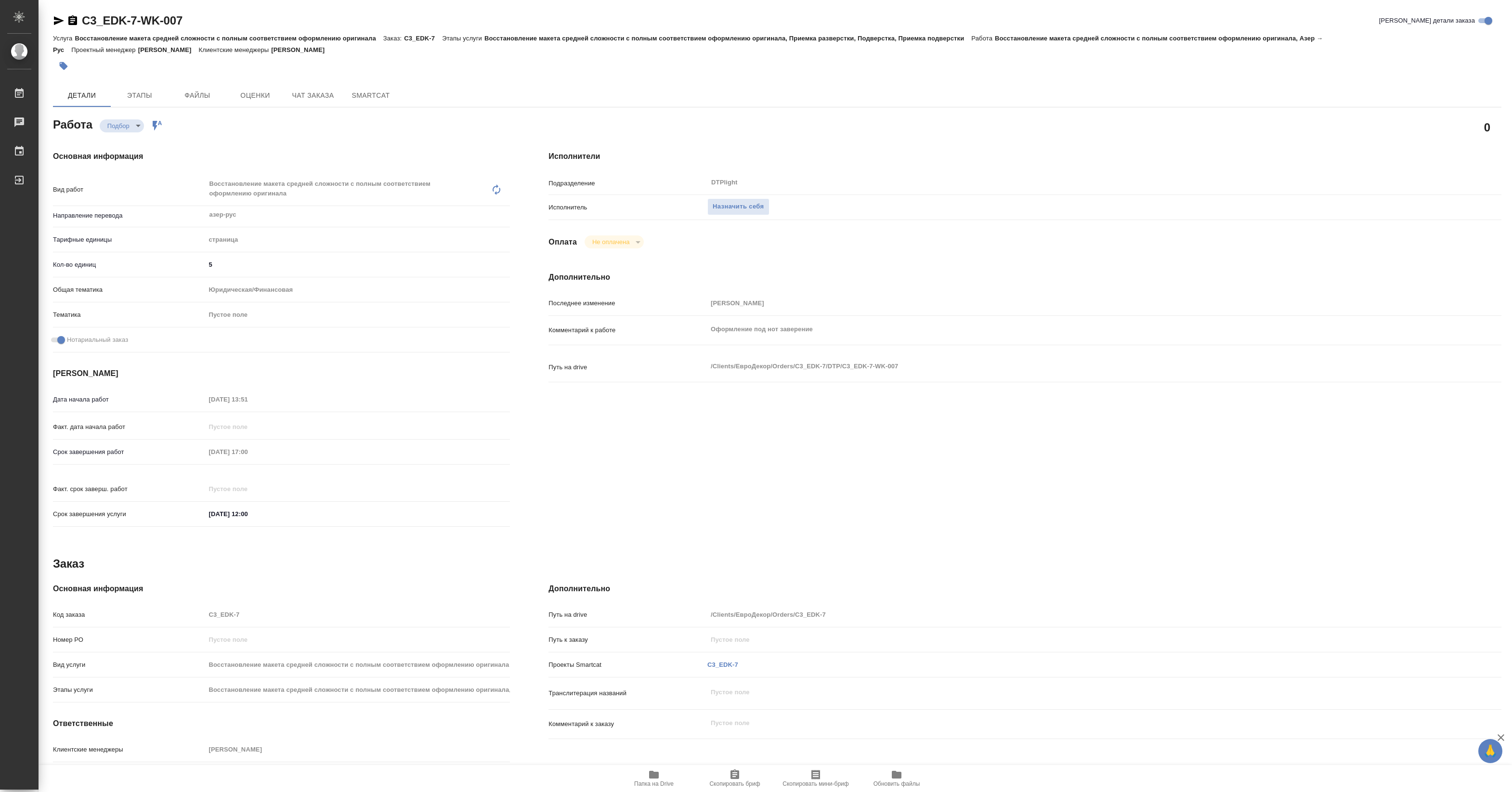
type textarea "x"
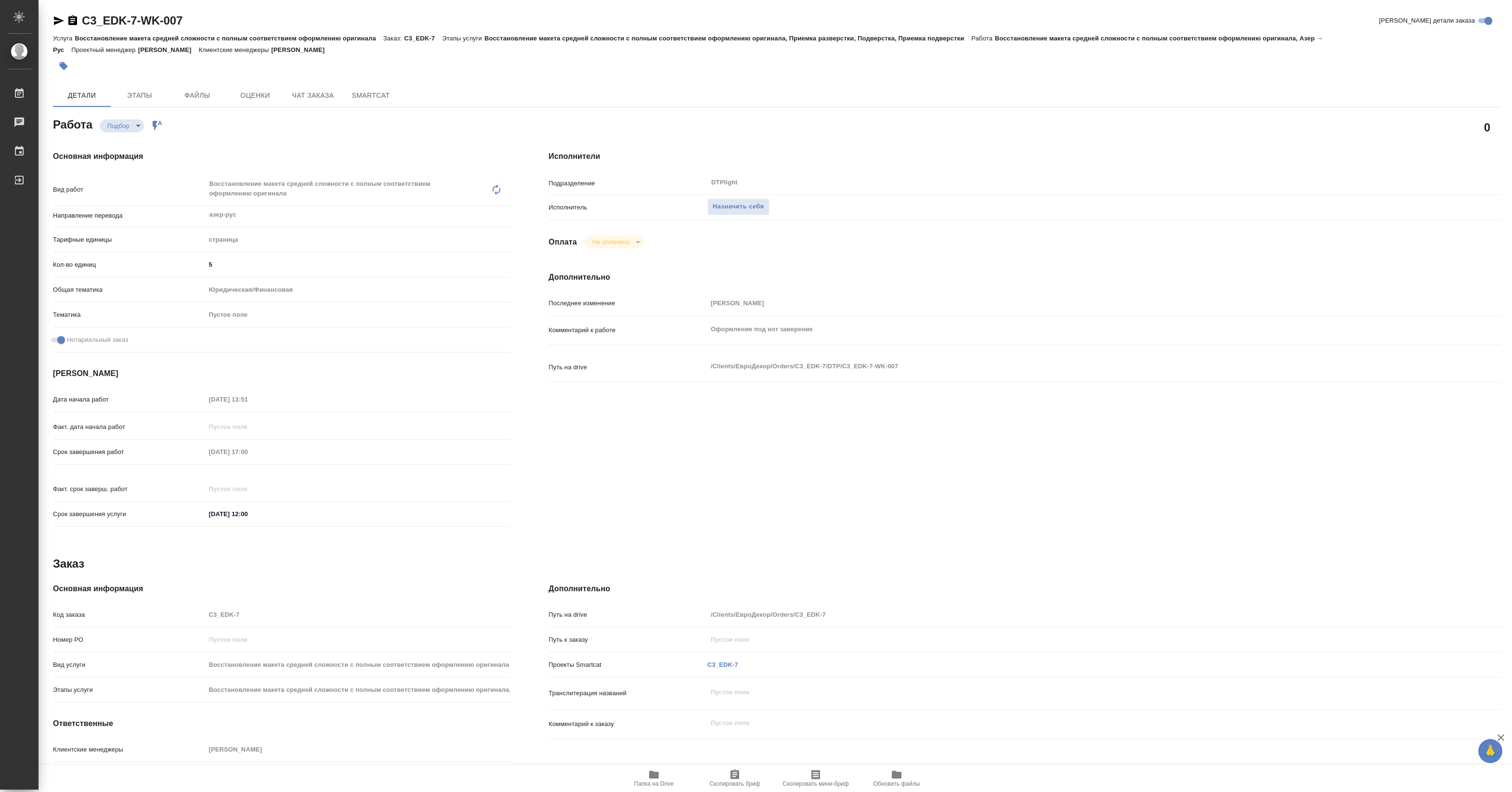
type textarea "x"
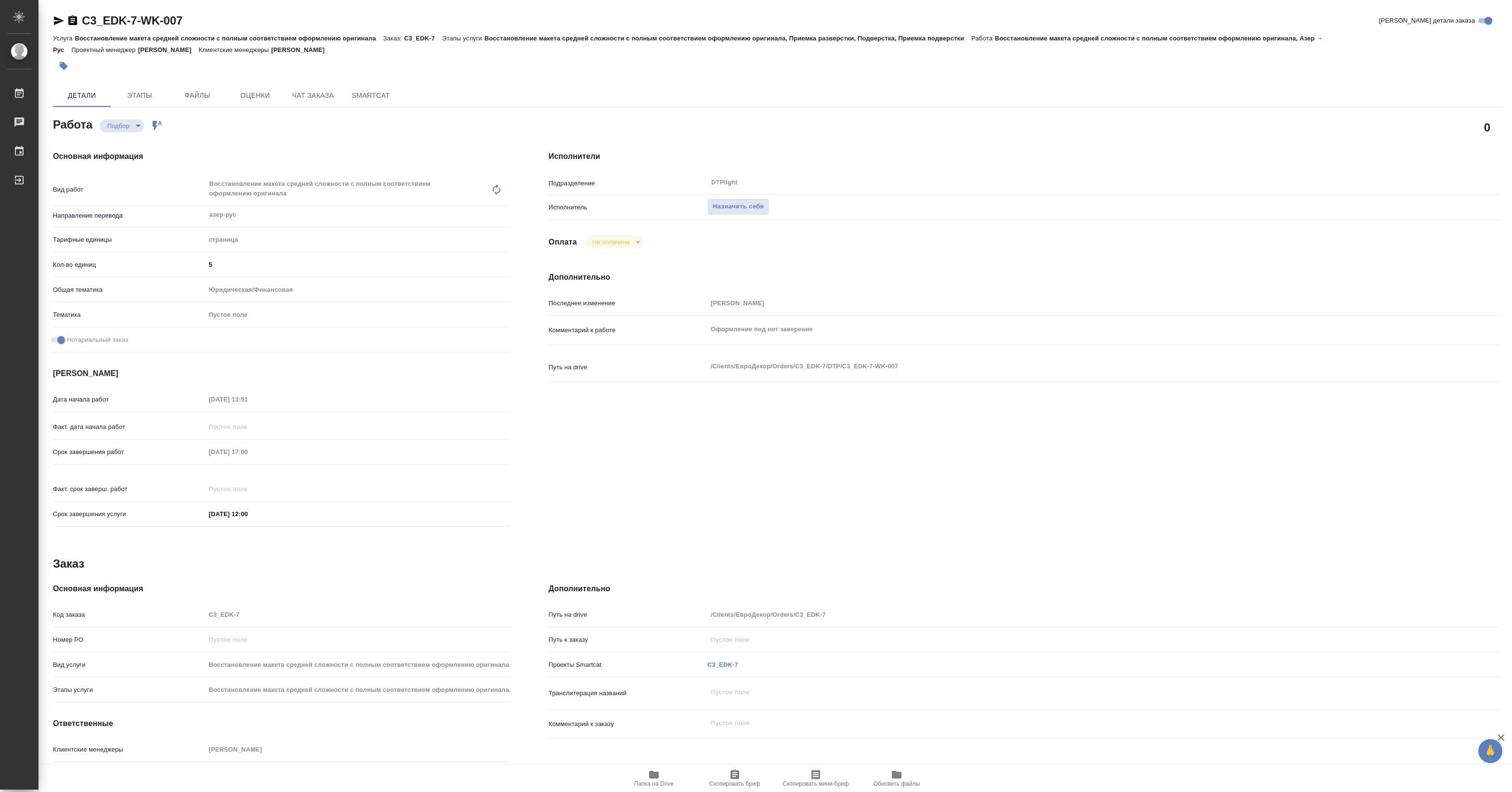
type textarea "x"
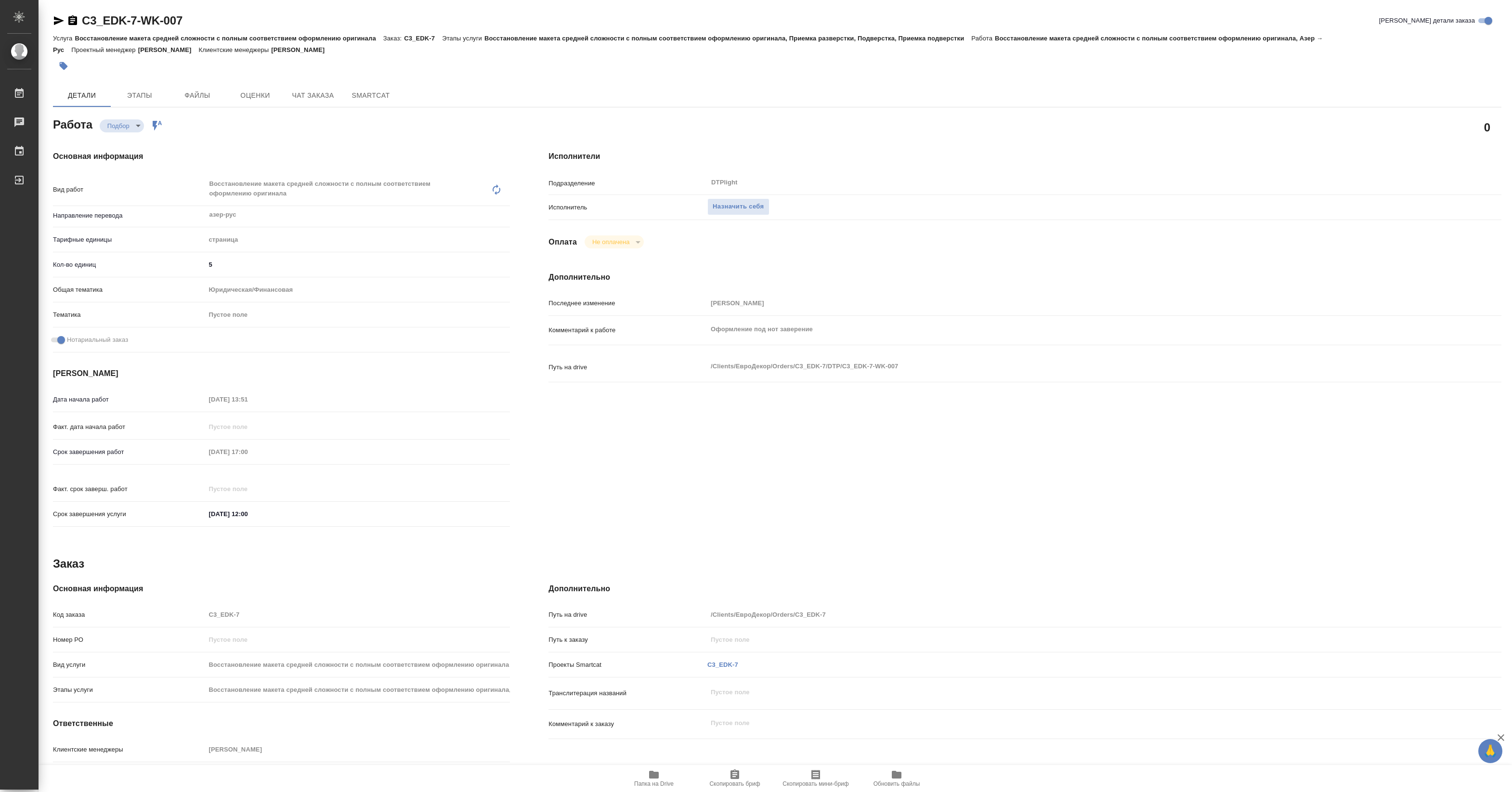
type textarea "x"
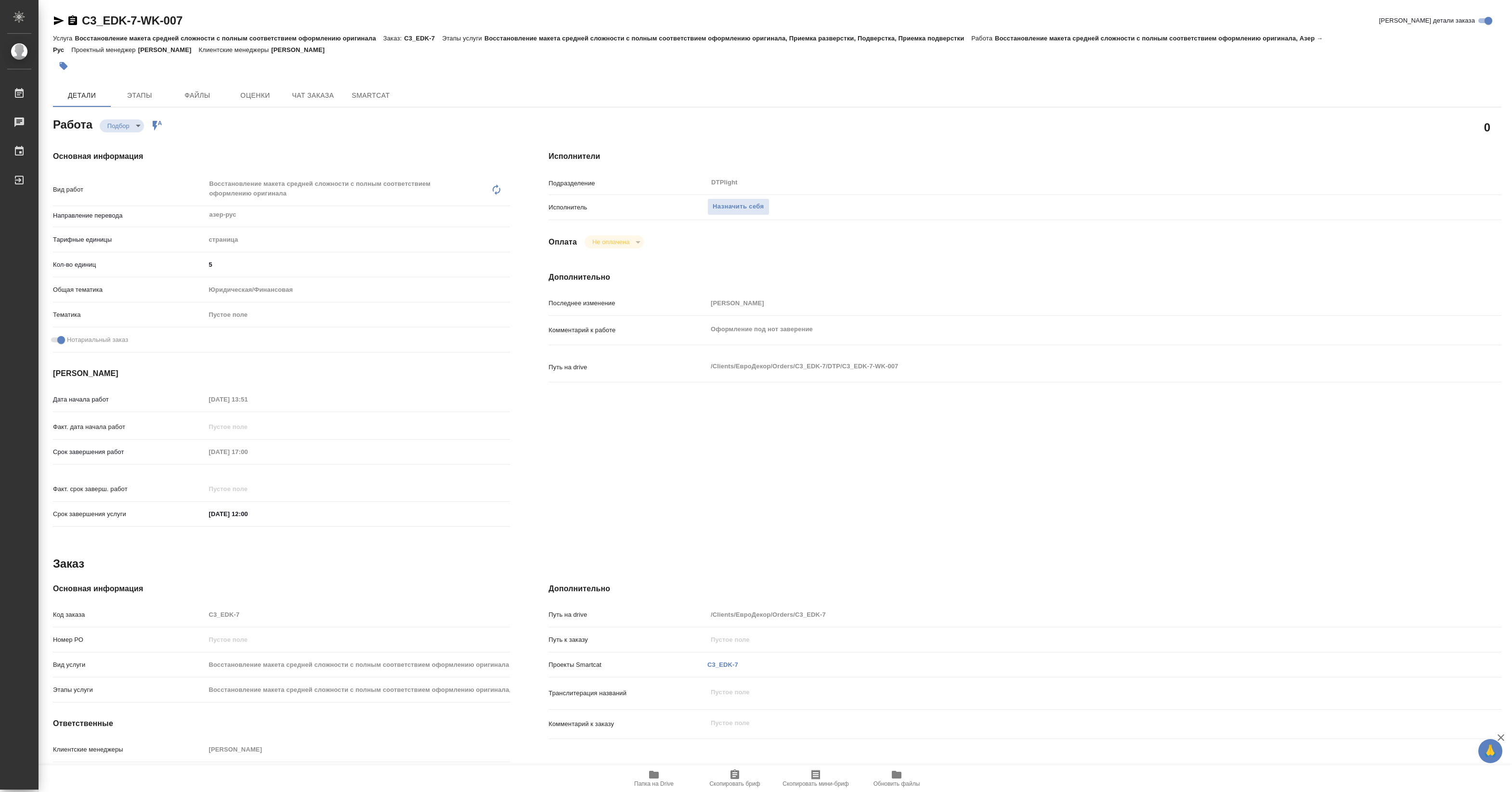
type textarea "x"
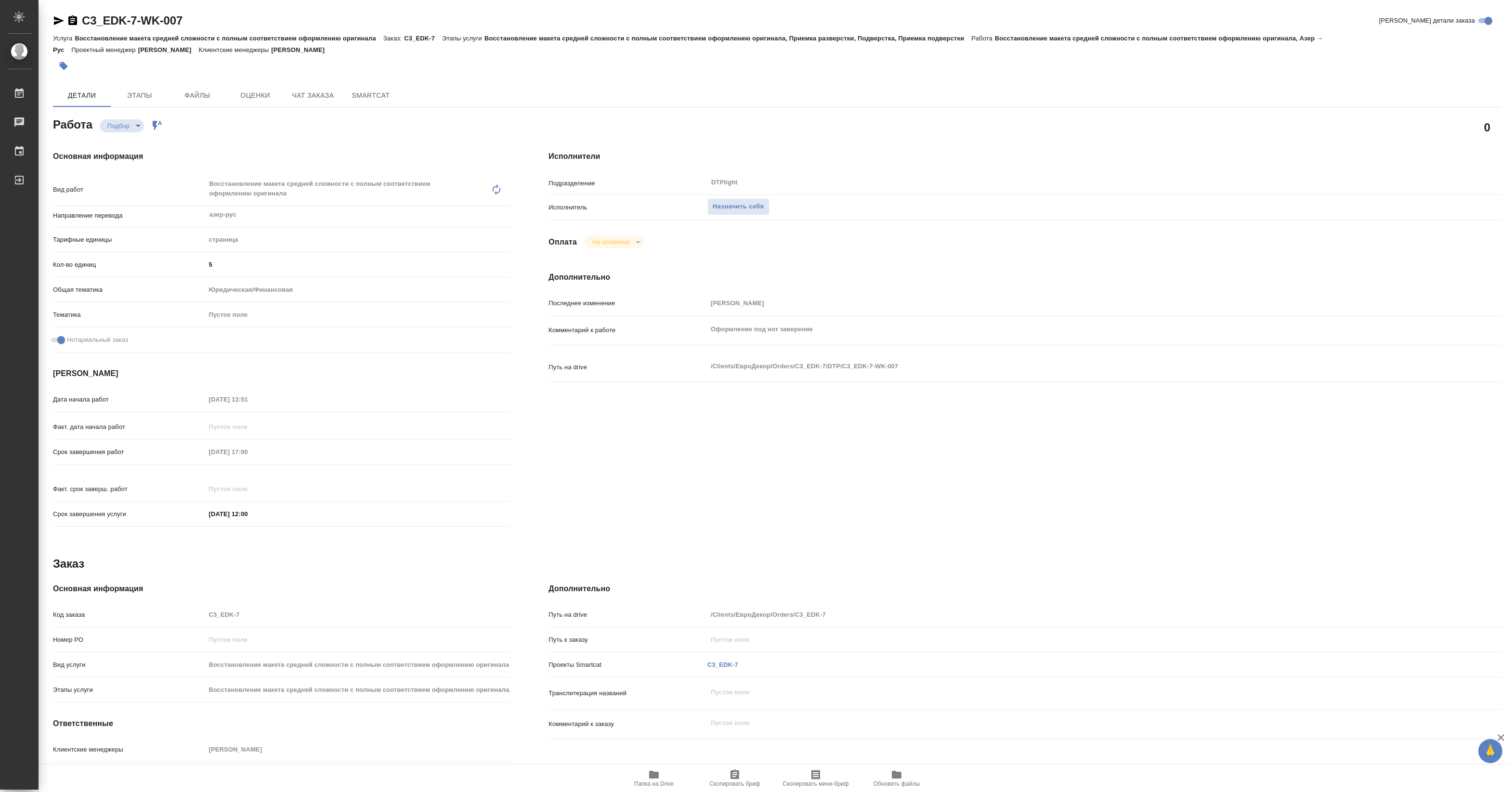
type textarea "x"
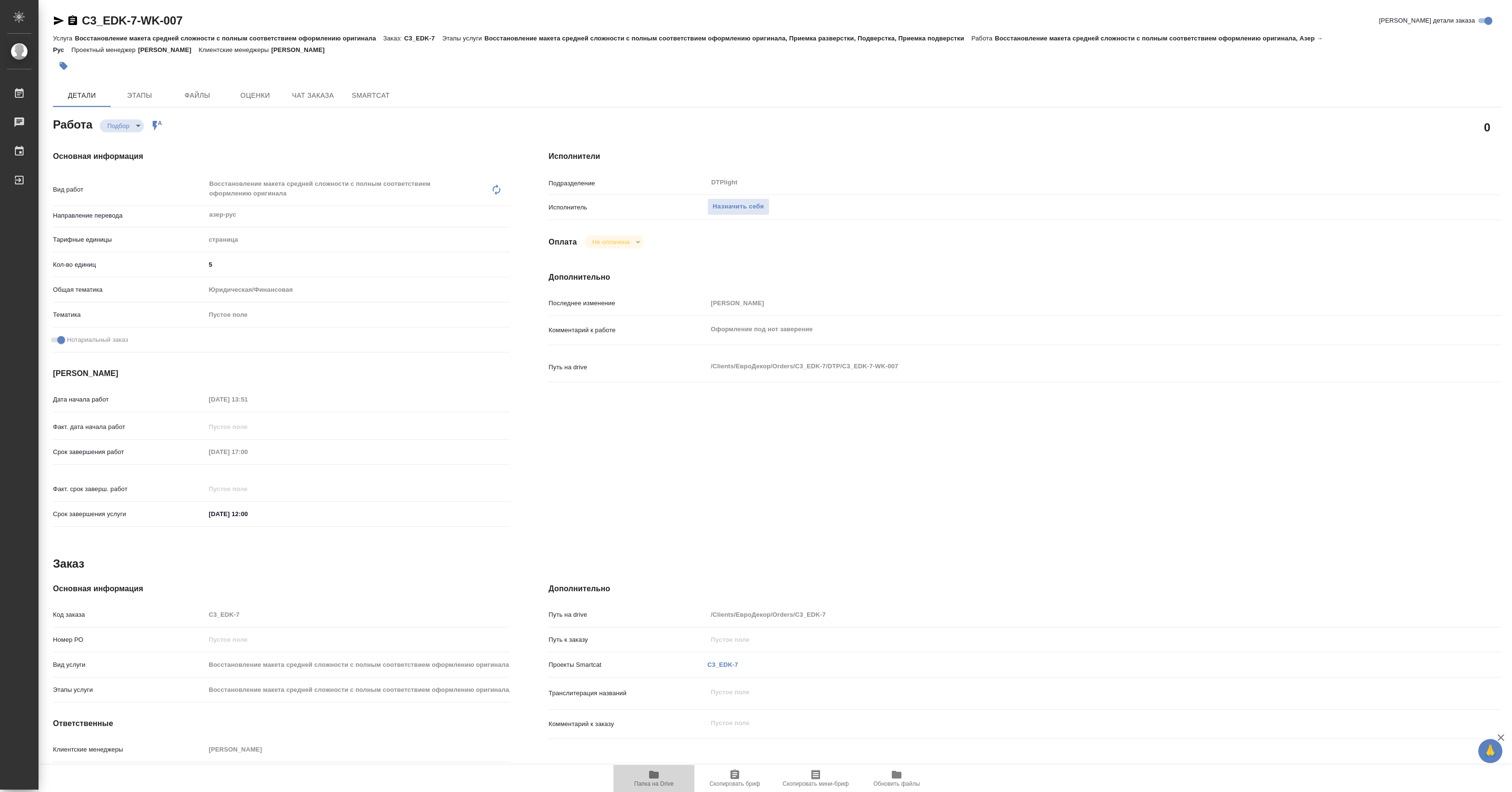
click at [649, 781] on span "Папка на Drive" at bounding box center [653, 783] width 39 height 6
click at [657, 780] on span "Папка на Drive" at bounding box center [653, 783] width 39 height 6
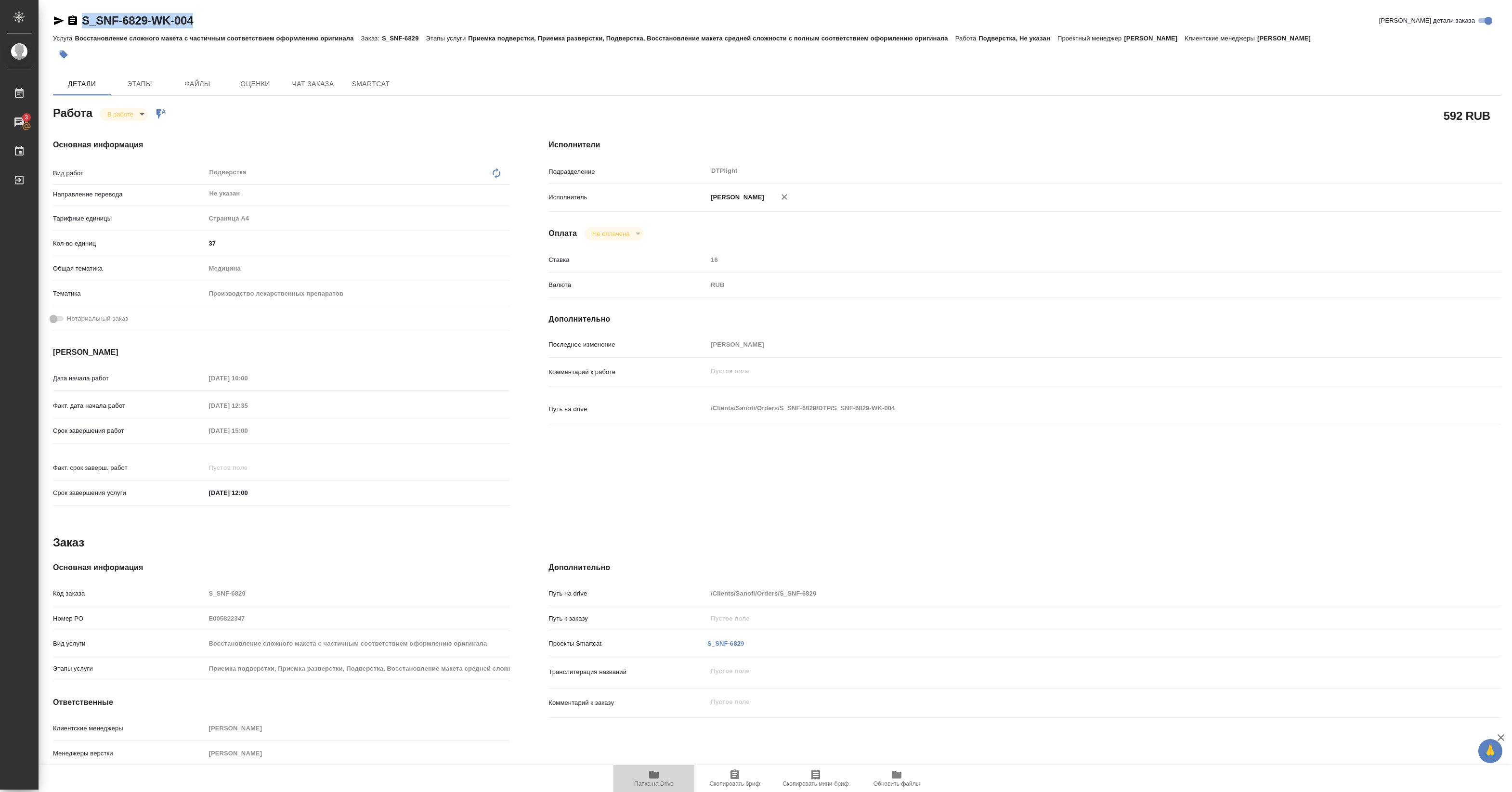
click at [646, 771] on span "Папка на Drive" at bounding box center [654, 777] width 69 height 18
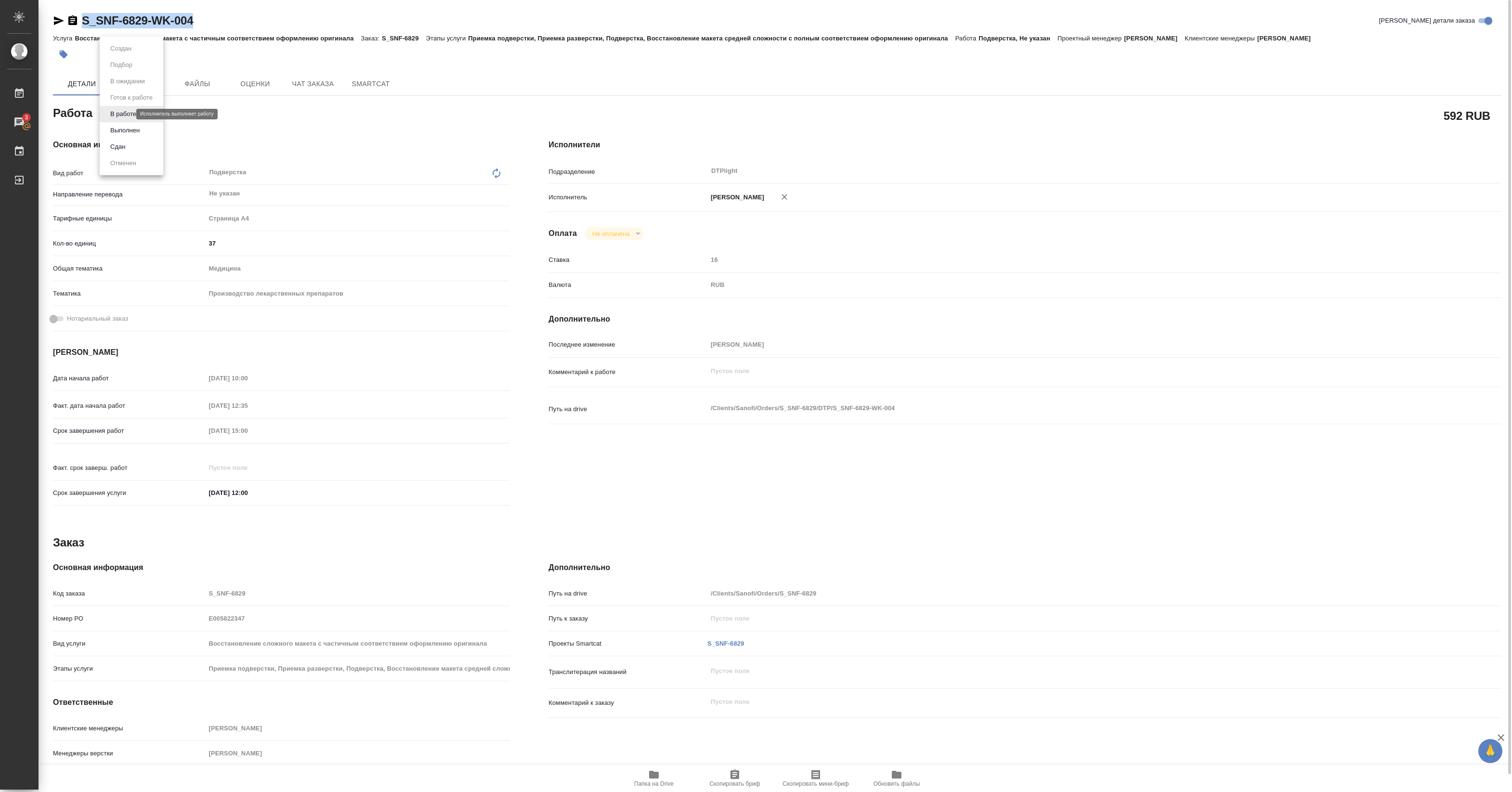
click at [129, 114] on body "🙏 .cls-1 fill:#fff; AWATERA Pankina Anna Работы 3 Чаты График Выйти S_SNF-6829-…" at bounding box center [756, 396] width 1512 height 792
click at [122, 128] on button "Выполнен" at bounding box center [125, 130] width 35 height 11
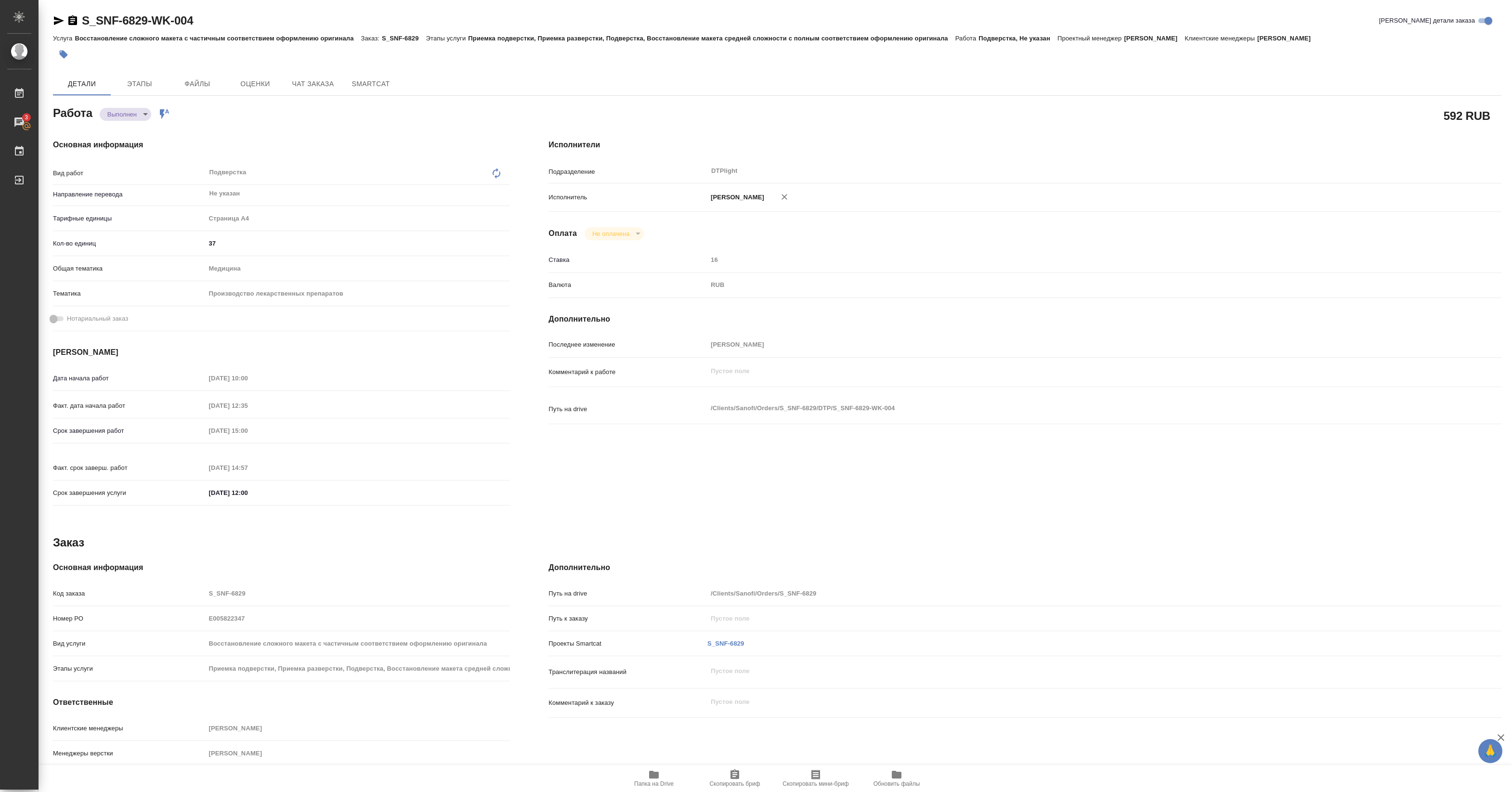
type textarea "x"
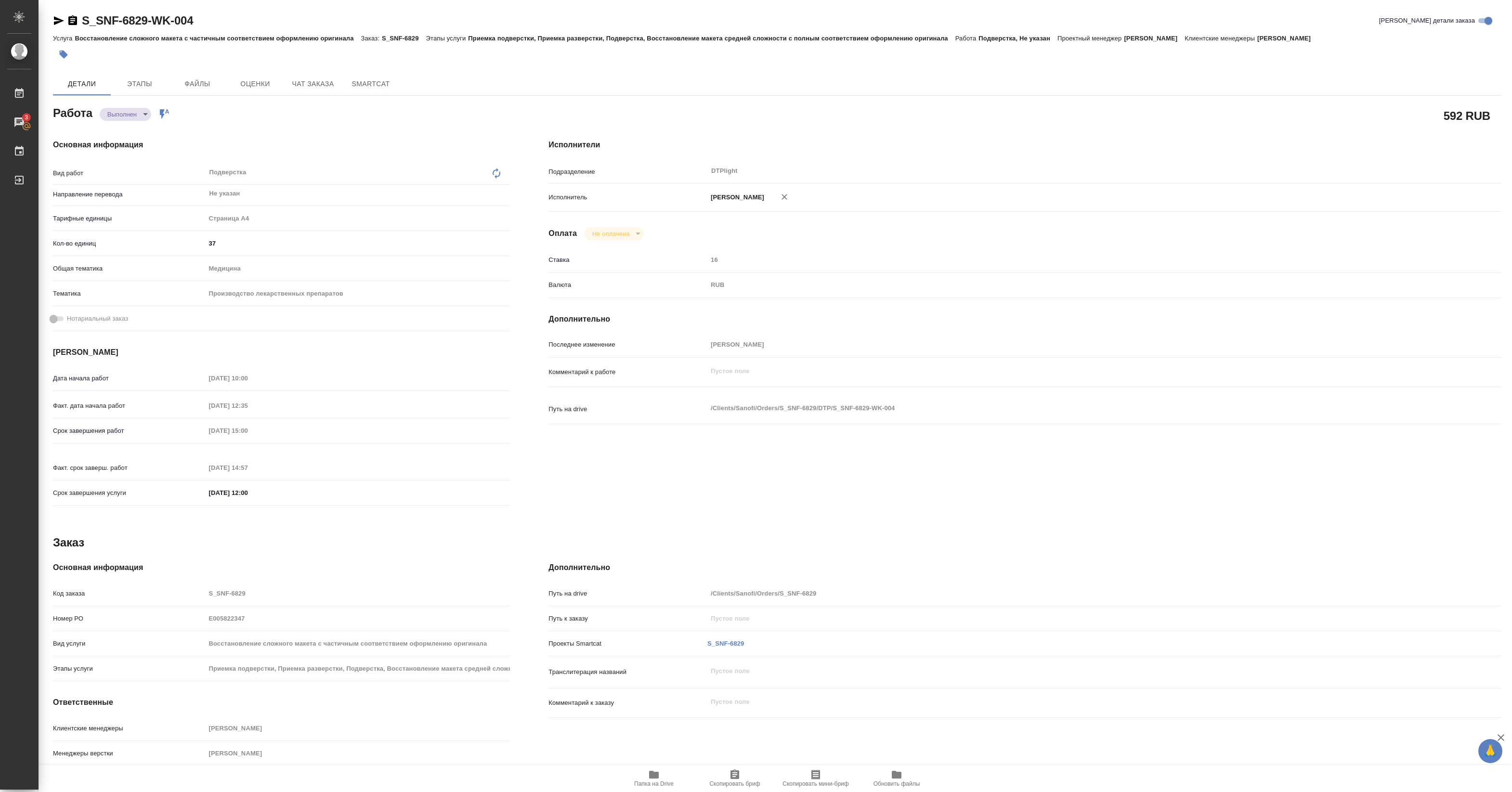
type textarea "x"
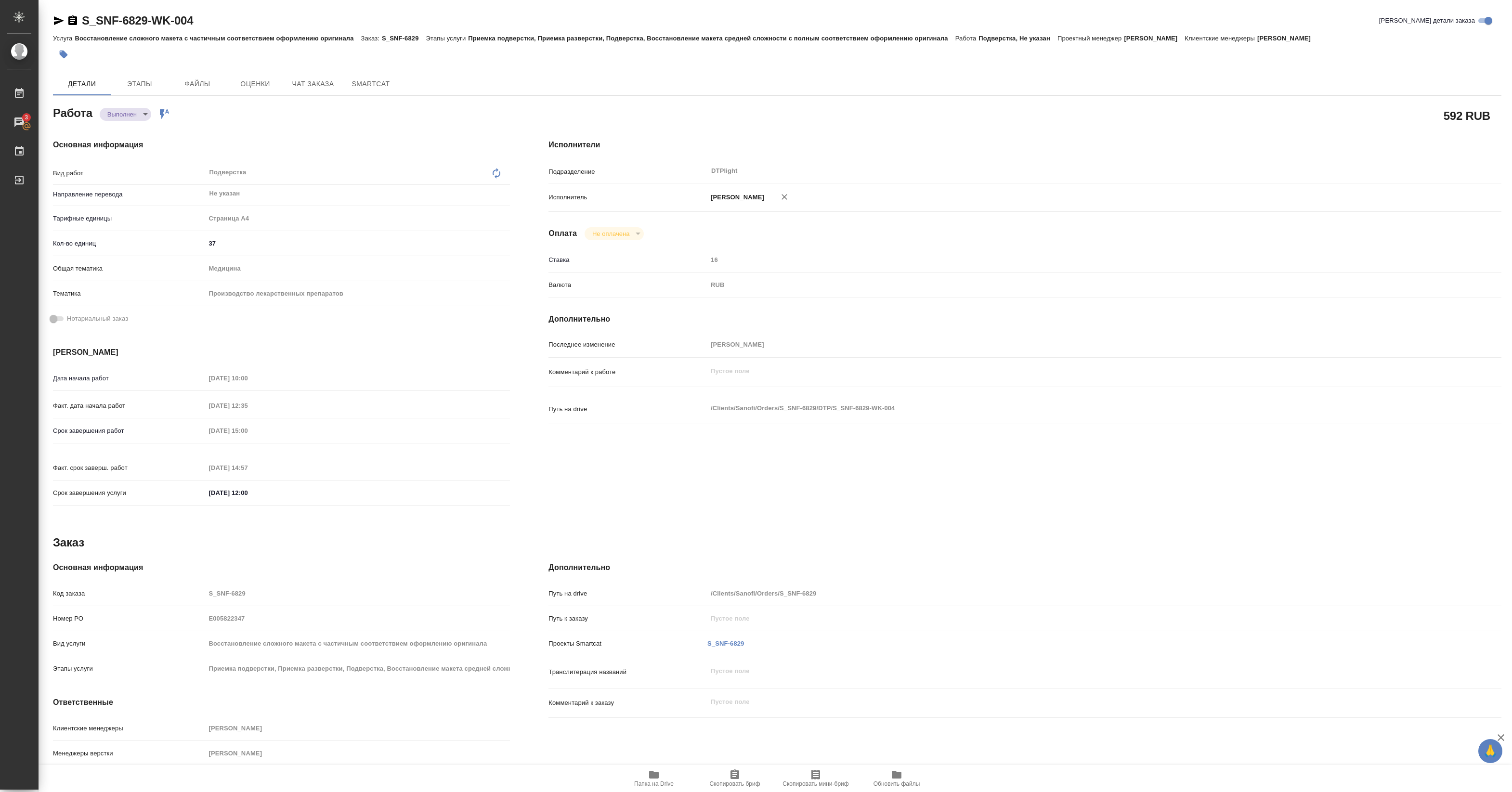
type textarea "x"
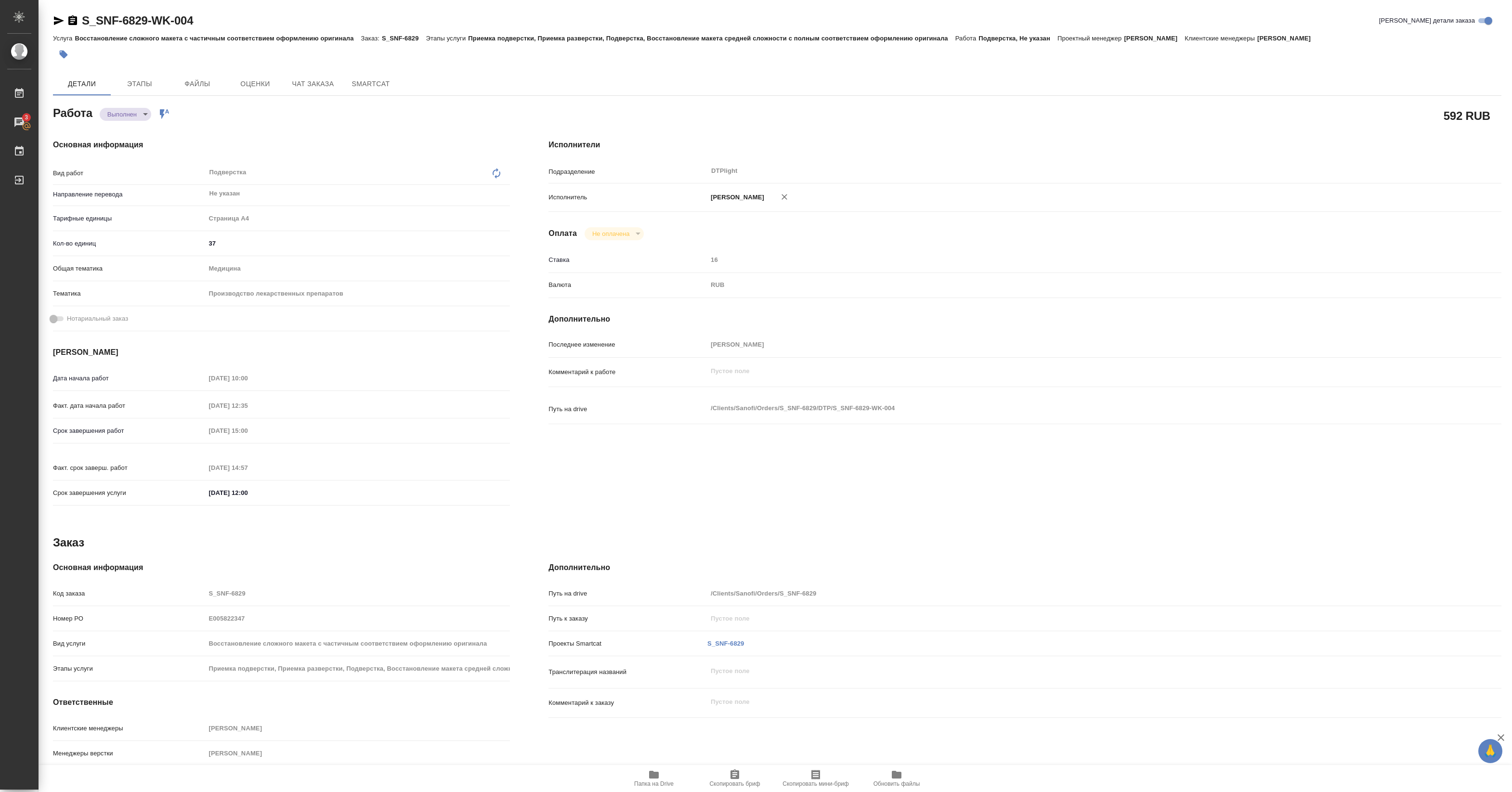
type textarea "x"
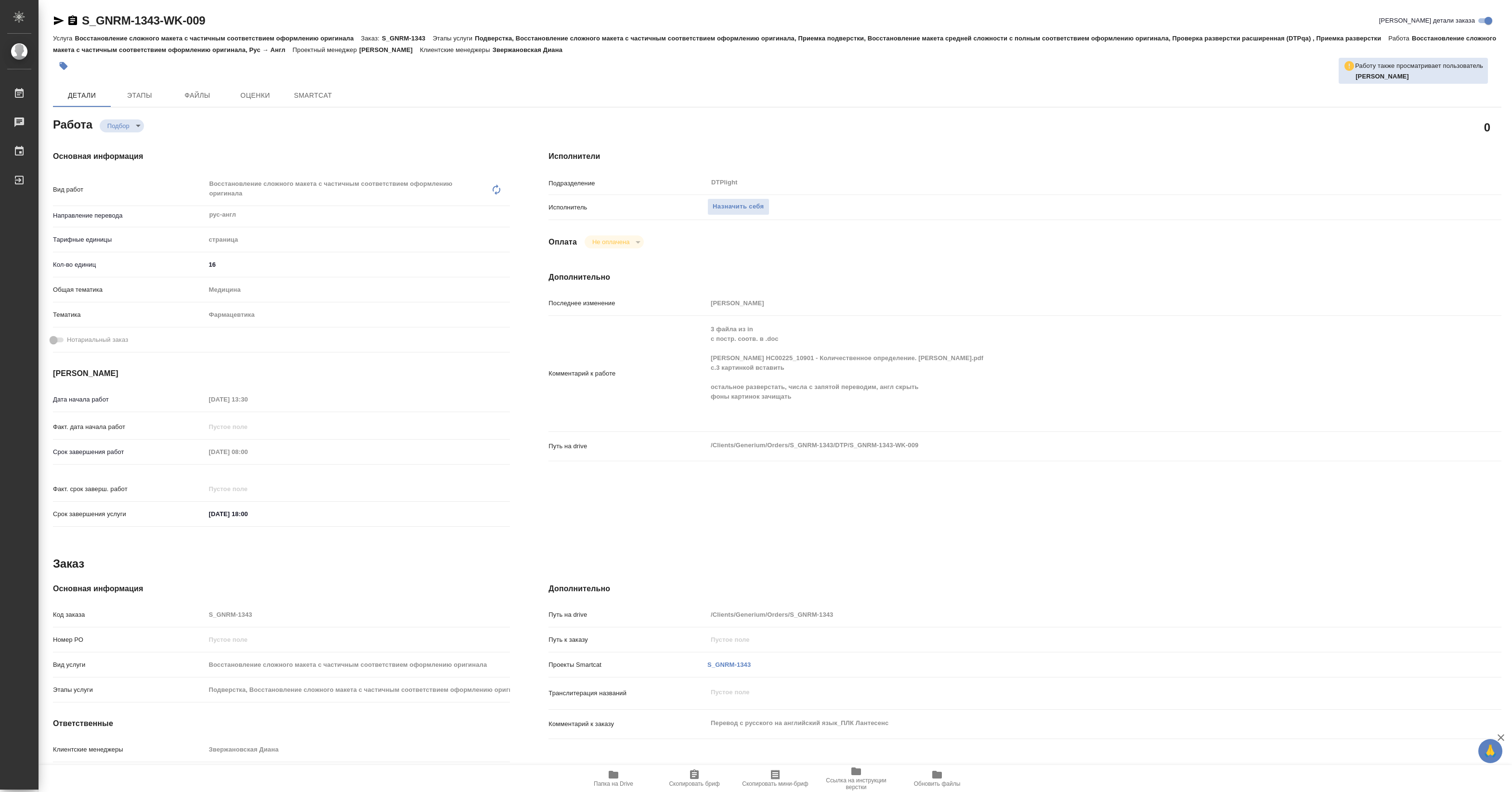
type textarea "x"
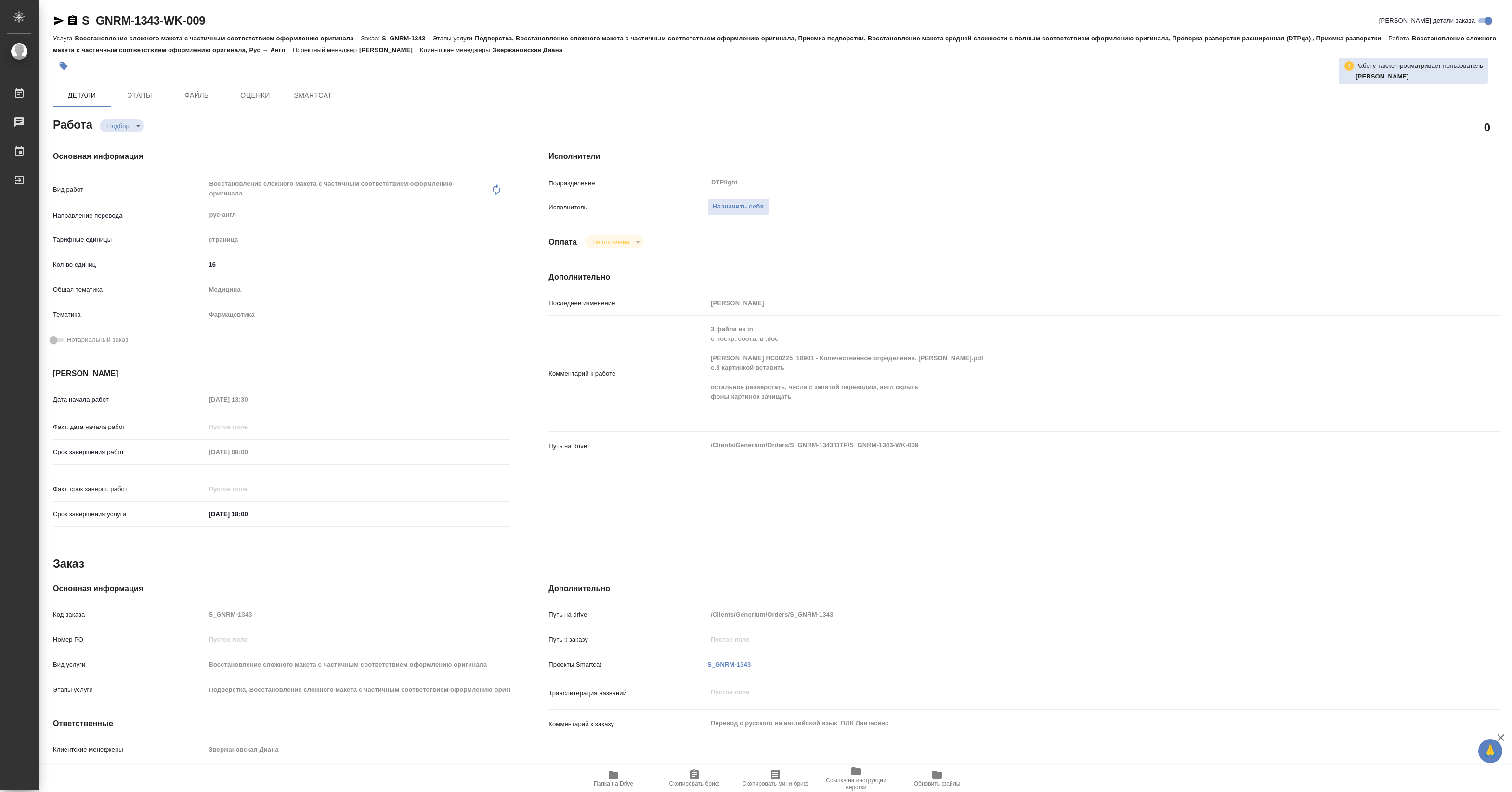
type textarea "x"
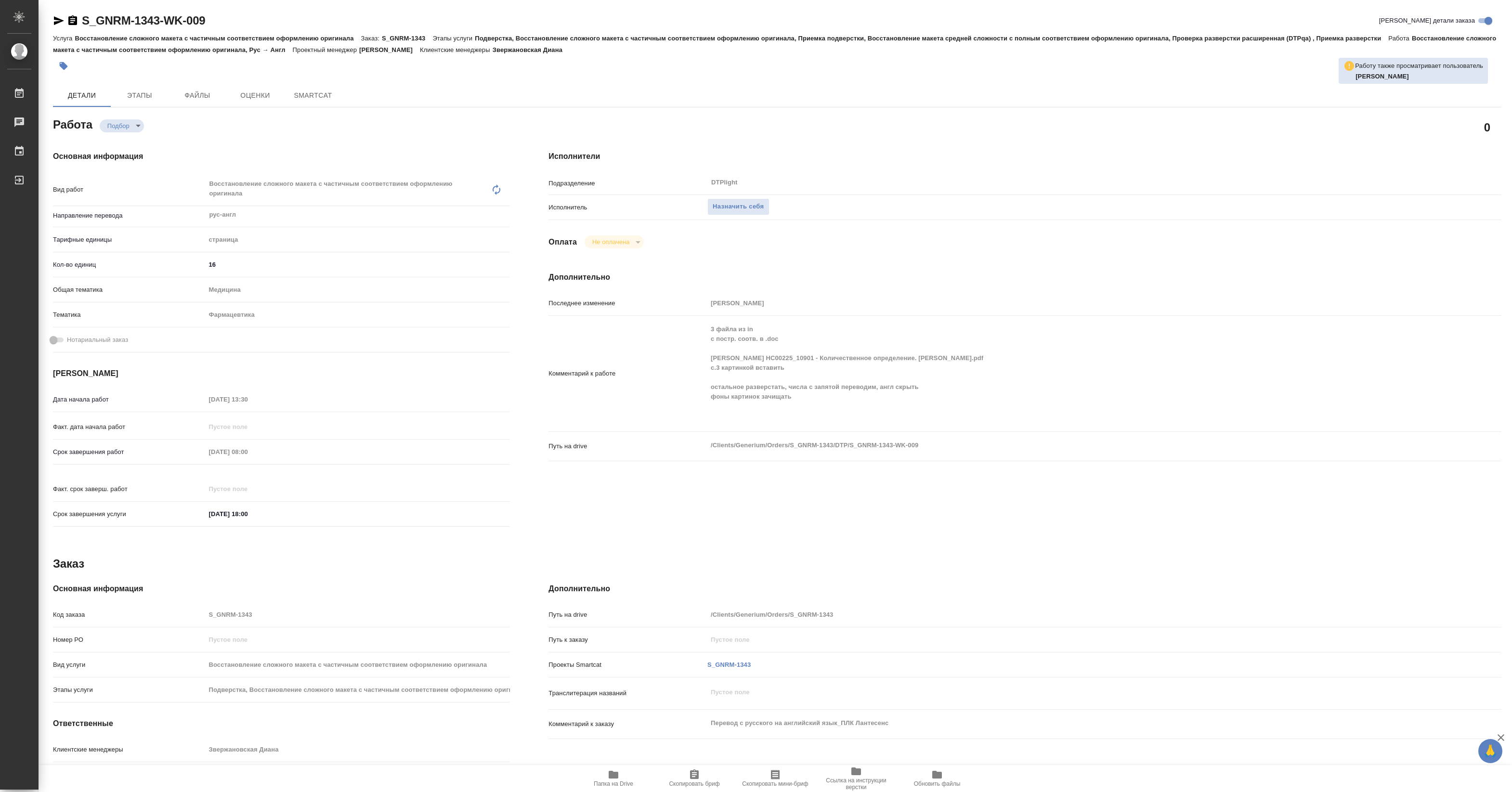
type textarea "x"
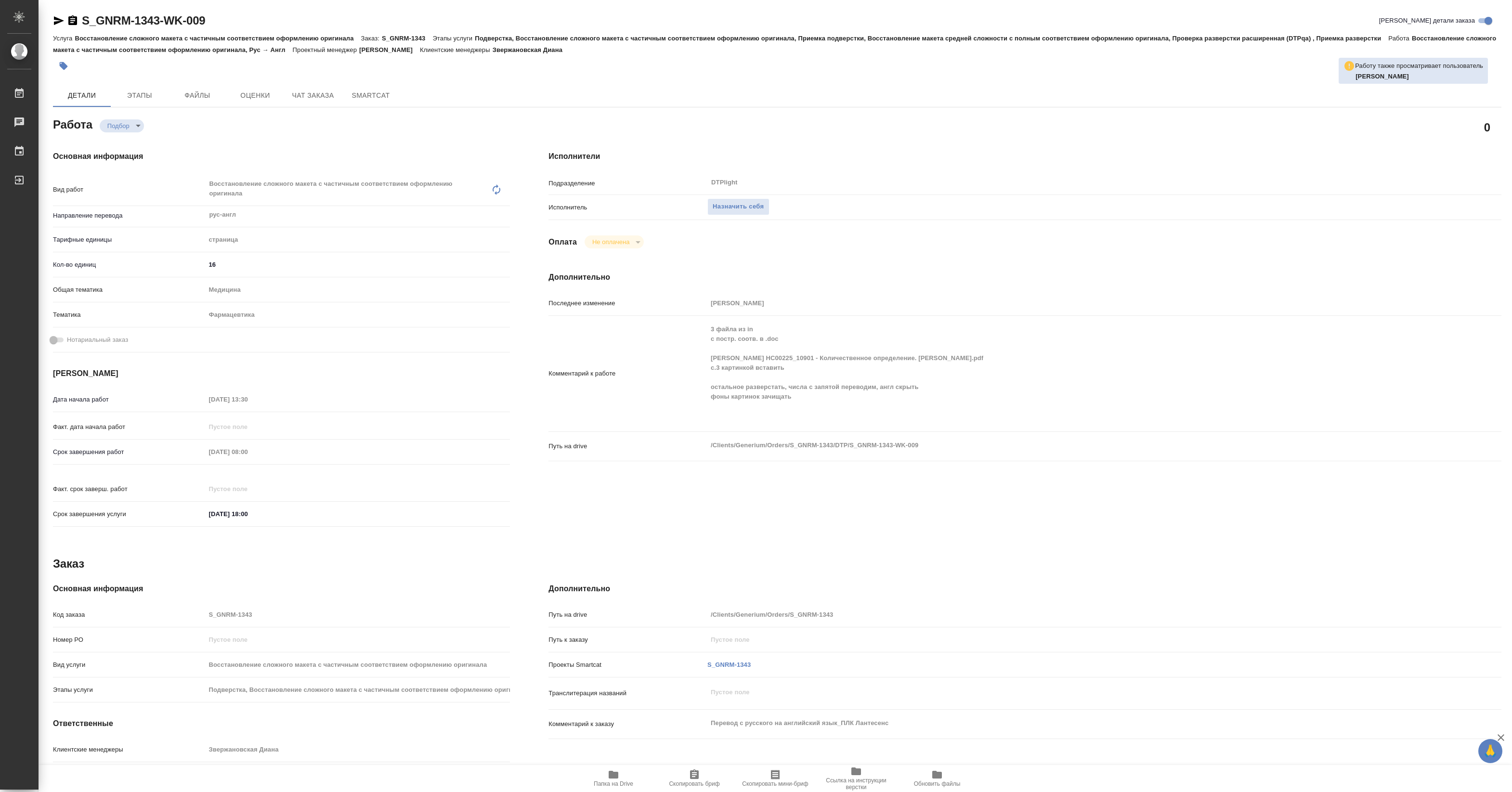
type textarea "x"
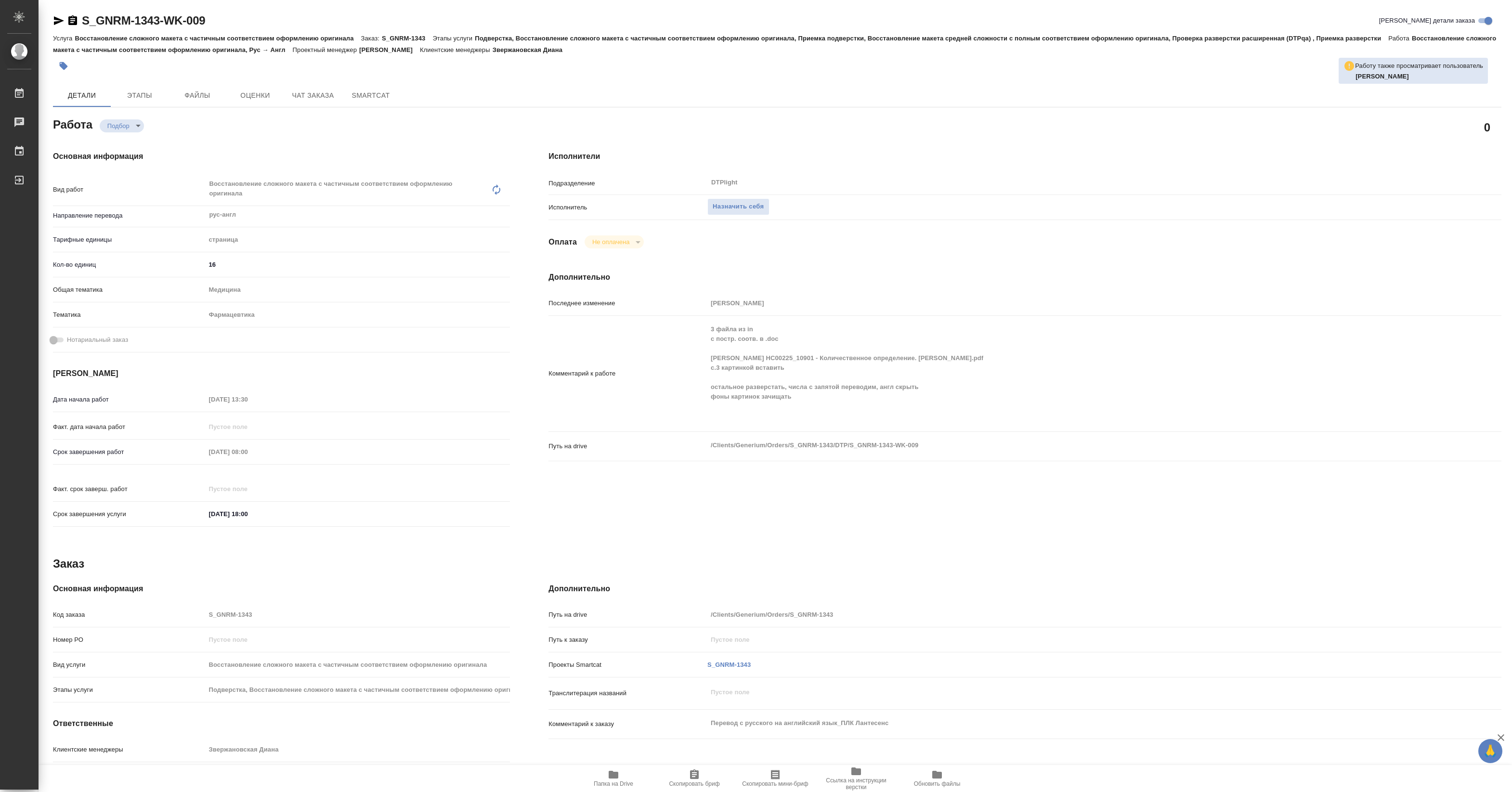
type textarea "x"
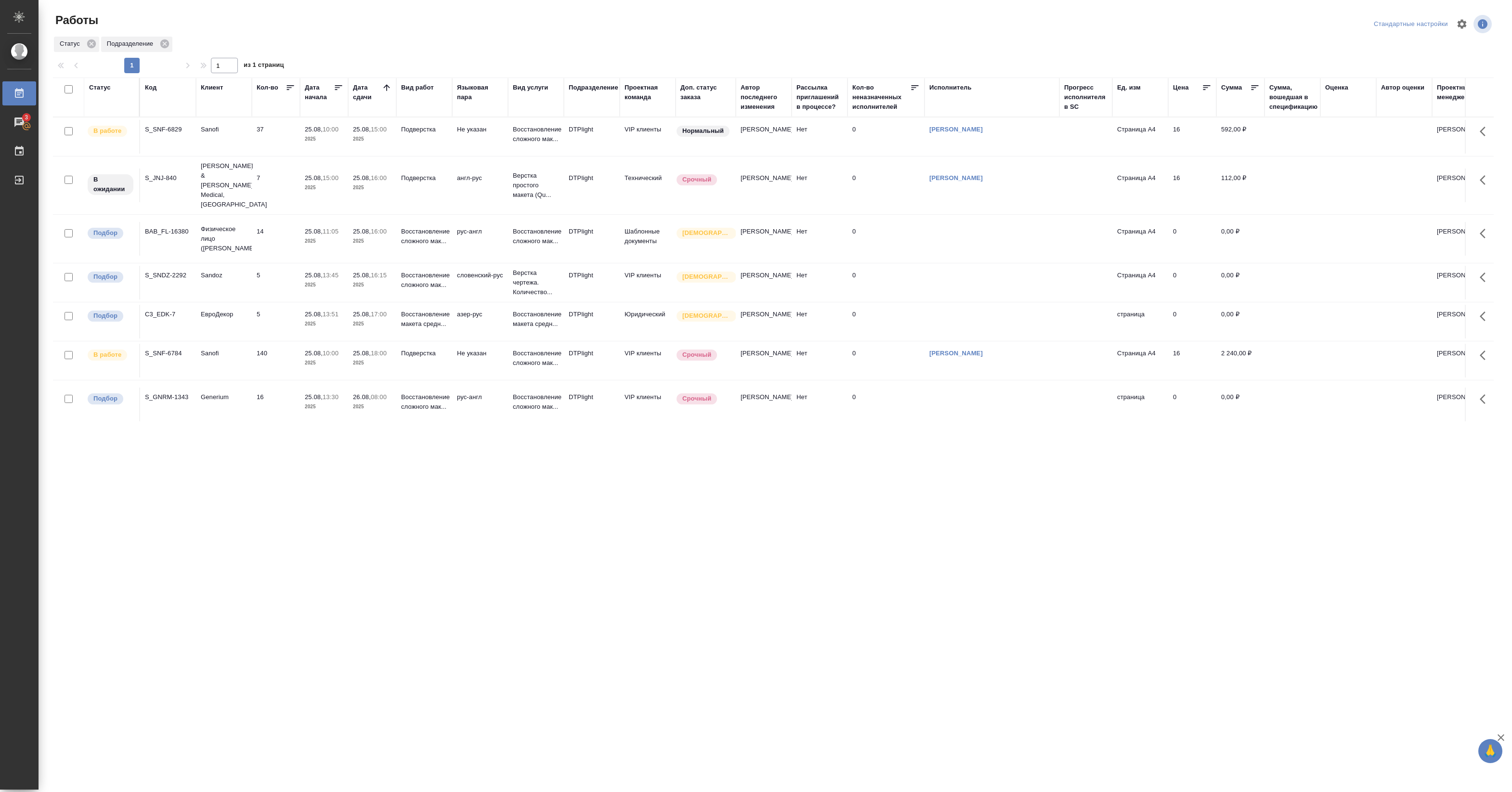
click at [357, 499] on div ".cls-1 fill:#fff; AWATERA Pankina Anna Работы 3 Чаты График Выйти Работы Станда…" at bounding box center [756, 396] width 1512 height 792
click at [282, 486] on div ".cls-1 fill:#fff; AWATERA Pankina Anna Работы 3 Чаты График Выйти Работы Станда…" at bounding box center [756, 396] width 1512 height 792
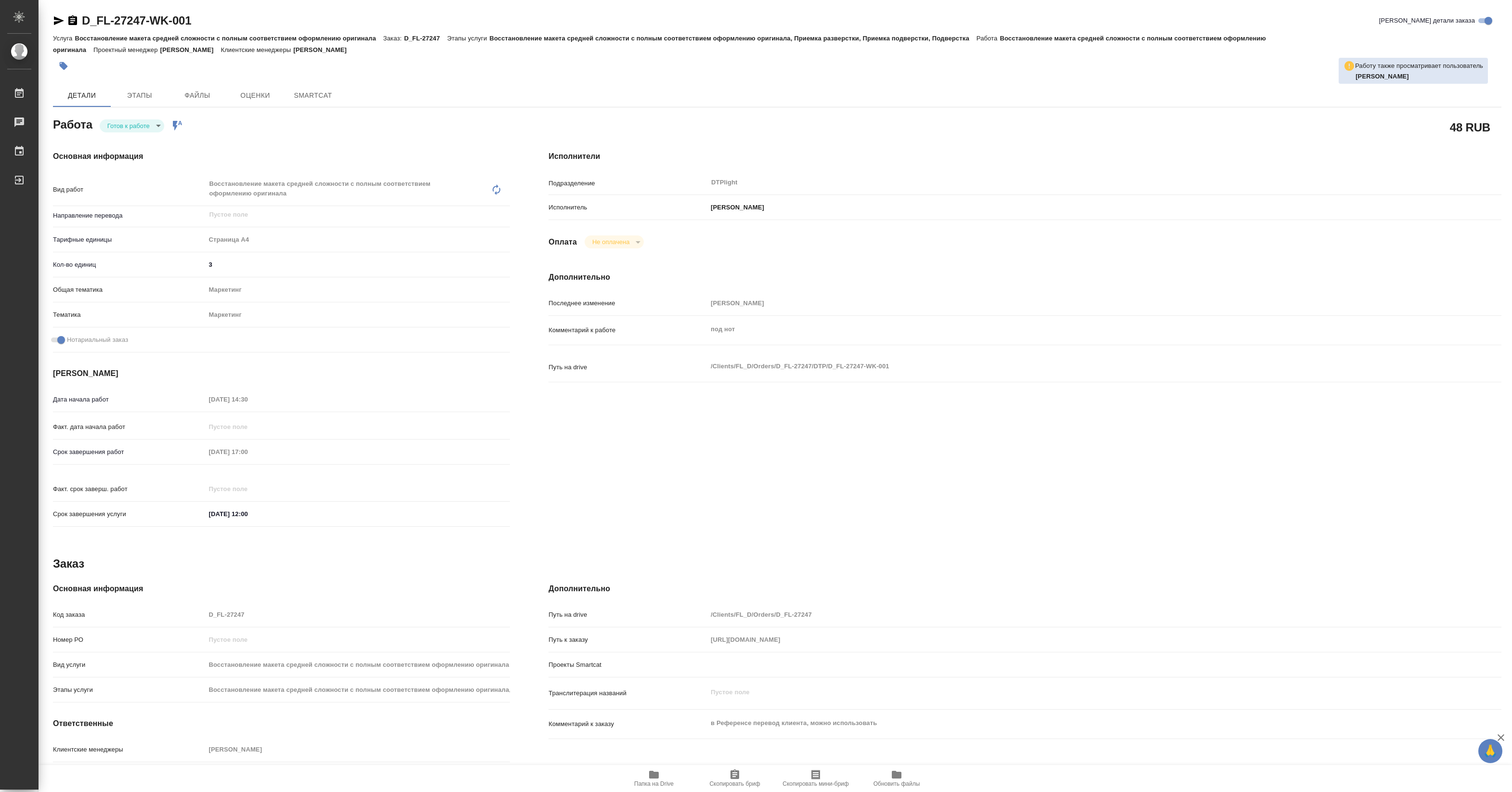
type textarea "x"
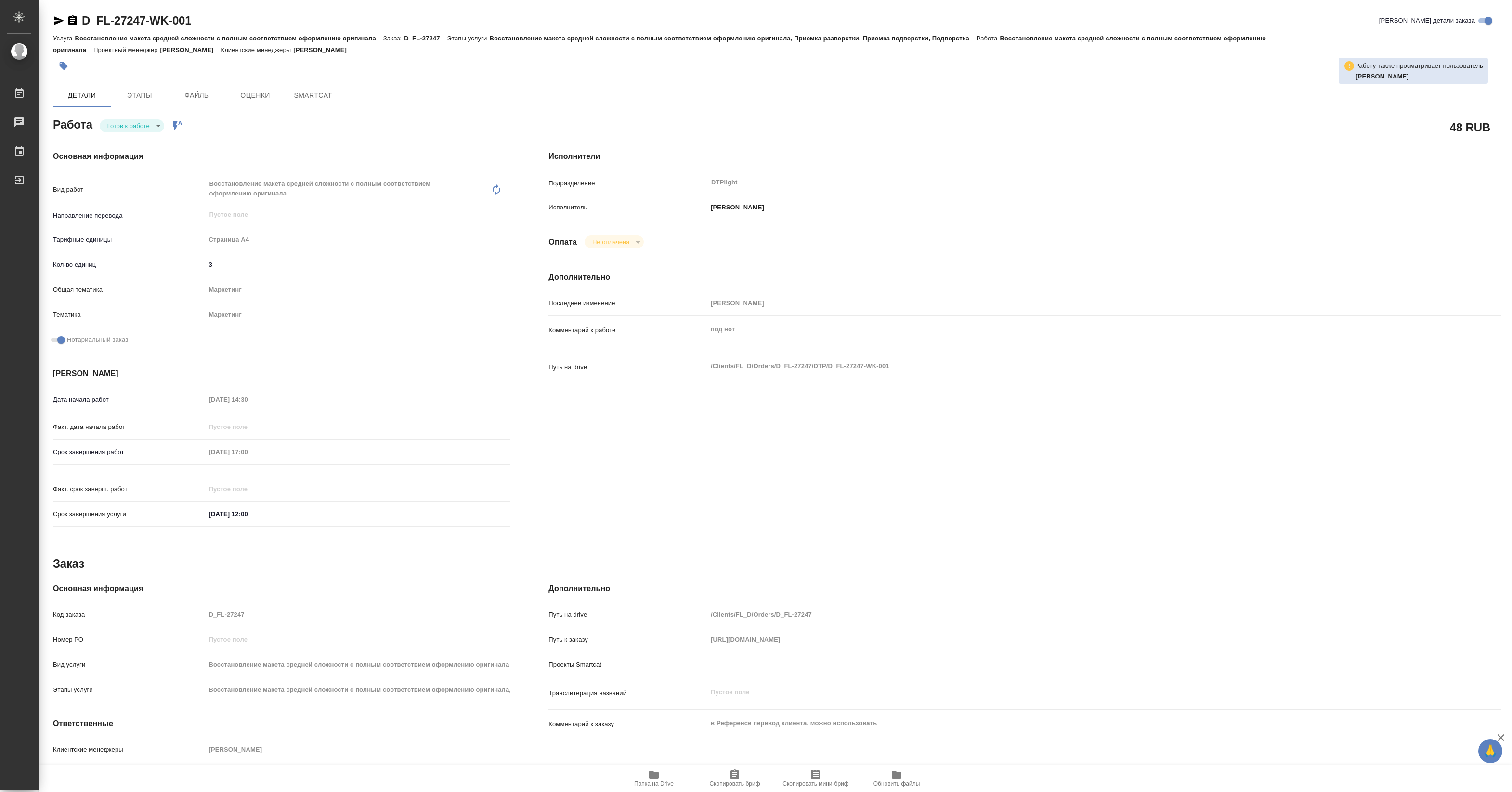
type textarea "x"
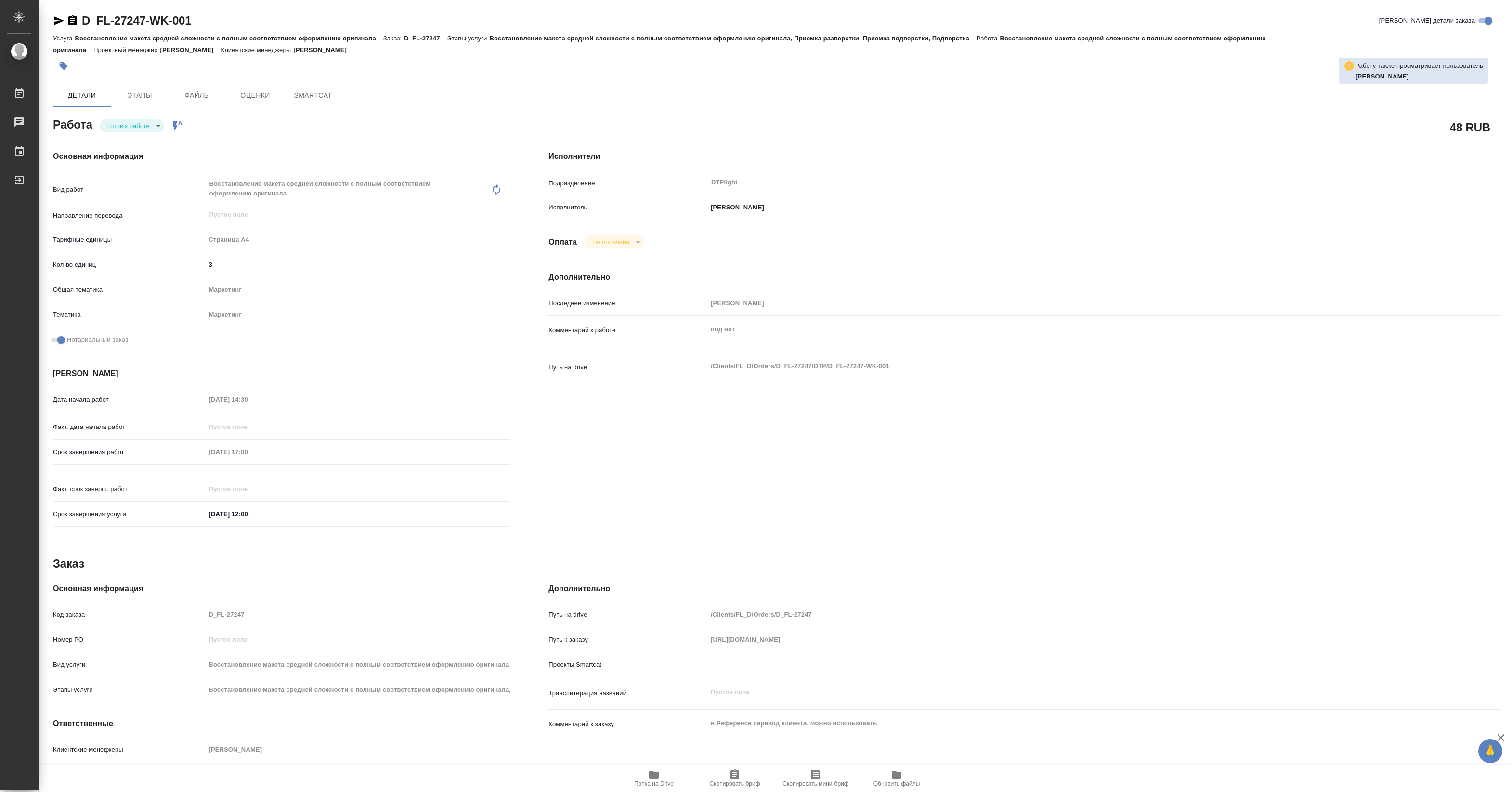
type textarea "x"
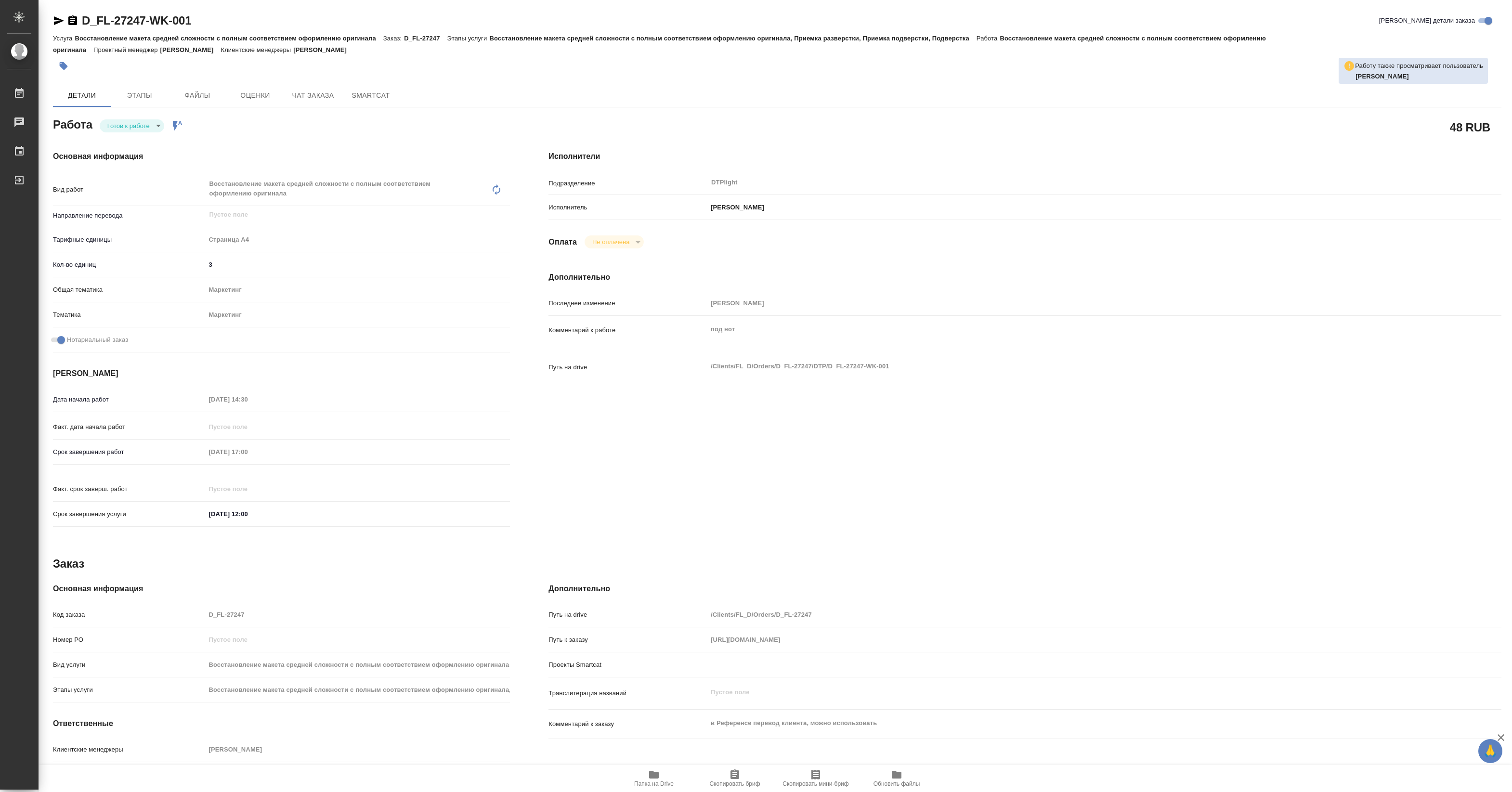
type textarea "x"
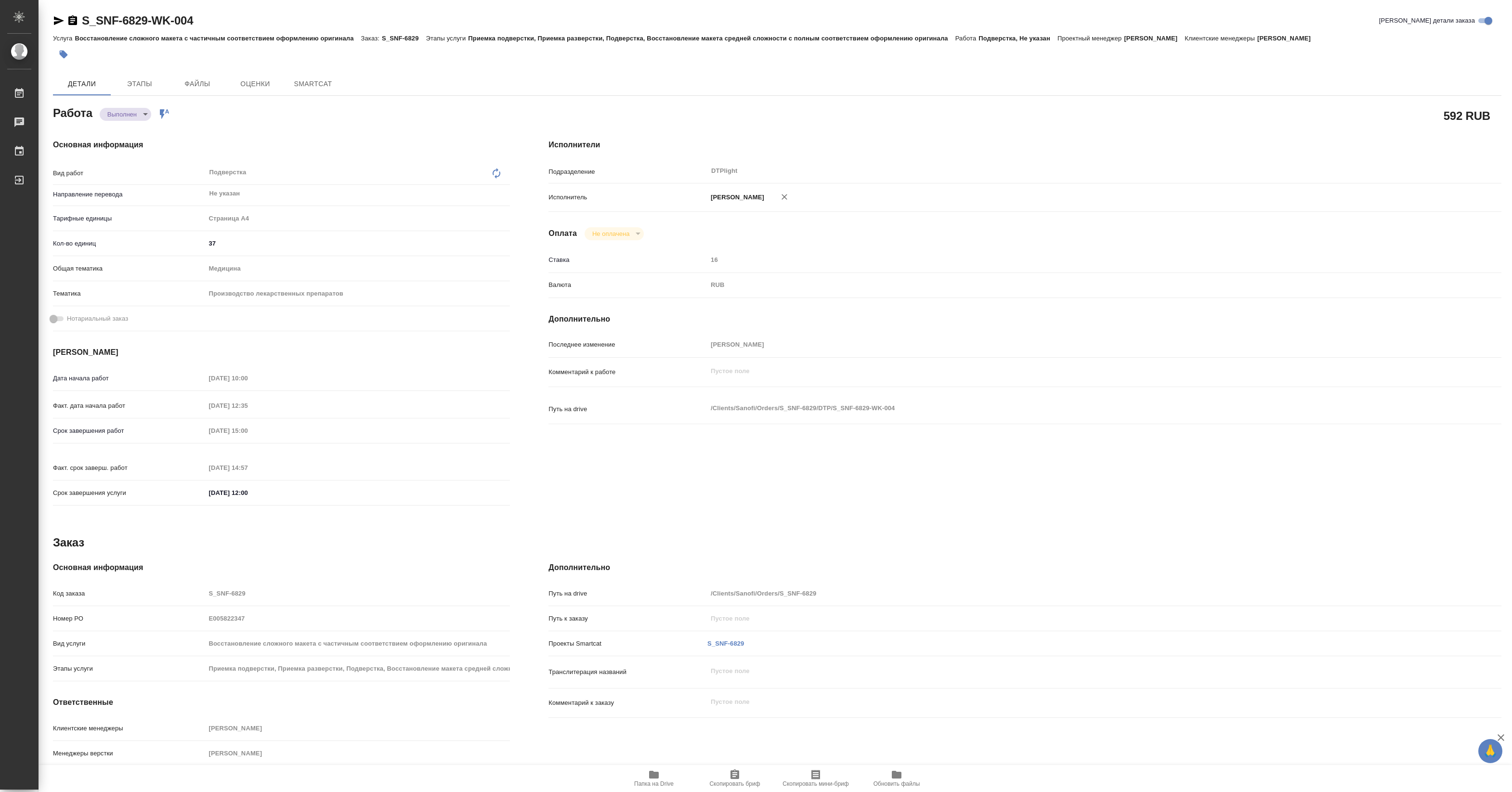
type textarea "x"
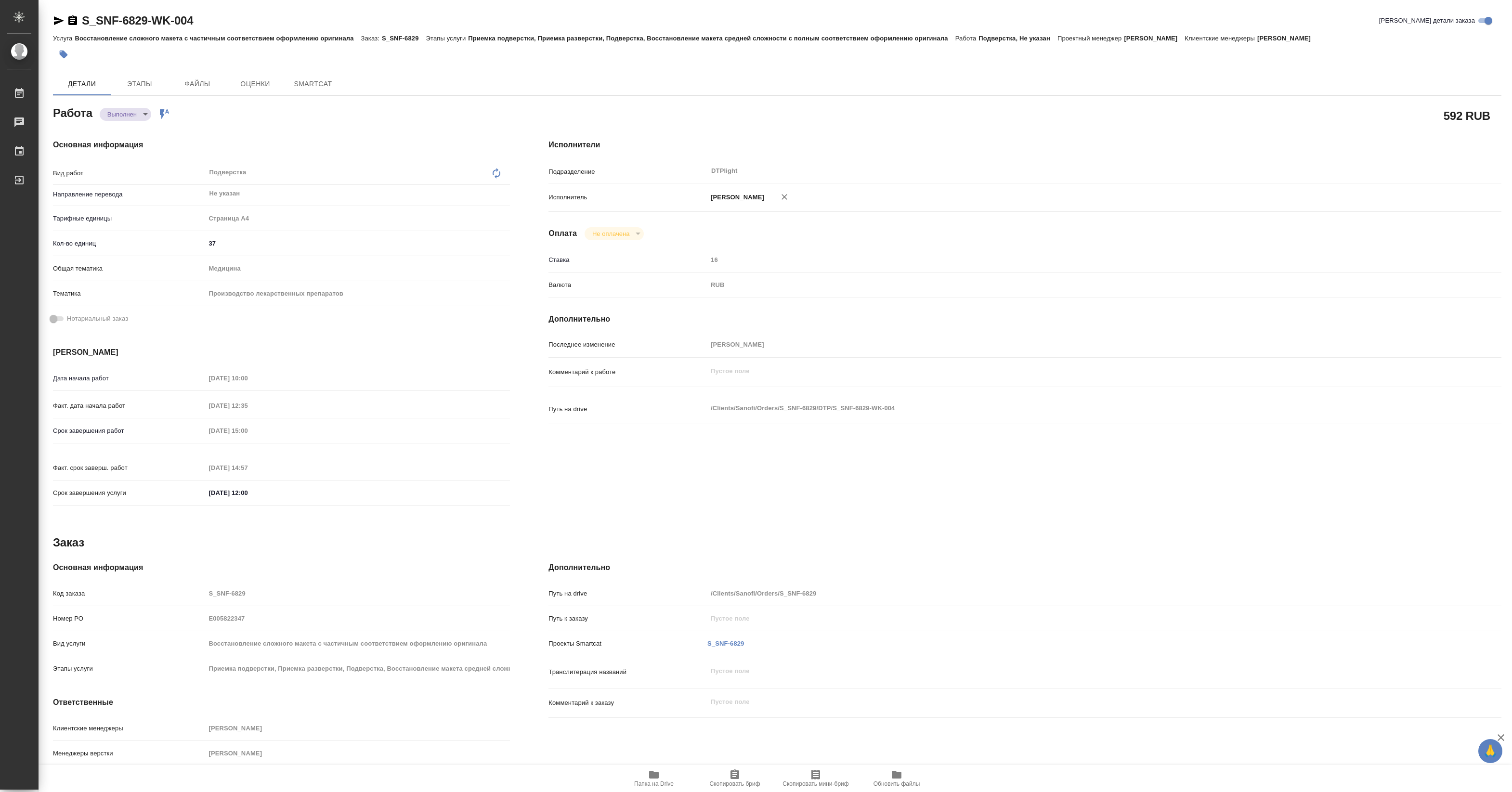
type textarea "x"
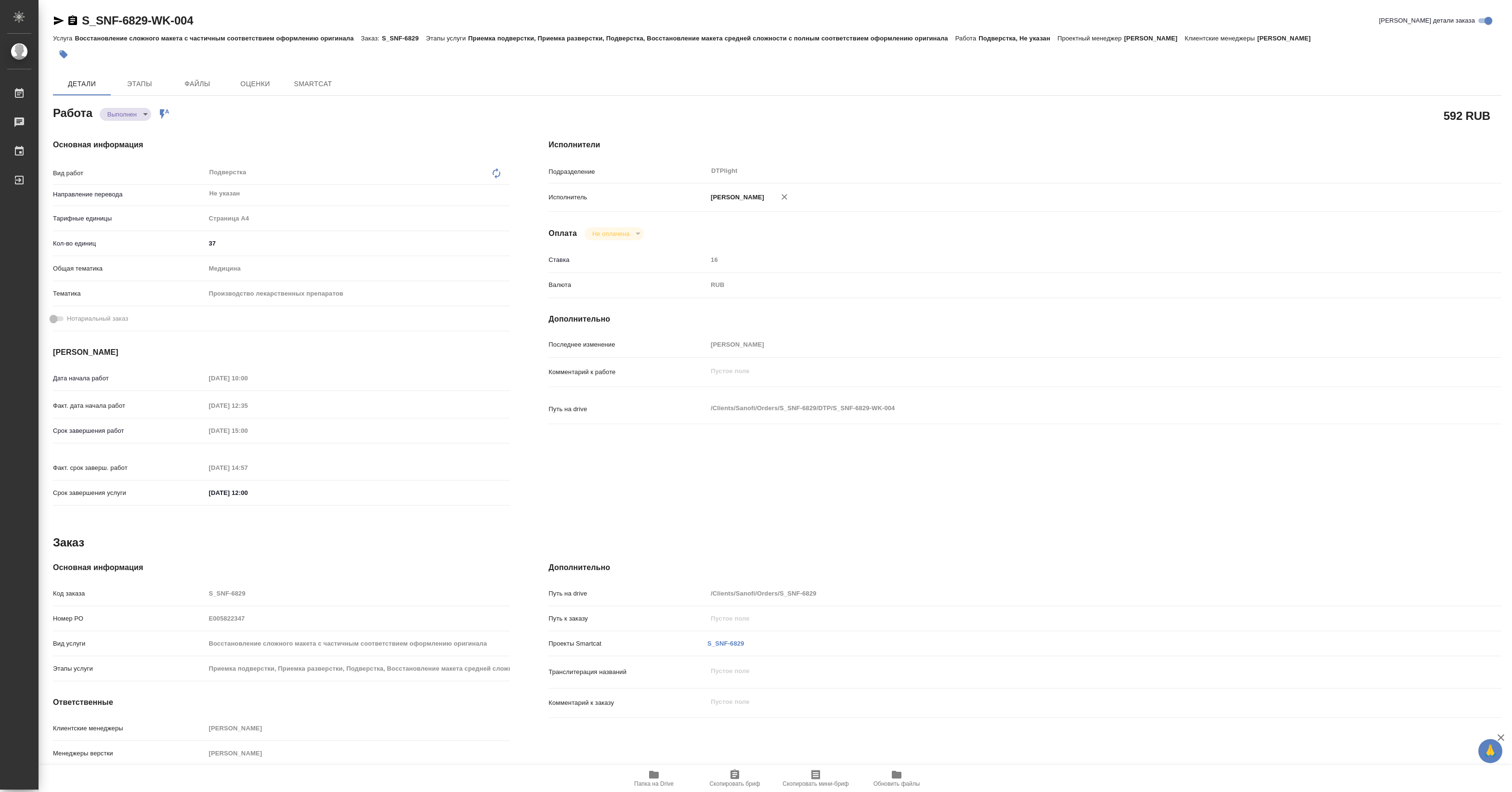
type textarea "x"
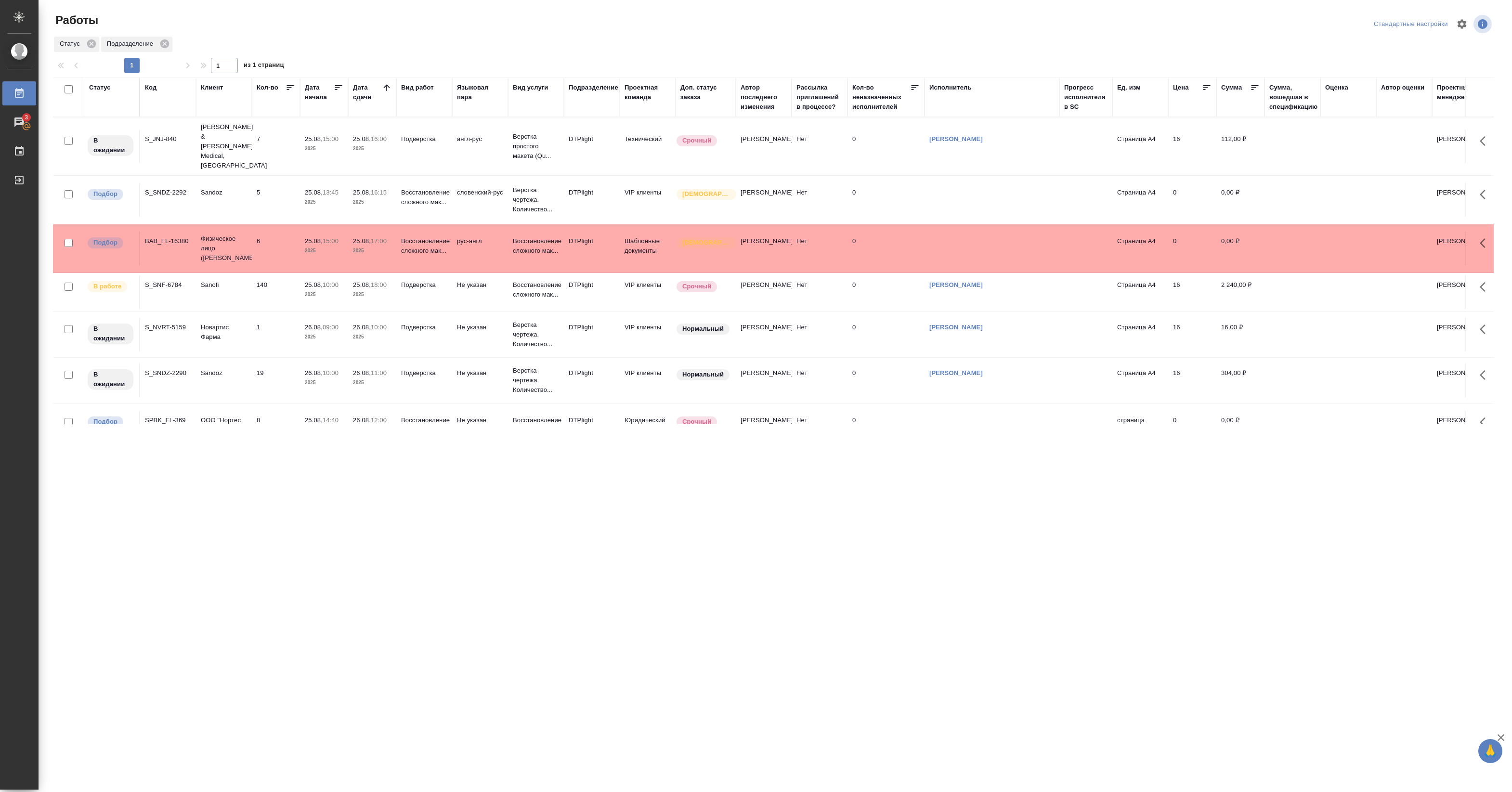
click at [339, 137] on p "15:00" at bounding box center [330, 139] width 16 height 7
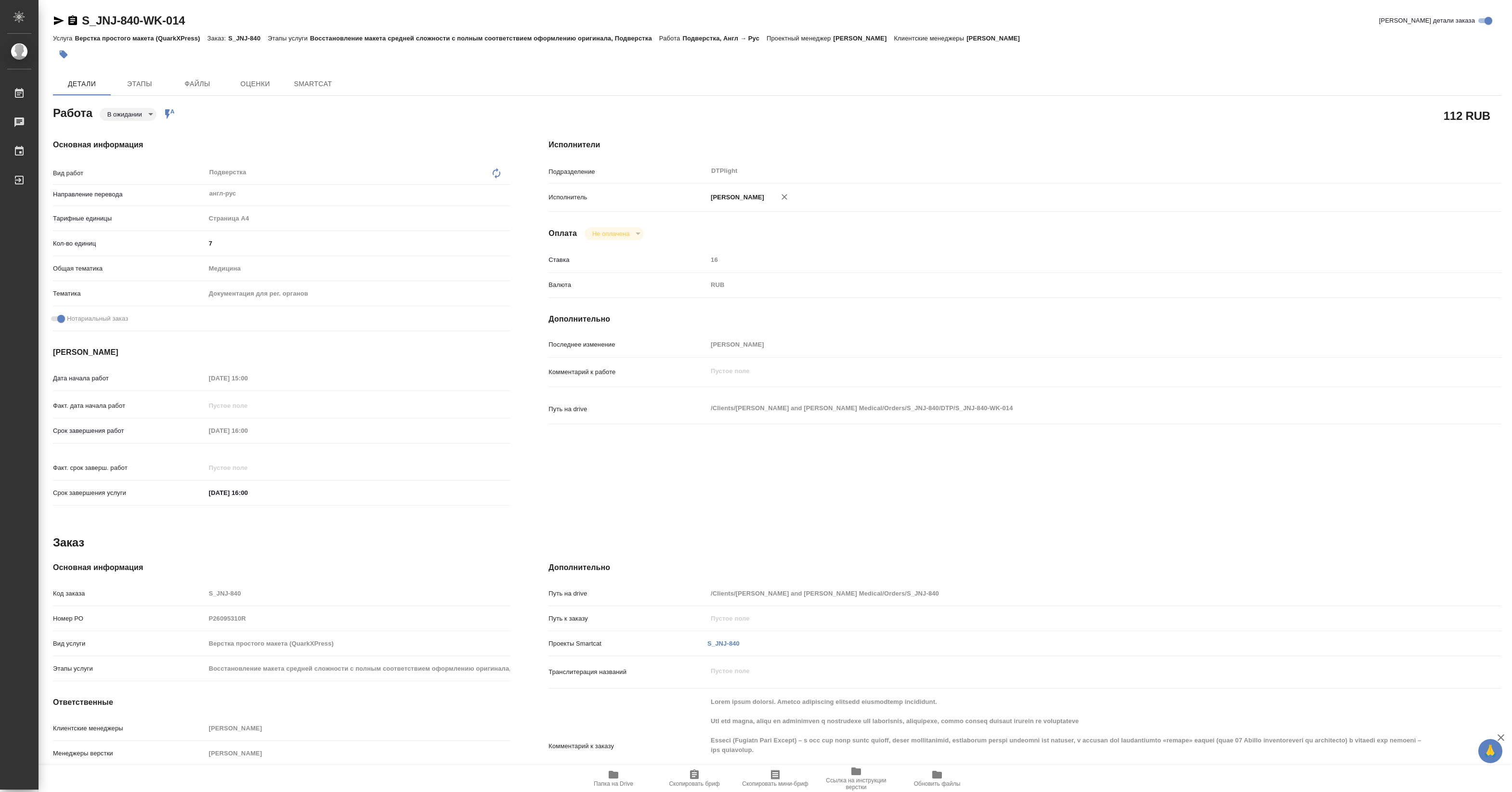
type textarea "x"
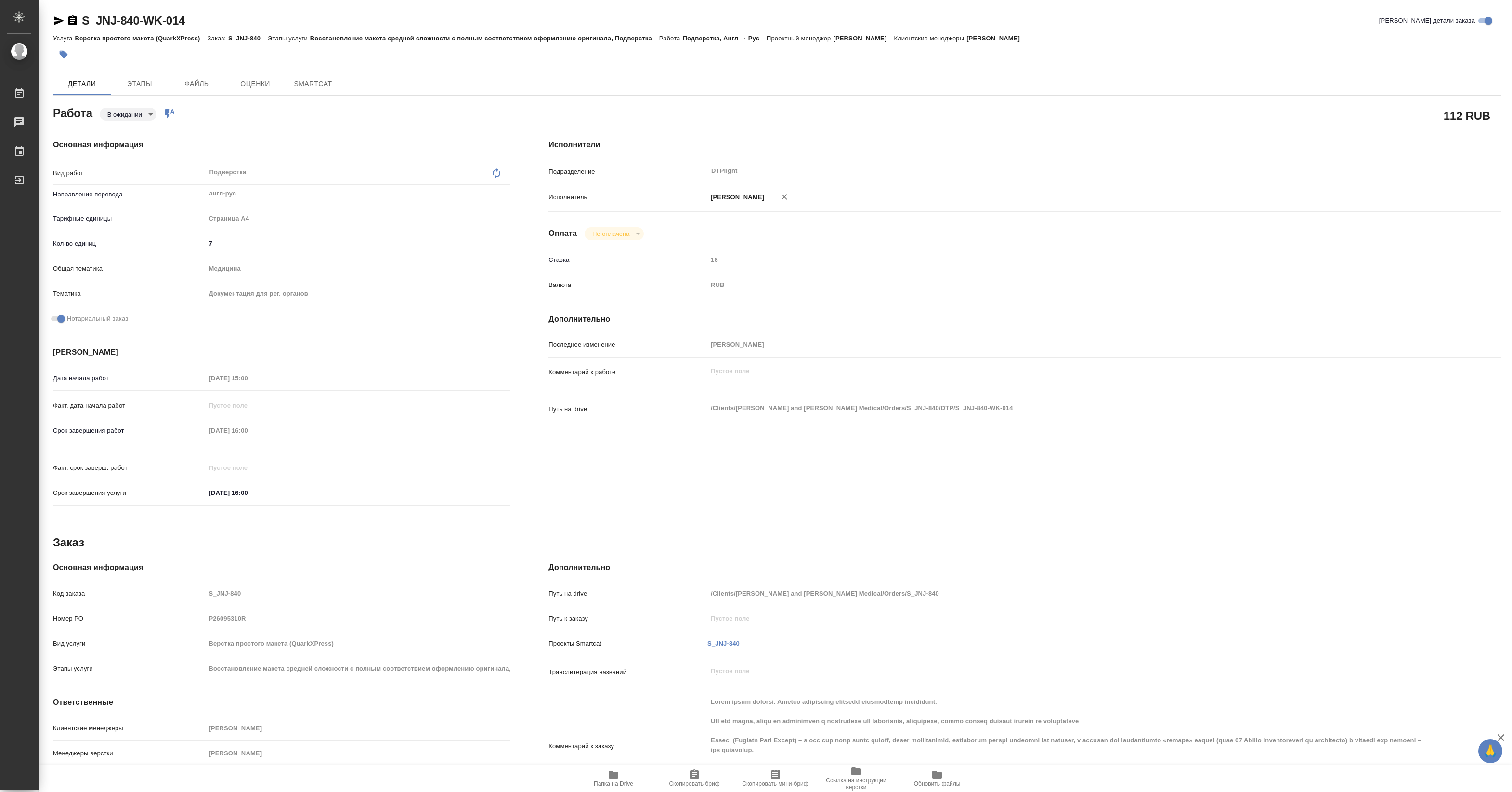
type textarea "x"
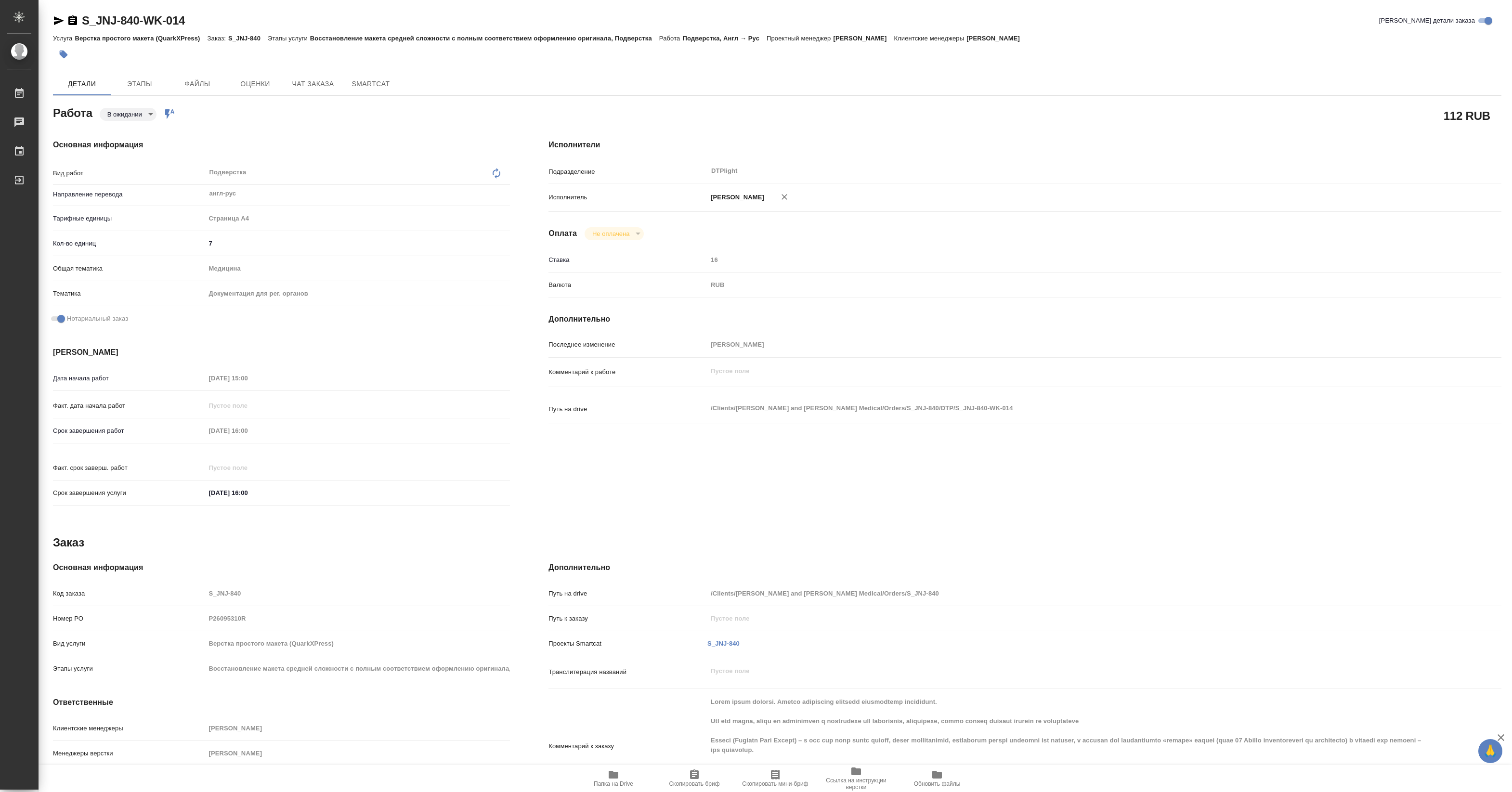
type textarea "x"
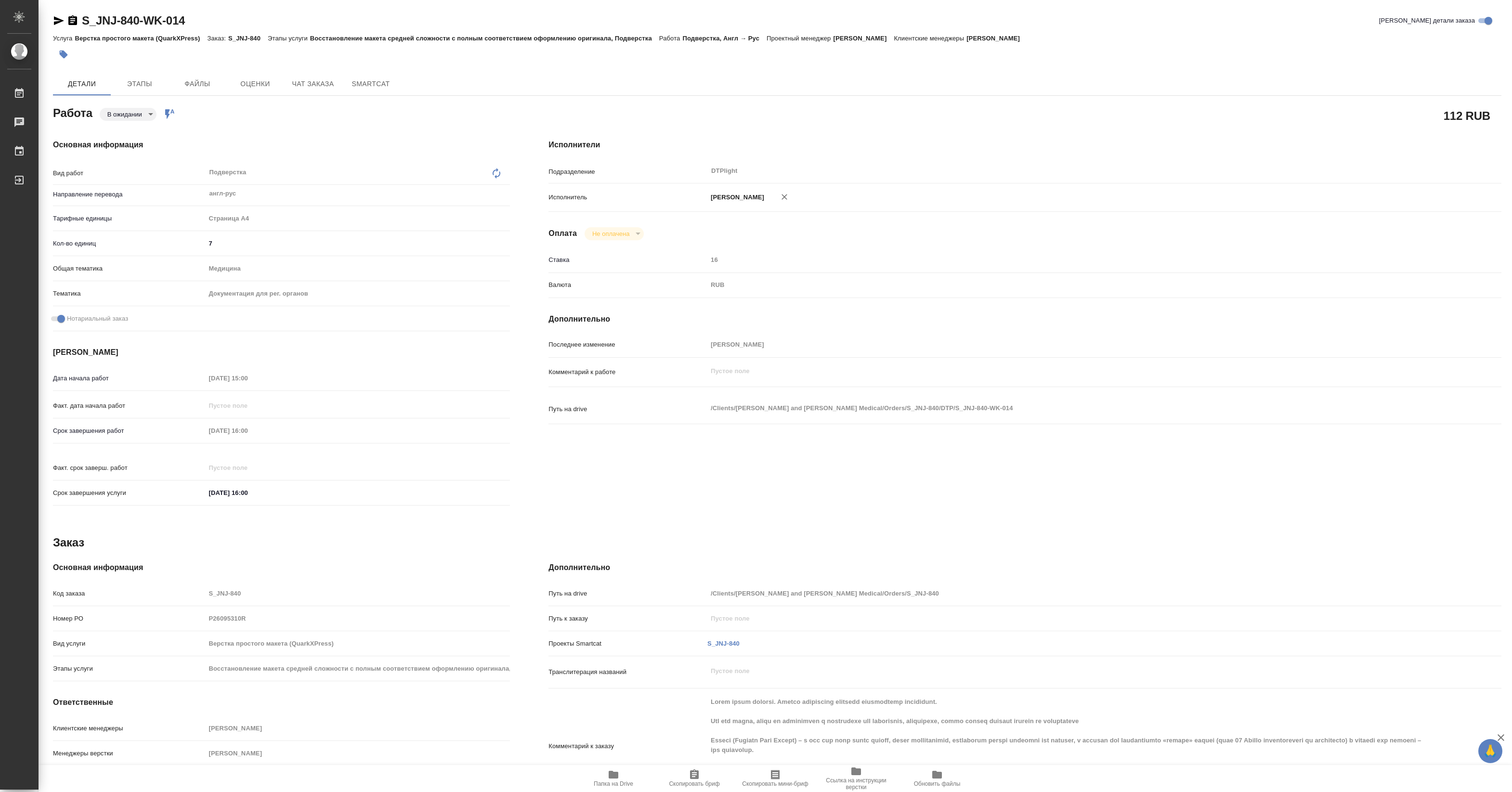
type textarea "x"
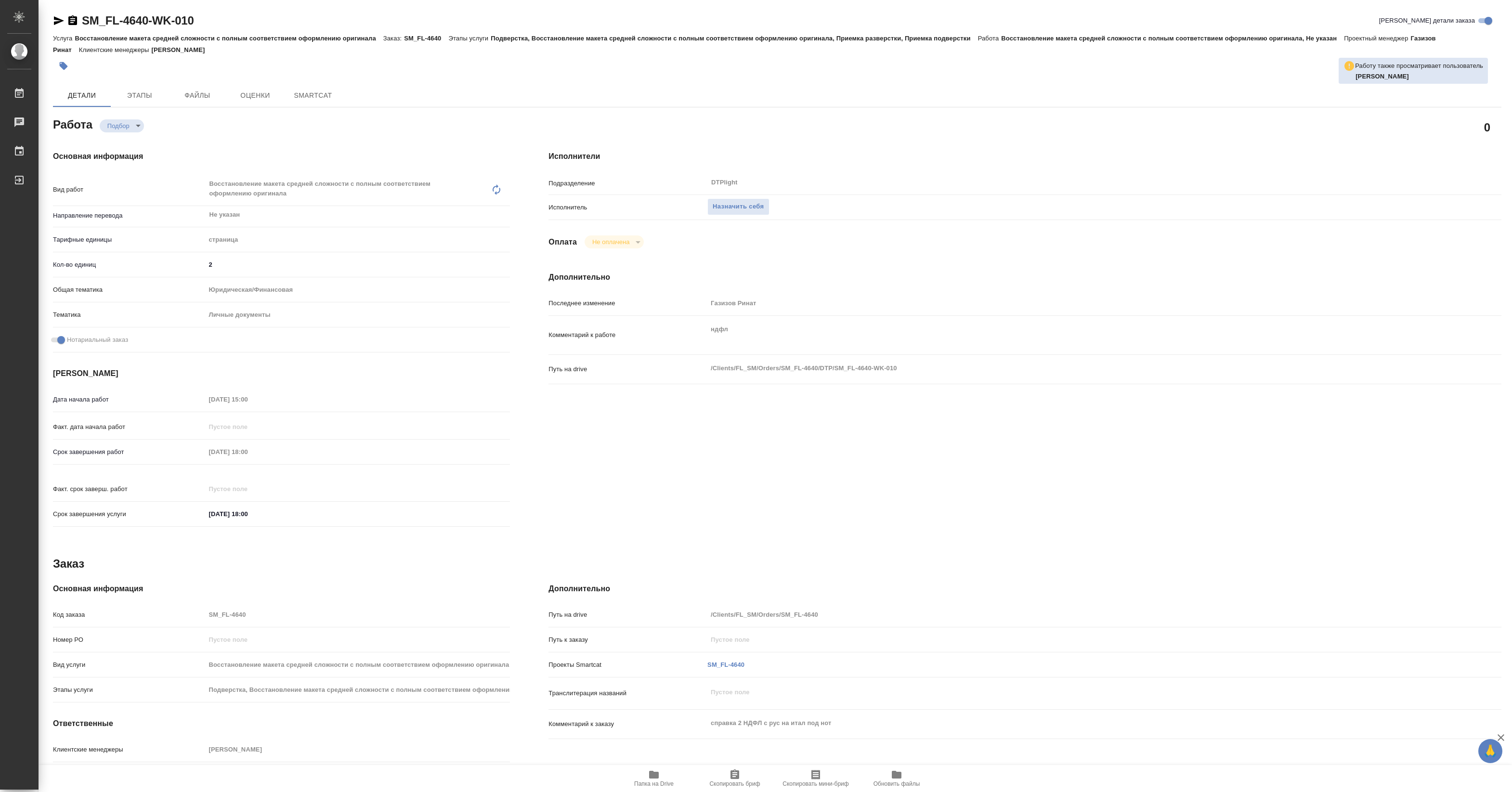
type textarea "x"
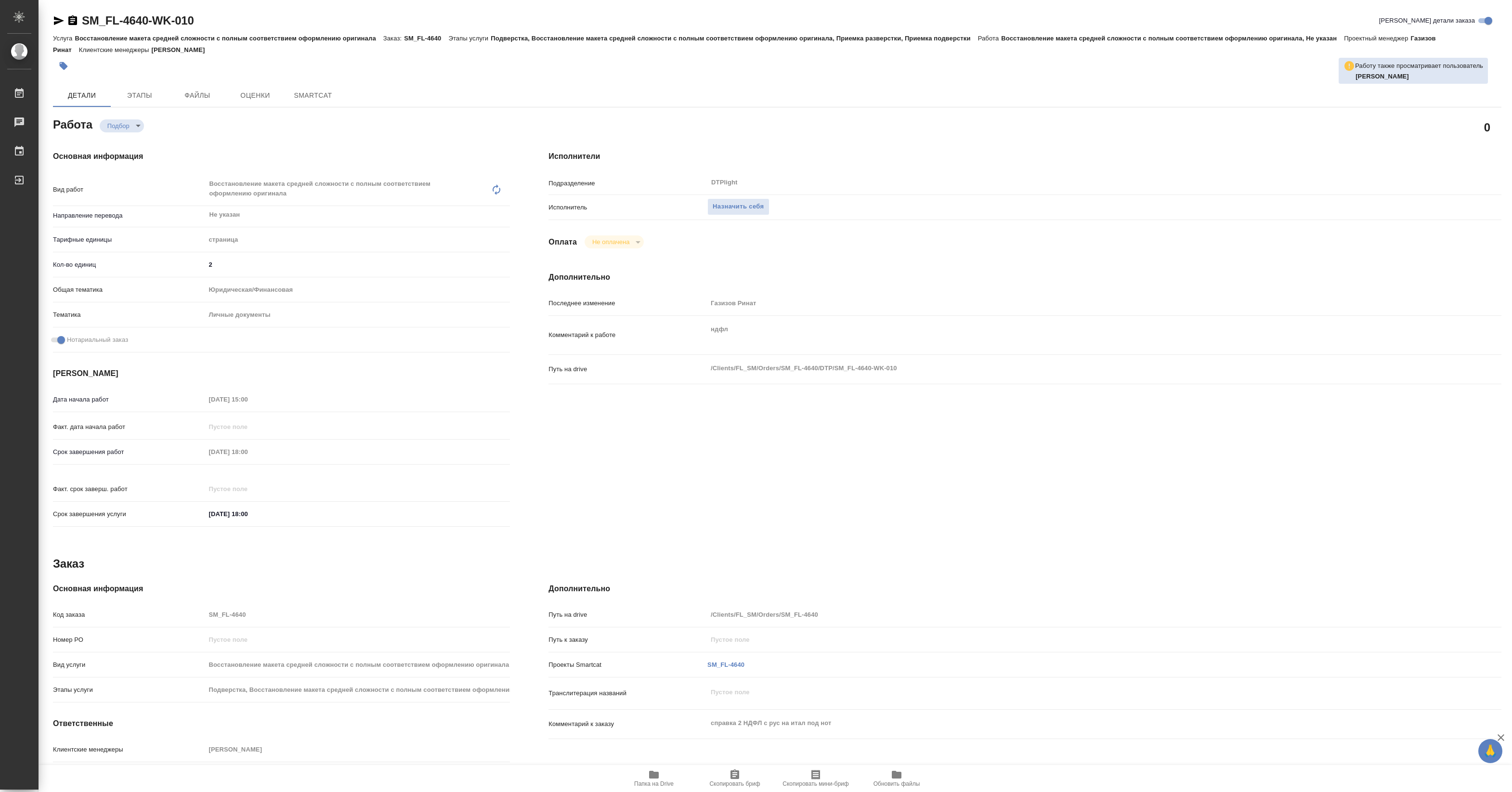
type textarea "x"
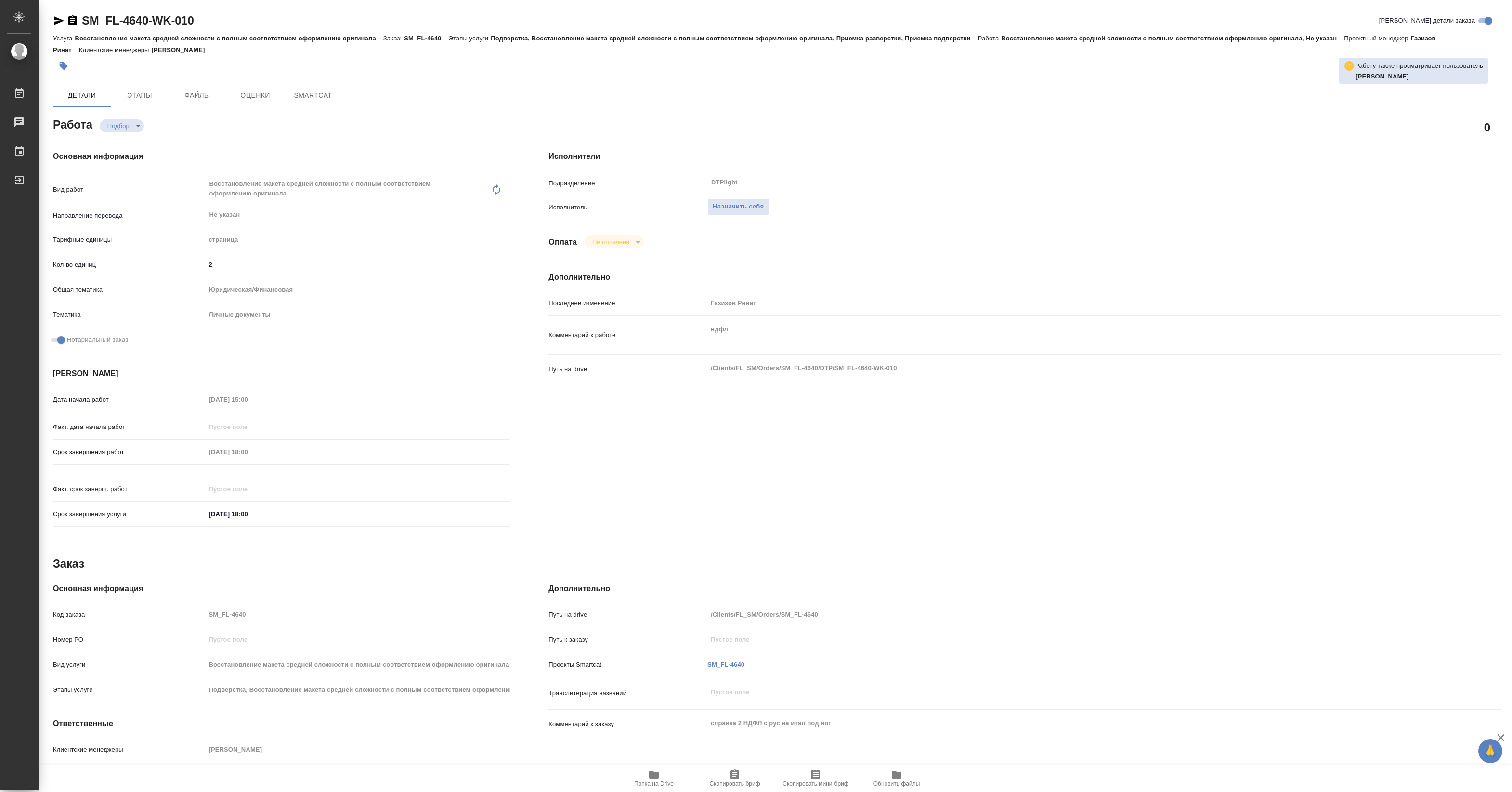
type textarea "x"
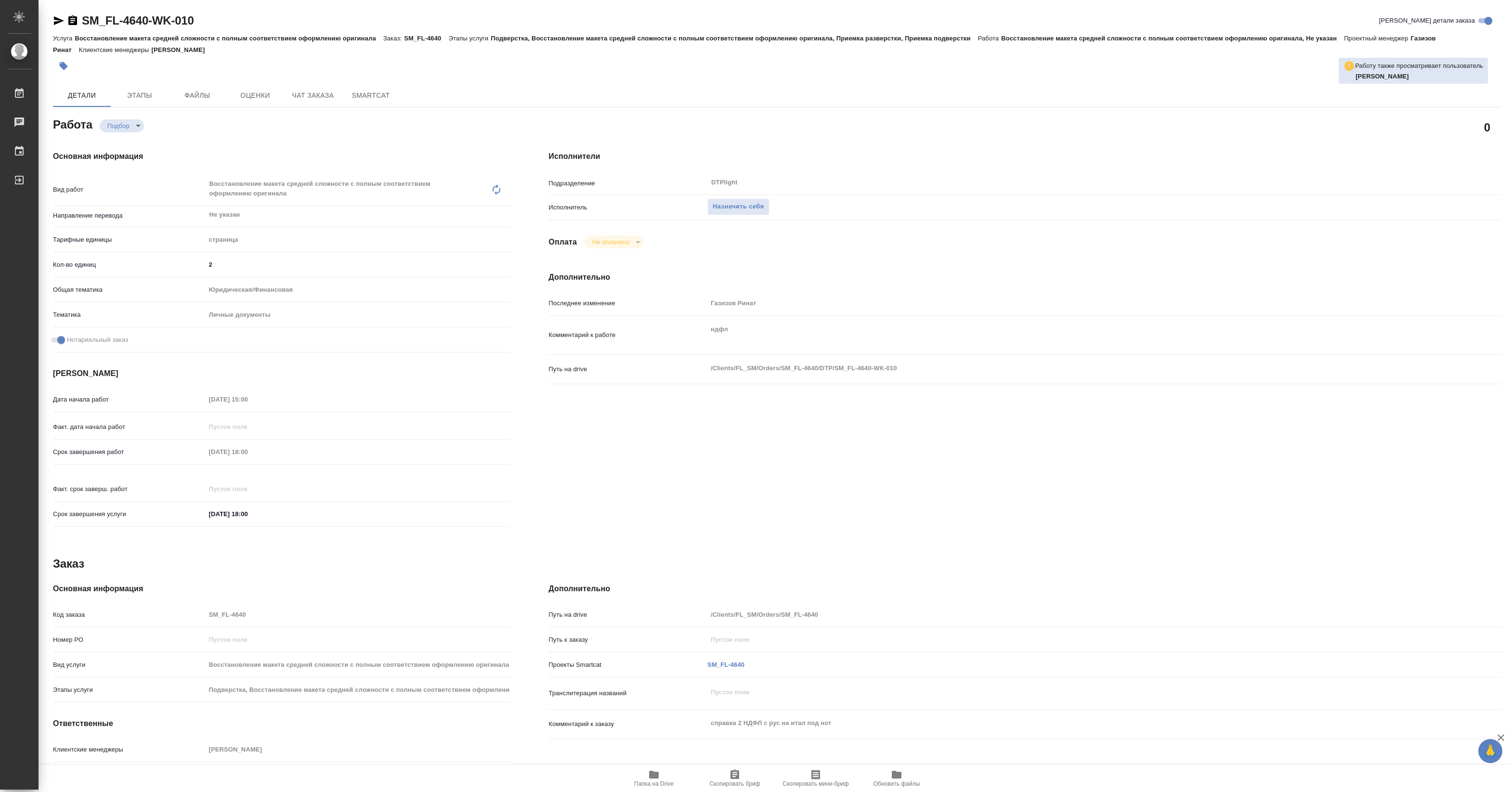
click at [655, 773] on icon "button" at bounding box center [654, 774] width 9 height 8
type textarea "x"
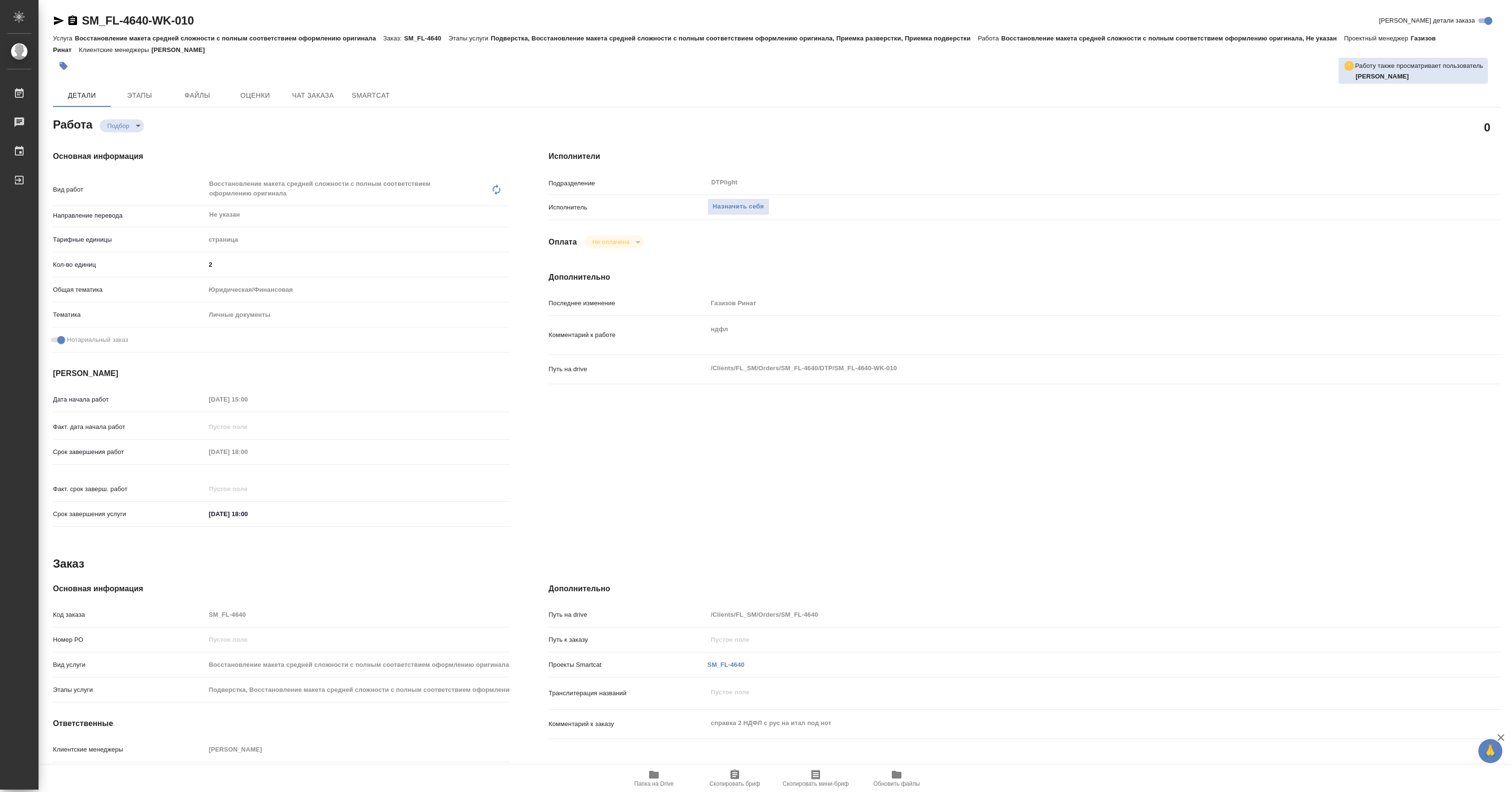
type textarea "x"
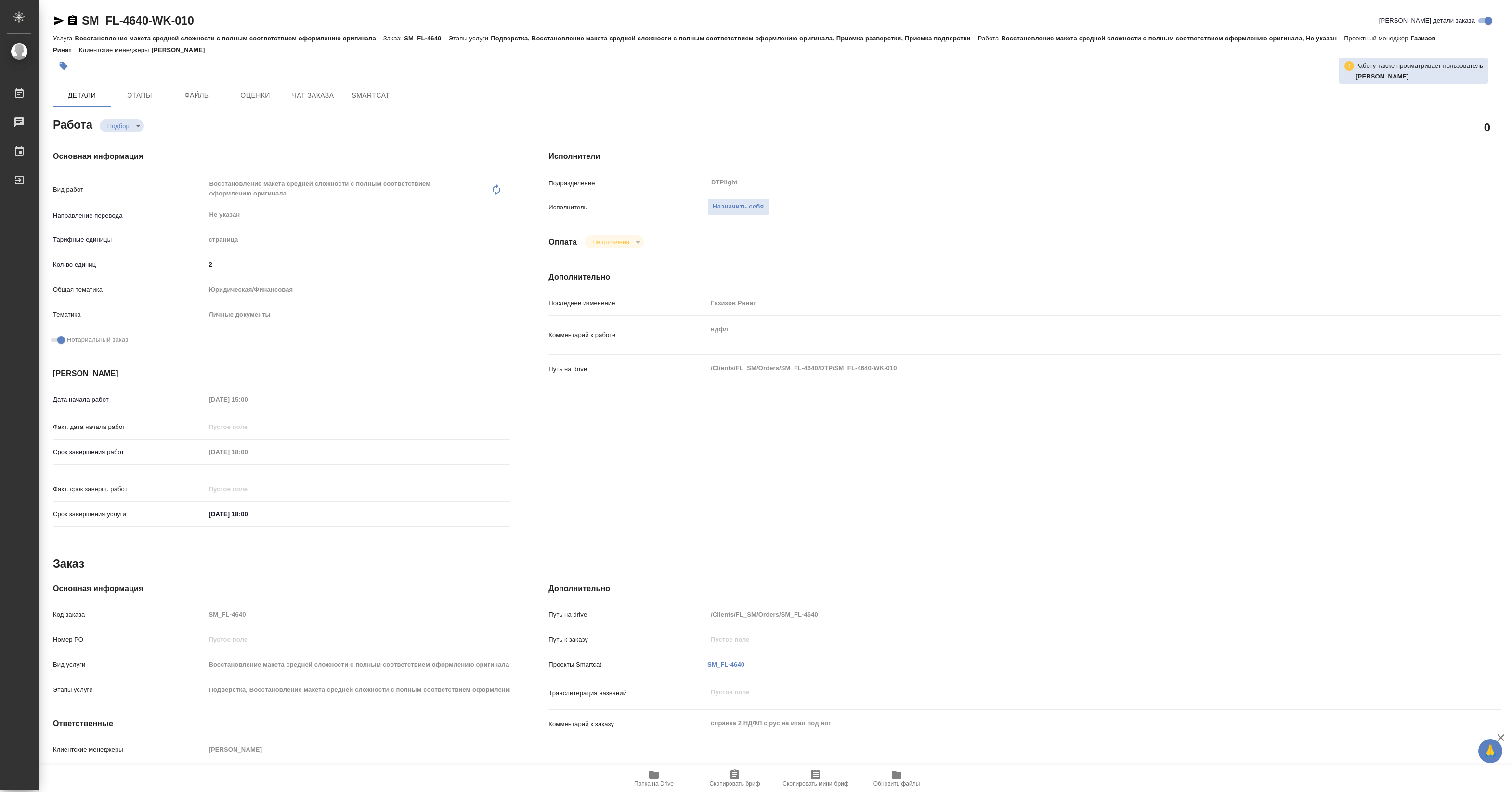
type textarea "x"
click at [735, 206] on span "Назначить себя" at bounding box center [738, 207] width 51 height 11
type textarea "x"
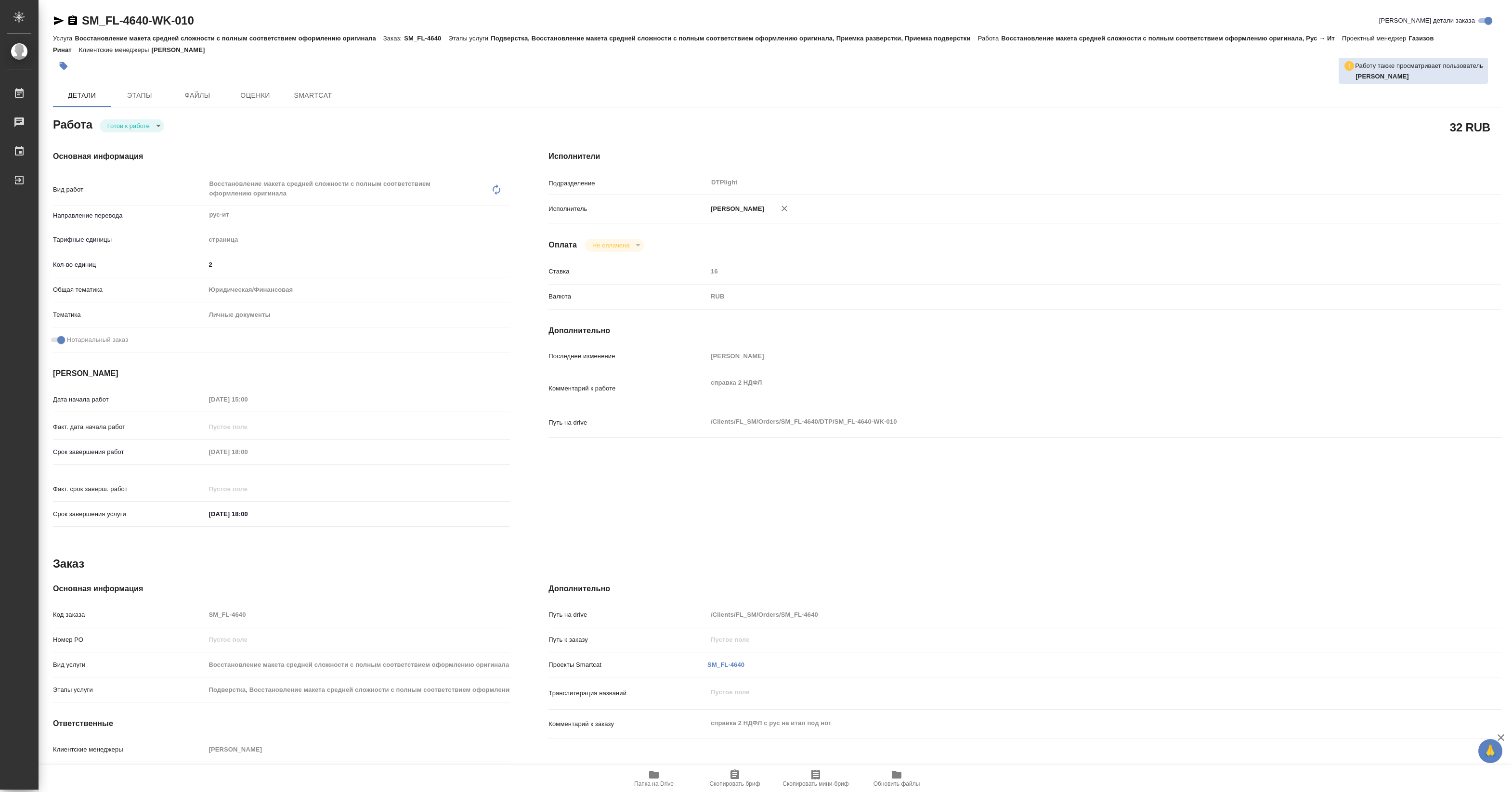
type textarea "x"
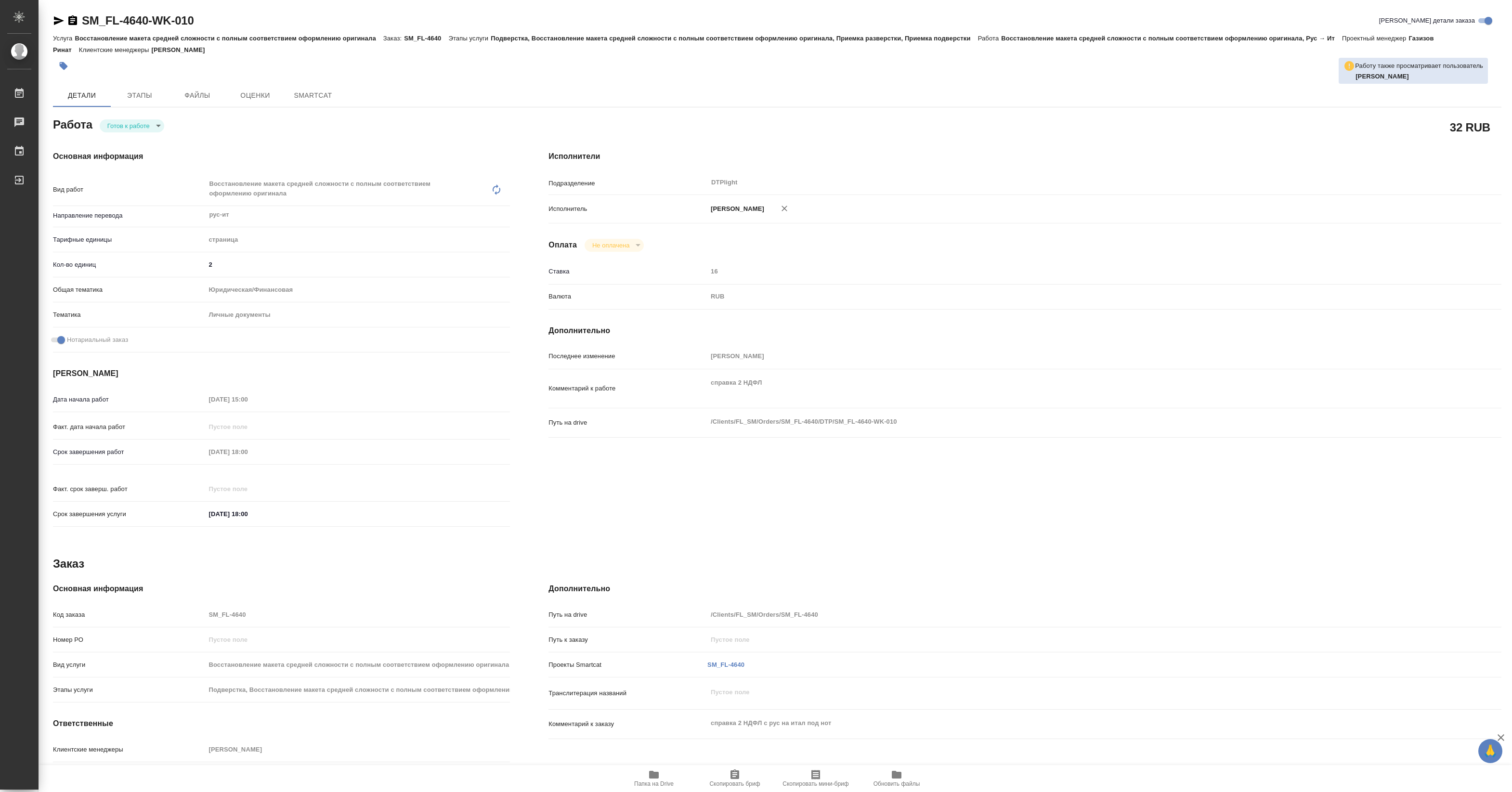
type textarea "x"
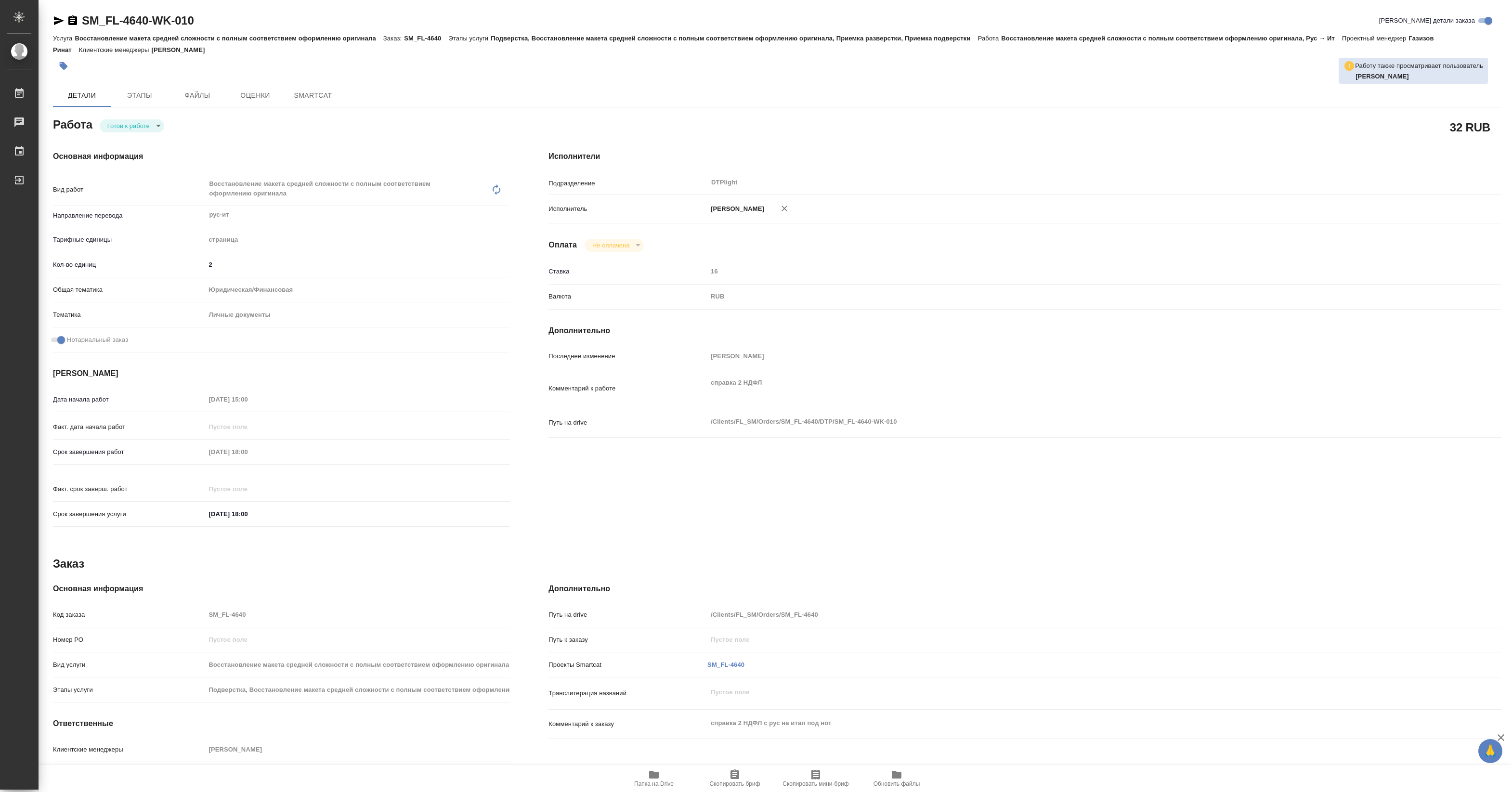
type textarea "x"
click at [122, 124] on body "🙏 .cls-1 fill:#fff; AWATERA Pankina Anna Работы Чаты График Выйти SM_FL-4640-WK…" at bounding box center [756, 396] width 1512 height 792
click at [123, 126] on button "В работе" at bounding box center [123, 126] width 32 height 11
type textarea "x"
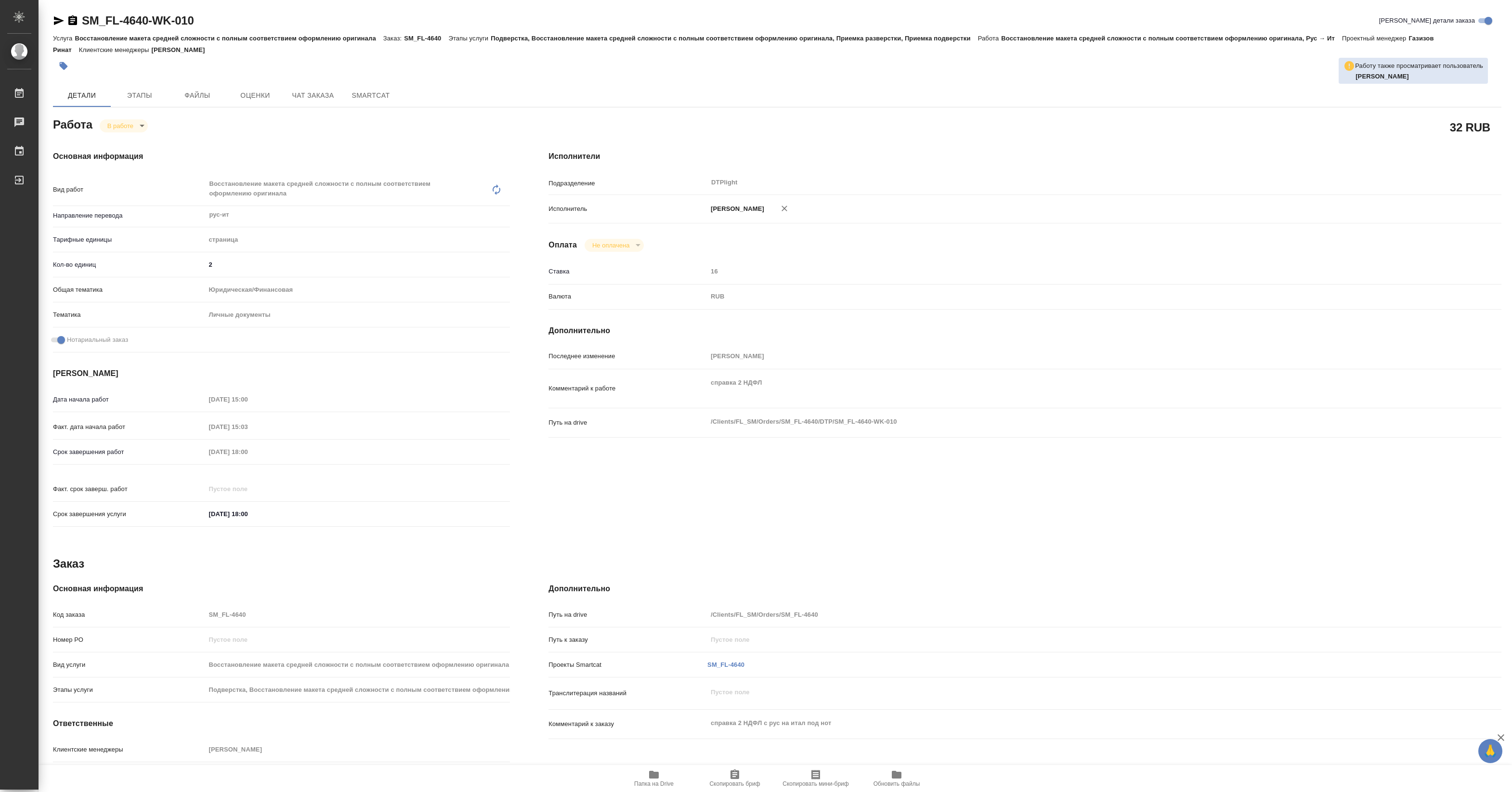
type textarea "x"
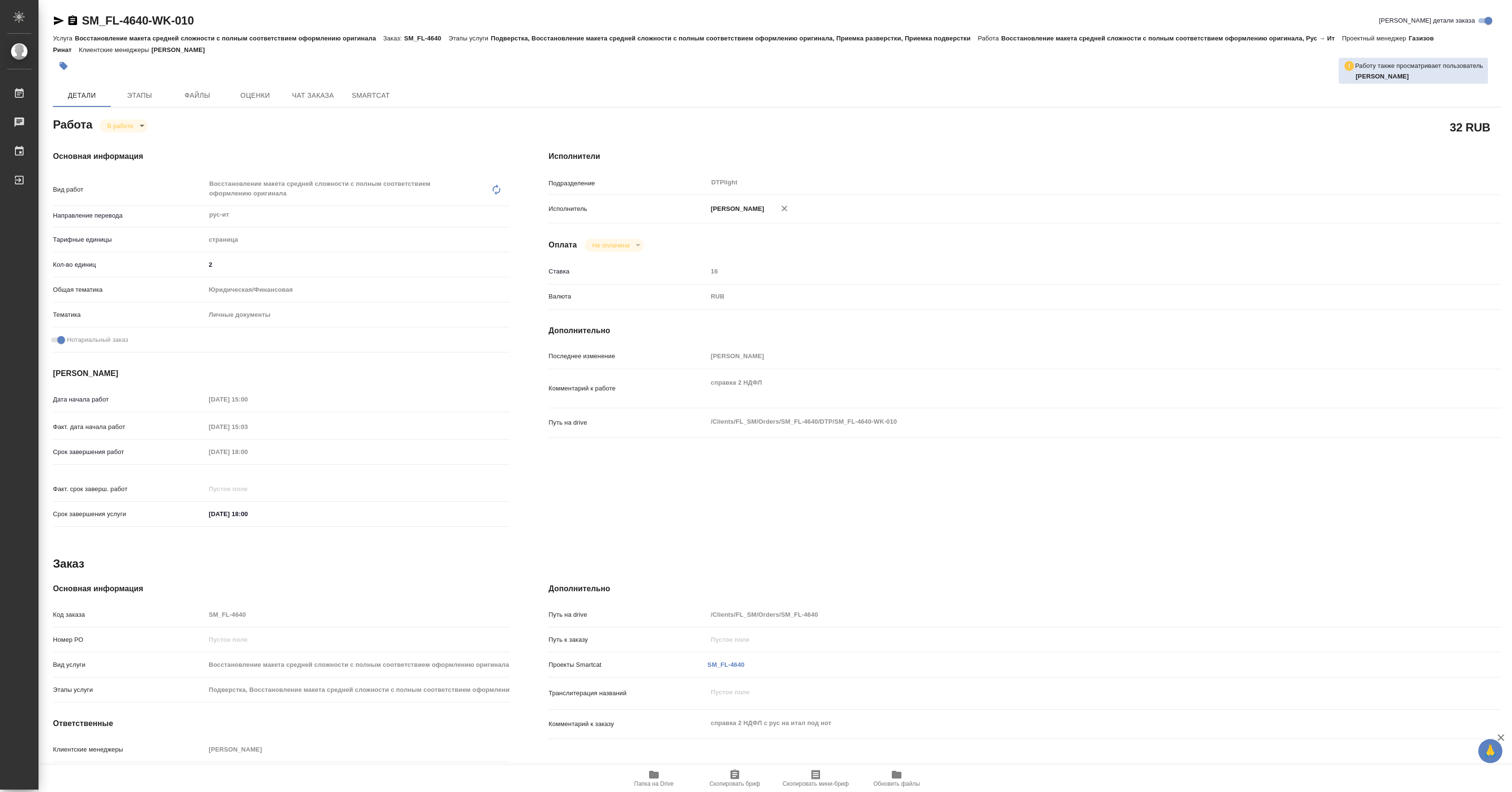
type textarea "x"
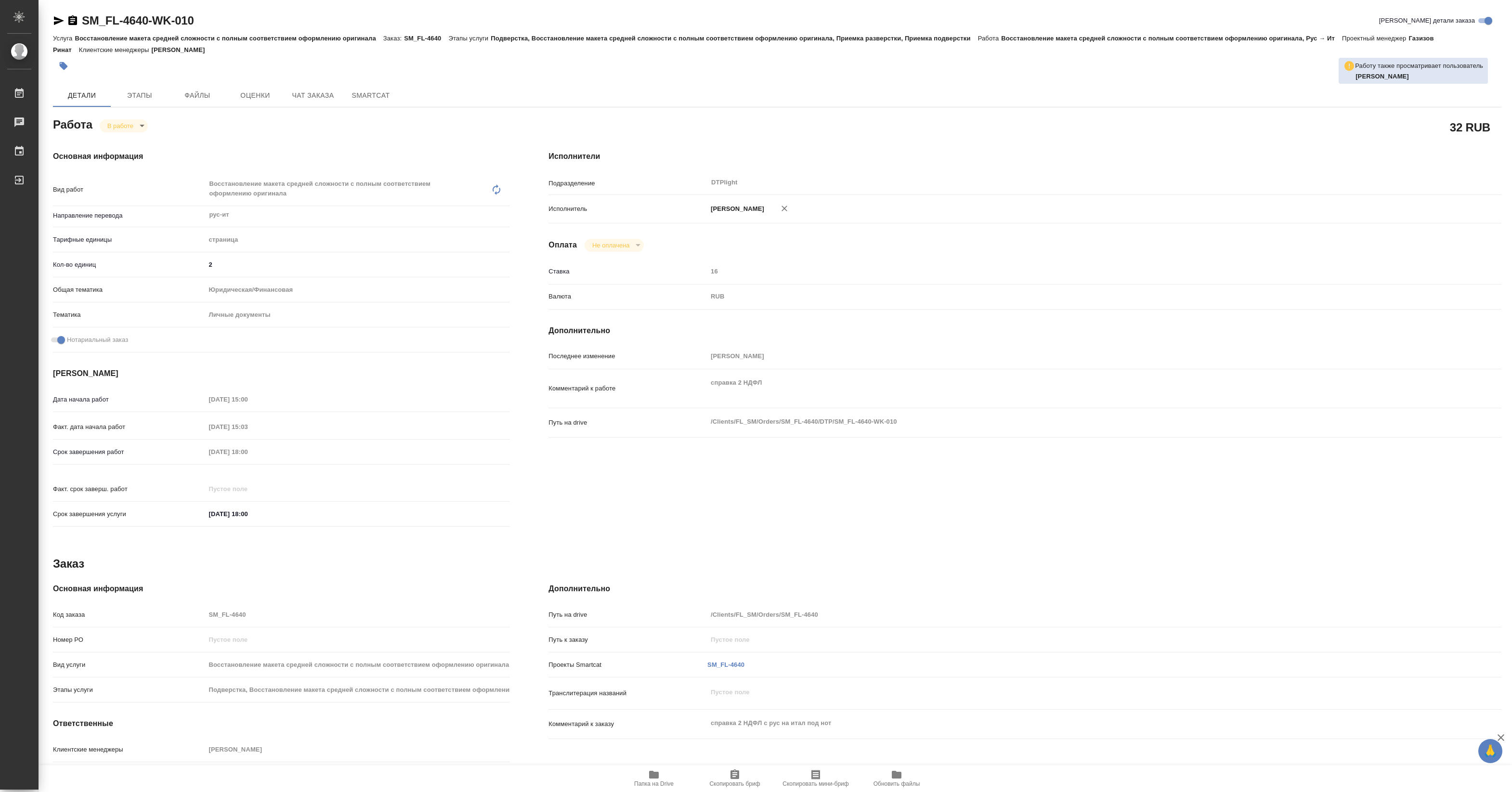
type textarea "x"
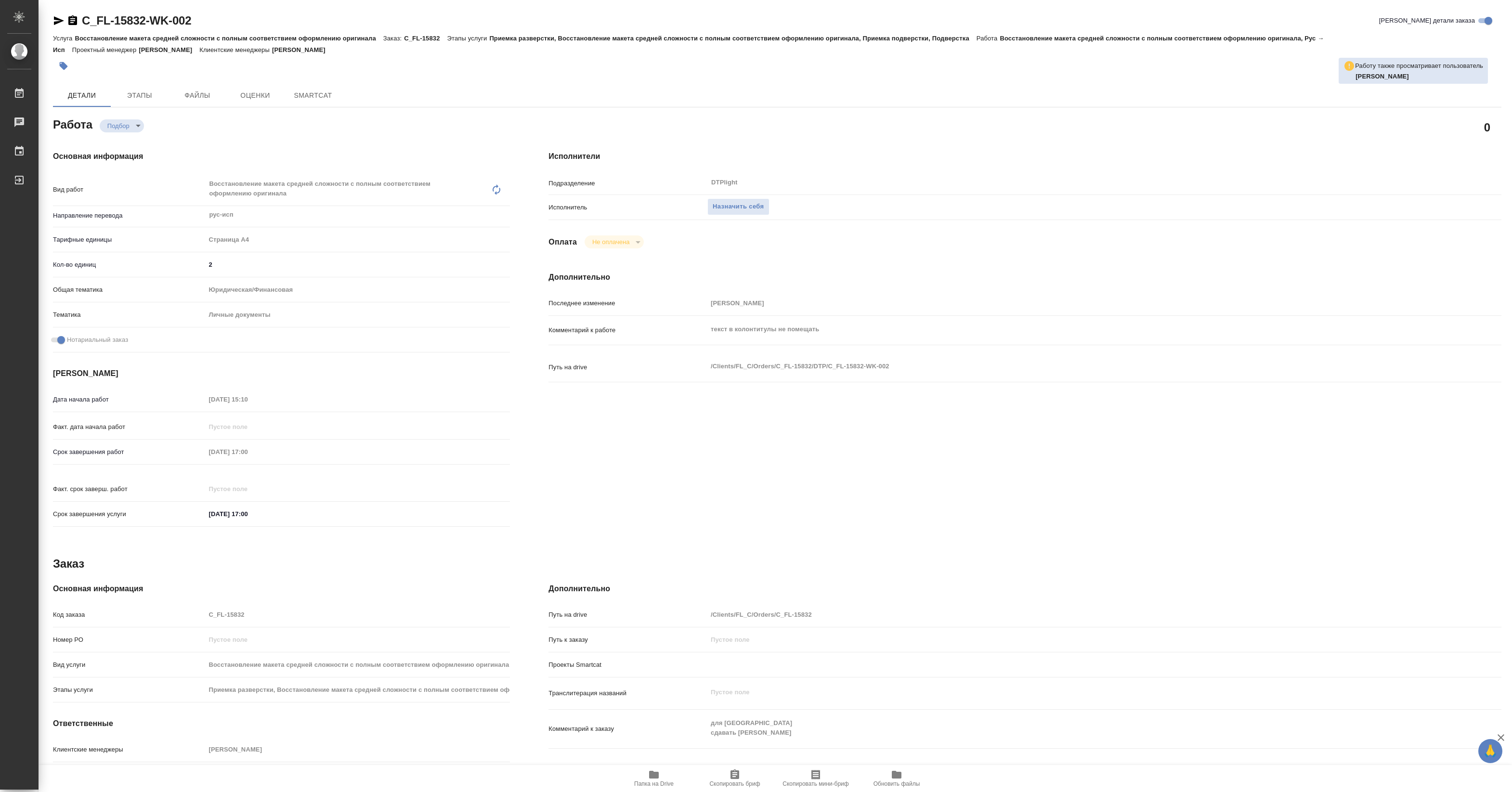
type textarea "x"
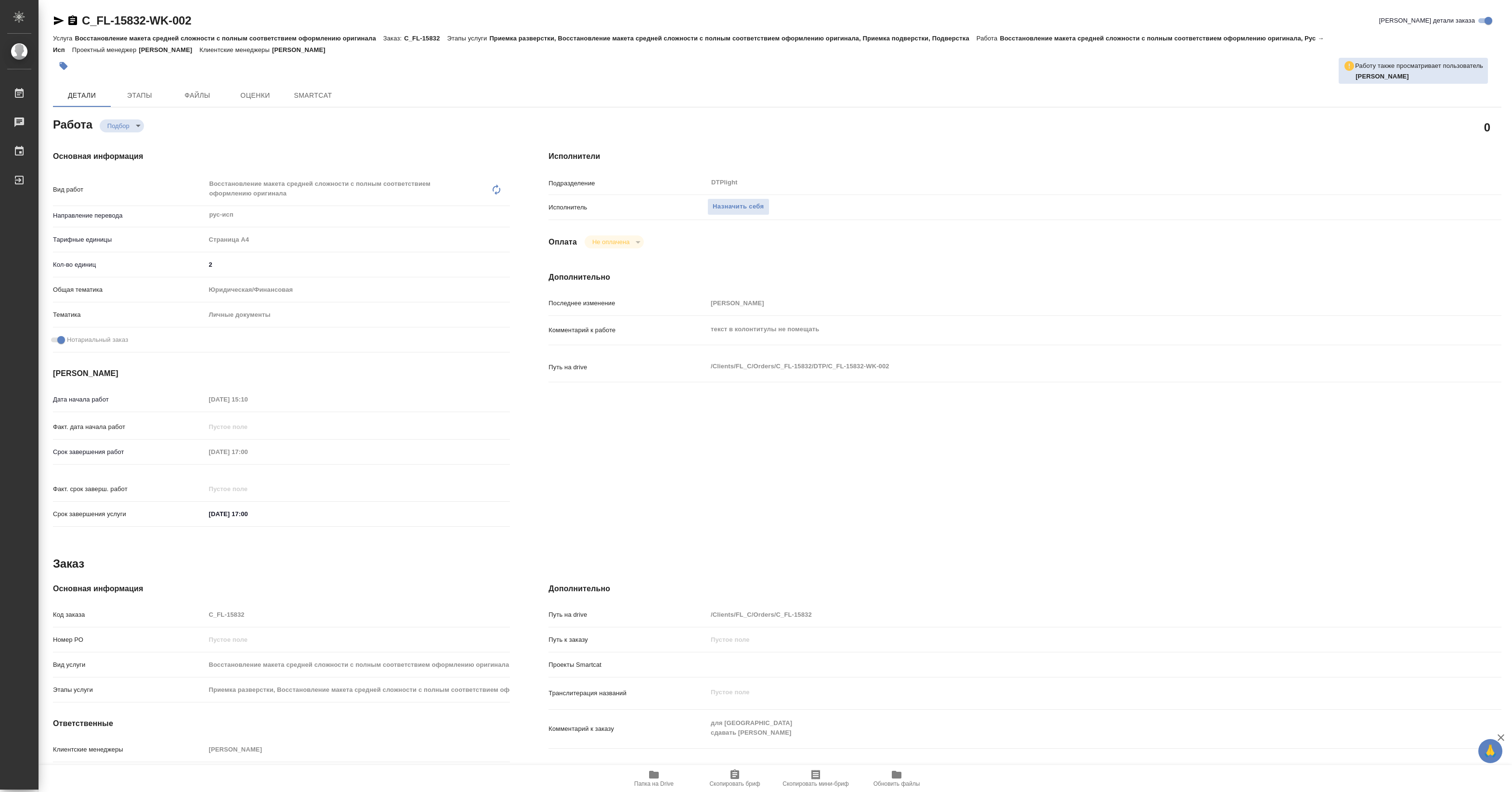
type textarea "x"
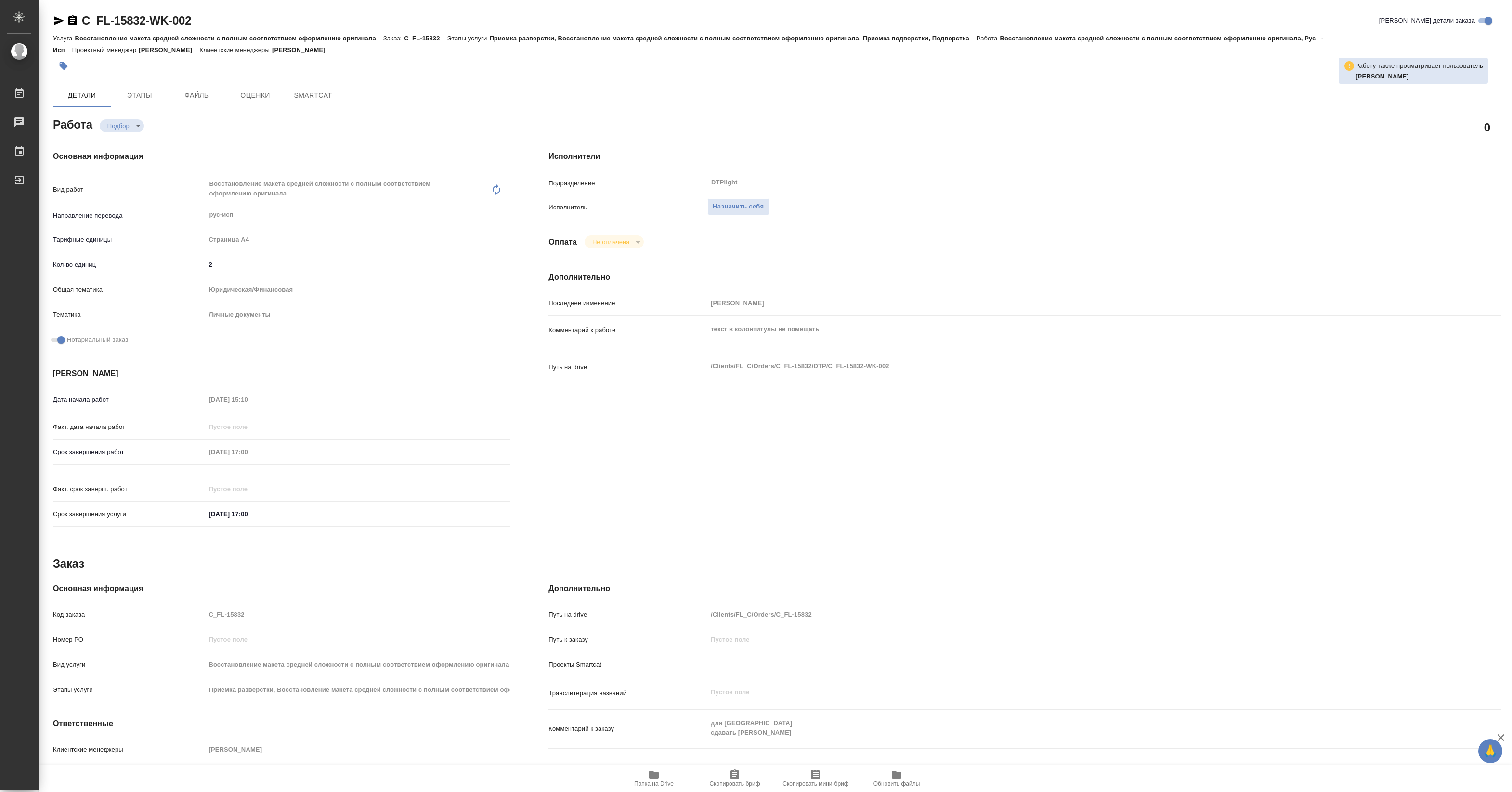
type textarea "x"
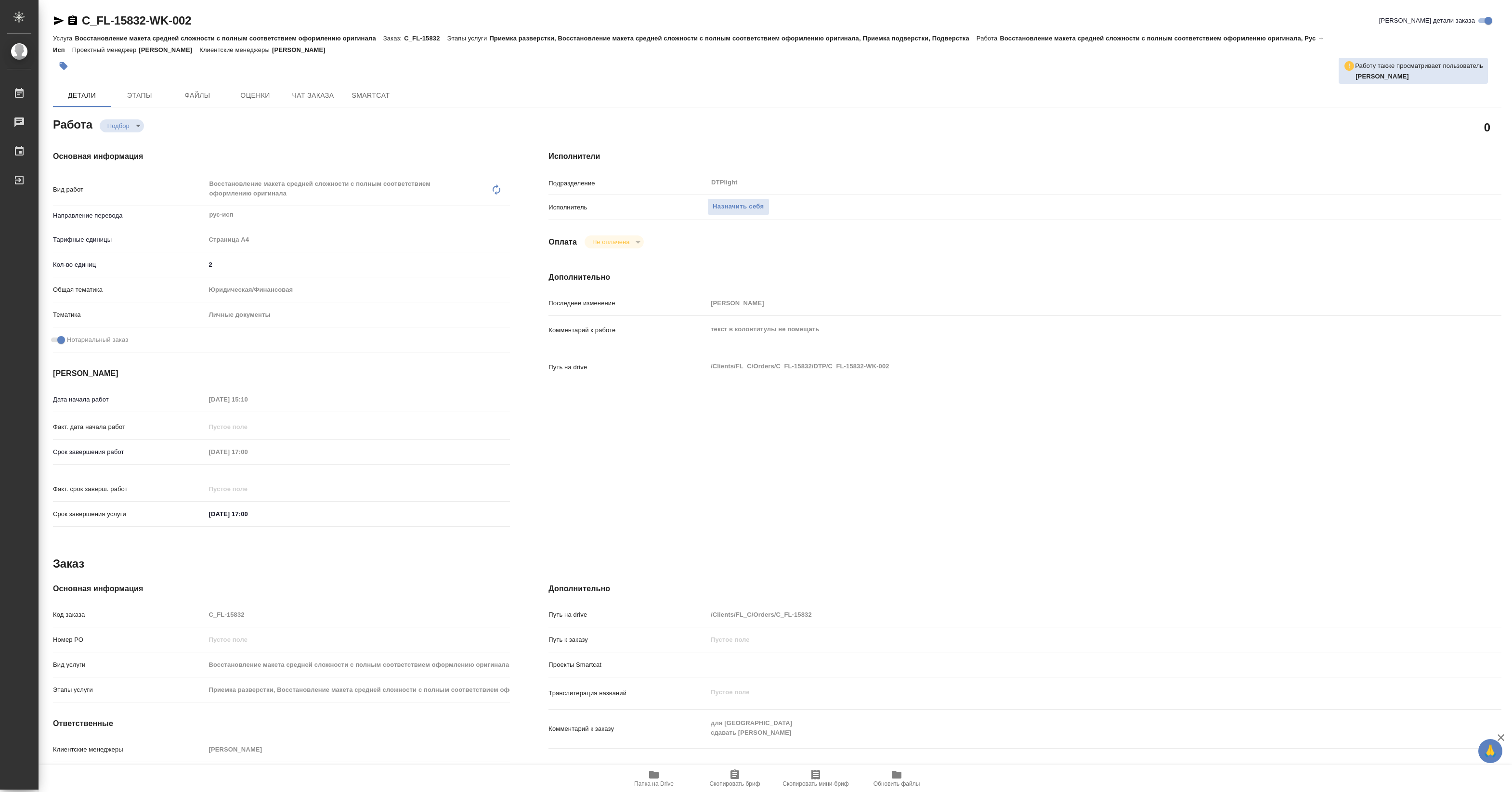
type textarea "x"
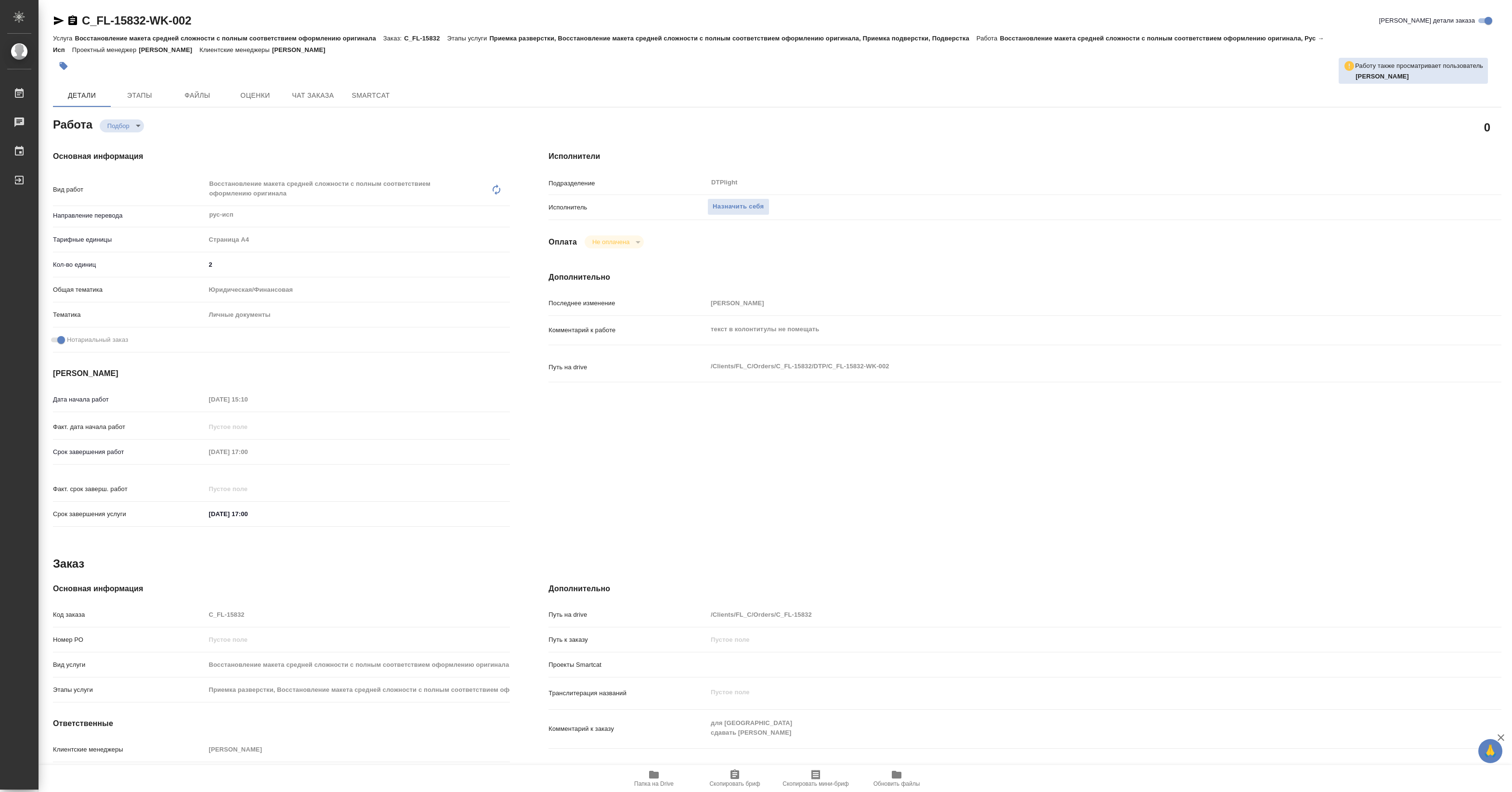
type textarea "x"
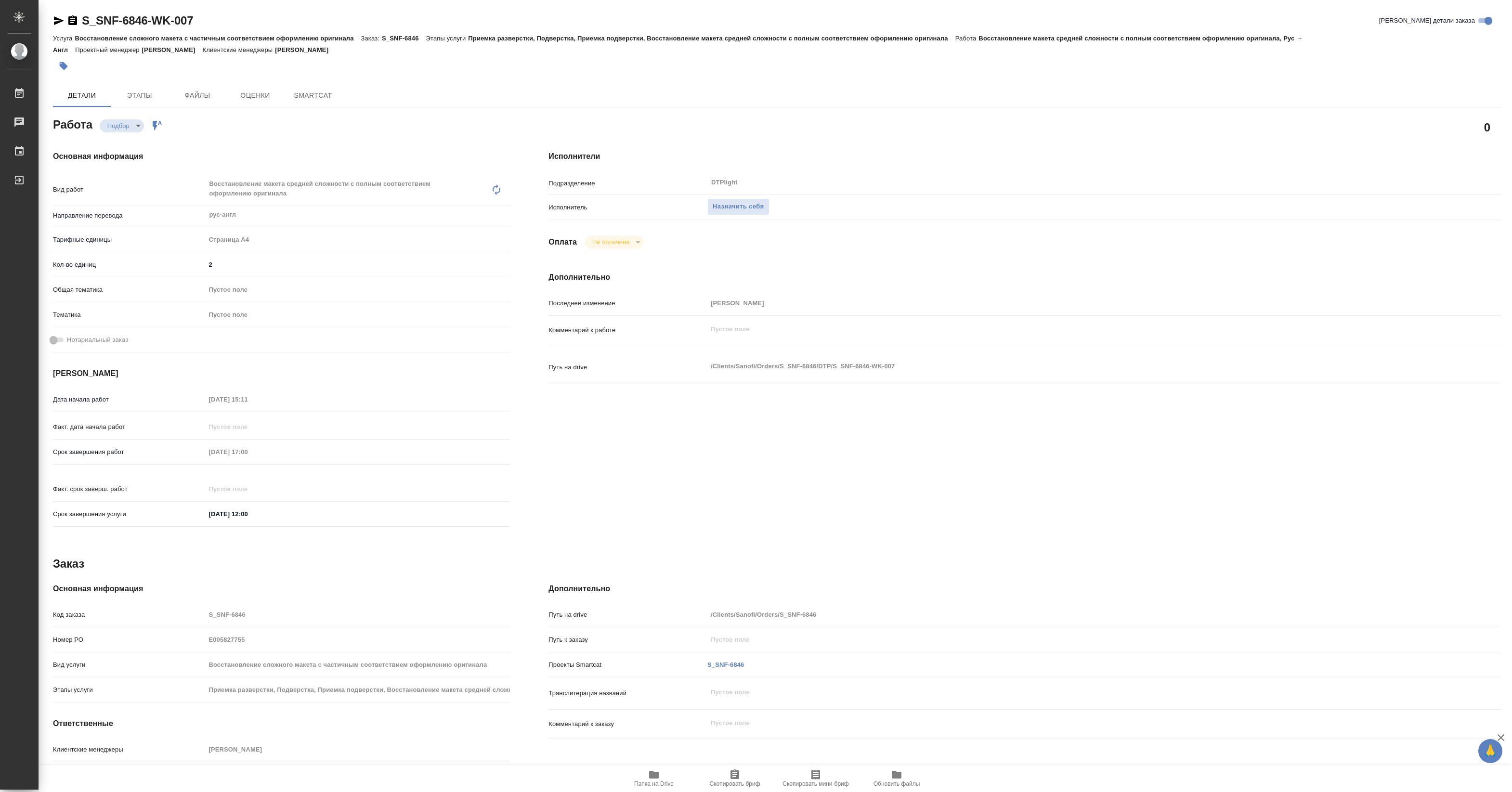
type textarea "x"
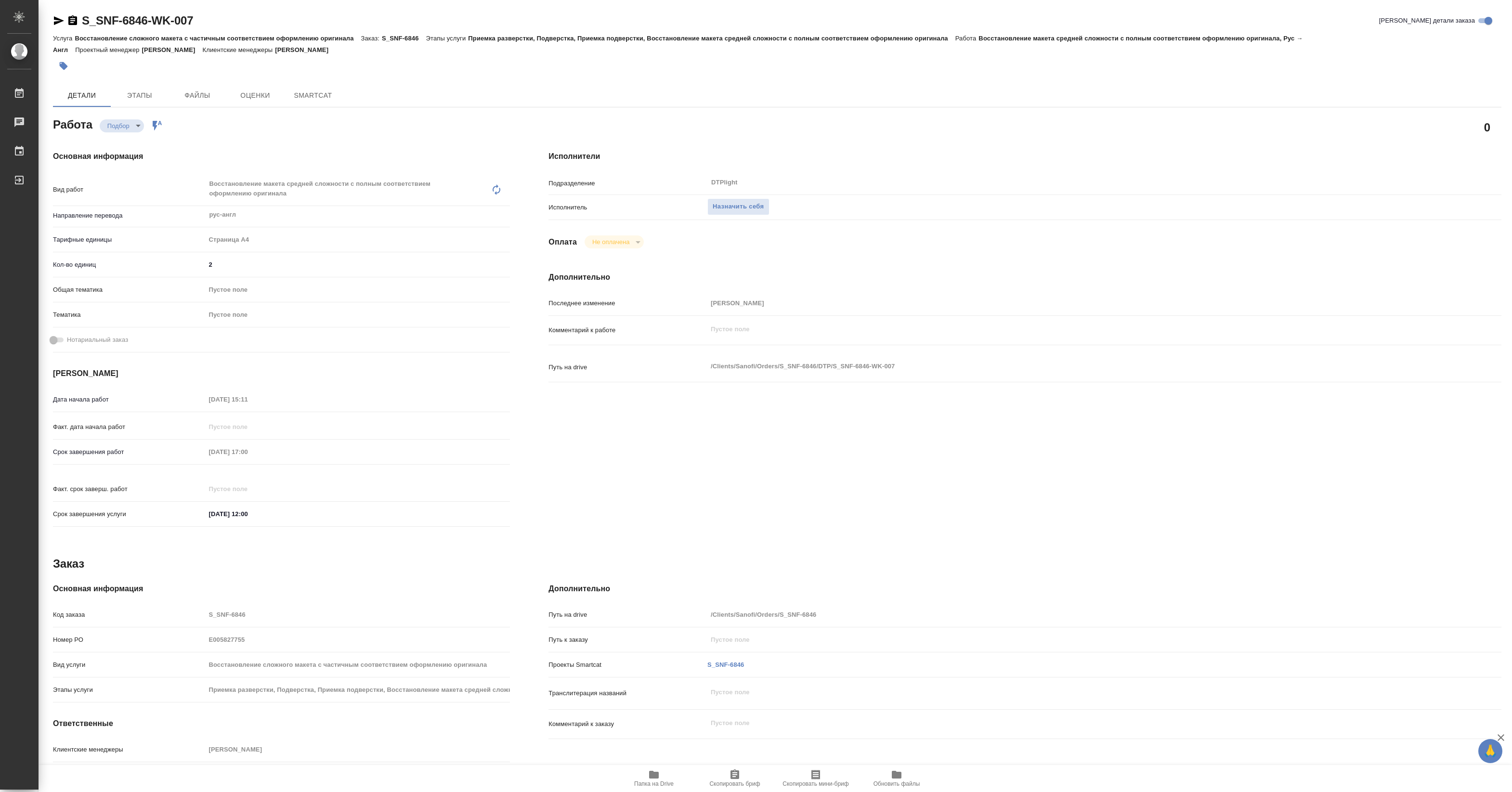
type textarea "x"
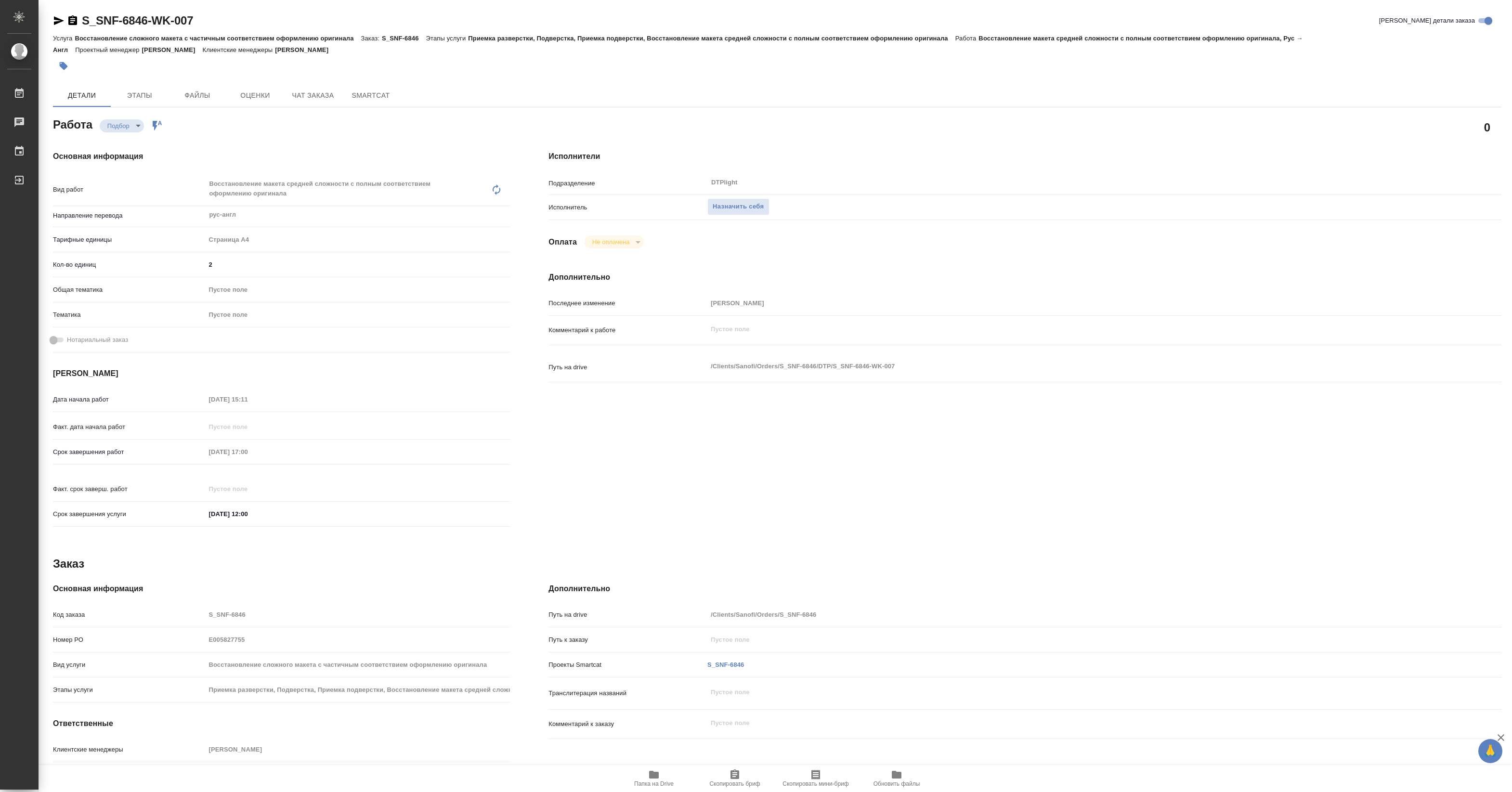
click at [650, 784] on span "Папка на Drive" at bounding box center [653, 783] width 39 height 6
type textarea "x"
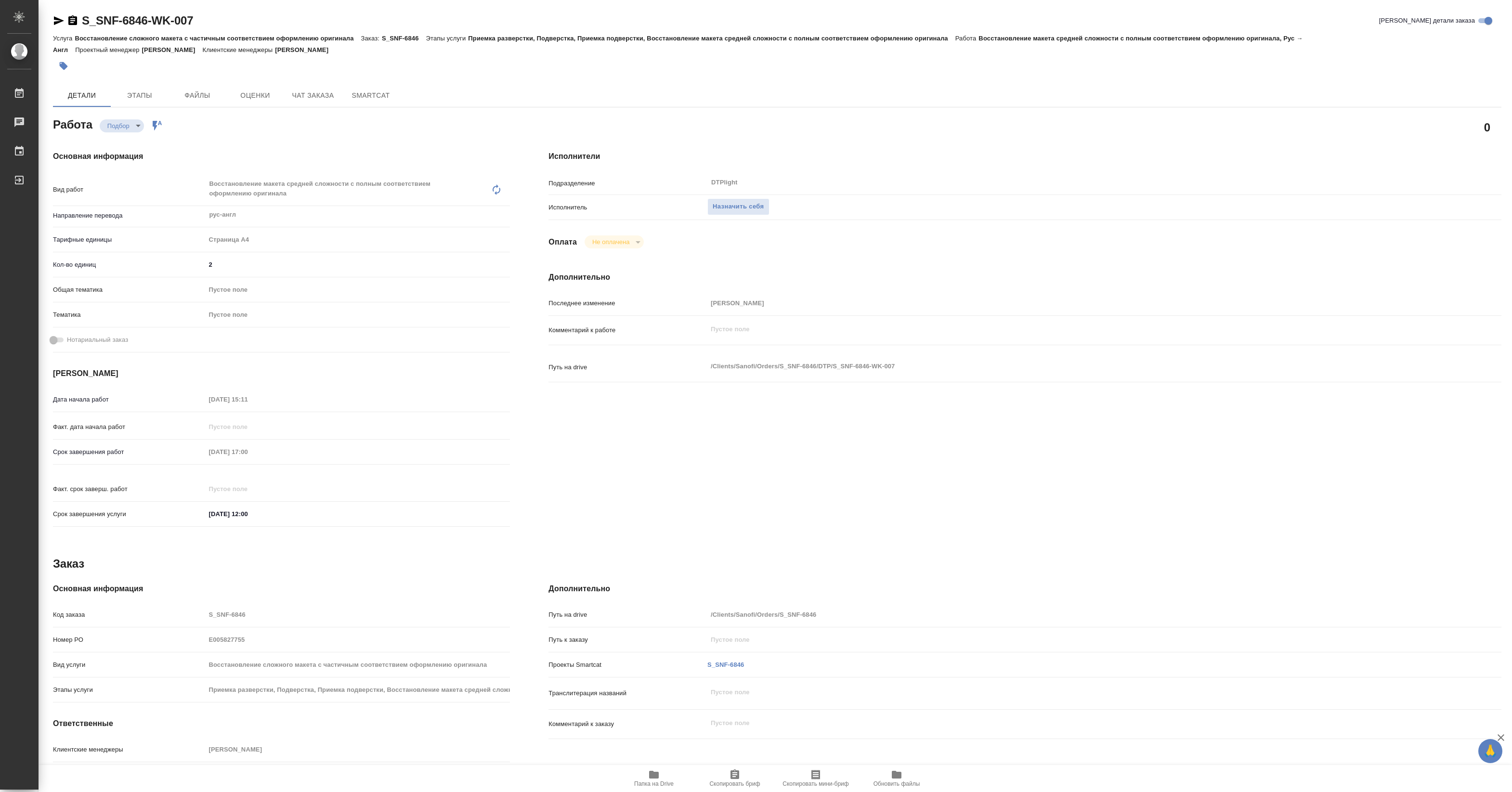
type textarea "x"
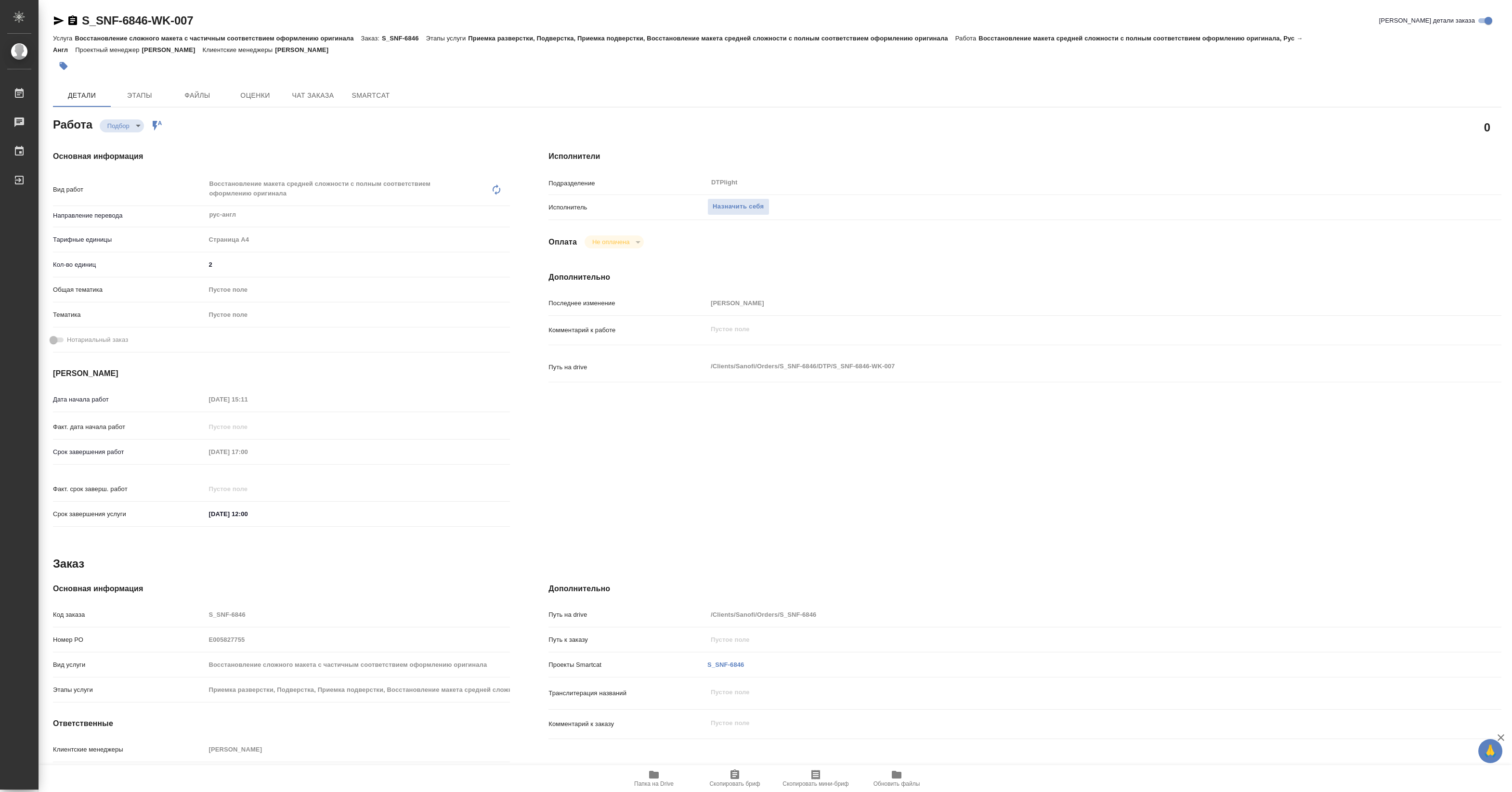
type textarea "x"
click at [737, 208] on span "Назначить себя" at bounding box center [738, 207] width 51 height 11
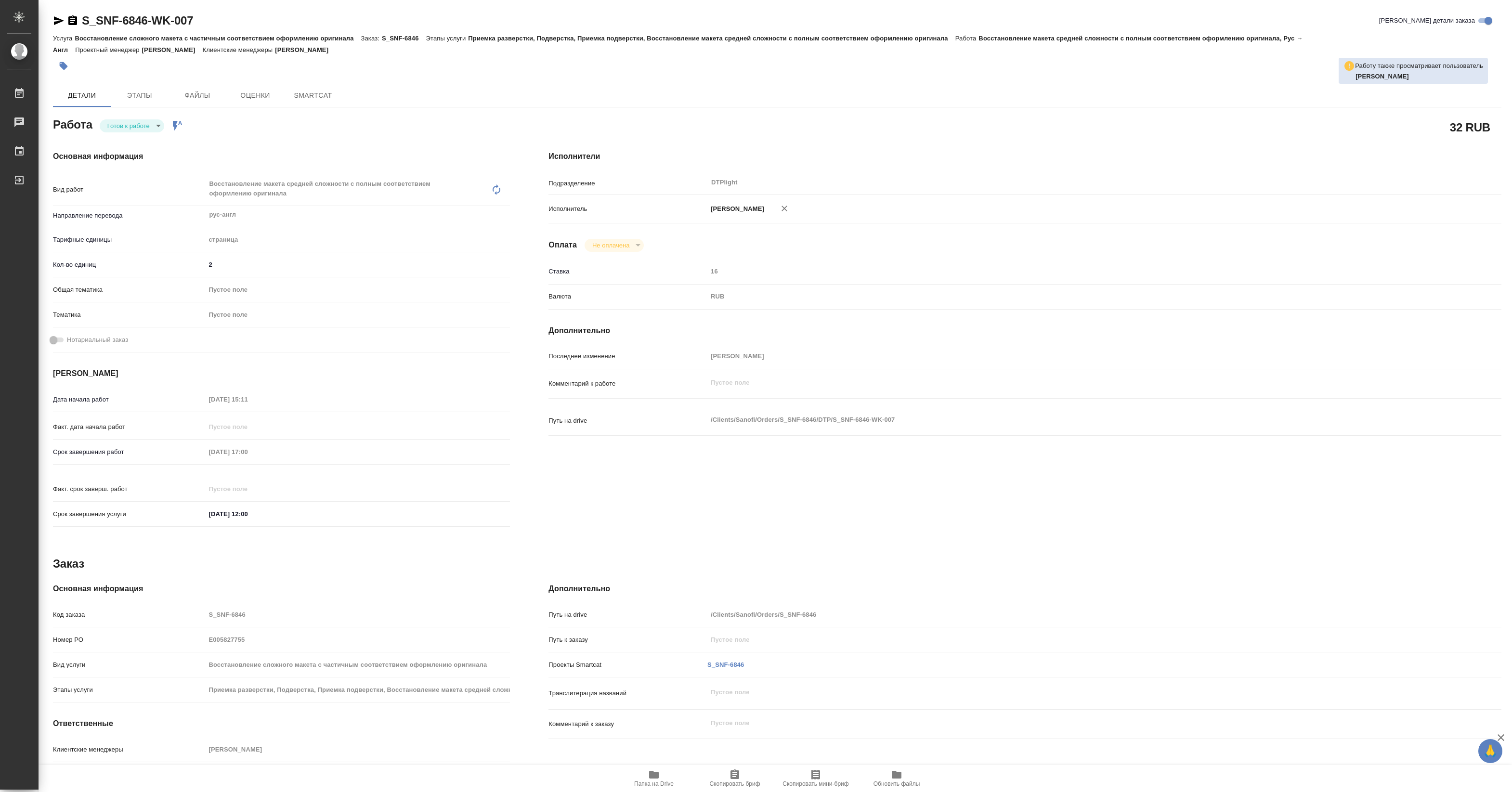
type textarea "x"
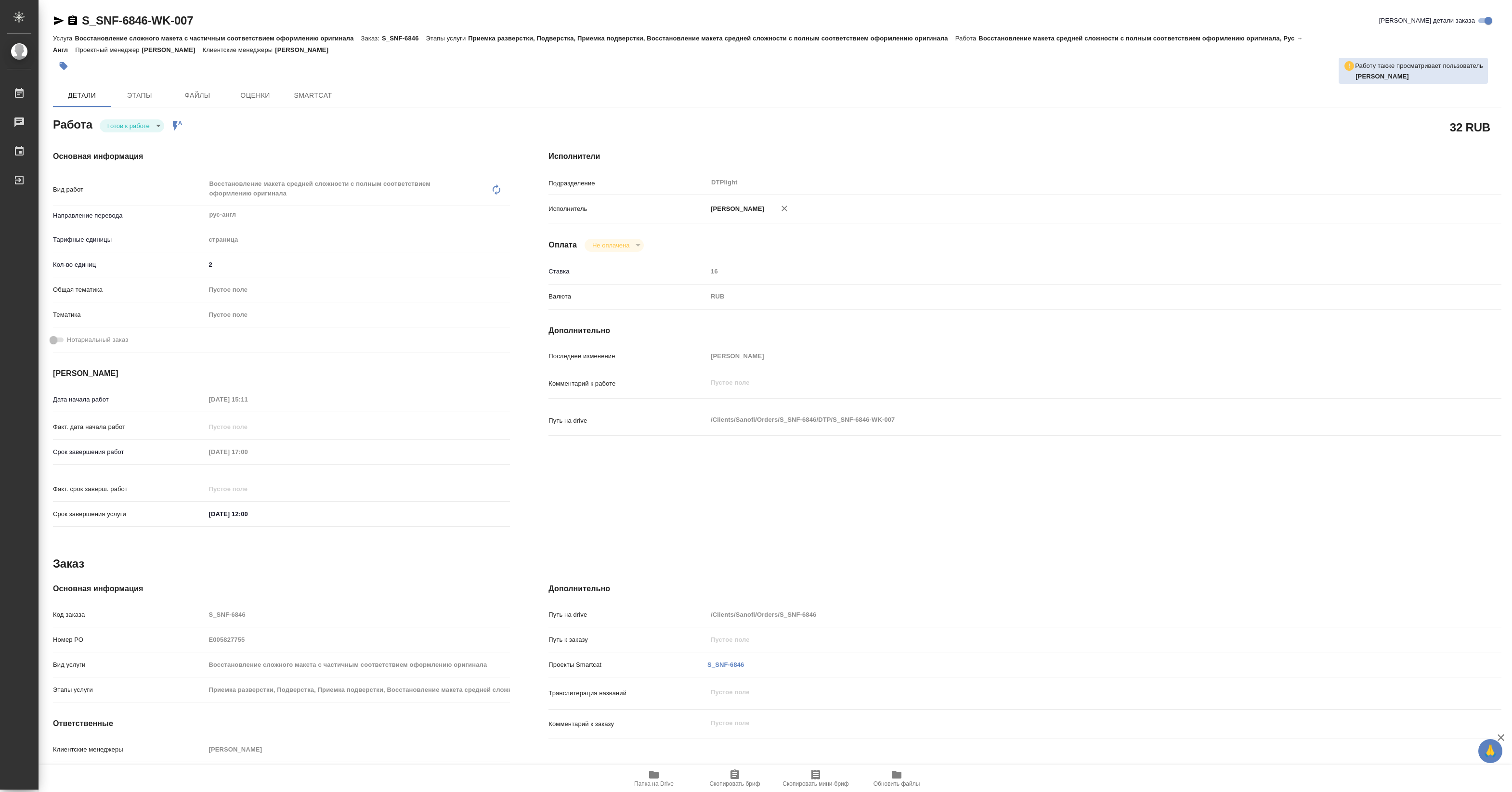
type textarea "x"
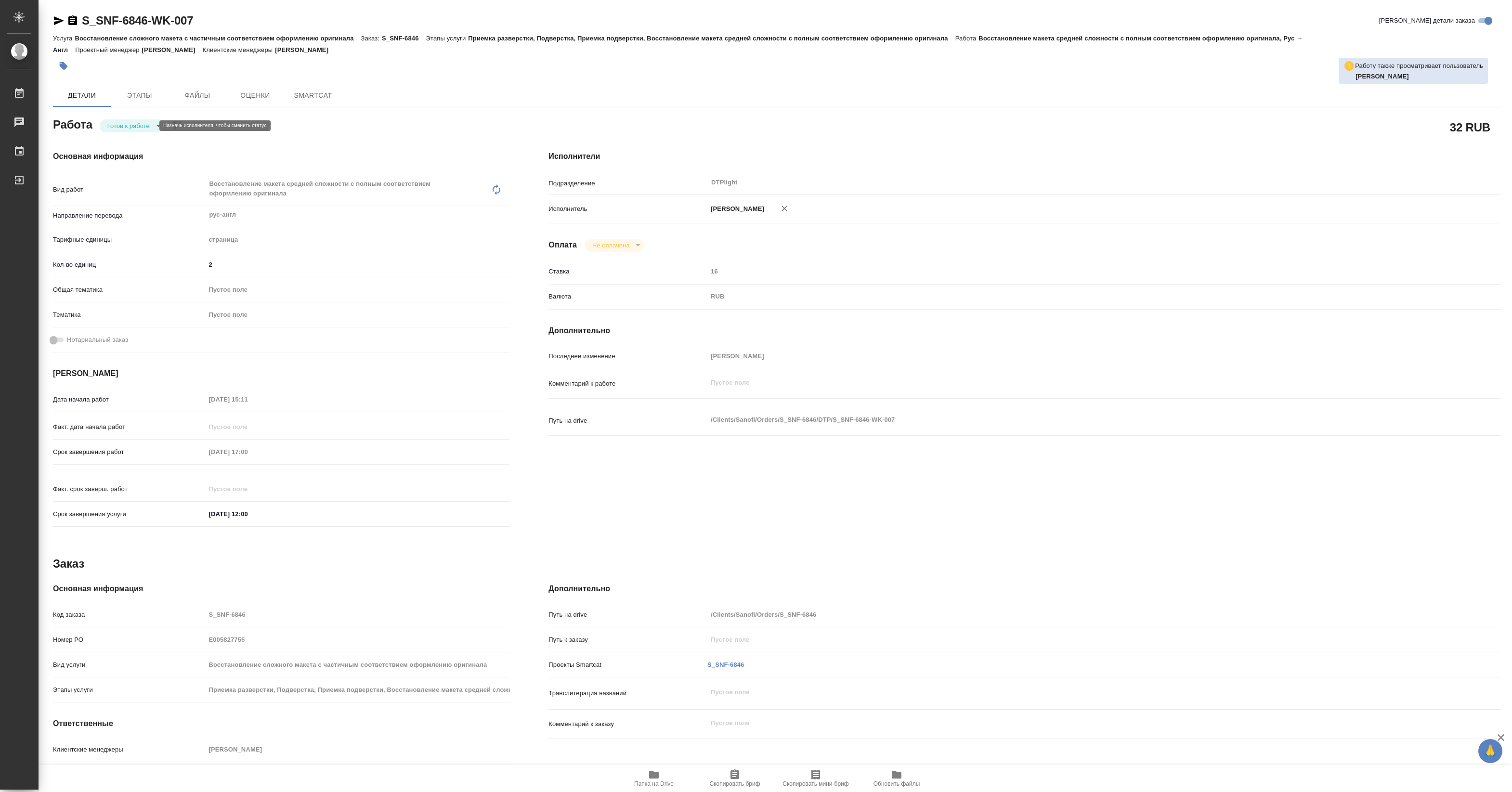
click at [134, 122] on body "🙏 .cls-1 fill:#fff; AWATERA [PERSON_NAME] Работы Чаты График Выйти S_SNF-6846-W…" at bounding box center [756, 396] width 1512 height 792
type textarea "x"
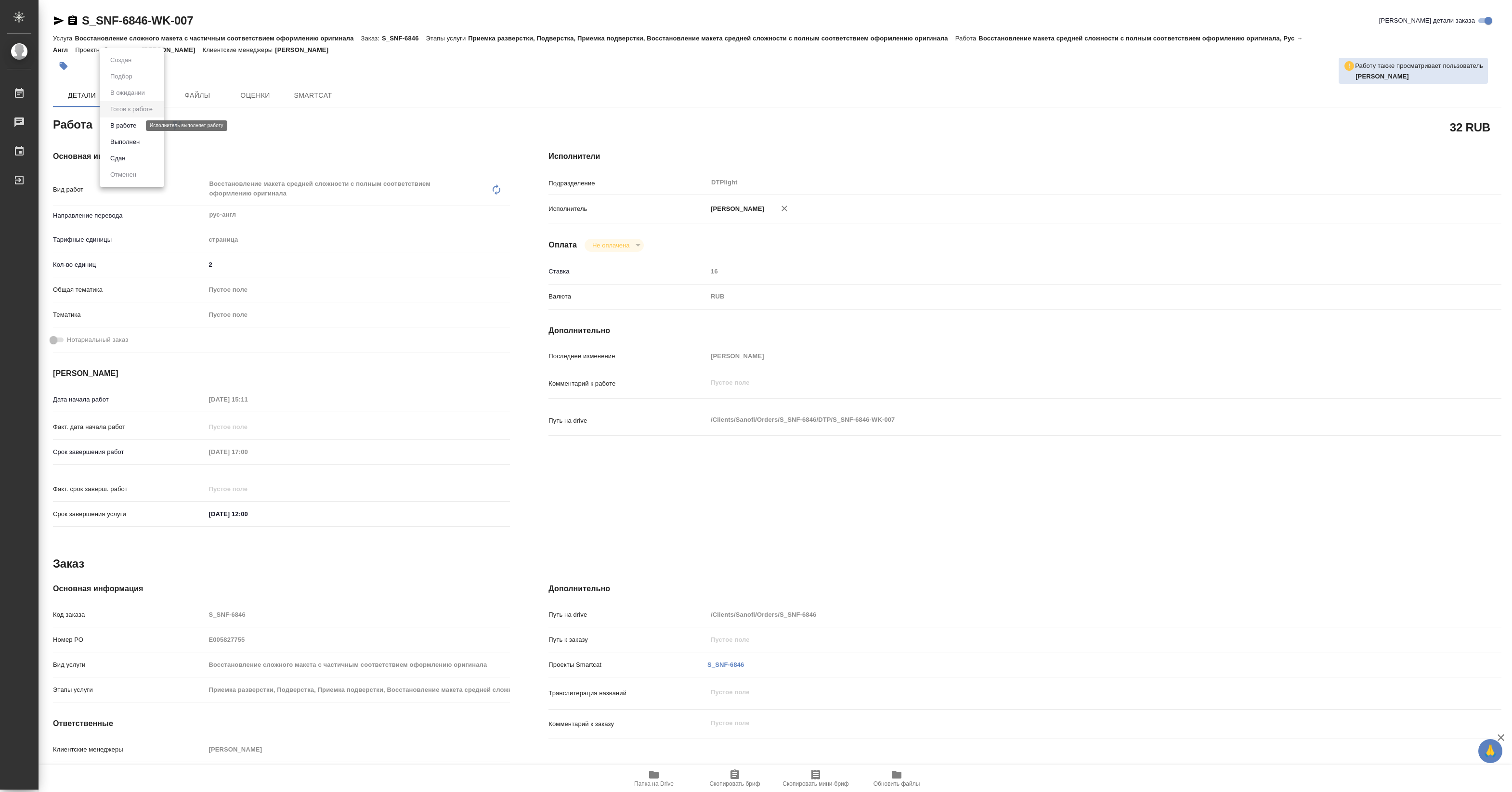
type textarea "x"
click at [133, 126] on button "В работе" at bounding box center [123, 126] width 32 height 11
type textarea "x"
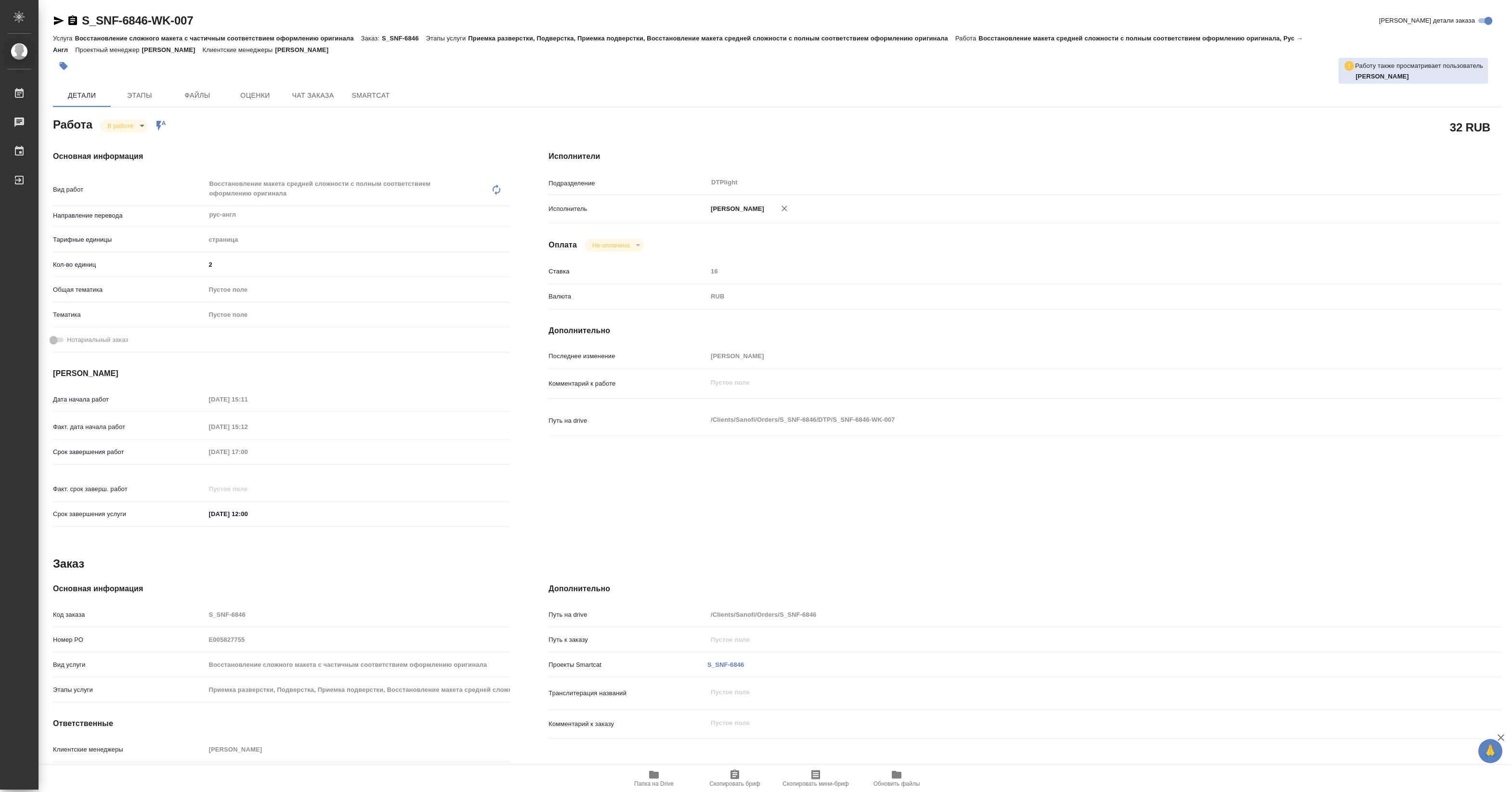
type textarea "x"
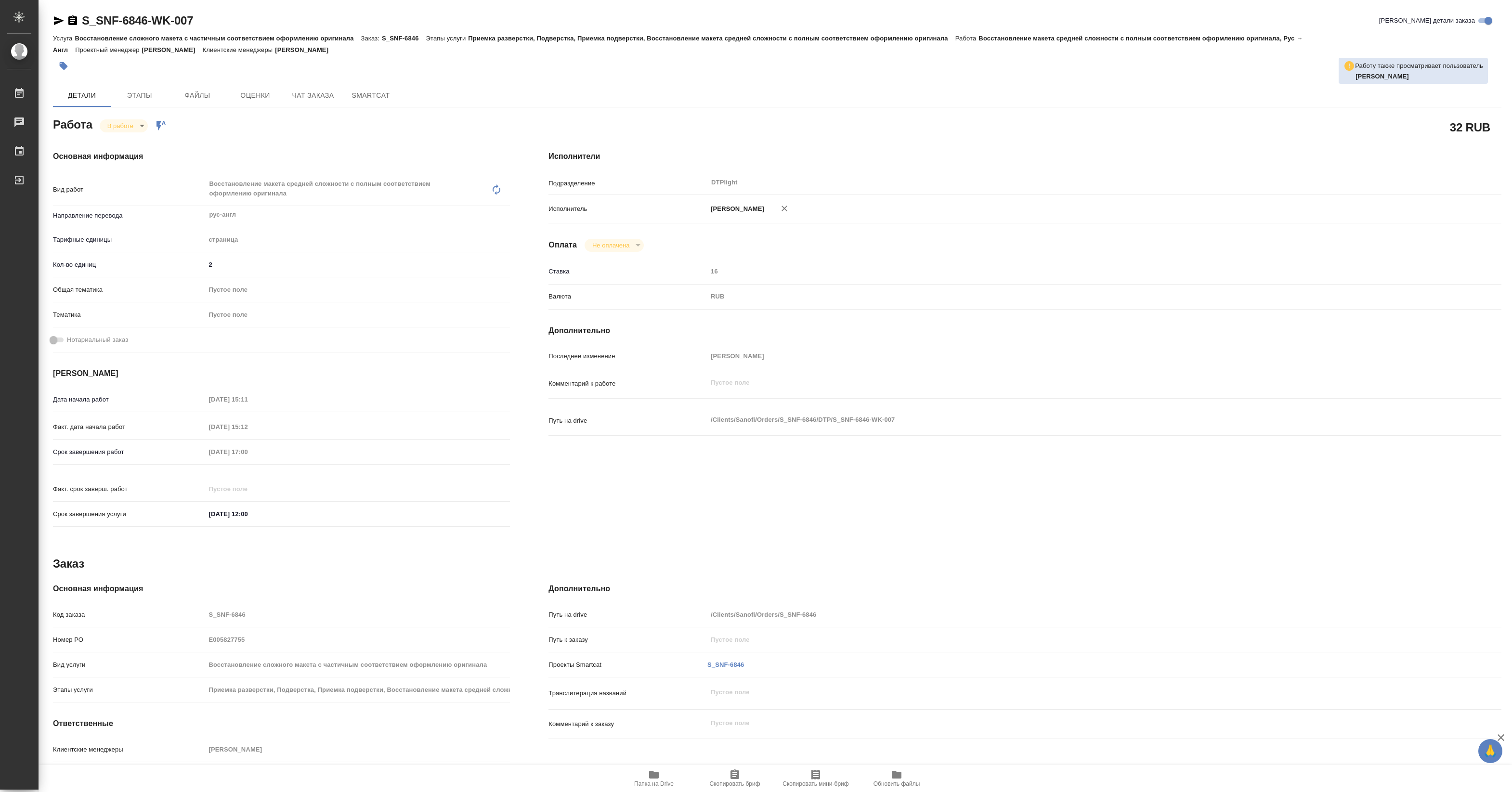
type textarea "x"
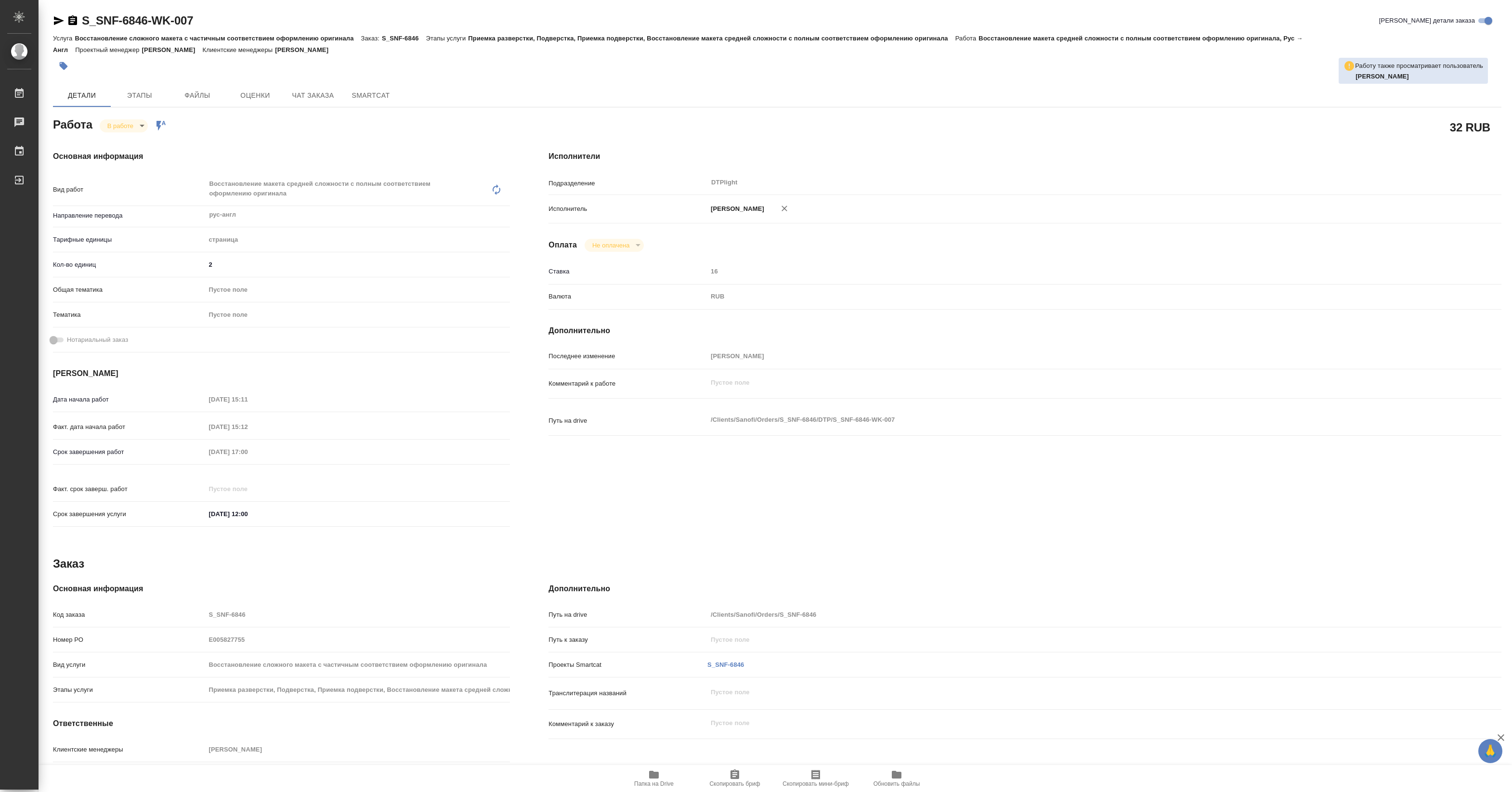
type textarea "x"
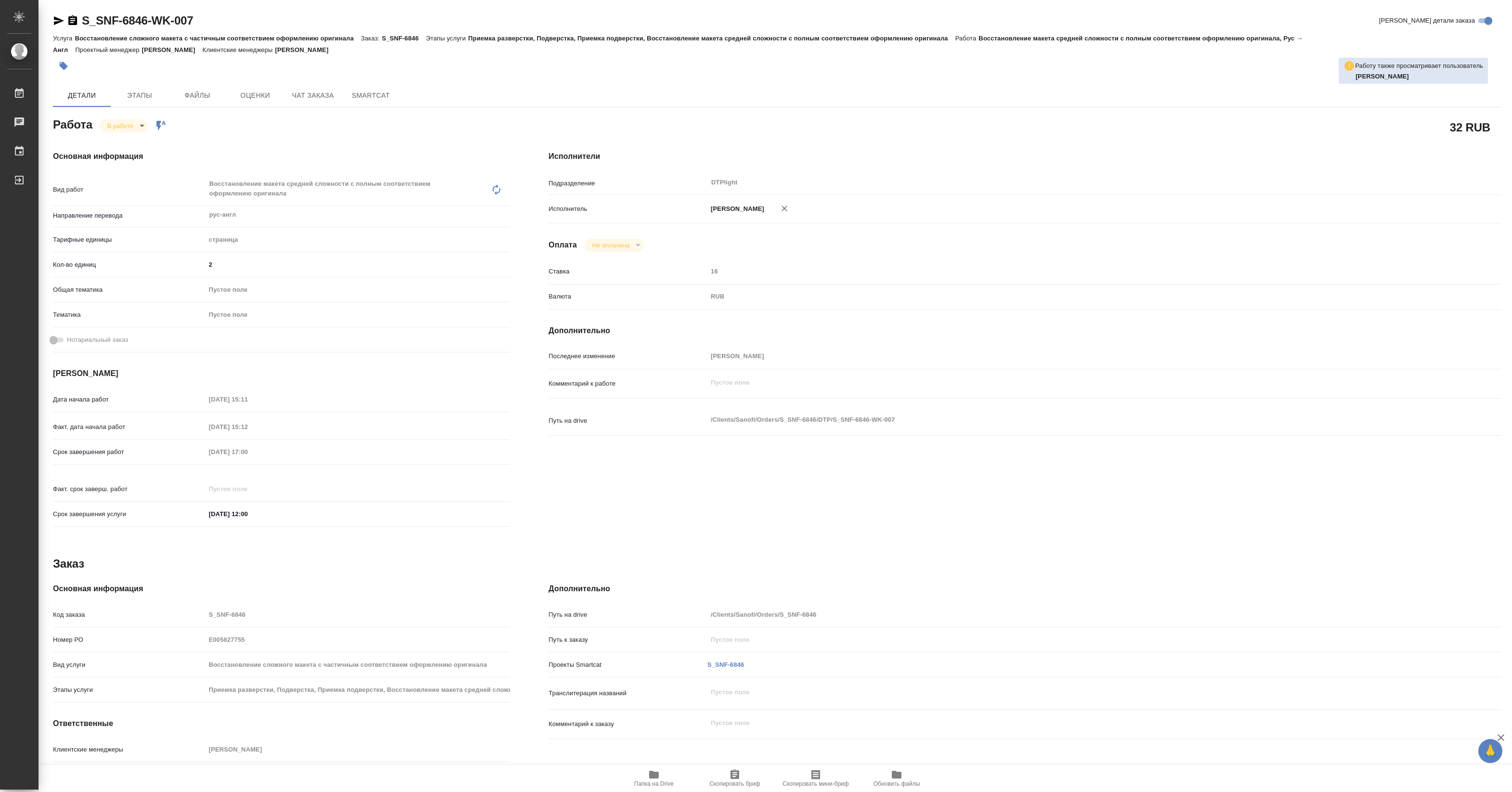
type textarea "x"
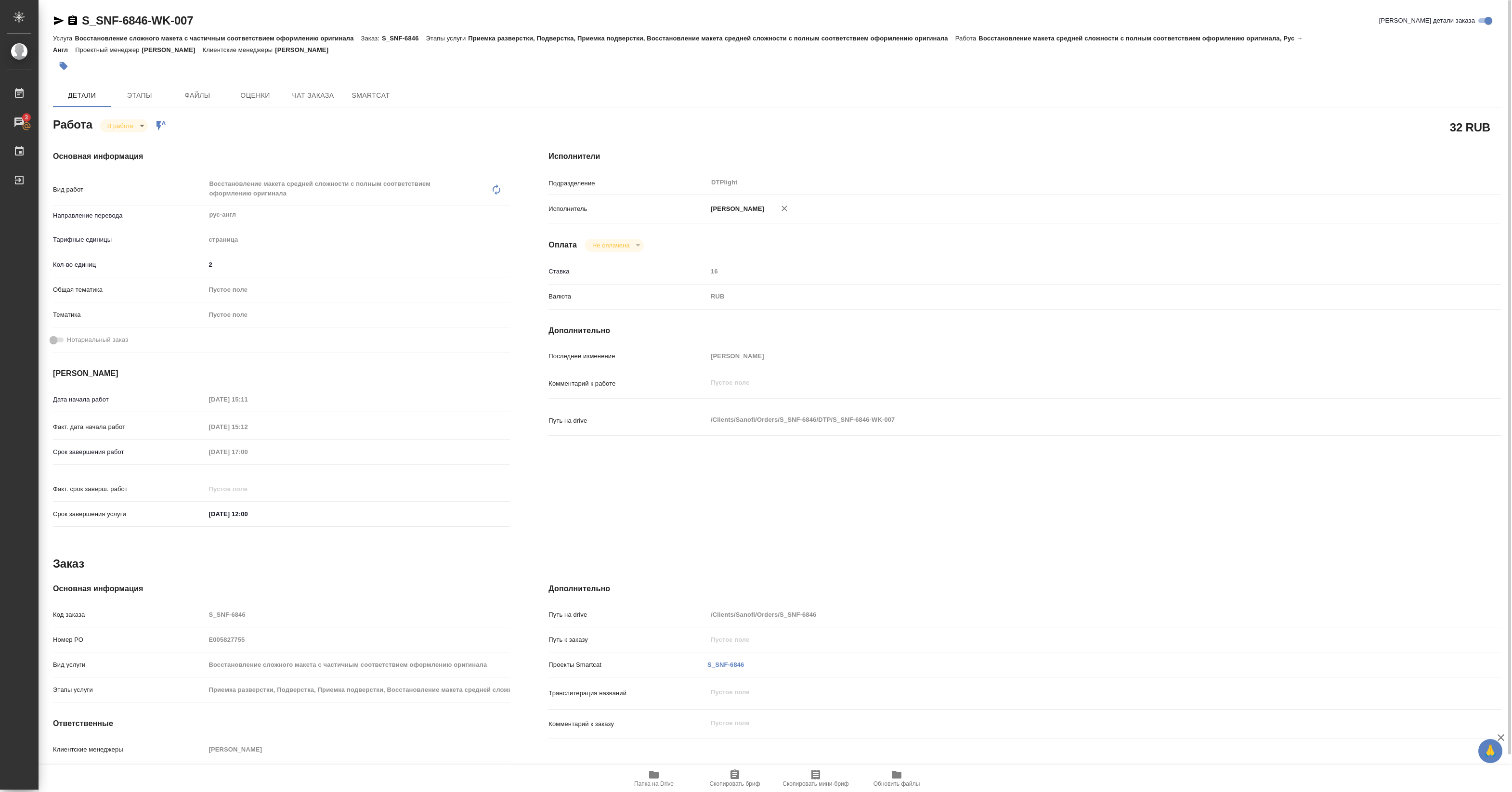
click at [647, 788] on button "Папка на Drive" at bounding box center [654, 779] width 81 height 27
click at [133, 130] on body "🙏 .cls-1 fill:#fff; AWATERA Pankina Anna Работы 3 Чаты График Выйти S_SNF-6846-…" at bounding box center [756, 396] width 1512 height 792
click at [129, 143] on button "Выполнен" at bounding box center [125, 142] width 35 height 11
drag, startPoint x: 83, startPoint y: 30, endPoint x: 243, endPoint y: 25, distance: 160.1
click at [243, 25] on div "S_SNF-6846-WK-007 Кратко детали заказа" at bounding box center [777, 22] width 1449 height 19
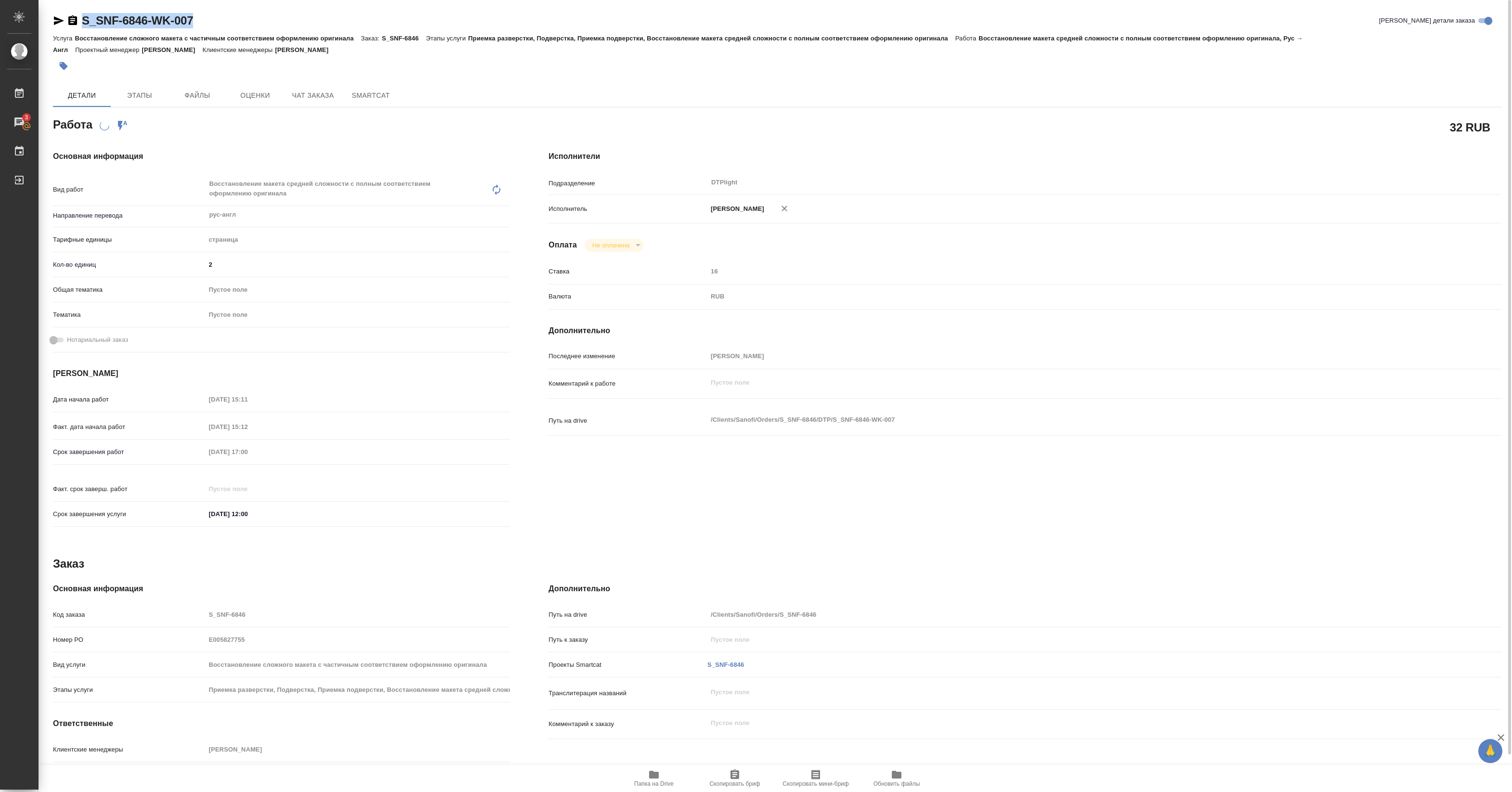
copy link "S_SNF-6846-WK-007"
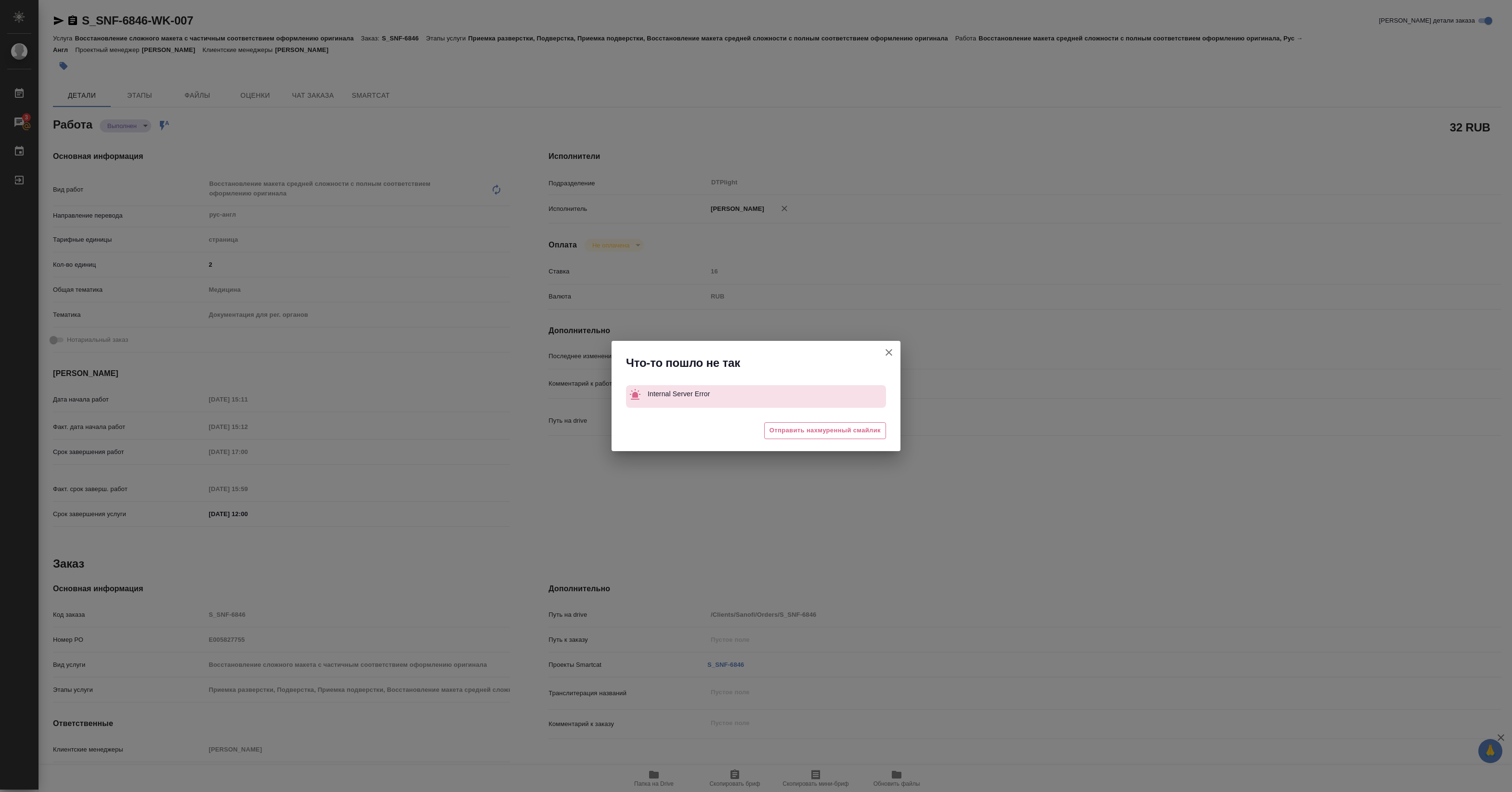
type textarea "x"
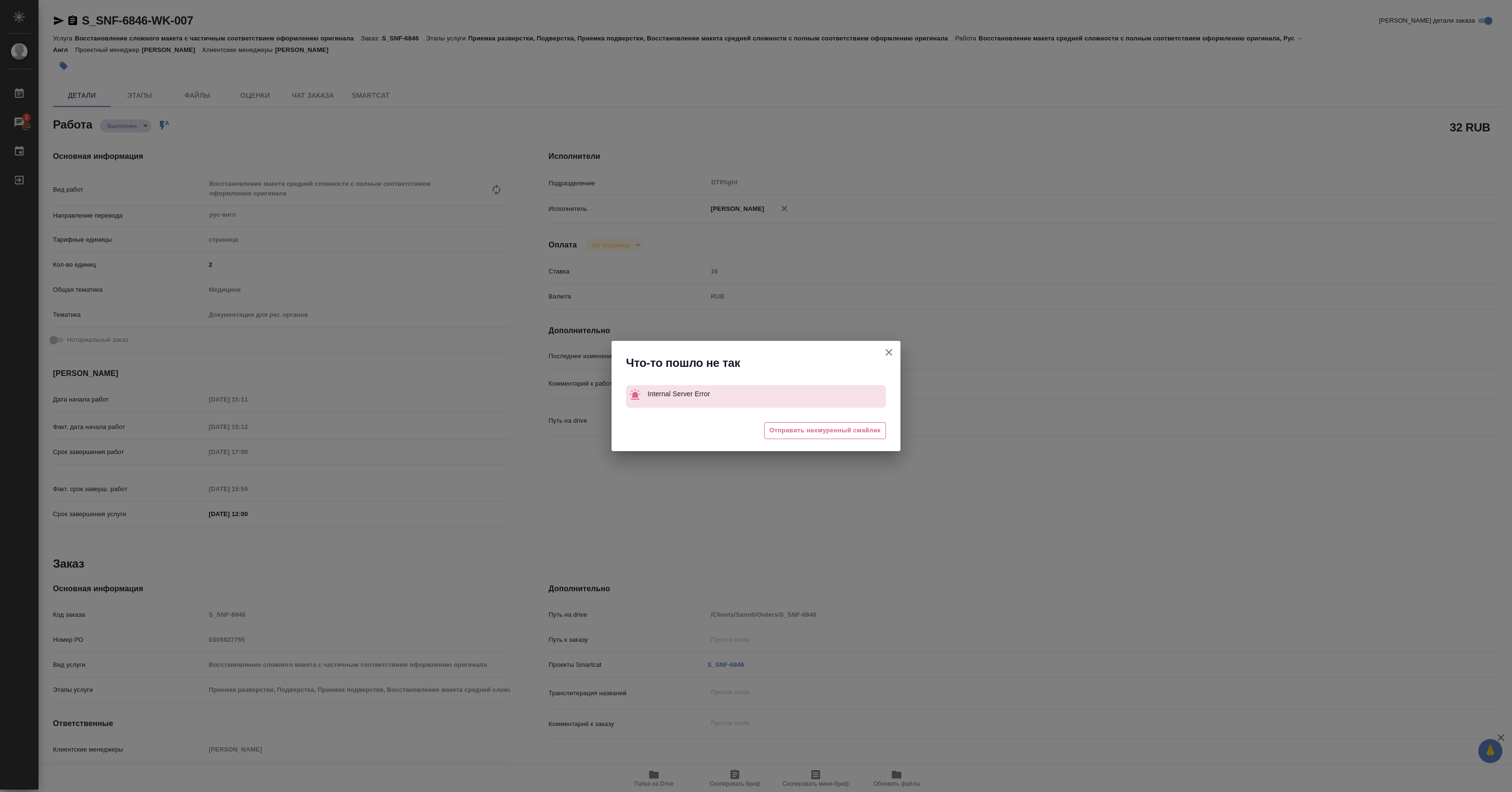
type textarea "x"
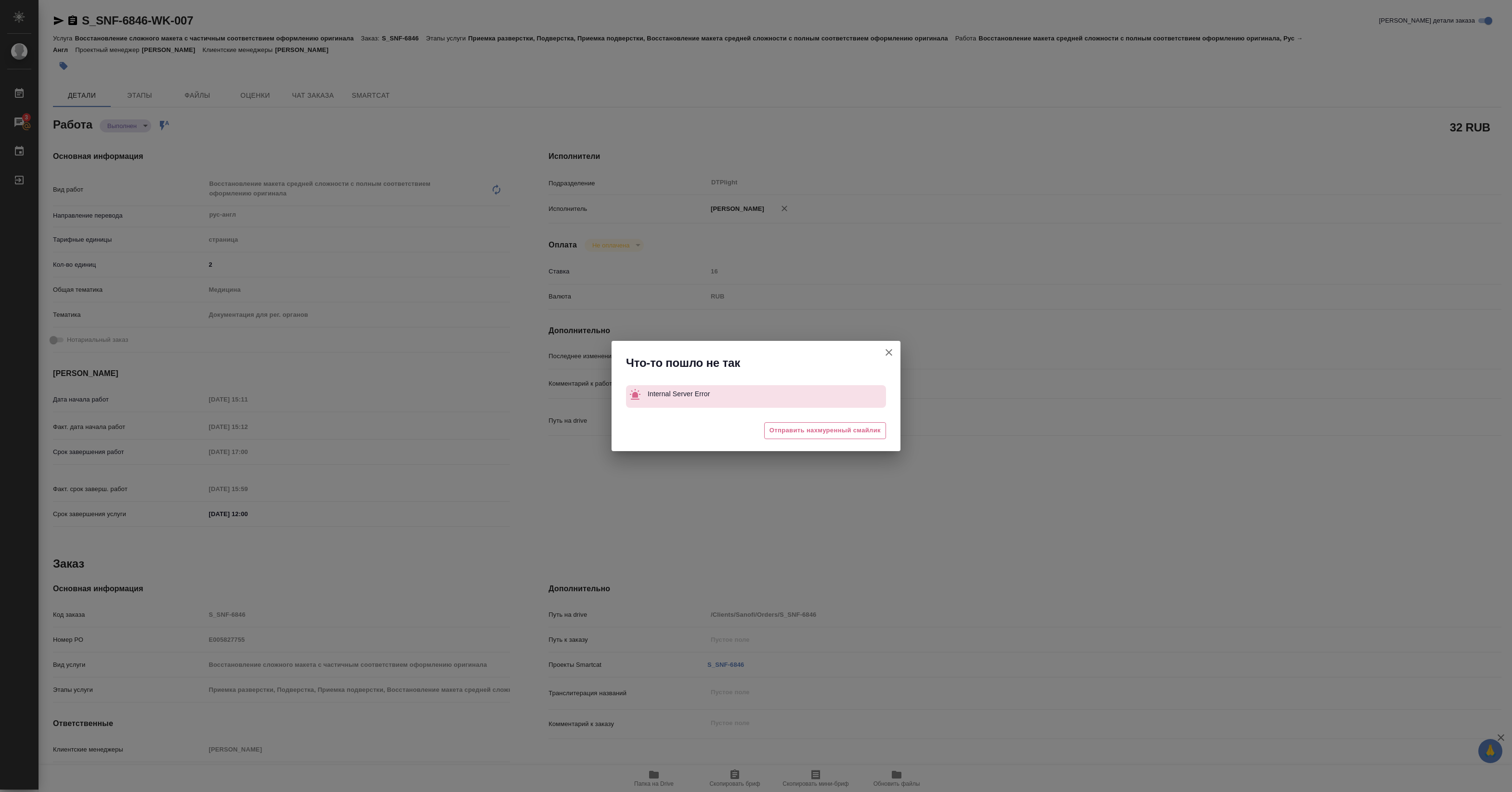
type textarea "x"
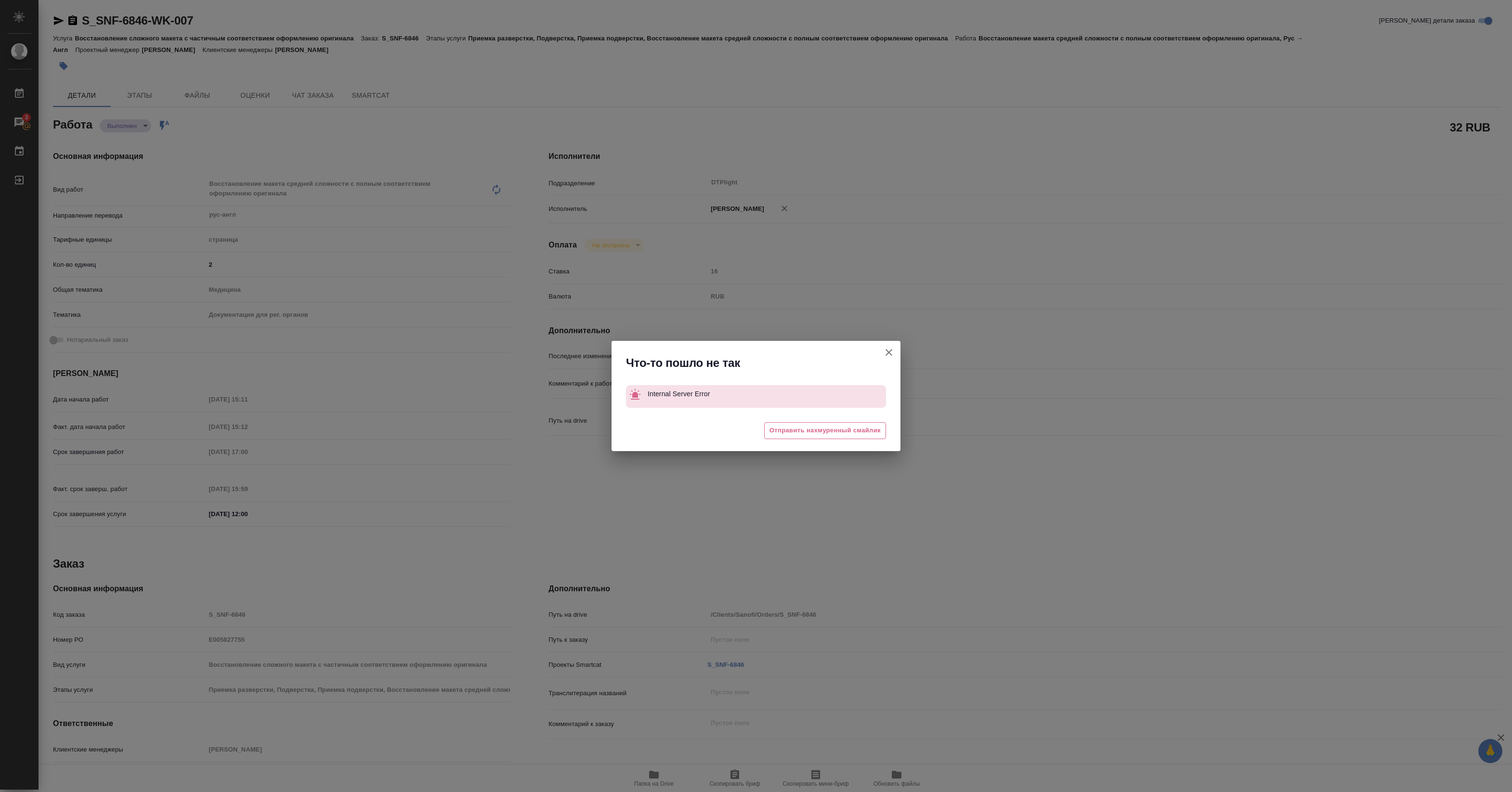
click at [883, 354] on icon "button" at bounding box center [889, 353] width 12 height 12
type textarea "x"
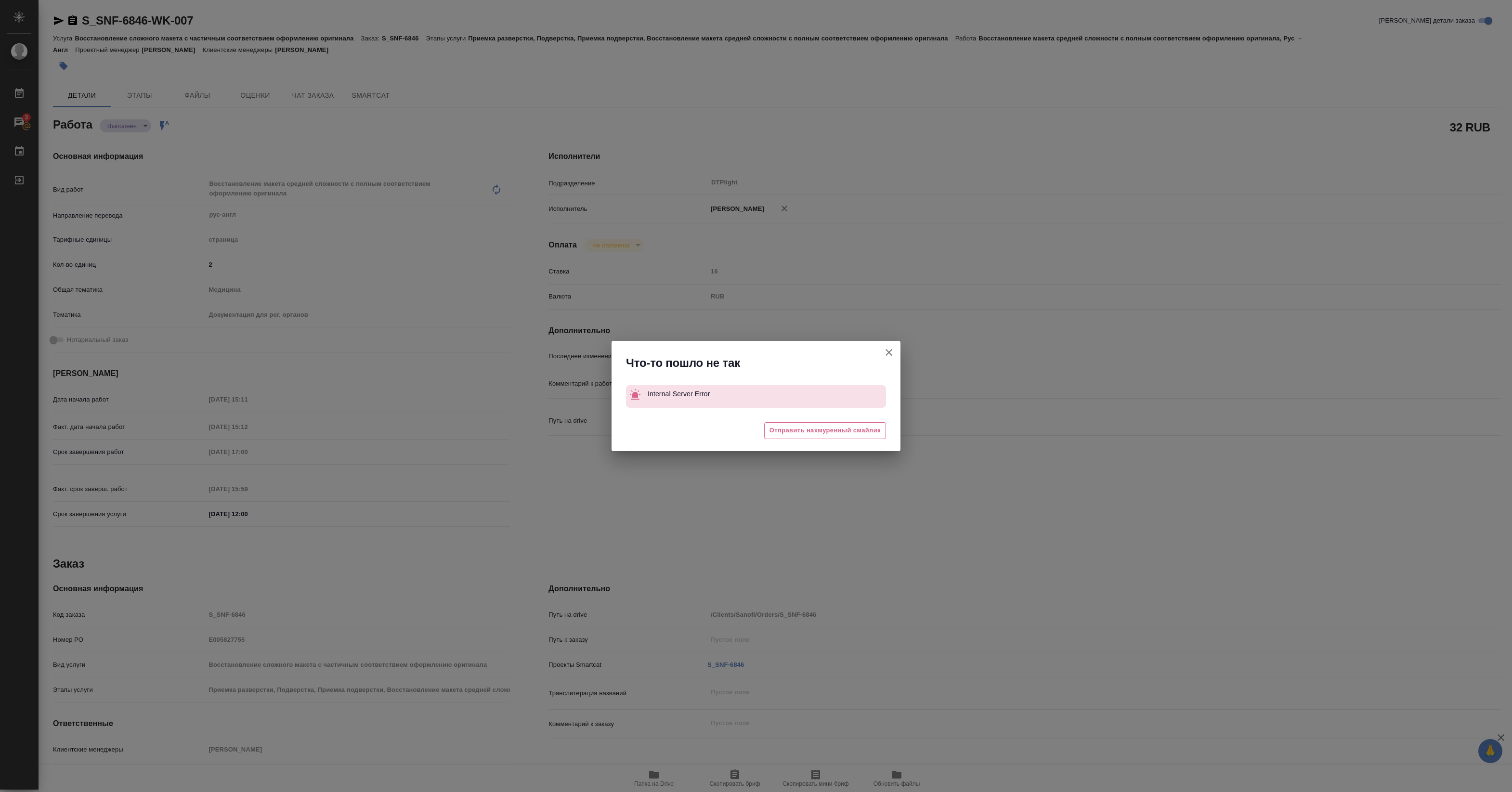
type textarea "x"
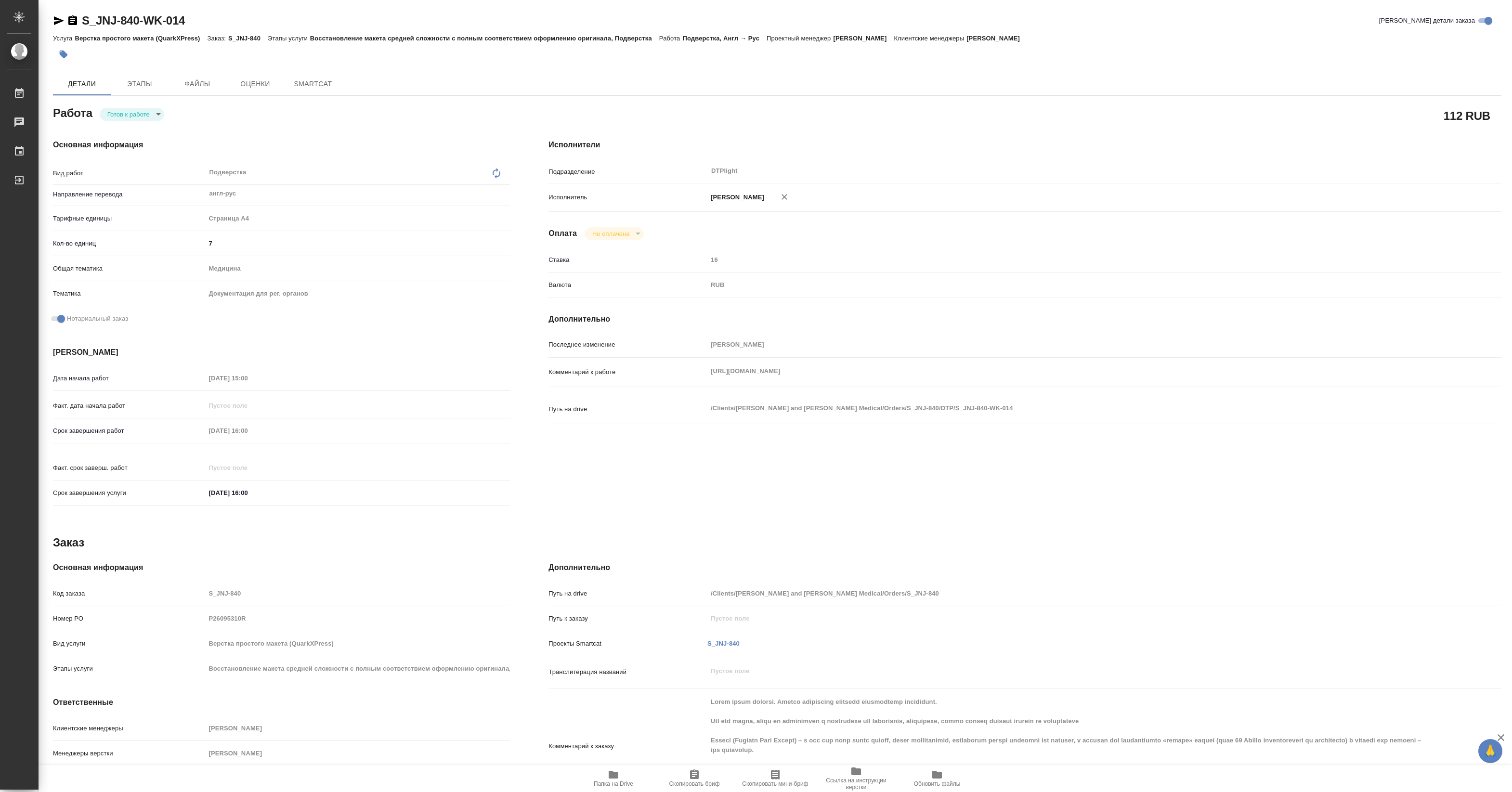
type textarea "x"
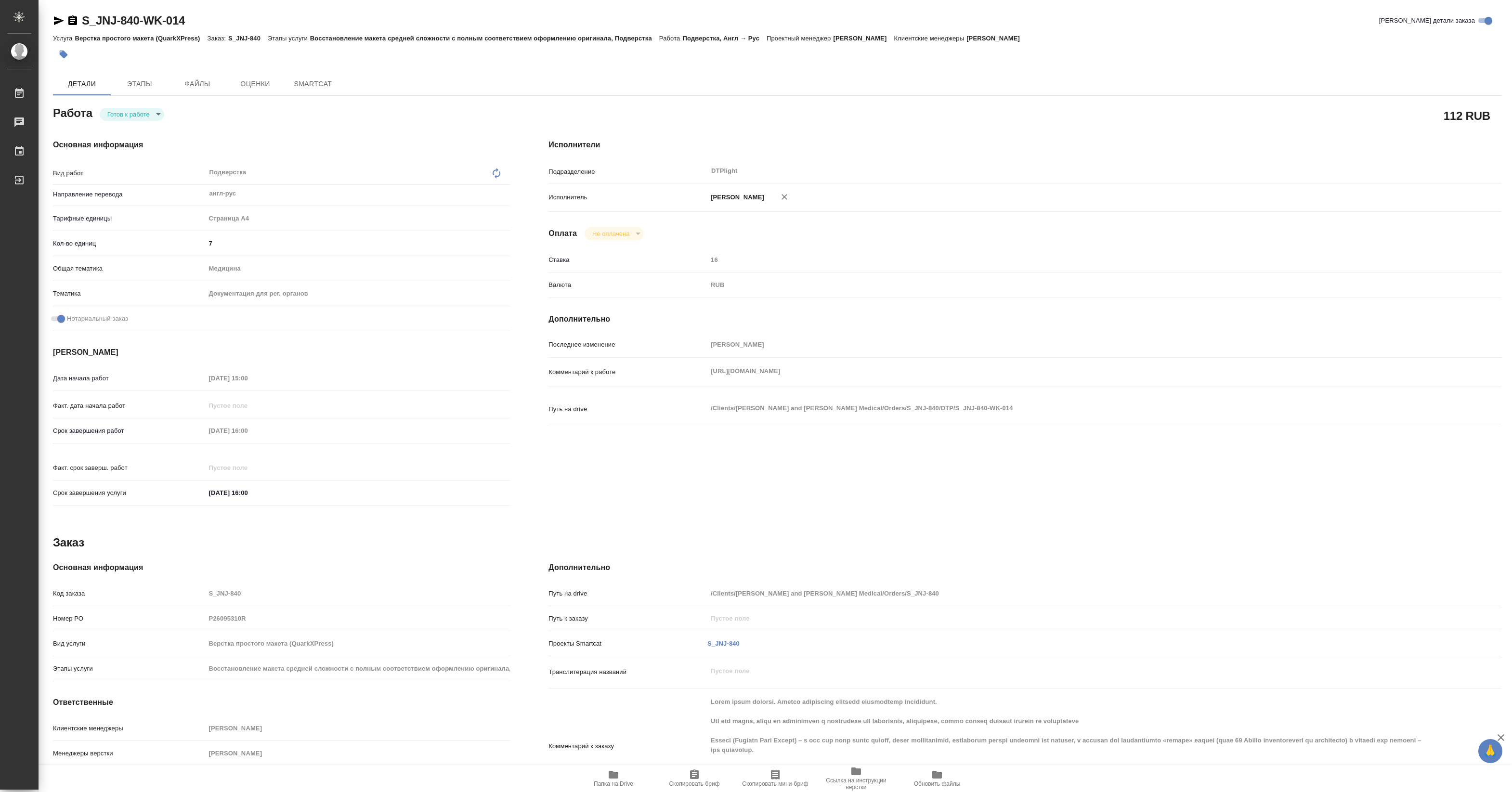
type textarea "x"
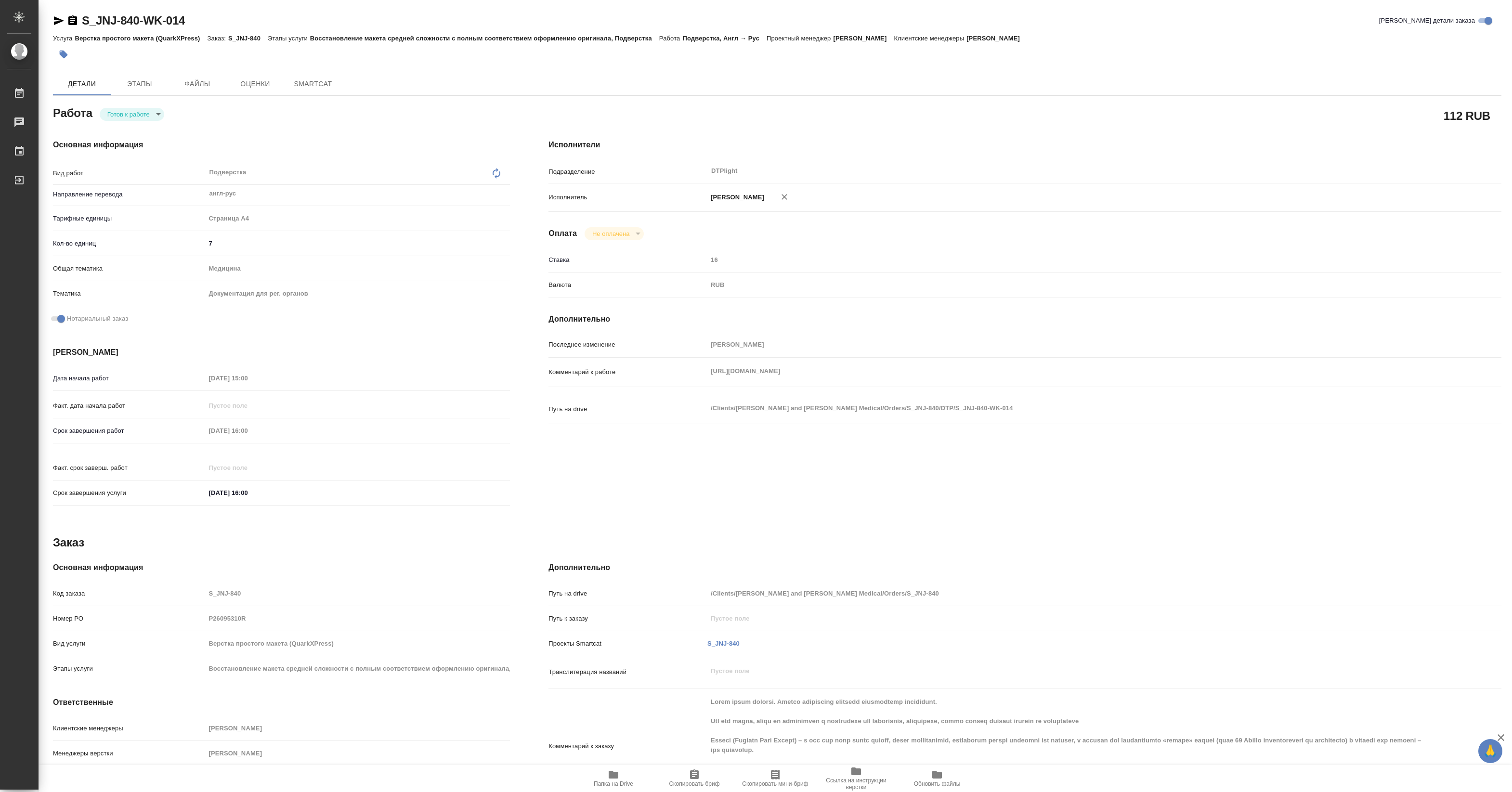
type textarea "x"
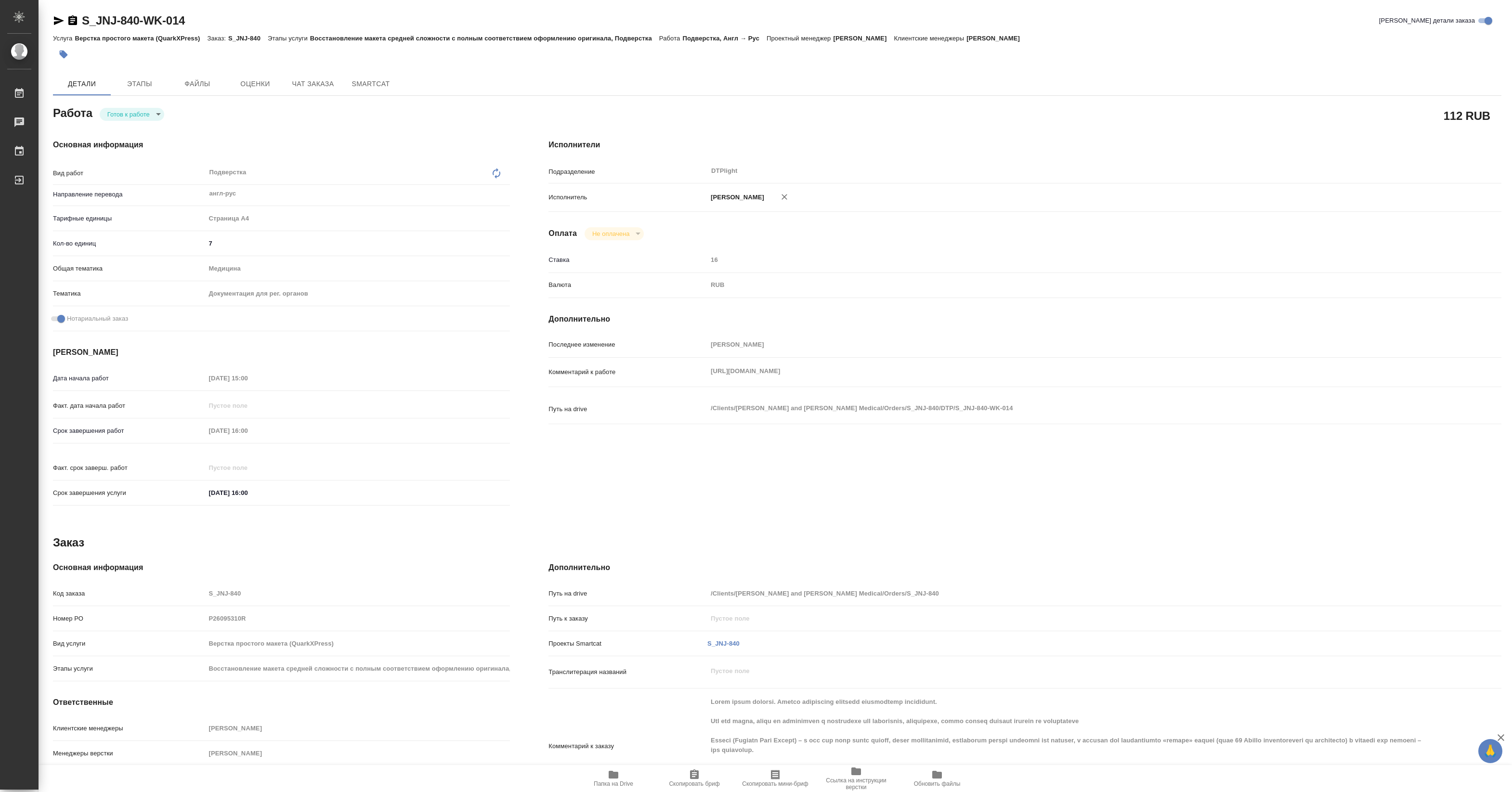
type textarea "x"
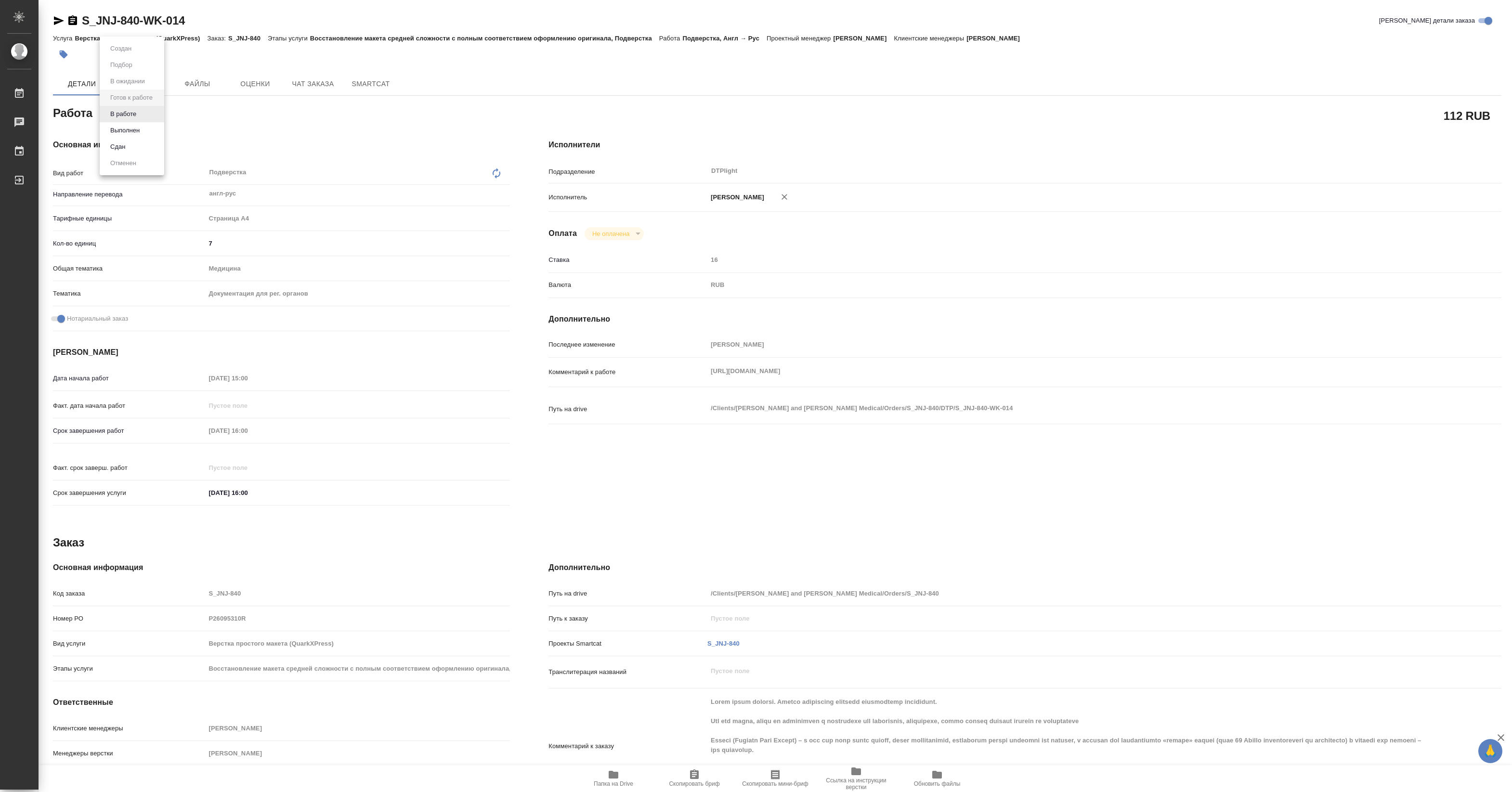
click at [136, 111] on body "🙏 .cls-1 fill:#fff; AWATERA [PERSON_NAME] Чаты График Выйти S_JNJ-840-WK-014 Кр…" at bounding box center [756, 396] width 1512 height 792
click at [134, 116] on button "В работе" at bounding box center [123, 114] width 32 height 11
type textarea "x"
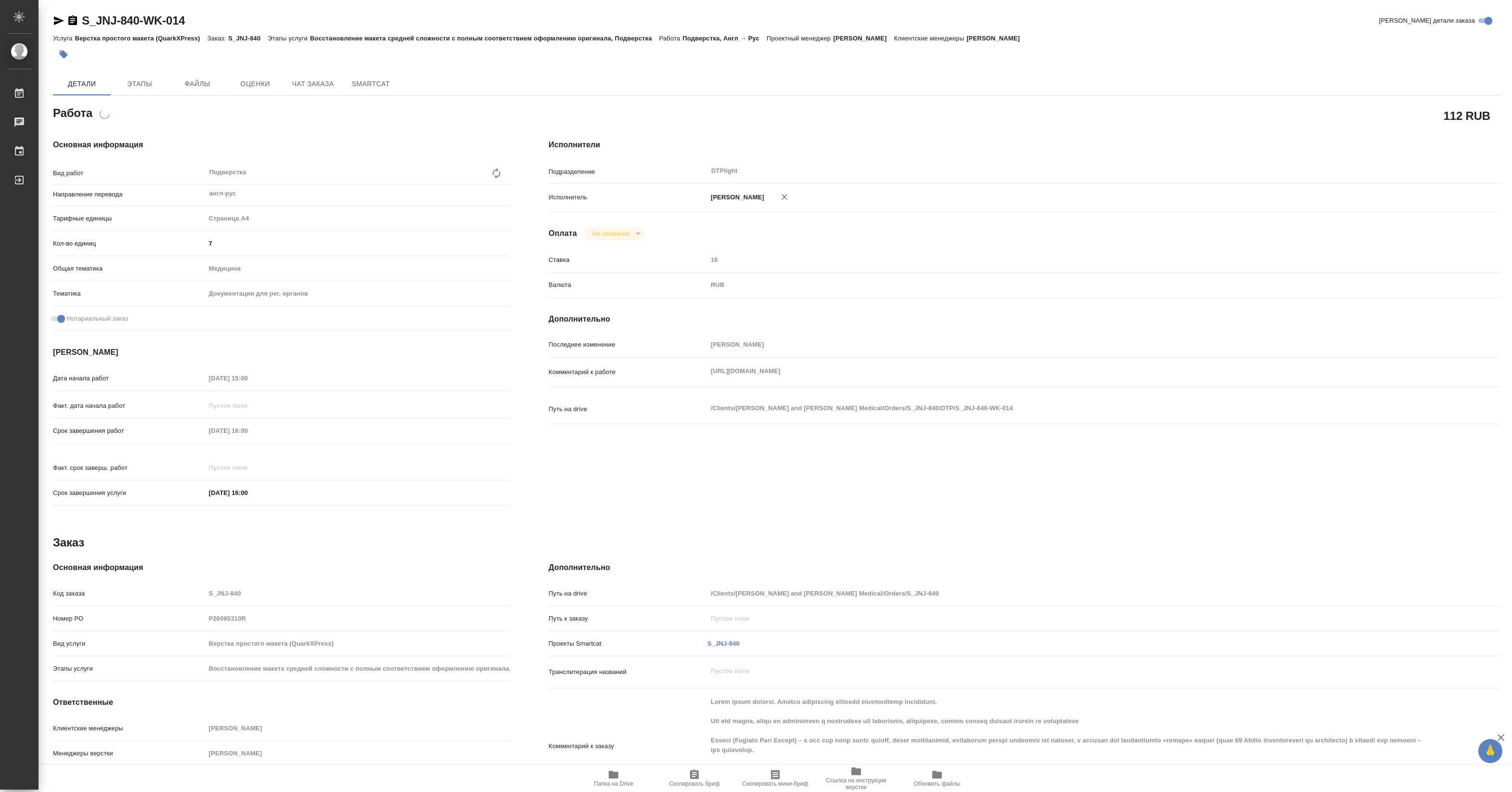
type textarea "x"
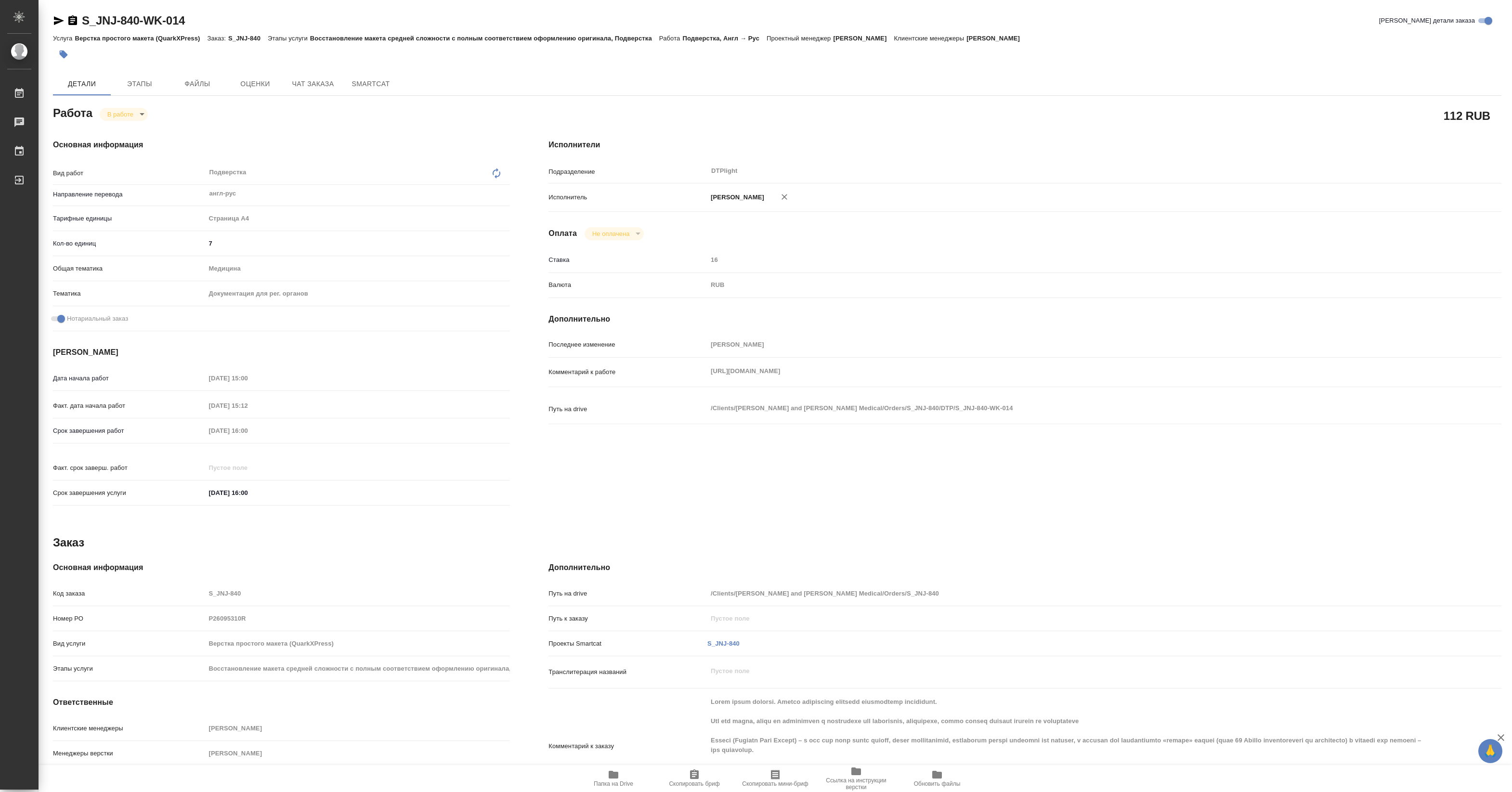
type textarea "x"
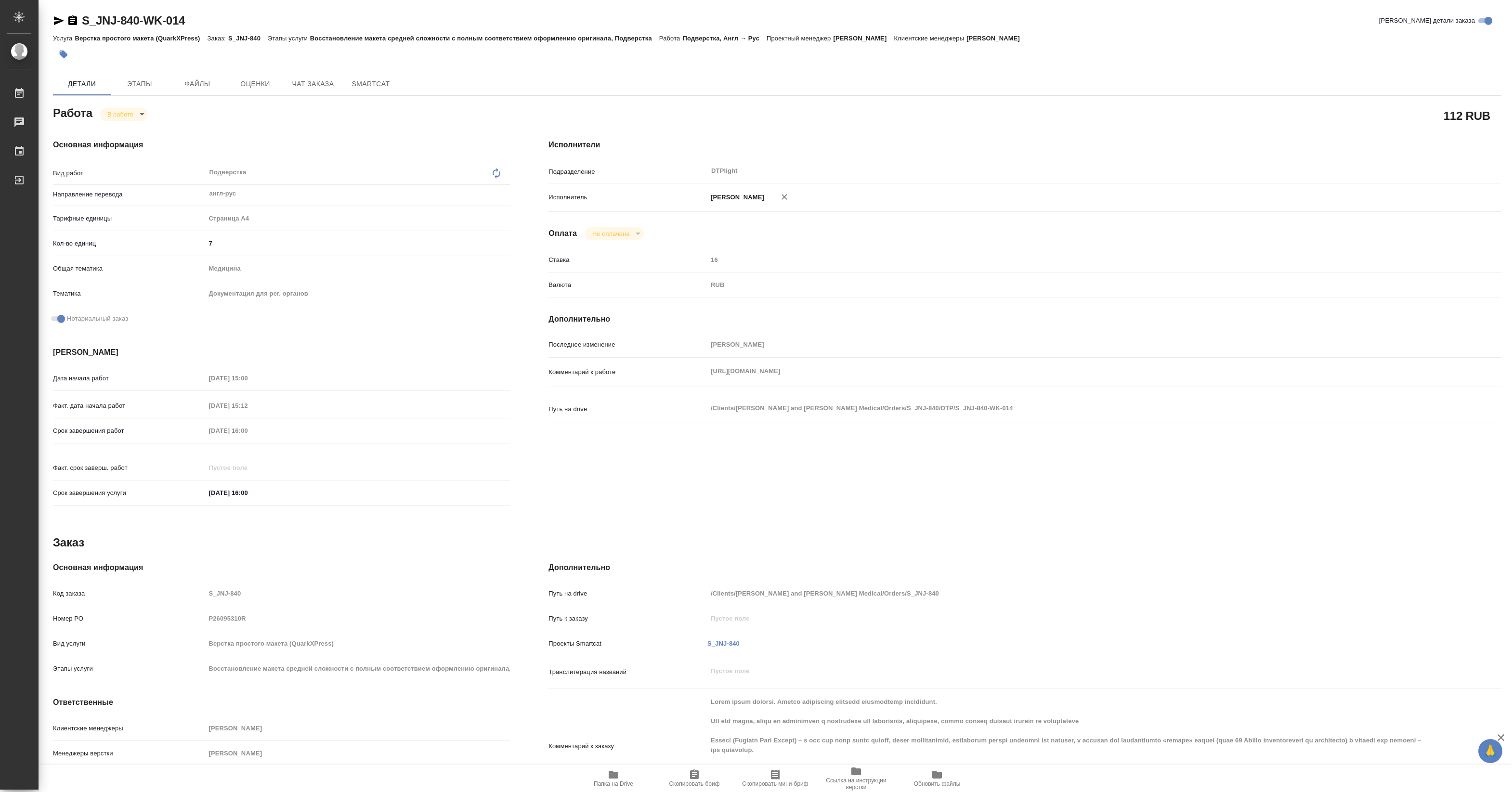
type textarea "x"
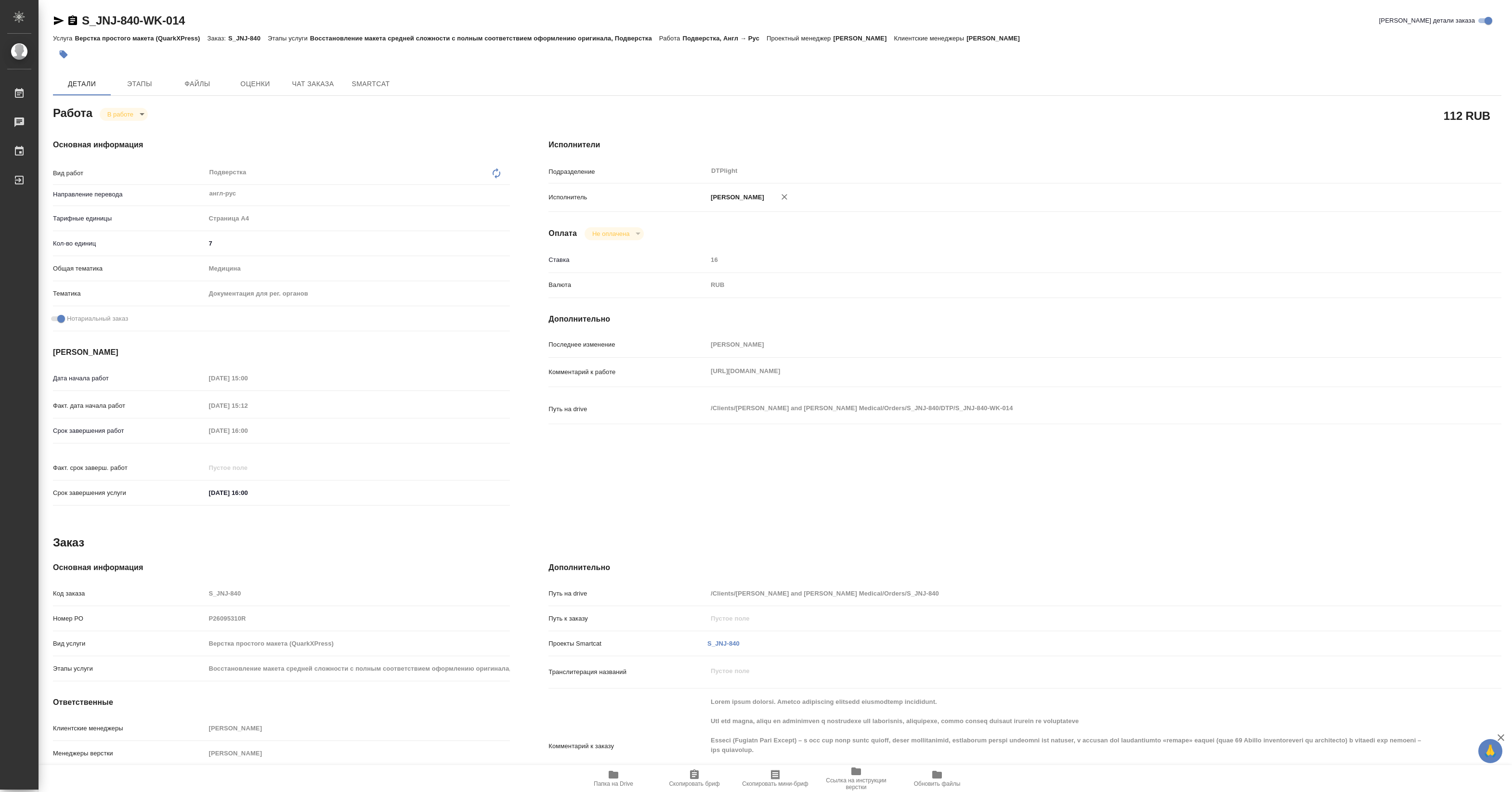
type textarea "x"
click at [621, 773] on span "Папка на Drive" at bounding box center [613, 777] width 69 height 18
click at [609, 771] on icon "button" at bounding box center [613, 774] width 9 height 8
click at [133, 120] on body "🙏 .cls-1 fill:#fff; AWATERA Pankina Anna Работы 3 Чаты График Выйти S_JNJ-840-W…" at bounding box center [756, 396] width 1512 height 792
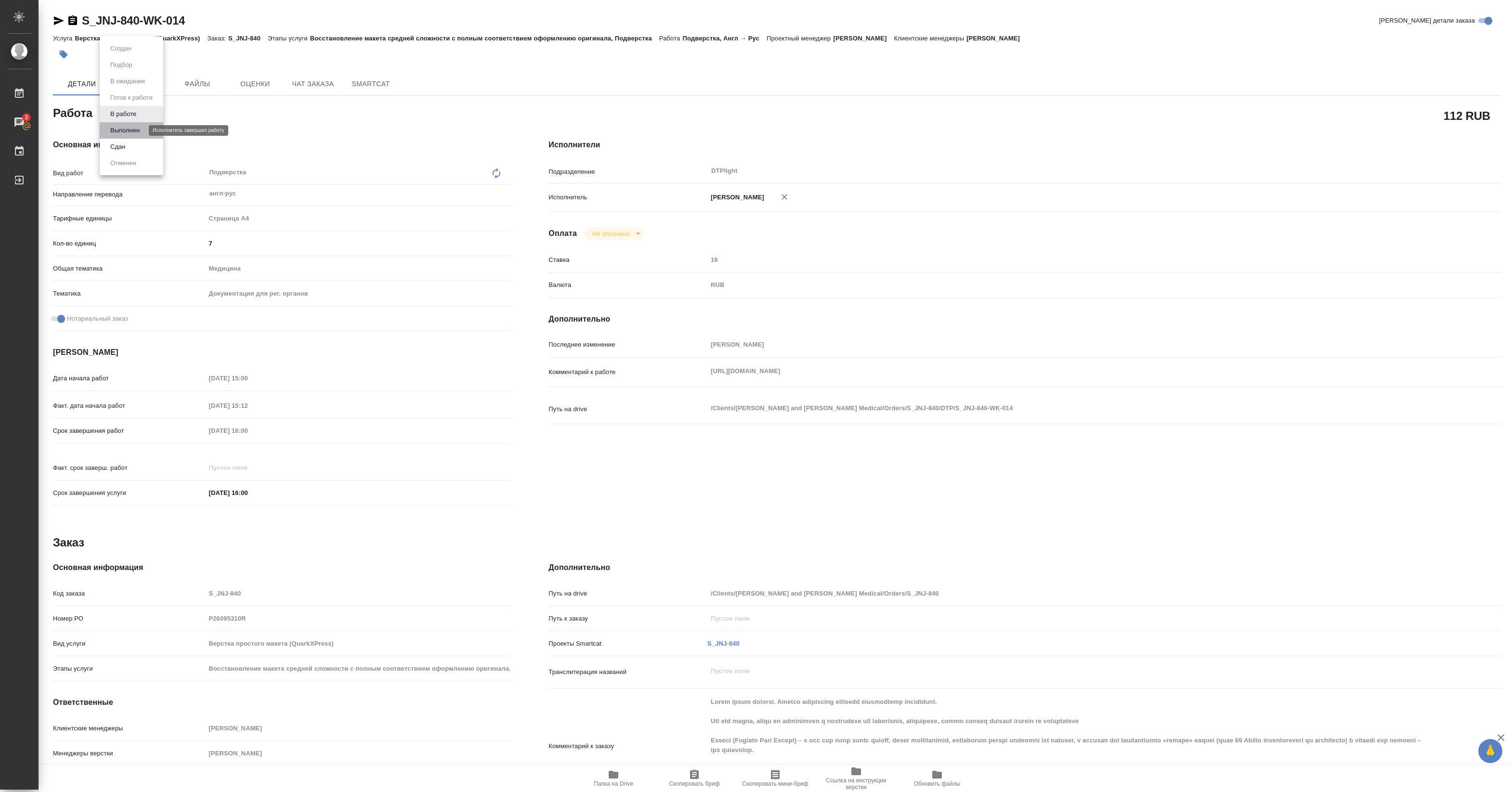
click at [124, 131] on button "Выполнен" at bounding box center [125, 130] width 35 height 11
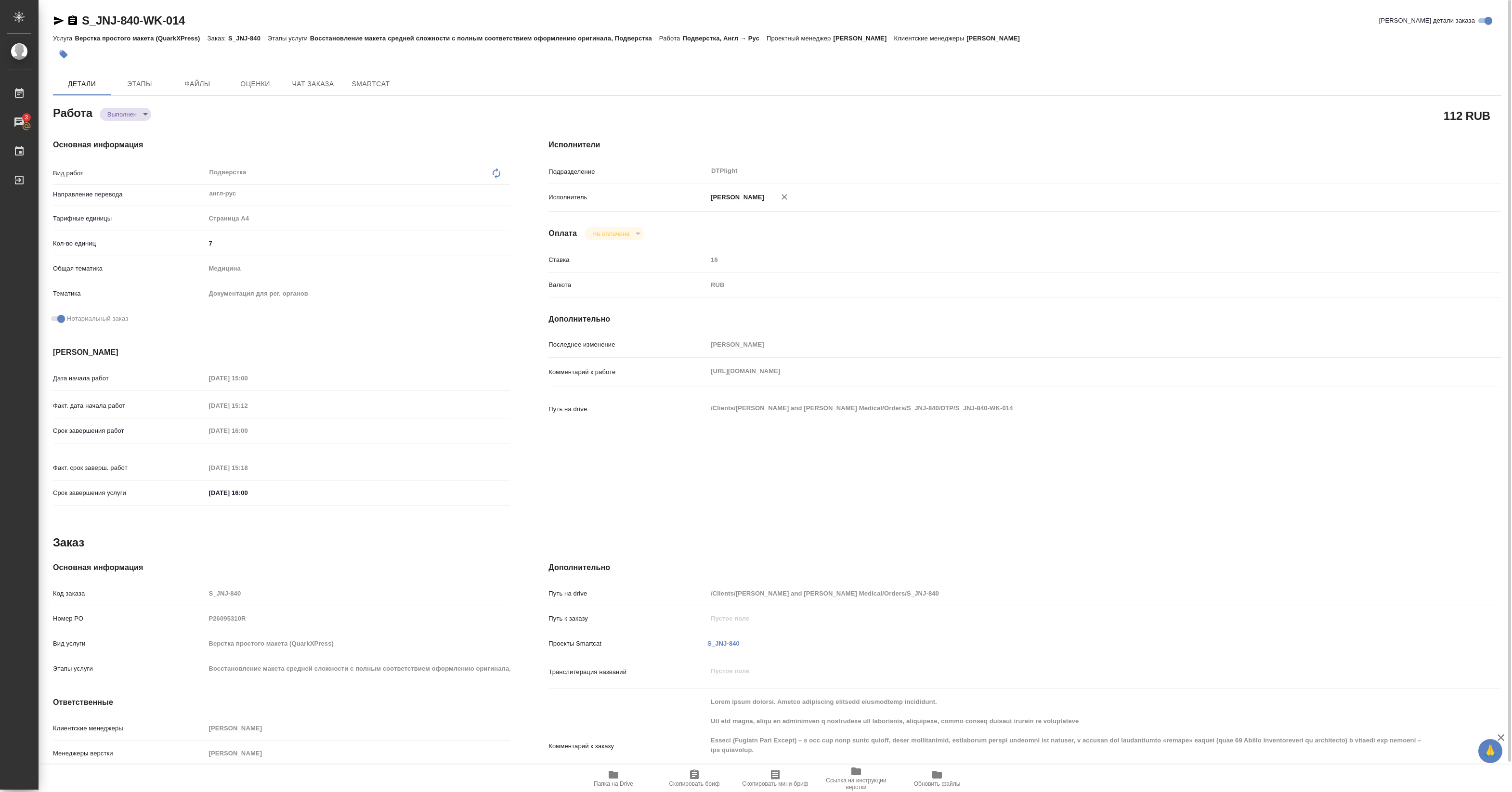
type textarea "x"
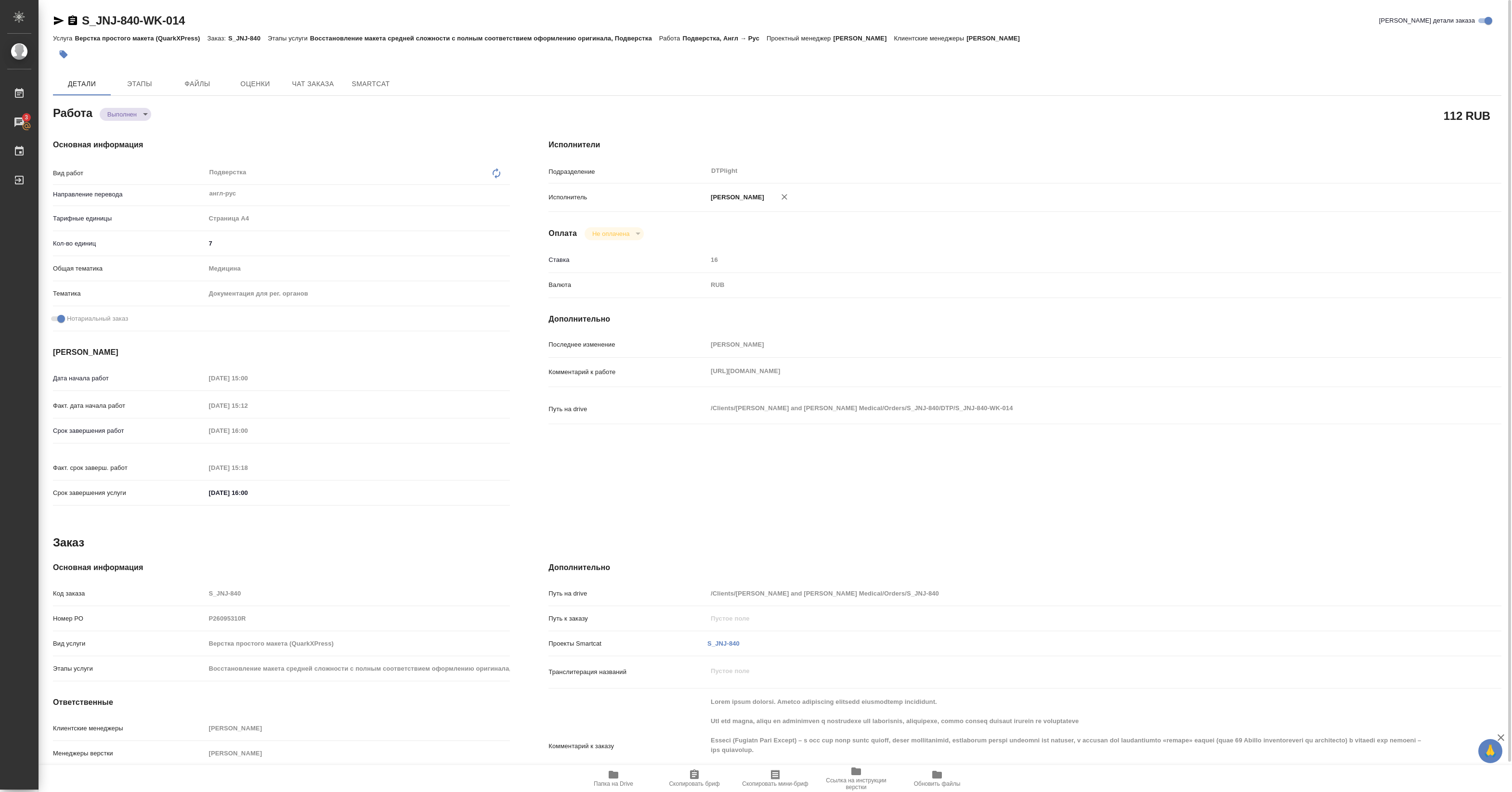
type textarea "x"
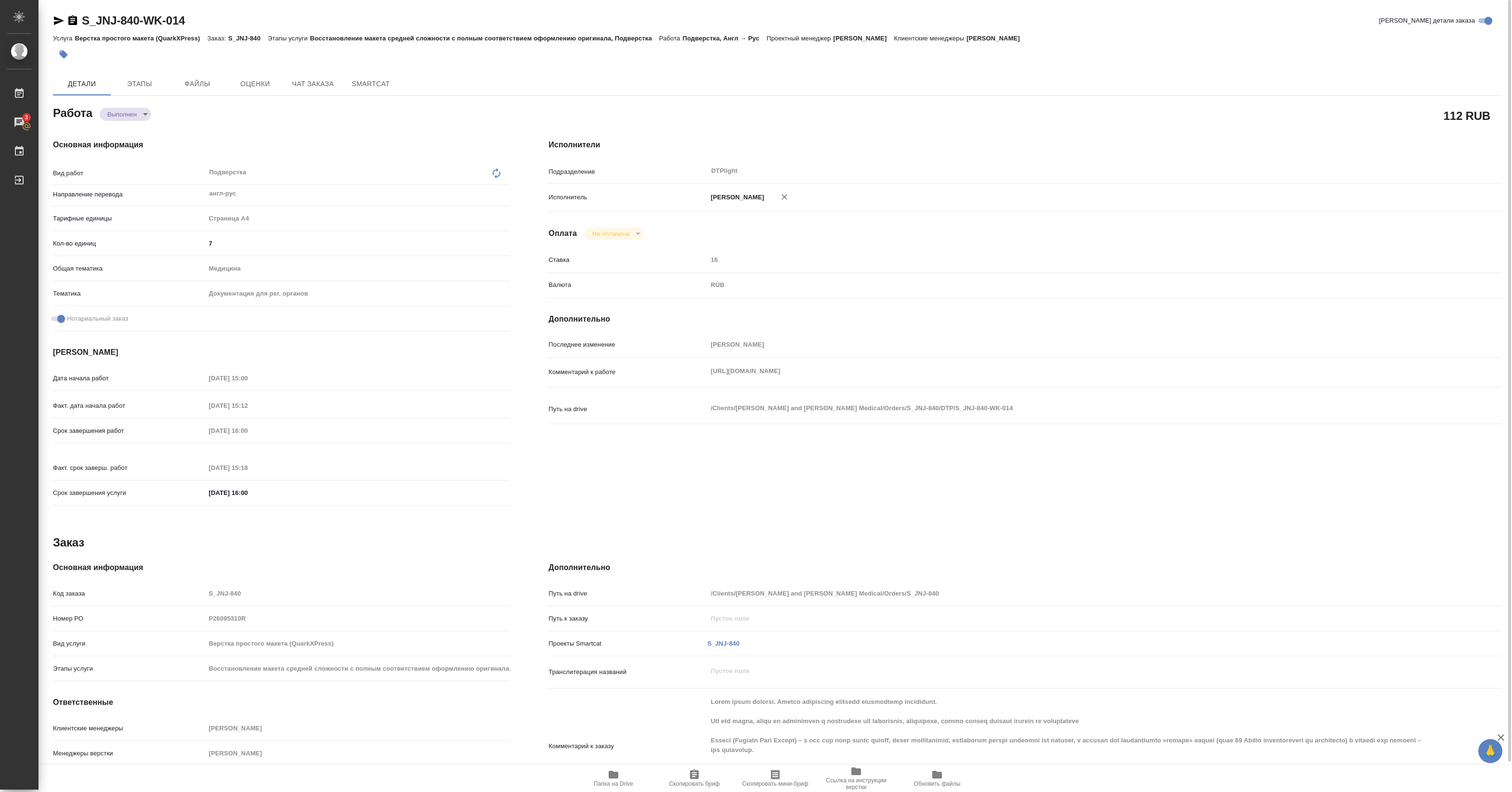
type textarea "x"
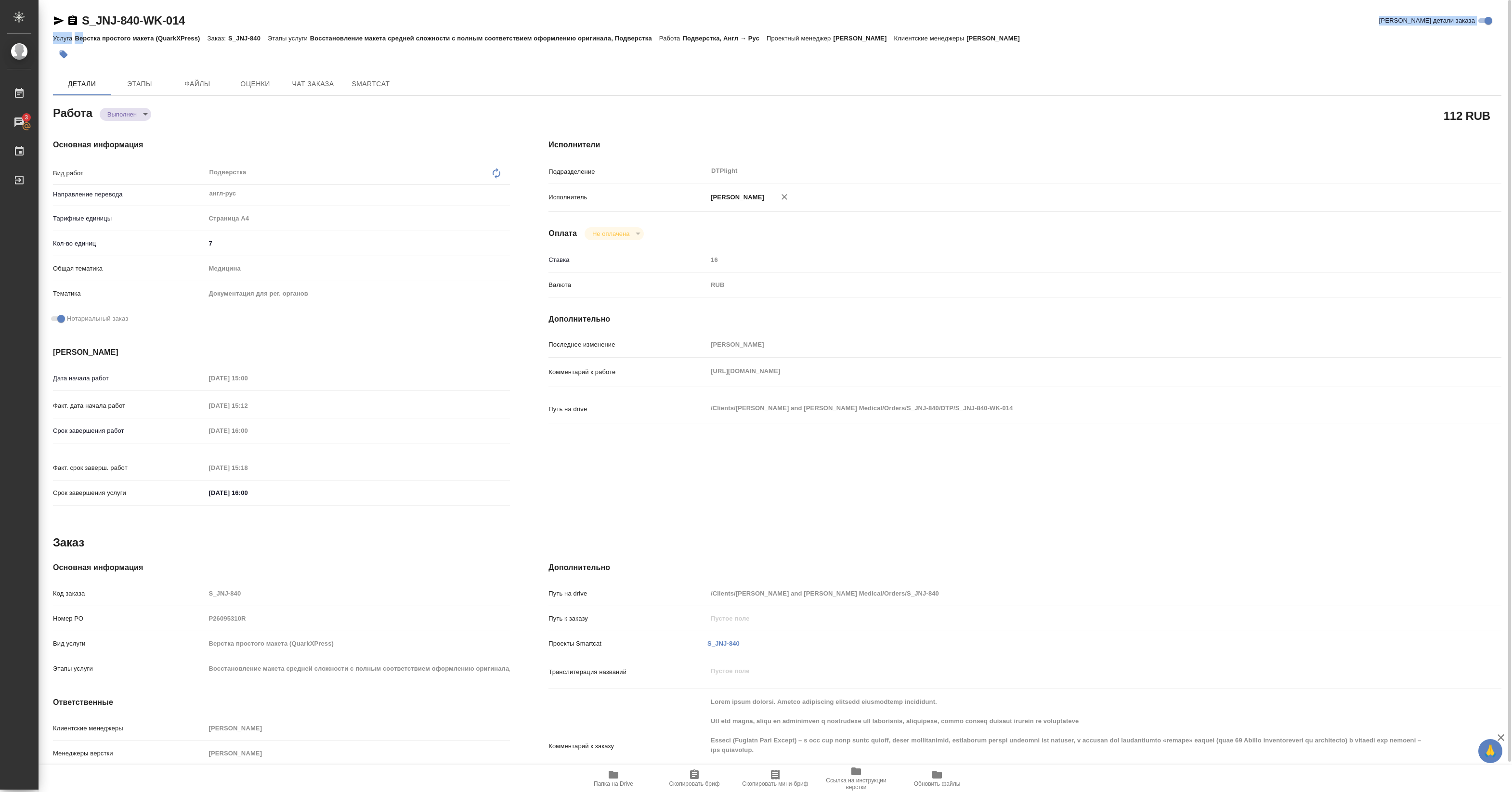
drag, startPoint x: 82, startPoint y: 33, endPoint x: 199, endPoint y: 22, distance: 117.5
click at [199, 22] on div "S_JNJ-840-WK-014 Кратко детали заказа Услуга Верстка простого макета (QuarkXPre…" at bounding box center [777, 39] width 1449 height 52
click at [153, 31] on div "S_JNJ-840-WK-014 Кратко детали заказа" at bounding box center [777, 22] width 1449 height 19
drag, startPoint x: 82, startPoint y: 29, endPoint x: 184, endPoint y: 25, distance: 102.1
click at [184, 25] on div "S_JNJ-840-WK-014 Кратко детали заказа" at bounding box center [777, 22] width 1449 height 19
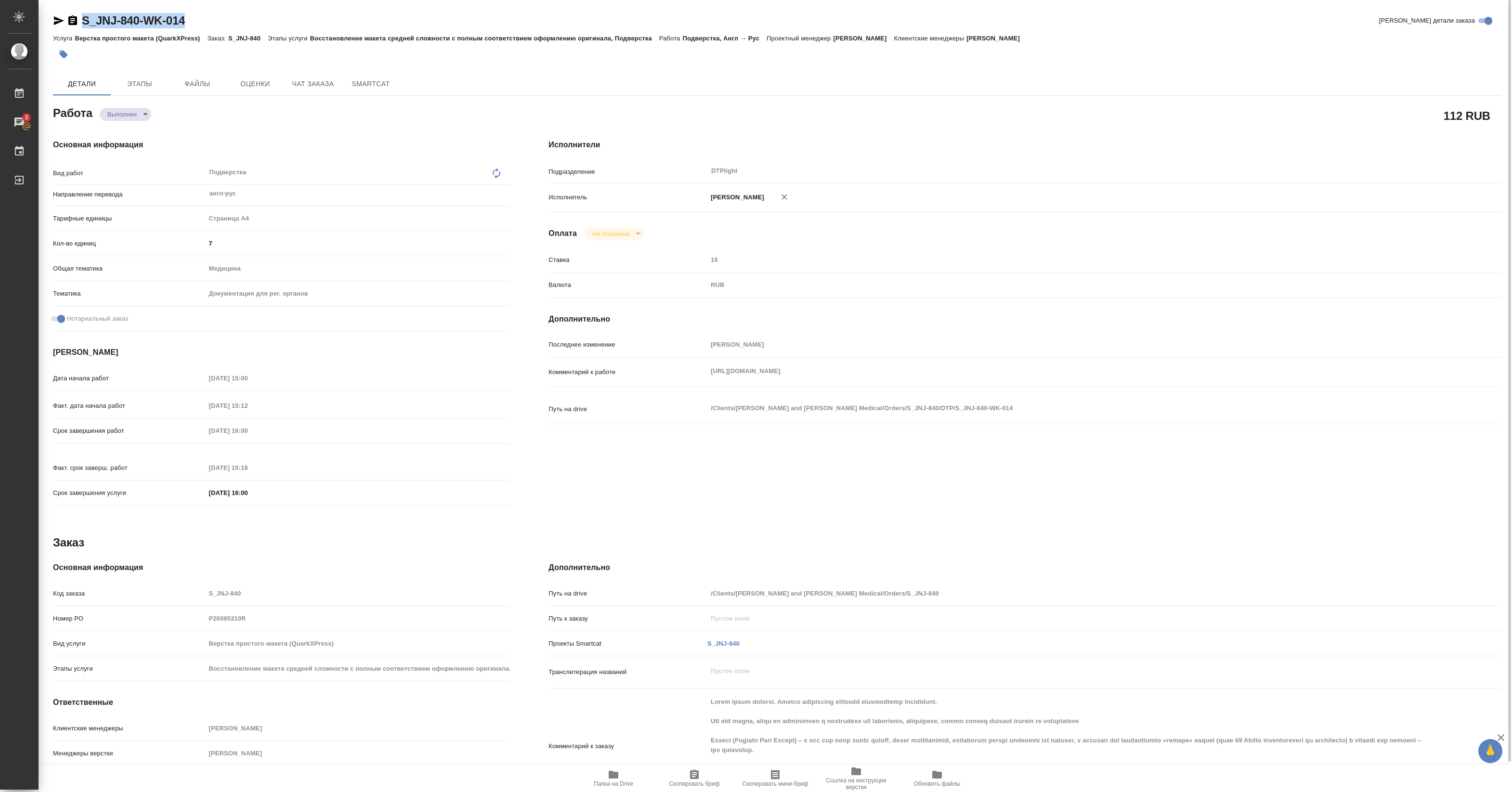
copy link "S_JNJ-840-WK-014"
type textarea "x"
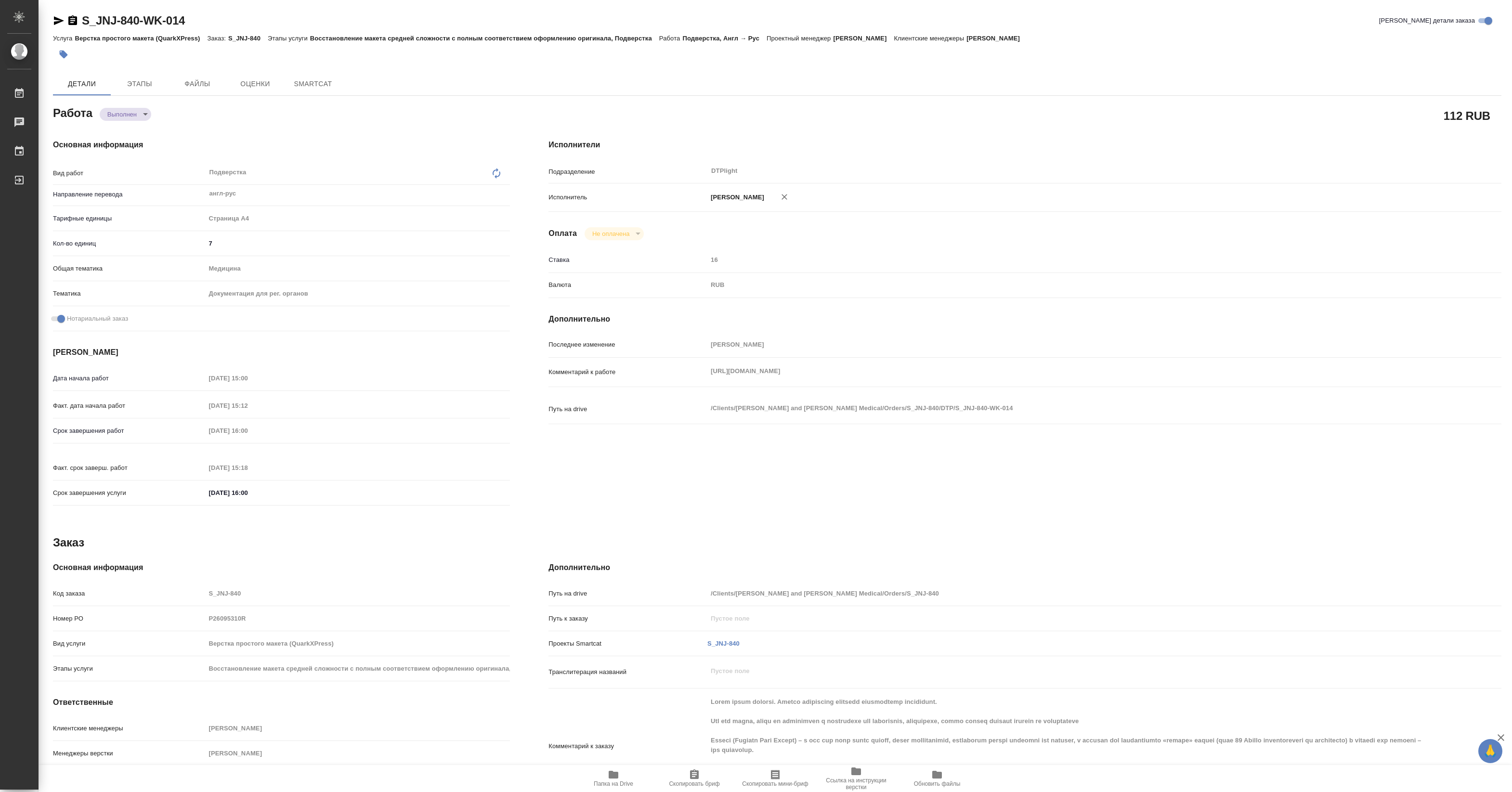
type textarea "x"
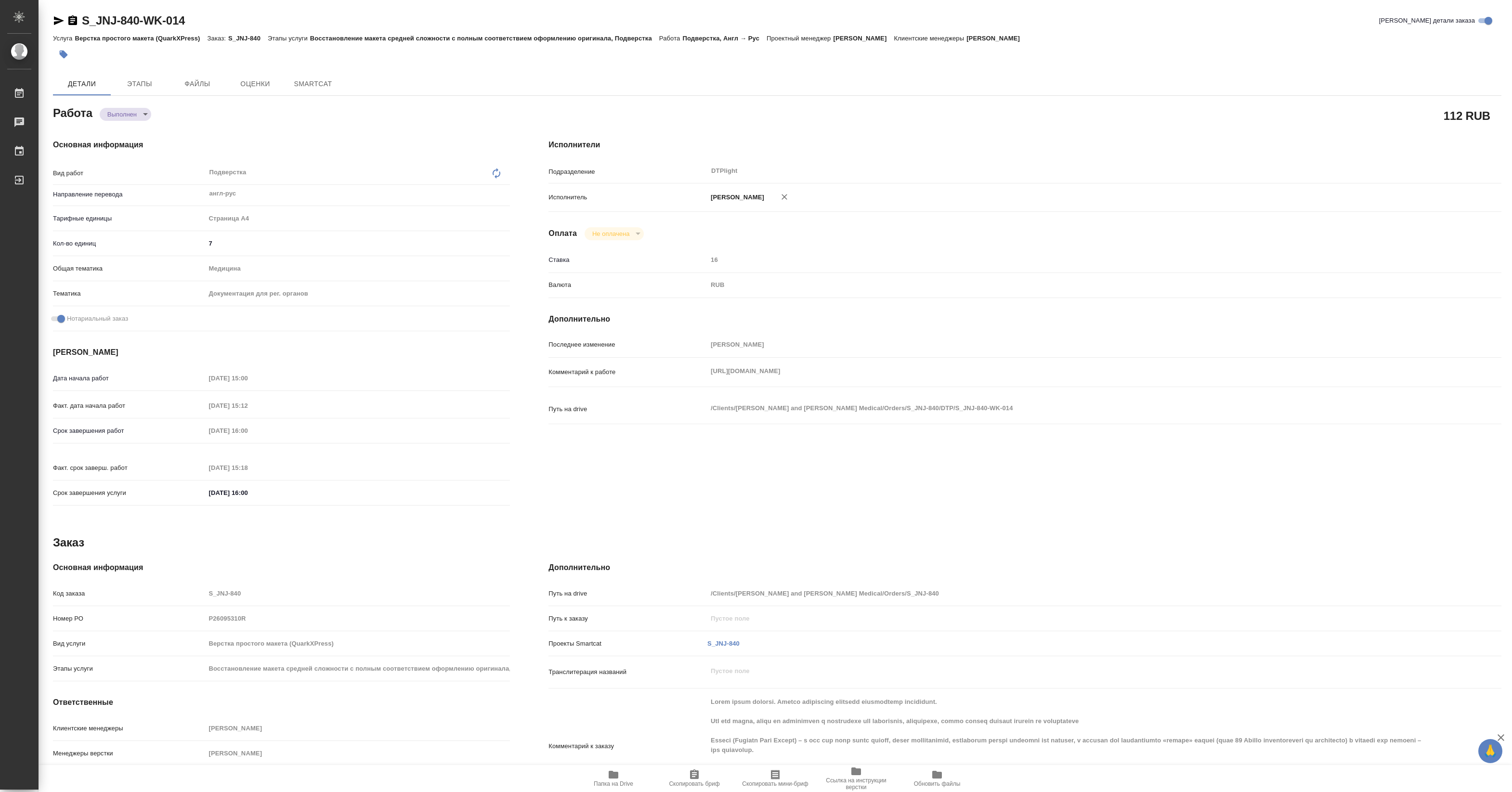
type textarea "x"
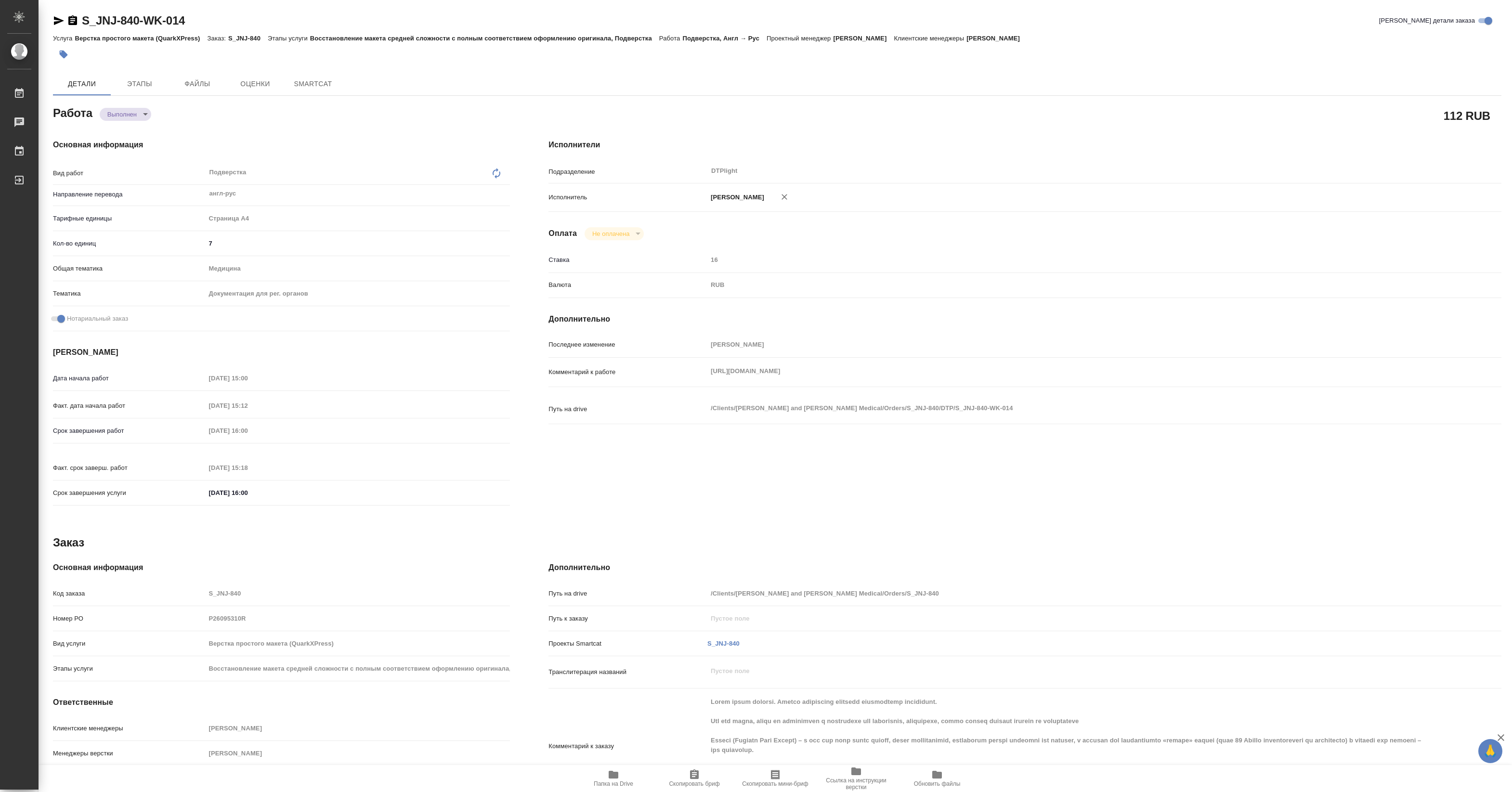
type textarea "x"
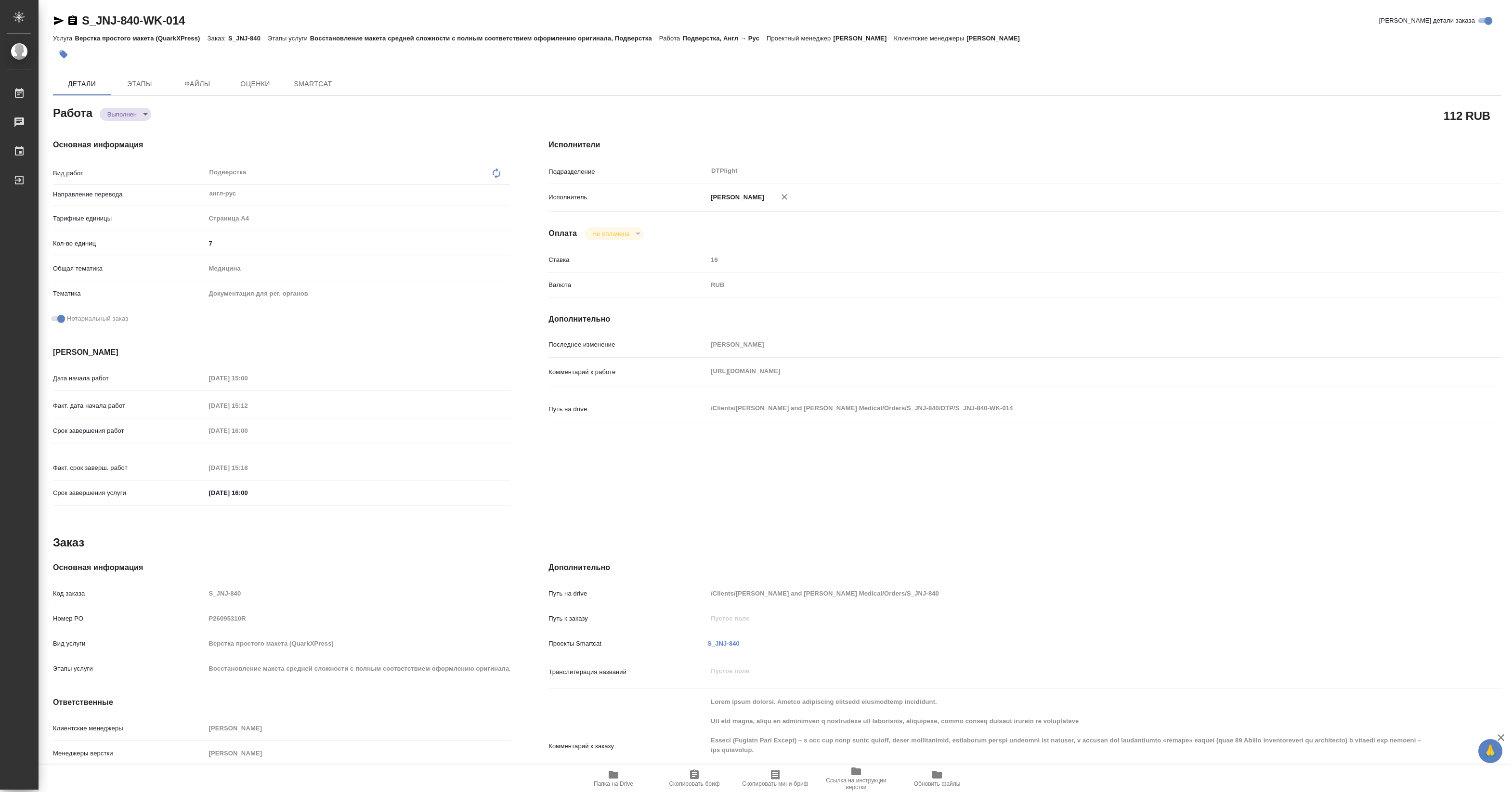
type textarea "x"
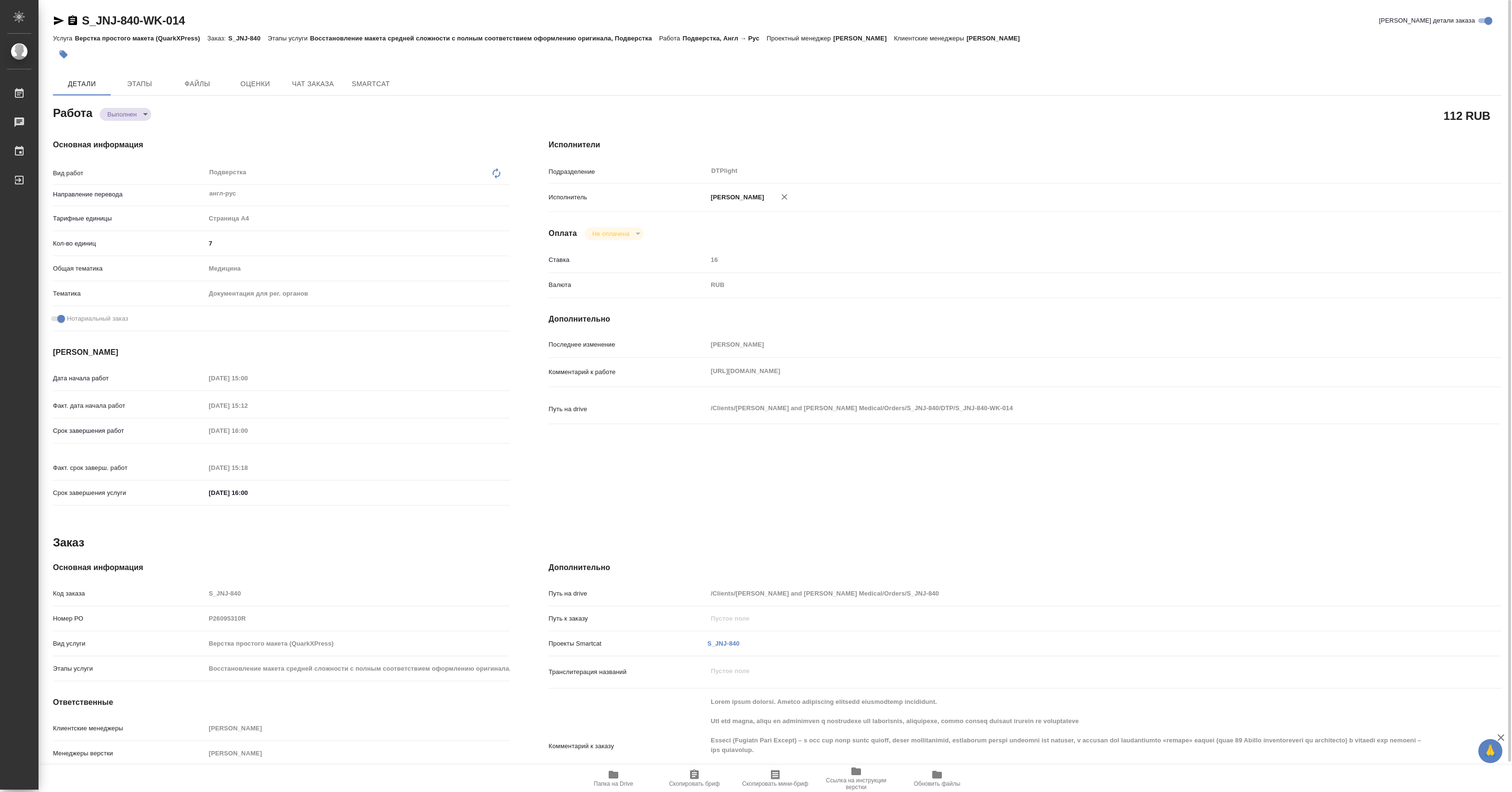
type textarea "x"
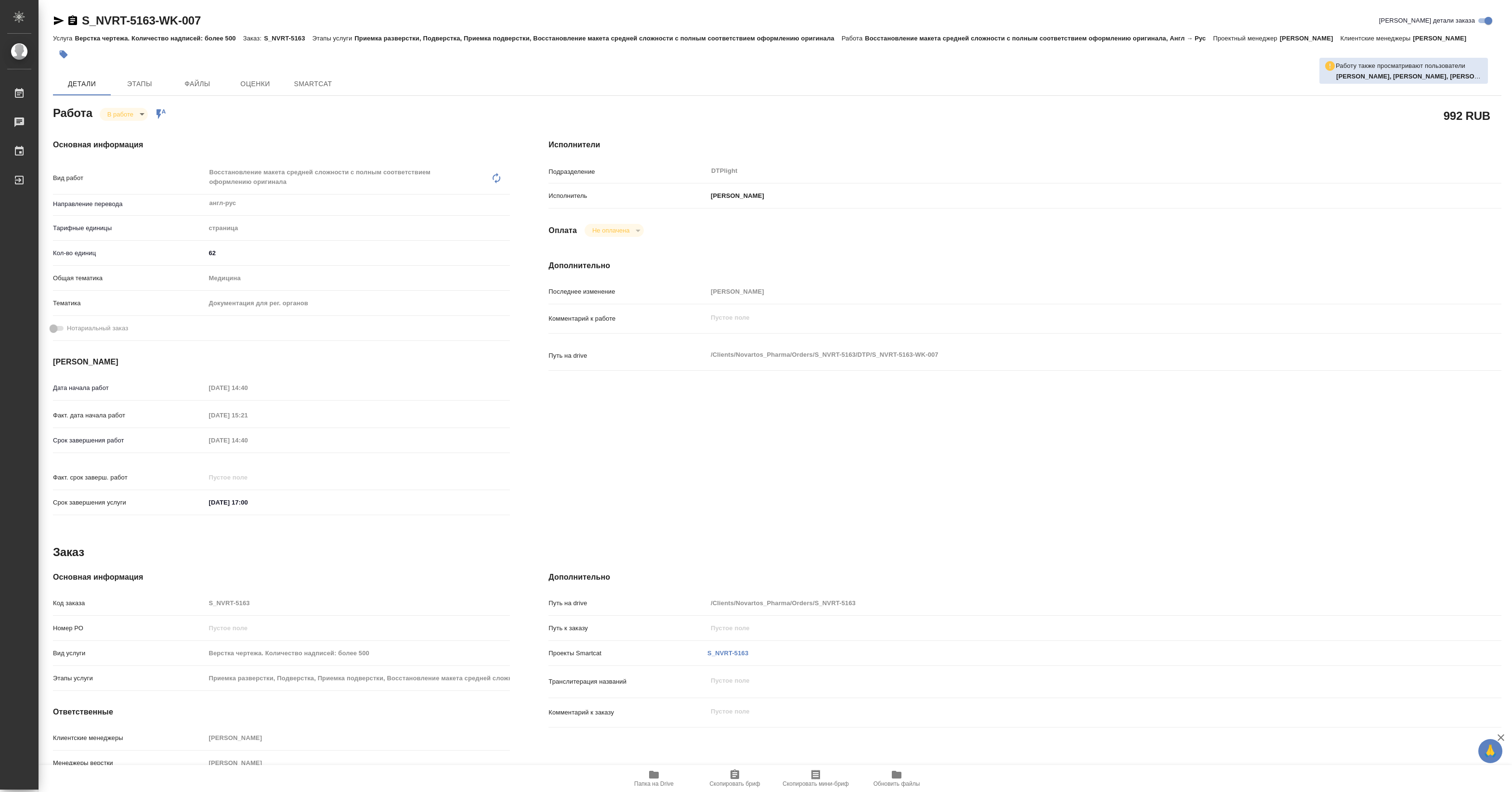
type textarea "x"
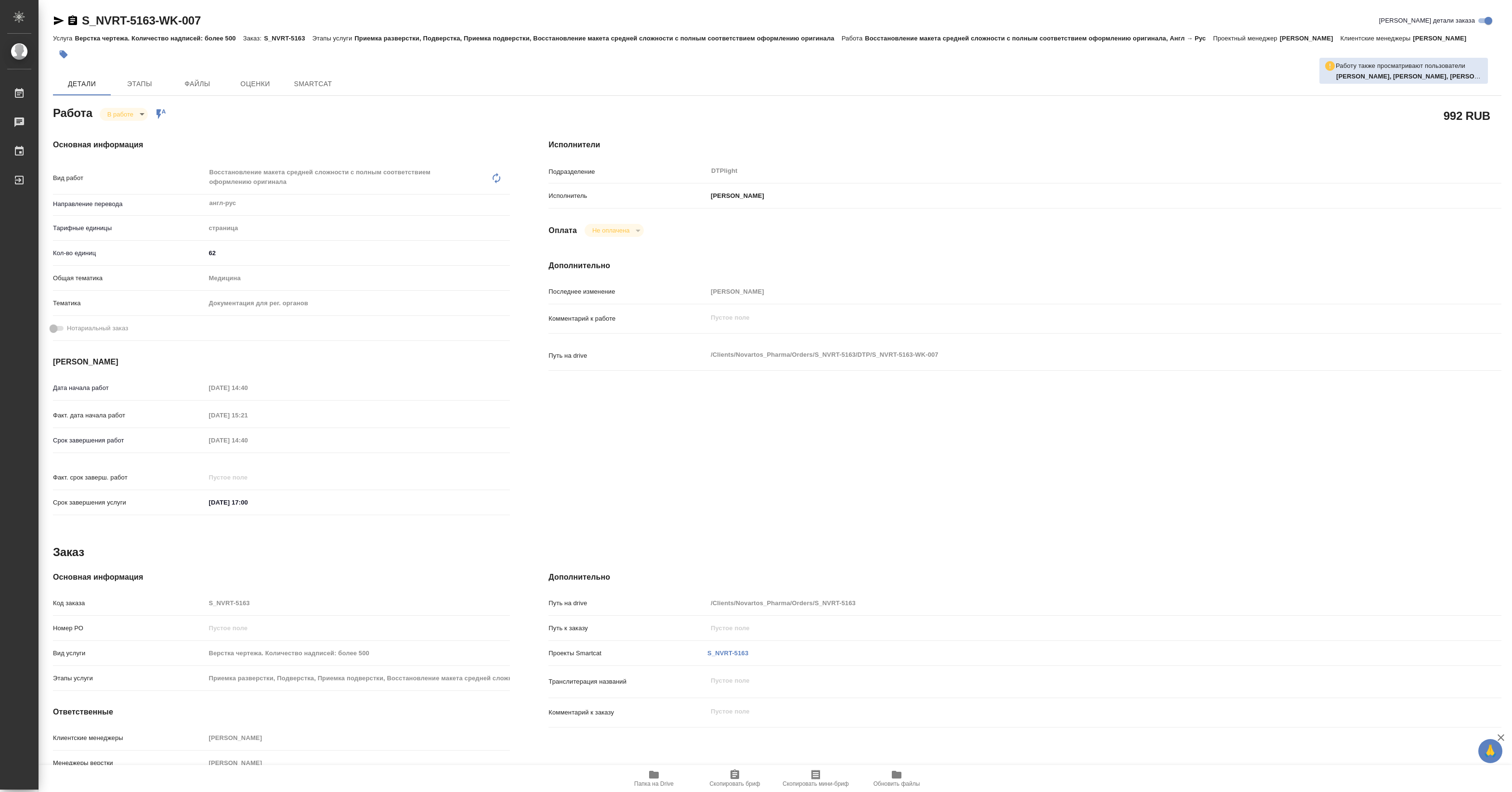
type textarea "x"
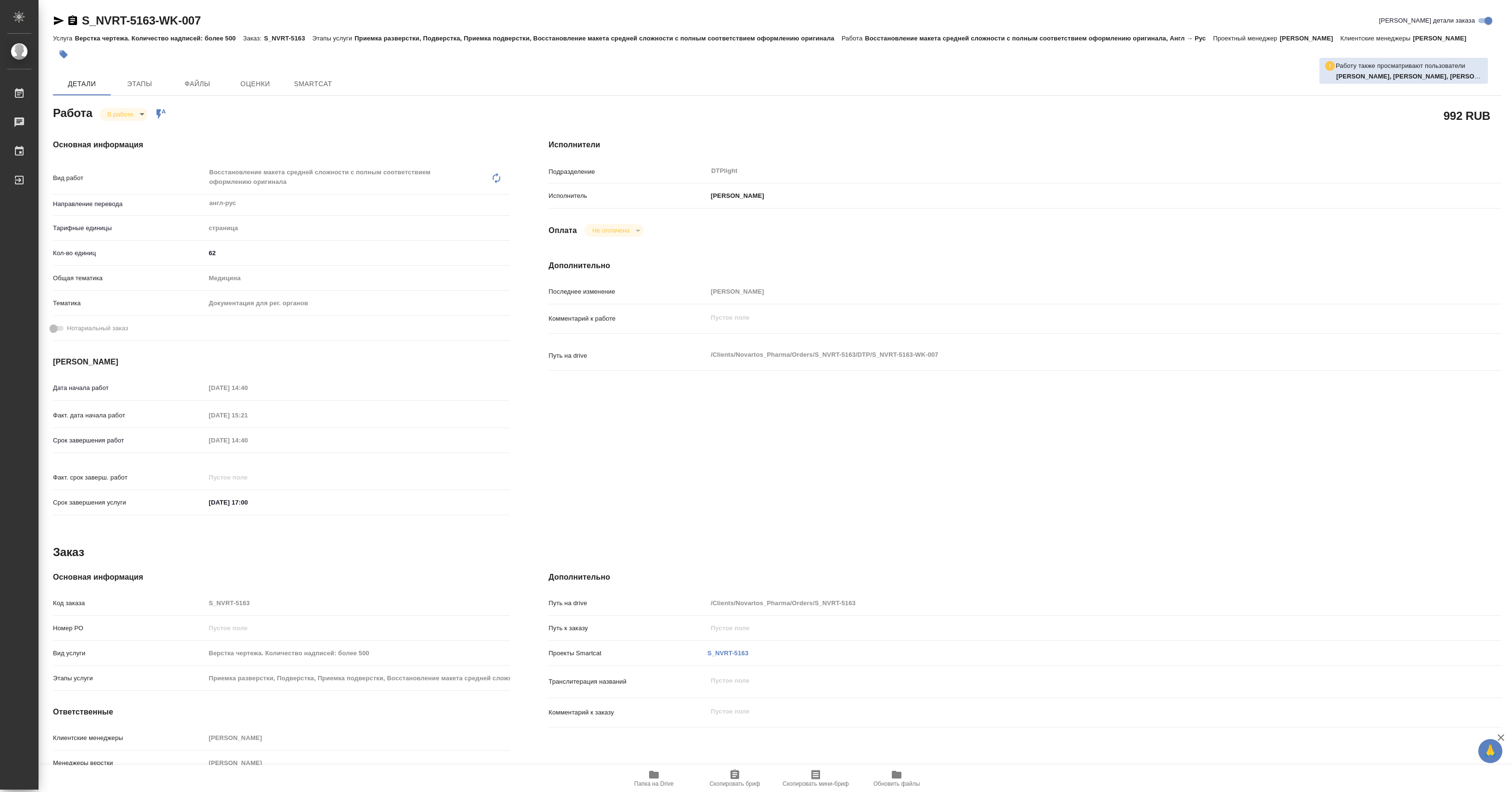
type textarea "x"
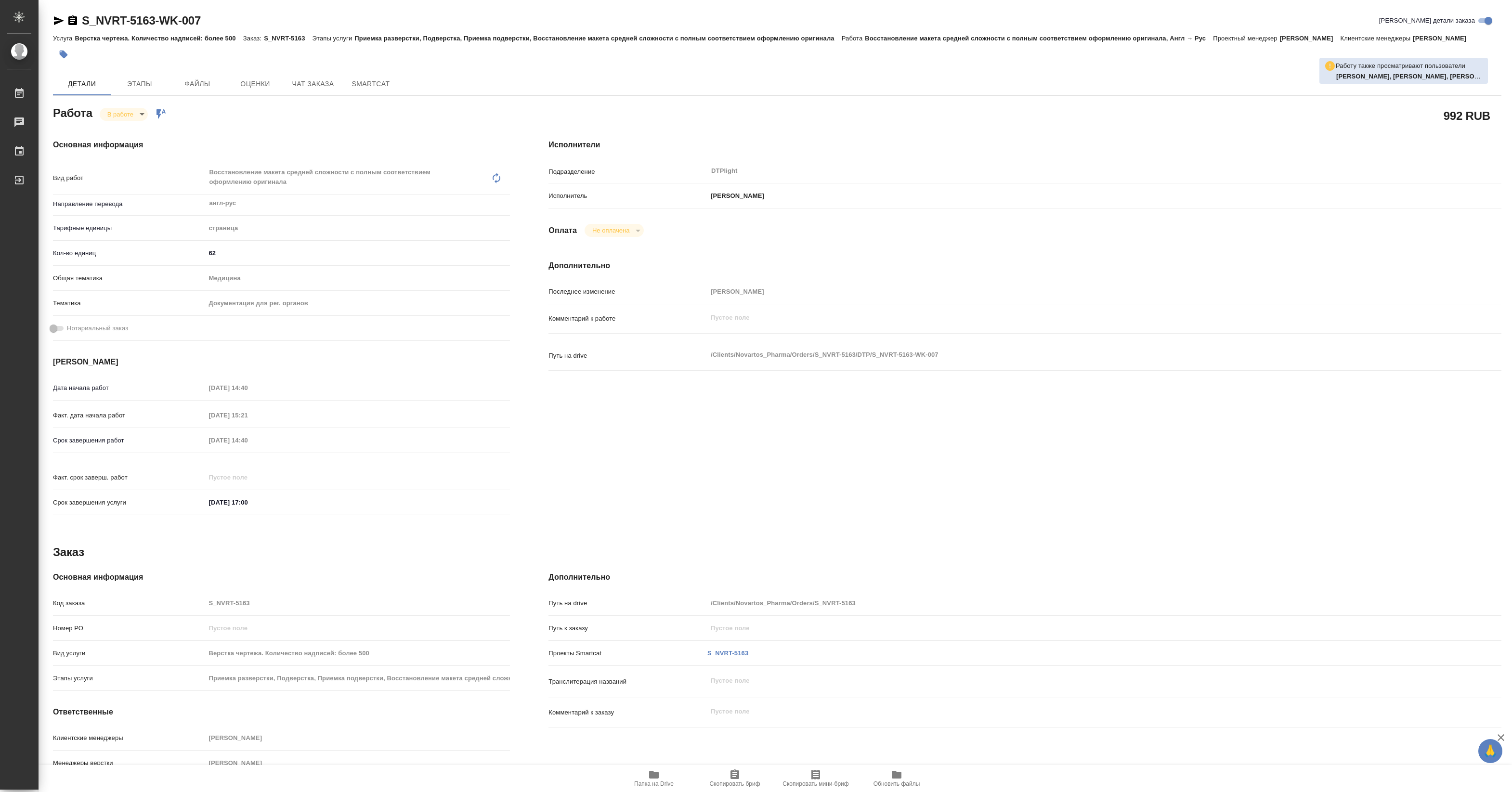
type textarea "x"
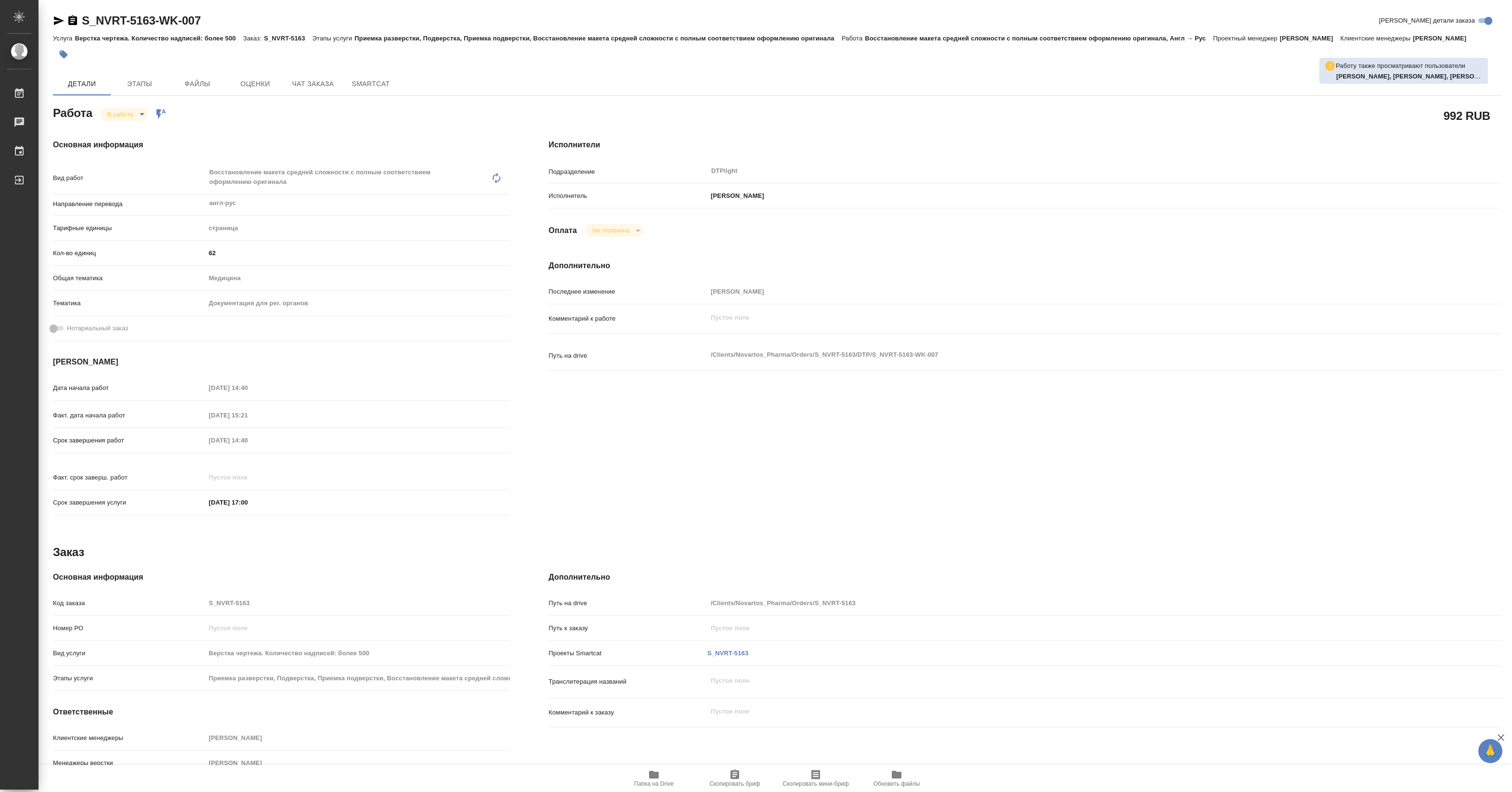
type textarea "x"
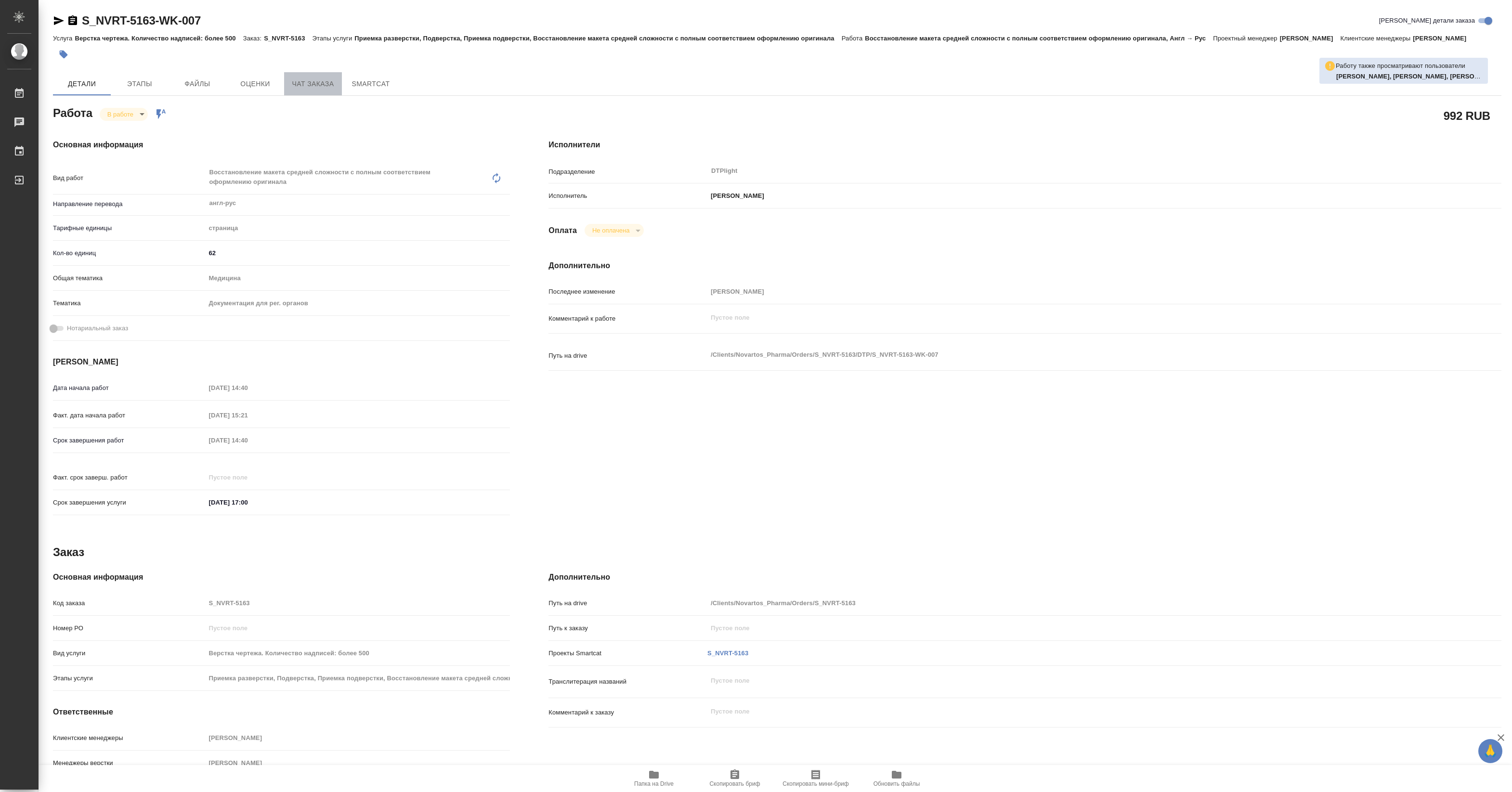
click at [307, 87] on span "Чат заказа" at bounding box center [313, 84] width 46 height 12
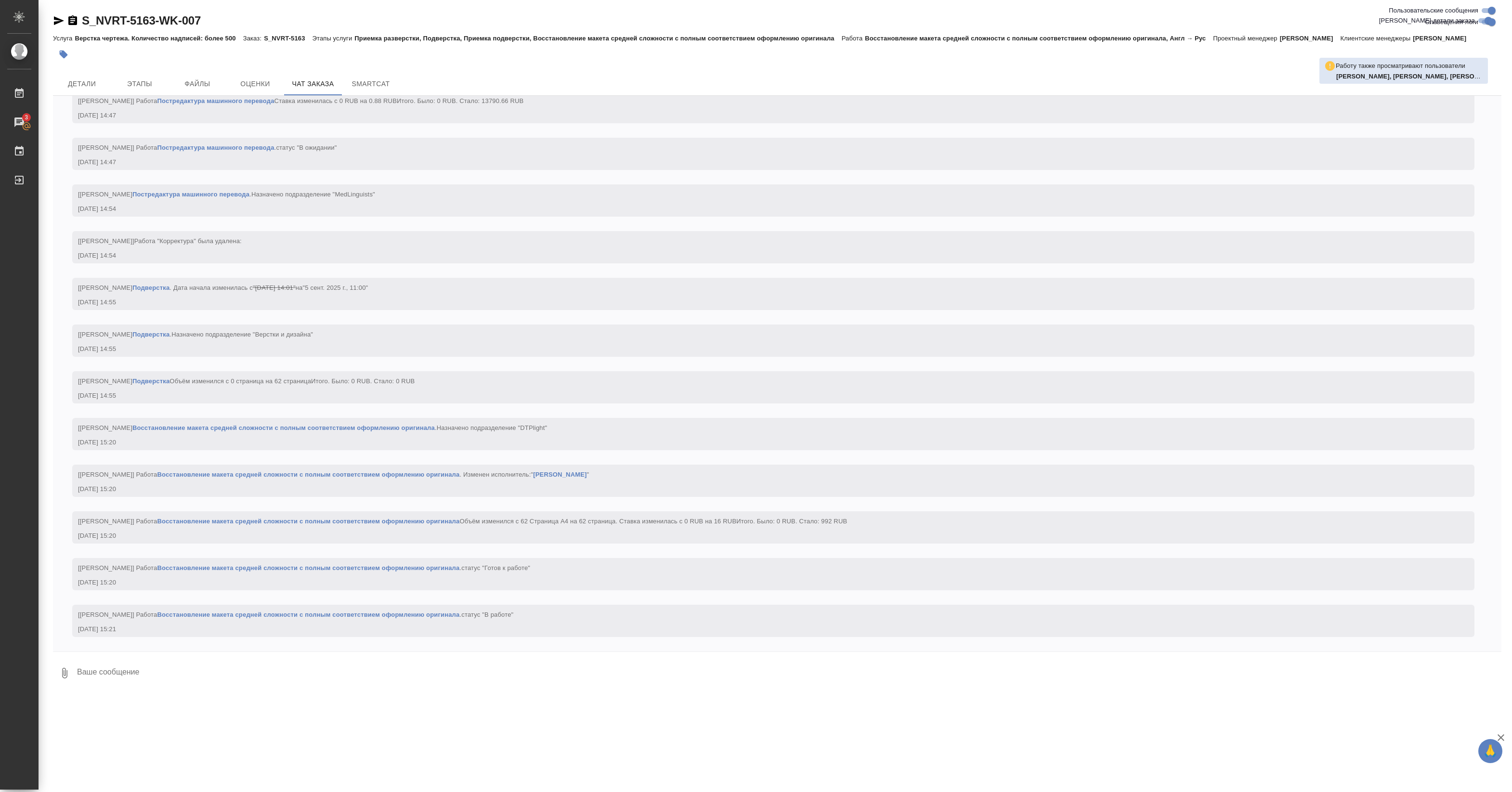
scroll to position [2375, 0]
click at [87, 75] on button "Детали" at bounding box center [82, 83] width 58 height 23
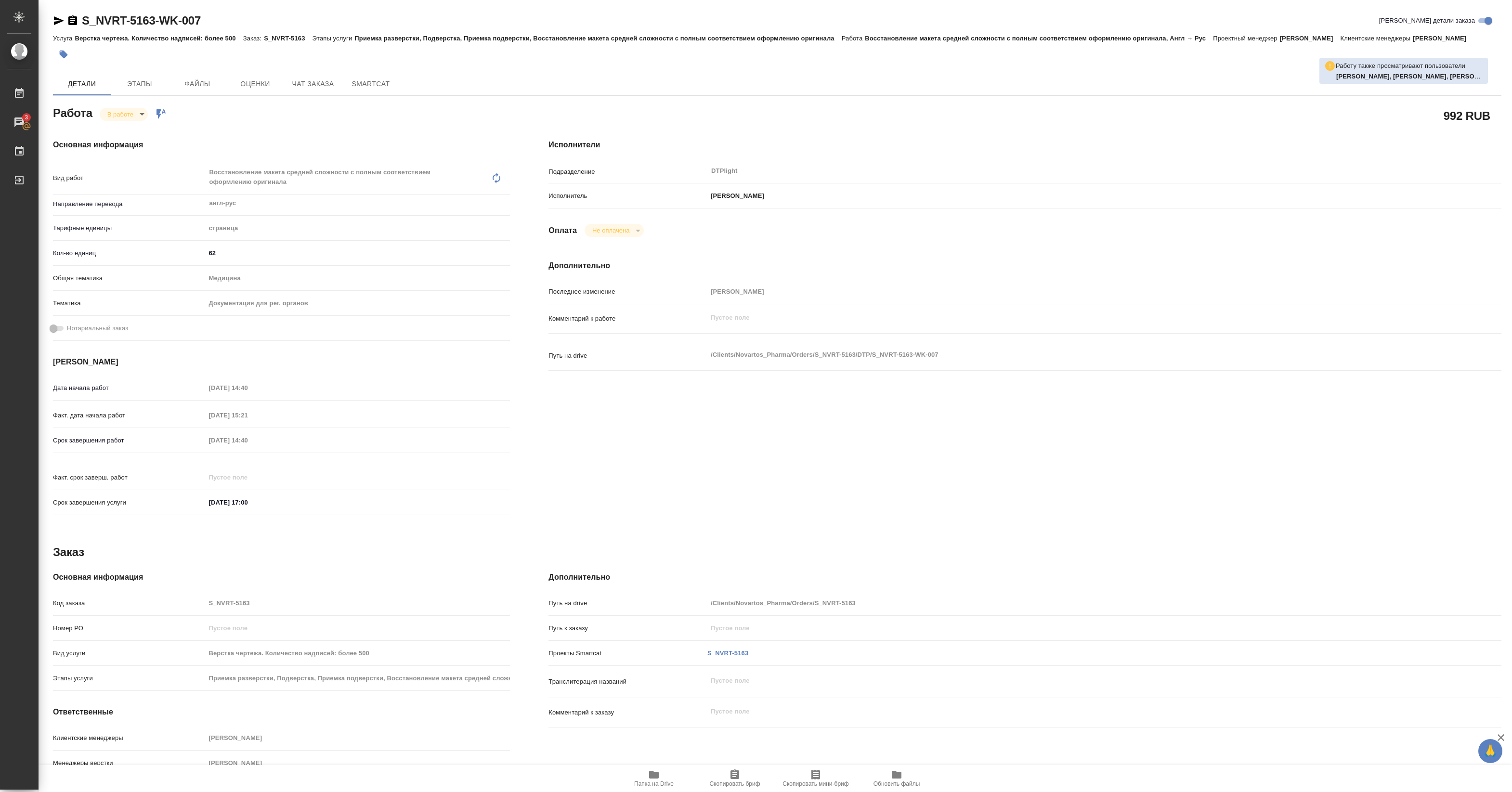
type textarea "x"
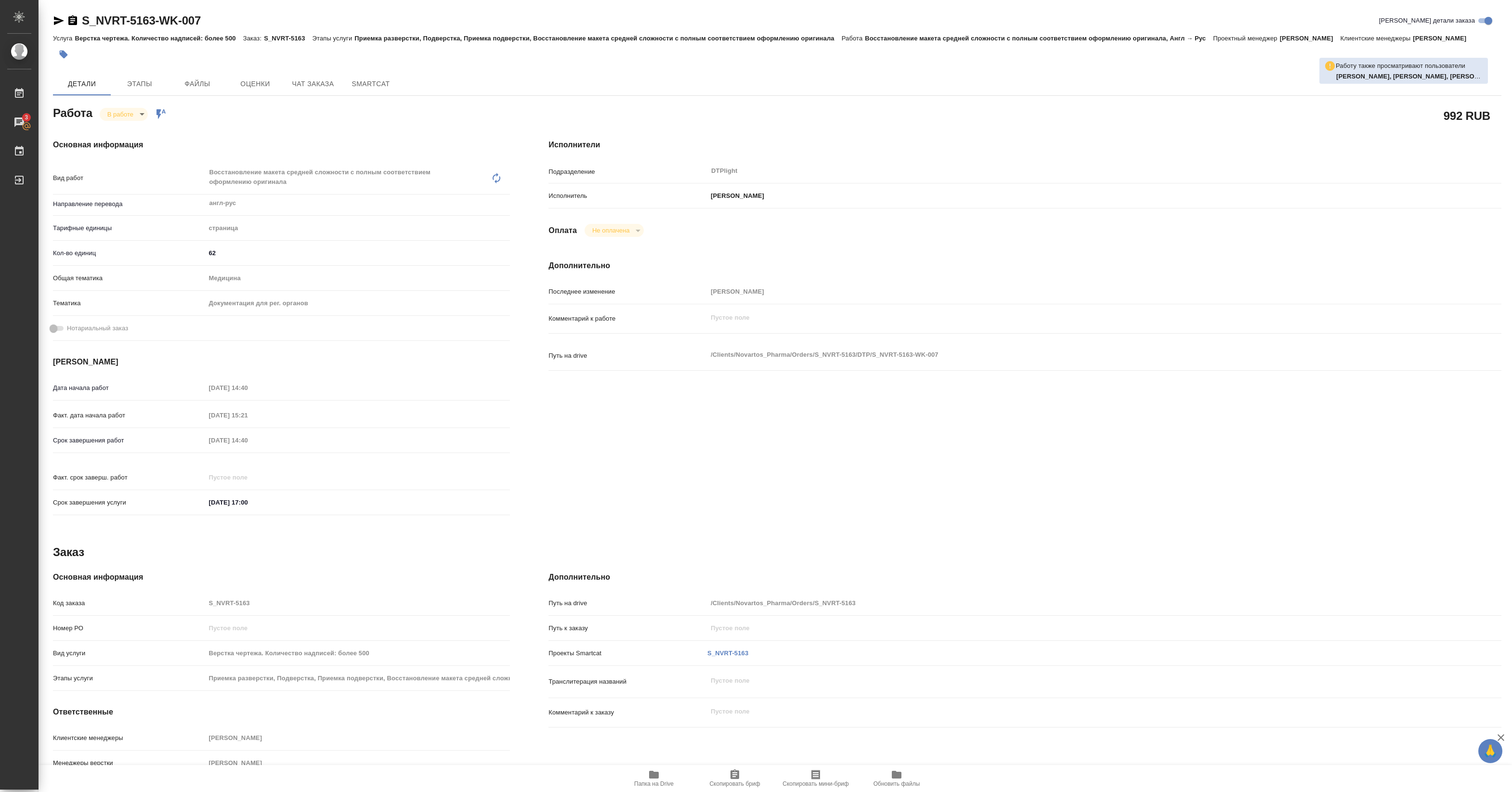
type textarea "x"
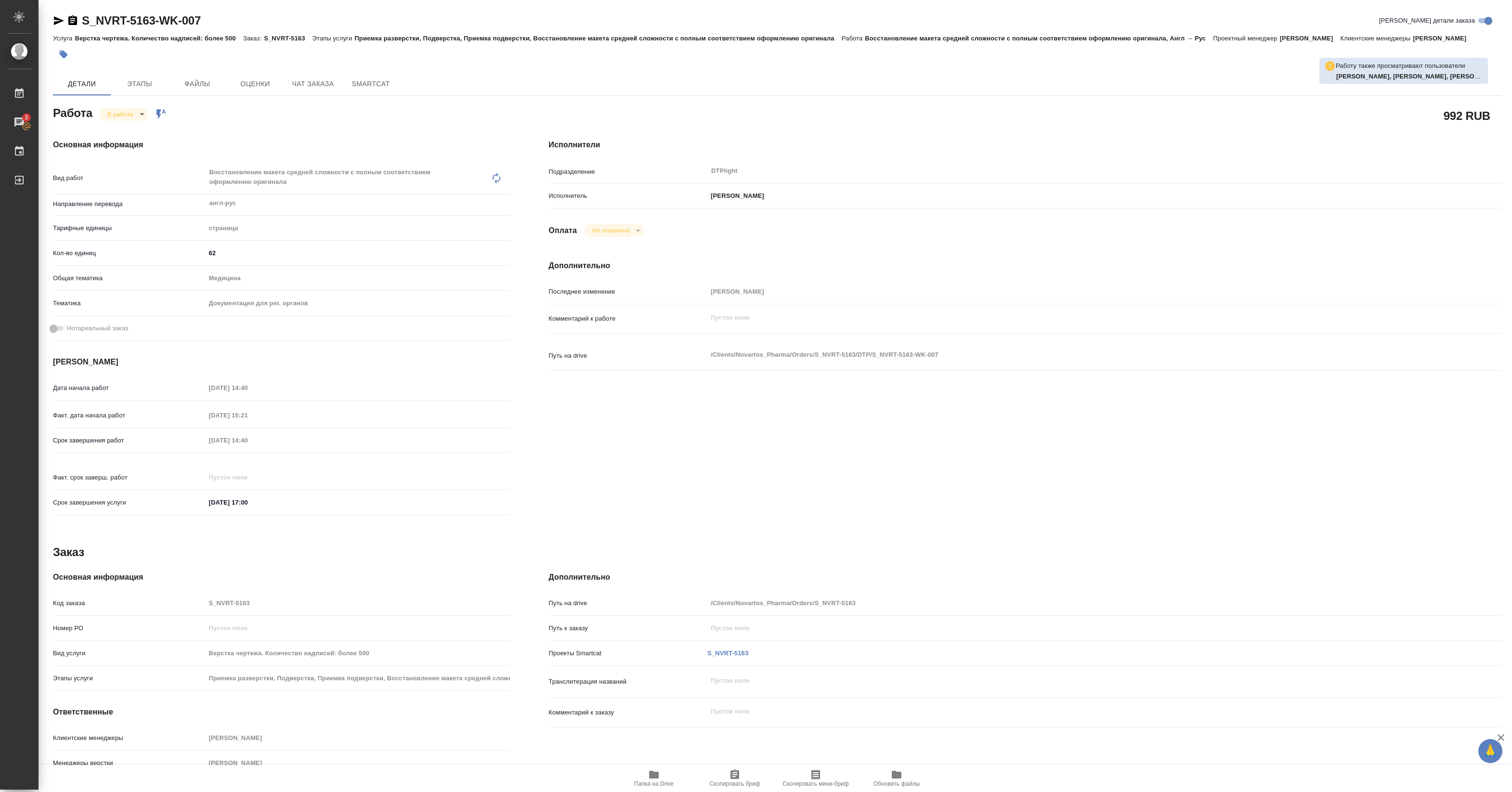
type textarea "x"
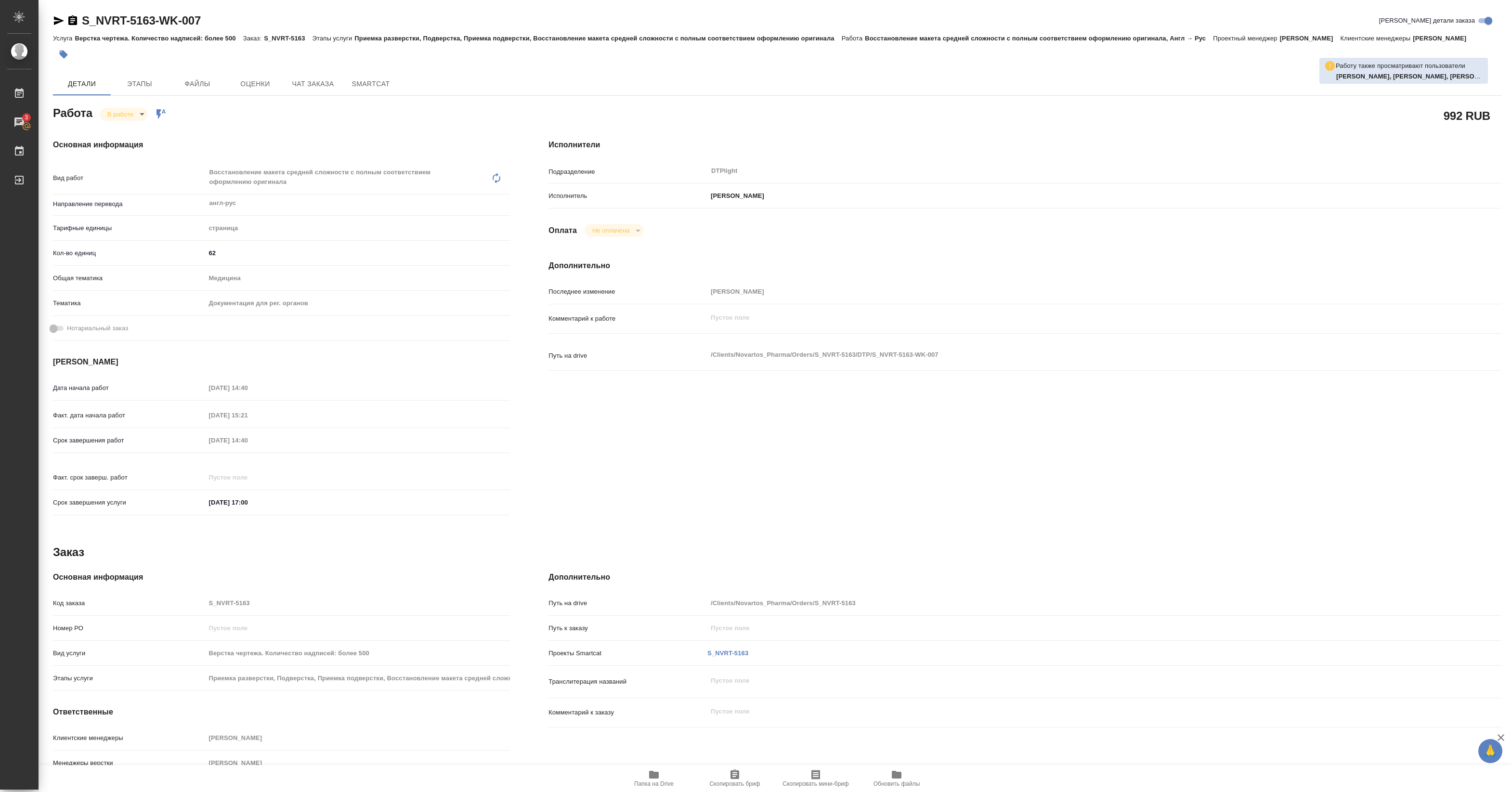
click at [653, 773] on icon "button" at bounding box center [654, 774] width 9 height 8
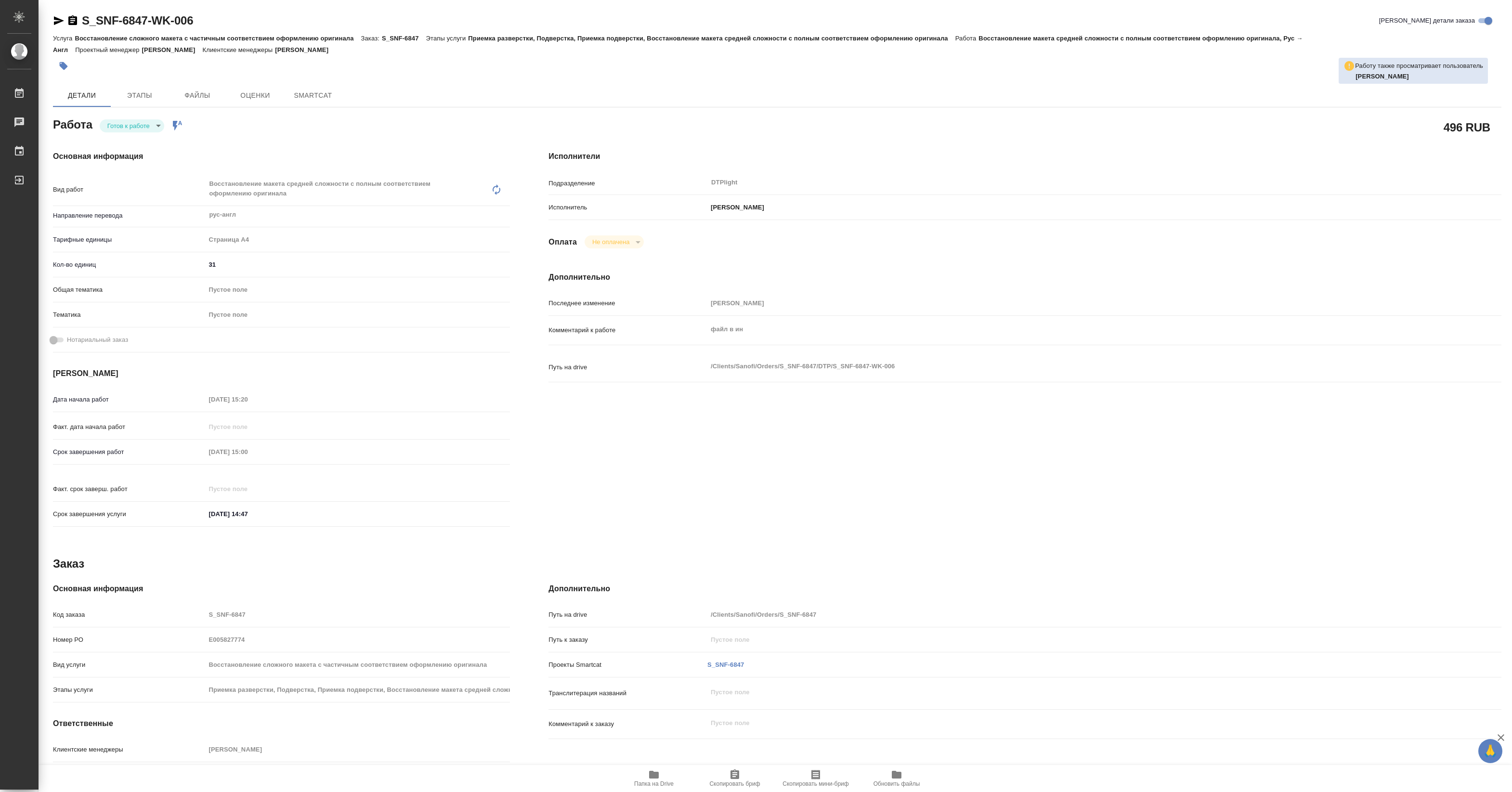
type textarea "x"
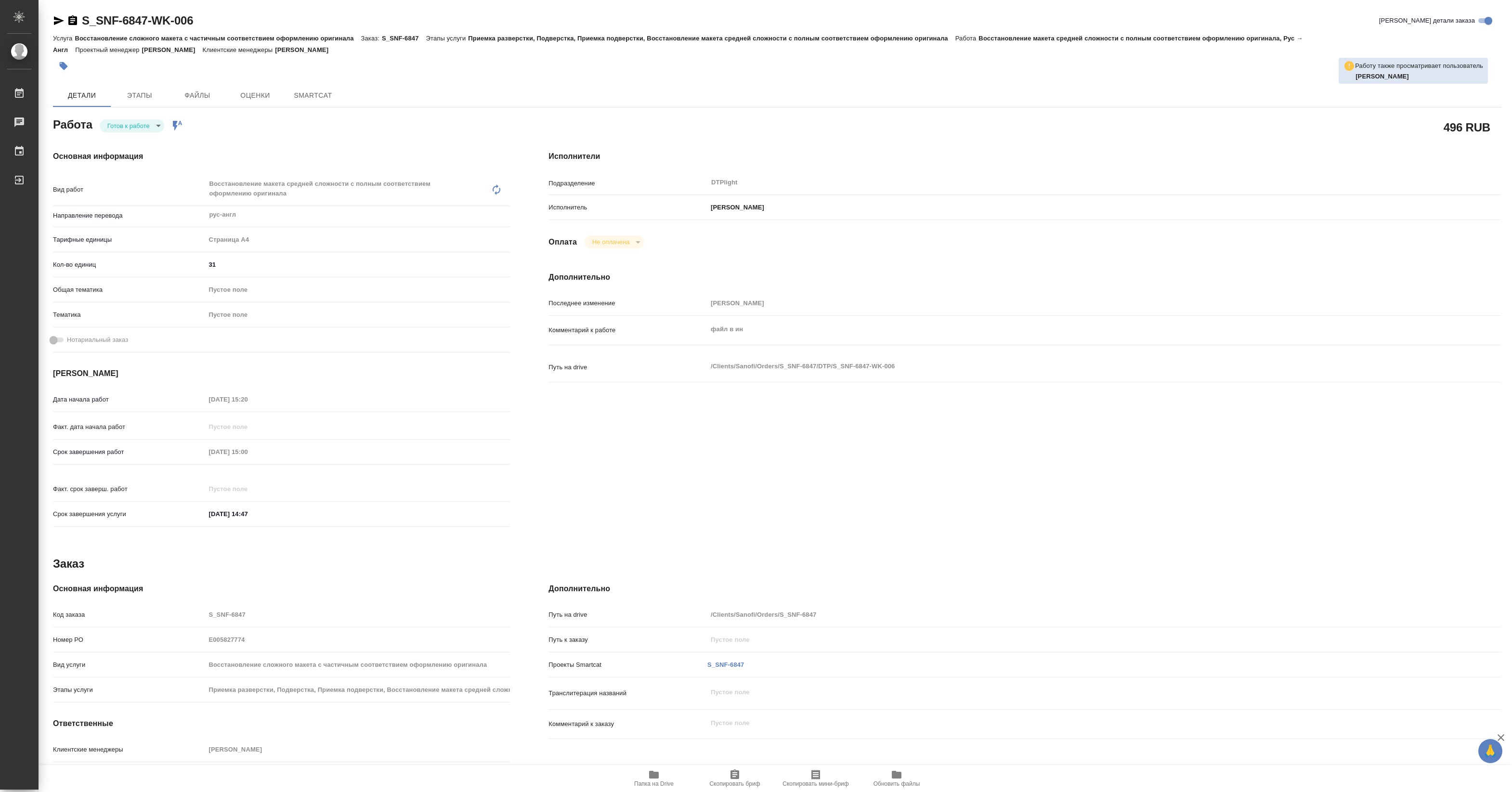
type textarea "x"
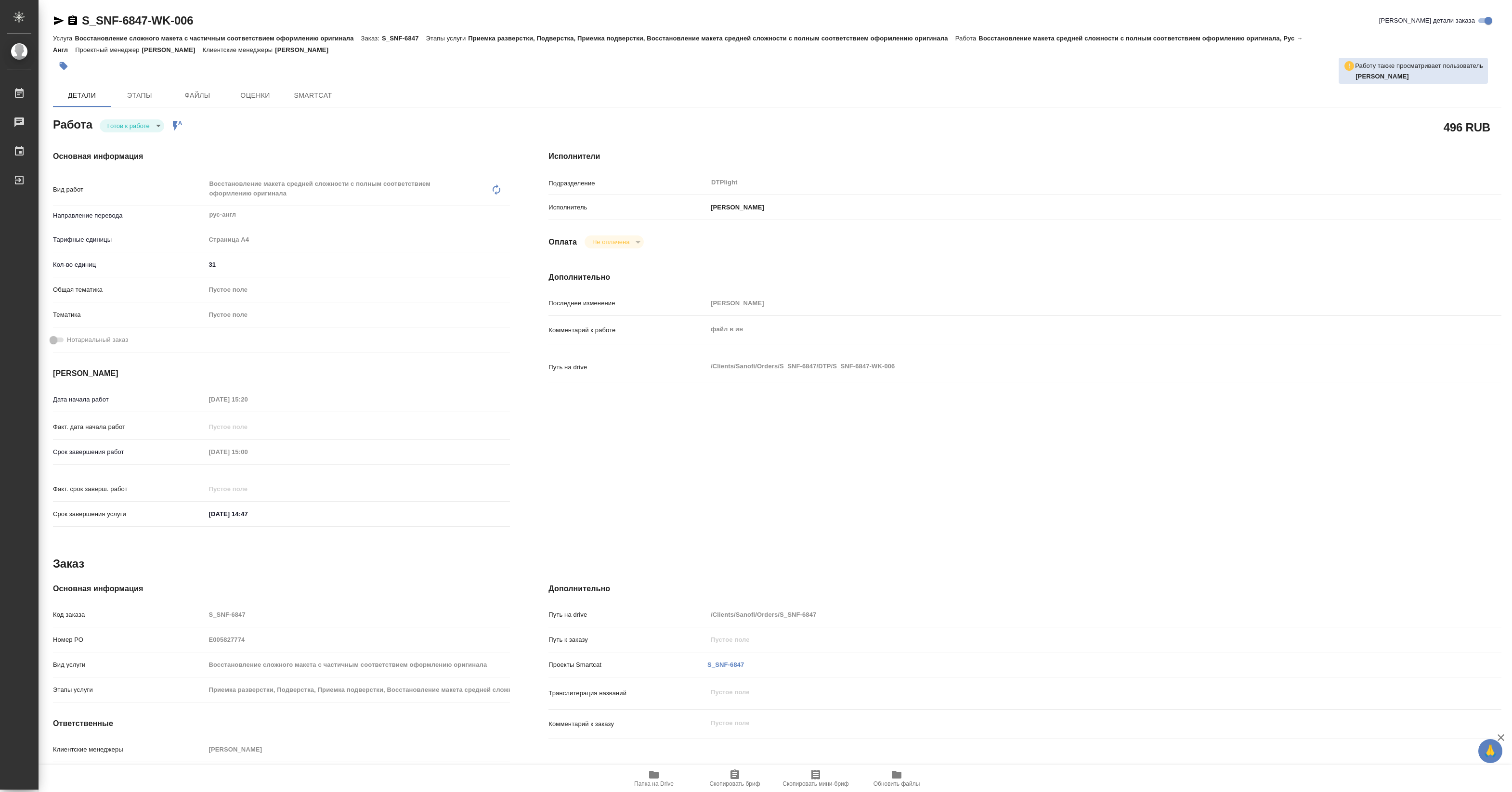
type textarea "x"
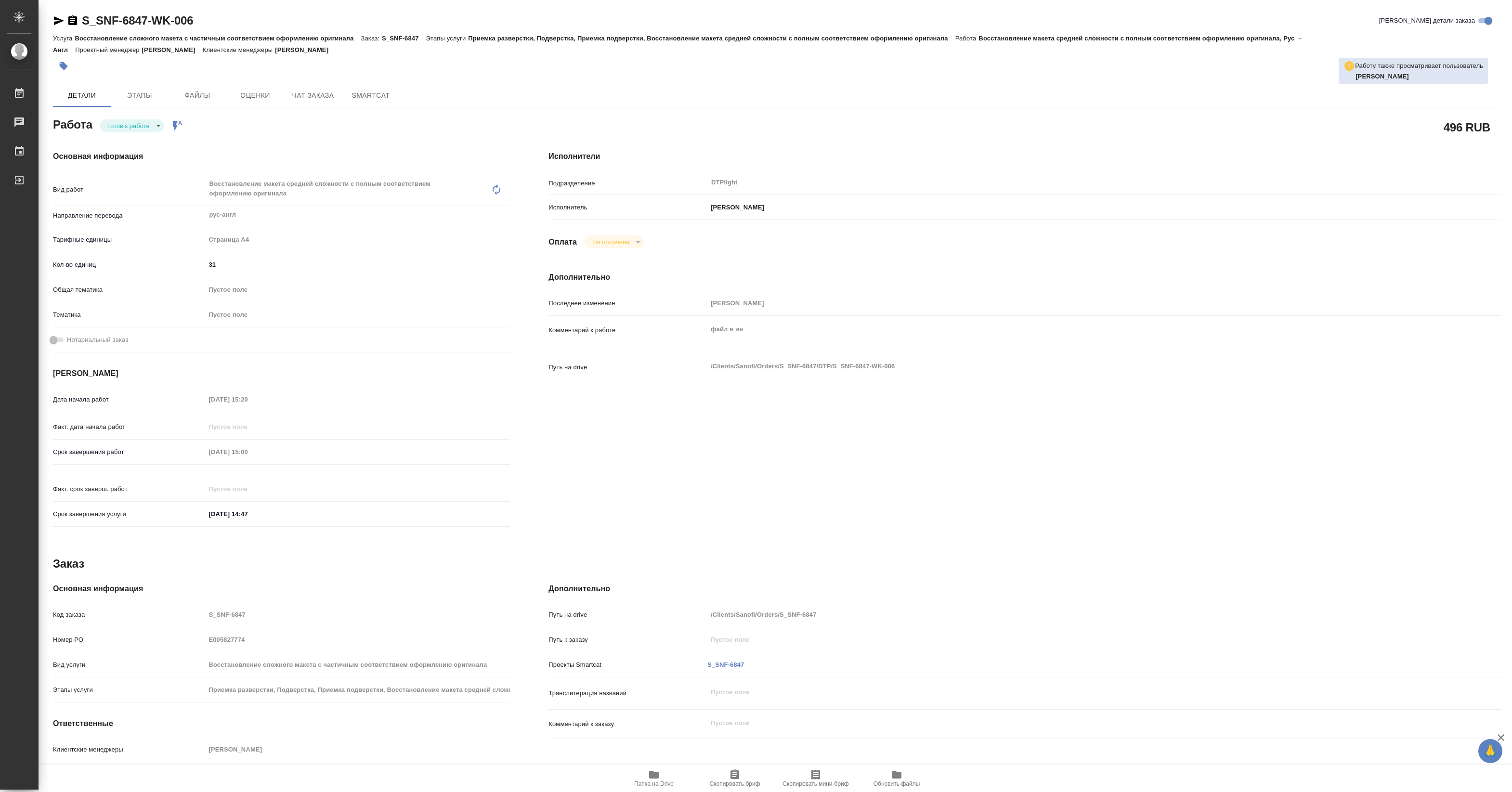
type textarea "x"
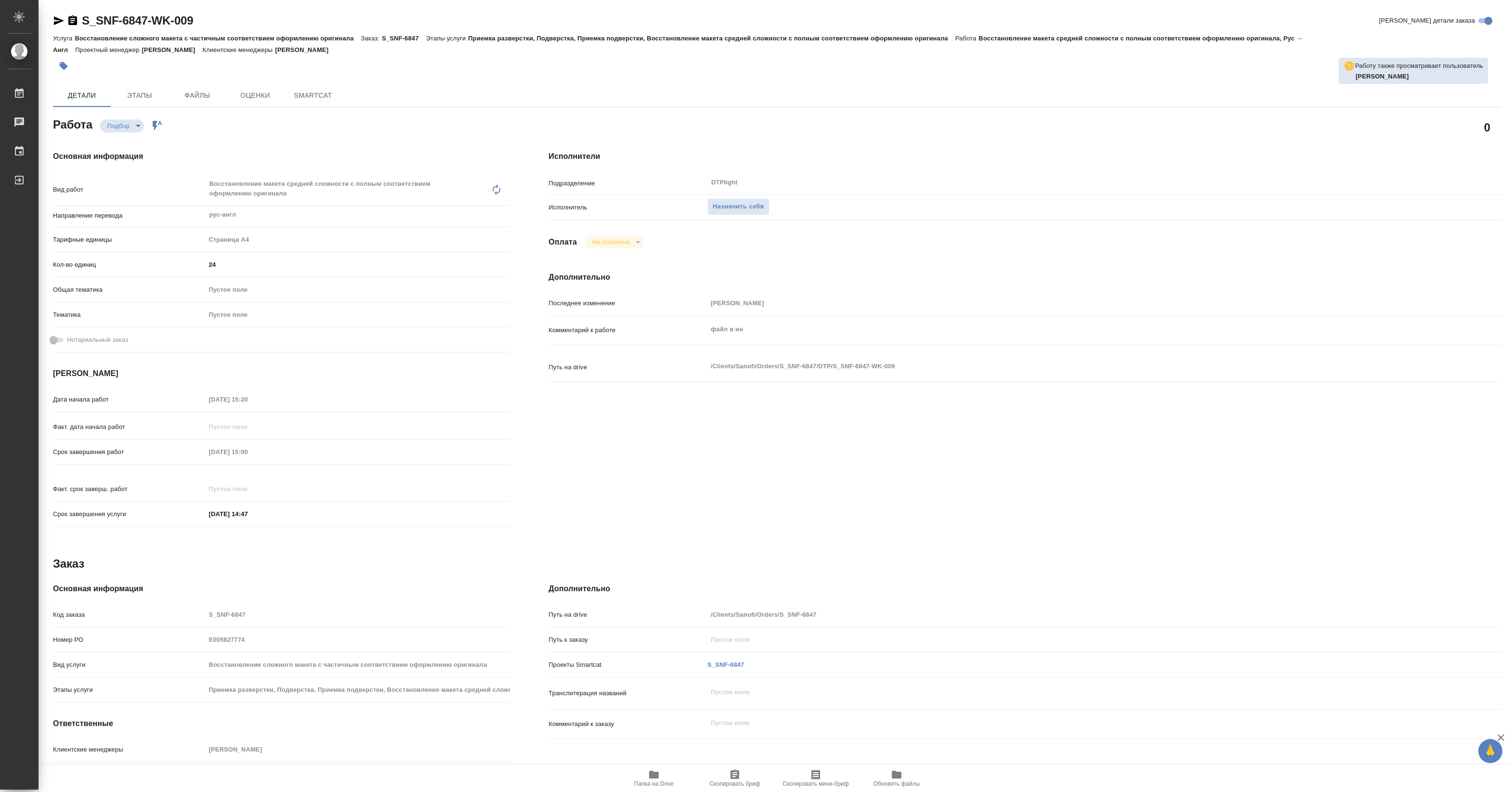
type textarea "x"
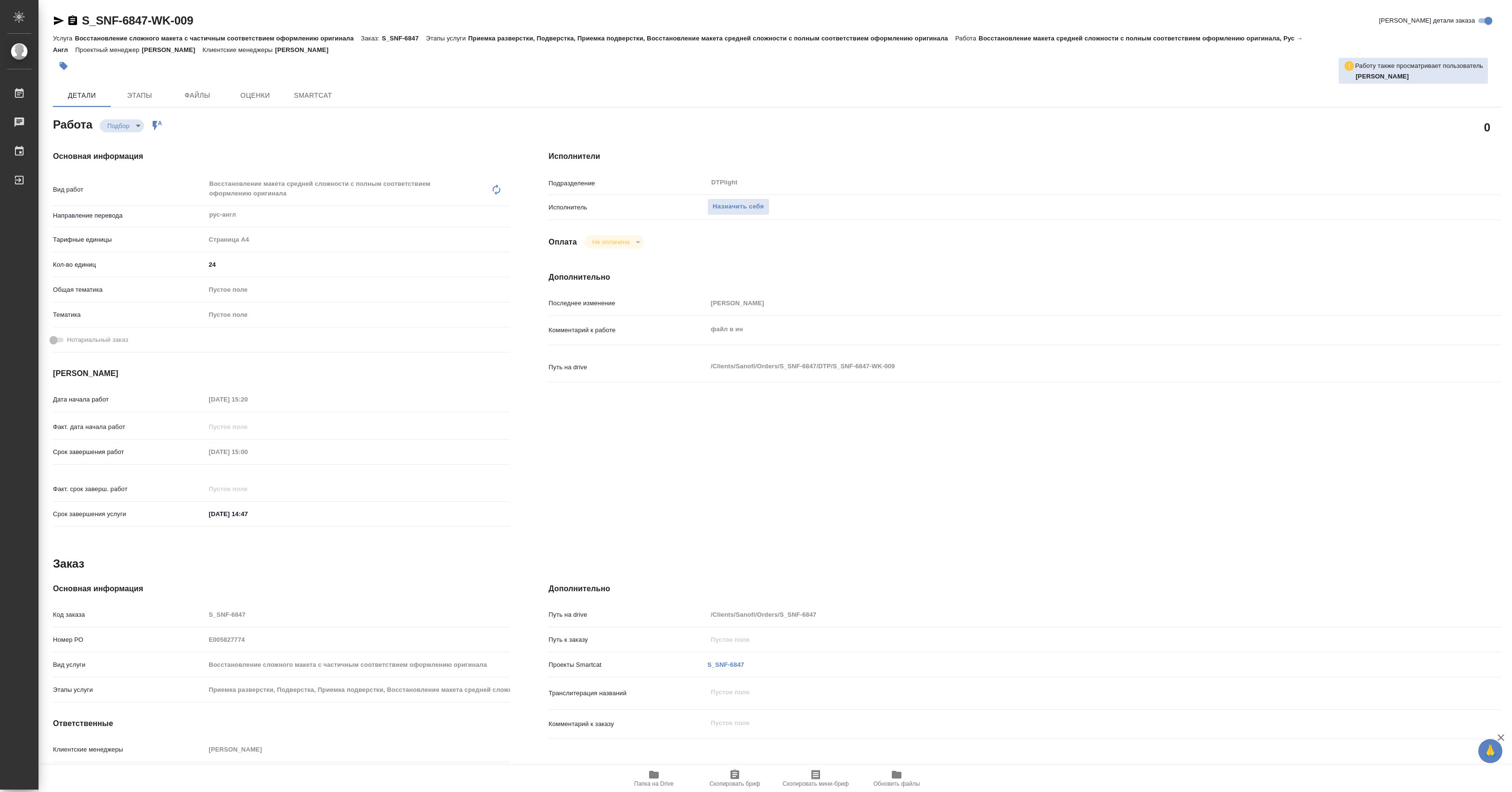
type textarea "x"
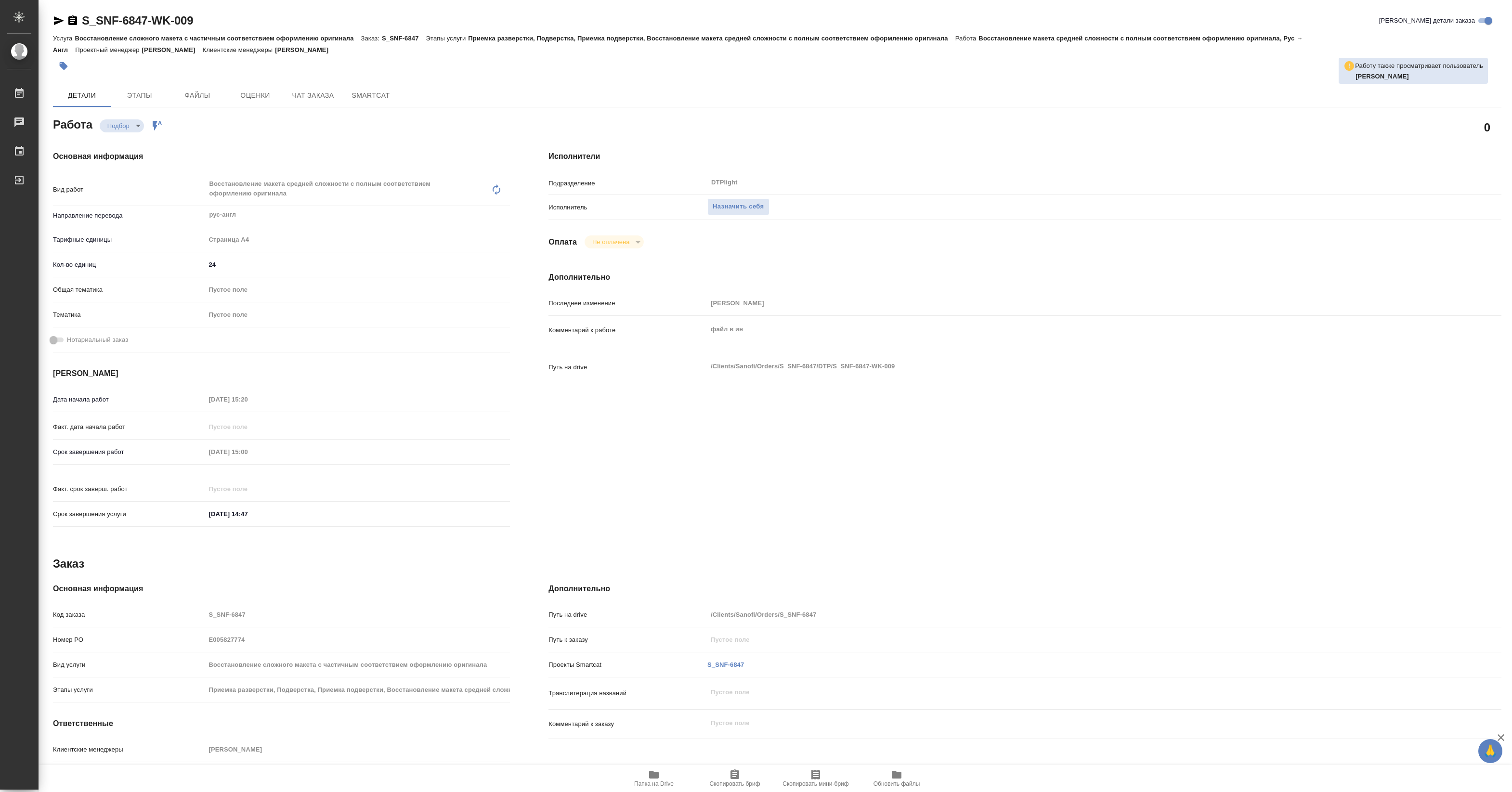
click at [656, 774] on icon "button" at bounding box center [654, 774] width 9 height 8
type textarea "x"
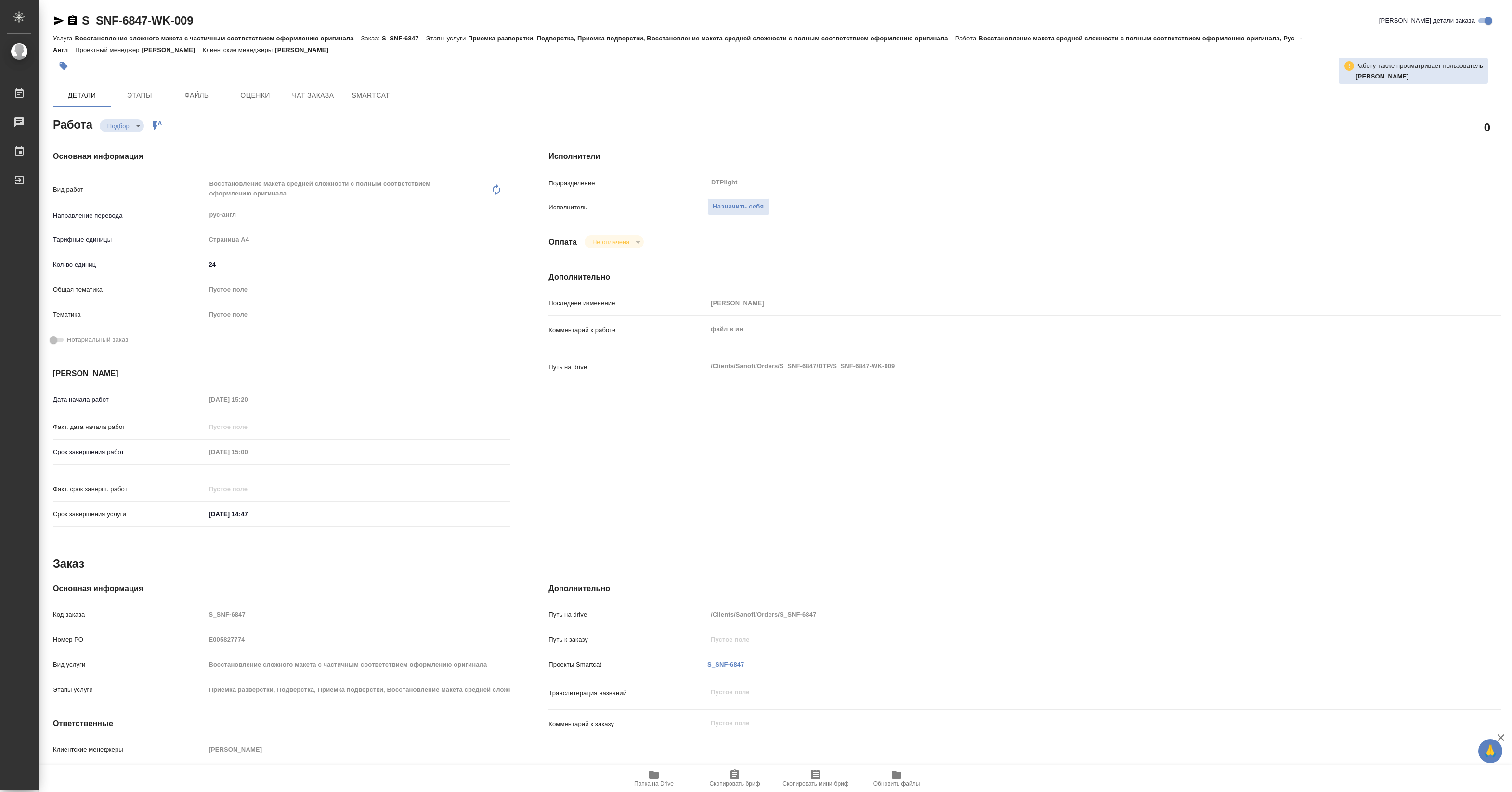
type textarea "x"
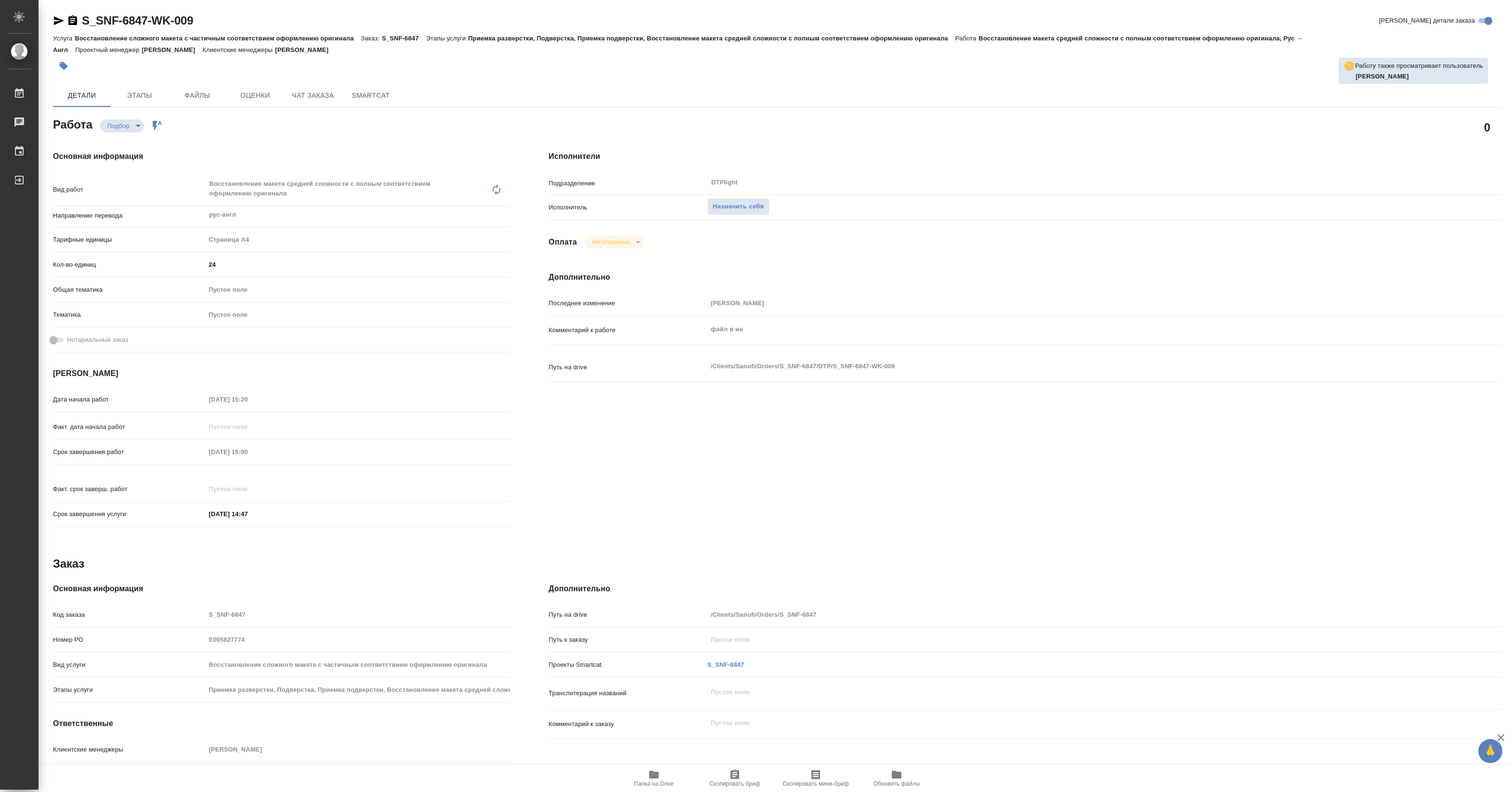
type textarea "x"
click at [738, 209] on span "Назначить себя" at bounding box center [738, 207] width 51 height 11
type textarea "x"
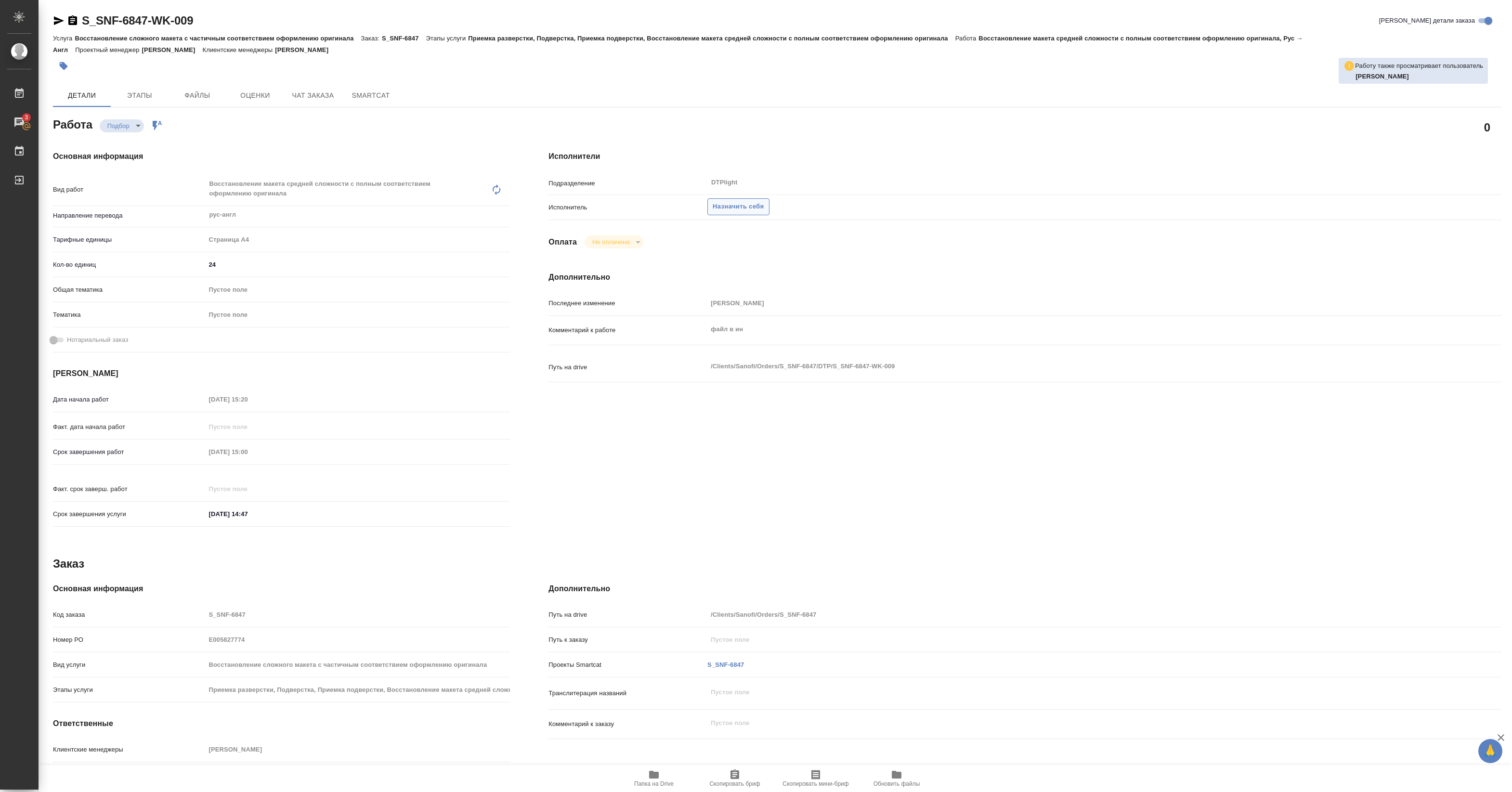
type textarea "x"
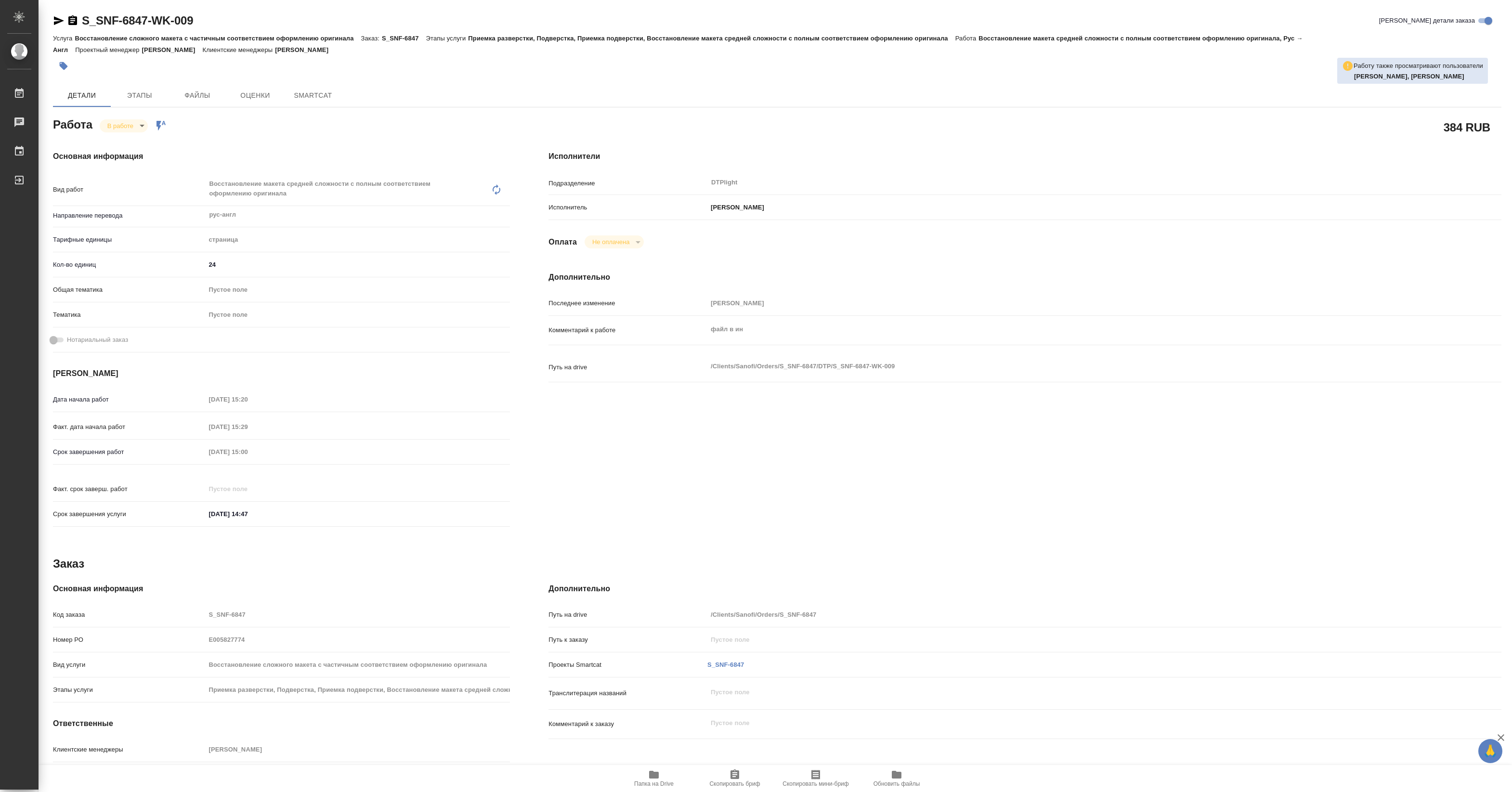
type textarea "x"
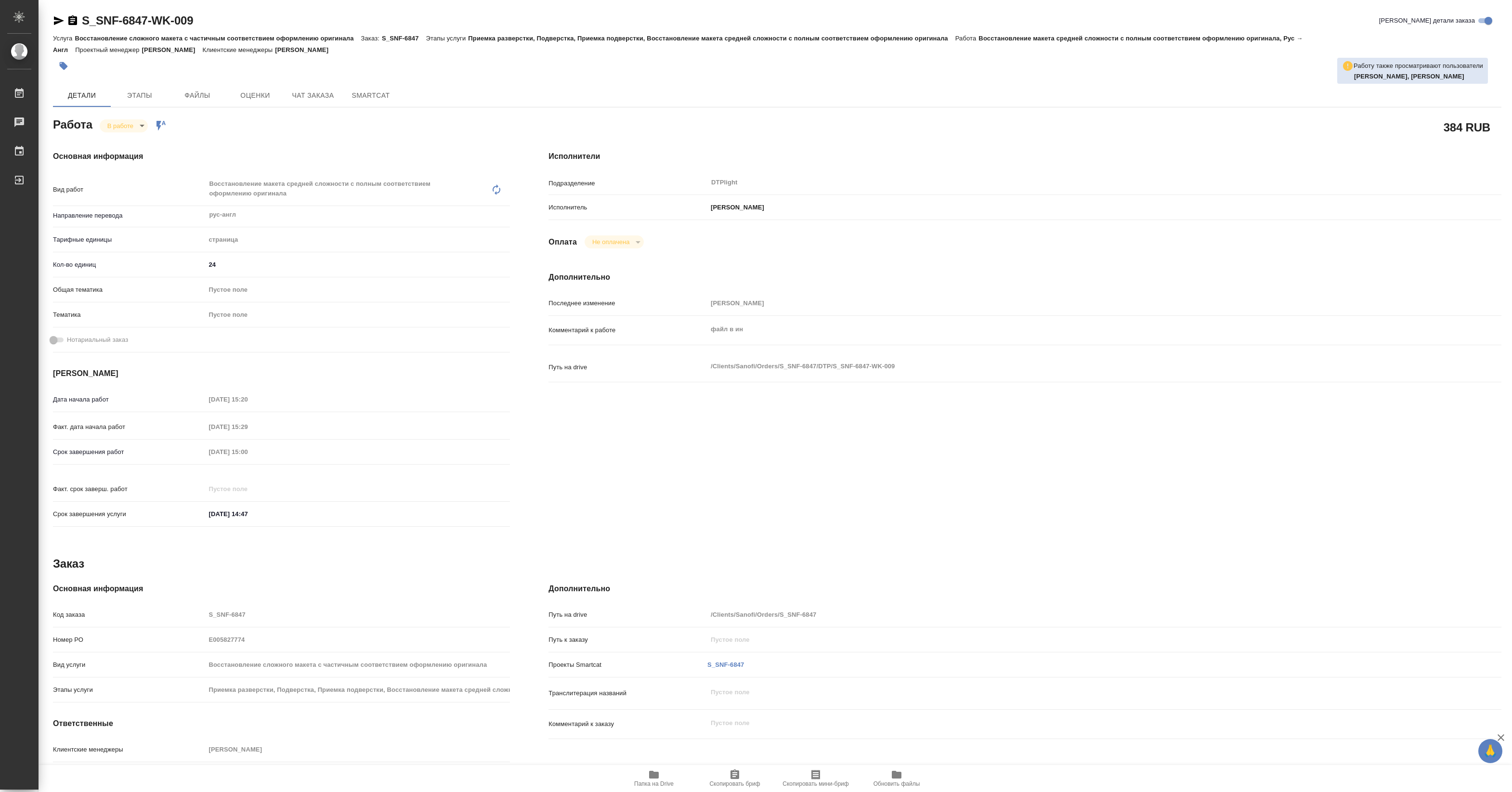
type textarea "x"
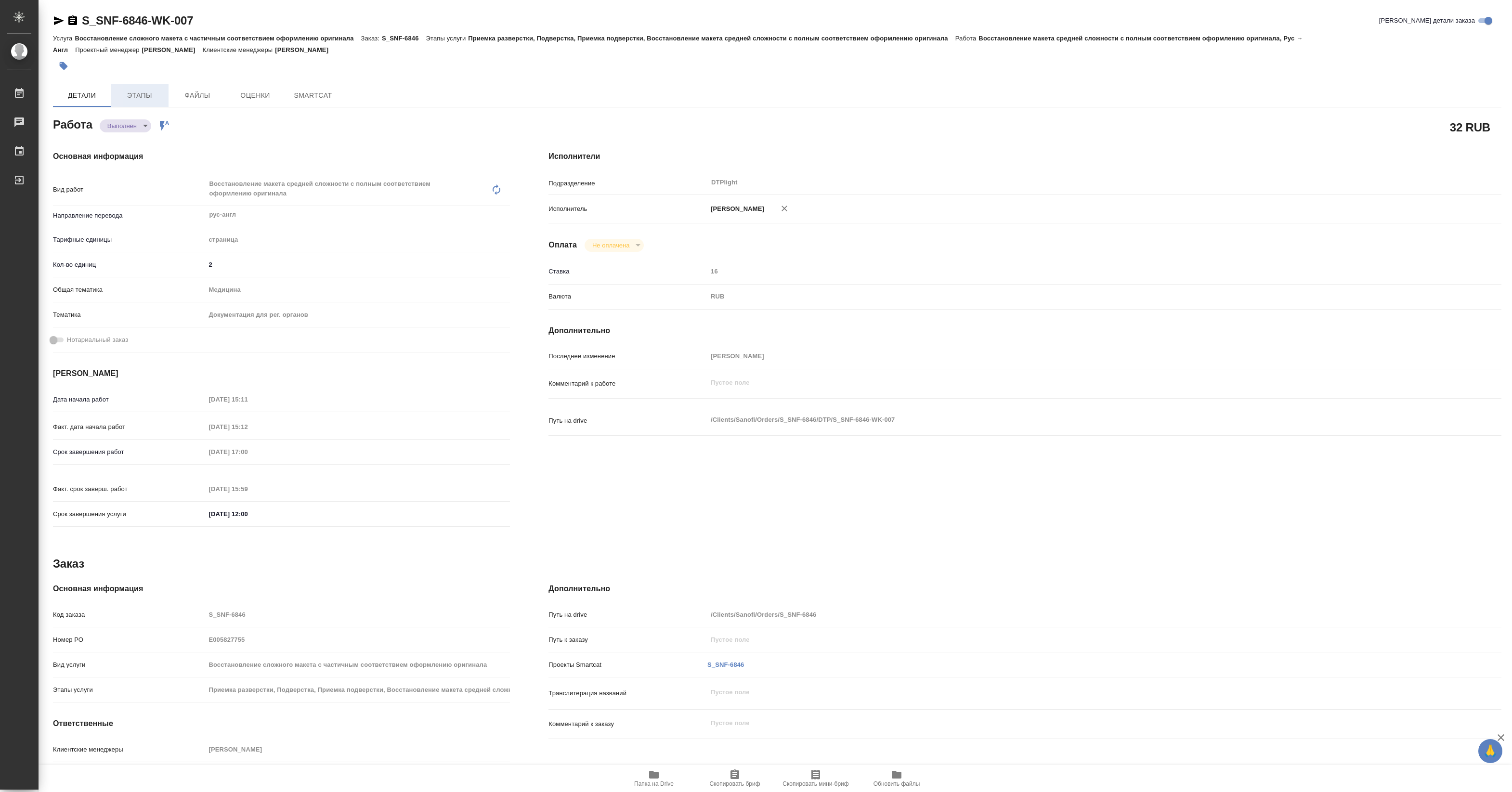
type textarea "x"
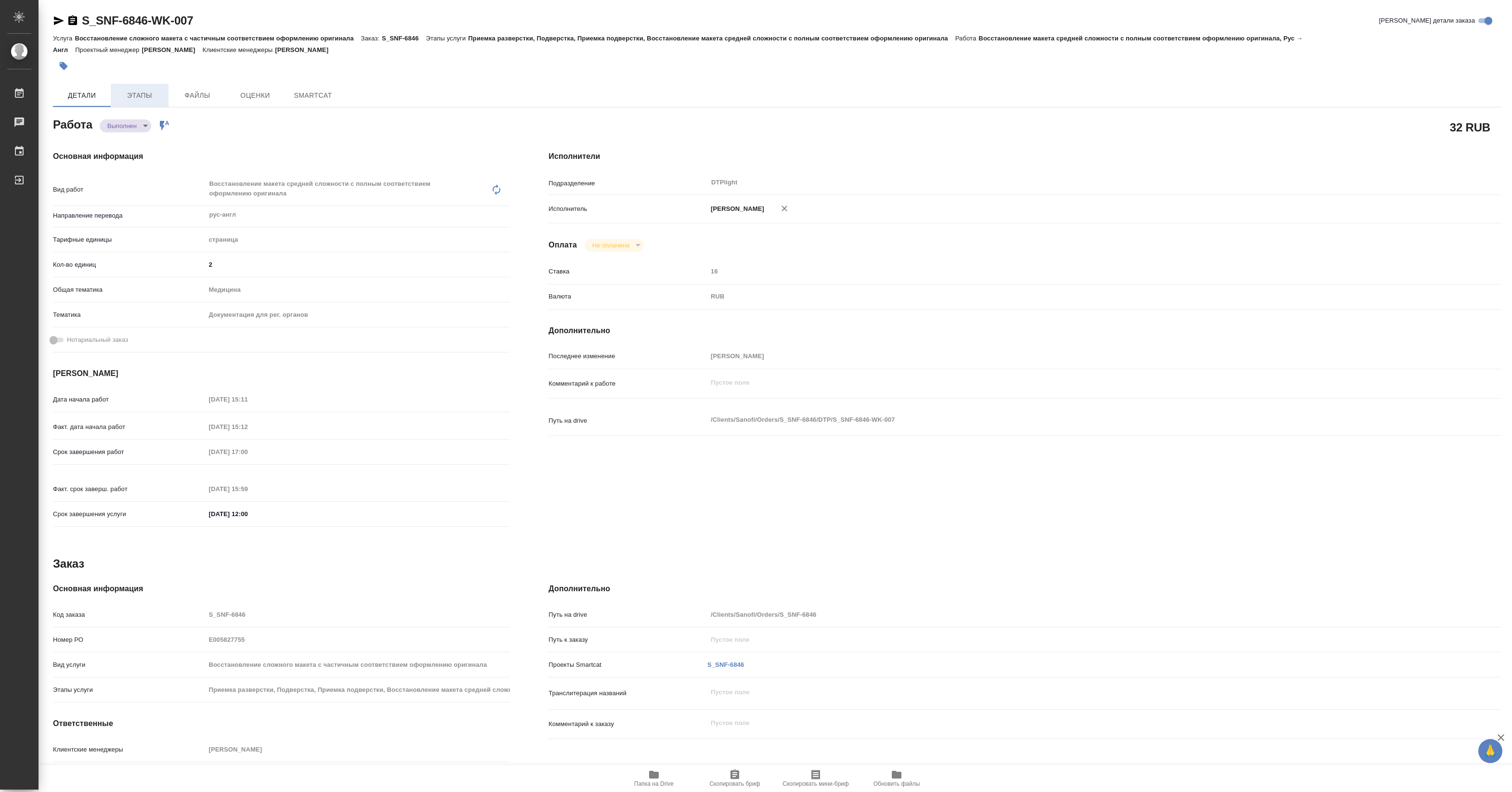
type textarea "x"
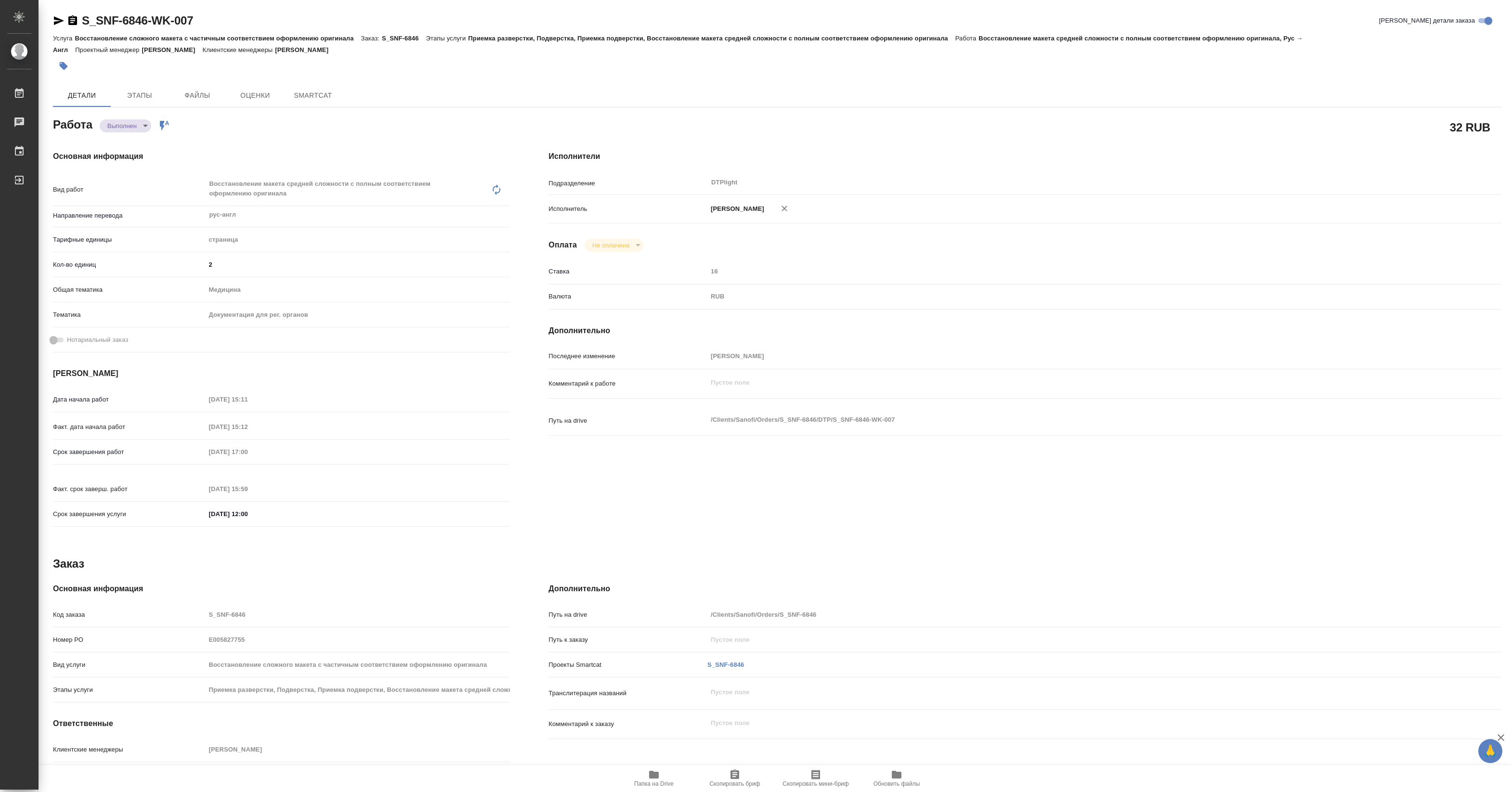
type textarea "x"
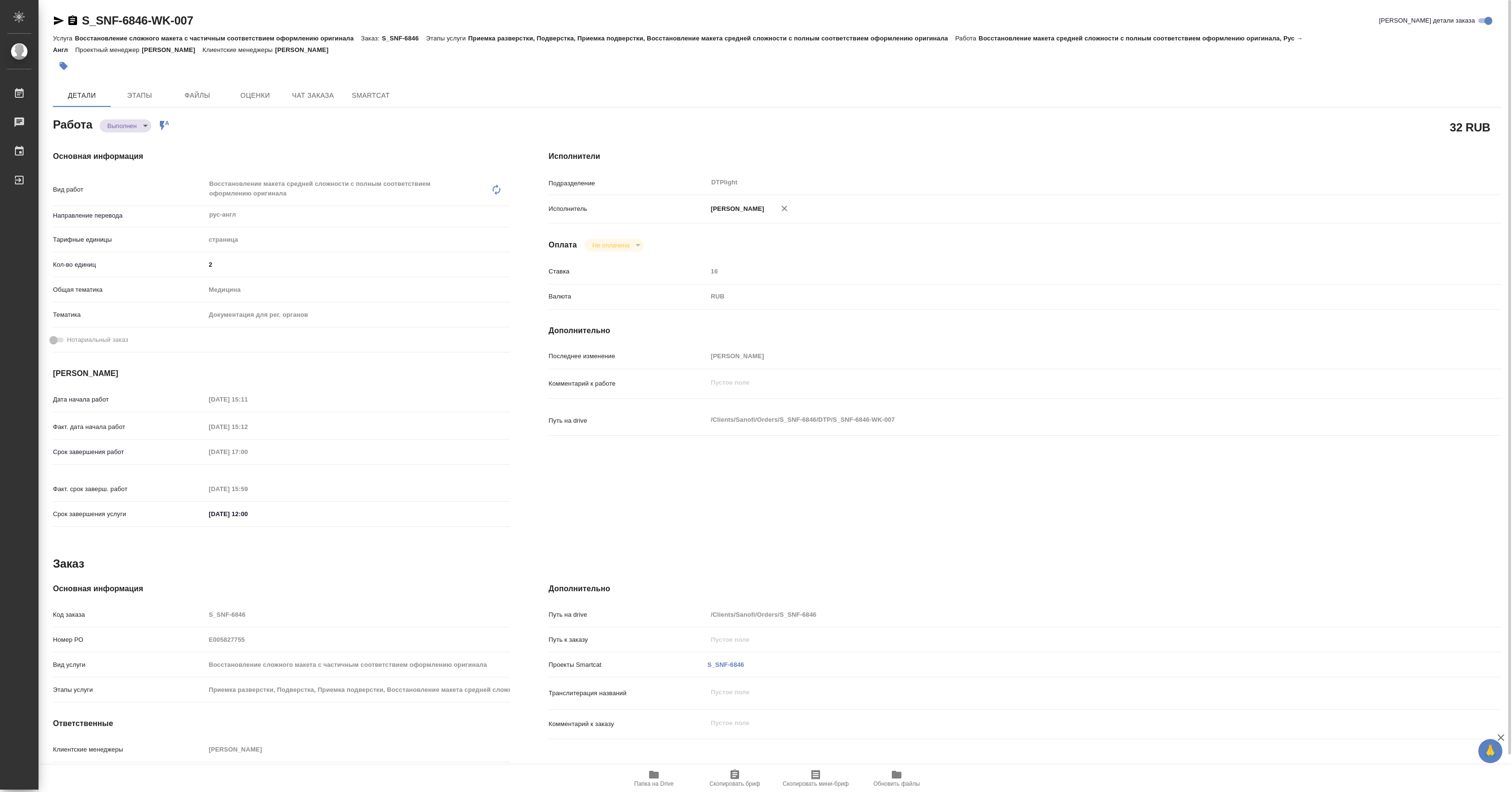
click at [136, 127] on body "🙏 .cls-1 fill:#fff; AWATERA Pankina Anna Работы Чаты График Выйти S_SNF-6846-WK…" at bounding box center [756, 396] width 1512 height 792
type textarea "x"
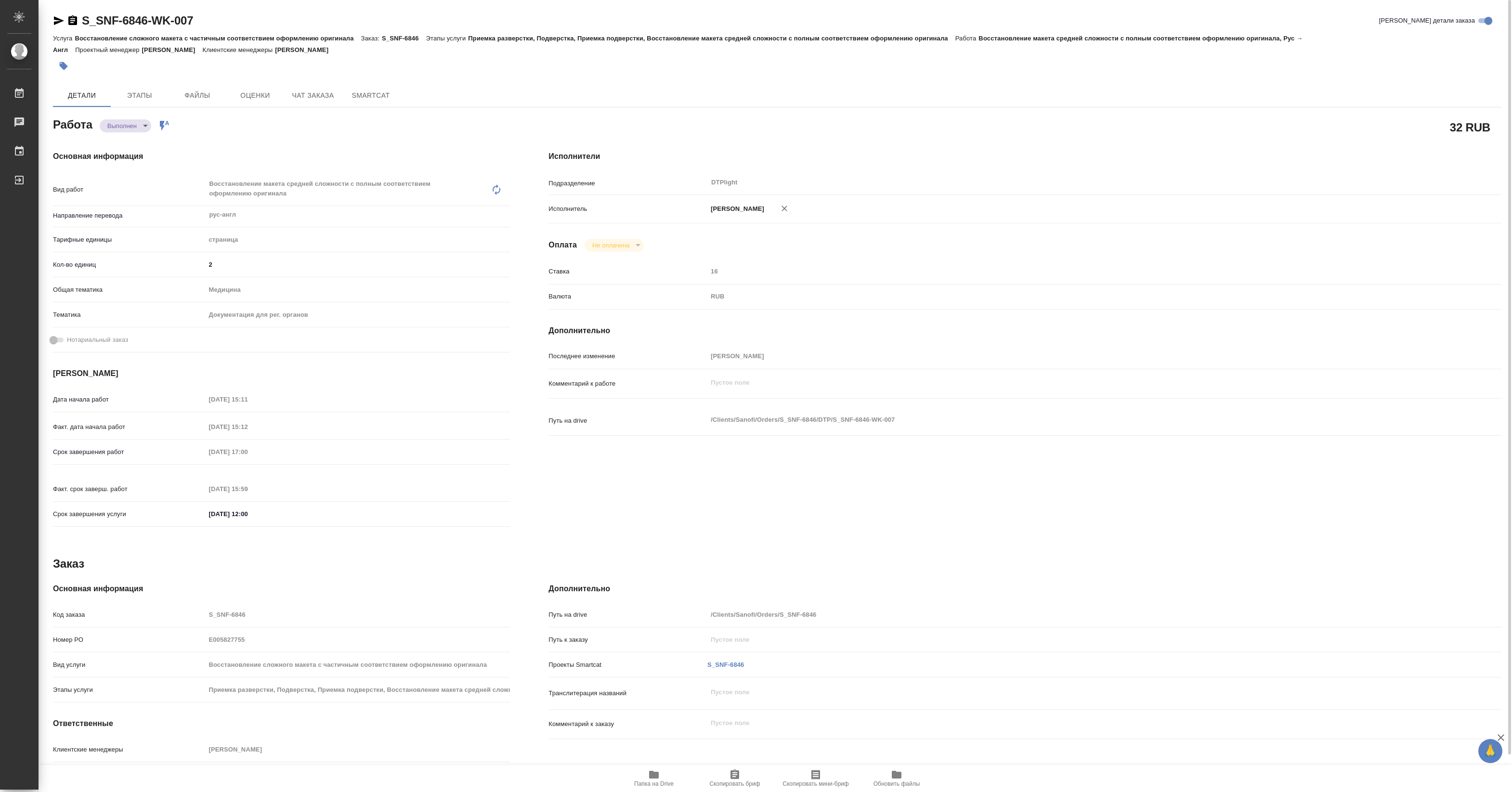
type textarea "x"
click at [130, 143] on li "Сдан" at bounding box center [131, 142] width 63 height 16
type textarea "x"
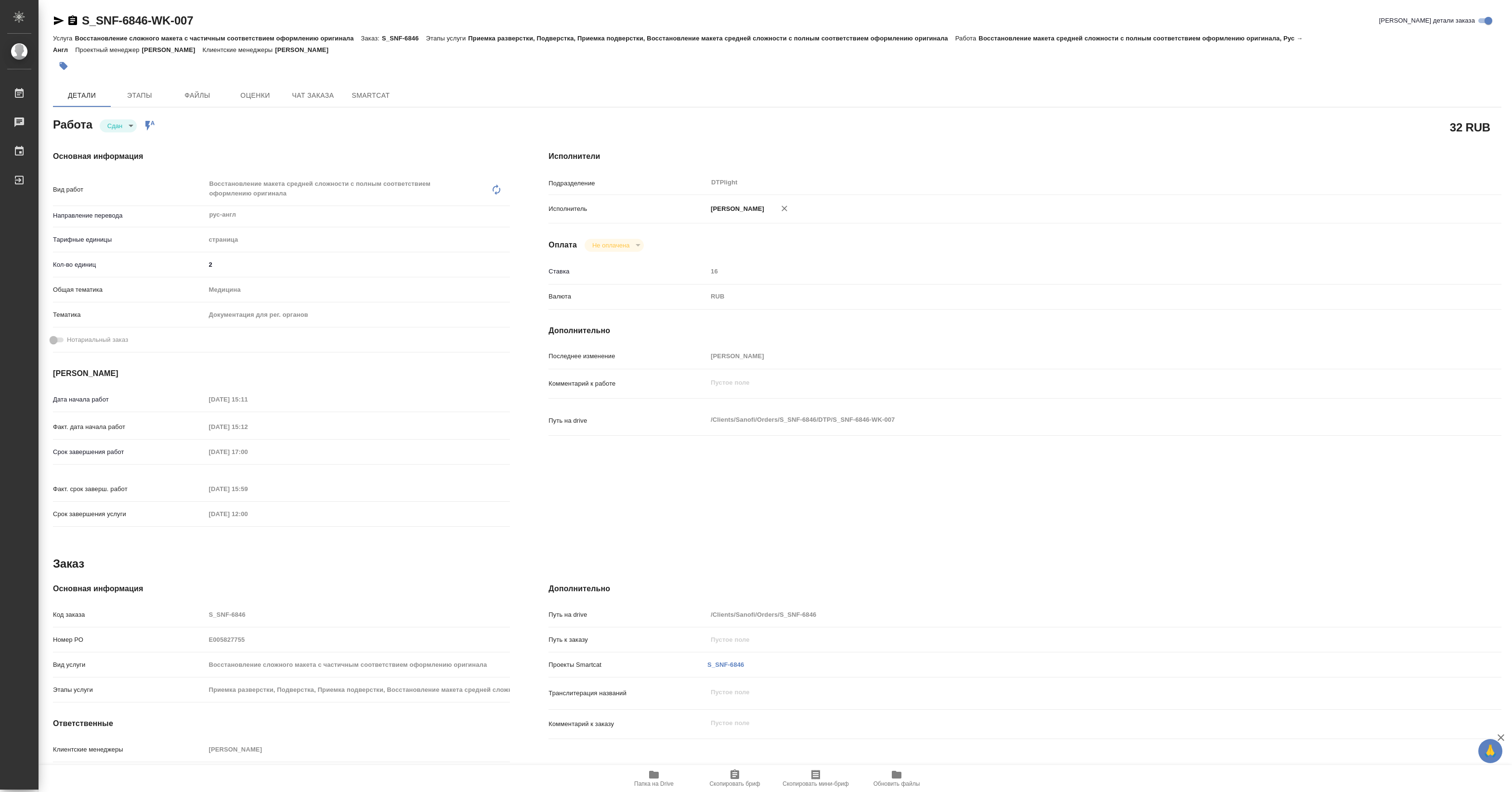
type textarea "x"
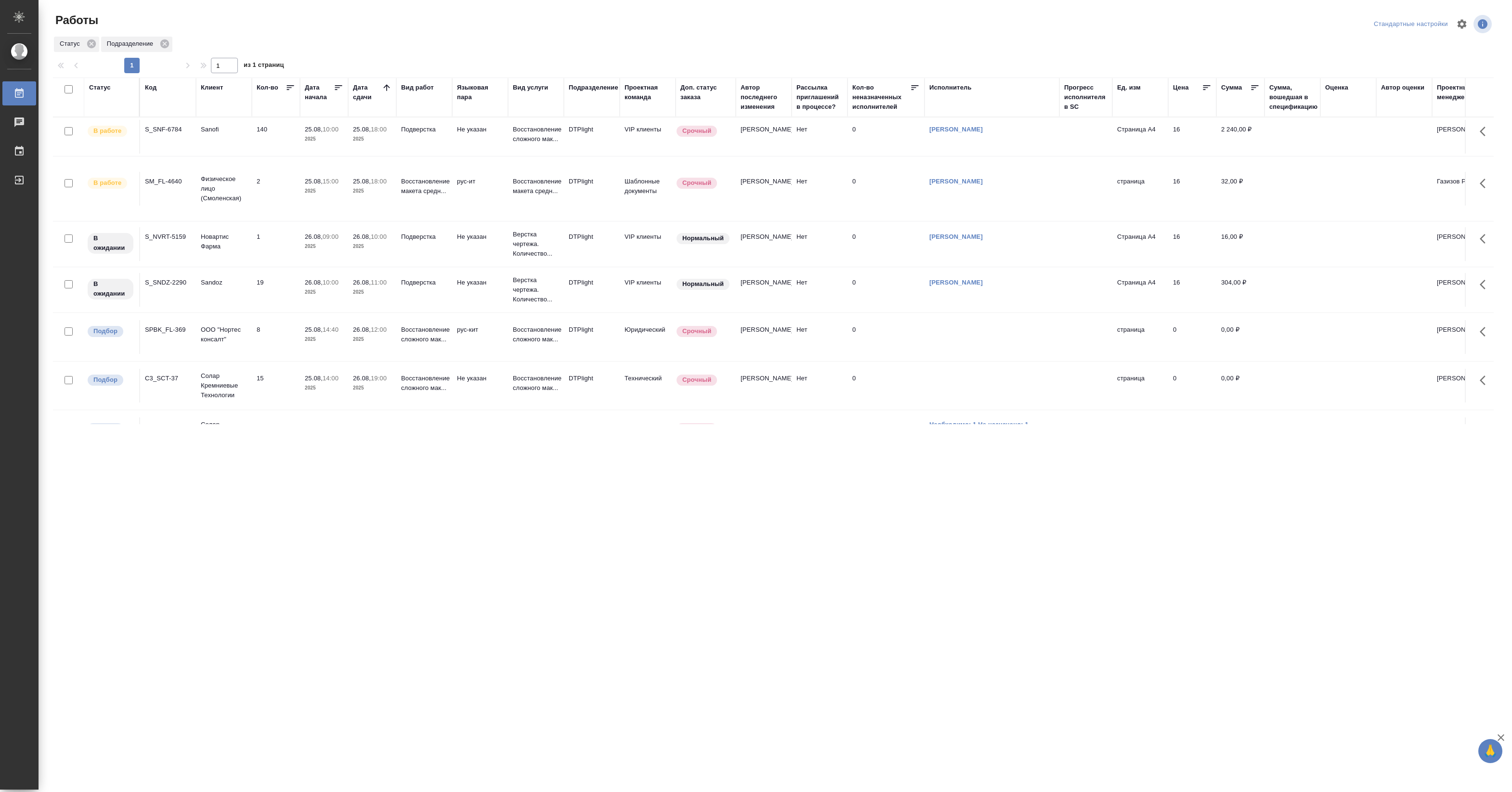
click at [455, 481] on div ".cls-1 fill:#fff; AWATERA Pankina Anna Работы Чаты График Выйти Работы Стандарт…" at bounding box center [756, 396] width 1512 height 792
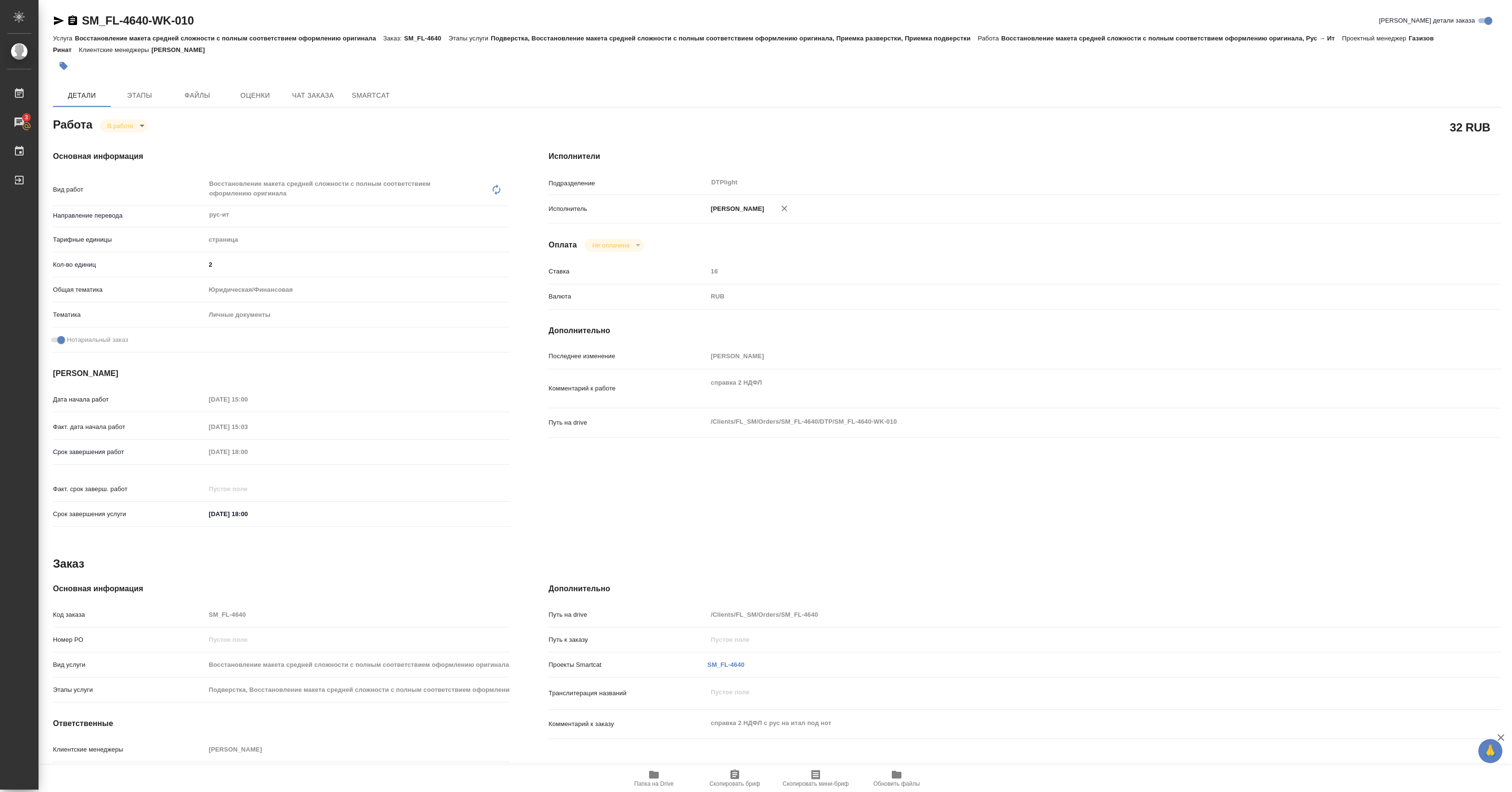
click at [649, 774] on icon "button" at bounding box center [654, 774] width 12 height 12
click at [125, 127] on body "🙏 .cls-1 fill:#fff; AWATERA Pankina Anna Работы 3 Чаты График Выйти SM_FL-4640-…" at bounding box center [756, 396] width 1512 height 792
click at [126, 141] on button "Выполнен" at bounding box center [125, 142] width 35 height 11
type textarea "x"
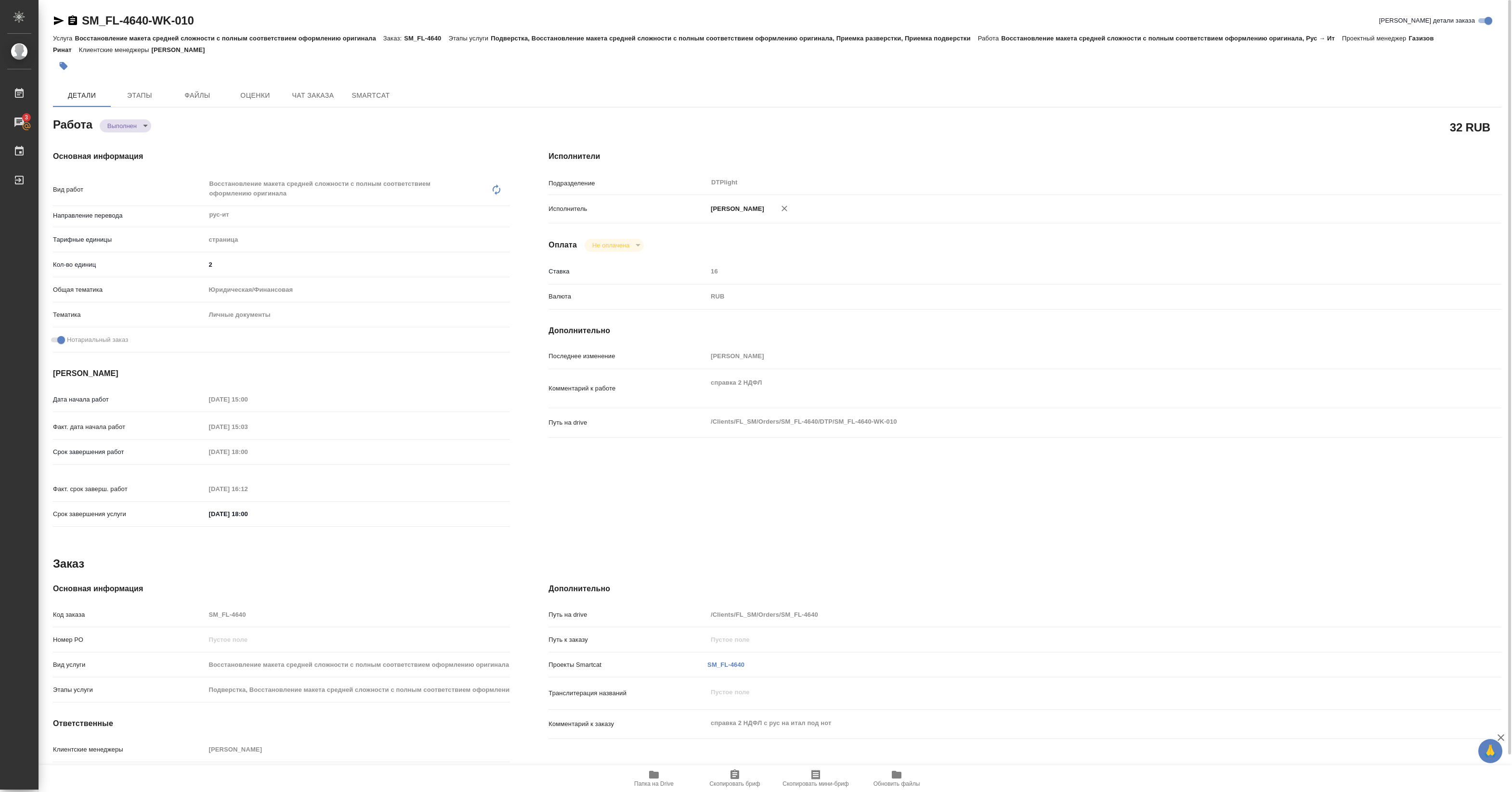
type textarea "x"
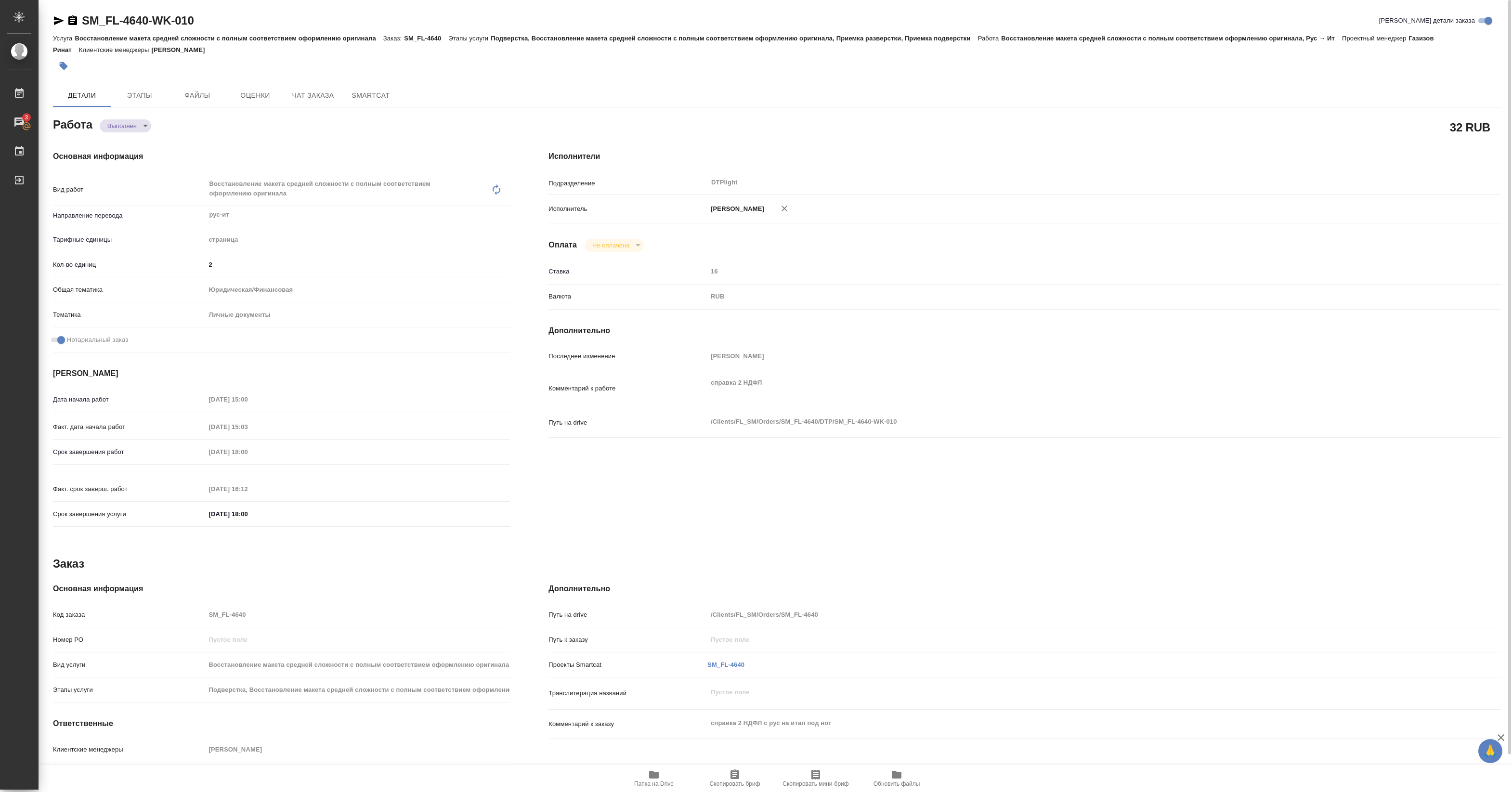
type textarea "x"
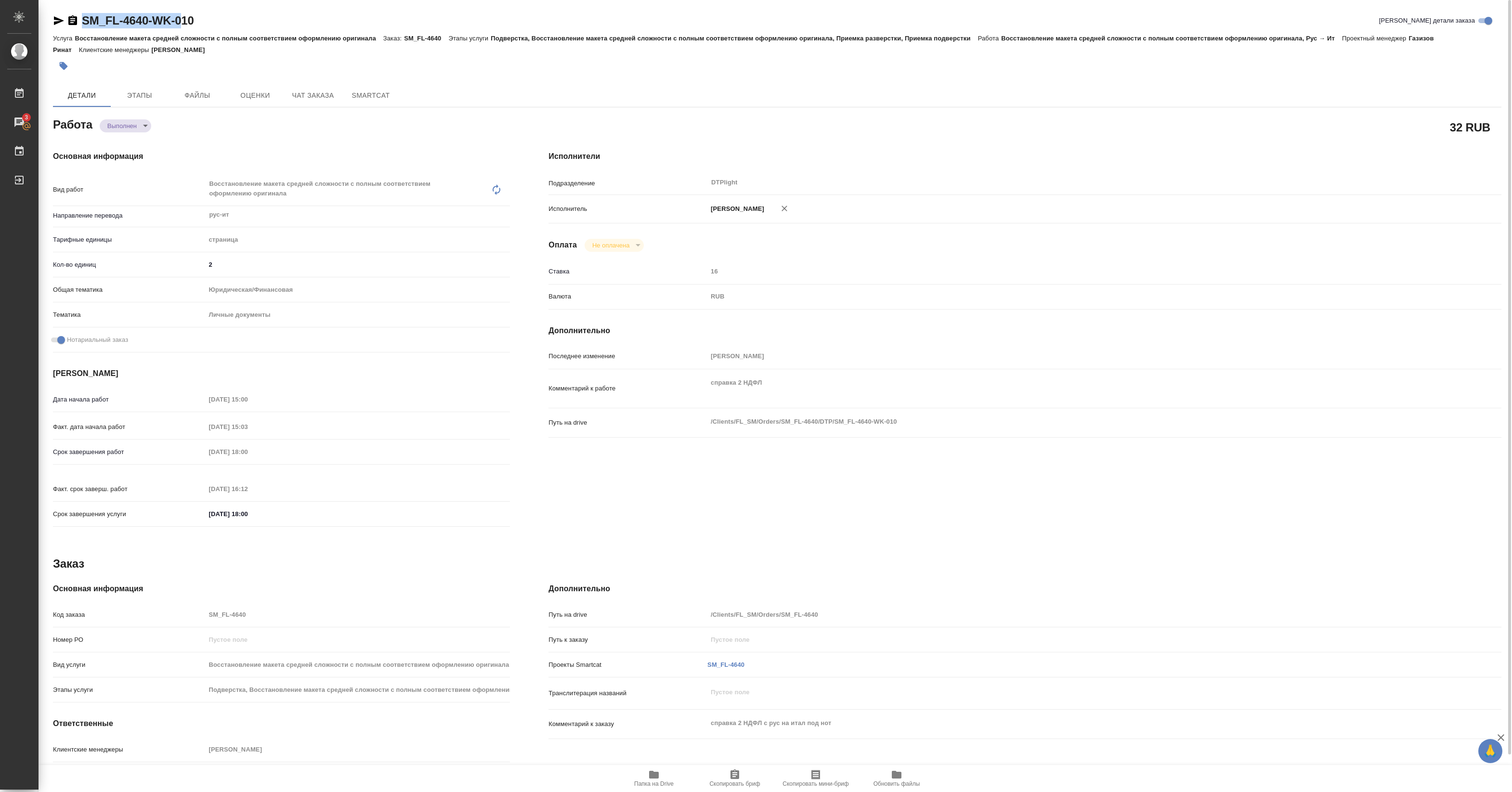
type textarea "x"
drag, startPoint x: 83, startPoint y: 29, endPoint x: 197, endPoint y: 29, distance: 114.0
click at [197, 29] on div "SM_FL-4640-WK-010 Кратко детали заказа" at bounding box center [777, 22] width 1449 height 19
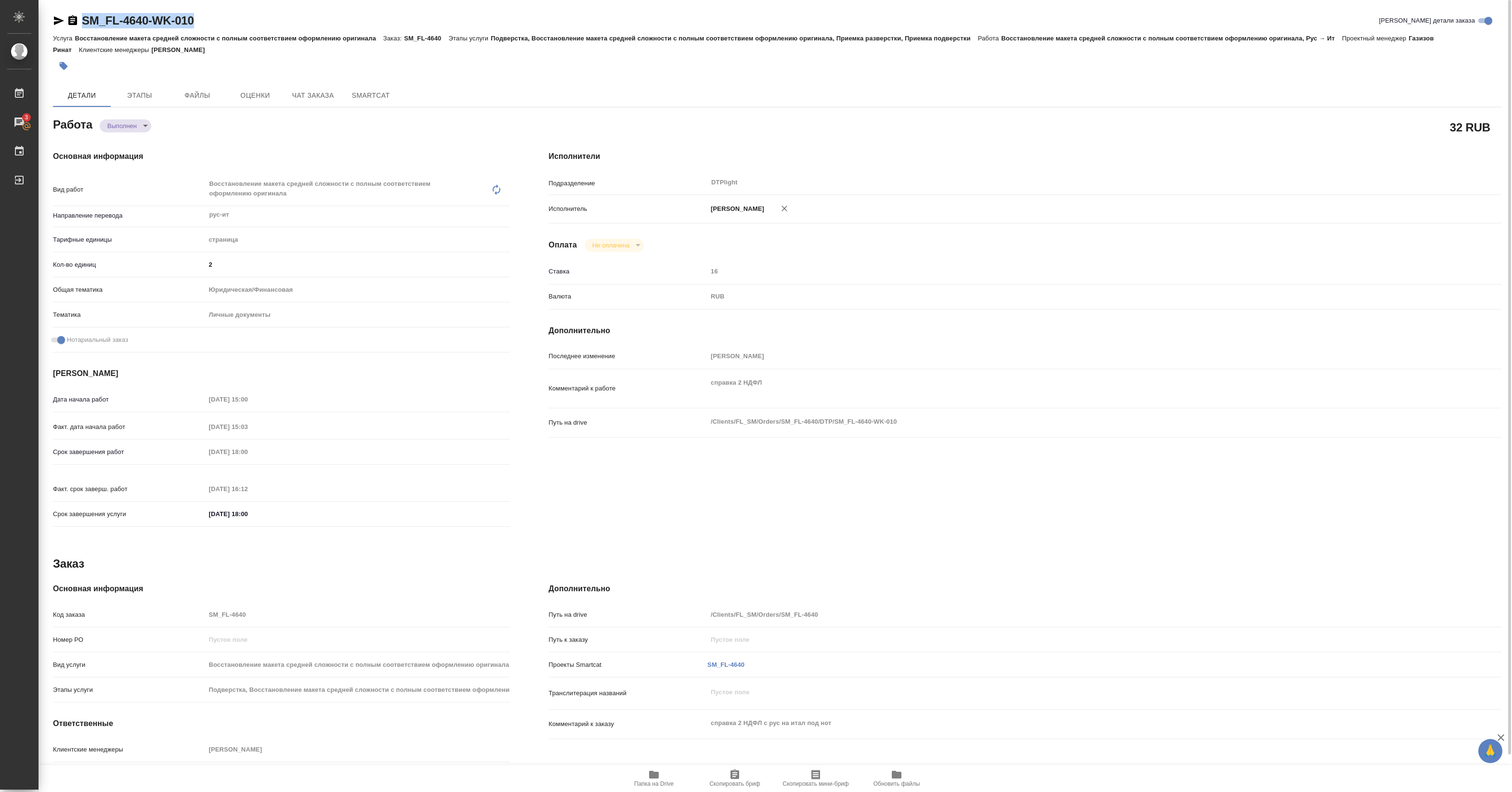
copy link "SM_FL-4640-WK-010"
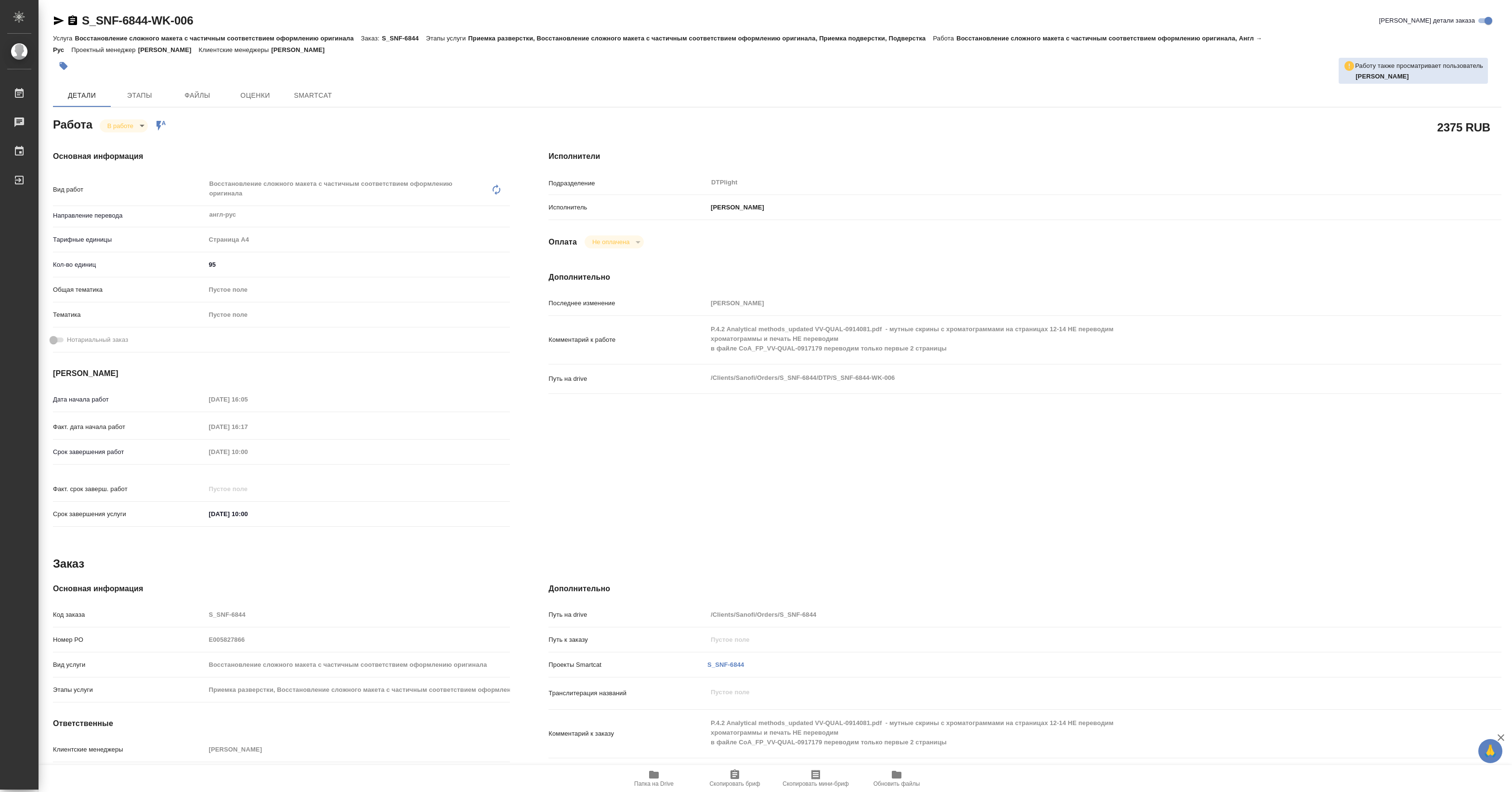
type textarea "x"
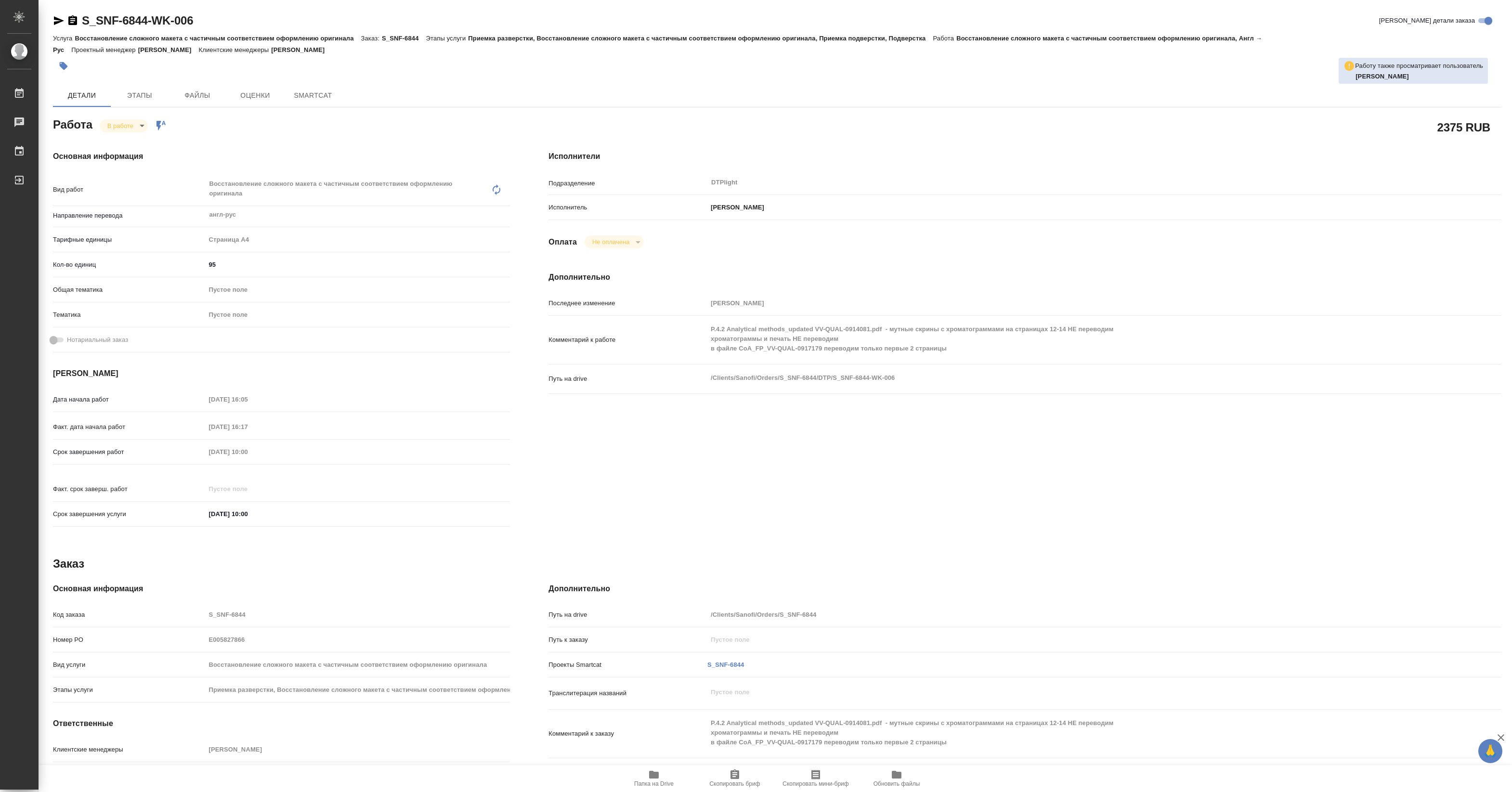
type textarea "x"
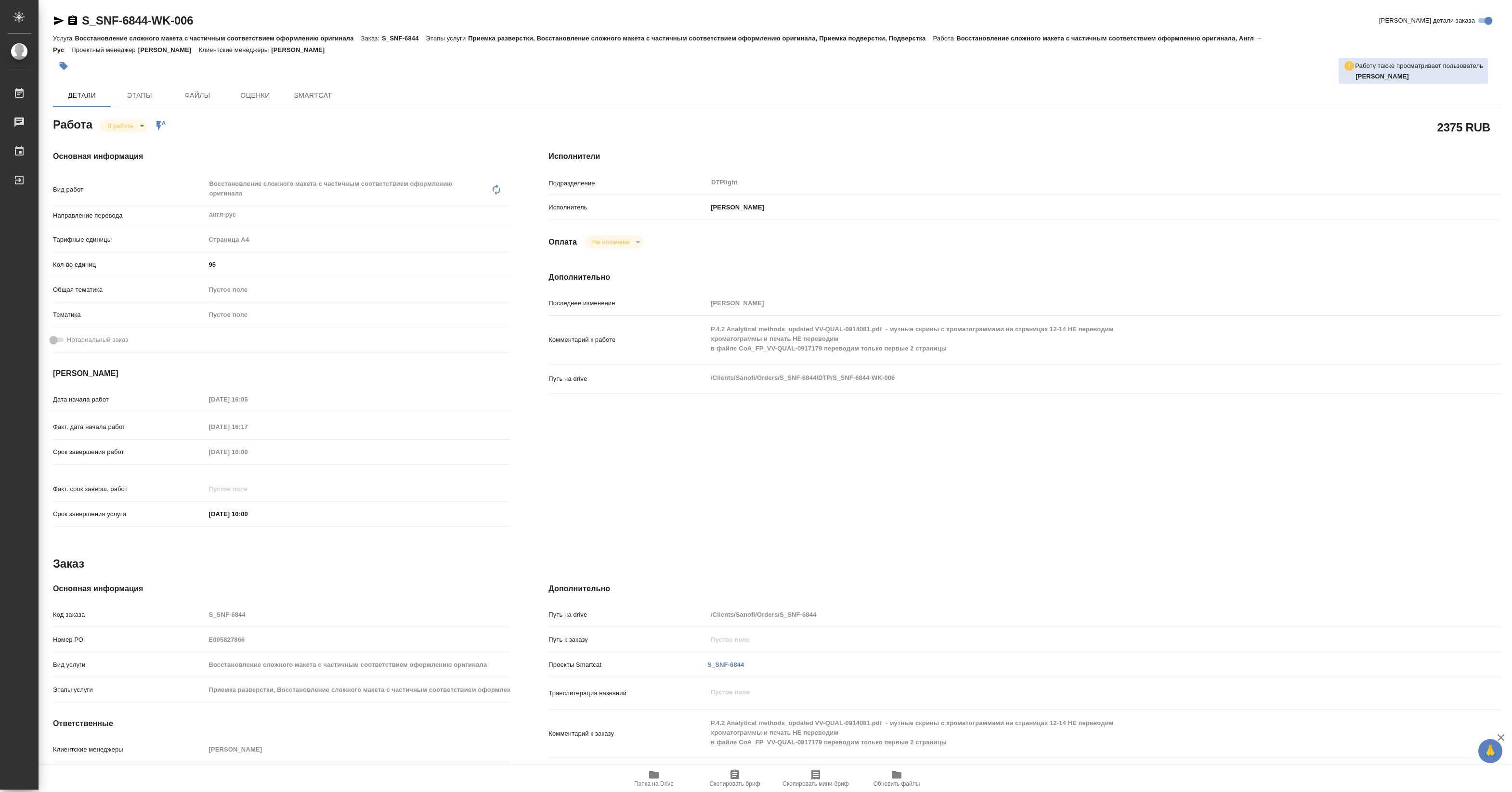
type textarea "x"
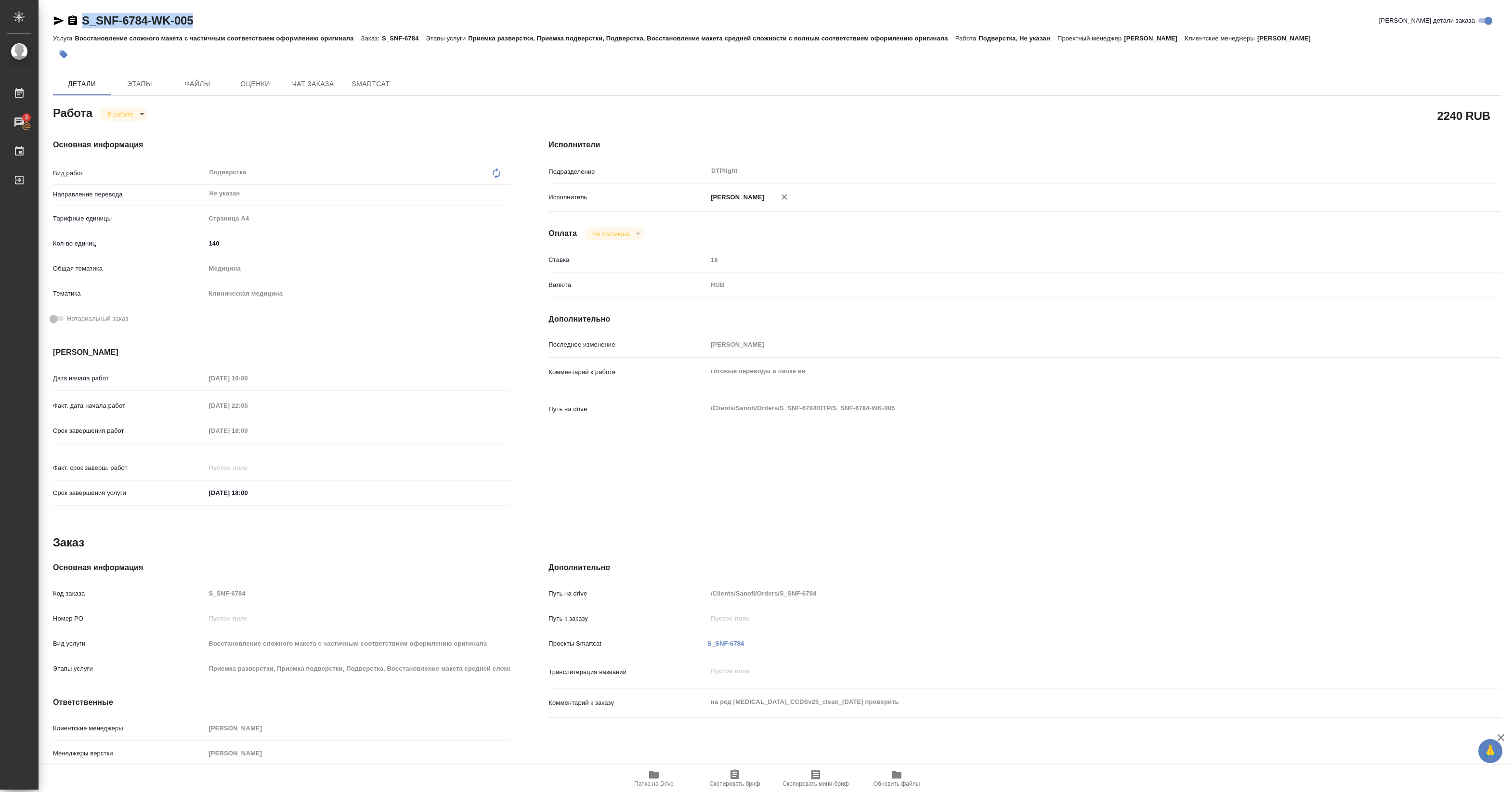
click at [658, 780] on span "Папка на Drive" at bounding box center [653, 783] width 39 height 6
click at [122, 114] on body "🙏 .cls-1 fill:#fff; AWATERA [PERSON_NAME] Работы 3 Чаты График Выйти S_SNF-6784…" at bounding box center [756, 396] width 1512 height 792
click at [117, 130] on button "Выполнен" at bounding box center [125, 130] width 35 height 11
type textarea "x"
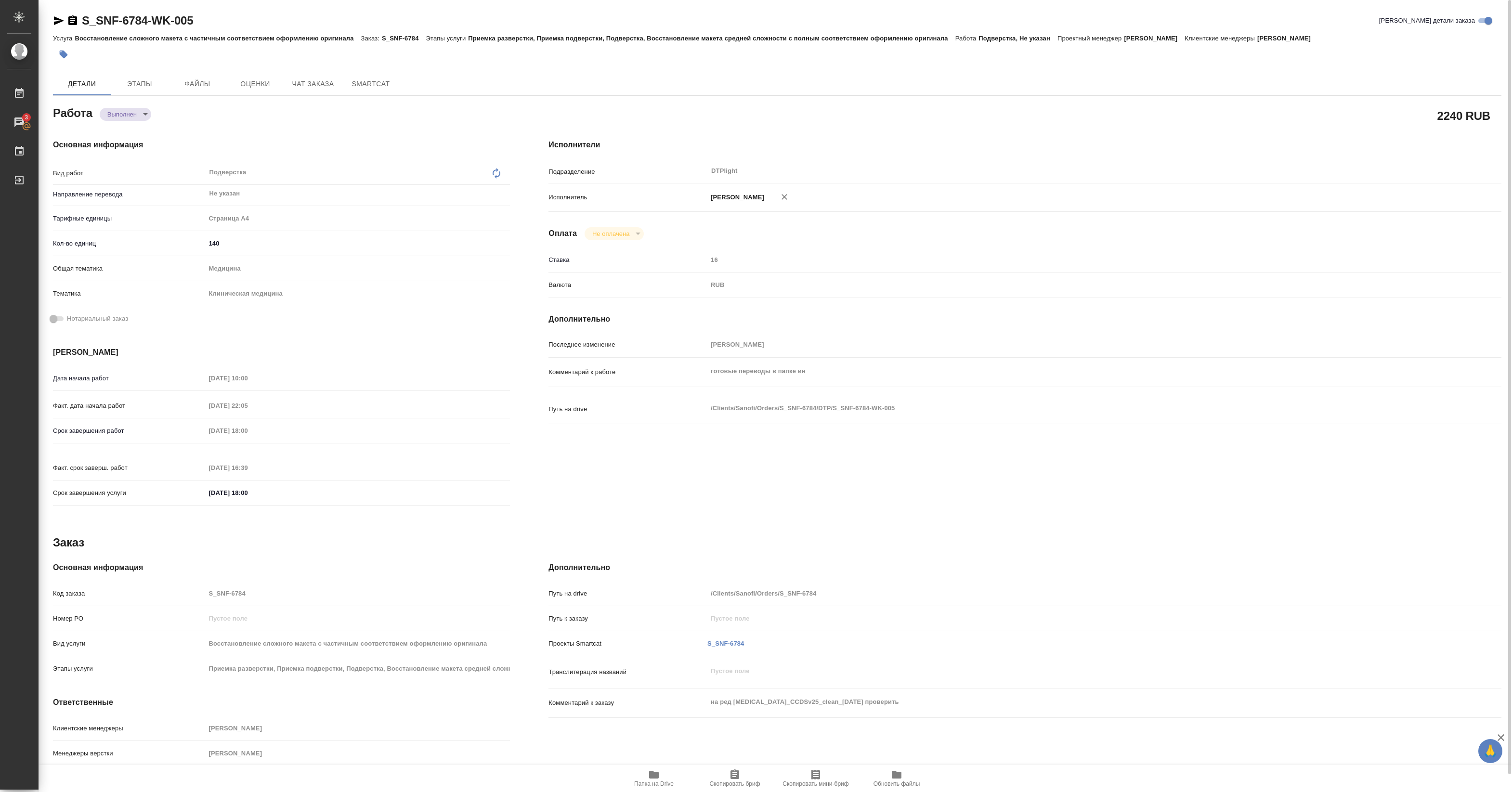
type textarea "x"
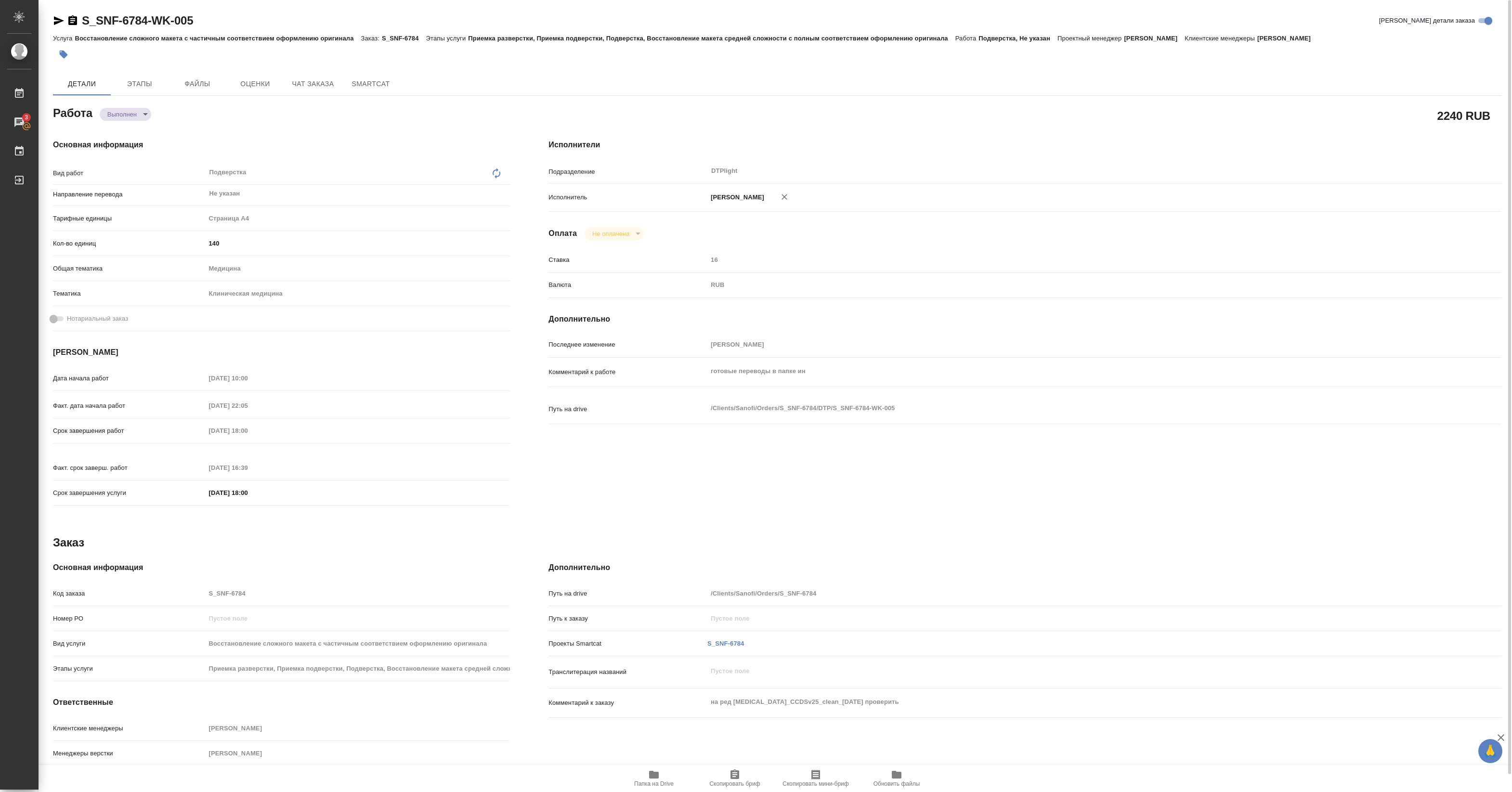
type textarea "x"
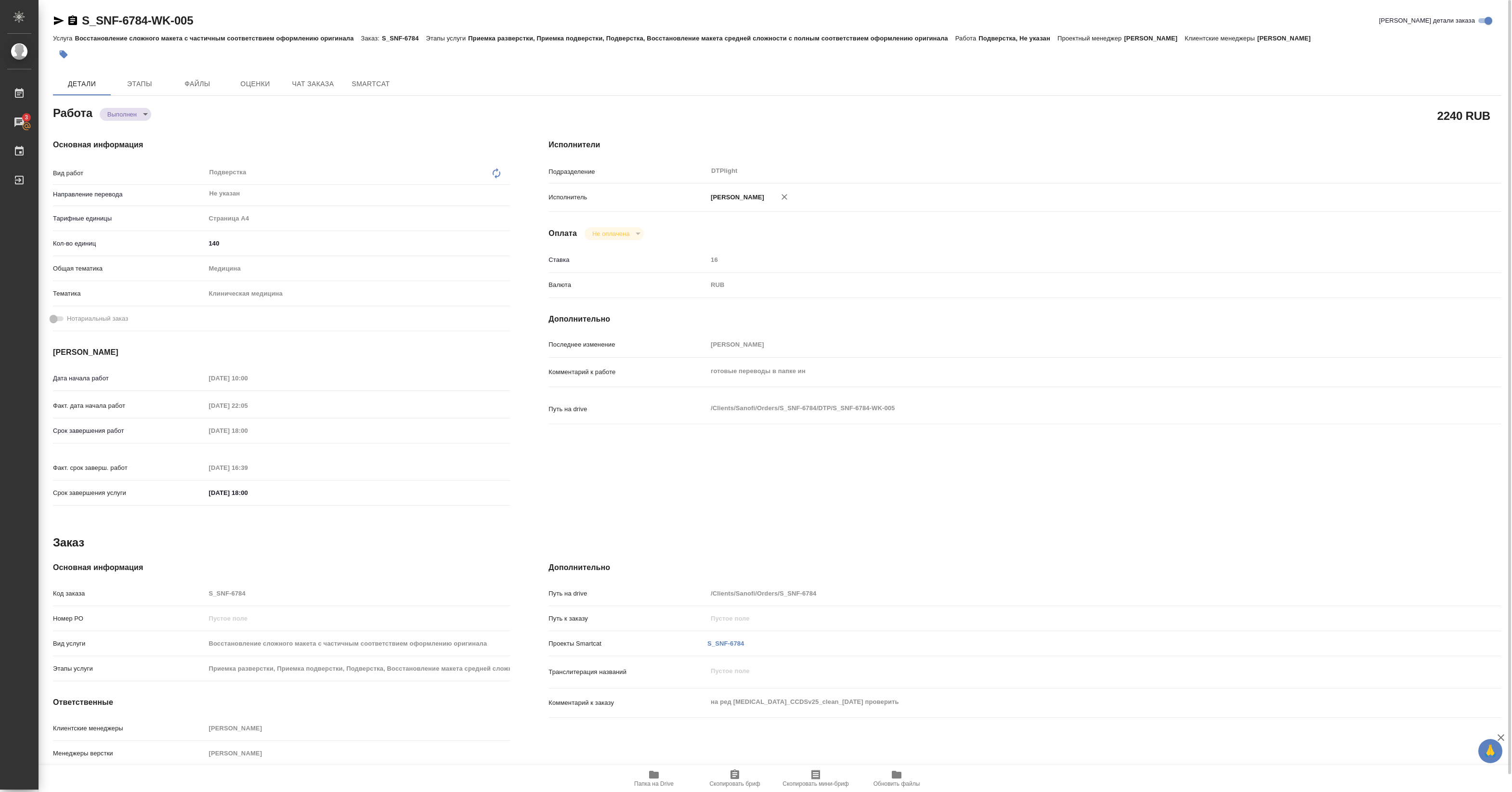
type textarea "x"
drag, startPoint x: 82, startPoint y: 27, endPoint x: 206, endPoint y: 31, distance: 124.1
click at [206, 31] on div "S_SNF-6784-WK-005 Кратко детали заказа" at bounding box center [777, 22] width 1449 height 19
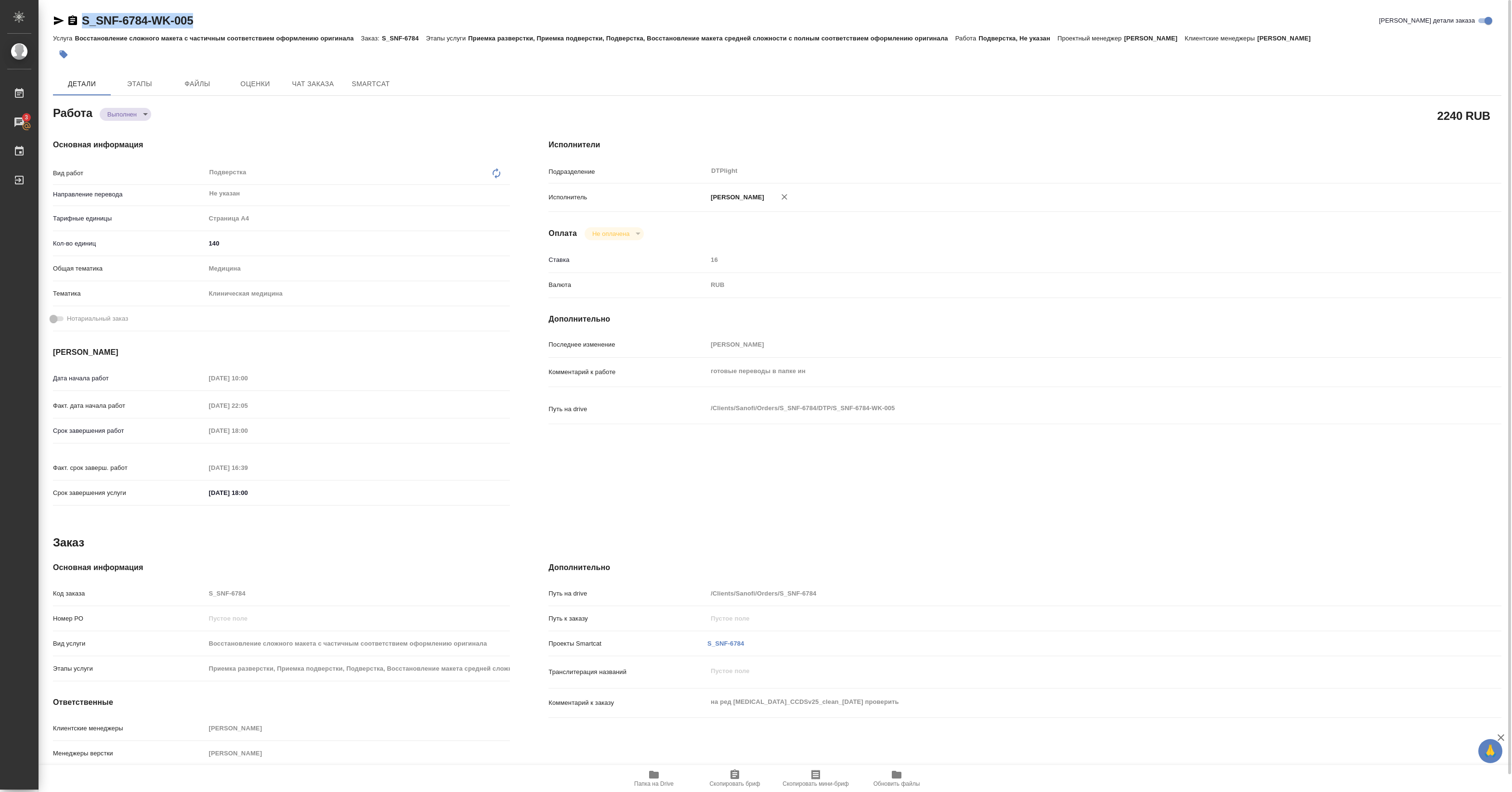
copy link "S_SNF-6784-WK-005"
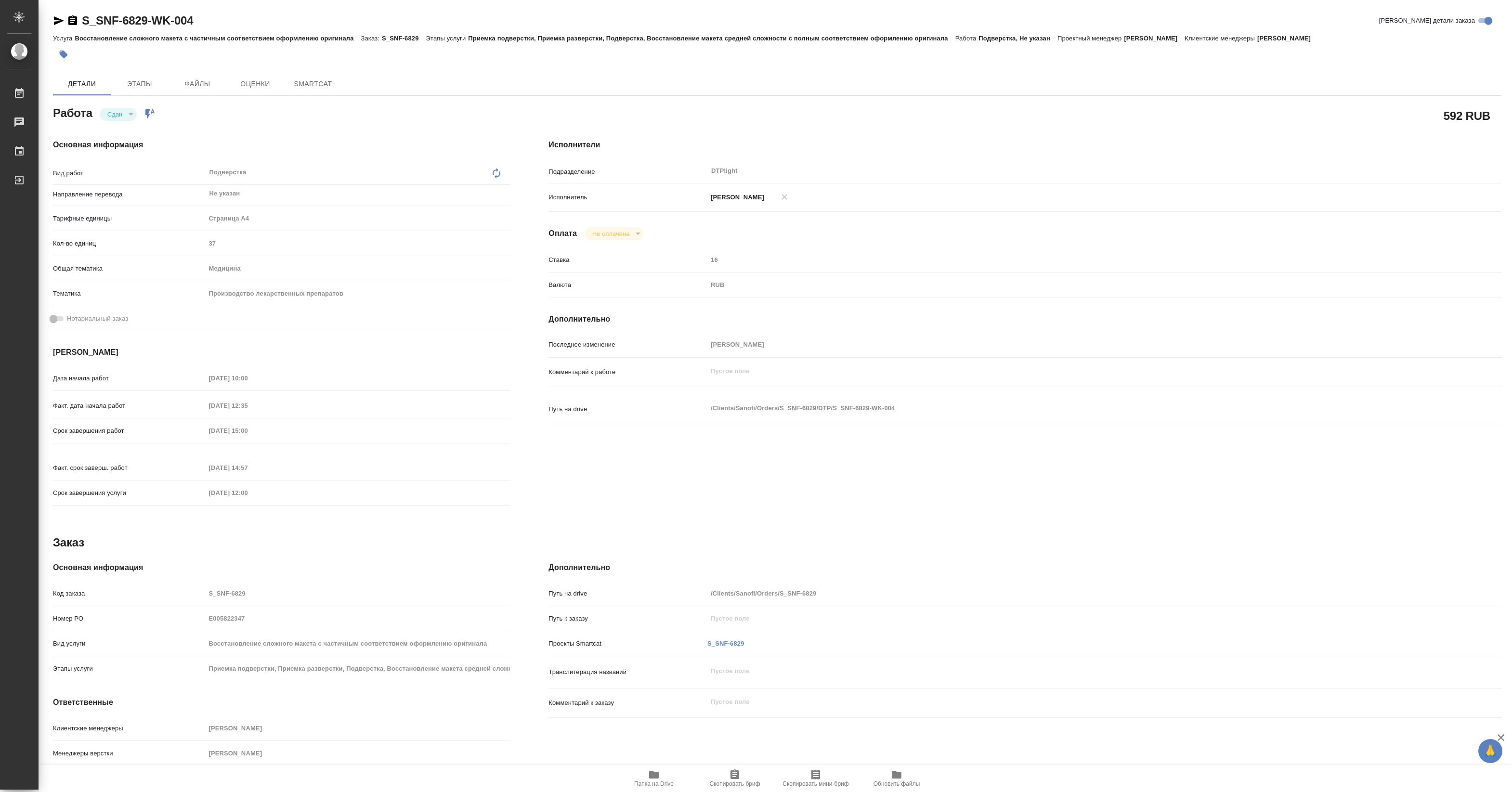
type textarea "x"
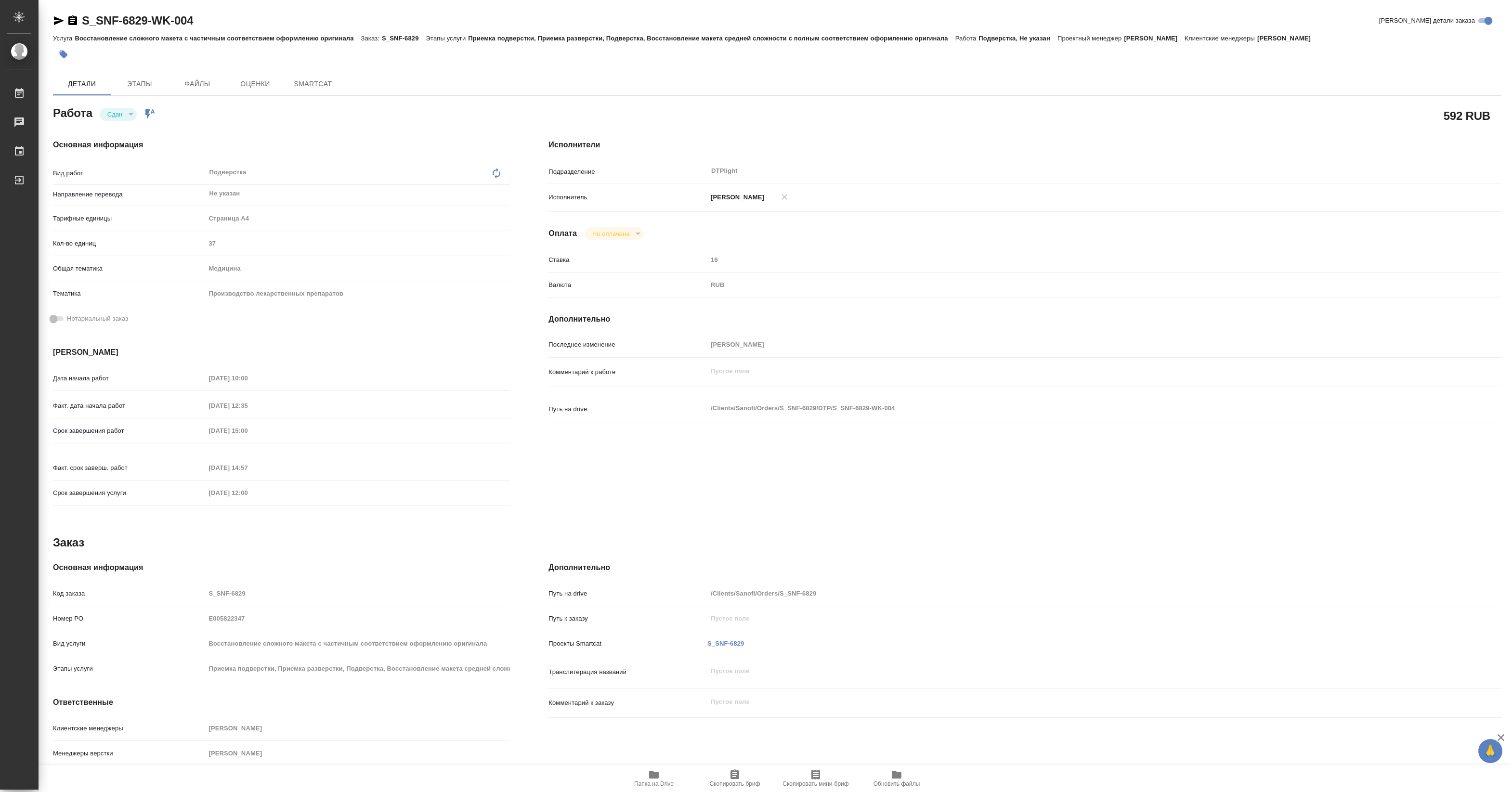
type textarea "x"
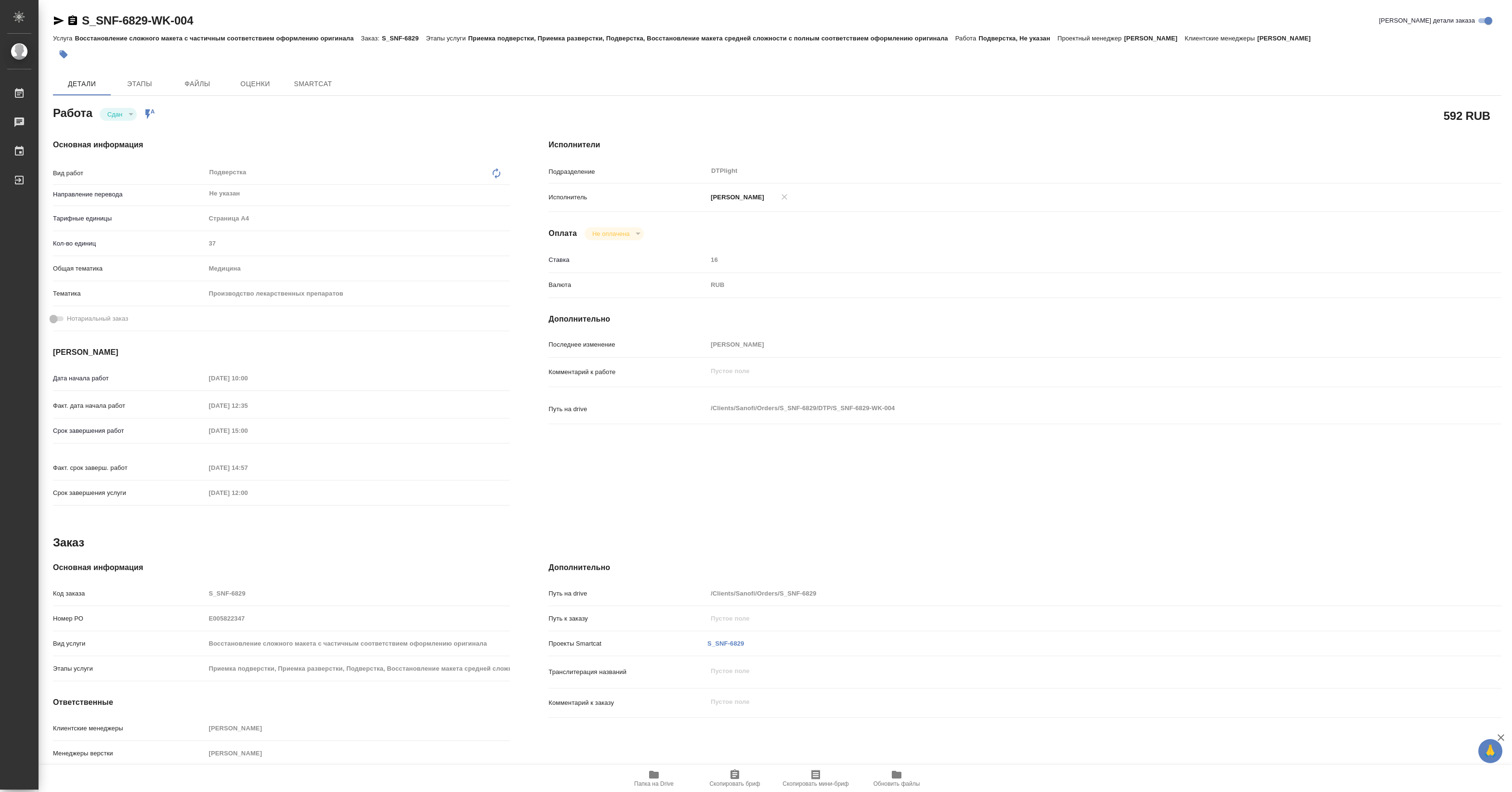
type textarea "x"
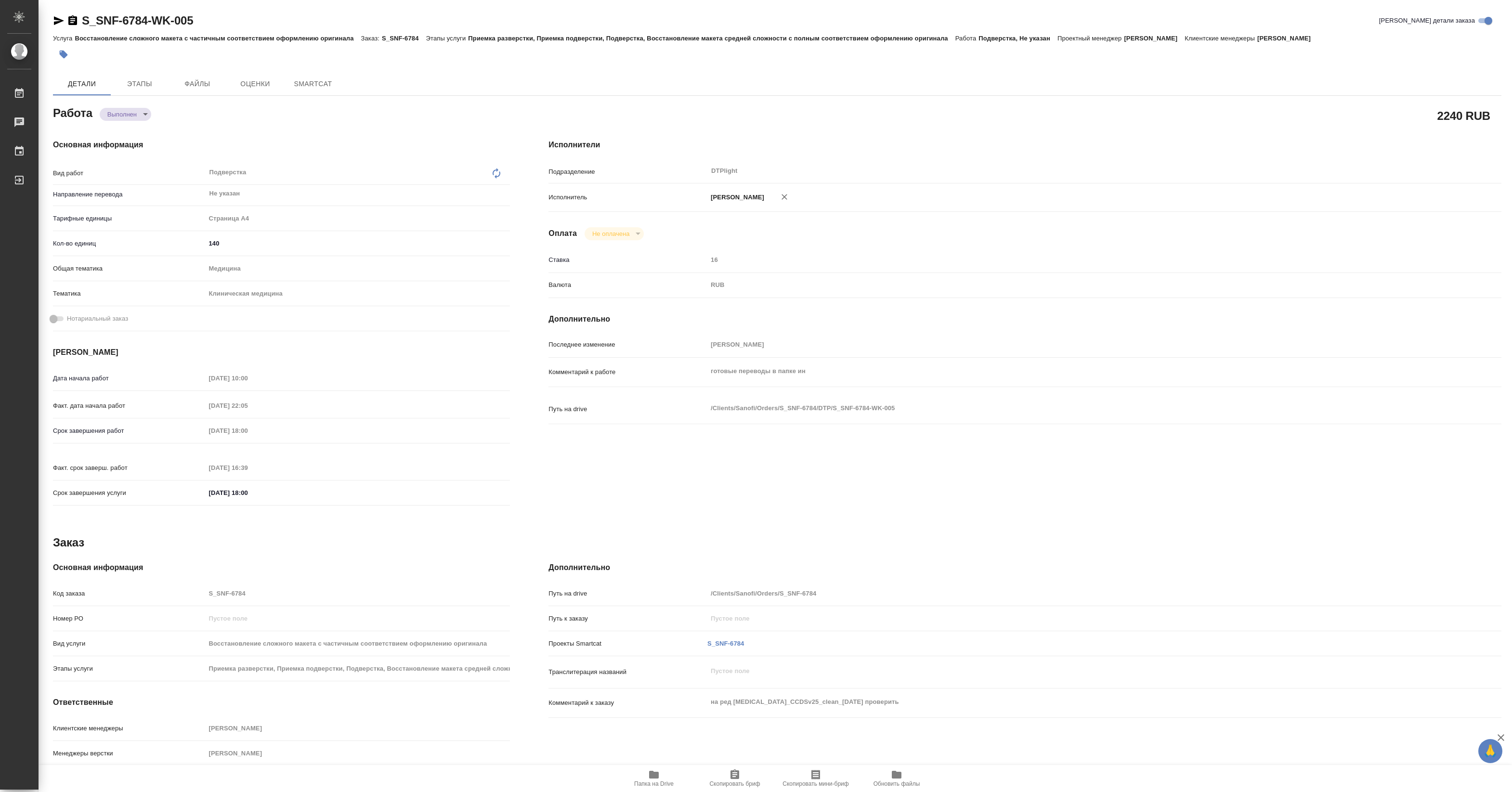
type textarea "x"
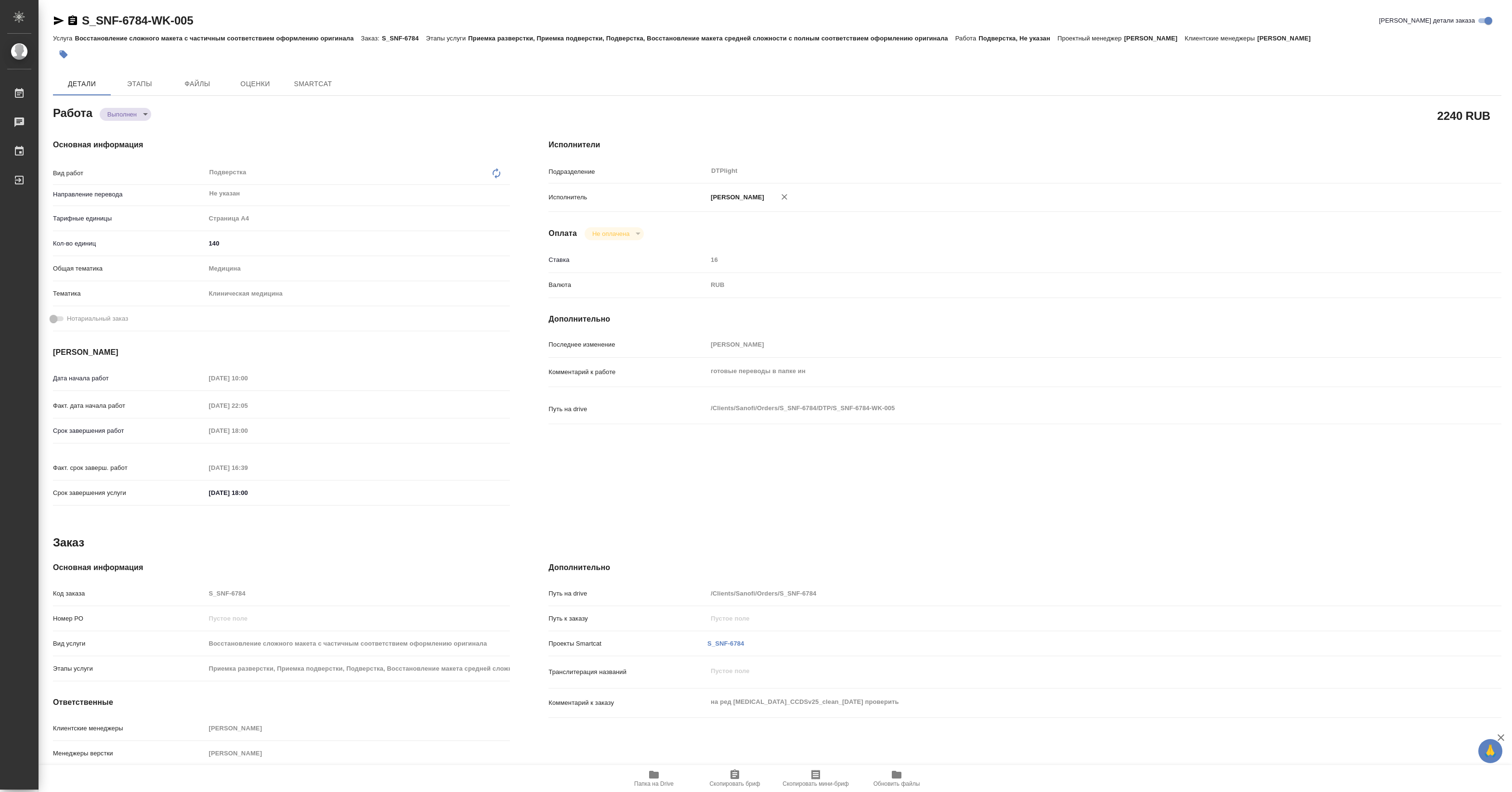
type textarea "x"
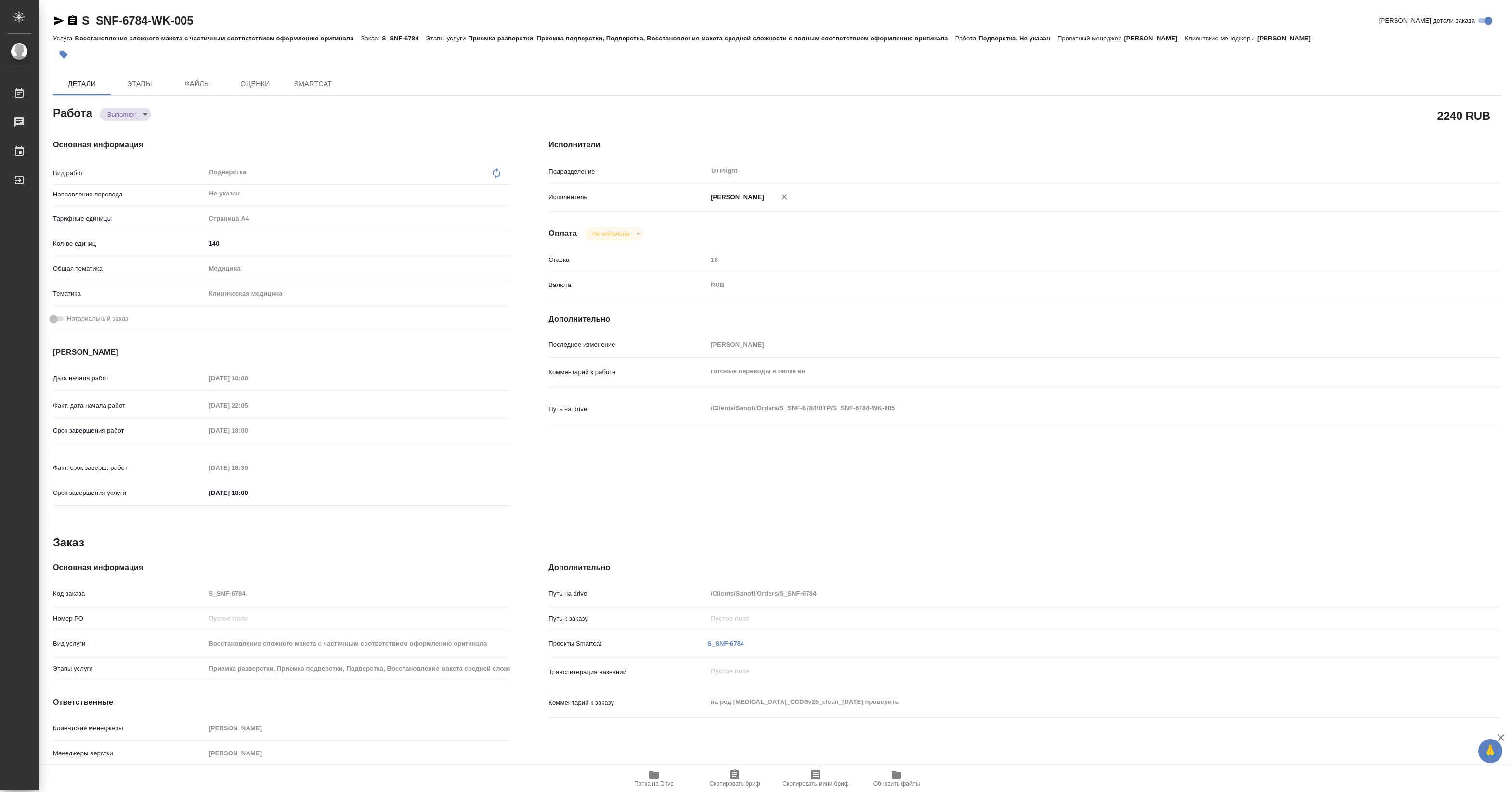
type textarea "x"
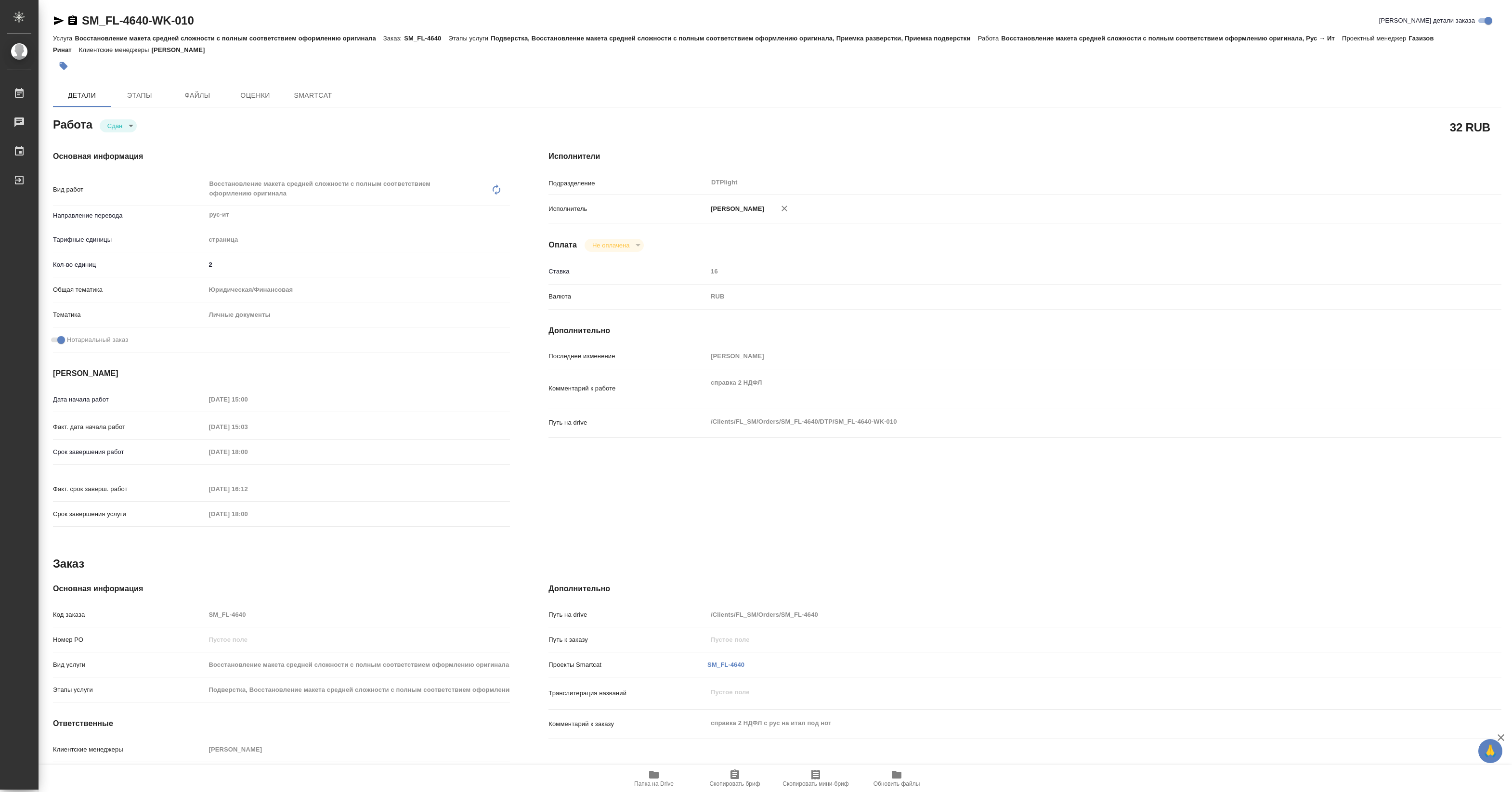
type textarea "x"
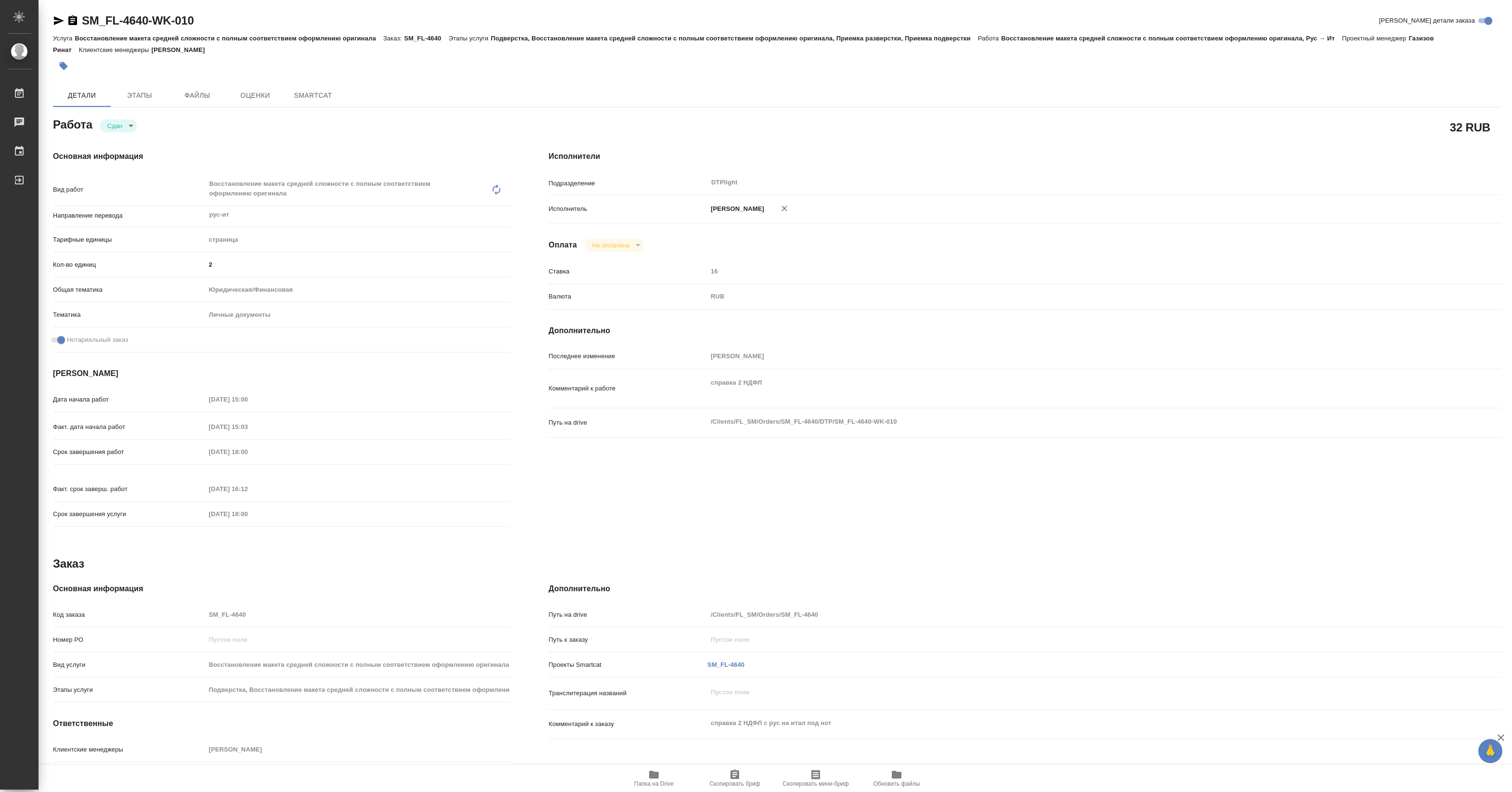
type textarea "x"
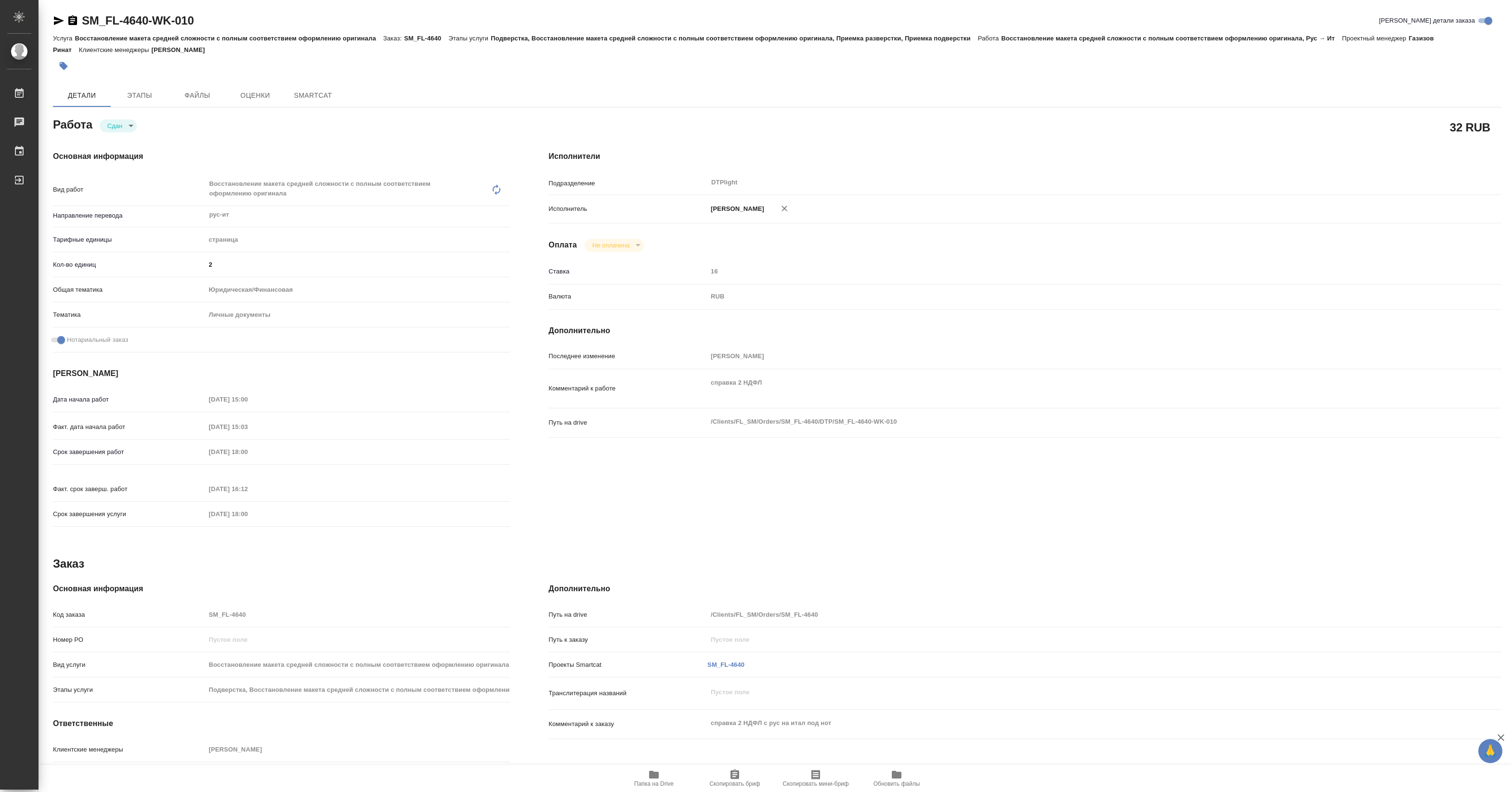
type textarea "x"
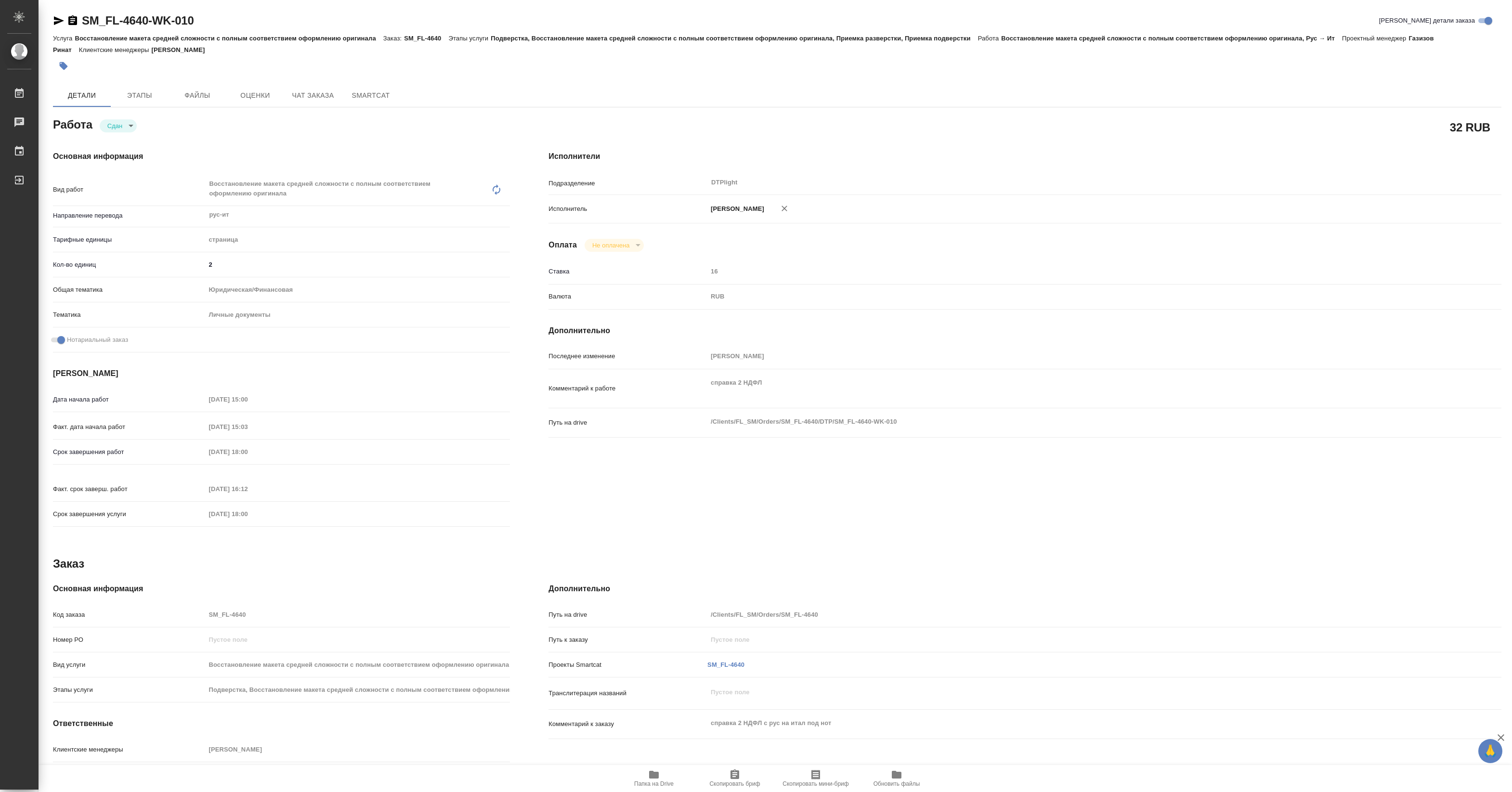
type textarea "x"
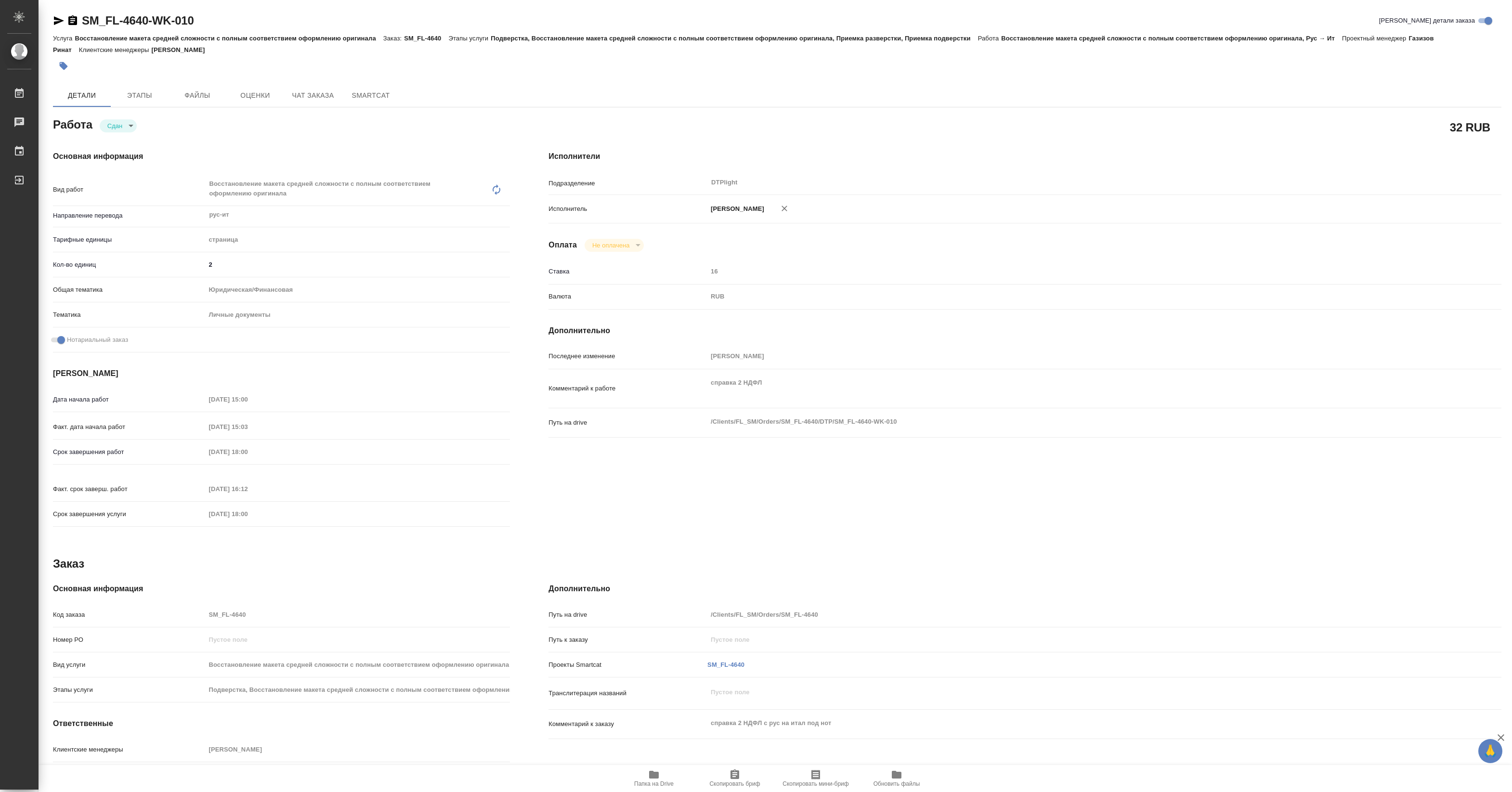
type textarea "x"
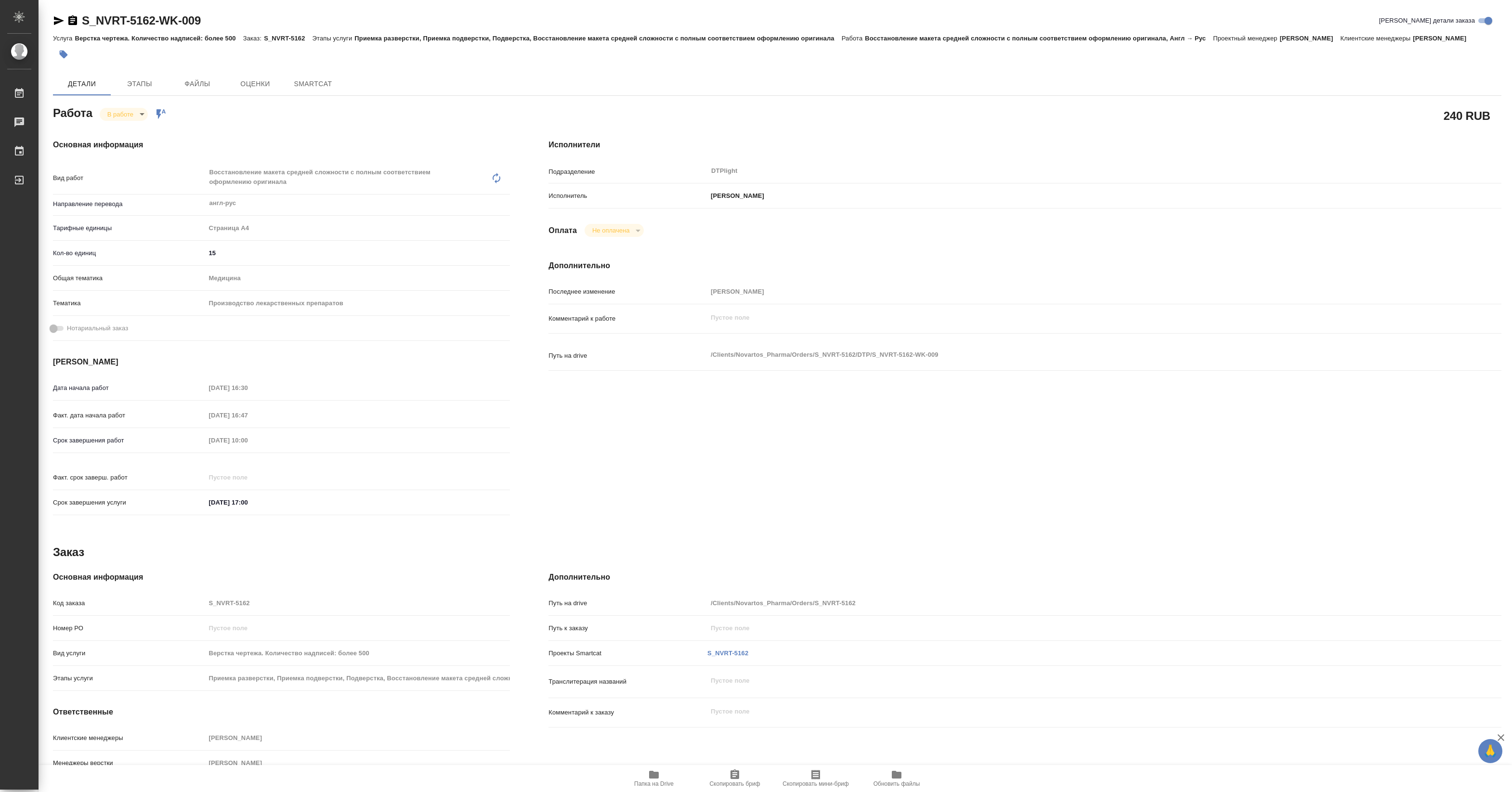
type textarea "x"
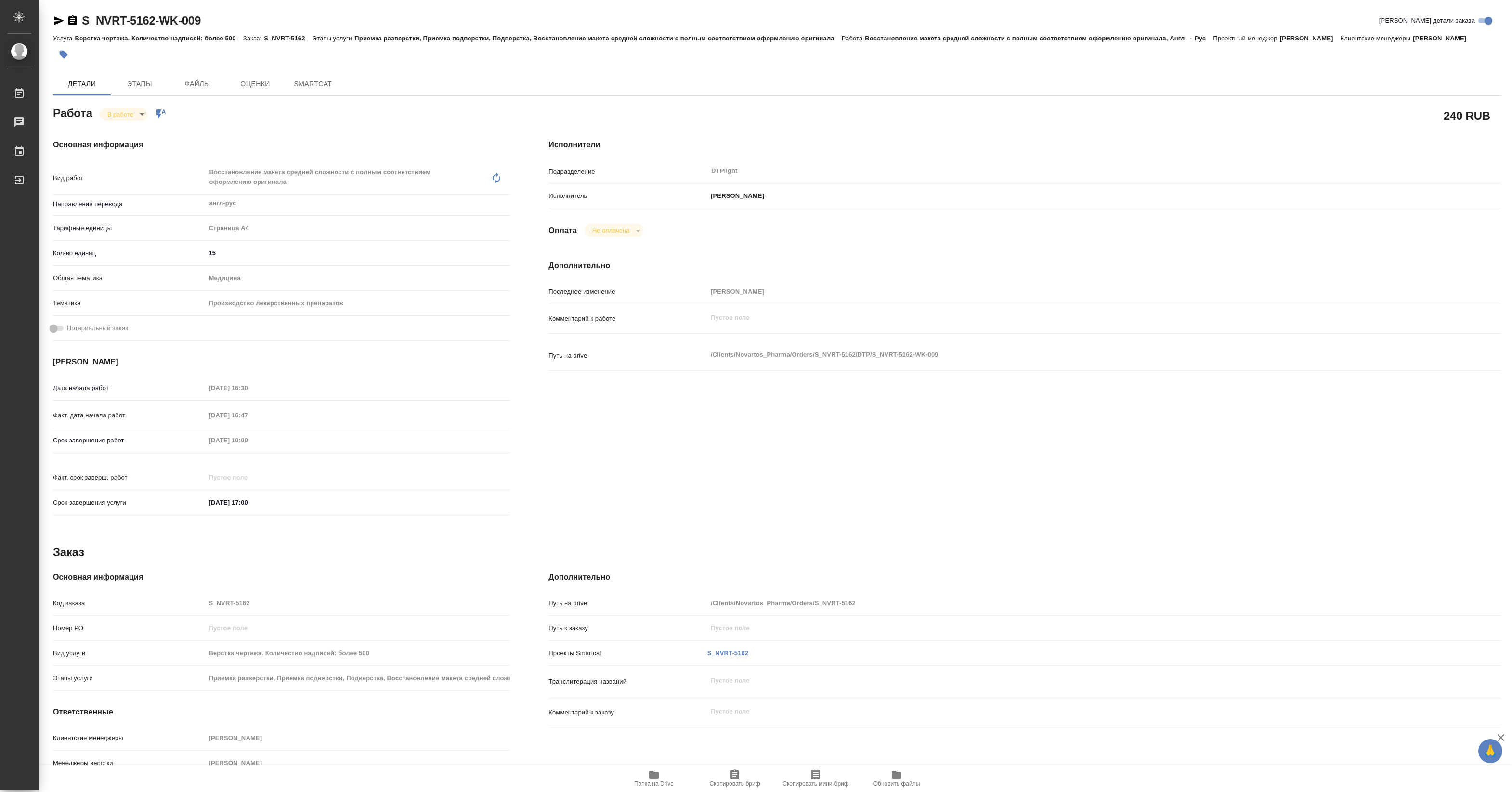
type textarea "x"
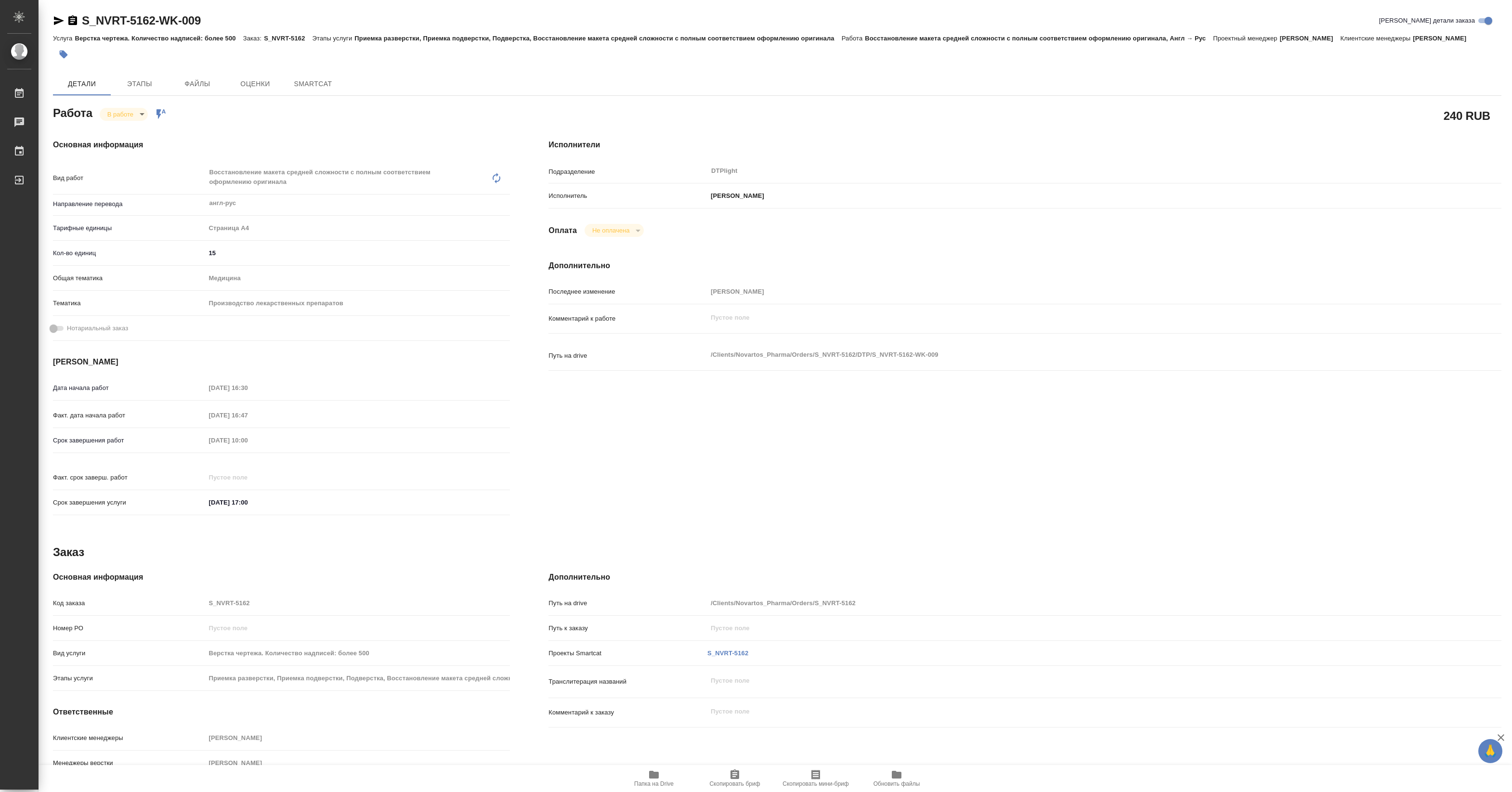
type textarea "x"
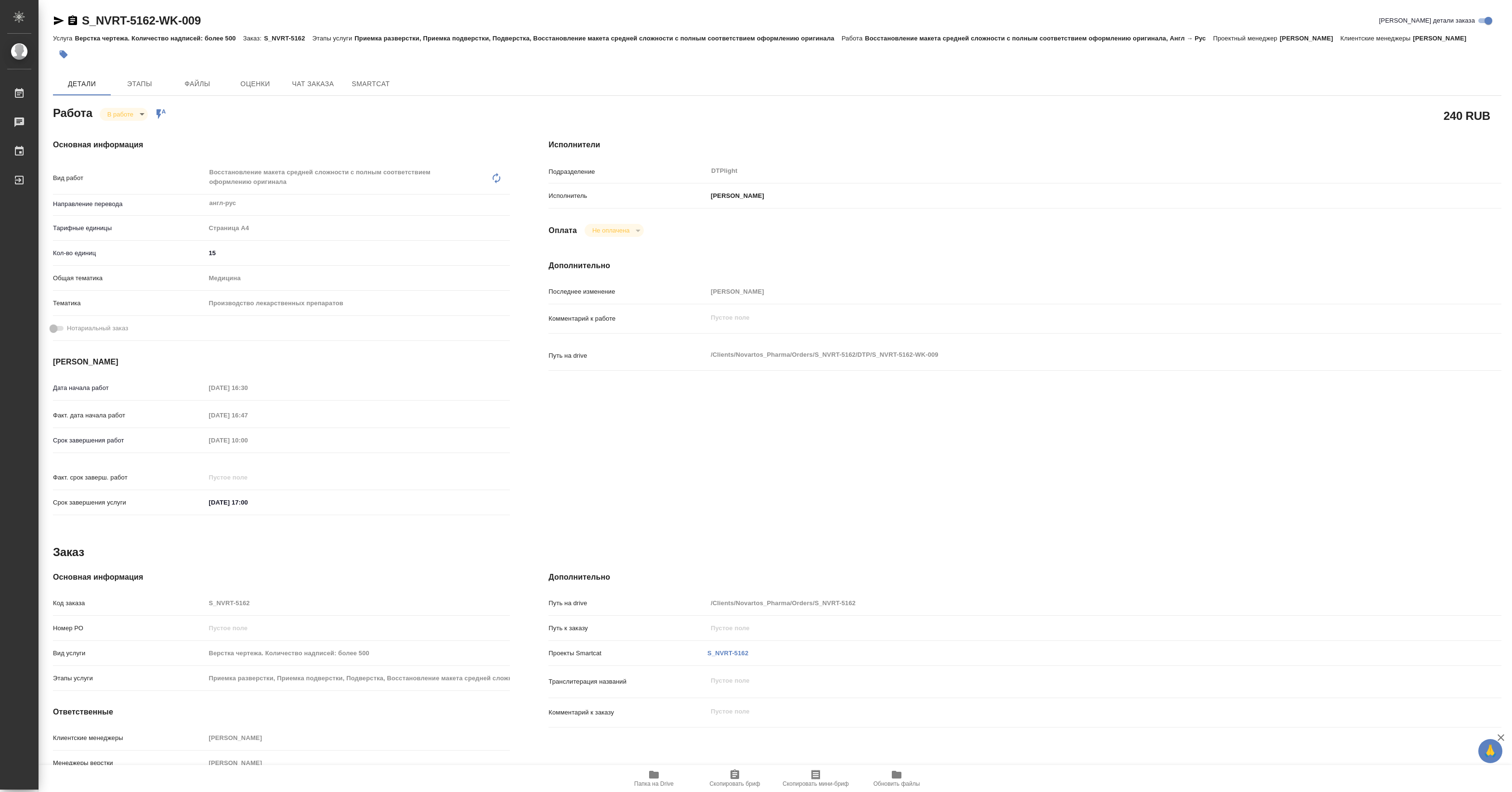
type textarea "x"
